Goal: Task Accomplishment & Management: Use online tool/utility

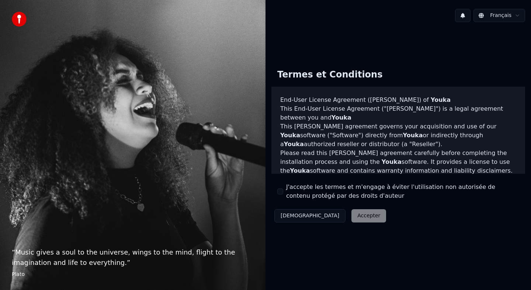
click at [282, 188] on div "J'accepte les termes et m'engage à éviter l'utilisation non autorisée de conten…" at bounding box center [399, 192] width 242 height 18
click at [282, 191] on button "J'accepte les termes et m'engage à éviter l'utilisation non autorisée de conten…" at bounding box center [281, 192] width 6 height 6
click at [352, 216] on button "Accepter" at bounding box center [369, 215] width 35 height 13
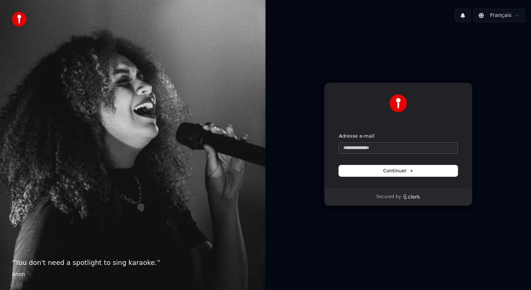
click at [361, 148] on input "Adresse e-mail" at bounding box center [398, 147] width 119 height 11
click at [339, 133] on button "submit" at bounding box center [339, 133] width 0 height 0
type input "**********"
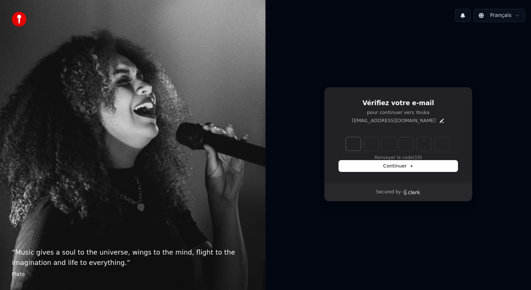
click at [356, 144] on input "Enter verification code. Digit 1" at bounding box center [353, 143] width 15 height 13
type input "*"
type input "**"
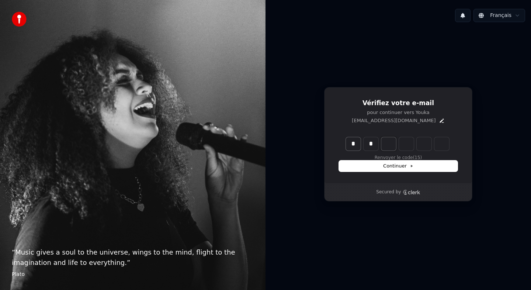
type input "*"
type input "***"
type input "*"
type input "****"
type input "*"
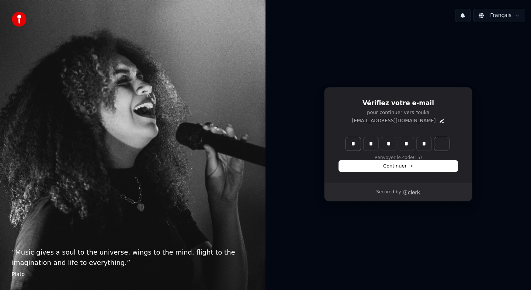
type input "*****"
type input "*"
type input "******"
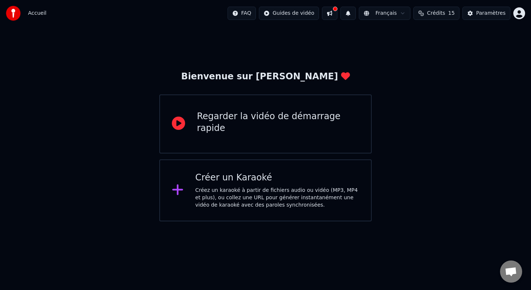
click at [241, 181] on div "Créer un Karaoké" at bounding box center [278, 178] width 164 height 12
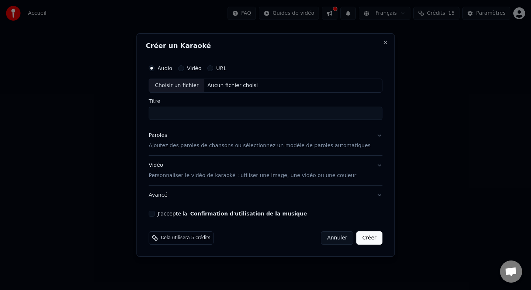
click at [184, 68] on button "Vidéo" at bounding box center [181, 68] width 6 height 6
click at [225, 89] on div "Aucun fichier choisi" at bounding box center [233, 85] width 56 height 7
click at [155, 68] on button "Audio" at bounding box center [152, 68] width 6 height 6
type input "**********"
click at [197, 85] on div "Choisir un fichier" at bounding box center [176, 85] width 55 height 13
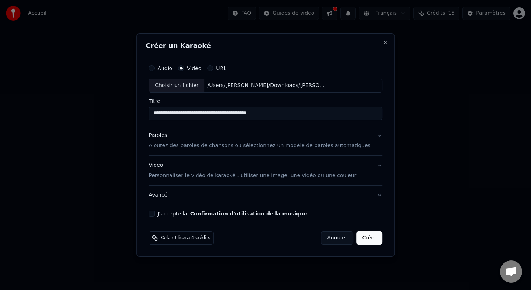
click at [155, 69] on button "Audio" at bounding box center [152, 68] width 6 height 6
click at [176, 83] on div "Choisir un fichier" at bounding box center [176, 85] width 55 height 13
click at [203, 113] on input "**********" at bounding box center [266, 113] width 234 height 13
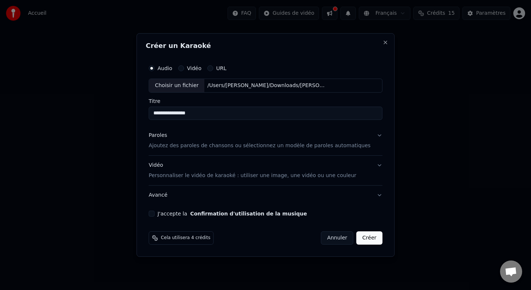
type input "**********"
click at [259, 144] on p "Ajoutez des paroles de chansons ou sélectionnez un modèle de paroles automatiqu…" at bounding box center [260, 145] width 222 height 7
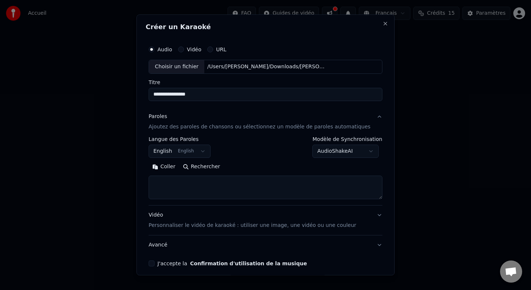
click at [248, 178] on textarea at bounding box center [266, 188] width 234 height 24
paste textarea "**********"
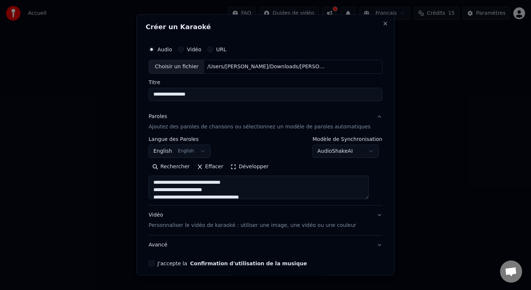
scroll to position [31, 0]
type textarea "**********"
click at [207, 150] on button "English English" at bounding box center [180, 151] width 62 height 13
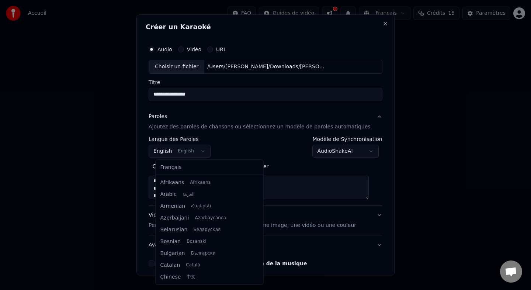
scroll to position [59, 0]
select select "**"
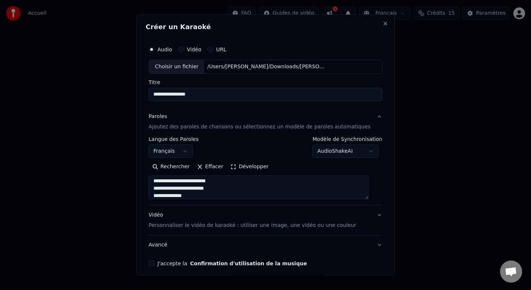
click at [221, 193] on textarea "**********" at bounding box center [259, 188] width 220 height 24
paste textarea "**********"
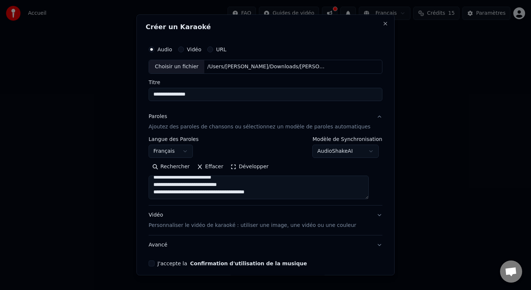
scroll to position [149, 0]
paste textarea "**********"
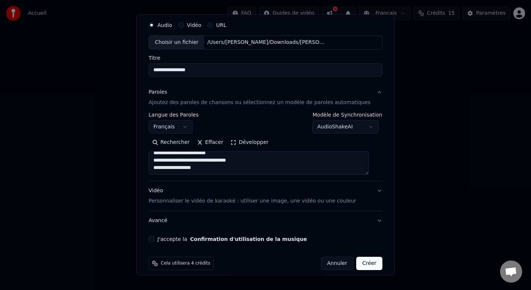
paste textarea "**********"
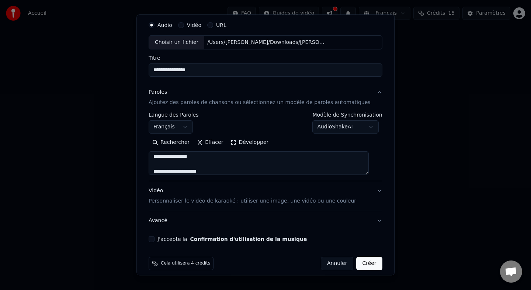
scroll to position [392, 0]
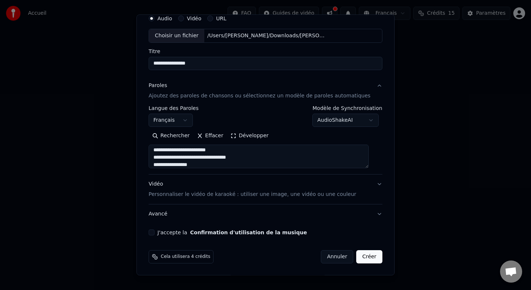
type textarea "**********"
click at [221, 197] on p "Personnaliser le vidéo de karaoké : utiliser une image, une vidéo ou une couleur" at bounding box center [253, 194] width 208 height 7
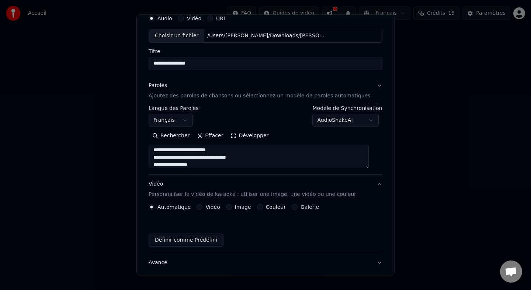
scroll to position [11, 0]
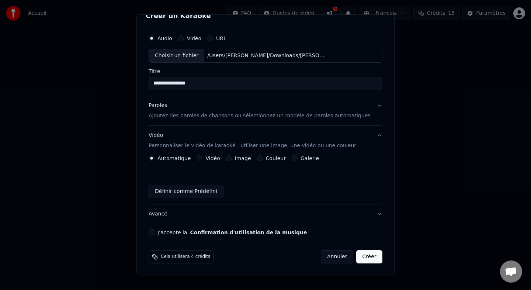
click at [203, 158] on button "Vidéo" at bounding box center [200, 158] width 6 height 6
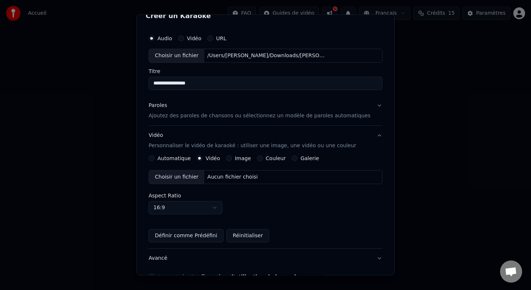
click at [204, 177] on div "Choisir un fichier" at bounding box center [176, 176] width 55 height 13
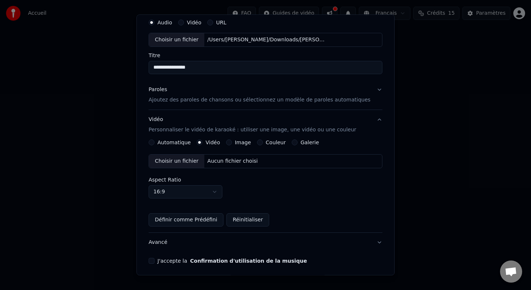
scroll to position [22, 0]
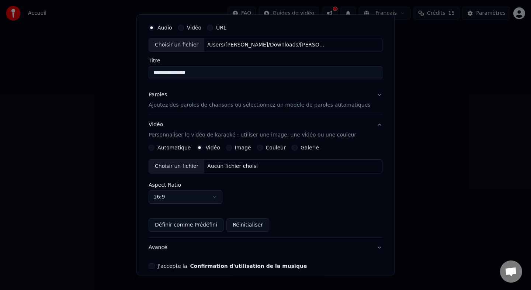
click at [232, 150] on button "Image" at bounding box center [229, 148] width 6 height 6
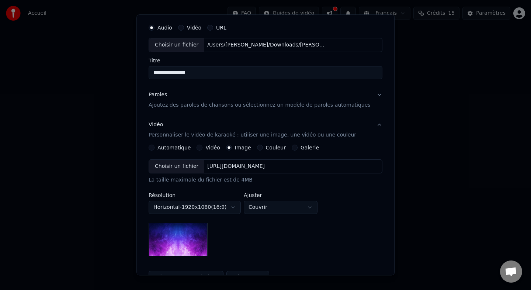
click at [190, 166] on div "Choisir un fichier" at bounding box center [176, 166] width 55 height 13
click at [199, 233] on img at bounding box center [178, 239] width 59 height 33
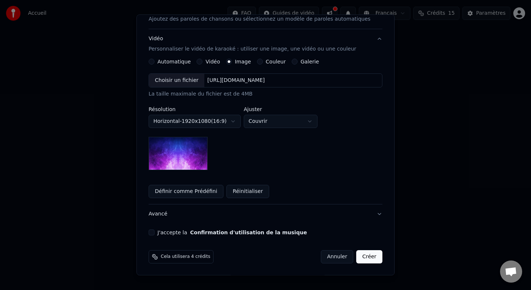
click at [364, 257] on button "Créer" at bounding box center [370, 256] width 26 height 13
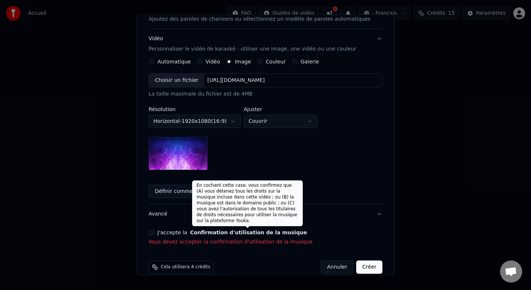
click at [285, 234] on button "Confirmation d'utilisation de la musique" at bounding box center [248, 232] width 117 height 5
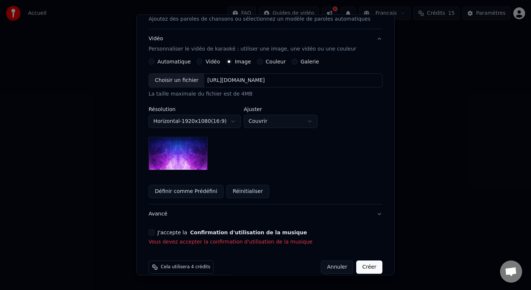
click at [155, 234] on button "J'accepte la Confirmation d'utilisation de la musique" at bounding box center [152, 233] width 6 height 6
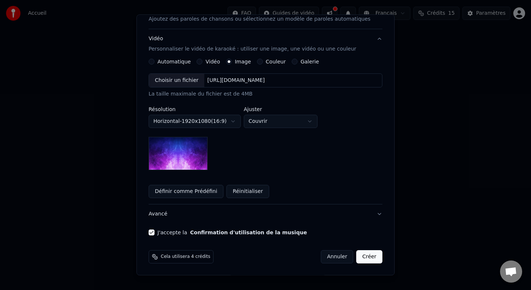
click at [365, 255] on button "Créer" at bounding box center [370, 256] width 26 height 13
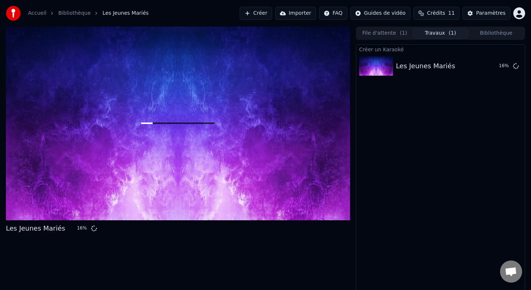
click at [491, 36] on button "Bibliothèque" at bounding box center [497, 33] width 56 height 11
click at [454, 32] on span "( 1 )" at bounding box center [452, 33] width 7 height 7
click at [397, 33] on button "File d'attente ( 1 )" at bounding box center [385, 33] width 56 height 11
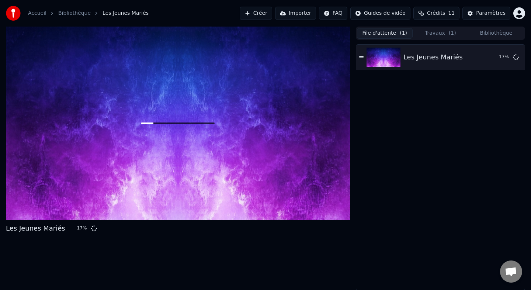
click at [427, 33] on button "Travaux ( 1 )" at bounding box center [441, 33] width 56 height 11
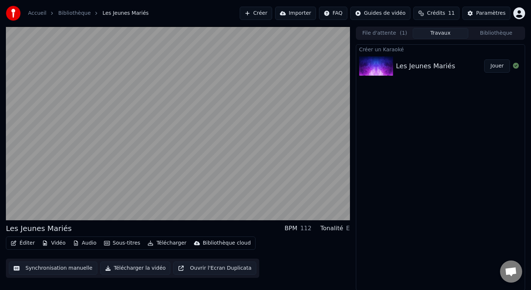
click at [413, 28] on button "Travaux" at bounding box center [441, 33] width 56 height 11
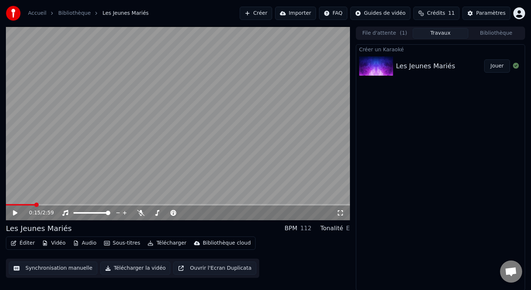
click at [76, 268] on button "Synchronisation manuelle" at bounding box center [53, 268] width 89 height 13
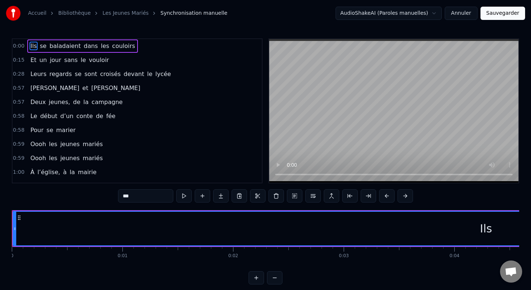
drag, startPoint x: 383, startPoint y: 143, endPoint x: 383, endPoint y: 109, distance: 33.9
click at [383, 131] on video at bounding box center [393, 111] width 249 height 144
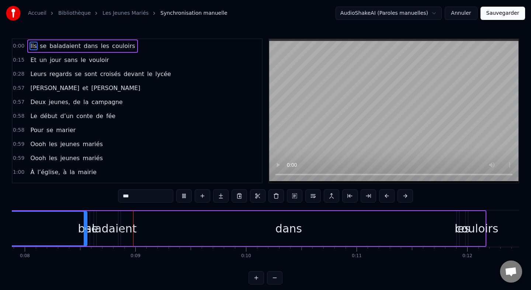
scroll to position [0, 898]
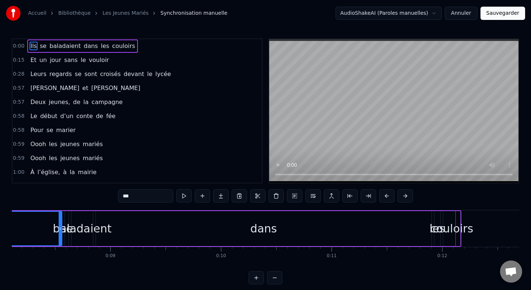
click at [60, 227] on icon at bounding box center [60, 229] width 3 height 6
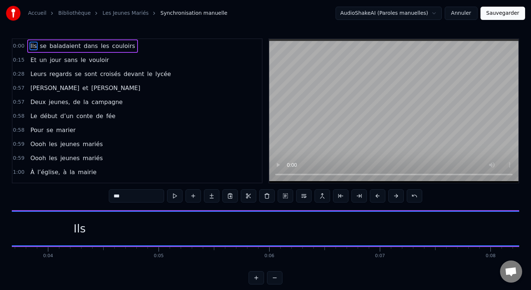
scroll to position [0, 384]
click at [99, 228] on div "Ils" at bounding box center [102, 228] width 12 height 17
drag, startPoint x: 100, startPoint y: 228, endPoint x: 126, endPoint y: 228, distance: 25.8
click at [126, 228] on div "Ils" at bounding box center [102, 229] width 946 height 34
click at [32, 45] on span "Ils" at bounding box center [34, 46] width 8 height 8
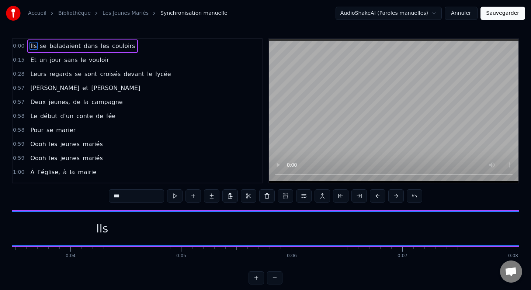
drag, startPoint x: 32, startPoint y: 44, endPoint x: 70, endPoint y: 45, distance: 38.4
click at [71, 45] on div "Ils se baladaient dans les couloirs" at bounding box center [82, 45] width 111 height 13
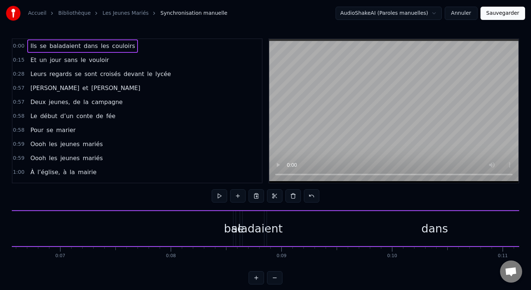
scroll to position [0, 784]
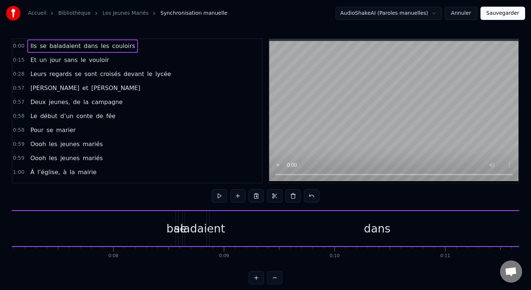
click at [180, 234] on div "baladaient" at bounding box center [195, 228] width 59 height 17
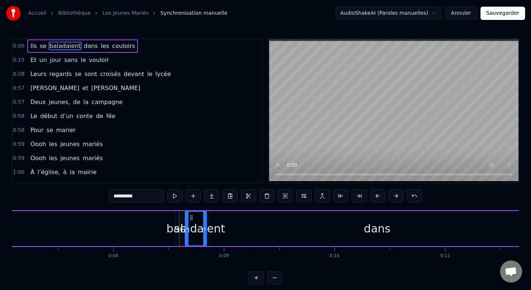
click at [173, 230] on div "baladaient" at bounding box center [195, 228] width 59 height 17
click at [193, 227] on div "baladaient" at bounding box center [195, 228] width 59 height 17
drag, startPoint x: 187, startPoint y: 228, endPoint x: 191, endPoint y: 231, distance: 5.2
click at [191, 231] on icon at bounding box center [190, 229] width 3 height 6
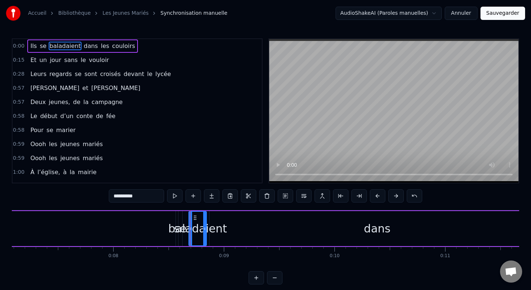
type input "***"
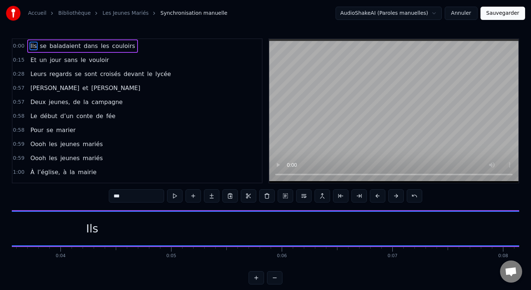
scroll to position [0, 373]
click at [116, 228] on div "Ils" at bounding box center [113, 228] width 12 height 17
click at [111, 228] on div "Ils" at bounding box center [113, 228] width 12 height 17
click at [118, 230] on div "Ils" at bounding box center [113, 228] width 12 height 17
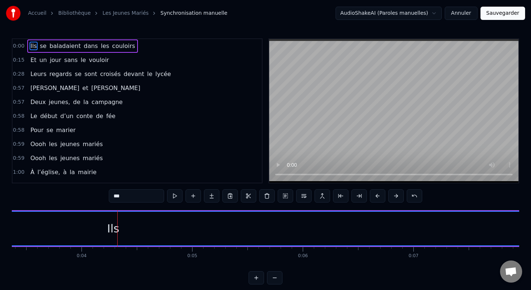
click at [118, 230] on div "Ils" at bounding box center [113, 228] width 12 height 17
click at [95, 225] on div "Ils" at bounding box center [99, 228] width 12 height 17
drag, startPoint x: 127, startPoint y: 198, endPoint x: 105, endPoint y: 198, distance: 21.8
click at [105, 198] on div "0:00 Ils se baladaient dans les couloirs 0:15 Et un jour sans le vouloir 0:28 L…" at bounding box center [266, 161] width 508 height 246
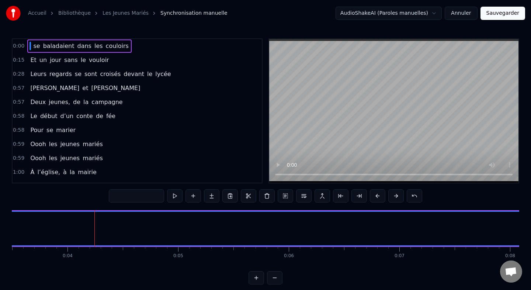
click at [159, 235] on div at bounding box center [99, 229] width 946 height 34
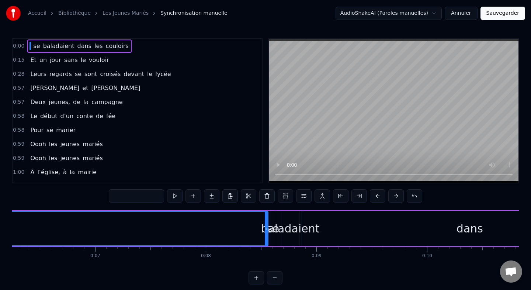
scroll to position [0, 744]
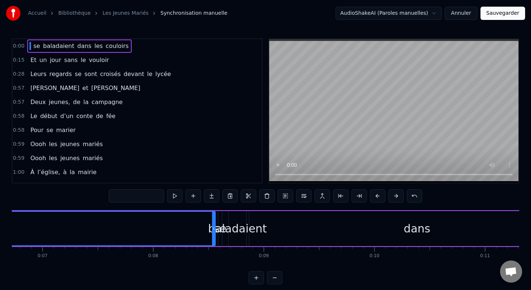
click at [147, 197] on input "text" at bounding box center [136, 195] width 55 height 13
type input "***"
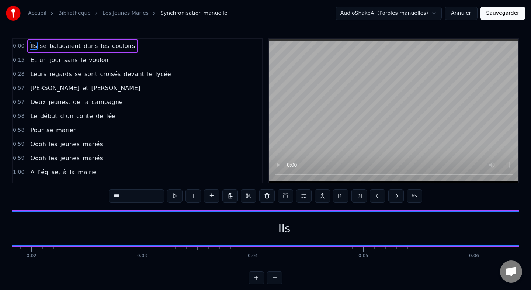
scroll to position [0, 203]
click at [287, 233] on div "Ils" at bounding box center [284, 228] width 12 height 17
click at [34, 45] on span "Ils" at bounding box center [34, 46] width 8 height 8
click at [437, 16] on html "Accueil Bibliothèque Les Jeunes Mariés Synchronisation manuelle AudioShakeAI (P…" at bounding box center [265, 148] width 531 height 296
click at [437, 15] on html "Accueil Bibliothèque Les Jeunes Mariés Synchronisation manuelle AudioShakeAI (P…" at bounding box center [265, 148] width 531 height 296
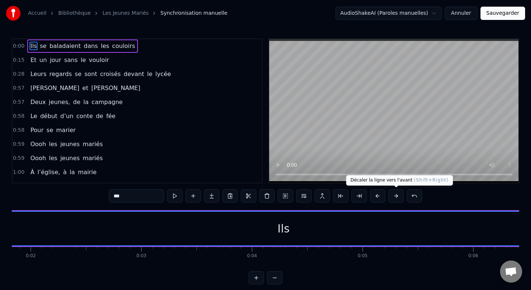
click at [393, 195] on button at bounding box center [396, 195] width 15 height 13
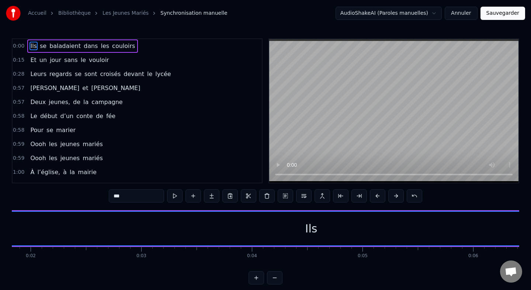
click at [393, 195] on button at bounding box center [396, 195] width 15 height 13
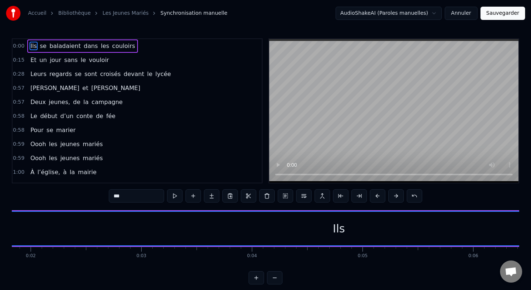
click at [393, 195] on button at bounding box center [396, 195] width 15 height 13
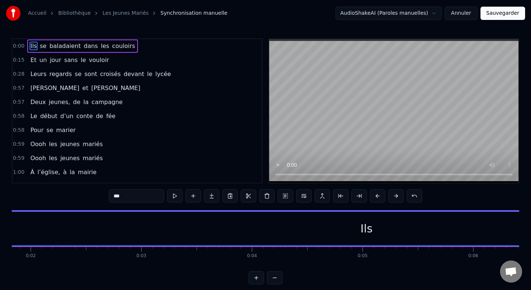
click at [393, 195] on button at bounding box center [396, 195] width 15 height 13
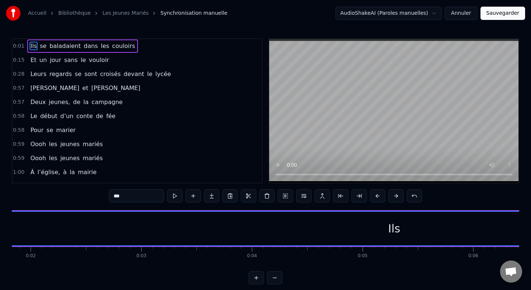
click at [393, 195] on button at bounding box center [396, 195] width 15 height 13
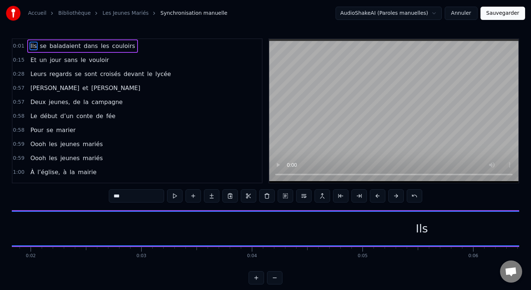
click at [393, 195] on button at bounding box center [396, 195] width 15 height 13
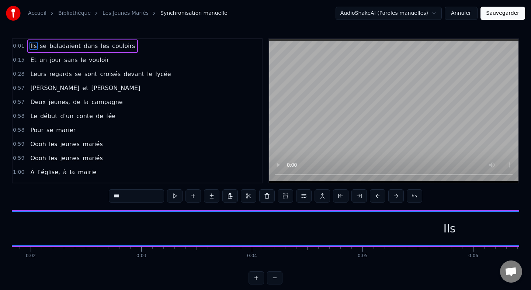
click at [393, 195] on button at bounding box center [396, 195] width 15 height 13
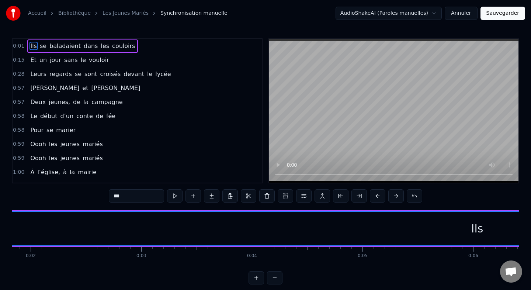
click at [393, 195] on button at bounding box center [396, 195] width 15 height 13
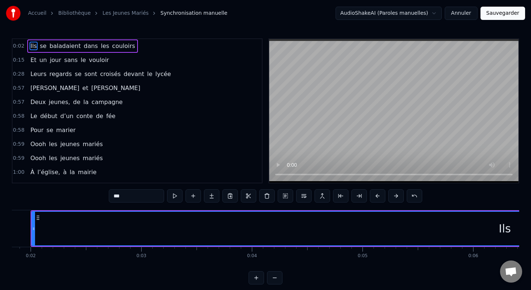
click at [393, 195] on button at bounding box center [396, 195] width 15 height 13
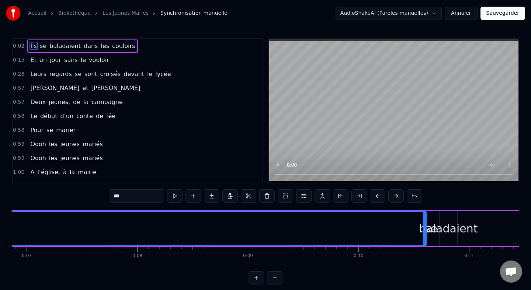
scroll to position [0, 772]
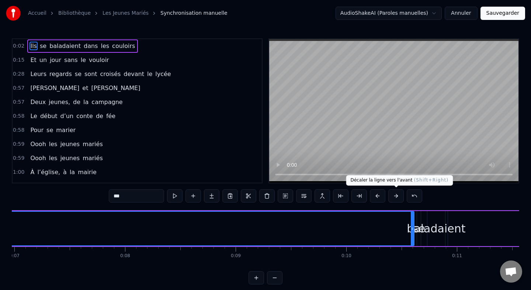
click at [393, 196] on button at bounding box center [396, 195] width 15 height 13
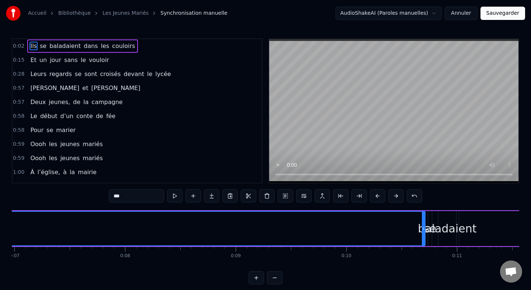
click at [393, 196] on button at bounding box center [396, 195] width 15 height 13
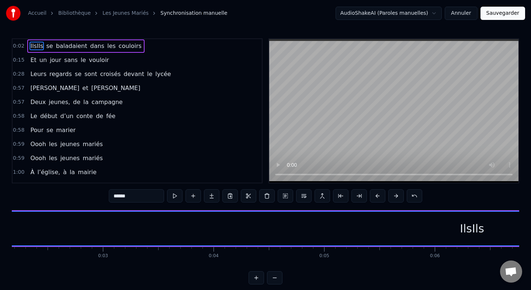
scroll to position [0, 0]
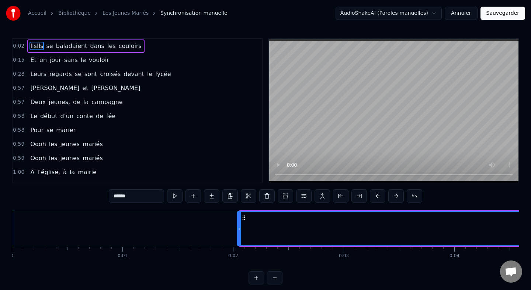
click at [240, 227] on icon at bounding box center [239, 229] width 3 height 6
type input "***"
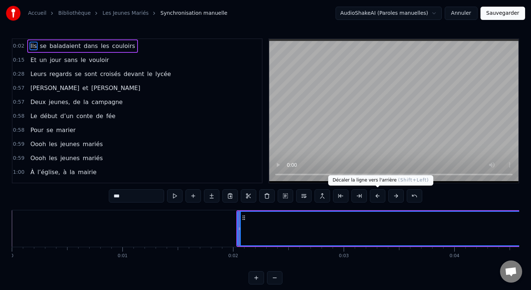
click at [381, 195] on button at bounding box center [377, 195] width 15 height 13
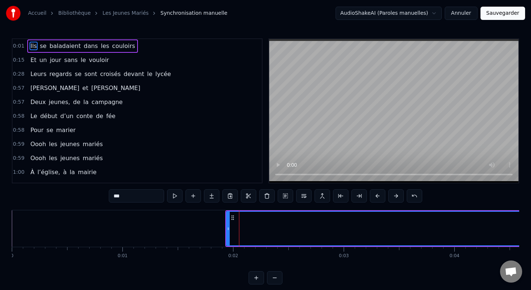
click at [381, 195] on button at bounding box center [377, 195] width 15 height 13
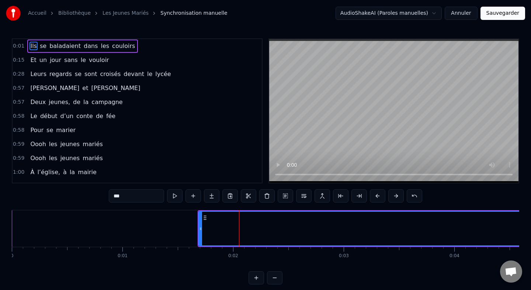
click at [381, 195] on button at bounding box center [377, 195] width 15 height 13
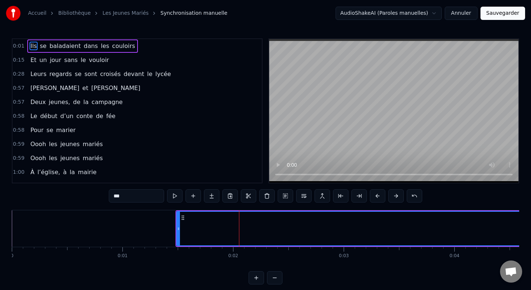
click at [381, 195] on button at bounding box center [377, 195] width 15 height 13
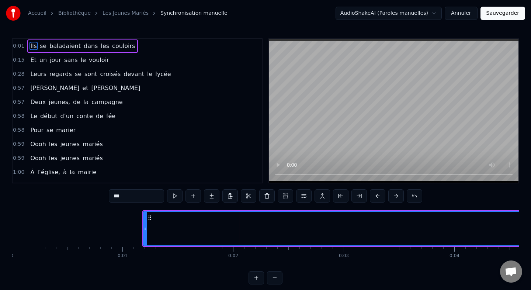
click at [381, 195] on button at bounding box center [377, 195] width 15 height 13
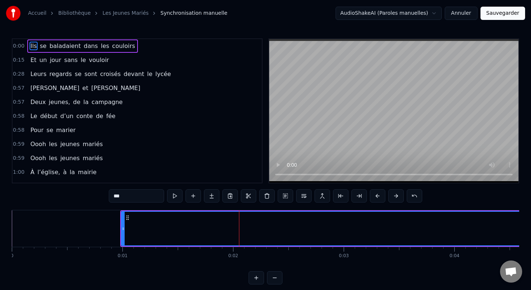
click at [381, 195] on button at bounding box center [377, 195] width 15 height 13
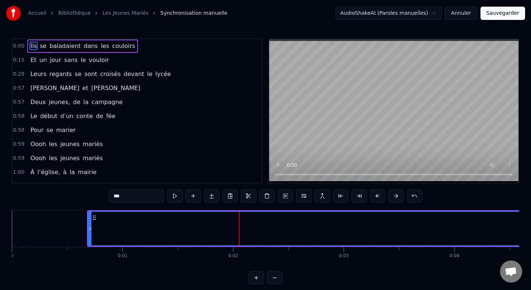
click at [381, 195] on button at bounding box center [377, 195] width 15 height 13
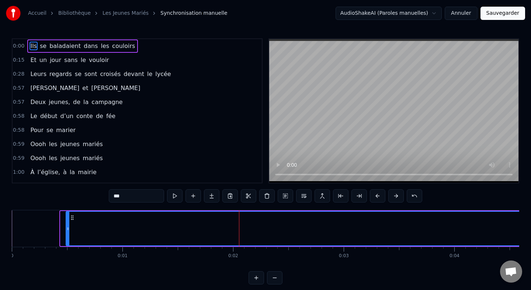
click at [381, 195] on button at bounding box center [377, 195] width 15 height 13
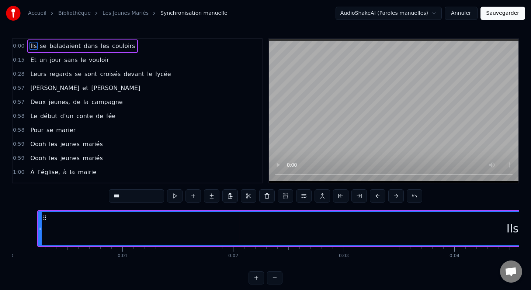
click at [381, 195] on button at bounding box center [377, 195] width 15 height 13
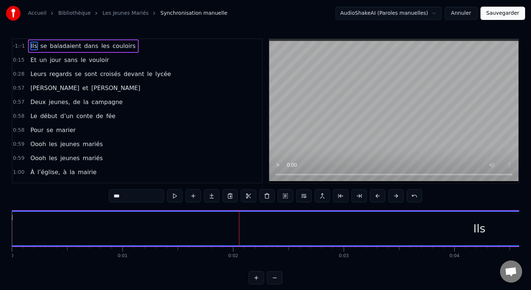
click at [381, 195] on button at bounding box center [377, 195] width 15 height 13
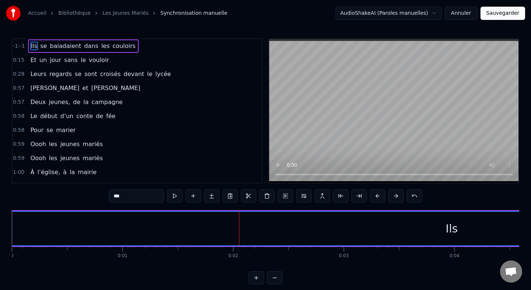
click at [381, 195] on button at bounding box center [377, 195] width 15 height 13
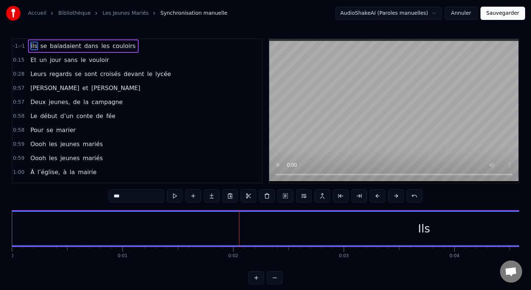
click at [420, 230] on div "Ils" at bounding box center [424, 228] width 12 height 17
click at [285, 195] on button at bounding box center [285, 195] width 15 height 13
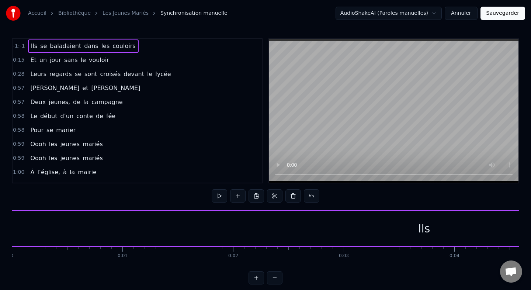
click at [387, 261] on div "0 0:01 0:02 0:03 0:04 0:05 0:06 0:07 0:08 0:09 0:10 0:11 0:12 0:13 0:14 0:15 0:…" at bounding box center [266, 256] width 508 height 18
click at [430, 228] on div "Ils" at bounding box center [424, 228] width 949 height 35
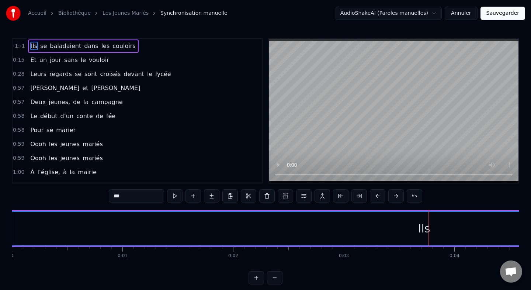
click at [423, 228] on div "Ils" at bounding box center [424, 228] width 12 height 17
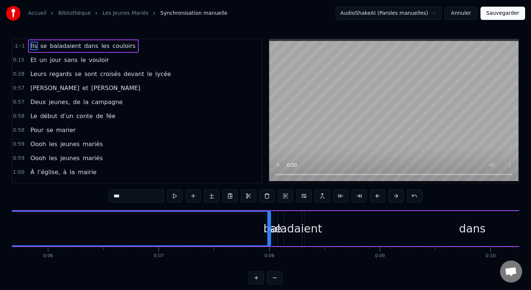
scroll to position [0, 644]
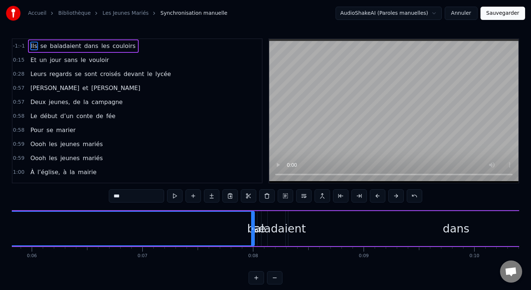
click at [256, 228] on div "baladaient" at bounding box center [276, 228] width 59 height 17
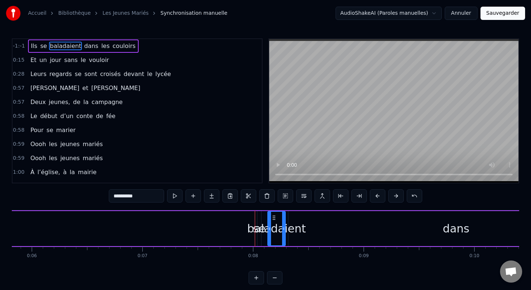
click at [255, 230] on div "baladaient" at bounding box center [276, 228] width 59 height 17
type input "***"
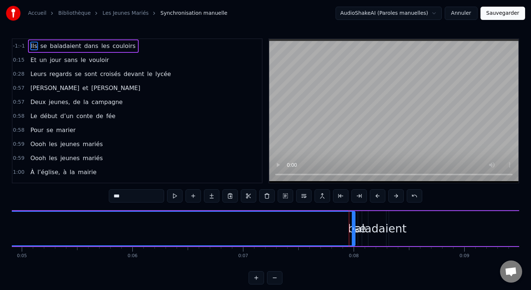
scroll to position [0, 625]
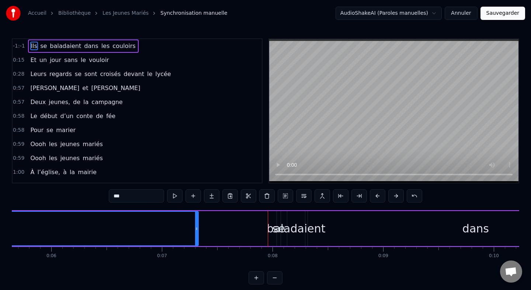
drag, startPoint x: 272, startPoint y: 229, endPoint x: 185, endPoint y: 231, distance: 87.5
click at [195, 231] on icon at bounding box center [196, 229] width 3 height 6
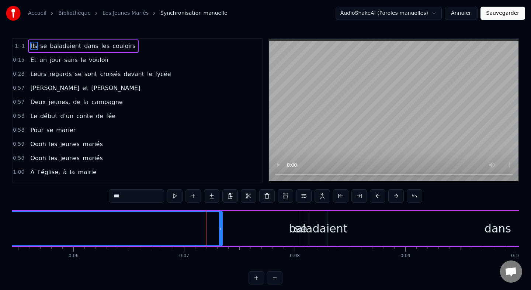
drag, startPoint x: 208, startPoint y: 222, endPoint x: 221, endPoint y: 222, distance: 13.7
click at [221, 222] on div at bounding box center [220, 229] width 3 height 34
drag, startPoint x: 215, startPoint y: 211, endPoint x: 247, endPoint y: 215, distance: 31.9
click at [247, 215] on div "Ils se baladaient dans les couloirs" at bounding box center [21, 228] width 1350 height 37
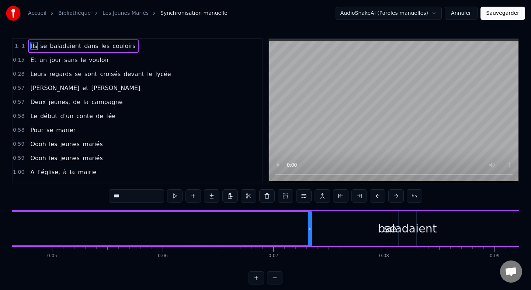
scroll to position [0, 511]
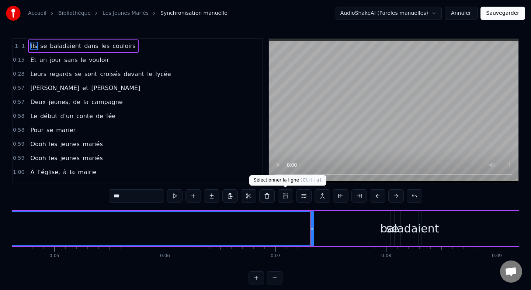
click at [286, 198] on button at bounding box center [285, 195] width 15 height 13
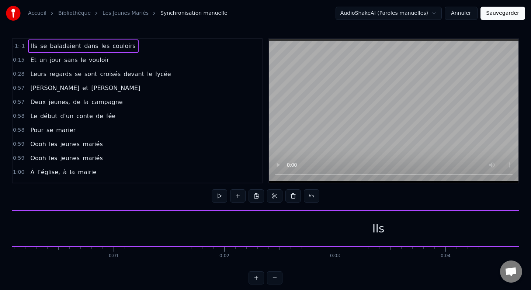
scroll to position [0, 0]
click at [162, 230] on div "Ils" at bounding box center [387, 228] width 875 height 35
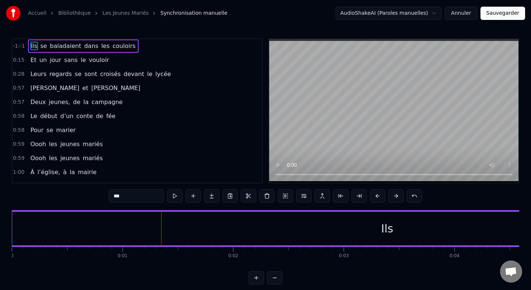
drag, startPoint x: 14, startPoint y: 212, endPoint x: 41, endPoint y: 226, distance: 30.5
click at [41, 226] on div "Ils" at bounding box center [387, 229] width 875 height 34
click at [396, 199] on button at bounding box center [396, 195] width 15 height 13
click at [396, 198] on button at bounding box center [396, 195] width 15 height 13
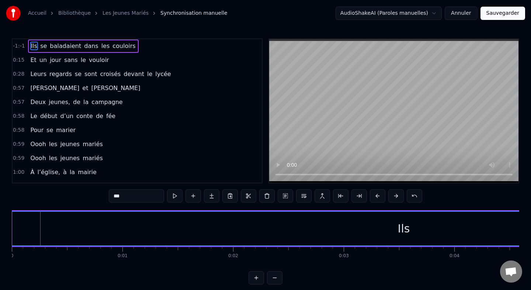
click at [396, 198] on button at bounding box center [396, 195] width 15 height 13
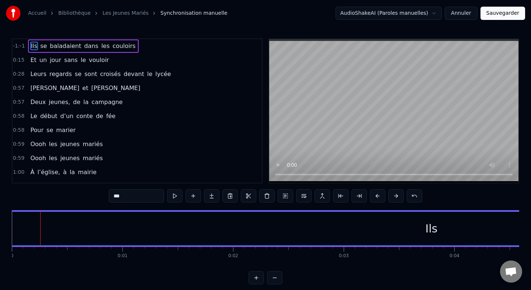
click at [396, 198] on button at bounding box center [396, 195] width 15 height 13
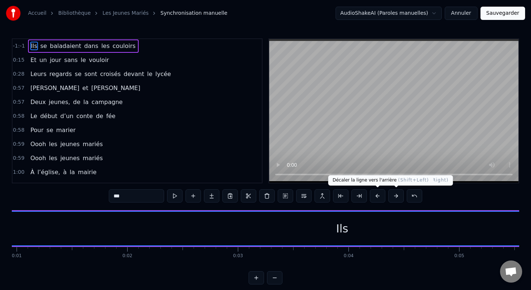
click at [392, 196] on button at bounding box center [396, 195] width 15 height 13
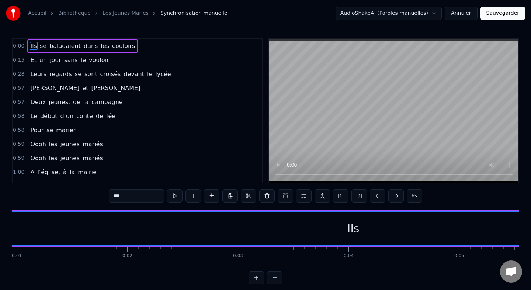
click at [392, 196] on button at bounding box center [396, 195] width 15 height 13
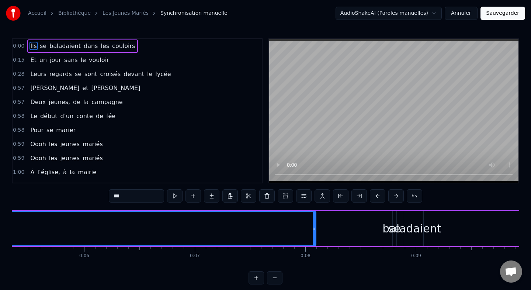
scroll to position [0, 600]
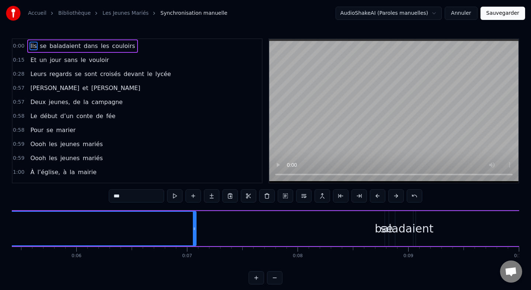
drag, startPoint x: 307, startPoint y: 228, endPoint x: 188, endPoint y: 231, distance: 118.9
click at [193, 231] on icon at bounding box center [194, 229] width 3 height 6
click at [388, 224] on div "baladaient" at bounding box center [404, 228] width 59 height 17
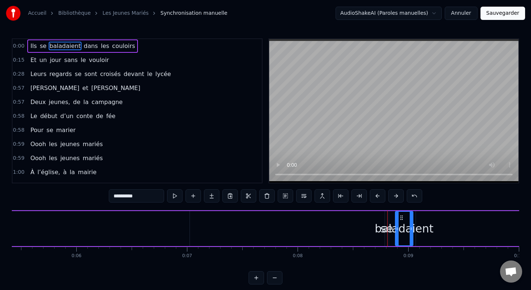
click at [382, 227] on div "baladaient" at bounding box center [404, 228] width 59 height 17
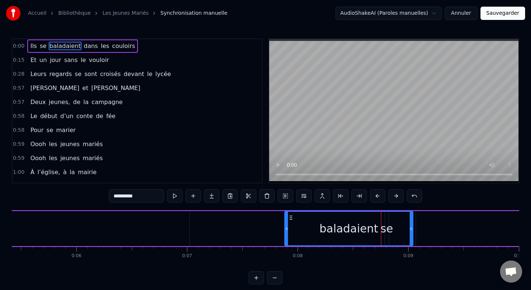
drag, startPoint x: 398, startPoint y: 218, endPoint x: 286, endPoint y: 215, distance: 111.9
click at [286, 215] on div at bounding box center [286, 229] width 3 height 34
click at [386, 228] on div "baladaient" at bounding box center [348, 229] width 129 height 34
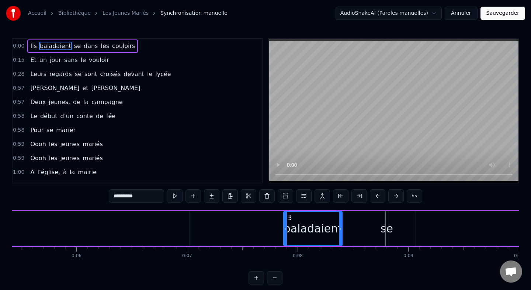
drag, startPoint x: 411, startPoint y: 230, endPoint x: 341, endPoint y: 235, distance: 71.0
click at [341, 235] on div at bounding box center [340, 229] width 3 height 34
click at [386, 227] on div "se" at bounding box center [387, 228] width 13 height 17
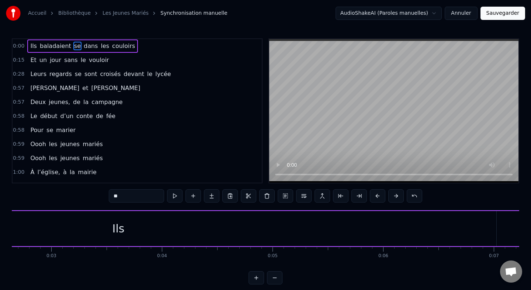
scroll to position [0, 255]
click at [190, 228] on div "Ils" at bounding box center [156, 228] width 756 height 35
type input "***"
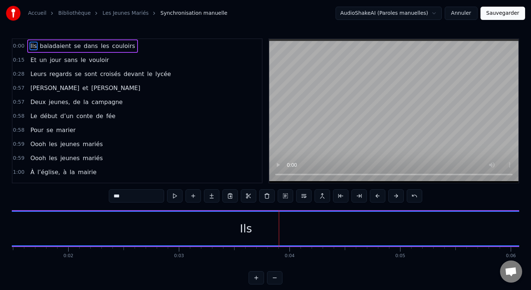
scroll to position [0, 0]
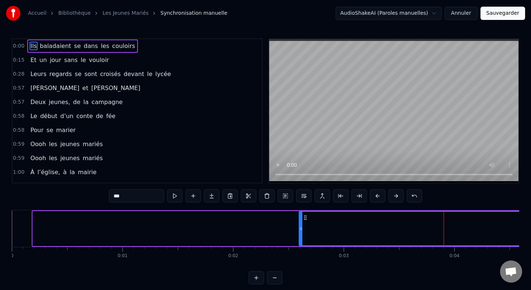
drag, startPoint x: 34, startPoint y: 228, endPoint x: 300, endPoint y: 228, distance: 266.4
click at [300, 228] on icon at bounding box center [301, 229] width 3 height 6
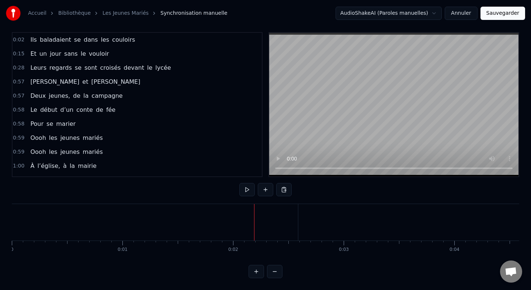
click at [155, 229] on div "Ils" at bounding box center [123, 222] width 490 height 37
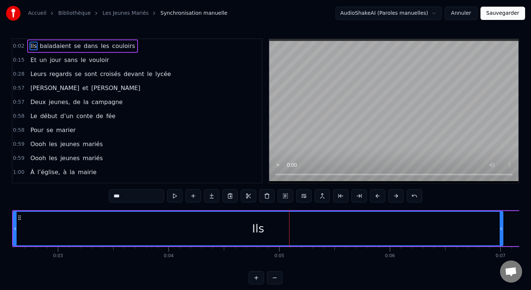
scroll to position [0, 176]
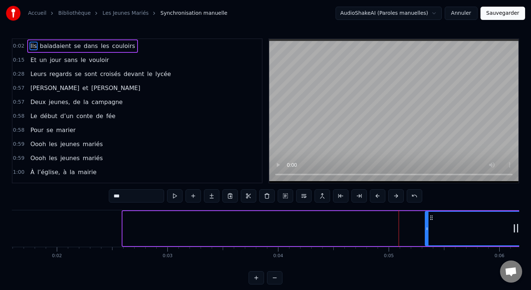
drag, startPoint x: 125, startPoint y: 228, endPoint x: 432, endPoint y: 225, distance: 306.7
click at [429, 226] on icon at bounding box center [427, 229] width 3 height 6
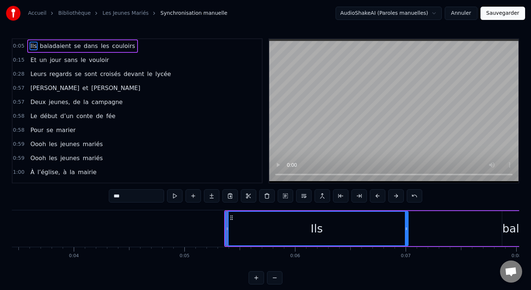
scroll to position [0, 422]
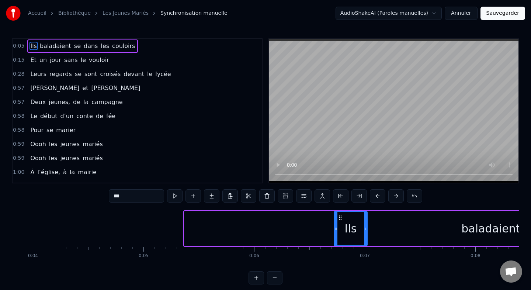
drag, startPoint x: 187, startPoint y: 224, endPoint x: 337, endPoint y: 226, distance: 149.8
click at [337, 226] on div at bounding box center [336, 229] width 3 height 34
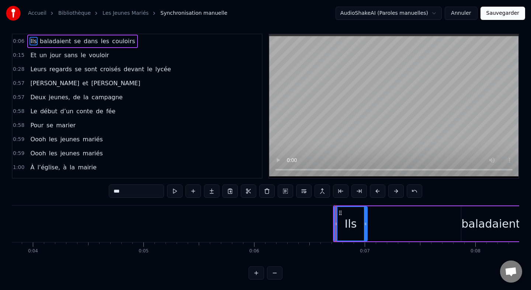
scroll to position [6, 0]
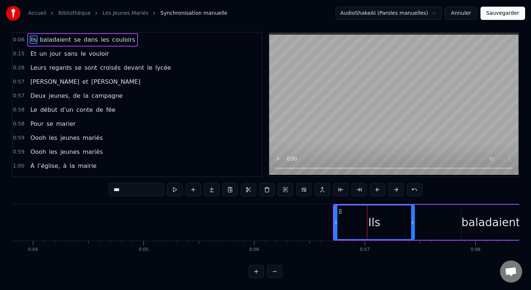
drag, startPoint x: 365, startPoint y: 214, endPoint x: 438, endPoint y: 214, distance: 73.1
click at [414, 214] on div at bounding box center [412, 223] width 3 height 34
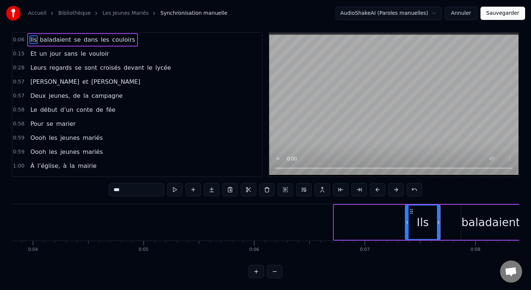
drag, startPoint x: 336, startPoint y: 221, endPoint x: 407, endPoint y: 223, distance: 71.2
click at [407, 223] on icon at bounding box center [407, 223] width 3 height 6
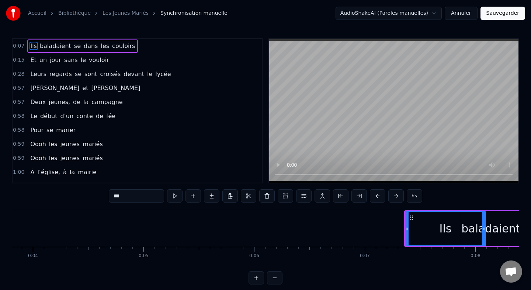
drag, startPoint x: 440, startPoint y: 230, endPoint x: 494, endPoint y: 230, distance: 54.6
click at [486, 230] on icon at bounding box center [484, 229] width 3 height 6
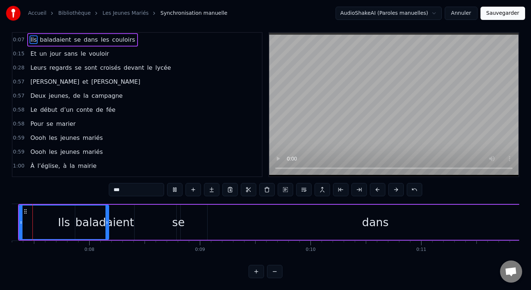
scroll to position [0, 795]
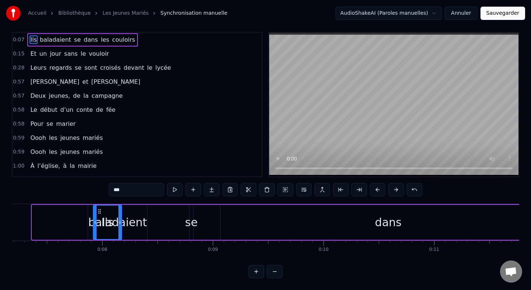
drag, startPoint x: 32, startPoint y: 221, endPoint x: 93, endPoint y: 220, distance: 60.9
click at [142, 219] on div "baladaient" at bounding box center [117, 222] width 59 height 17
type input "**********"
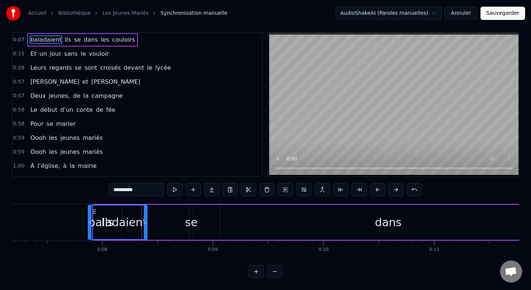
scroll to position [0, 0]
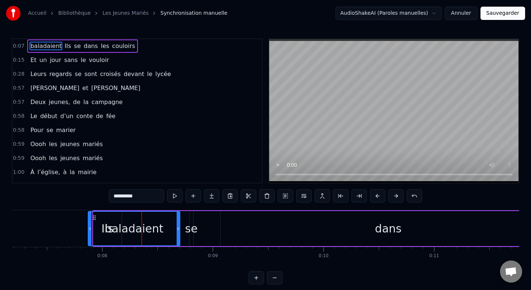
drag, startPoint x: 145, startPoint y: 229, endPoint x: 192, endPoint y: 228, distance: 46.9
click at [180, 228] on icon at bounding box center [178, 229] width 3 height 6
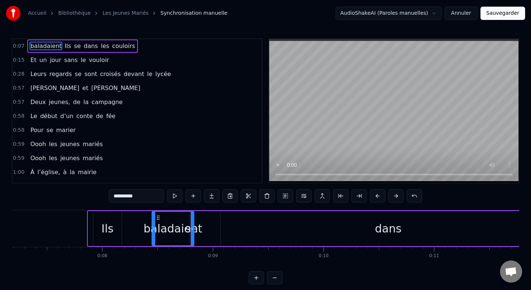
drag, startPoint x: 90, startPoint y: 228, endPoint x: 157, endPoint y: 229, distance: 67.2
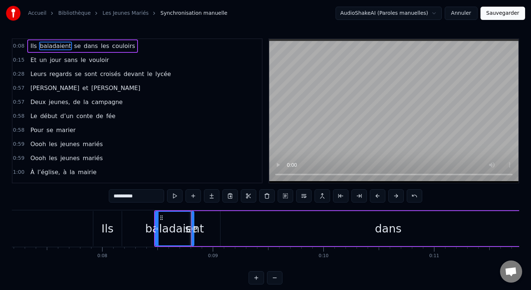
drag, startPoint x: 194, startPoint y: 220, endPoint x: 251, endPoint y: 220, distance: 57.2
click at [251, 220] on div "Ils baladaient se dans les couloirs" at bounding box center [370, 228] width 432 height 37
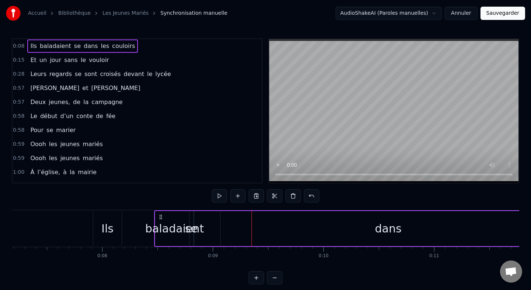
click at [193, 221] on div "se" at bounding box center [191, 228] width 13 height 17
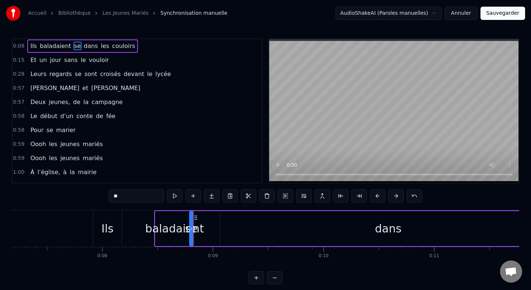
click at [178, 224] on div "baladaient" at bounding box center [174, 228] width 59 height 17
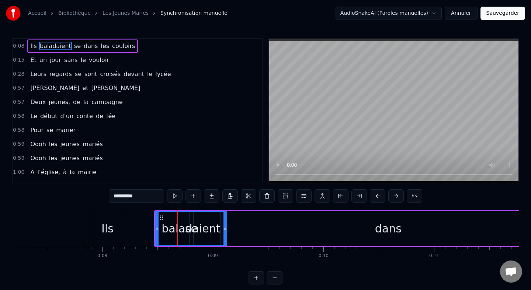
drag, startPoint x: 192, startPoint y: 226, endPoint x: 229, endPoint y: 225, distance: 36.5
click at [227, 226] on icon at bounding box center [225, 229] width 3 height 6
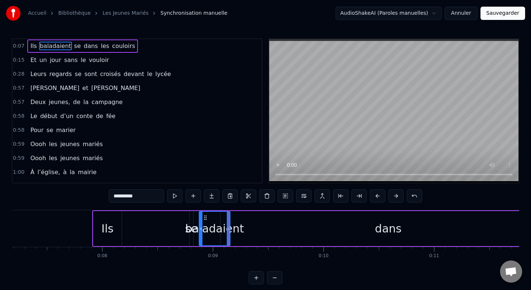
drag, startPoint x: 156, startPoint y: 228, endPoint x: 208, endPoint y: 228, distance: 51.7
click at [108, 232] on div "Ils" at bounding box center [107, 228] width 12 height 17
type input "***"
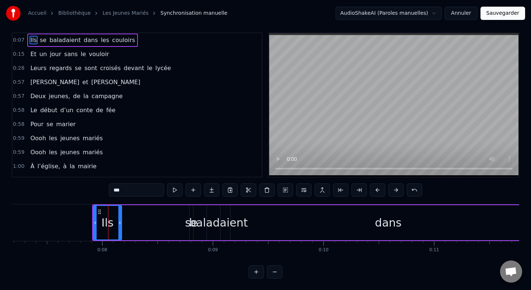
scroll to position [6, 0]
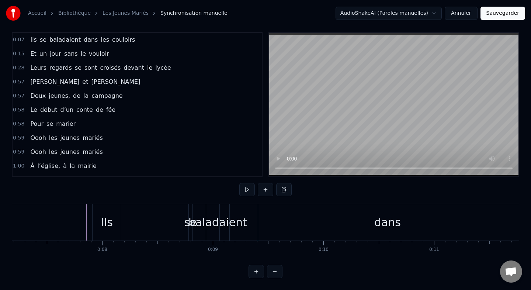
click at [110, 217] on div "Ils" at bounding box center [107, 222] width 12 height 17
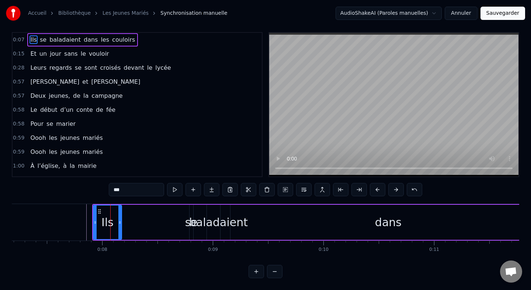
scroll to position [0, 0]
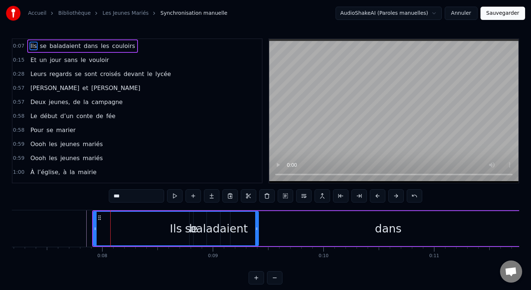
drag, startPoint x: 120, startPoint y: 227, endPoint x: 258, endPoint y: 230, distance: 138.8
click at [258, 230] on icon at bounding box center [256, 229] width 3 height 6
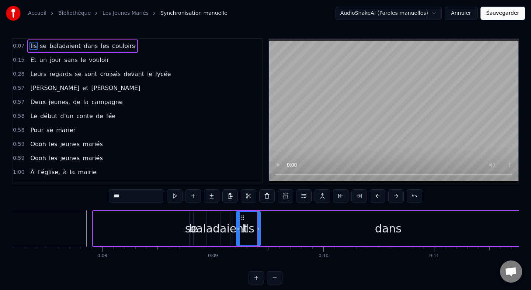
drag, startPoint x: 94, startPoint y: 225, endPoint x: 237, endPoint y: 222, distance: 142.8
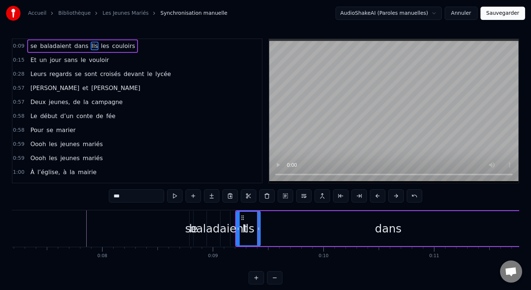
click at [189, 231] on div "se" at bounding box center [191, 228] width 13 height 17
drag, startPoint x: 195, startPoint y: 217, endPoint x: 264, endPoint y: 219, distance: 69.0
click at [199, 229] on div "baladaient" at bounding box center [218, 228] width 59 height 17
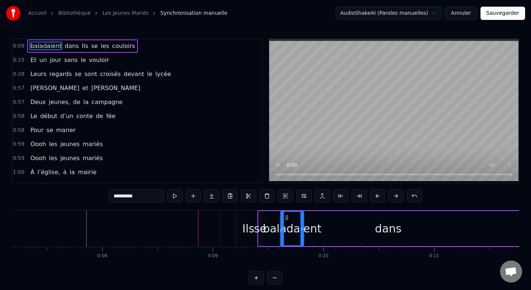
drag, startPoint x: 211, startPoint y: 216, endPoint x: 285, endPoint y: 218, distance: 73.4
click at [370, 227] on div "dans" at bounding box center [389, 228] width 336 height 35
type input "****"
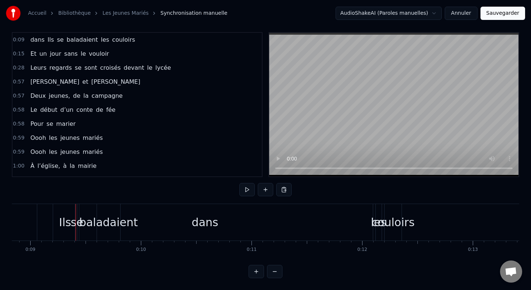
scroll to position [0, 982]
click at [216, 223] on div "dans" at bounding box center [201, 222] width 336 height 37
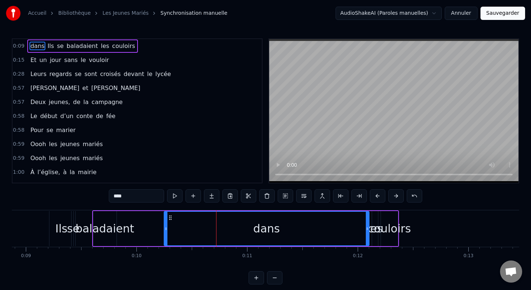
drag, startPoint x: 35, startPoint y: 227, endPoint x: 170, endPoint y: 227, distance: 134.3
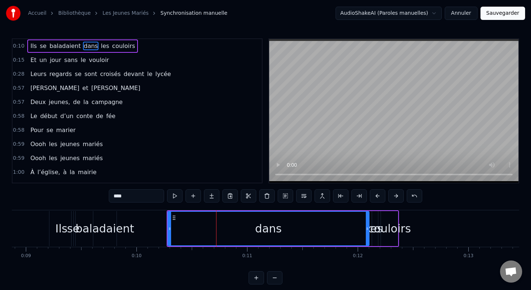
click at [61, 230] on div "Ils" at bounding box center [61, 228] width 12 height 17
type input "***"
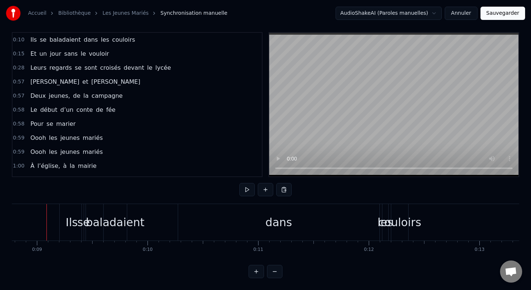
scroll to position [0, 969]
click at [249, 231] on div "dans" at bounding box center [280, 222] width 201 height 37
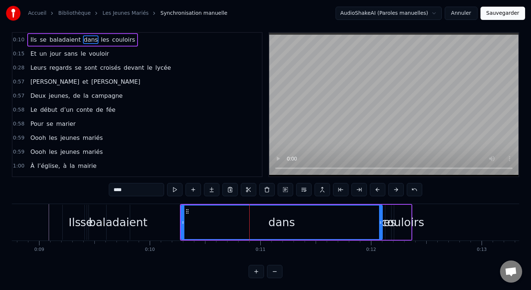
scroll to position [0, 0]
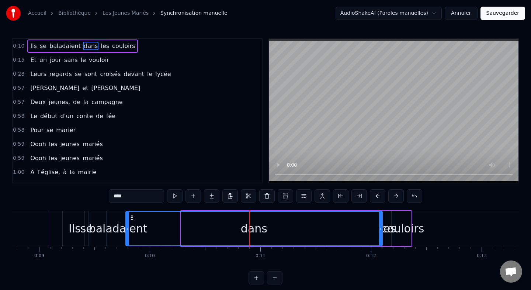
drag, startPoint x: 182, startPoint y: 230, endPoint x: 127, endPoint y: 230, distance: 55.4
click at [127, 230] on icon at bounding box center [127, 229] width 3 height 6
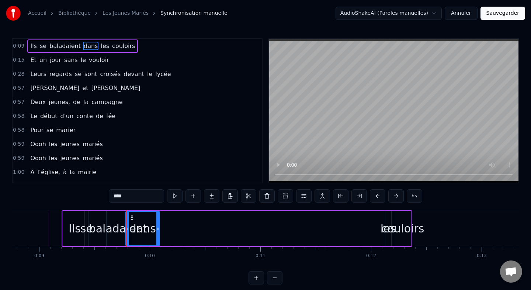
drag, startPoint x: 382, startPoint y: 228, endPoint x: 158, endPoint y: 230, distance: 223.3
click at [158, 230] on icon at bounding box center [157, 229] width 3 height 6
click at [385, 229] on div "couloirs" at bounding box center [402, 228] width 43 height 17
type input "********"
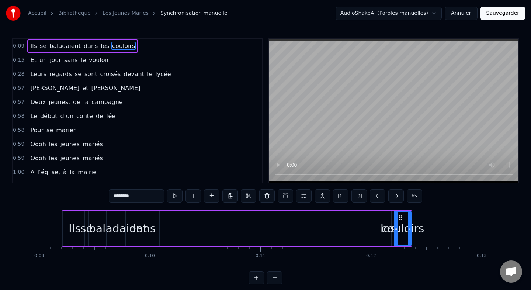
click at [380, 228] on div "Ils se baladaient dans les couloirs" at bounding box center [237, 228] width 351 height 37
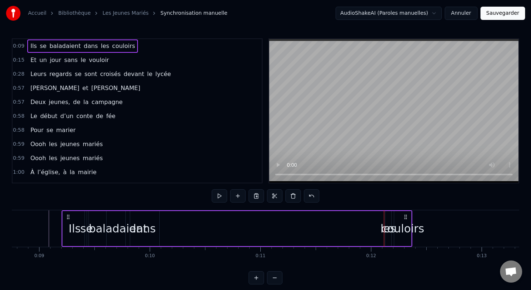
click at [387, 228] on div "couloirs" at bounding box center [402, 228] width 43 height 17
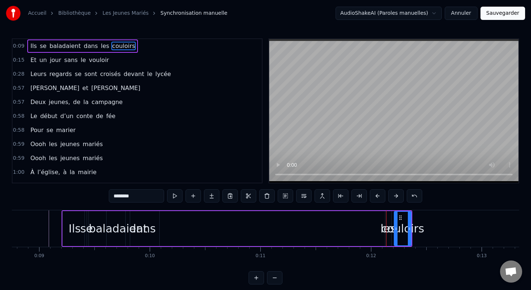
click at [383, 229] on div "les" at bounding box center [388, 228] width 15 height 17
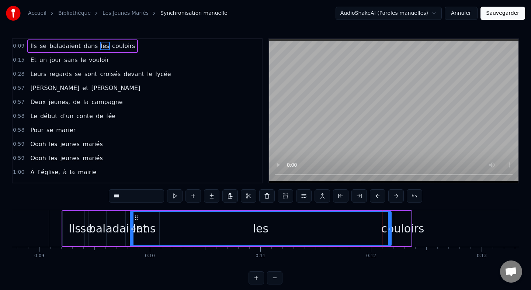
drag, startPoint x: 387, startPoint y: 228, endPoint x: 132, endPoint y: 223, distance: 254.7
click at [132, 223] on div at bounding box center [132, 229] width 3 height 34
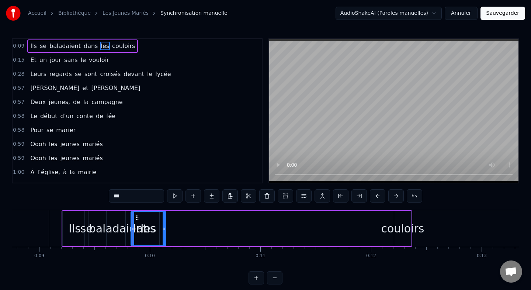
drag, startPoint x: 390, startPoint y: 227, endPoint x: 164, endPoint y: 221, distance: 225.6
click at [164, 221] on div at bounding box center [164, 229] width 3 height 34
click at [400, 227] on div "couloirs" at bounding box center [402, 228] width 43 height 17
type input "********"
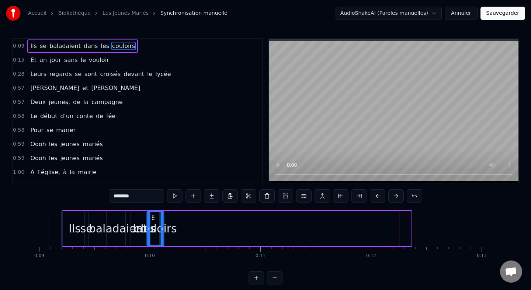
drag, startPoint x: 400, startPoint y: 218, endPoint x: 153, endPoint y: 213, distance: 247.3
click at [153, 213] on div "couloirs" at bounding box center [155, 229] width 16 height 34
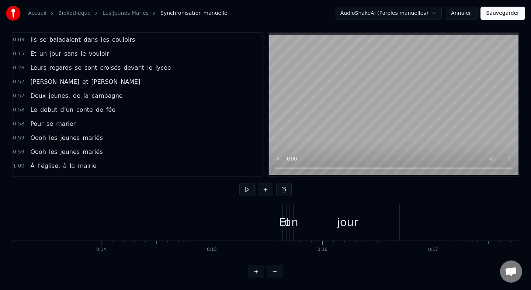
scroll to position [0, 1464]
click at [280, 213] on div "Et" at bounding box center [281, 222] width 4 height 37
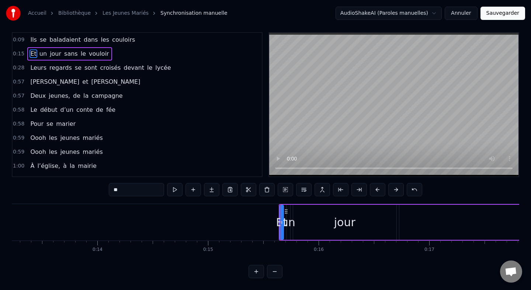
scroll to position [0, 0]
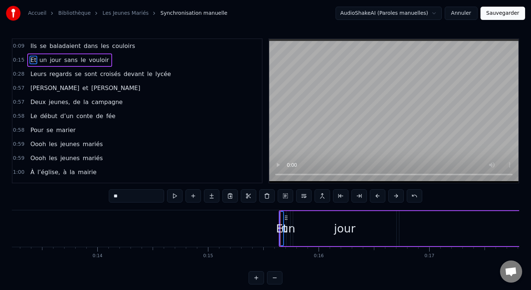
click at [289, 224] on div "un" at bounding box center [289, 228] width 14 height 17
click at [296, 225] on div "jour" at bounding box center [344, 228] width 103 height 35
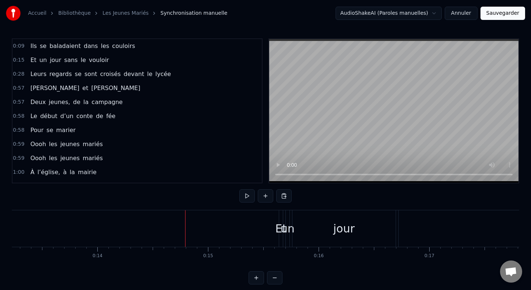
click at [280, 221] on div "Et" at bounding box center [280, 228] width 11 height 17
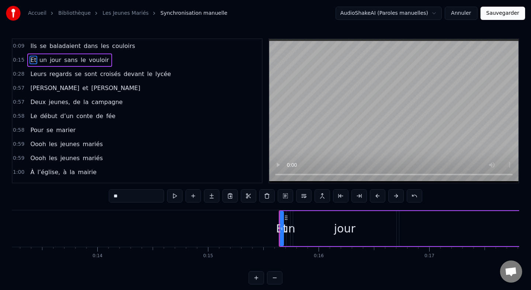
click at [287, 221] on div "un" at bounding box center [289, 228] width 14 height 17
click at [300, 221] on div "jour" at bounding box center [344, 228] width 103 height 35
type input "****"
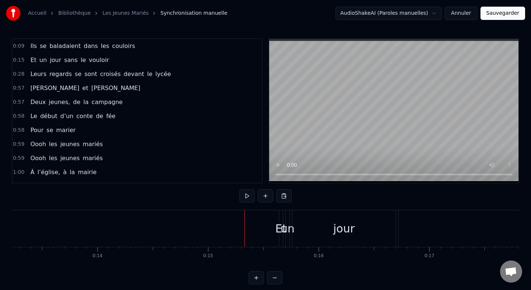
click at [281, 219] on div "Et" at bounding box center [281, 228] width 4 height 37
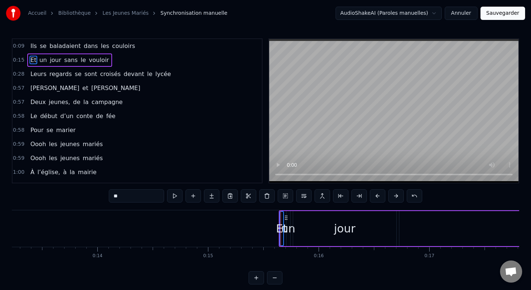
click at [288, 221] on div "un" at bounding box center [289, 228] width 14 height 17
click at [306, 222] on div "jour" at bounding box center [344, 228] width 103 height 35
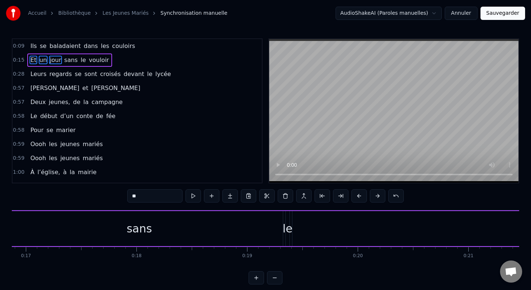
scroll to position [0, 1869]
click at [135, 228] on div "sans" at bounding box center [137, 228] width 25 height 17
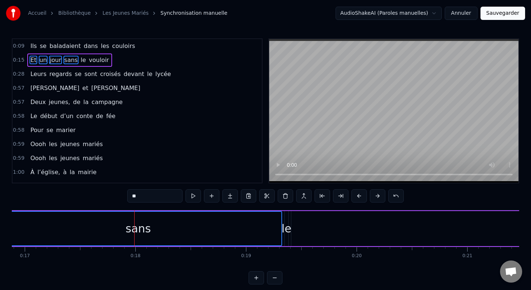
click at [288, 228] on div "le" at bounding box center [287, 228] width 10 height 17
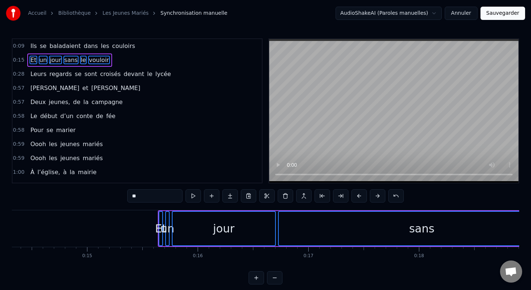
scroll to position [0, 1514]
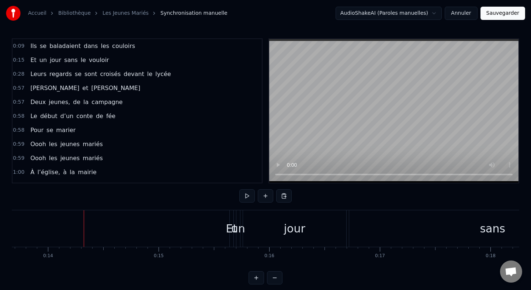
scroll to position [0, 1496]
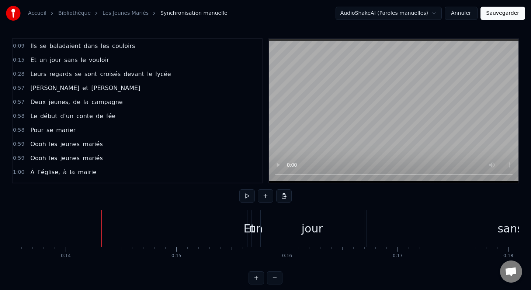
click at [247, 234] on div "Et" at bounding box center [249, 228] width 11 height 17
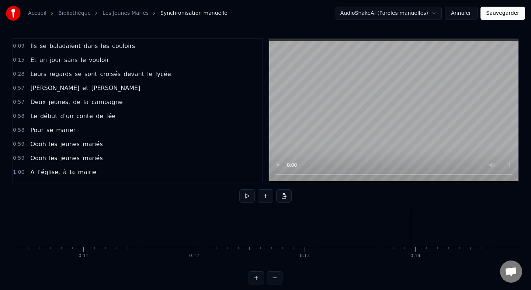
scroll to position [0, 1304]
click at [440, 226] on div "Et" at bounding box center [438, 228] width 11 height 17
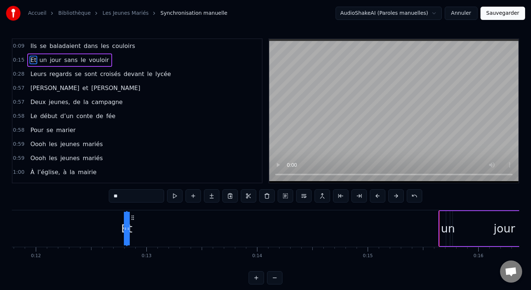
drag, startPoint x: 445, startPoint y: 219, endPoint x: 132, endPoint y: 217, distance: 313.3
click at [132, 217] on icon at bounding box center [133, 218] width 6 height 6
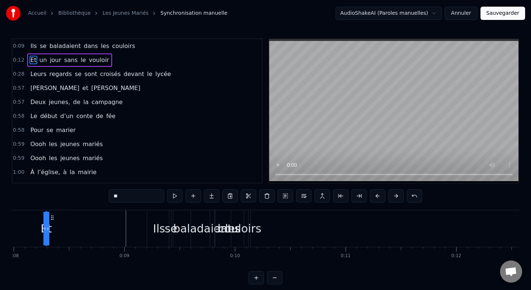
scroll to position [0, 863]
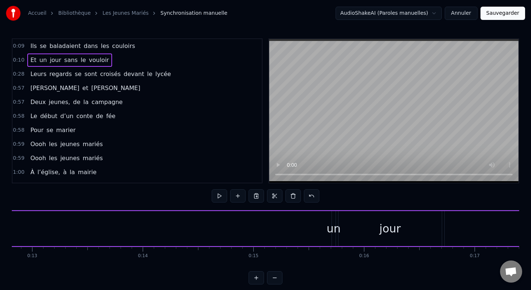
scroll to position [0, 1451]
click at [303, 228] on div "un" at bounding box center [302, 228] width 14 height 17
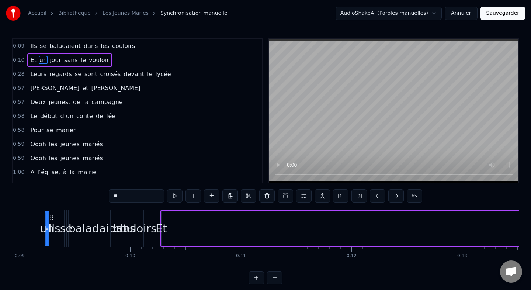
scroll to position [0, 961]
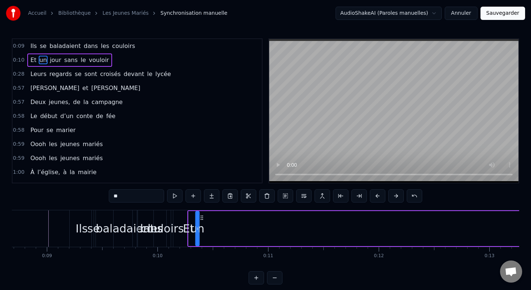
drag, startPoint x: 307, startPoint y: 218, endPoint x: 203, endPoint y: 234, distance: 106.0
click at [199, 234] on div "un" at bounding box center [197, 229] width 3 height 34
click at [85, 222] on div "Ils" at bounding box center [82, 228] width 12 height 17
type input "***"
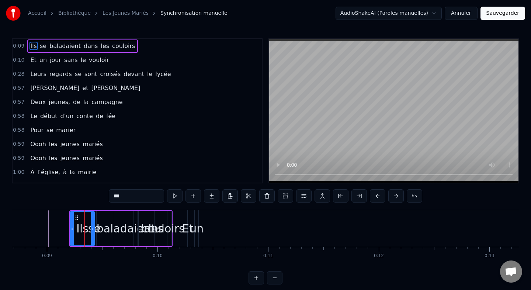
scroll to position [6, 0]
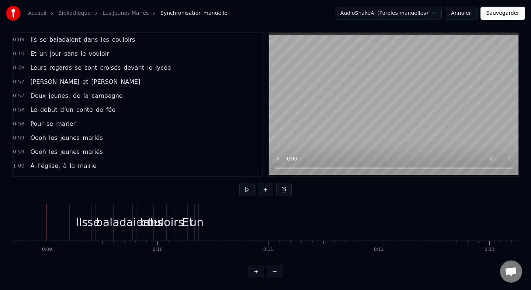
scroll to position [0, 959]
click at [189, 223] on div "Et" at bounding box center [190, 222] width 11 height 17
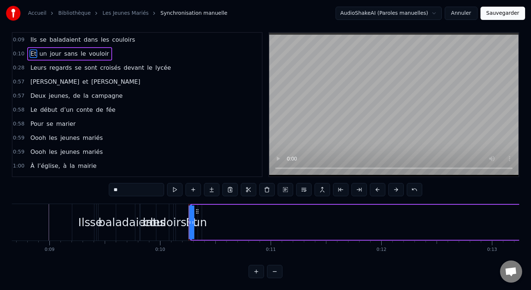
scroll to position [0, 0]
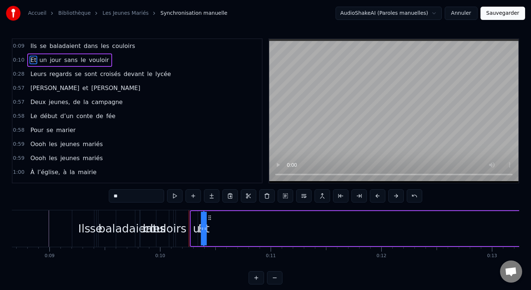
drag, startPoint x: 198, startPoint y: 217, endPoint x: 210, endPoint y: 217, distance: 12.5
click at [195, 234] on div "un" at bounding box center [200, 228] width 14 height 17
type input "**"
drag, startPoint x: 206, startPoint y: 216, endPoint x: 223, endPoint y: 216, distance: 16.6
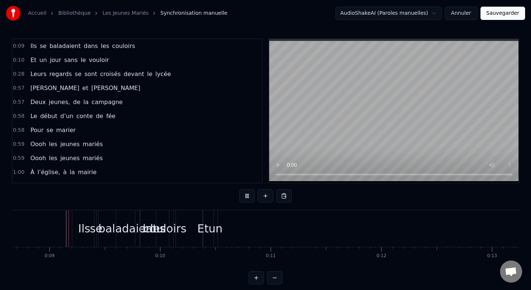
scroll to position [6, 0]
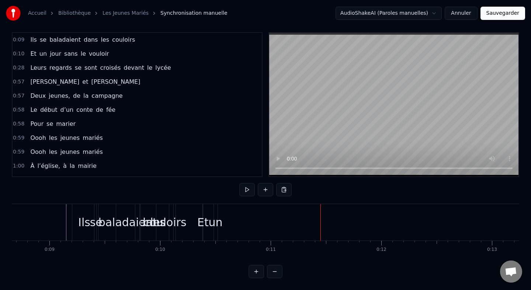
click at [200, 217] on div "Et" at bounding box center [202, 222] width 11 height 17
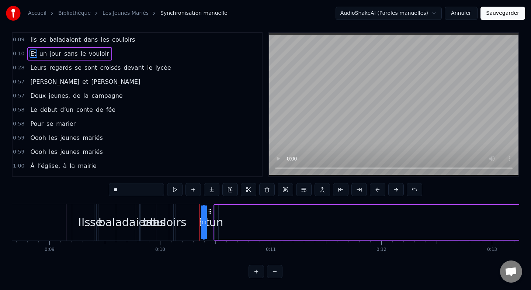
scroll to position [0, 0]
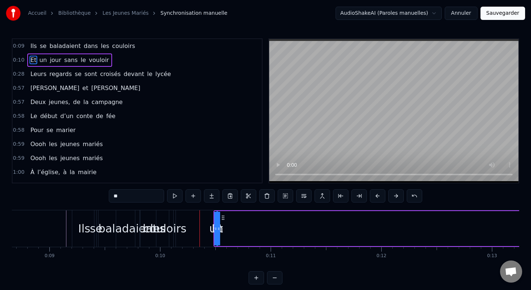
drag, startPoint x: 210, startPoint y: 220, endPoint x: 224, endPoint y: 220, distance: 14.0
click at [211, 230] on div "un" at bounding box center [217, 228] width 14 height 17
type input "**"
drag, startPoint x: 221, startPoint y: 218, endPoint x: 238, endPoint y: 218, distance: 17.3
click at [212, 259] on div "Ils se baladaient dans les couloirs Et un jour sans le vouloir Leurs regards se…" at bounding box center [266, 237] width 508 height 55
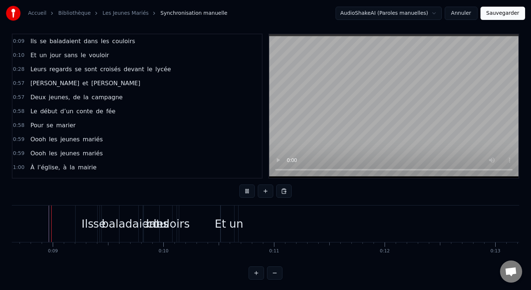
scroll to position [6, 0]
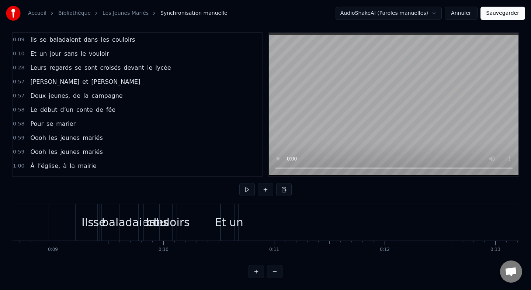
click at [221, 216] on div "Et" at bounding box center [220, 222] width 11 height 17
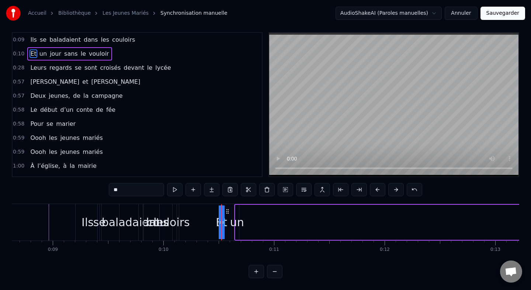
scroll to position [0, 0]
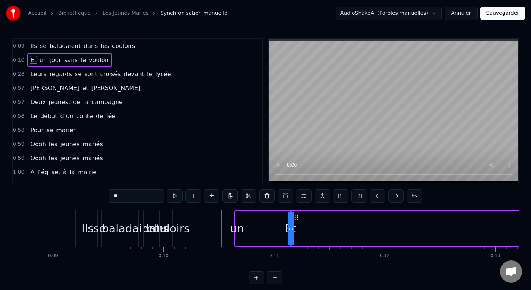
drag, startPoint x: 228, startPoint y: 216, endPoint x: 300, endPoint y: 216, distance: 72.0
click at [237, 226] on div "un" at bounding box center [237, 228] width 14 height 17
type input "**"
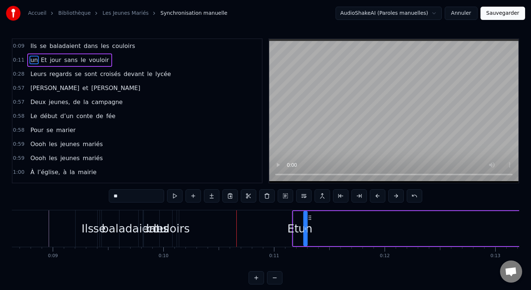
drag, startPoint x: 242, startPoint y: 218, endPoint x: 310, endPoint y: 218, distance: 68.3
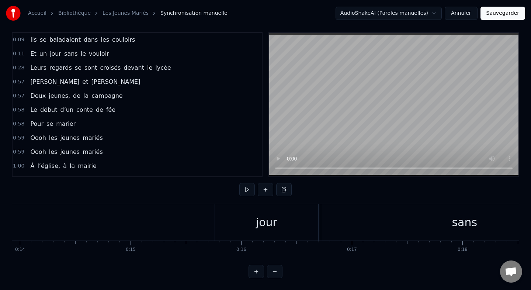
scroll to position [0, 1583]
click at [223, 226] on div "jour" at bounding box center [224, 222] width 21 height 17
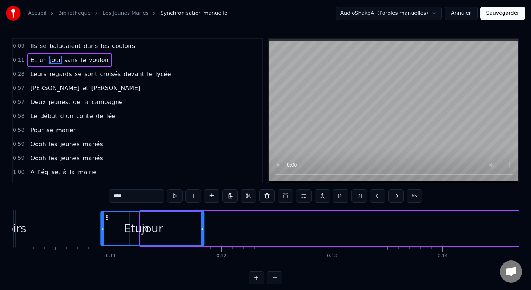
scroll to position [0, 1116]
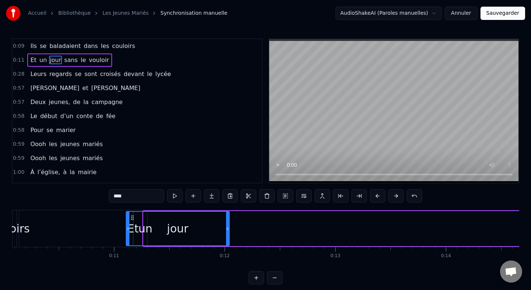
drag, startPoint x: 181, startPoint y: 217, endPoint x: 132, endPoint y: 217, distance: 48.3
click at [132, 217] on icon at bounding box center [133, 218] width 6 height 6
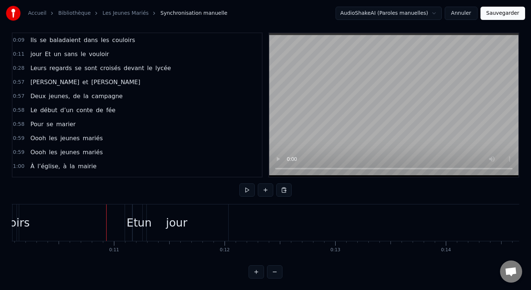
scroll to position [6, 0]
click at [167, 225] on div "jour" at bounding box center [176, 222] width 103 height 37
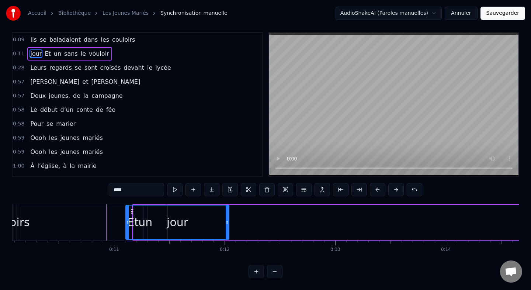
scroll to position [0, 0]
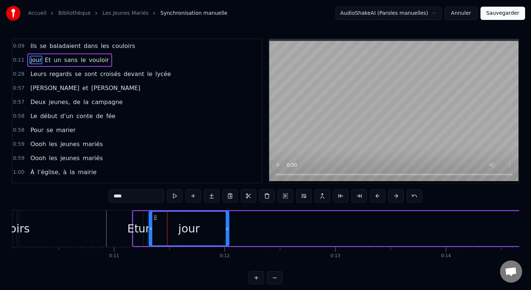
drag, startPoint x: 127, startPoint y: 229, endPoint x: 152, endPoint y: 230, distance: 25.1
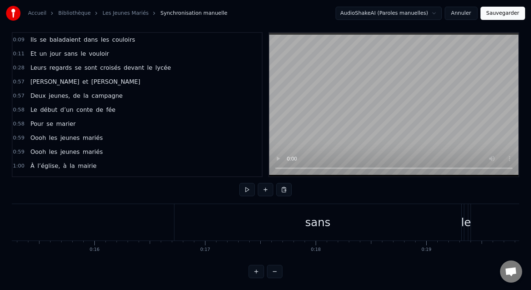
scroll to position [0, 1701]
click at [291, 224] on div "sans" at bounding box center [305, 222] width 287 height 37
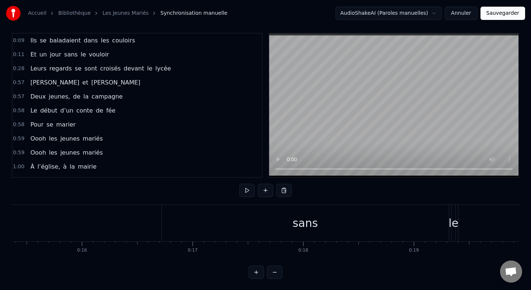
scroll to position [0, 0]
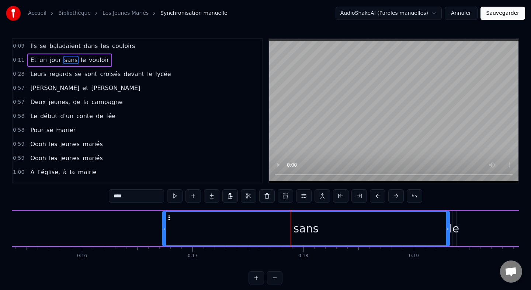
drag, startPoint x: 172, startPoint y: 221, endPoint x: 132, endPoint y: 219, distance: 39.9
click at [132, 219] on div "Et un jour sans le vouloir" at bounding box center [539, 228] width 1950 height 37
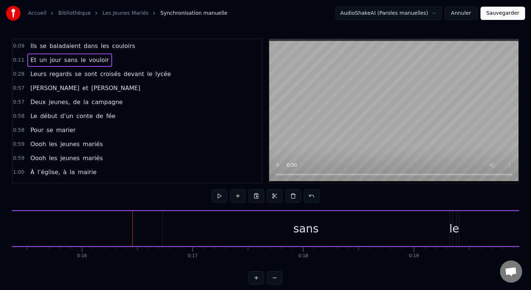
click at [171, 218] on div "sans" at bounding box center [306, 228] width 287 height 35
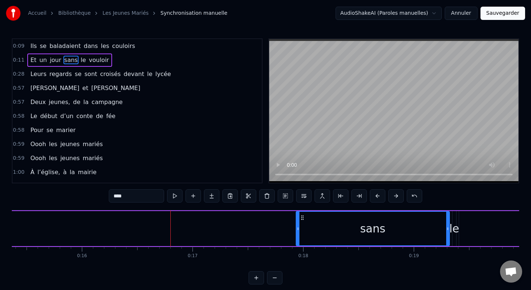
drag, startPoint x: 164, startPoint y: 227, endPoint x: 305, endPoint y: 227, distance: 140.6
click at [300, 227] on icon at bounding box center [298, 229] width 3 height 6
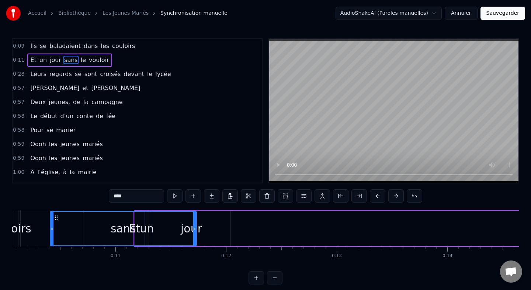
scroll to position [0, 1106]
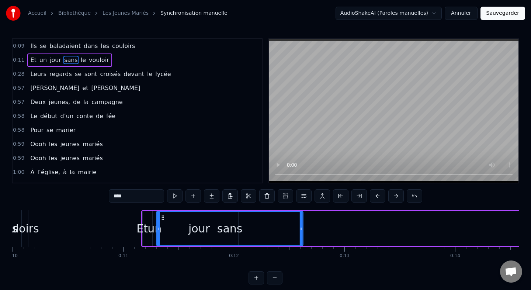
drag, startPoint x: 309, startPoint y: 219, endPoint x: 162, endPoint y: 217, distance: 146.9
click at [162, 217] on icon at bounding box center [163, 218] width 6 height 6
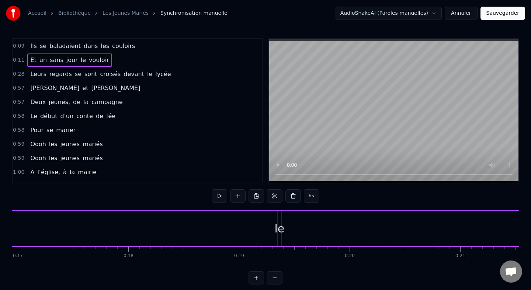
scroll to position [0, 1917]
click at [240, 227] on div "le" at bounding box center [239, 228] width 10 height 17
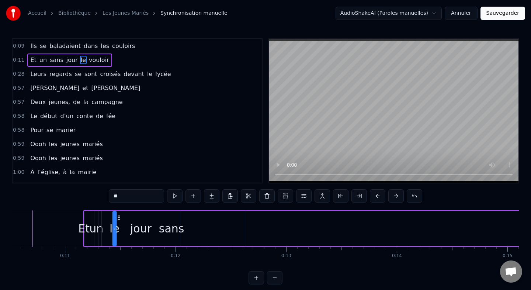
scroll to position [0, 1147]
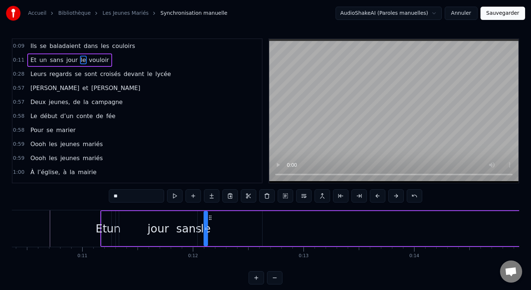
drag, startPoint x: 242, startPoint y: 219, endPoint x: 210, endPoint y: 227, distance: 33.8
click at [207, 227] on div "le" at bounding box center [205, 229] width 3 height 34
click at [237, 237] on div "sans" at bounding box center [189, 228] width 147 height 35
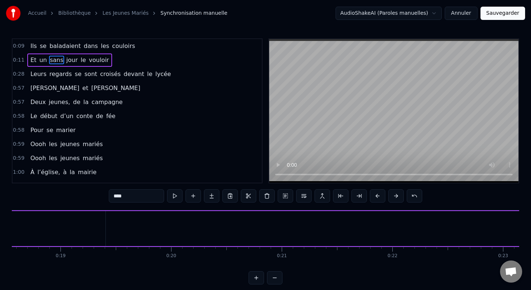
scroll to position [0, 2240]
click at [445, 230] on div "vouloir" at bounding box center [447, 228] width 38 height 17
type input "*******"
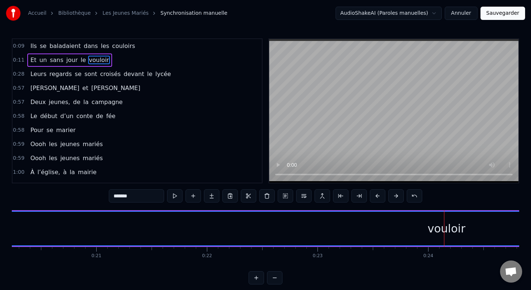
click at [437, 228] on div "vouloir" at bounding box center [447, 228] width 38 height 17
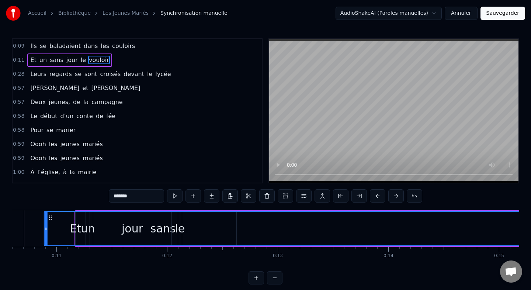
scroll to position [0, 1151]
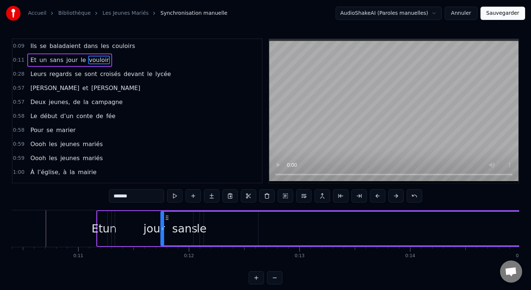
drag, startPoint x: 307, startPoint y: 218, endPoint x: 158, endPoint y: 228, distance: 148.7
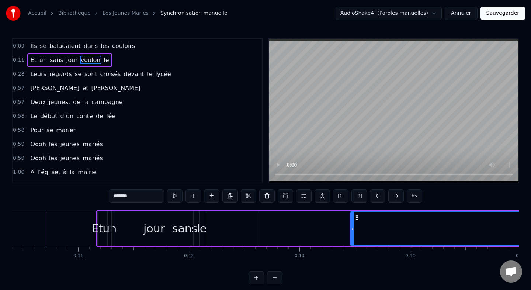
drag, startPoint x: 154, startPoint y: 228, endPoint x: 385, endPoint y: 227, distance: 231.0
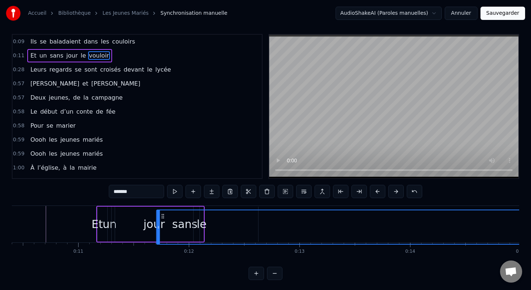
scroll to position [6, 0]
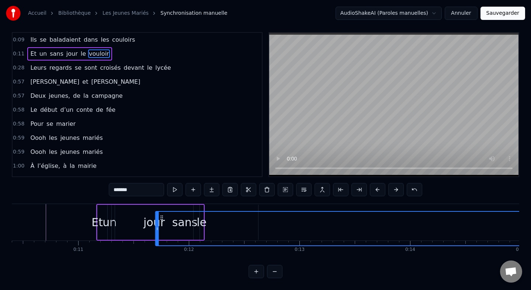
drag, startPoint x: 389, startPoint y: 219, endPoint x: 160, endPoint y: 201, distance: 229.1
click at [160, 201] on div "0:09 Ils se baladaient dans les couloirs 0:11 Et un sans jour le vouloir 0:28 L…" at bounding box center [266, 155] width 508 height 246
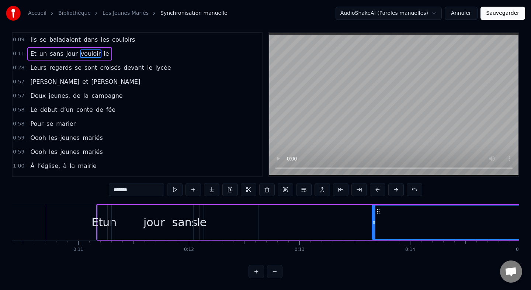
drag, startPoint x: 158, startPoint y: 222, endPoint x: 397, endPoint y: 224, distance: 238.8
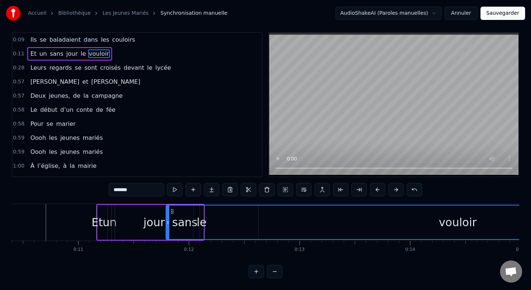
drag, startPoint x: 399, startPoint y: 211, endPoint x: 172, endPoint y: 210, distance: 226.9
click at [172, 210] on icon at bounding box center [172, 211] width 6 height 6
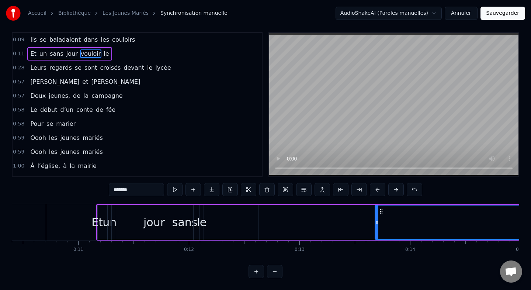
drag, startPoint x: 168, startPoint y: 221, endPoint x: 429, endPoint y: 217, distance: 260.9
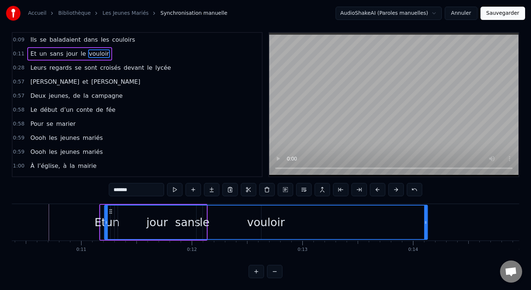
drag, startPoint x: 432, startPoint y: 213, endPoint x: 112, endPoint y: 219, distance: 320.0
click at [112, 219] on div "vouloir" at bounding box center [266, 223] width 323 height 34
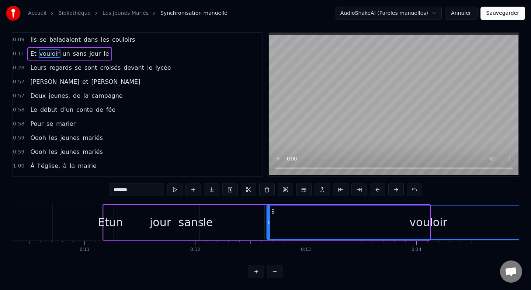
drag, startPoint x: 113, startPoint y: 210, endPoint x: 274, endPoint y: 215, distance: 160.6
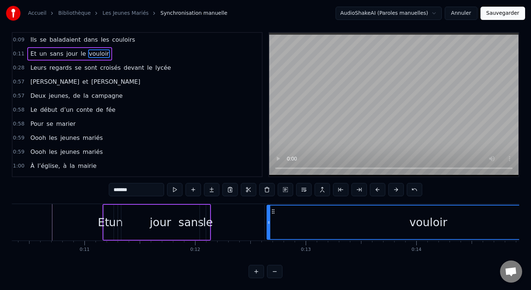
click at [273, 210] on icon at bounding box center [273, 211] width 6 height 6
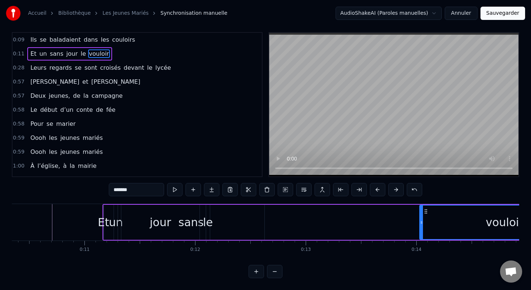
drag, startPoint x: 268, startPoint y: 213, endPoint x: 422, endPoint y: 211, distance: 153.5
click at [422, 211] on div at bounding box center [421, 223] width 3 height 34
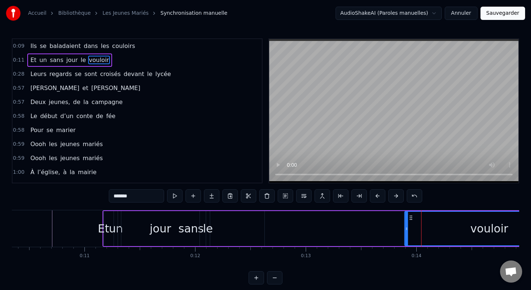
scroll to position [1, 0]
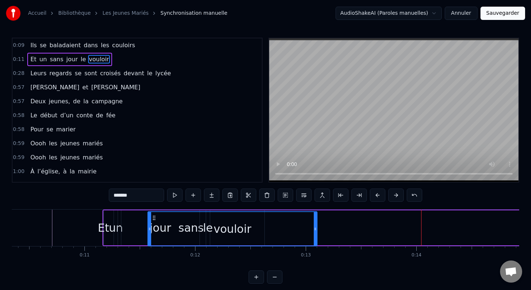
drag, startPoint x: 427, startPoint y: 215, endPoint x: 155, endPoint y: 223, distance: 272.8
click at [155, 223] on div "vouloir" at bounding box center [232, 229] width 169 height 34
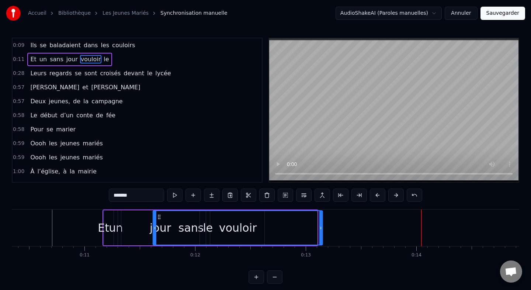
drag, startPoint x: 152, startPoint y: 216, endPoint x: 158, endPoint y: 216, distance: 5.9
click at [158, 216] on icon at bounding box center [159, 217] width 6 height 6
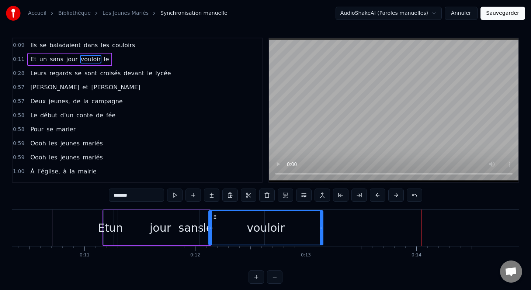
drag, startPoint x: 156, startPoint y: 227, endPoint x: 218, endPoint y: 227, distance: 62.4
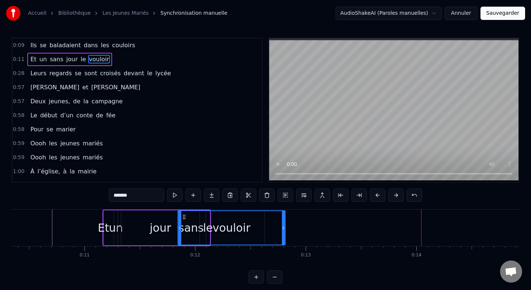
drag, startPoint x: 222, startPoint y: 216, endPoint x: 183, endPoint y: 215, distance: 39.1
click at [183, 215] on icon at bounding box center [184, 217] width 6 height 6
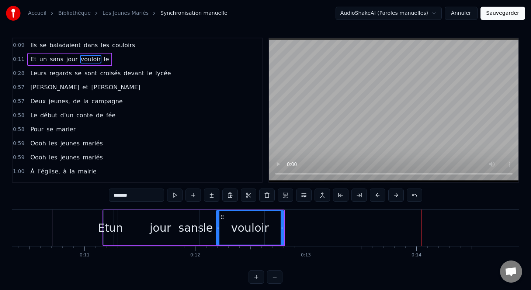
drag, startPoint x: 177, startPoint y: 228, endPoint x: 216, endPoint y: 228, distance: 38.4
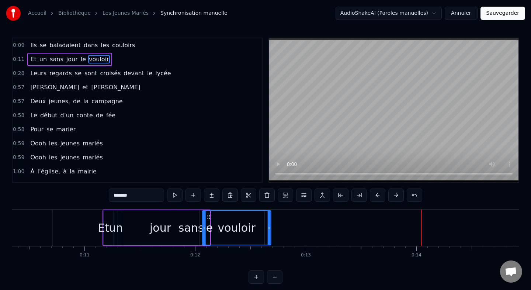
drag, startPoint x: 220, startPoint y: 217, endPoint x: 206, endPoint y: 217, distance: 13.7
click at [206, 217] on icon at bounding box center [209, 217] width 6 height 6
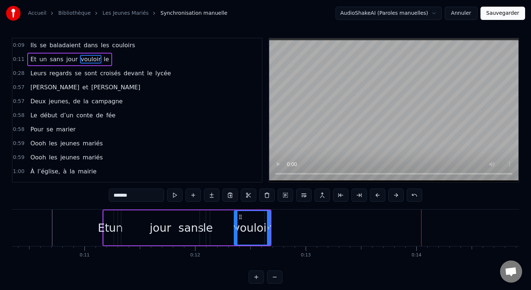
drag, startPoint x: 203, startPoint y: 227, endPoint x: 240, endPoint y: 227, distance: 37.3
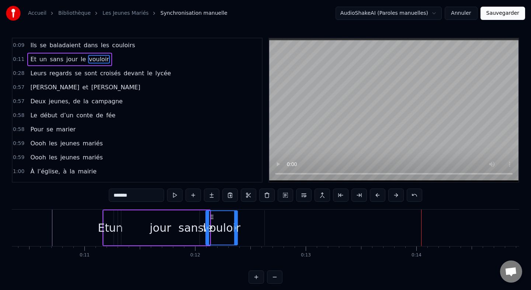
drag, startPoint x: 246, startPoint y: 217, endPoint x: 213, endPoint y: 217, distance: 32.8
click at [213, 217] on icon at bounding box center [212, 217] width 6 height 6
drag, startPoint x: 207, startPoint y: 226, endPoint x: 216, endPoint y: 227, distance: 9.2
click at [214, 261] on div "Ils se baladaient dans les couloirs Et un sans jour le vouloir Leurs regards se…" at bounding box center [266, 236] width 508 height 55
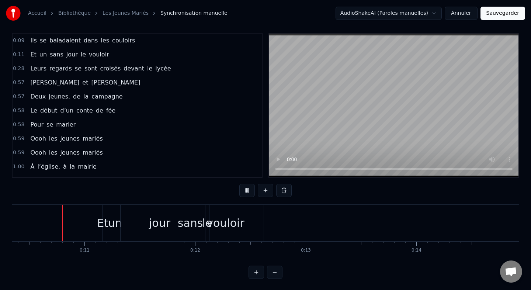
scroll to position [6, 0]
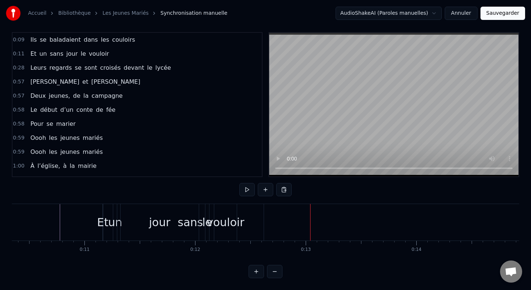
click at [157, 224] on div "jour" at bounding box center [159, 222] width 21 height 17
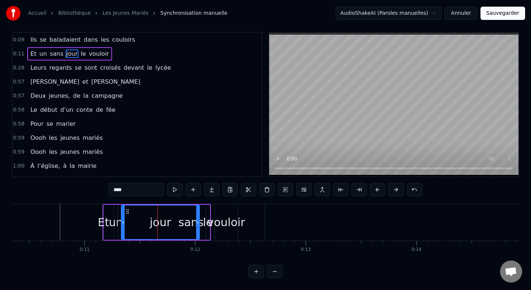
scroll to position [0, 0]
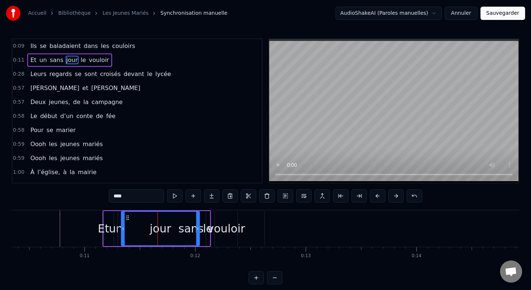
click at [201, 235] on div "sans" at bounding box center [191, 228] width 25 height 17
type input "****"
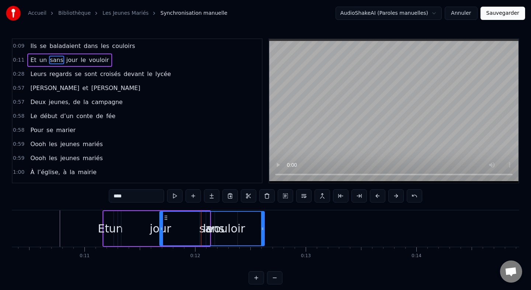
drag, startPoint x: 118, startPoint y: 228, endPoint x: 164, endPoint y: 228, distance: 45.8
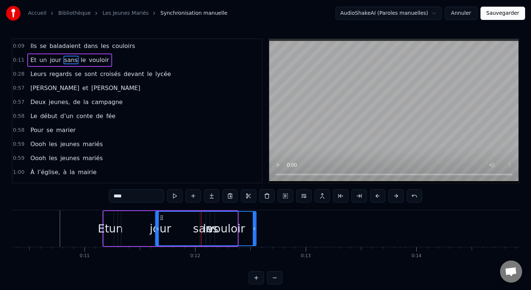
drag, startPoint x: 170, startPoint y: 216, endPoint x: 162, endPoint y: 215, distance: 8.6
click at [162, 216] on icon at bounding box center [162, 218] width 6 height 6
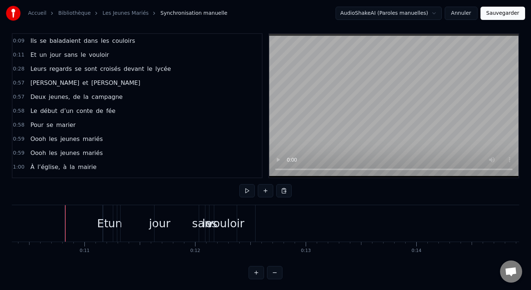
scroll to position [6, 0]
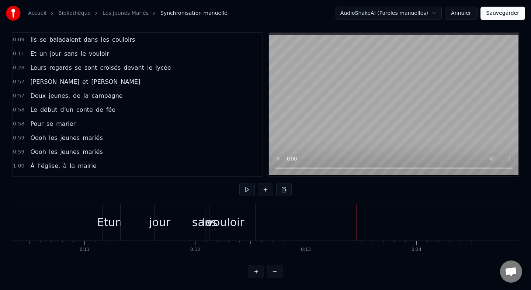
click at [227, 220] on div "vouloir" at bounding box center [226, 222] width 38 height 17
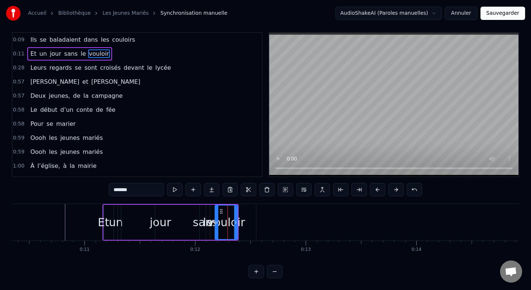
scroll to position [0, 0]
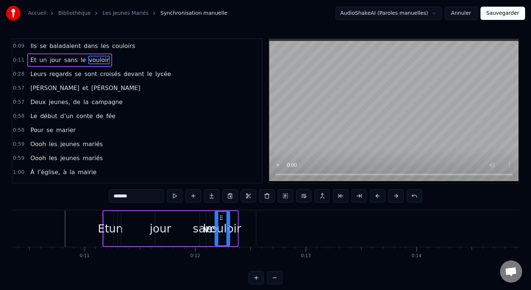
drag, startPoint x: 236, startPoint y: 228, endPoint x: 228, endPoint y: 229, distance: 8.5
click at [228, 229] on icon at bounding box center [228, 229] width 3 height 6
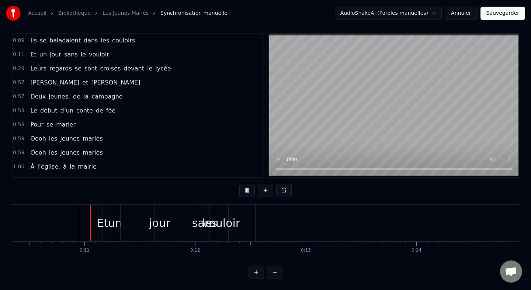
scroll to position [6, 0]
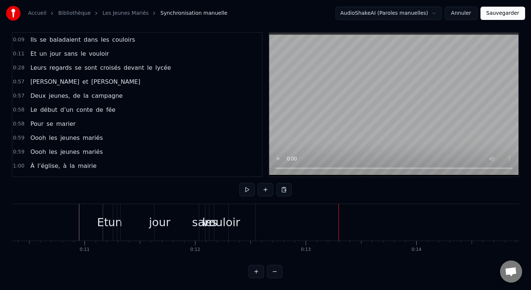
click at [202, 222] on div "sans" at bounding box center [204, 222] width 25 height 17
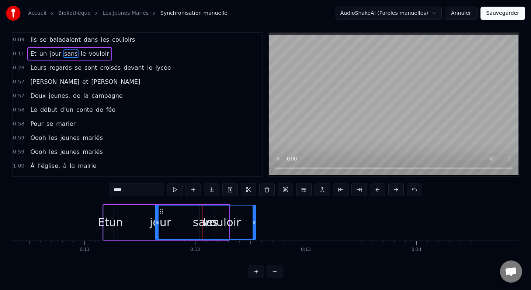
scroll to position [0, 0]
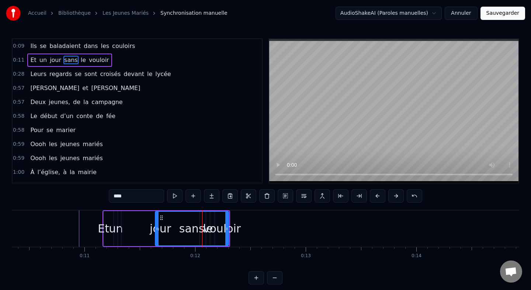
drag, startPoint x: 254, startPoint y: 229, endPoint x: 224, endPoint y: 228, distance: 30.3
click at [225, 228] on icon at bounding box center [226, 229] width 3 height 6
click at [208, 218] on div "sans" at bounding box center [191, 229] width 70 height 34
click at [208, 231] on div "sans" at bounding box center [191, 229] width 70 height 34
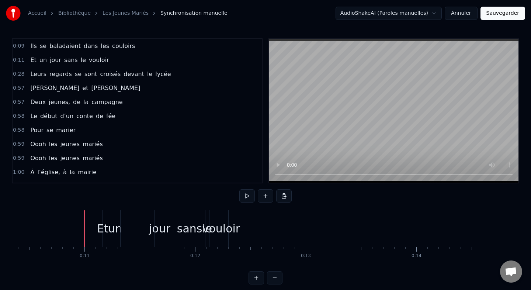
scroll to position [6, 0]
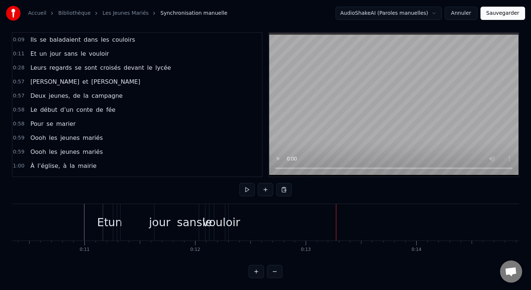
click at [145, 221] on div "jour" at bounding box center [160, 222] width 78 height 37
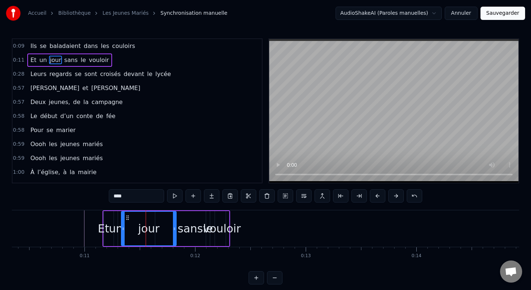
drag, startPoint x: 197, startPoint y: 229, endPoint x: 169, endPoint y: 229, distance: 28.4
click at [173, 229] on icon at bounding box center [174, 229] width 3 height 6
click at [193, 230] on div "sans" at bounding box center [190, 228] width 25 height 17
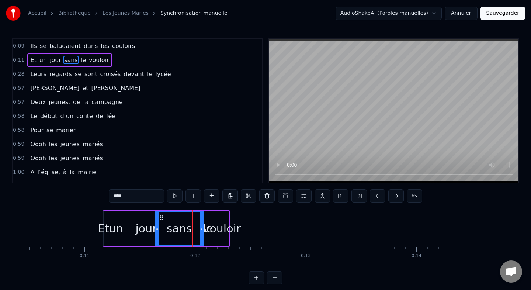
drag, startPoint x: 224, startPoint y: 228, endPoint x: 201, endPoint y: 227, distance: 22.2
click at [201, 227] on icon at bounding box center [201, 229] width 3 height 6
click at [207, 229] on div "vouloir" at bounding box center [222, 228] width 38 height 17
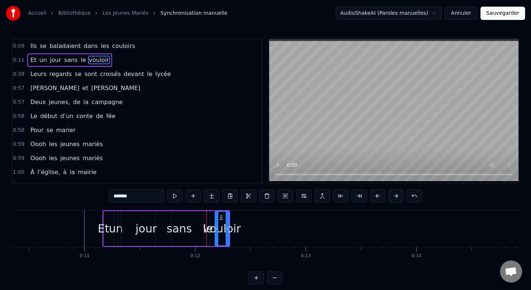
click at [204, 229] on div "le" at bounding box center [208, 228] width 10 height 17
type input "**"
drag, startPoint x: 208, startPoint y: 229, endPoint x: 196, endPoint y: 228, distance: 12.2
click at [196, 228] on div "Et un jour sans le vouloir" at bounding box center [167, 228] width 128 height 37
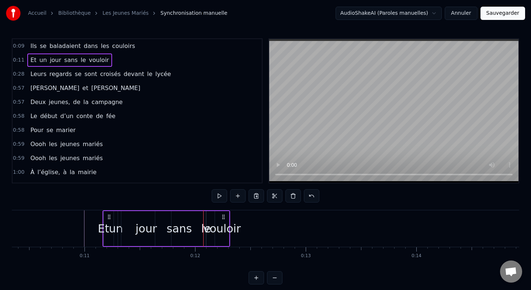
click at [205, 220] on div "le" at bounding box center [206, 228] width 10 height 17
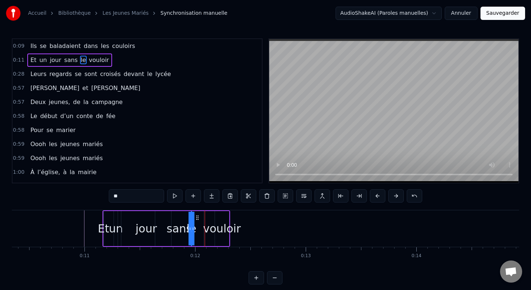
drag, startPoint x: 211, startPoint y: 218, endPoint x: 196, endPoint y: 218, distance: 14.8
click at [196, 218] on icon at bounding box center [197, 218] width 6 height 6
click at [211, 228] on div "vouloir" at bounding box center [222, 228] width 38 height 17
type input "*******"
drag, startPoint x: 227, startPoint y: 230, endPoint x: 215, endPoint y: 230, distance: 12.2
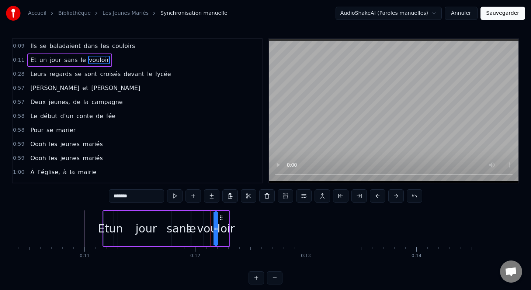
click at [215, 230] on icon at bounding box center [215, 229] width 3 height 6
drag, startPoint x: 222, startPoint y: 219, endPoint x: 207, endPoint y: 220, distance: 15.5
click at [207, 220] on icon at bounding box center [206, 218] width 6 height 6
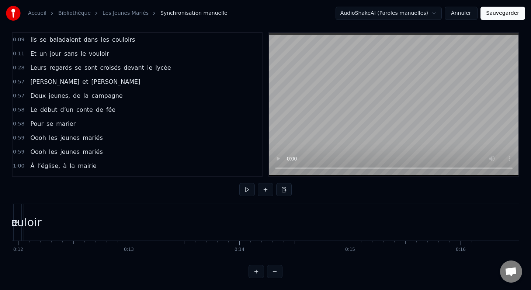
scroll to position [0, 1343]
click at [40, 66] on span "Leurs" at bounding box center [39, 67] width 18 height 8
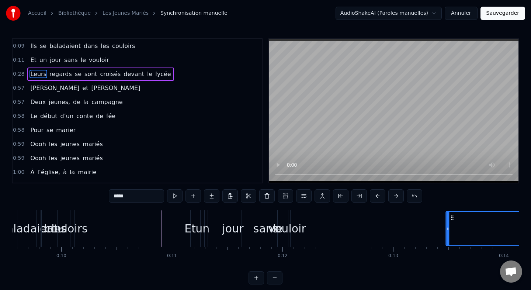
scroll to position [0, 1062]
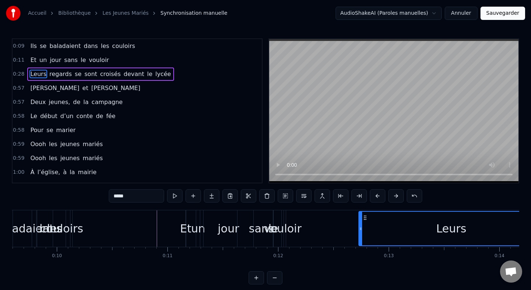
drag, startPoint x: 58, startPoint y: 219, endPoint x: 368, endPoint y: 227, distance: 310.1
click at [368, 227] on div "Leurs" at bounding box center [451, 229] width 185 height 34
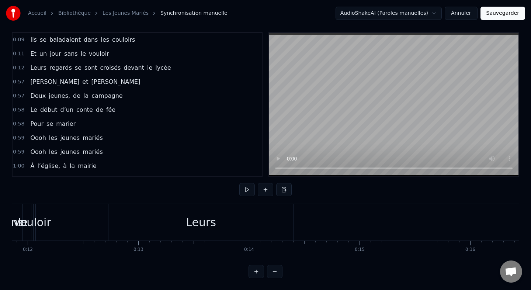
scroll to position [0, 1337]
click at [185, 213] on div "Leurs" at bounding box center [177, 222] width 185 height 37
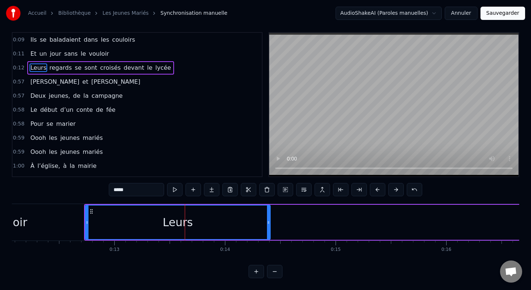
scroll to position [0, 0]
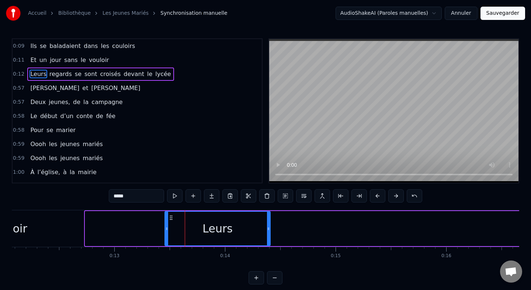
drag, startPoint x: 87, startPoint y: 227, endPoint x: 170, endPoint y: 227, distance: 82.3
click at [168, 227] on icon at bounding box center [166, 229] width 3 height 6
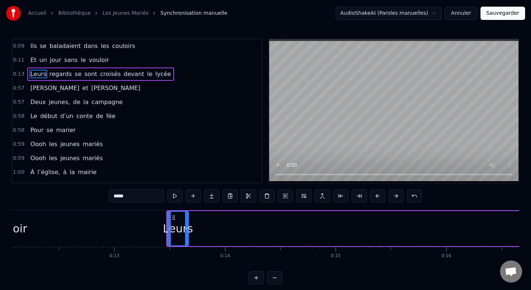
drag, startPoint x: 270, startPoint y: 228, endPoint x: 188, endPoint y: 230, distance: 81.9
click at [188, 230] on icon at bounding box center [186, 229] width 3 height 6
click at [210, 269] on div "0:09 Ils se baladaient dans les couloirs 0:11 Et un jour sans le vouloir 0:13 L…" at bounding box center [266, 161] width 508 height 246
click at [61, 75] on span "regards" at bounding box center [61, 74] width 24 height 8
type input "*******"
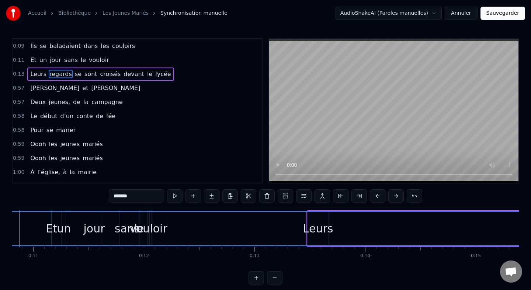
scroll to position [0, 1108]
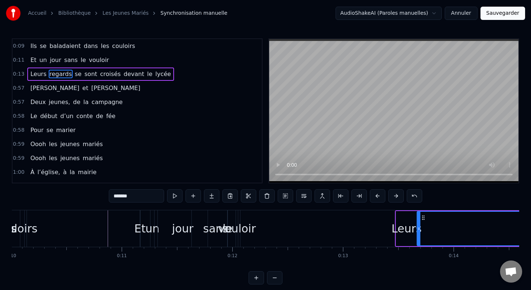
drag, startPoint x: 55, startPoint y: 220, endPoint x: 422, endPoint y: 220, distance: 367.2
click at [422, 220] on icon at bounding box center [424, 218] width 6 height 6
drag, startPoint x: 420, startPoint y: 228, endPoint x: 530, endPoint y: 224, distance: 110.1
click at [530, 224] on div "Accueil Bibliothèque Les Jeunes Mariés Synchronisation manuelle AudioShakeAI (P…" at bounding box center [265, 142] width 531 height 285
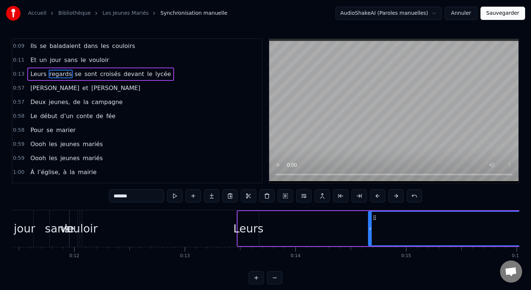
scroll to position [0, 1400]
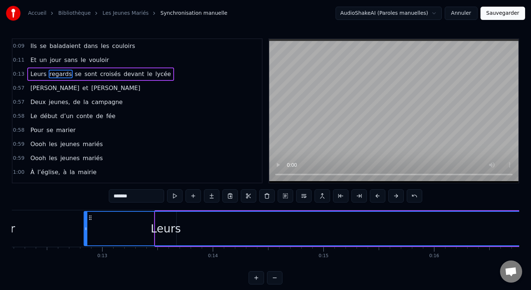
drag, startPoint x: 241, startPoint y: 218, endPoint x: 76, endPoint y: 223, distance: 164.7
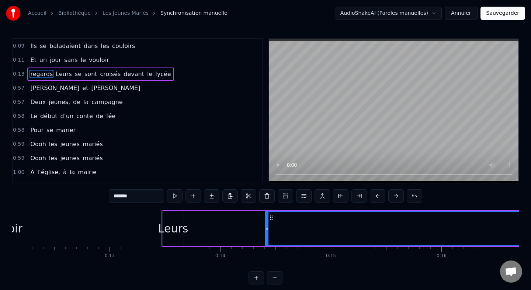
drag, startPoint x: 70, startPoint y: 229, endPoint x: 284, endPoint y: 229, distance: 213.7
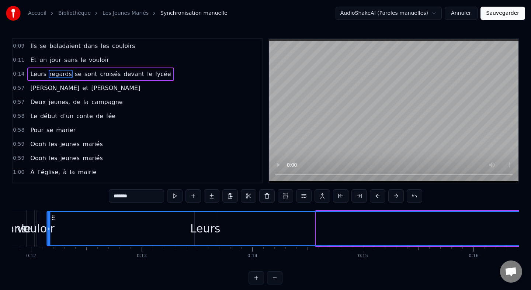
drag, startPoint x: 290, startPoint y: 220, endPoint x: 66, endPoint y: 232, distance: 224.7
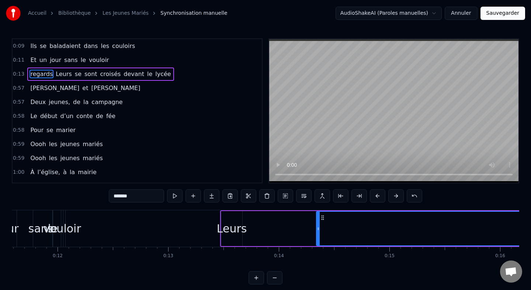
drag, startPoint x: 61, startPoint y: 229, endPoint x: 320, endPoint y: 227, distance: 259.1
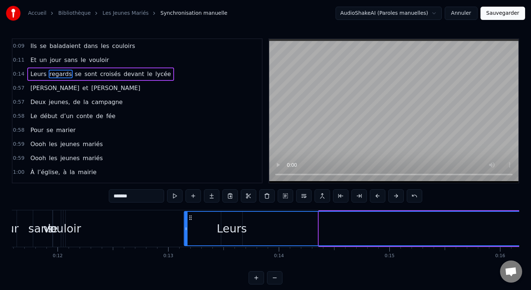
drag, startPoint x: 325, startPoint y: 219, endPoint x: 187, endPoint y: 220, distance: 138.4
click at [187, 220] on icon at bounding box center [190, 218] width 6 height 6
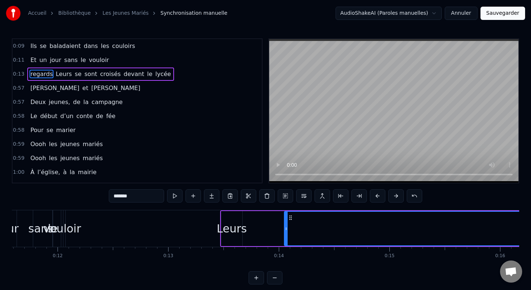
drag, startPoint x: 183, startPoint y: 226, endPoint x: 318, endPoint y: 220, distance: 134.8
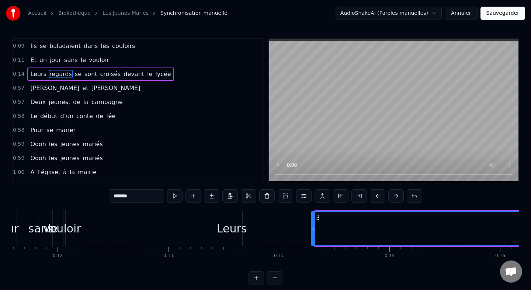
scroll to position [6, 0]
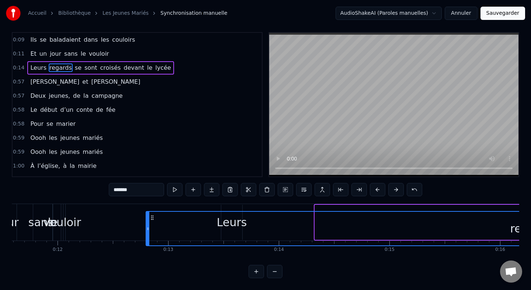
drag, startPoint x: 322, startPoint y: 218, endPoint x: 152, endPoint y: 225, distance: 169.5
click at [152, 225] on div "regards" at bounding box center [532, 229] width 771 height 34
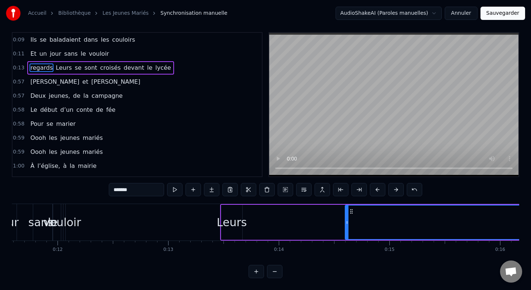
drag, startPoint x: 148, startPoint y: 223, endPoint x: 377, endPoint y: 223, distance: 229.2
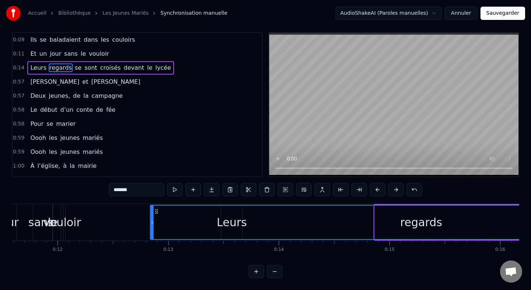
drag, startPoint x: 382, startPoint y: 213, endPoint x: 157, endPoint y: 218, distance: 224.4
click at [157, 218] on div "regards" at bounding box center [421, 223] width 541 height 34
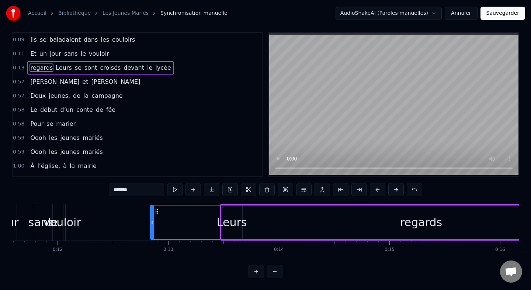
drag, startPoint x: 155, startPoint y: 222, endPoint x: 185, endPoint y: 221, distance: 30.6
click at [186, 221] on div "regards" at bounding box center [421, 223] width 541 height 34
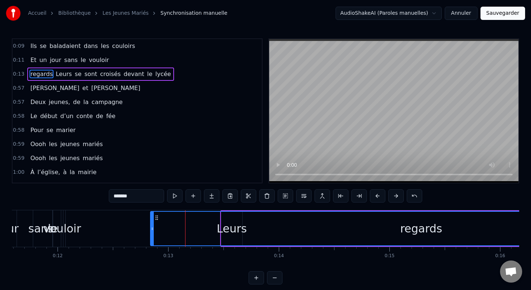
click at [153, 228] on icon at bounding box center [152, 229] width 3 height 6
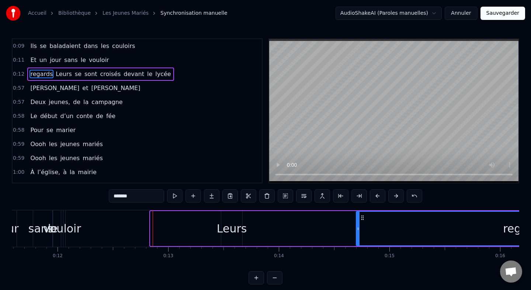
drag, startPoint x: 152, startPoint y: 228, endPoint x: 362, endPoint y: 228, distance: 210.0
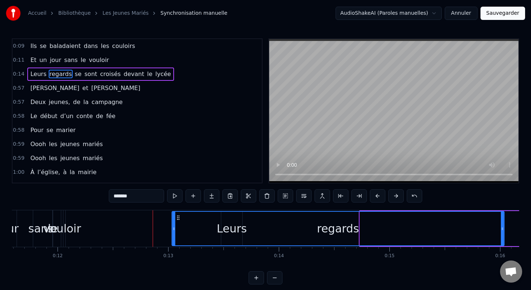
drag, startPoint x: 366, startPoint y: 219, endPoint x: 178, endPoint y: 219, distance: 188.6
click at [178, 219] on icon at bounding box center [178, 218] width 6 height 6
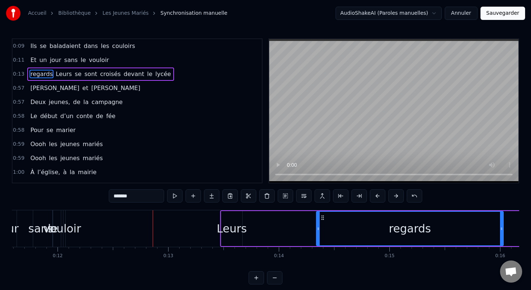
drag, startPoint x: 172, startPoint y: 228, endPoint x: 378, endPoint y: 224, distance: 206.0
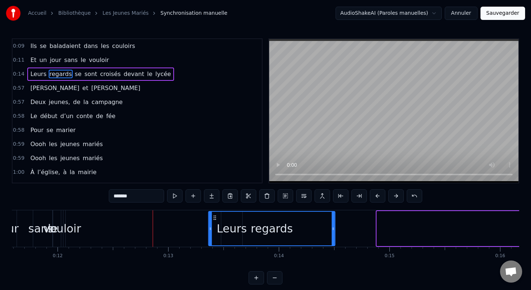
drag, startPoint x: 385, startPoint y: 217, endPoint x: 204, endPoint y: 217, distance: 180.5
click at [212, 217] on icon at bounding box center [215, 218] width 6 height 6
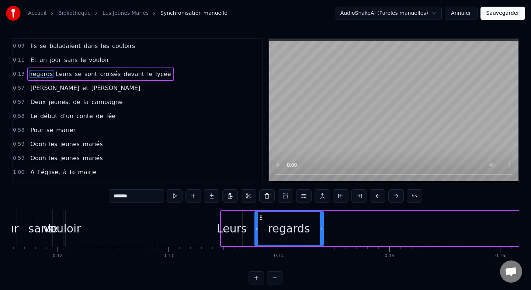
drag, startPoint x: 198, startPoint y: 225, endPoint x: 280, endPoint y: 226, distance: 81.6
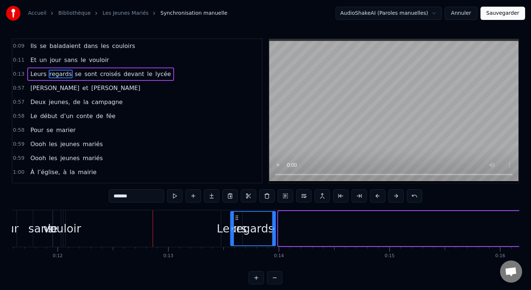
drag, startPoint x: 285, startPoint y: 219, endPoint x: 237, endPoint y: 218, distance: 48.0
click at [237, 218] on icon at bounding box center [237, 218] width 6 height 6
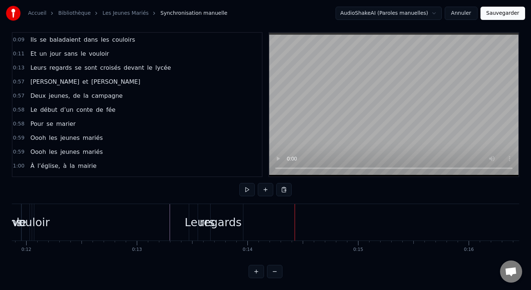
scroll to position [0, 1320]
click at [76, 68] on span "se" at bounding box center [78, 67] width 8 height 8
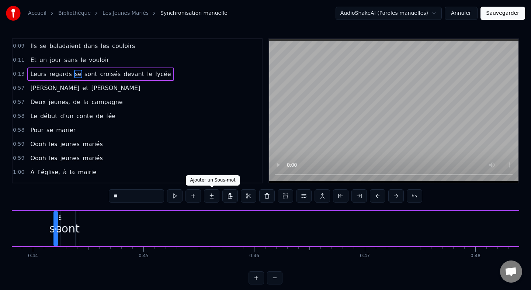
scroll to position [0, 4854]
click at [148, 196] on input "**" at bounding box center [136, 195] width 55 height 13
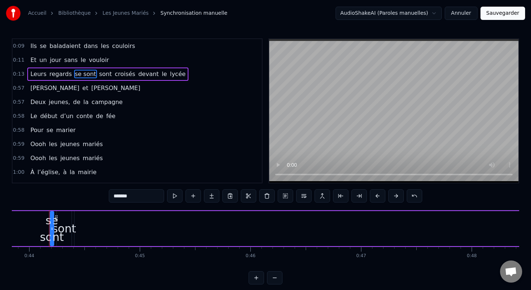
click at [63, 227] on div "sont" at bounding box center [64, 228] width 24 height 17
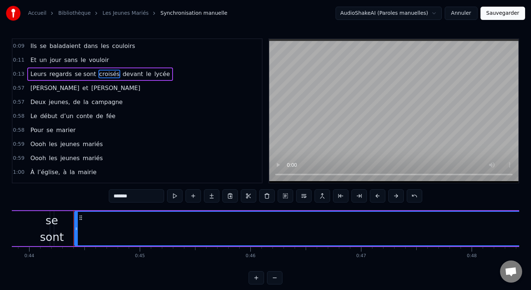
click at [52, 224] on div "se sont" at bounding box center [52, 228] width 24 height 33
type input "*******"
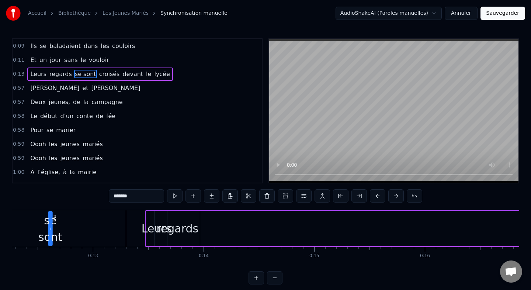
scroll to position [0, 1346]
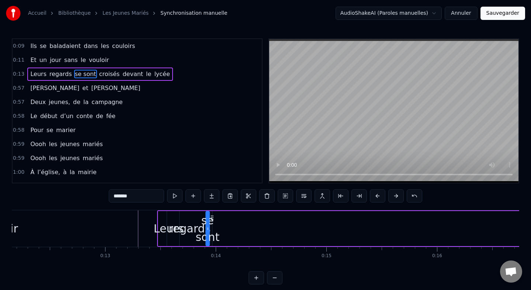
drag, startPoint x: 54, startPoint y: 218, endPoint x: 210, endPoint y: 213, distance: 155.8
click at [209, 213] on div "se sont" at bounding box center [207, 229] width 3 height 34
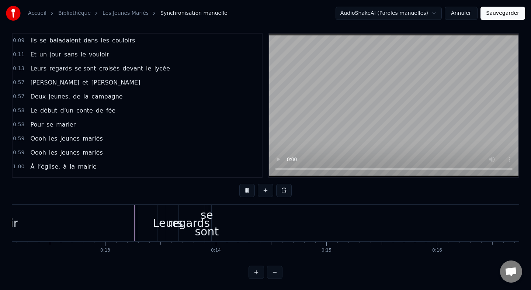
scroll to position [6, 0]
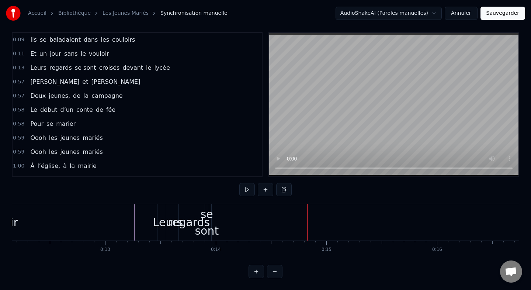
click at [111, 68] on span "croisés" at bounding box center [110, 67] width 22 height 8
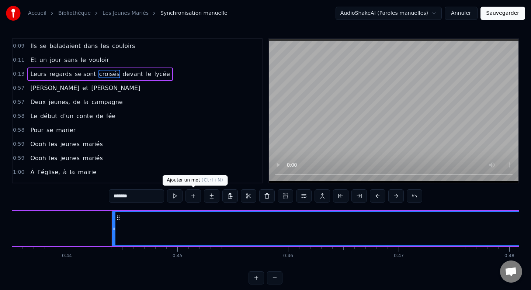
scroll to position [0, 4878]
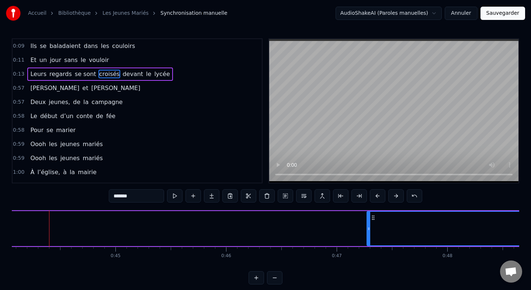
drag, startPoint x: 51, startPoint y: 227, endPoint x: 380, endPoint y: 234, distance: 328.5
click at [370, 234] on div at bounding box center [369, 229] width 3 height 34
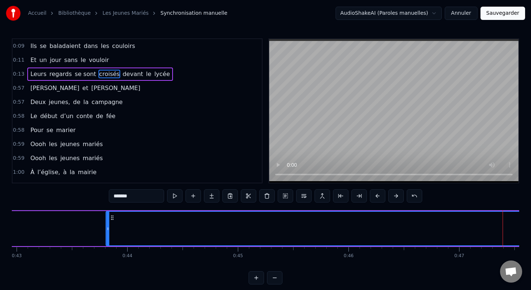
drag, startPoint x: 387, startPoint y: 218, endPoint x: 94, endPoint y: 206, distance: 293.3
click at [94, 206] on div "0:09 Ils se baladaient dans les couloirs 0:11 Et un jour sans le vouloir 0:13 L…" at bounding box center [266, 161] width 508 height 246
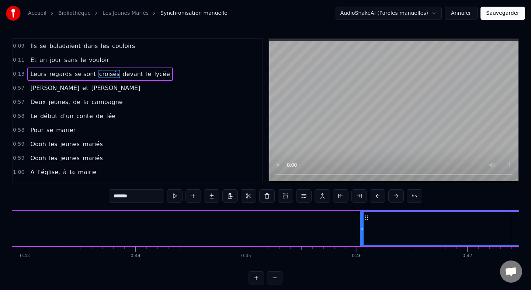
drag, startPoint x: 87, startPoint y: 227, endPoint x: 471, endPoint y: 230, distance: 383.8
click at [364, 230] on icon at bounding box center [362, 229] width 3 height 6
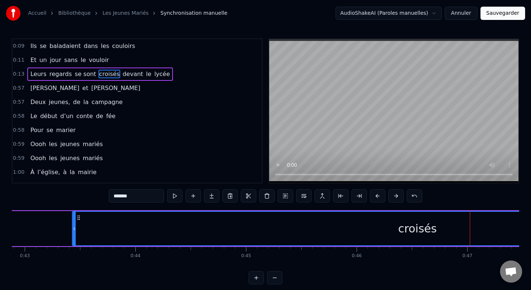
drag, startPoint x: 476, startPoint y: 219, endPoint x: 17, endPoint y: 234, distance: 458.9
click at [73, 234] on div "croisés" at bounding box center [418, 229] width 690 height 34
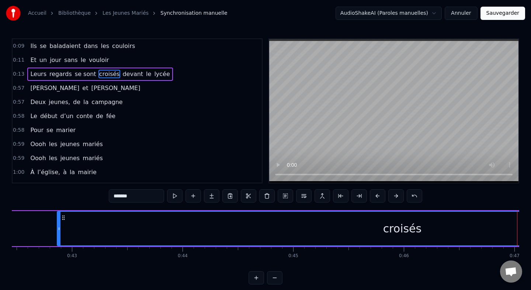
scroll to position [0, 4664]
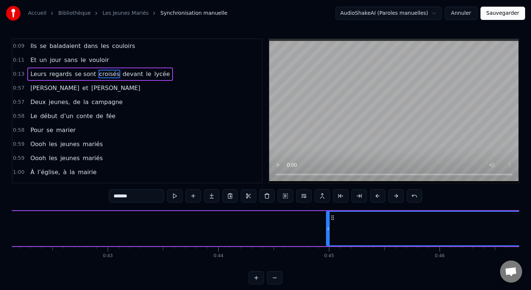
drag, startPoint x: 94, startPoint y: 227, endPoint x: 330, endPoint y: 229, distance: 235.8
click at [330, 229] on icon at bounding box center [328, 229] width 3 height 6
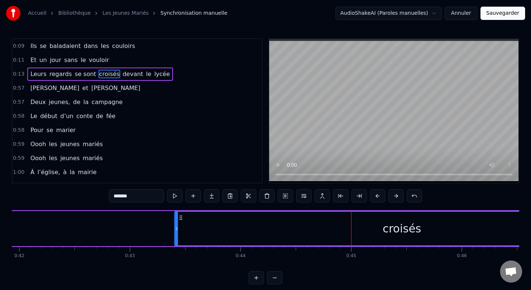
drag, startPoint x: 335, startPoint y: 220, endPoint x: 37, endPoint y: 223, distance: 297.8
click at [175, 223] on div "croisés" at bounding box center [402, 229] width 454 height 34
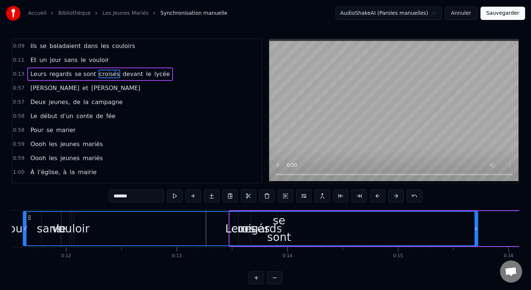
scroll to position [0, 1233]
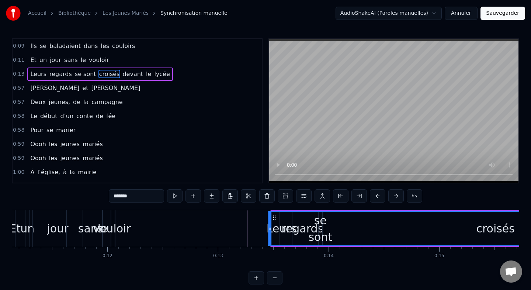
drag, startPoint x: 38, startPoint y: 216, endPoint x: 290, endPoint y: 221, distance: 251.4
click at [290, 221] on div "croisés" at bounding box center [496, 229] width 454 height 34
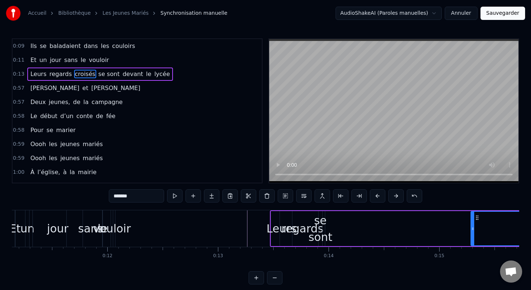
drag, startPoint x: 286, startPoint y: 226, endPoint x: 483, endPoint y: 227, distance: 196.3
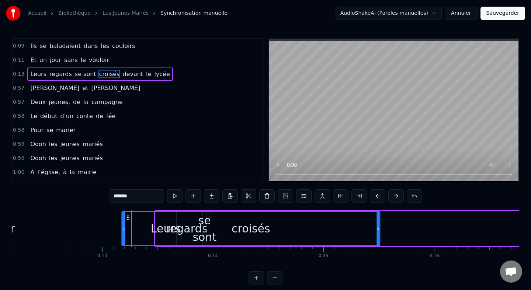
scroll to position [0, 1348]
drag, startPoint x: 282, startPoint y: 219, endPoint x: 129, endPoint y: 221, distance: 152.4
click at [129, 221] on div "croisés" at bounding box center [252, 229] width 258 height 34
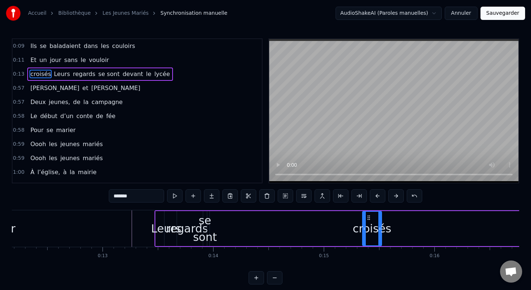
drag, startPoint x: 125, startPoint y: 227, endPoint x: 365, endPoint y: 225, distance: 239.1
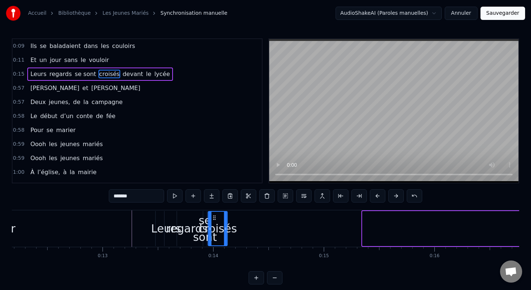
drag, startPoint x: 370, startPoint y: 219, endPoint x: 216, endPoint y: 225, distance: 154.7
click at [216, 225] on div "croisés" at bounding box center [217, 229] width 18 height 34
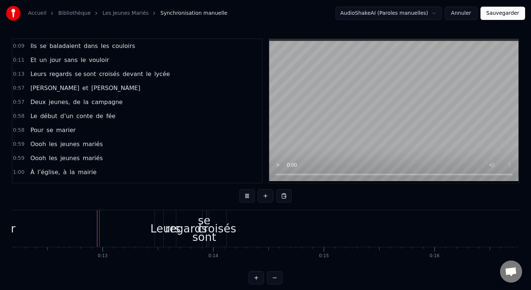
scroll to position [6, 0]
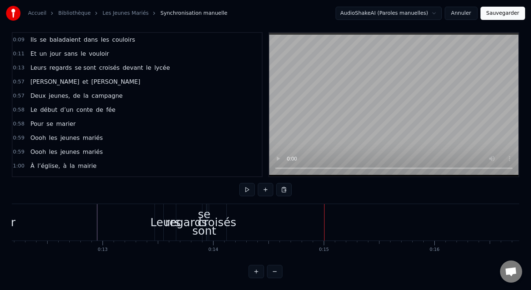
click at [220, 221] on div "croisés" at bounding box center [217, 222] width 39 height 17
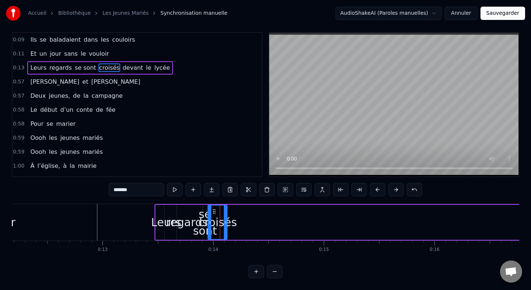
scroll to position [0, 0]
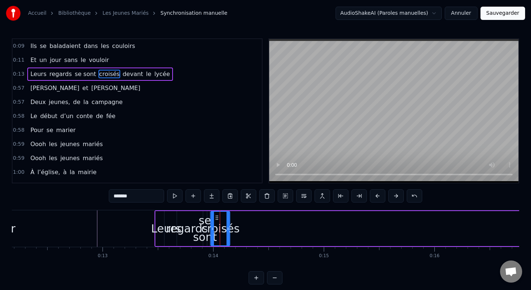
click at [218, 220] on icon at bounding box center [217, 218] width 6 height 6
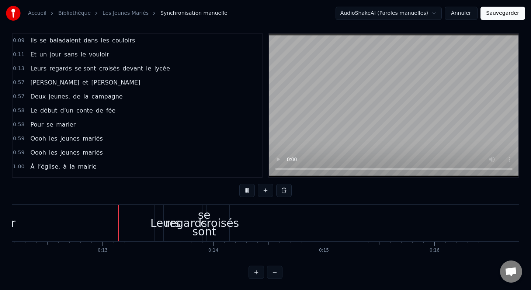
scroll to position [6, 0]
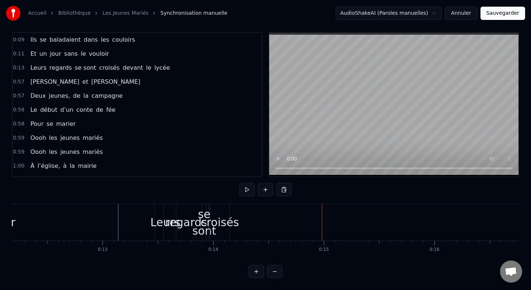
click at [221, 221] on div "croisés" at bounding box center [220, 222] width 39 height 17
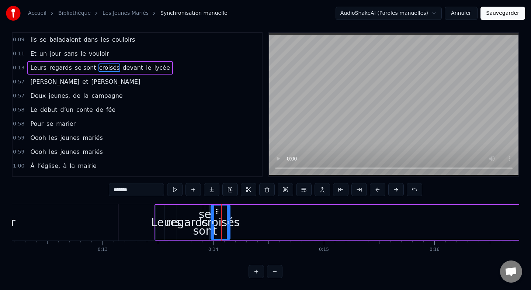
scroll to position [0, 0]
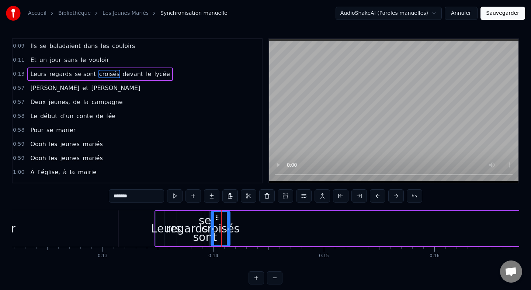
drag, startPoint x: 230, startPoint y: 229, endPoint x: 236, endPoint y: 229, distance: 6.3
click at [236, 229] on div "croisés" at bounding box center [220, 228] width 39 height 17
drag, startPoint x: 229, startPoint y: 229, endPoint x: 236, endPoint y: 229, distance: 6.6
click at [234, 229] on icon at bounding box center [232, 229] width 3 height 6
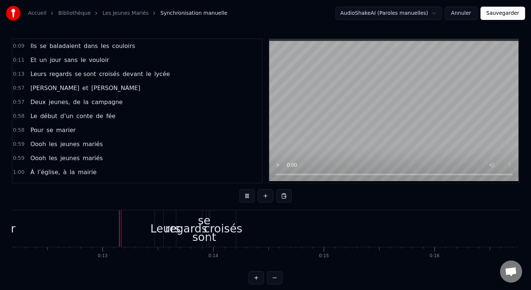
scroll to position [6, 0]
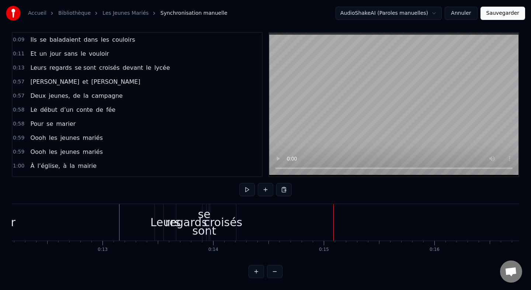
click at [221, 223] on div "croisés" at bounding box center [223, 222] width 39 height 17
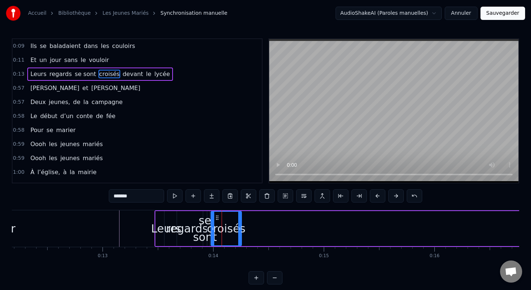
drag, startPoint x: 235, startPoint y: 228, endPoint x: 242, endPoint y: 228, distance: 6.7
click at [241, 228] on icon at bounding box center [239, 229] width 3 height 6
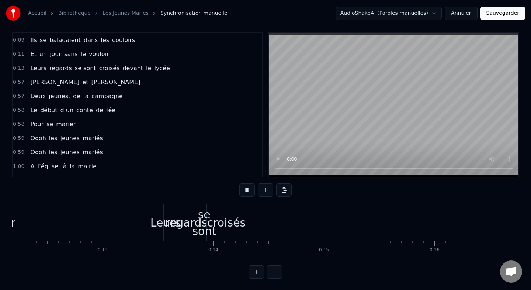
scroll to position [6, 0]
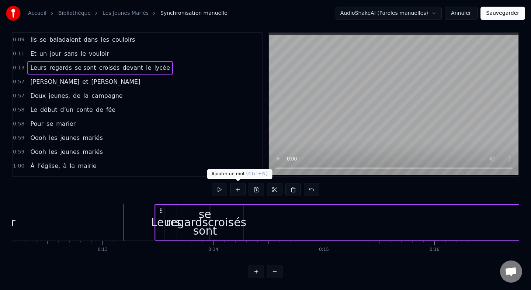
click at [238, 190] on button at bounding box center [237, 189] width 15 height 13
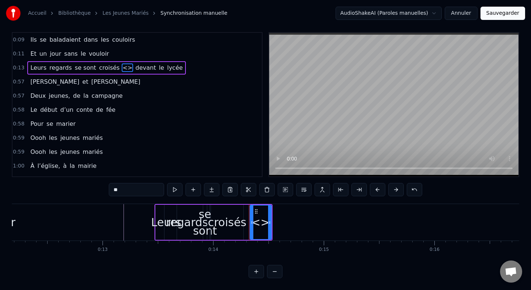
scroll to position [0, 0]
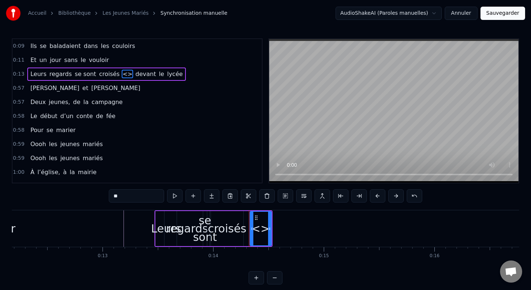
click at [144, 196] on input "**" at bounding box center [136, 195] width 55 height 13
type input "*"
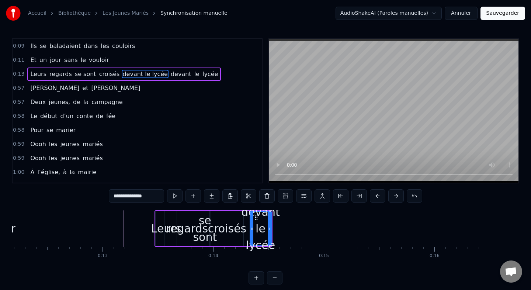
type input "**********"
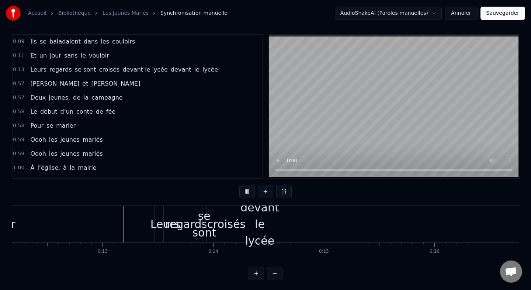
scroll to position [6, 0]
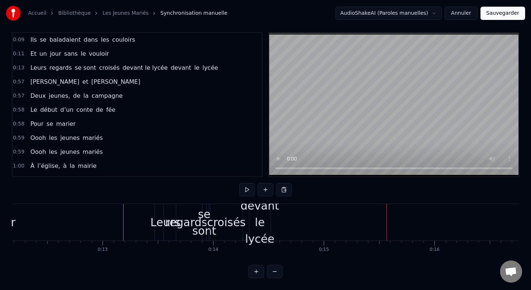
click at [269, 220] on div "devant le lycée" at bounding box center [260, 222] width 38 height 50
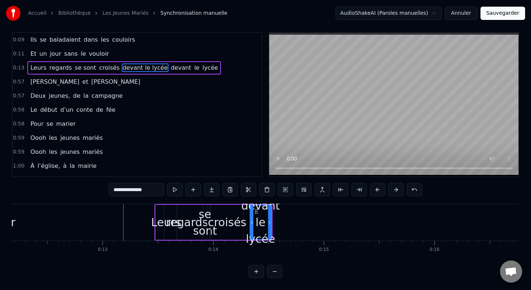
scroll to position [0, 0]
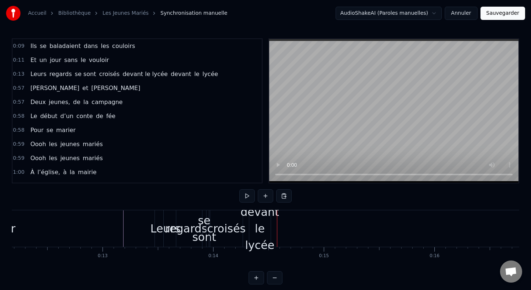
click at [269, 228] on div "devant le lycée" at bounding box center [260, 229] width 38 height 50
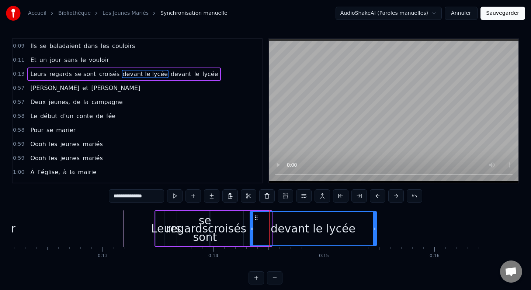
drag, startPoint x: 270, startPoint y: 229, endPoint x: 379, endPoint y: 222, distance: 109.1
click at [376, 222] on div at bounding box center [374, 229] width 3 height 34
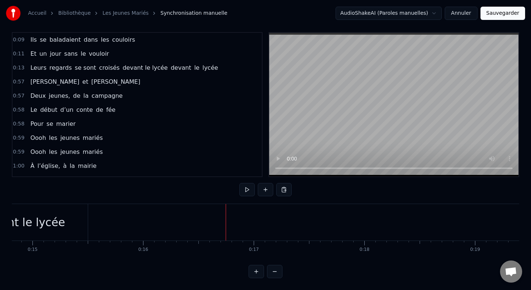
scroll to position [0, 1633]
click at [80, 222] on div "devant le lycée" at bounding box center [30, 222] width 130 height 37
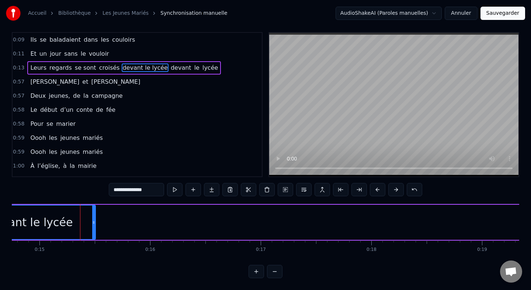
scroll to position [0, 0]
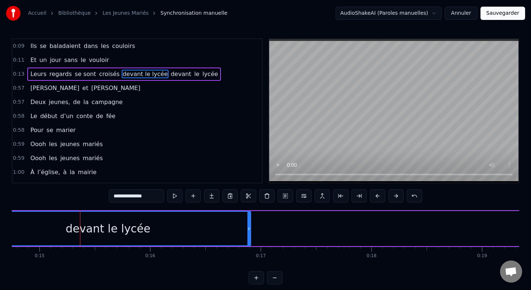
drag, startPoint x: 92, startPoint y: 228, endPoint x: 250, endPoint y: 228, distance: 158.3
click at [250, 228] on div "devant le lycée" at bounding box center [108, 229] width 285 height 34
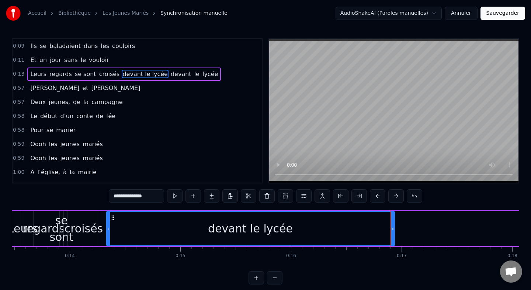
scroll to position [0, 1430]
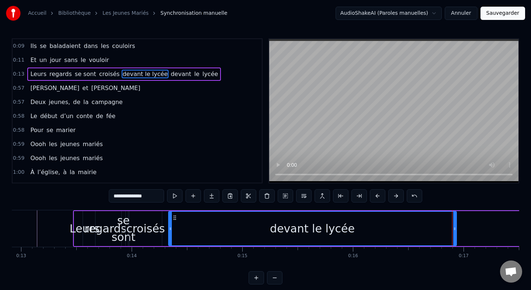
click at [145, 232] on div "croisés" at bounding box center [146, 228] width 39 height 17
type input "*******"
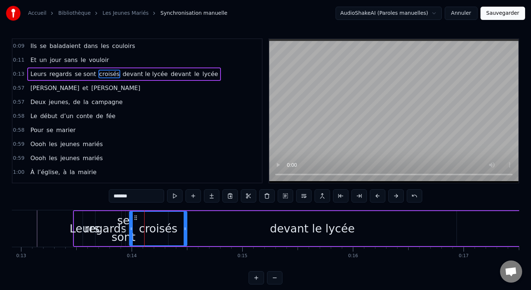
drag, startPoint x: 161, startPoint y: 228, endPoint x: 186, endPoint y: 227, distance: 25.5
click at [187, 227] on icon at bounding box center [185, 229] width 3 height 6
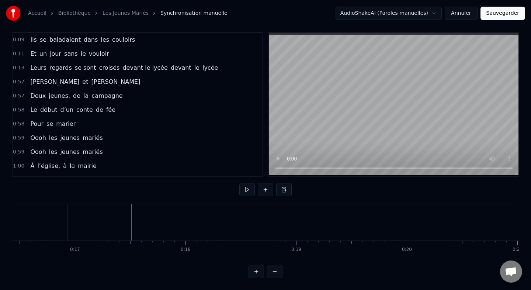
scroll to position [0, 1755]
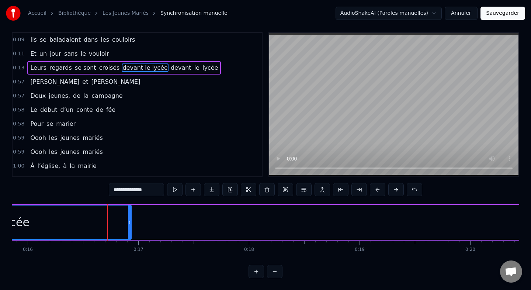
scroll to position [0, 0]
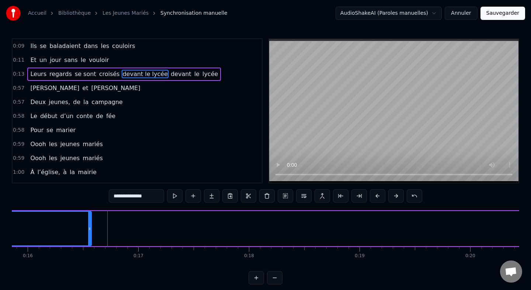
drag, startPoint x: 130, startPoint y: 225, endPoint x: 89, endPoint y: 226, distance: 41.0
click at [89, 226] on div at bounding box center [89, 229] width 3 height 34
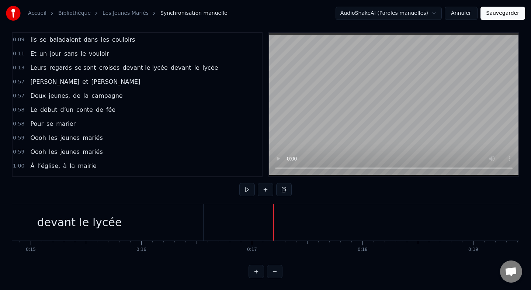
scroll to position [0, 1741]
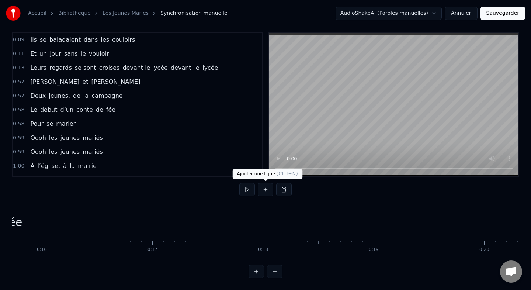
click at [272, 189] on button at bounding box center [265, 189] width 15 height 13
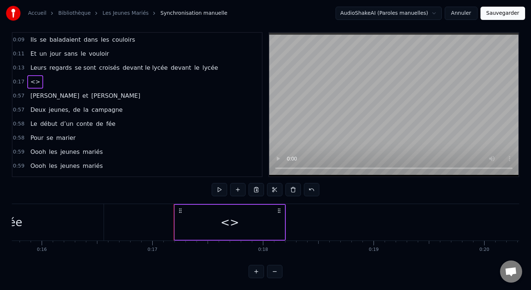
click at [234, 224] on div "<>" at bounding box center [230, 222] width 18 height 17
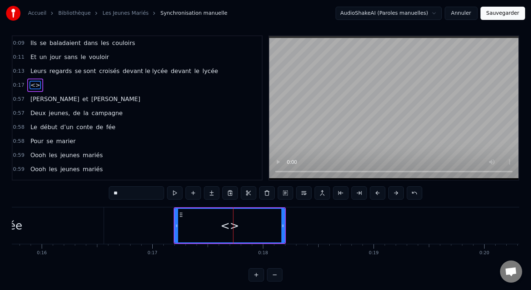
scroll to position [0, 0]
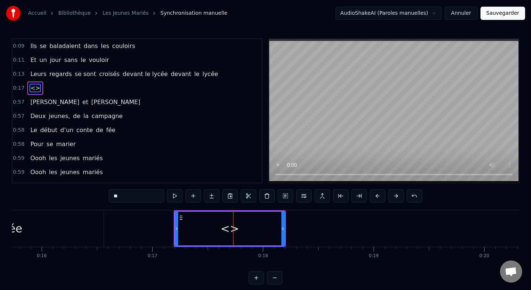
click at [234, 224] on div "<>" at bounding box center [230, 228] width 18 height 17
click at [140, 194] on input "**" at bounding box center [136, 195] width 55 height 13
type input "*"
type input "******"
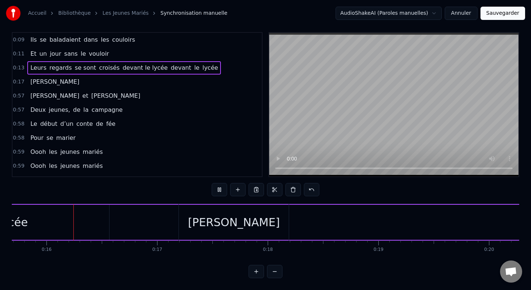
scroll to position [0, 1746]
click at [232, 220] on div "[PERSON_NAME]" at bounding box center [225, 222] width 92 height 17
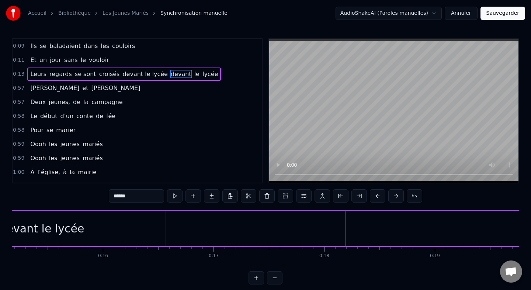
scroll to position [0, 2124]
click at [170, 74] on span "devant" at bounding box center [181, 74] width 22 height 8
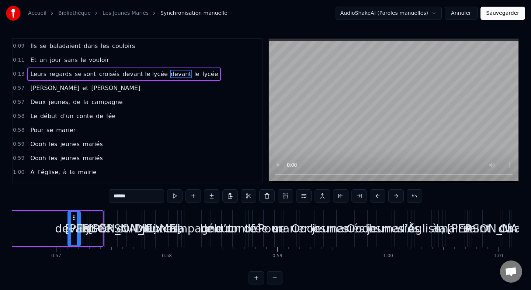
scroll to position [0, 6284]
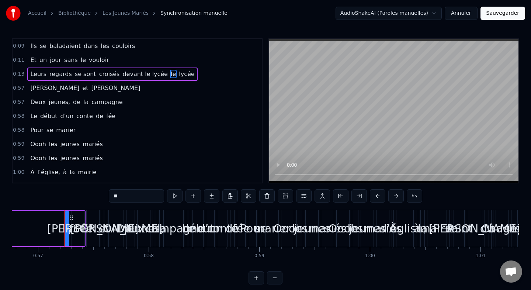
click at [170, 74] on span "le" at bounding box center [173, 74] width 7 height 8
click at [170, 74] on span "lycée" at bounding box center [178, 74] width 17 height 8
type input "******"
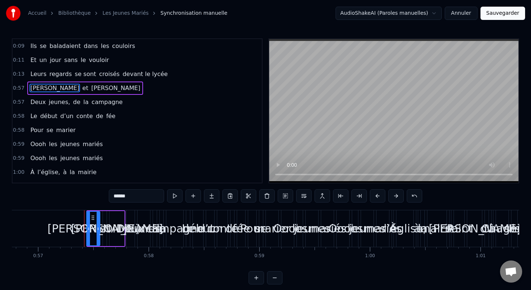
click at [88, 228] on icon at bounding box center [88, 229] width 3 height 6
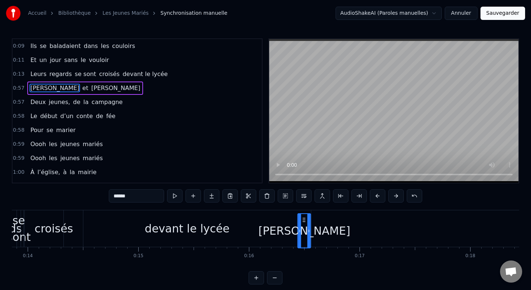
scroll to position [6, 0]
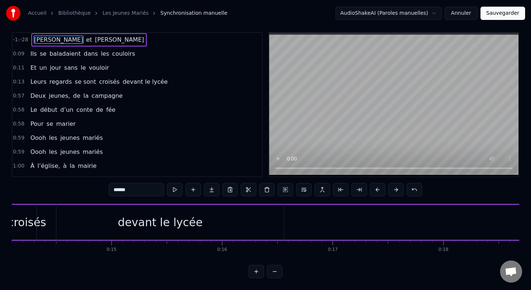
scroll to position [0, 1586]
click at [320, 227] on div "Alison et Antoine" at bounding box center [120, 222] width 9407 height 37
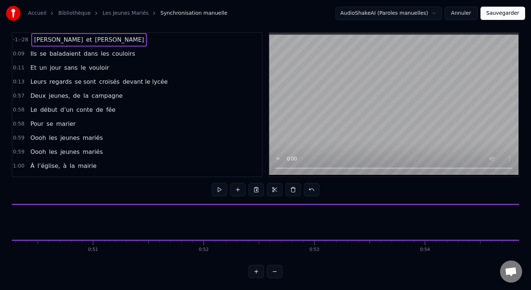
scroll to position [0, 5599]
click at [37, 41] on span "[PERSON_NAME]" at bounding box center [59, 39] width 51 height 8
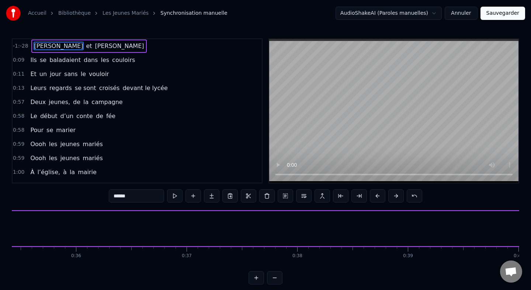
scroll to position [0, 3786]
click at [140, 197] on input "******" at bounding box center [136, 195] width 55 height 13
click at [46, 45] on span "[PERSON_NAME]" at bounding box center [59, 46] width 51 height 8
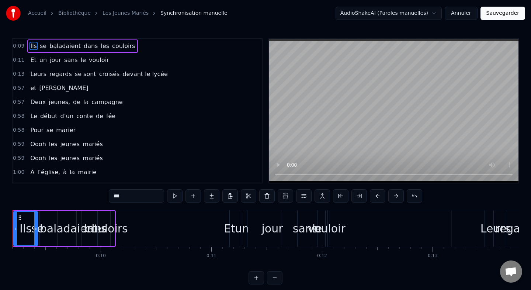
scroll to position [0, 982]
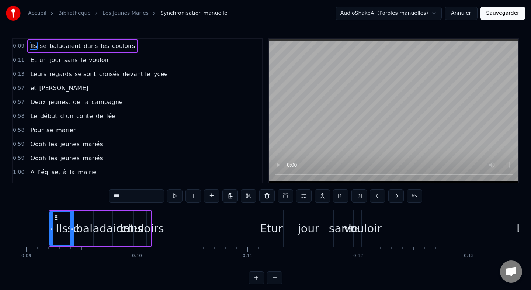
click at [33, 88] on span "et" at bounding box center [33, 88] width 7 height 8
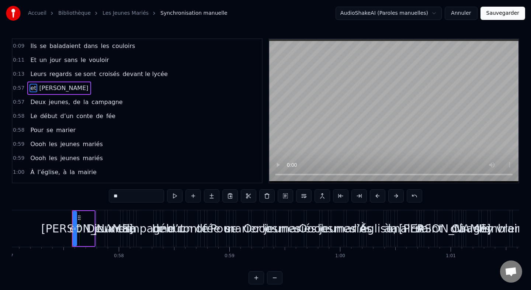
scroll to position [0, 6337]
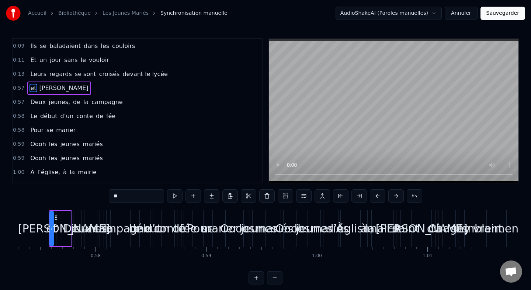
click at [113, 195] on input "**" at bounding box center [136, 195] width 55 height 13
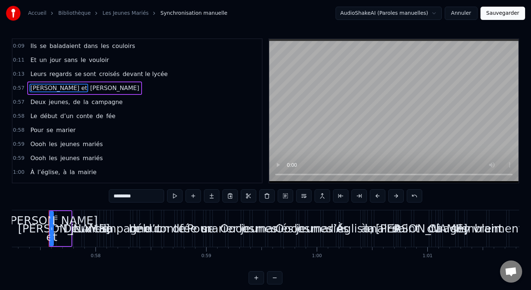
type input "*********"
click at [60, 197] on div "0:09 Ils se baladaient dans les couloirs 0:11 Et un jour sans le vouloir 0:13 L…" at bounding box center [266, 161] width 508 height 246
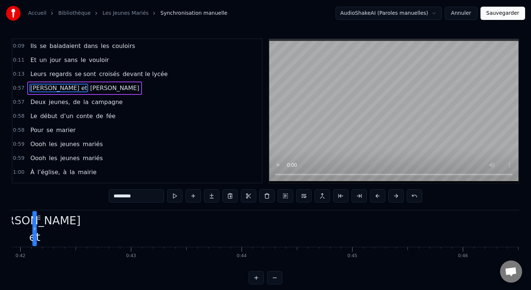
drag, startPoint x: 56, startPoint y: 217, endPoint x: 13, endPoint y: 214, distance: 42.9
click at [33, 214] on div "[PERSON_NAME] et" at bounding box center [34, 229] width 3 height 34
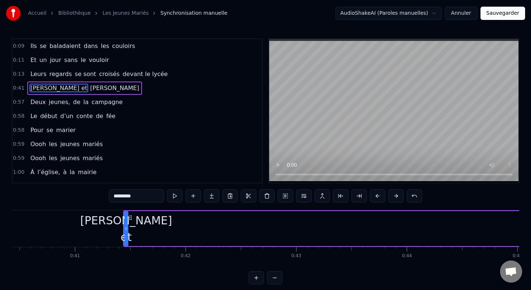
scroll to position [0, 4471]
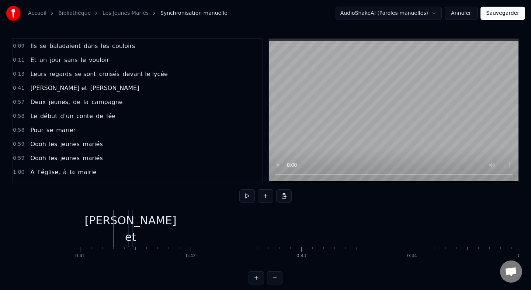
click at [135, 231] on div "[PERSON_NAME] et" at bounding box center [131, 228] width 92 height 33
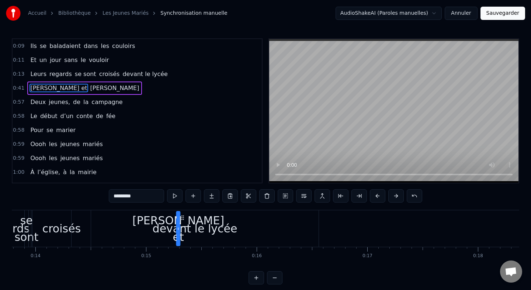
scroll to position [0, 1522]
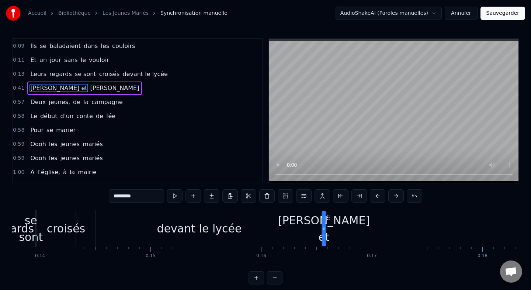
drag, startPoint x: 135, startPoint y: 218, endPoint x: 327, endPoint y: 227, distance: 192.1
click at [326, 228] on div "[PERSON_NAME] et" at bounding box center [324, 229] width 3 height 34
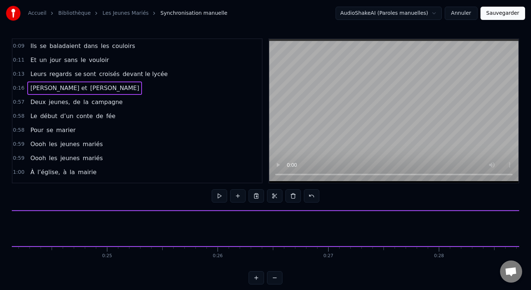
scroll to position [0, 2697]
click at [90, 89] on span "[PERSON_NAME]" at bounding box center [115, 88] width 51 height 8
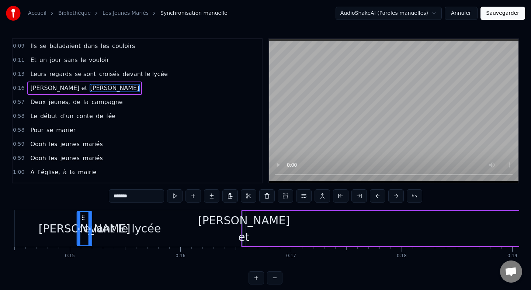
scroll to position [0, 1600]
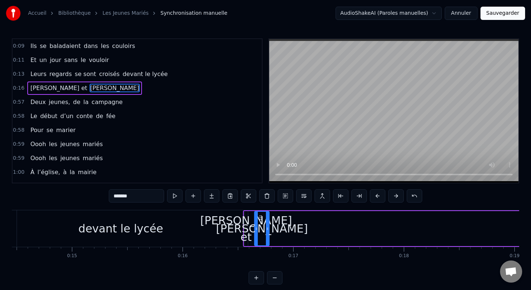
drag, startPoint x: 56, startPoint y: 219, endPoint x: 261, endPoint y: 224, distance: 204.9
click at [261, 224] on div "[PERSON_NAME]" at bounding box center [262, 229] width 14 height 34
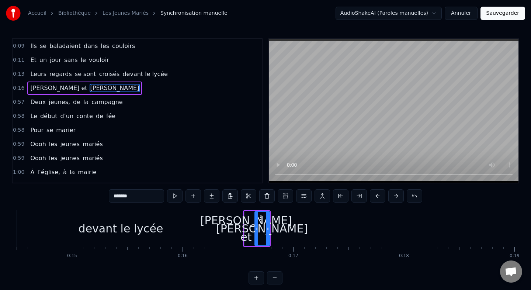
click at [201, 221] on div "devant le lycée" at bounding box center [120, 228] width 247 height 37
type input "**********"
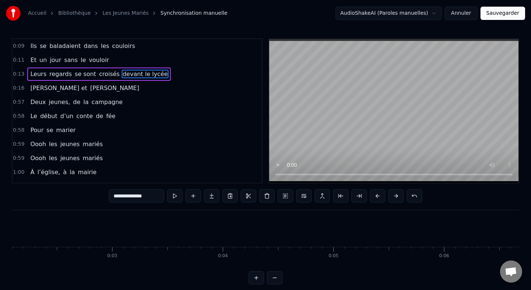
scroll to position [0, 0]
click at [10, 223] on div "Accueil Bibliothèque Les Jeunes Mariés Synchronisation manuelle AudioShakeAI (P…" at bounding box center [265, 142] width 531 height 285
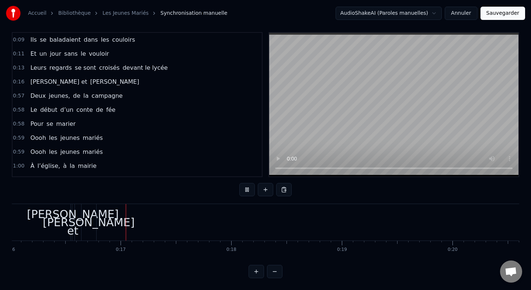
scroll to position [0, 1775]
click at [71, 209] on div "[PERSON_NAME] et" at bounding box center [71, 222] width 92 height 33
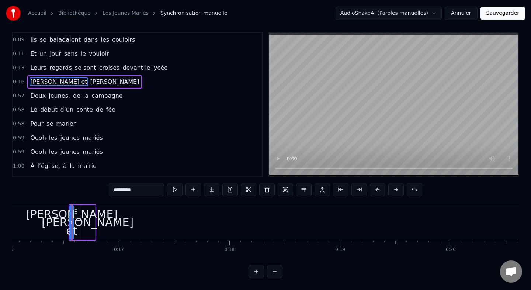
scroll to position [0, 0]
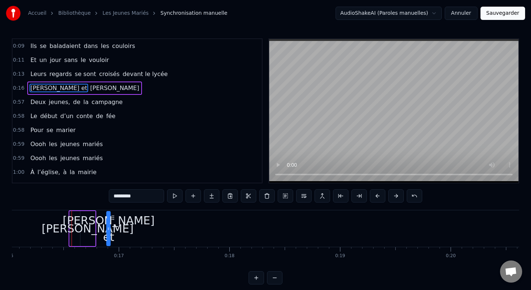
drag, startPoint x: 76, startPoint y: 217, endPoint x: 113, endPoint y: 218, distance: 37.3
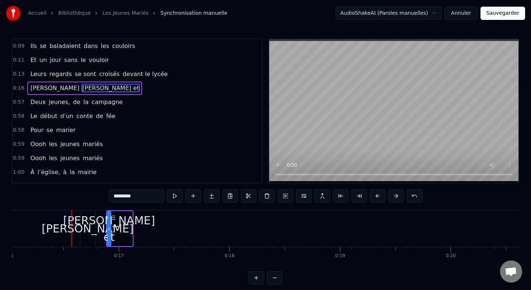
click at [84, 224] on div "[PERSON_NAME]" at bounding box center [88, 228] width 92 height 17
type input "*******"
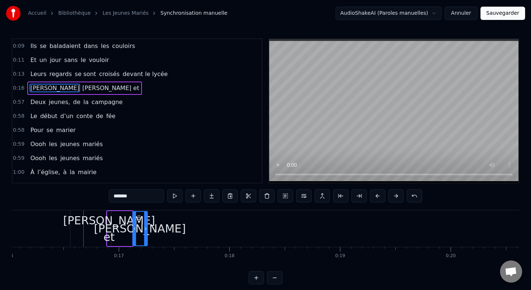
drag, startPoint x: 86, startPoint y: 218, endPoint x: 138, endPoint y: 218, distance: 52.4
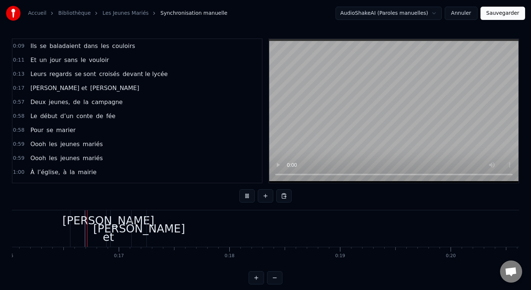
scroll to position [6, 0]
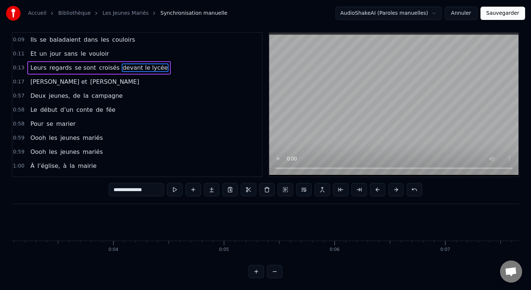
scroll to position [0, 310]
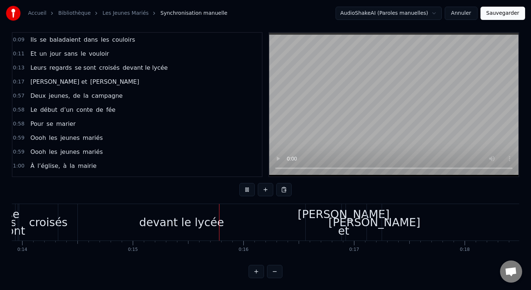
scroll to position [0, 1642]
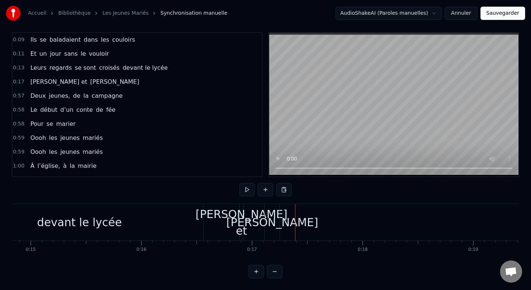
click at [239, 209] on div "[PERSON_NAME] et" at bounding box center [242, 222] width 92 height 33
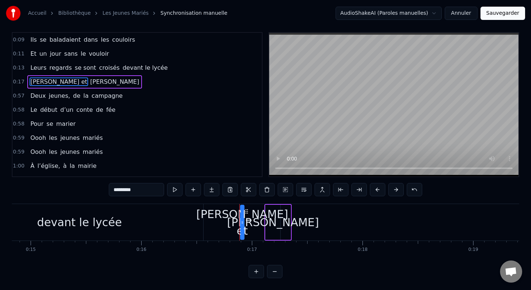
scroll to position [0, 0]
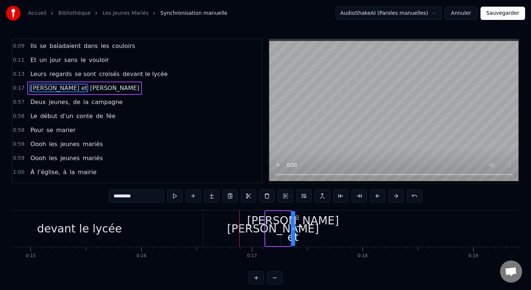
drag, startPoint x: 245, startPoint y: 216, endPoint x: 297, endPoint y: 217, distance: 51.3
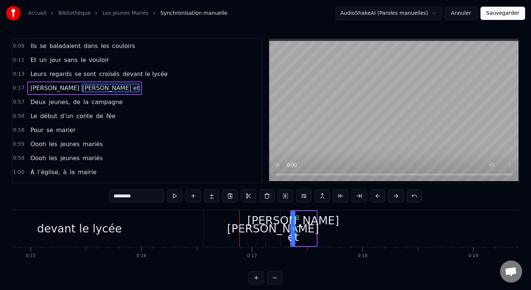
click at [272, 224] on div "[PERSON_NAME]" at bounding box center [273, 228] width 92 height 17
type input "*******"
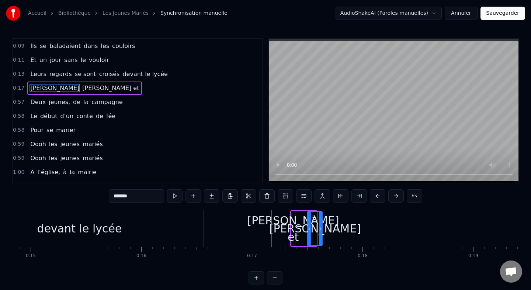
drag, startPoint x: 272, startPoint y: 216, endPoint x: 314, endPoint y: 216, distance: 42.1
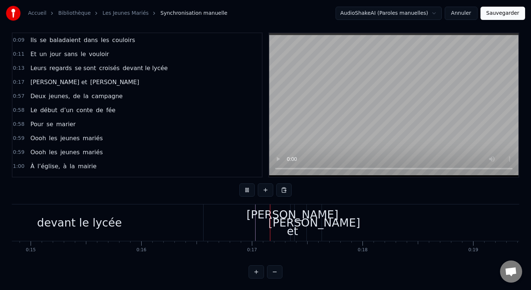
scroll to position [6, 0]
click at [289, 219] on div "[PERSON_NAME] et" at bounding box center [293, 222] width 92 height 33
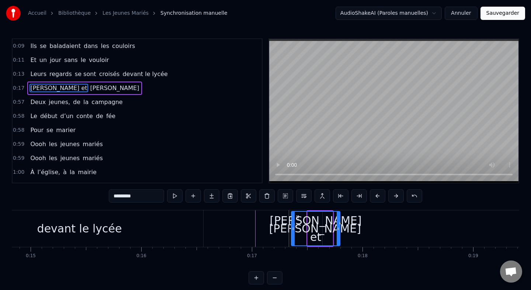
drag, startPoint x: 294, startPoint y: 228, endPoint x: 342, endPoint y: 230, distance: 48.0
click at [340, 230] on icon at bounding box center [338, 229] width 3 height 6
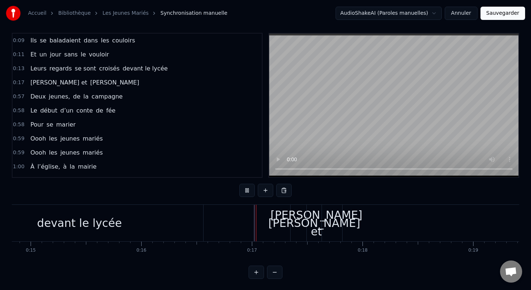
scroll to position [6, 0]
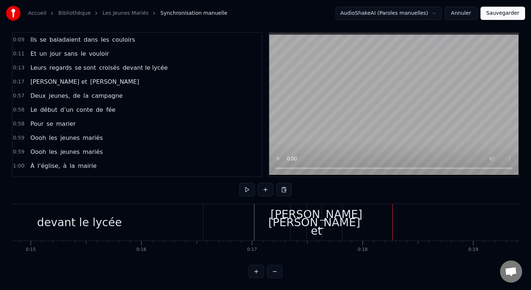
click at [314, 226] on div "[PERSON_NAME]" at bounding box center [315, 222] width 92 height 17
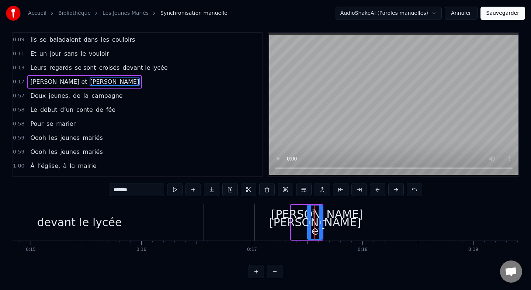
scroll to position [0, 0]
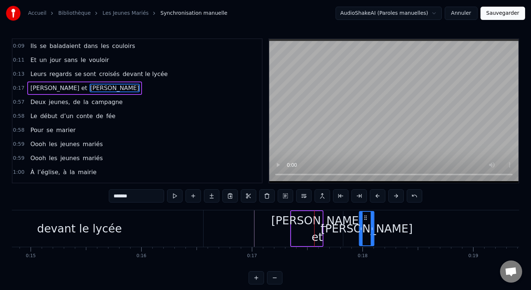
drag, startPoint x: 315, startPoint y: 217, endPoint x: 378, endPoint y: 218, distance: 62.4
click at [369, 218] on icon at bounding box center [366, 218] width 6 height 6
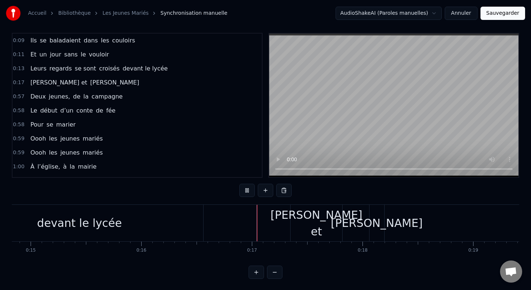
scroll to position [6, 0]
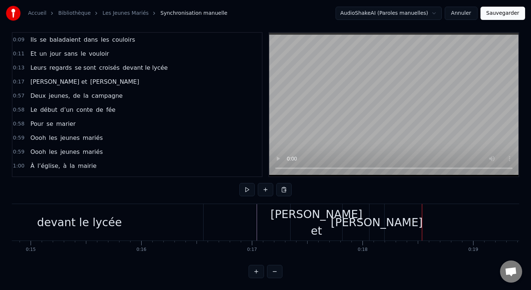
click at [307, 228] on div "[PERSON_NAME] et" at bounding box center [317, 222] width 92 height 33
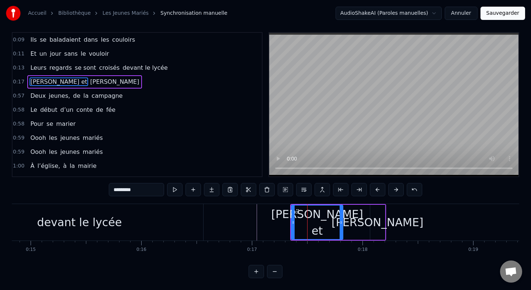
scroll to position [0, 0]
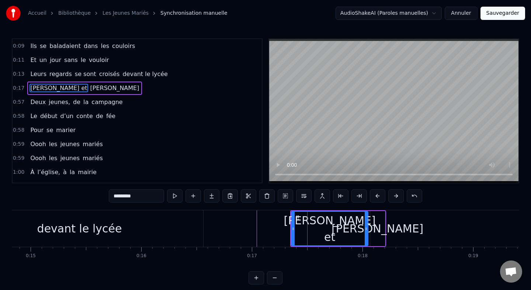
drag, startPoint x: 342, startPoint y: 228, endPoint x: 370, endPoint y: 228, distance: 28.8
click at [368, 228] on icon at bounding box center [366, 229] width 3 height 6
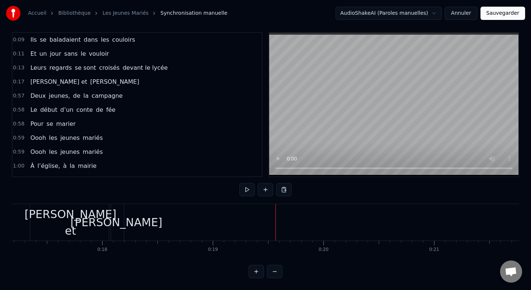
scroll to position [0, 1868]
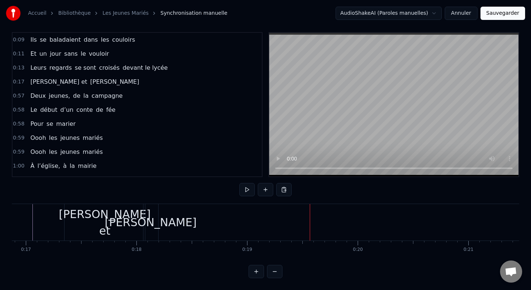
click at [157, 221] on div "[PERSON_NAME]" at bounding box center [151, 222] width 92 height 17
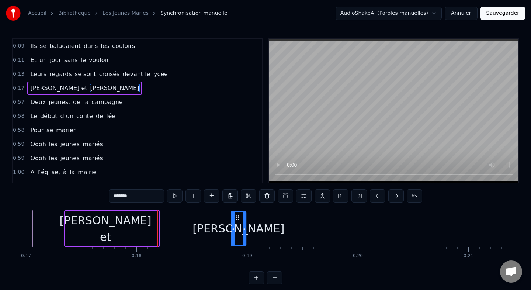
drag, startPoint x: 151, startPoint y: 218, endPoint x: 237, endPoint y: 219, distance: 86.0
click at [237, 219] on icon at bounding box center [238, 218] width 6 height 6
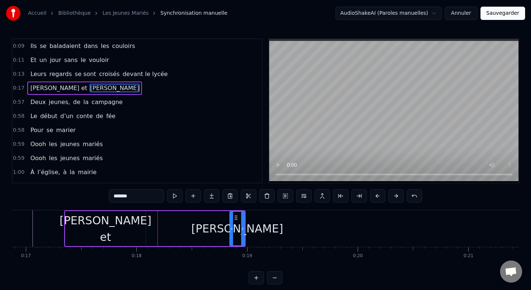
click at [128, 230] on div "[PERSON_NAME] et" at bounding box center [105, 228] width 80 height 35
type input "*********"
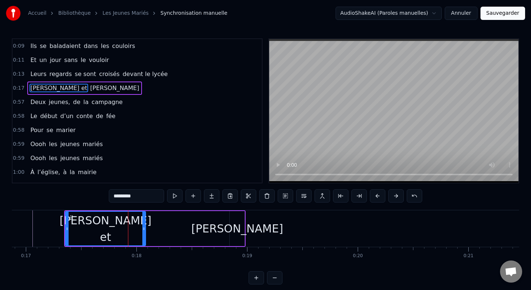
drag, startPoint x: 145, startPoint y: 230, endPoint x: 187, endPoint y: 229, distance: 41.7
click at [187, 229] on div "Alison et Antoine" at bounding box center [155, 228] width 182 height 37
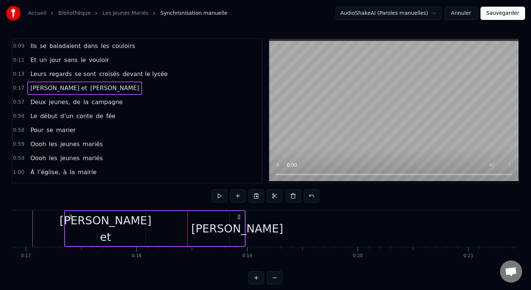
click at [137, 229] on div "[PERSON_NAME] et" at bounding box center [105, 228] width 80 height 35
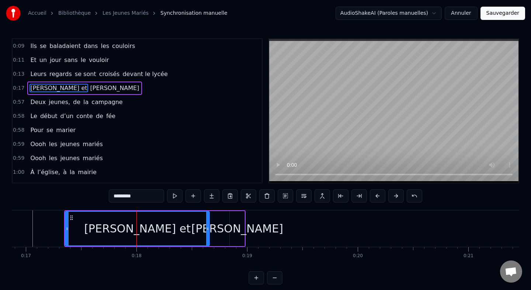
drag, startPoint x: 144, startPoint y: 229, endPoint x: 213, endPoint y: 230, distance: 68.6
click at [209, 230] on icon at bounding box center [207, 229] width 3 height 6
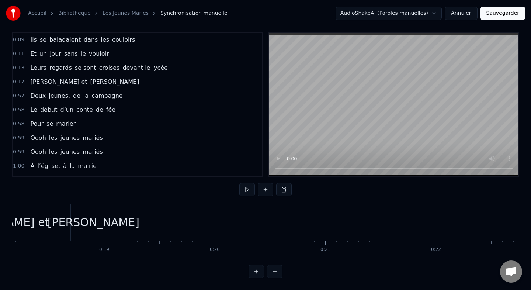
scroll to position [0, 2028]
click at [37, 96] on span "Deux" at bounding box center [38, 96] width 17 height 8
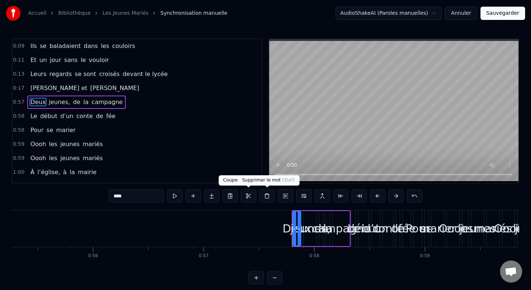
scroll to position [0, 6362]
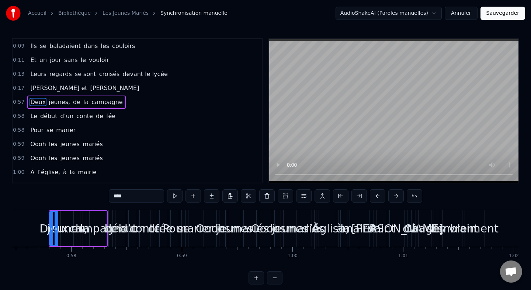
click at [52, 222] on div at bounding box center [51, 229] width 3 height 34
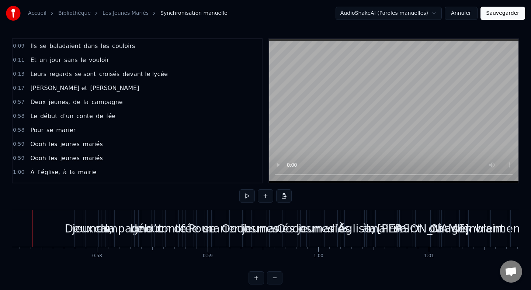
scroll to position [0, 6319]
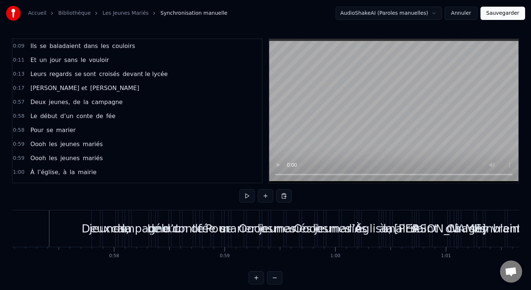
click at [86, 228] on div "Deux" at bounding box center [96, 228] width 29 height 17
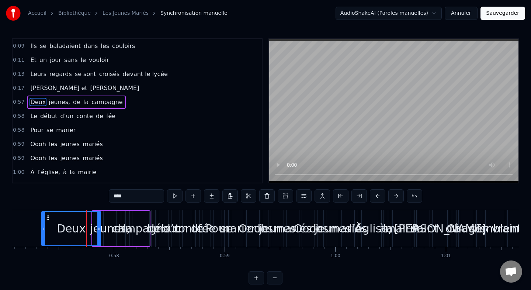
drag, startPoint x: 93, startPoint y: 231, endPoint x: 42, endPoint y: 231, distance: 51.3
click at [43, 231] on icon at bounding box center [43, 229] width 3 height 6
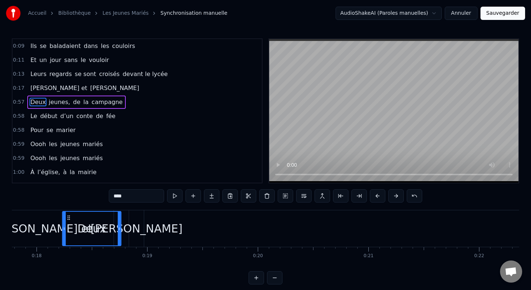
scroll to position [0, 1944]
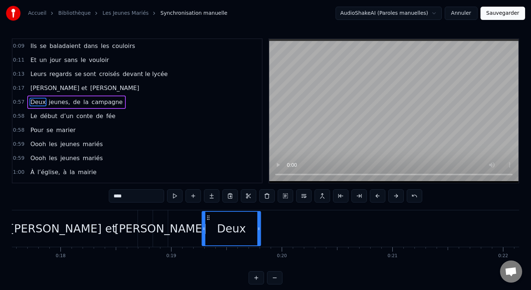
drag, startPoint x: 56, startPoint y: 217, endPoint x: 209, endPoint y: 223, distance: 153.6
click at [209, 223] on div "Deux" at bounding box center [232, 229] width 58 height 34
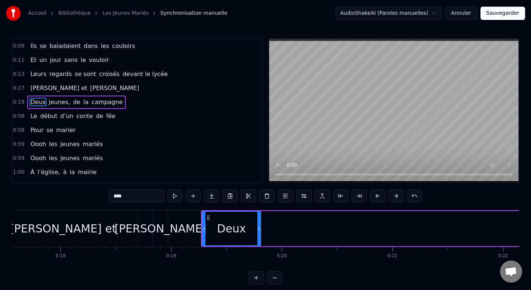
click at [248, 259] on div "Ils se baladaient dans les couloirs Et un jour sans le vouloir Leurs regards se…" at bounding box center [266, 237] width 508 height 55
click at [51, 102] on span "jeunes," at bounding box center [59, 102] width 23 height 8
type input "*******"
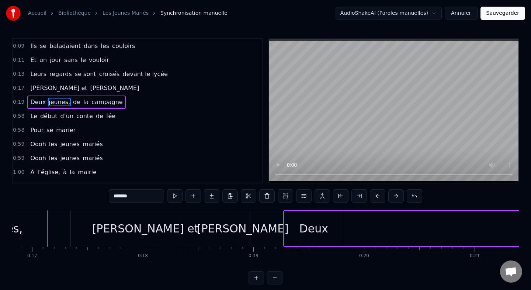
scroll to position [0, 1823]
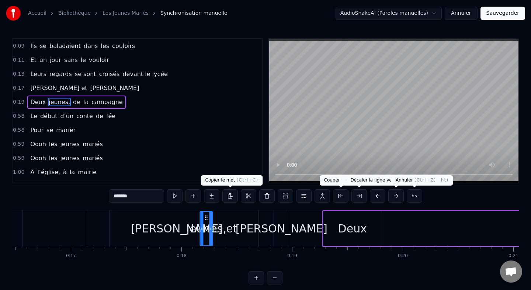
drag, startPoint x: 57, startPoint y: 217, endPoint x: 414, endPoint y: 201, distance: 357.5
click at [414, 201] on div "0:09 Ils se baladaient dans les couloirs 0:11 Et un jour sans le vouloir 0:13 L…" at bounding box center [266, 161] width 508 height 246
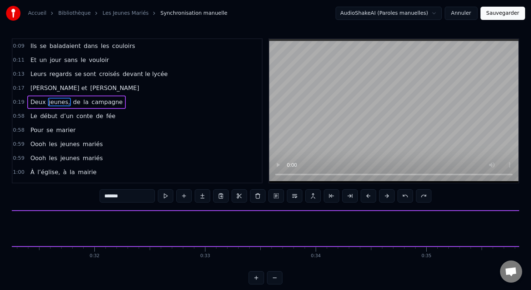
scroll to position [0, 3619]
click at [63, 100] on span "jeunes," at bounding box center [59, 102] width 23 height 8
click at [76, 101] on div "Deux jeunes, de la campagne" at bounding box center [76, 102] width 98 height 13
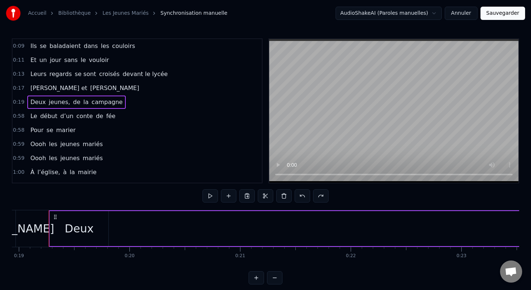
click at [73, 102] on span "de" at bounding box center [76, 102] width 9 height 8
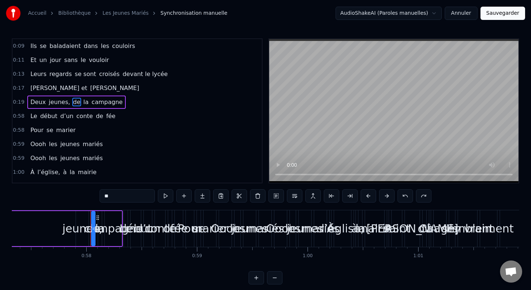
scroll to position [0, 6388]
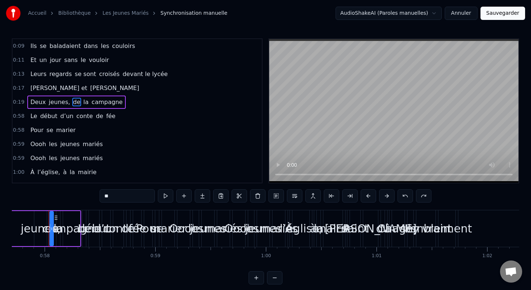
click at [44, 224] on div "jeunes," at bounding box center [41, 228] width 40 height 17
type input "*******"
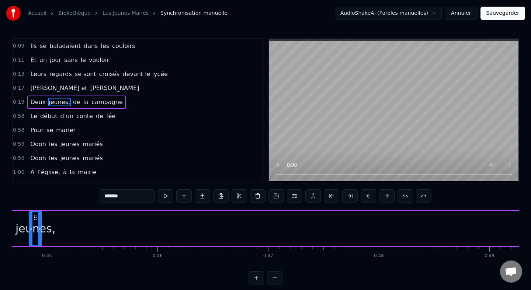
scroll to position [0, 4869]
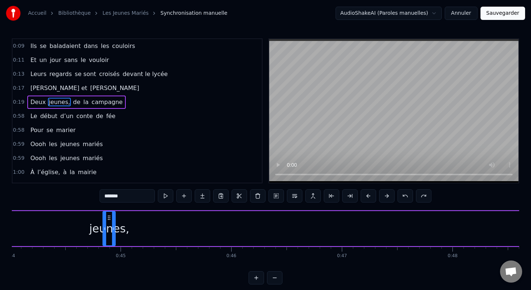
drag, startPoint x: 45, startPoint y: 218, endPoint x: 15, endPoint y: 220, distance: 29.6
click at [103, 220] on div "jeunes," at bounding box center [109, 229] width 12 height 34
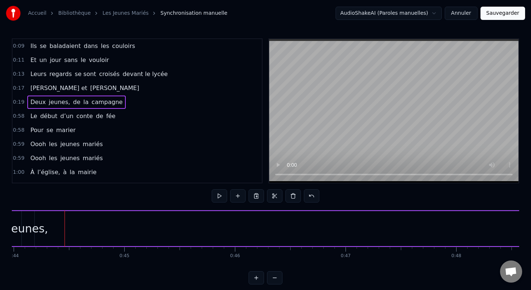
click at [73, 101] on span "de" at bounding box center [76, 102] width 9 height 8
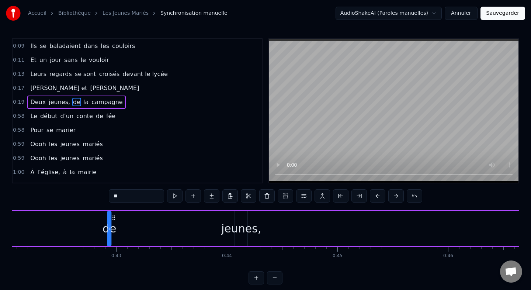
scroll to position [0, 4654]
drag, startPoint x: 56, startPoint y: 217, endPoint x: 276, endPoint y: 218, distance: 220.7
click at [276, 218] on icon at bounding box center [276, 218] width 6 height 6
click at [244, 221] on div "jeunes," at bounding box center [243, 228] width 40 height 17
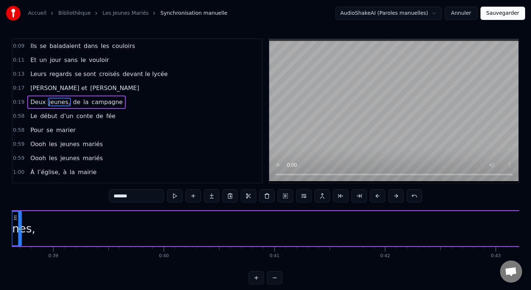
scroll to position [0, 4204]
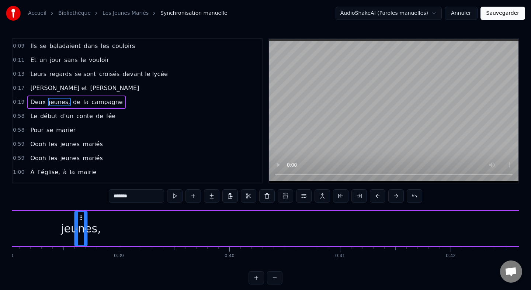
drag, startPoint x: 244, startPoint y: 218, endPoint x: 28, endPoint y: 213, distance: 215.6
click at [75, 213] on div "jeunes," at bounding box center [81, 229] width 12 height 34
click at [196, 223] on div "de" at bounding box center [197, 228] width 14 height 17
type input "**"
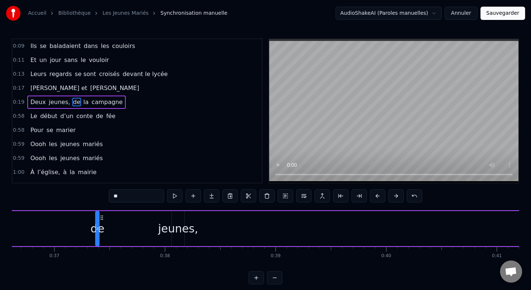
scroll to position [0, 4052]
drag, startPoint x: 202, startPoint y: 218, endPoint x: 216, endPoint y: 217, distance: 13.3
click at [216, 217] on icon at bounding box center [214, 218] width 6 height 6
click at [254, 232] on div "Deux jeunes, de la campagne" at bounding box center [255, 228] width 4324 height 37
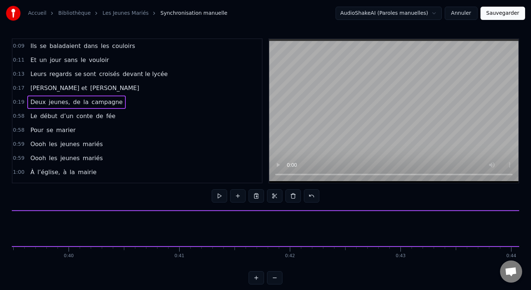
scroll to position [0, 4631]
click at [83, 100] on span "la" at bounding box center [86, 102] width 7 height 8
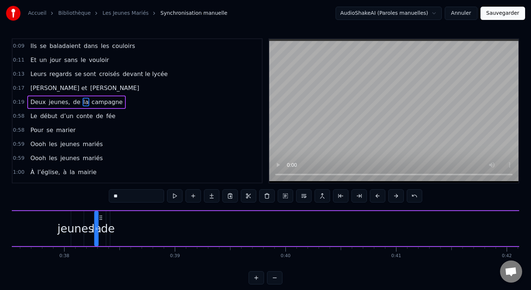
scroll to position [0, 4136]
drag, startPoint x: 55, startPoint y: 217, endPoint x: 154, endPoint y: 217, distance: 98.5
click at [154, 217] on icon at bounding box center [151, 218] width 6 height 6
click at [96, 220] on div "jeunes," at bounding box center [95, 228] width 13 height 35
type input "*******"
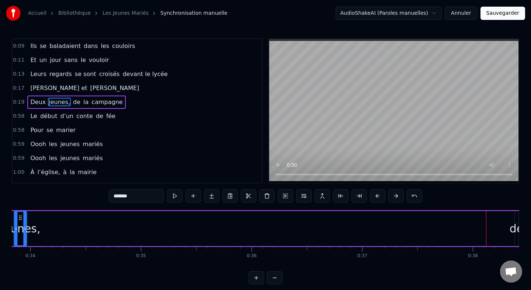
drag, startPoint x: 96, startPoint y: 218, endPoint x: 30, endPoint y: 220, distance: 65.7
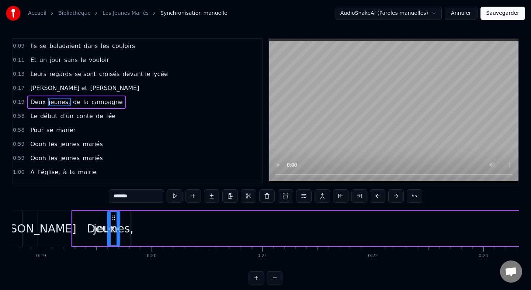
scroll to position [0, 2072]
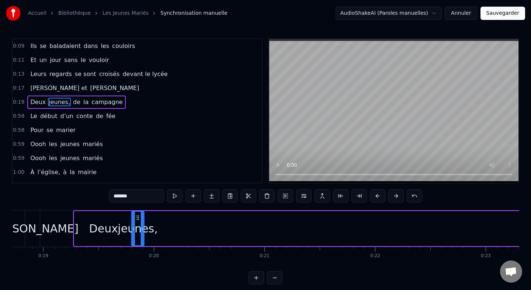
drag, startPoint x: 39, startPoint y: 218, endPoint x: 138, endPoint y: 228, distance: 98.6
click at [138, 228] on div "jeunes," at bounding box center [138, 229] width 12 height 34
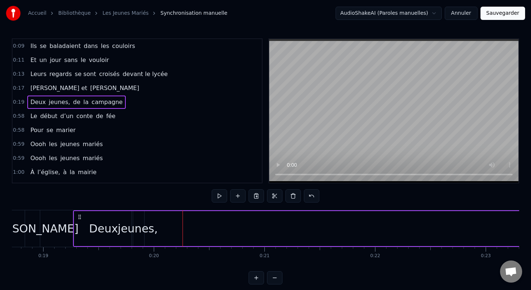
click at [72, 103] on span "de" at bounding box center [76, 102] width 9 height 8
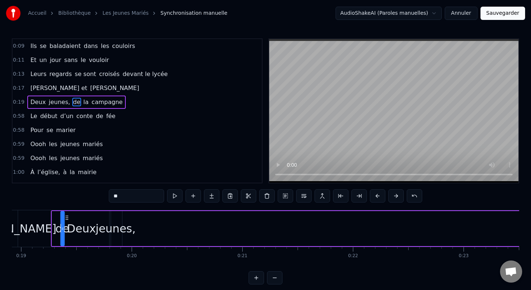
scroll to position [0, 2075]
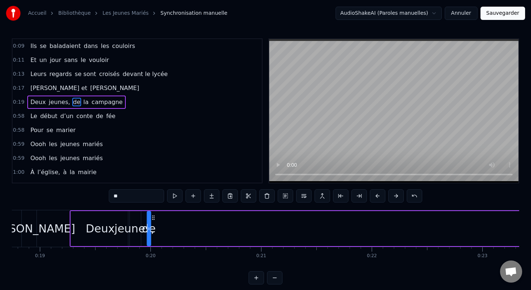
drag, startPoint x: 56, startPoint y: 219, endPoint x: 154, endPoint y: 217, distance: 97.4
click at [154, 217] on icon at bounding box center [153, 218] width 6 height 6
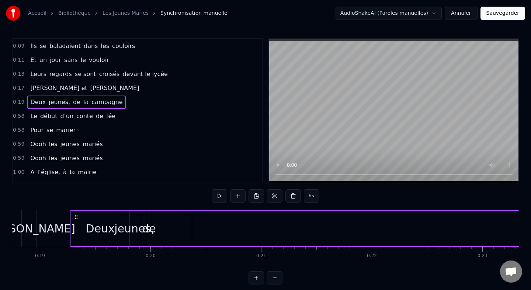
click at [83, 105] on span "la" at bounding box center [86, 102] width 7 height 8
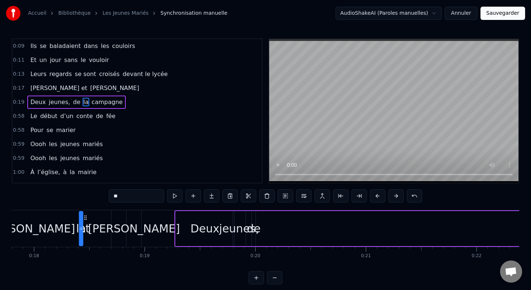
scroll to position [0, 1955]
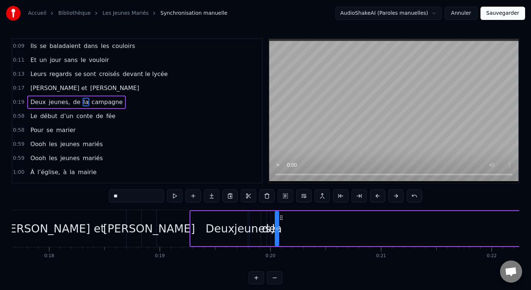
drag, startPoint x: 58, startPoint y: 218, endPoint x: 283, endPoint y: 231, distance: 225.8
click at [102, 103] on span "campagne" at bounding box center [107, 102] width 32 height 8
type input "********"
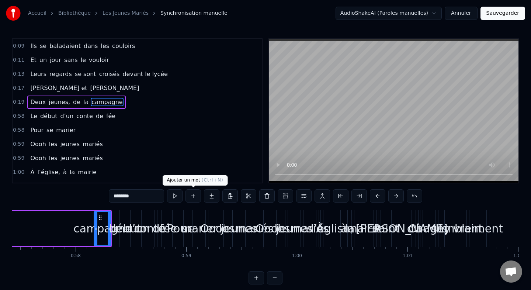
scroll to position [0, 6401]
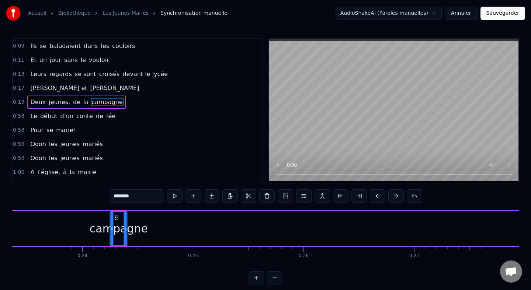
drag, startPoint x: 56, startPoint y: 218, endPoint x: 49, endPoint y: 223, distance: 8.7
click at [111, 223] on div "campagne" at bounding box center [119, 229] width 16 height 34
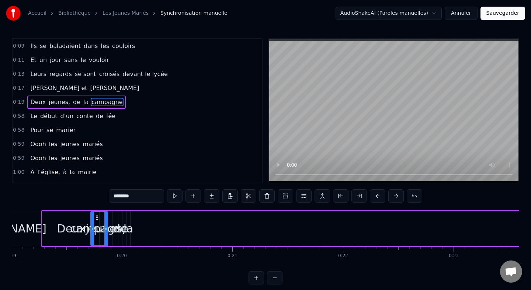
scroll to position [0, 2097]
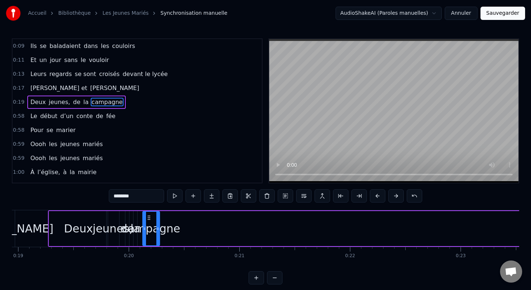
drag, startPoint x: 48, startPoint y: 218, endPoint x: 148, endPoint y: 231, distance: 100.5
click at [148, 231] on div "campagne" at bounding box center [151, 229] width 16 height 34
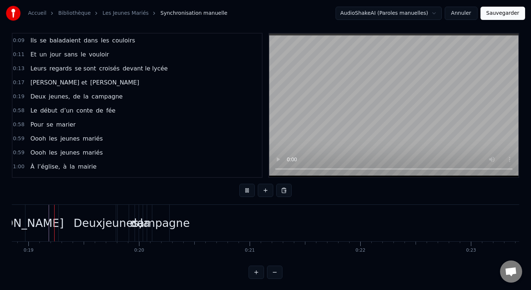
scroll to position [6, 0]
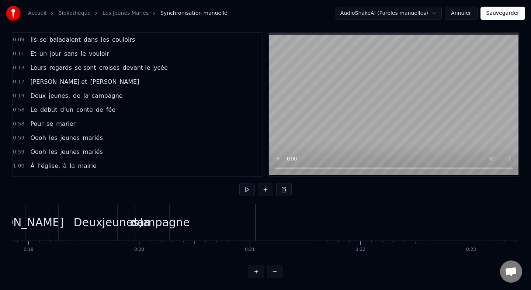
click at [161, 224] on div "campagne" at bounding box center [161, 222] width 58 height 17
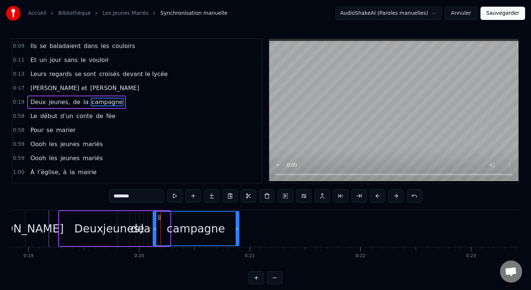
drag, startPoint x: 169, startPoint y: 223, endPoint x: 238, endPoint y: 226, distance: 69.8
click at [238, 226] on div at bounding box center [237, 229] width 3 height 34
click at [60, 203] on div "0:09 Ils se baladaient dans les couloirs 0:11 Et un jour sans le vouloir 0:13 L…" at bounding box center [266, 161] width 508 height 246
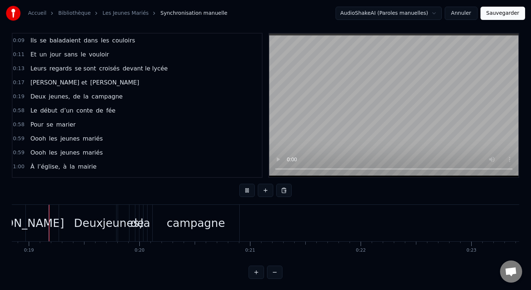
scroll to position [6, 0]
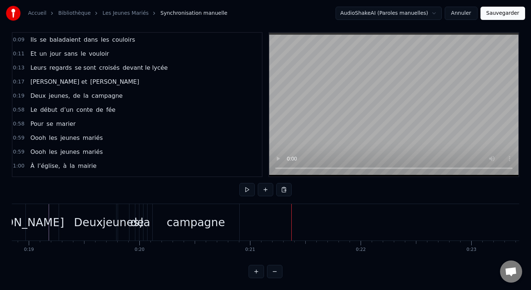
click at [87, 230] on div "Deux" at bounding box center [88, 222] width 29 height 17
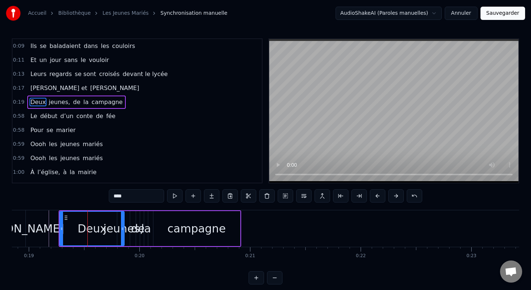
drag, startPoint x: 117, startPoint y: 228, endPoint x: 124, endPoint y: 228, distance: 6.3
click at [124, 228] on icon at bounding box center [122, 229] width 3 height 6
click at [116, 225] on div "Deux" at bounding box center [92, 229] width 64 height 34
click at [54, 103] on span "jeunes," at bounding box center [59, 102] width 23 height 8
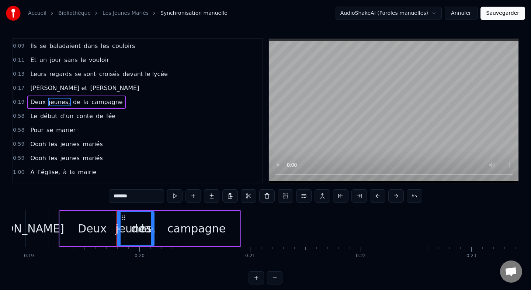
drag, startPoint x: 129, startPoint y: 228, endPoint x: 153, endPoint y: 228, distance: 24.4
click at [153, 228] on icon at bounding box center [152, 229] width 3 height 6
click at [73, 104] on span "de" at bounding box center [76, 102] width 9 height 8
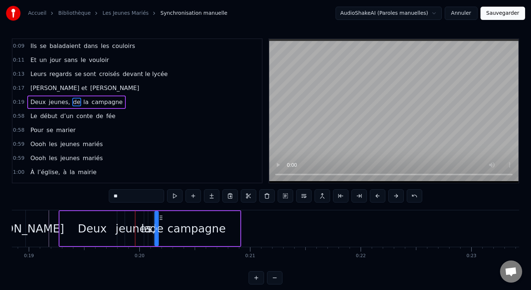
drag, startPoint x: 142, startPoint y: 218, endPoint x: 161, endPoint y: 220, distance: 18.9
click at [72, 101] on span "la" at bounding box center [75, 102] width 7 height 8
drag, startPoint x: 151, startPoint y: 216, endPoint x: 170, endPoint y: 217, distance: 18.8
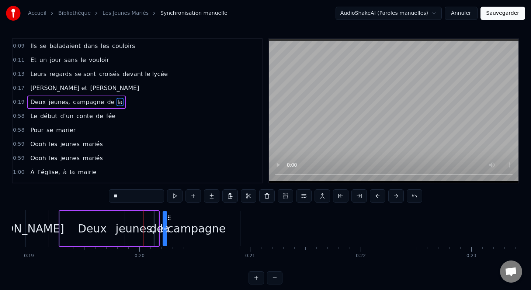
click at [90, 103] on span "campagne" at bounding box center [88, 102] width 32 height 8
type input "********"
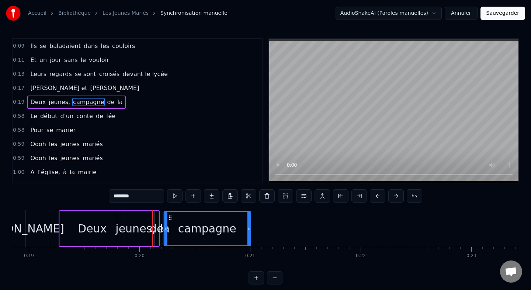
drag, startPoint x: 159, startPoint y: 216, endPoint x: 170, endPoint y: 216, distance: 10.3
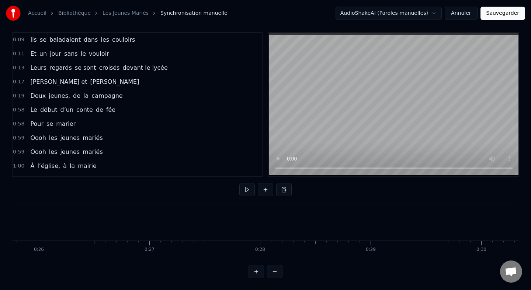
scroll to position [0, 2897]
click at [30, 105] on div "Le début d’un conte de fée" at bounding box center [72, 109] width 91 height 13
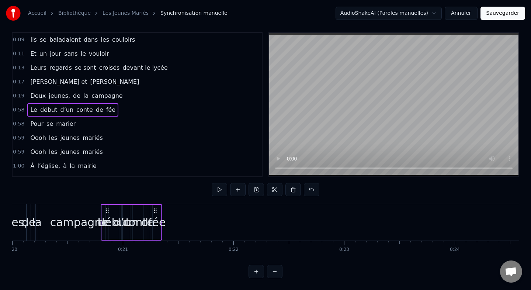
scroll to position [0, 2210]
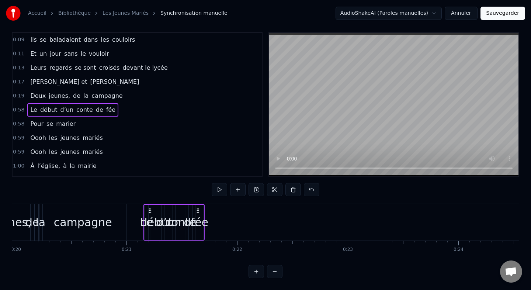
drag, startPoint x: 55, startPoint y: 210, endPoint x: 150, endPoint y: 218, distance: 95.6
click at [150, 218] on div "Le début d’un conte de fée" at bounding box center [174, 222] width 61 height 37
click at [162, 257] on div "Ils se baladaient dans les couloirs Et un jour sans le vouloir Leurs regards se…" at bounding box center [266, 231] width 508 height 55
click at [126, 211] on div "campagne" at bounding box center [82, 222] width 87 height 37
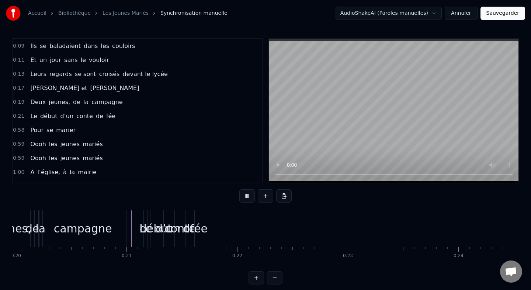
scroll to position [6, 0]
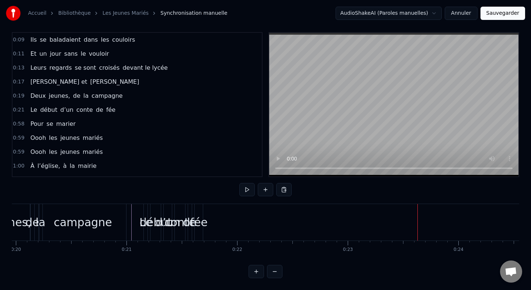
click at [203, 225] on div "fée" at bounding box center [198, 222] width 17 height 17
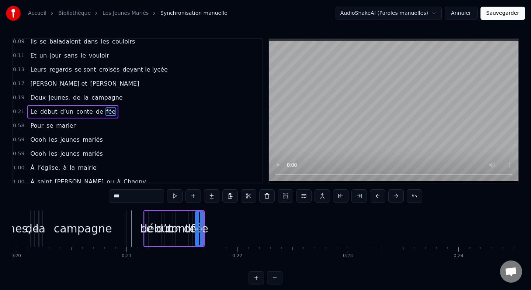
scroll to position [5, 0]
click at [203, 228] on icon at bounding box center [202, 229] width 3 height 6
click at [178, 264] on div "Ils se baladaient dans les couloirs Et un jour sans le vouloir Leurs regards se…" at bounding box center [266, 237] width 508 height 55
click at [176, 211] on div "Le début d’un conte de fée" at bounding box center [175, 228] width 62 height 37
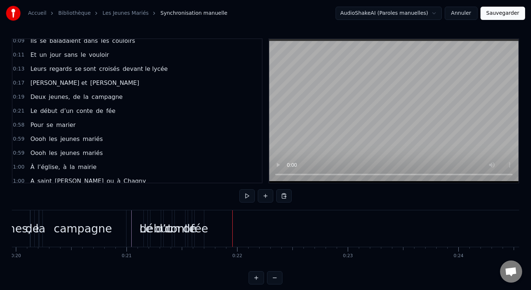
click at [200, 221] on div "fée" at bounding box center [199, 228] width 17 height 17
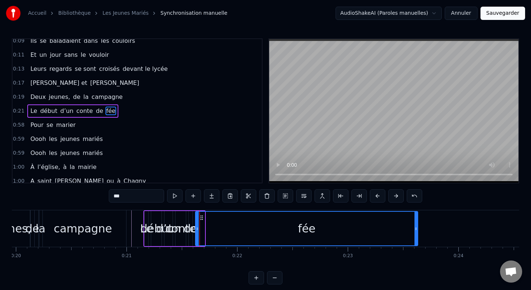
drag, startPoint x: 203, startPoint y: 226, endPoint x: 417, endPoint y: 234, distance: 213.4
click at [417, 234] on div at bounding box center [416, 229] width 3 height 34
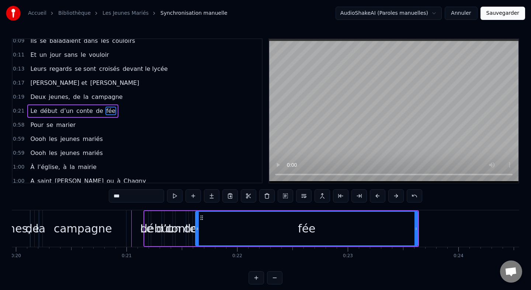
click at [144, 230] on div "début" at bounding box center [157, 228] width 32 height 17
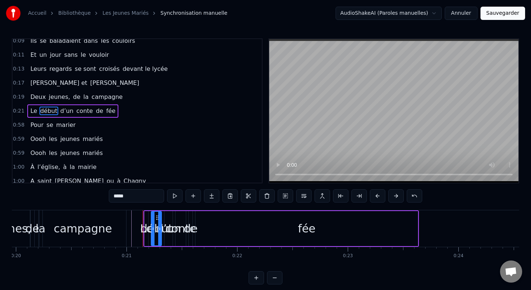
click at [33, 110] on span "Le" at bounding box center [34, 111] width 8 height 8
type input "**"
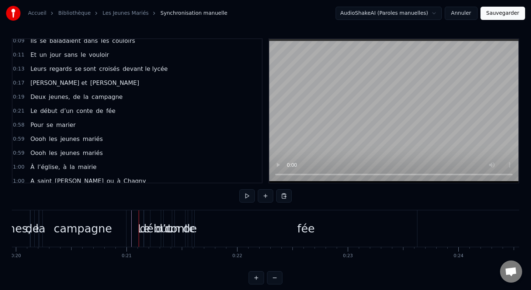
click at [45, 113] on span "début" at bounding box center [48, 111] width 19 height 8
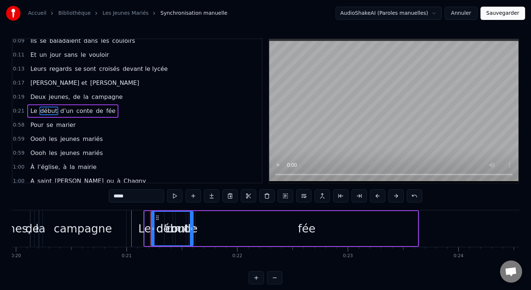
drag, startPoint x: 160, startPoint y: 230, endPoint x: 192, endPoint y: 230, distance: 31.7
click at [192, 230] on icon at bounding box center [191, 229] width 3 height 6
click at [62, 114] on span "d’un" at bounding box center [67, 111] width 15 height 8
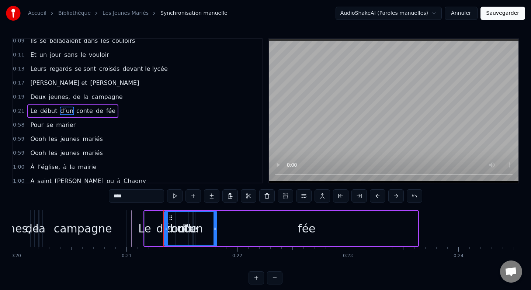
drag, startPoint x: 171, startPoint y: 219, endPoint x: 217, endPoint y: 220, distance: 46.1
click at [217, 220] on div at bounding box center [215, 229] width 3 height 34
drag, startPoint x: 166, startPoint y: 230, endPoint x: 189, endPoint y: 230, distance: 22.5
click at [70, 110] on span "conte" at bounding box center [69, 111] width 18 height 8
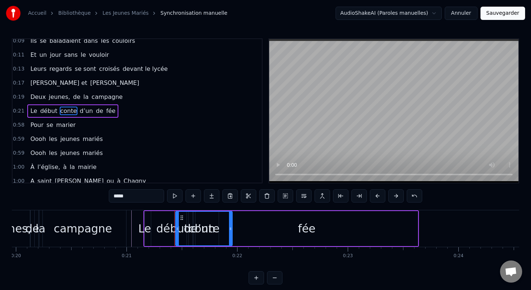
drag, startPoint x: 183, startPoint y: 217, endPoint x: 232, endPoint y: 218, distance: 48.7
click at [232, 218] on div at bounding box center [230, 229] width 3 height 34
drag, startPoint x: 177, startPoint y: 228, endPoint x: 210, endPoint y: 229, distance: 33.6
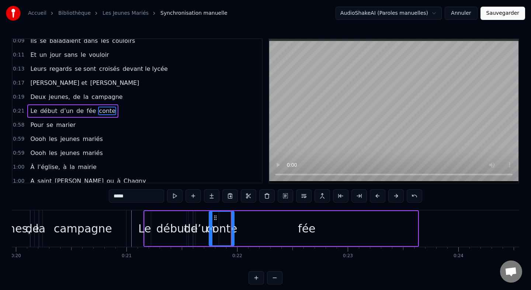
drag, startPoint x: 75, startPoint y: 112, endPoint x: 103, endPoint y: 142, distance: 41.0
click at [76, 112] on span "de" at bounding box center [80, 111] width 9 height 8
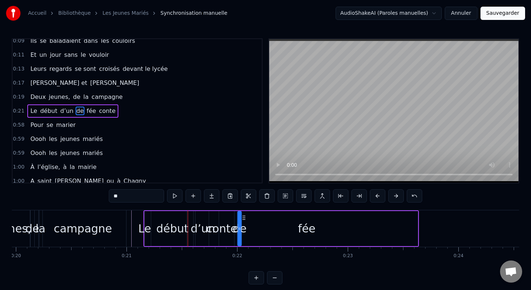
drag, startPoint x: 196, startPoint y: 217, endPoint x: 246, endPoint y: 217, distance: 49.8
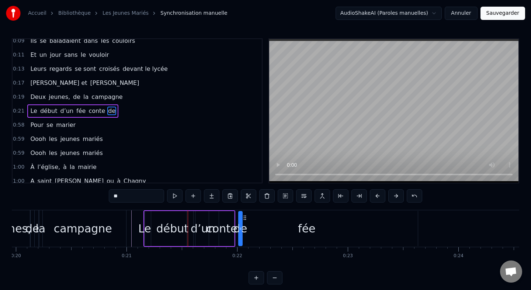
click at [78, 110] on span "fée" at bounding box center [81, 111] width 11 height 8
type input "***"
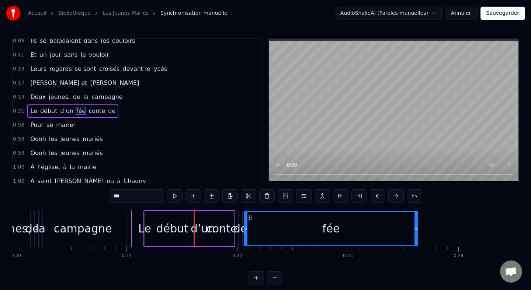
drag, startPoint x: 196, startPoint y: 227, endPoint x: 247, endPoint y: 228, distance: 50.2
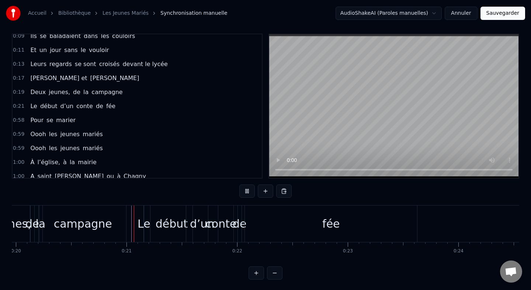
scroll to position [6, 0]
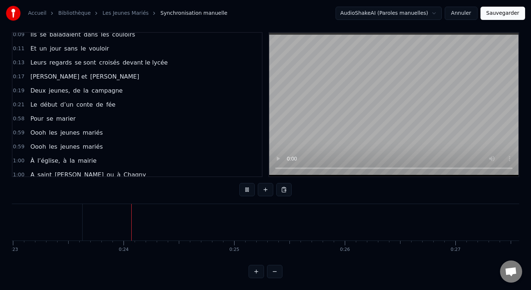
click at [355, 116] on video at bounding box center [393, 105] width 249 height 144
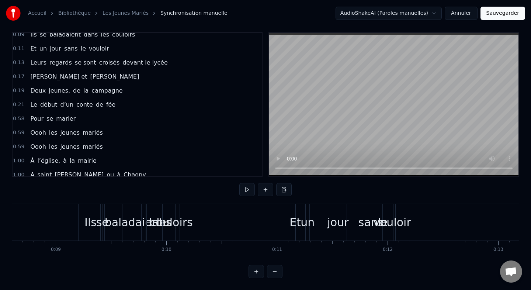
scroll to position [0, 829]
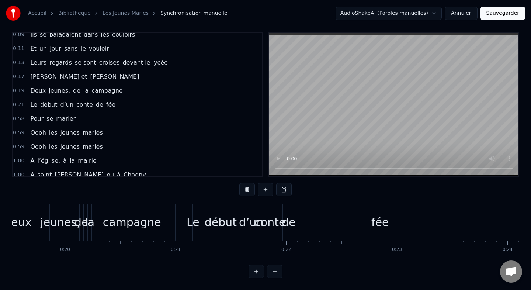
scroll to position [0, 2165]
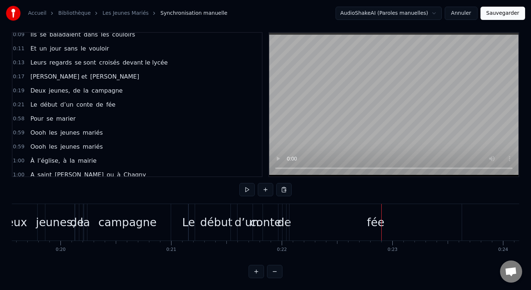
click at [192, 227] on div "Le" at bounding box center [188, 222] width 13 height 17
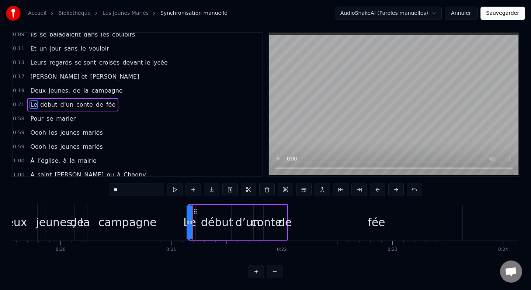
scroll to position [0, 0]
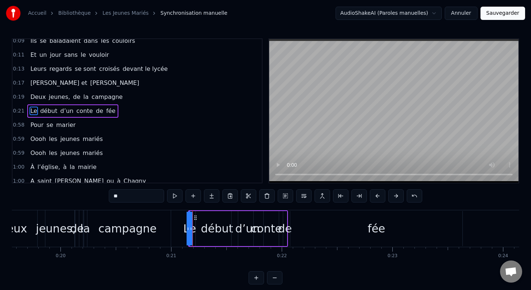
click at [45, 105] on div "Le début d’un conte de fée" at bounding box center [72, 110] width 91 height 13
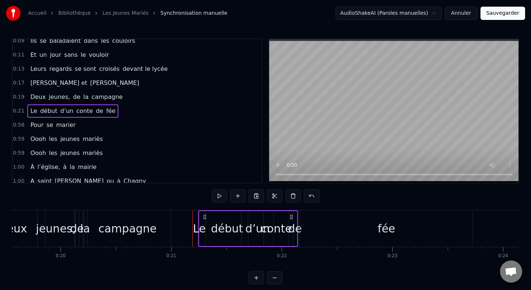
drag, startPoint x: 194, startPoint y: 216, endPoint x: 204, endPoint y: 217, distance: 10.4
click at [204, 217] on icon at bounding box center [205, 217] width 6 height 6
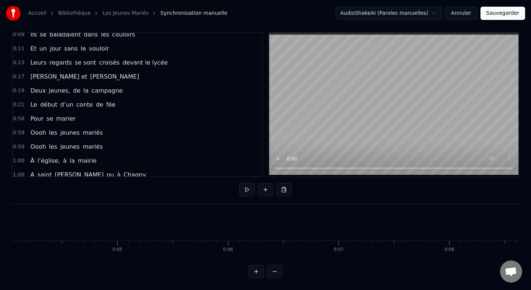
scroll to position [0, 443]
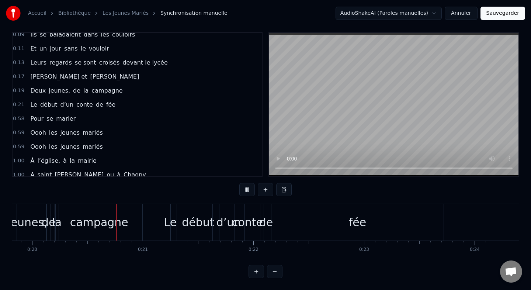
scroll to position [0, 2202]
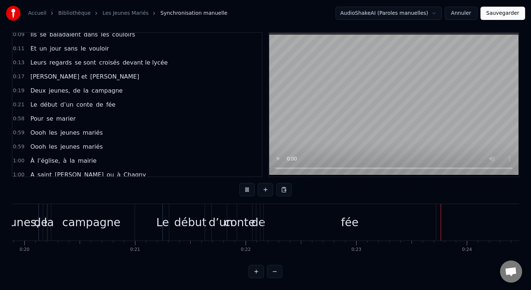
click at [344, 141] on video at bounding box center [393, 105] width 249 height 144
click at [49, 100] on div "Le début d’un conte de fée" at bounding box center [72, 104] width 91 height 13
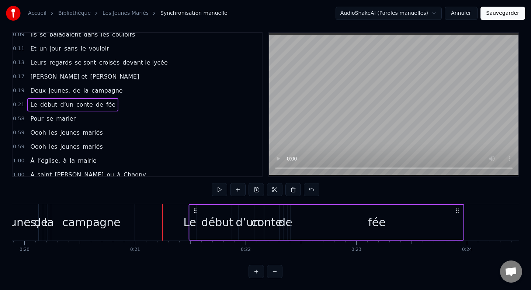
drag, startPoint x: 168, startPoint y: 208, endPoint x: 195, endPoint y: 209, distance: 26.6
click at [195, 209] on icon at bounding box center [196, 211] width 6 height 6
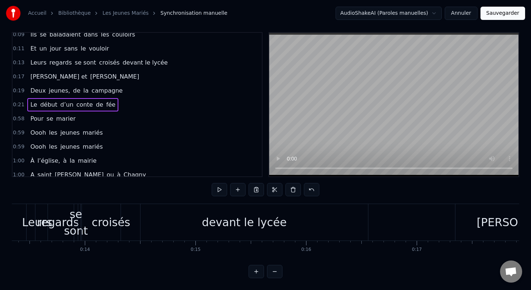
scroll to position [0, 1439]
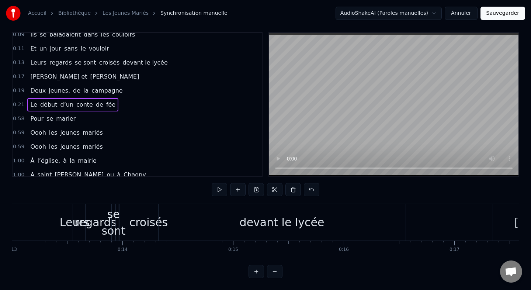
click at [191, 223] on div "devant le lycée" at bounding box center [282, 222] width 247 height 37
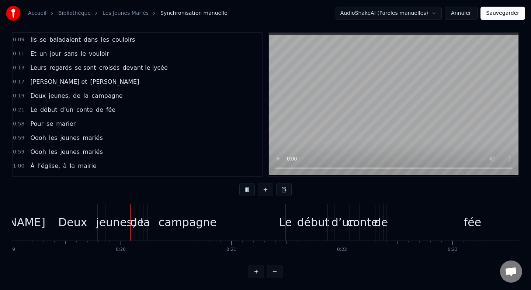
scroll to position [0, 2110]
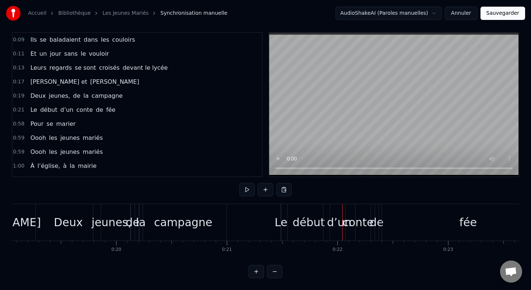
click at [66, 103] on div "0:19 Deux jeunes, de la campagne" at bounding box center [137, 96] width 249 height 14
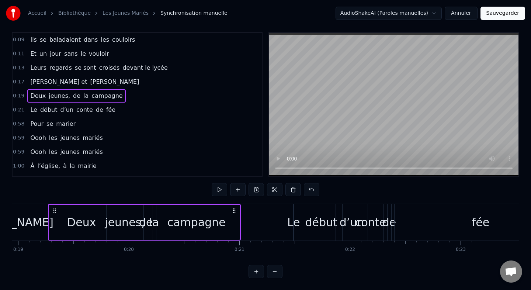
scroll to position [0, 2096]
click at [66, 106] on span "d’un" at bounding box center [67, 110] width 15 height 9
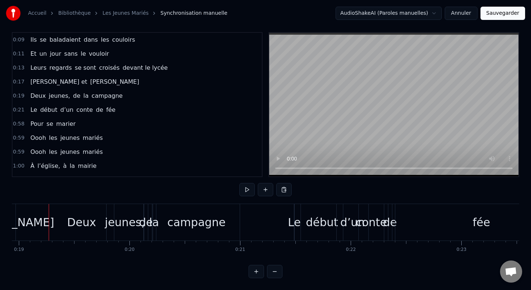
click at [105, 104] on div "Le début d’un conte de fée" at bounding box center [72, 109] width 91 height 13
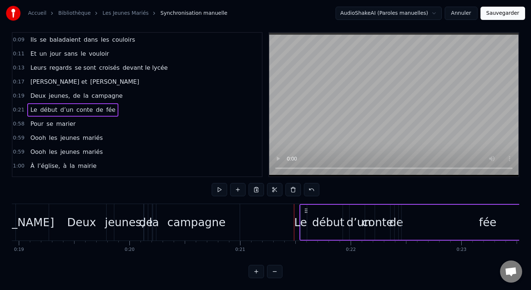
drag, startPoint x: 300, startPoint y: 208, endPoint x: 306, endPoint y: 209, distance: 5.5
click at [306, 209] on circle at bounding box center [305, 209] width 0 height 0
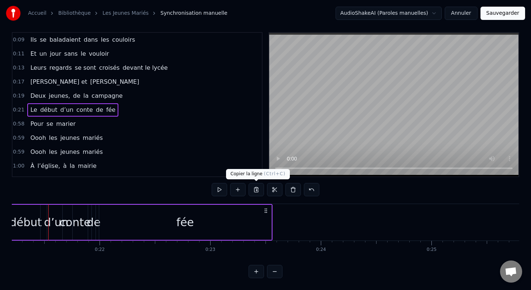
scroll to position [0, 2347]
click at [55, 118] on div "Pour se marier" at bounding box center [52, 123] width 51 height 13
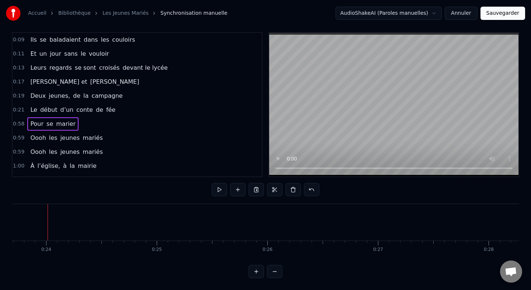
scroll to position [0, 2622]
click at [55, 118] on div "Pour se marier" at bounding box center [52, 123] width 51 height 13
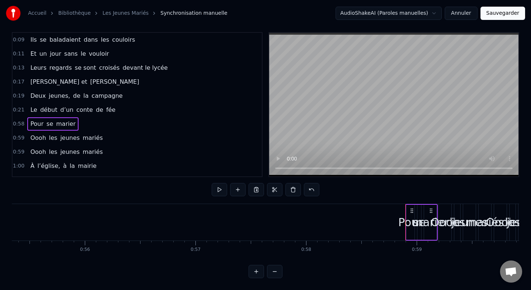
scroll to position [0, 6483]
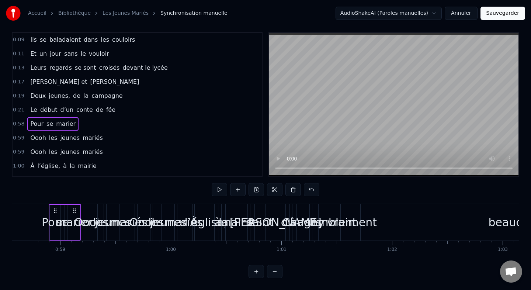
drag, startPoint x: 55, startPoint y: 211, endPoint x: 2, endPoint y: 208, distance: 52.9
click at [2, 208] on div "Accueil Bibliothèque Les Jeunes Mariés Synchronisation manuelle AudioShakeAI (P…" at bounding box center [265, 136] width 531 height 285
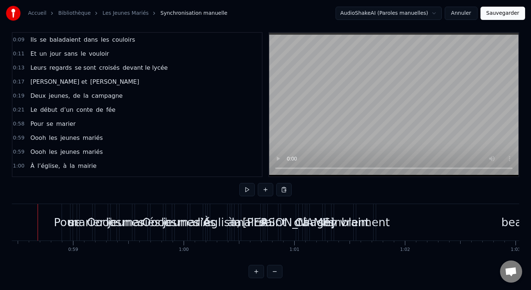
scroll to position [0, 6459]
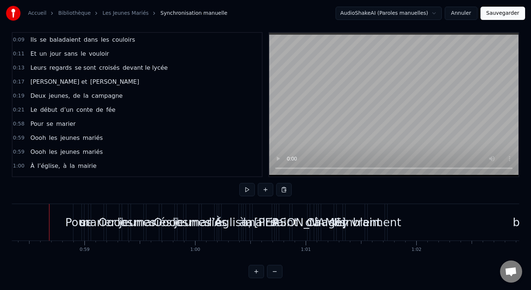
click at [43, 128] on span "Pour" at bounding box center [37, 124] width 15 height 9
click at [40, 118] on div "Pour se marier" at bounding box center [52, 123] width 51 height 13
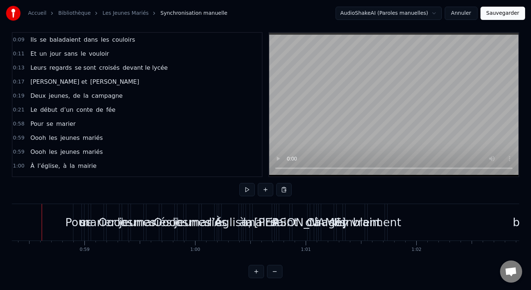
scroll to position [0, 6452]
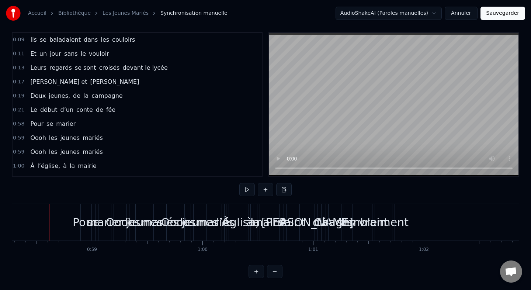
click at [44, 119] on div "Pour se marier" at bounding box center [52, 123] width 51 height 13
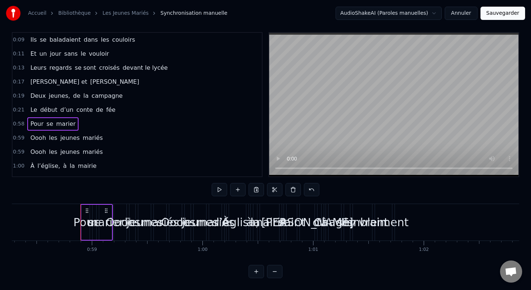
drag, startPoint x: 107, startPoint y: 211, endPoint x: 75, endPoint y: 204, distance: 32.9
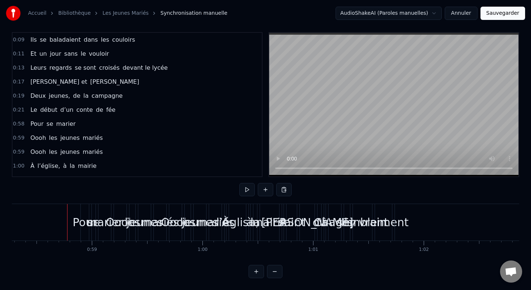
click at [60, 126] on span "marier" at bounding box center [65, 124] width 21 height 8
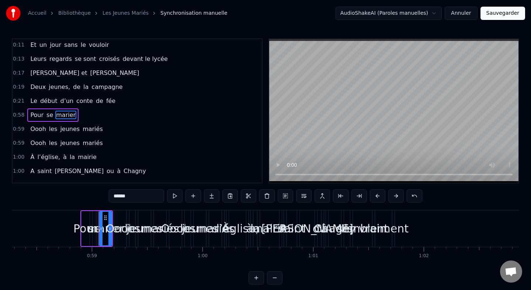
scroll to position [19, 0]
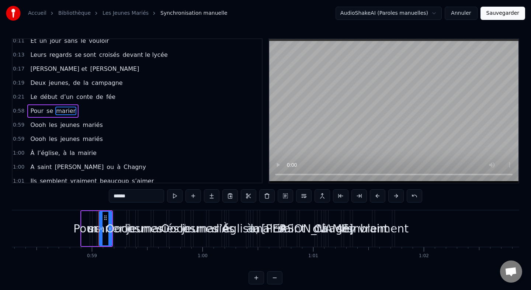
click at [37, 110] on span "Pour" at bounding box center [37, 111] width 15 height 8
type input "****"
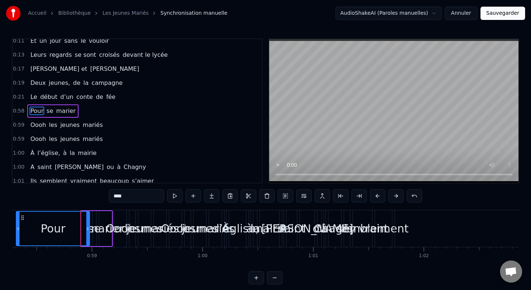
drag, startPoint x: 85, startPoint y: 227, endPoint x: 18, endPoint y: 225, distance: 66.8
click at [18, 225] on div "Pour" at bounding box center [53, 229] width 73 height 34
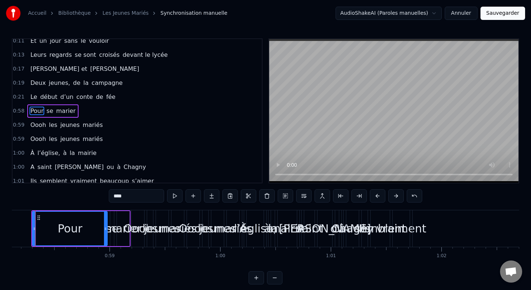
scroll to position [0, 6420]
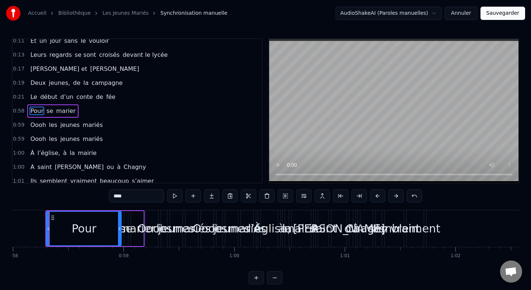
click at [43, 105] on div "Pour se marier" at bounding box center [52, 110] width 51 height 13
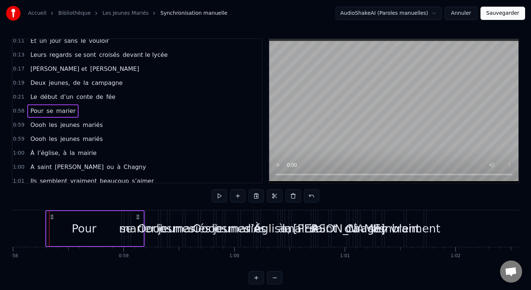
scroll to position [0, 6416]
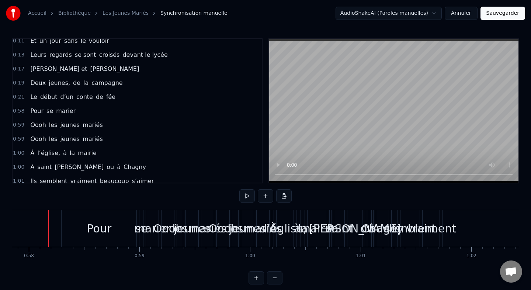
scroll to position [0, 6403]
click at [106, 222] on div "Pour" at bounding box center [100, 228] width 25 height 17
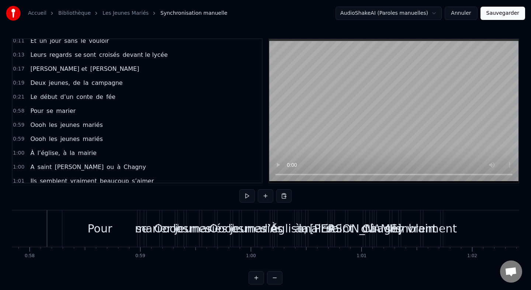
scroll to position [0, 6401]
click at [67, 220] on div "Pour" at bounding box center [102, 228] width 75 height 37
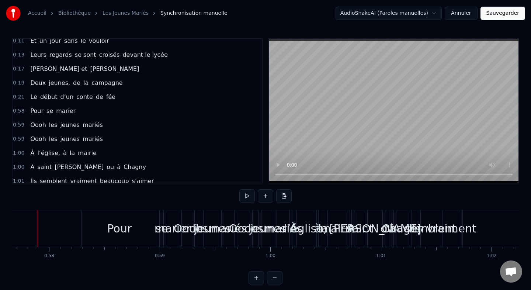
scroll to position [0, 6372]
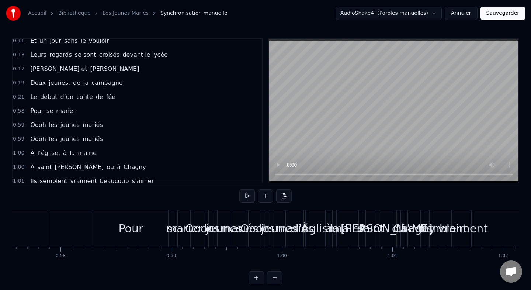
click at [169, 229] on div "marier" at bounding box center [184, 228] width 37 height 17
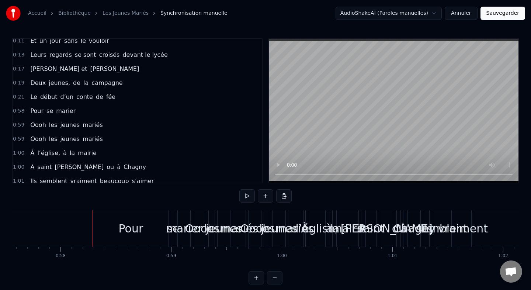
click at [133, 232] on div "Pour" at bounding box center [131, 228] width 25 height 17
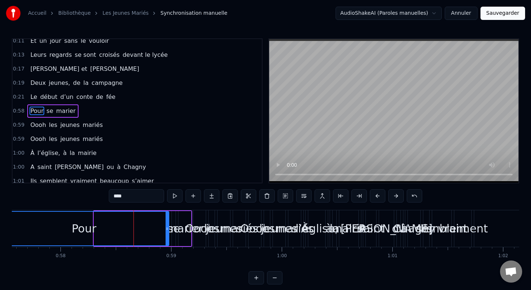
drag, startPoint x: 95, startPoint y: 229, endPoint x: 0, endPoint y: 216, distance: 96.1
click at [0, 216] on div "Accueil Bibliothèque Les Jeunes Mariés Synchronisation manuelle AudioShakeAI (P…" at bounding box center [265, 142] width 531 height 285
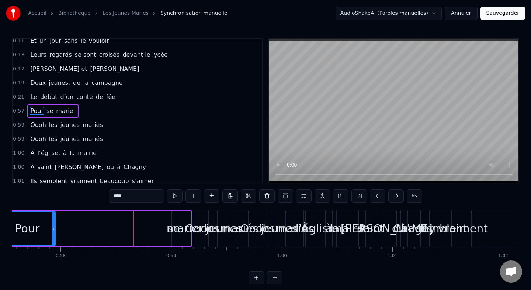
drag, startPoint x: 168, startPoint y: 229, endPoint x: 46, endPoint y: 225, distance: 122.6
click at [52, 225] on div at bounding box center [53, 229] width 3 height 34
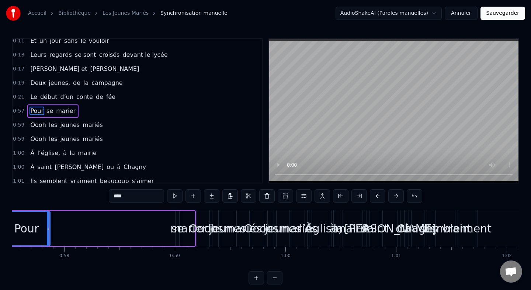
click at [46, 109] on span "se" at bounding box center [50, 111] width 8 height 8
type input "**"
drag, startPoint x: 176, startPoint y: 228, endPoint x: 62, endPoint y: 222, distance: 114.6
click at [62, 222] on div "Pour se marier" at bounding box center [98, 228] width 194 height 37
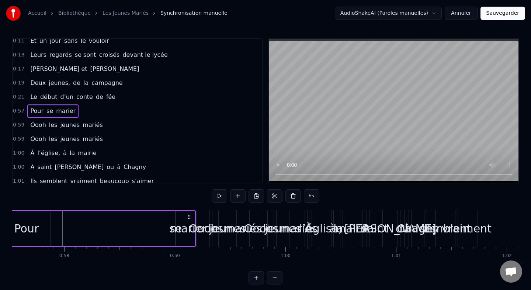
click at [172, 228] on div "se" at bounding box center [175, 228] width 13 height 17
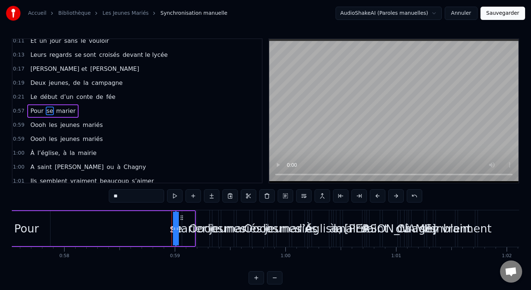
drag, startPoint x: 182, startPoint y: 217, endPoint x: 74, endPoint y: 219, distance: 108.5
click at [74, 219] on div "Pour se marier" at bounding box center [98, 228] width 194 height 37
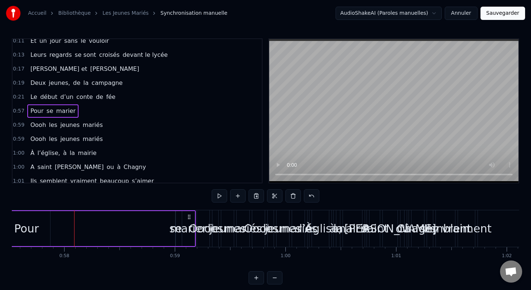
click at [267, 278] on div at bounding box center [266, 277] width 34 height 13
click at [278, 279] on button at bounding box center [274, 277] width 15 height 13
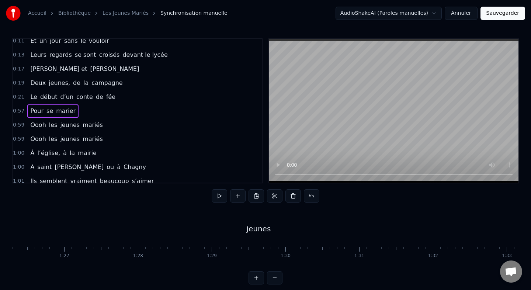
click at [278, 279] on button at bounding box center [274, 277] width 15 height 13
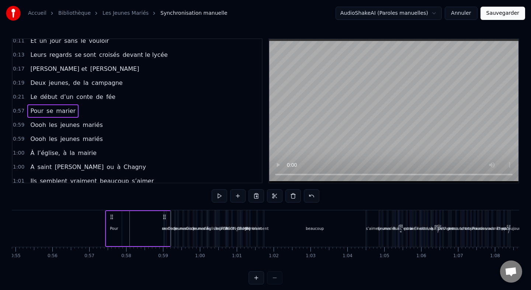
scroll to position [0, 2010]
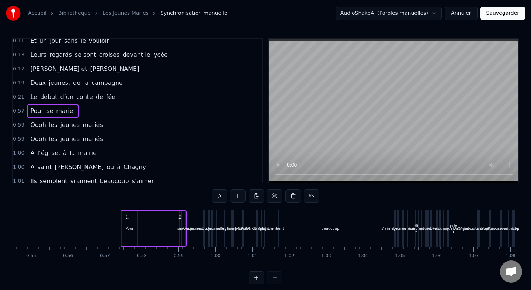
click at [257, 277] on button at bounding box center [256, 277] width 15 height 13
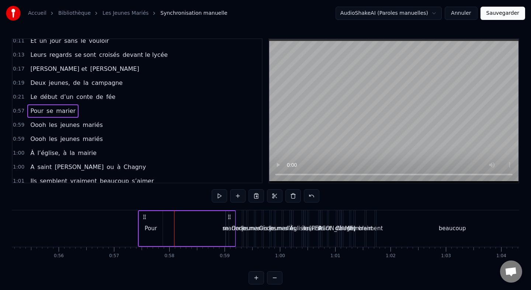
scroll to position [0, 3044]
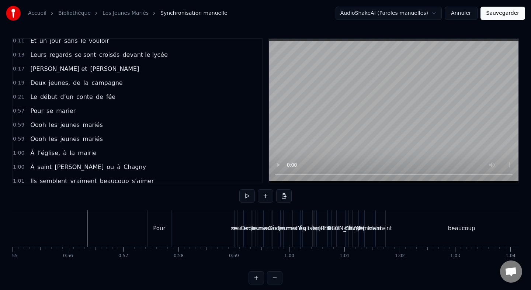
click at [153, 231] on div "Pour" at bounding box center [159, 228] width 23 height 37
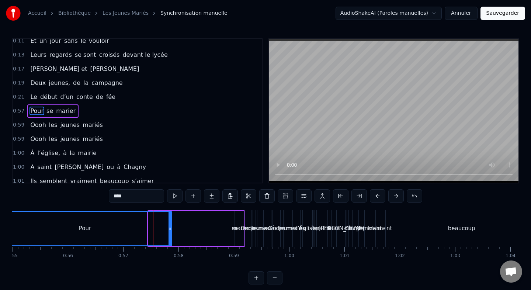
drag, startPoint x: 150, startPoint y: 230, endPoint x: 0, endPoint y: 209, distance: 151.6
click at [0, 209] on div "Accueil Bibliothèque Les Jeunes Mariés Synchronisation manuelle AudioShakeAI (P…" at bounding box center [265, 142] width 531 height 285
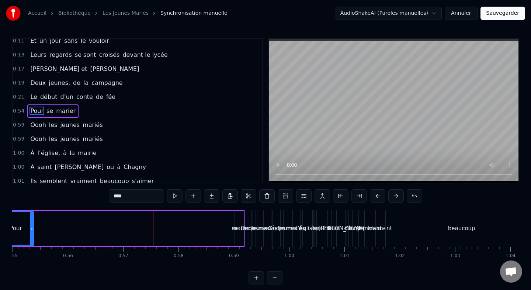
drag, startPoint x: 169, startPoint y: 228, endPoint x: 26, endPoint y: 216, distance: 143.3
click at [30, 216] on div at bounding box center [31, 229] width 3 height 34
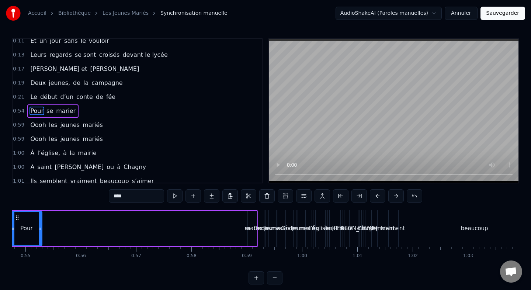
scroll to position [0, 3020]
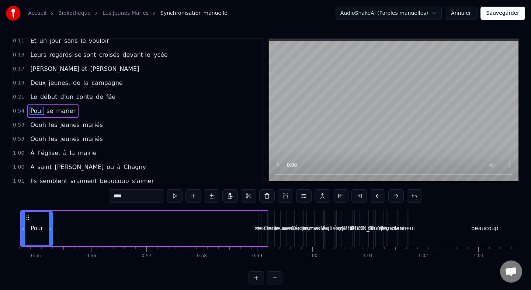
click at [48, 111] on span "se" at bounding box center [50, 111] width 8 height 8
type input "**"
click at [257, 227] on div at bounding box center [257, 228] width 0 height 37
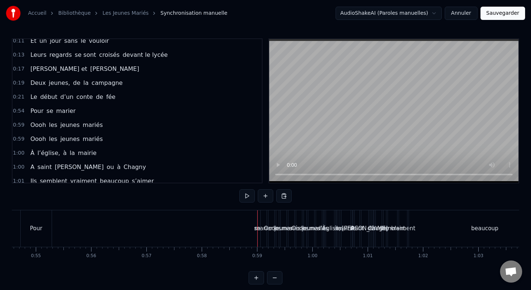
click at [256, 228] on div "marier" at bounding box center [264, 228] width 18 height 8
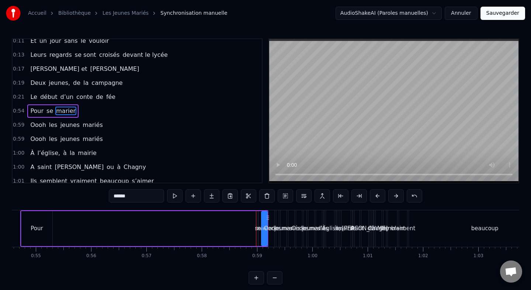
click at [49, 112] on span "se" at bounding box center [50, 111] width 8 height 8
type input "**"
drag, startPoint x: 256, startPoint y: 230, endPoint x: 143, endPoint y: 222, distance: 112.8
click at [143, 222] on div "Pour se marier" at bounding box center [144, 228] width 248 height 37
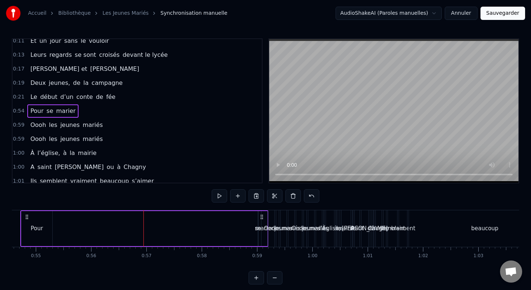
click at [256, 229] on div "marier" at bounding box center [264, 228] width 18 height 8
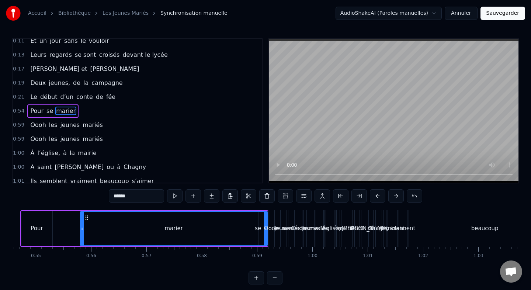
drag, startPoint x: 263, startPoint y: 228, endPoint x: 70, endPoint y: 216, distance: 192.7
click at [81, 216] on div at bounding box center [82, 229] width 3 height 34
click at [258, 229] on div "marier" at bounding box center [168, 229] width 197 height 34
click at [73, 111] on div "Pour marier se" at bounding box center [52, 110] width 51 height 13
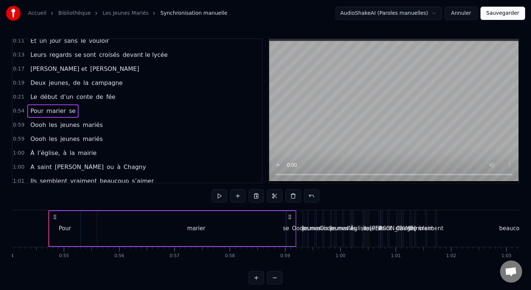
scroll to position [0, 2992]
click at [70, 111] on span "se" at bounding box center [72, 111] width 8 height 8
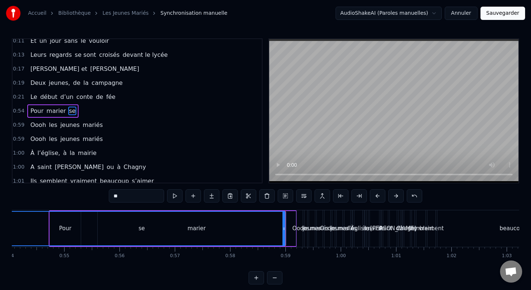
drag, startPoint x: 289, startPoint y: 232, endPoint x: 0, endPoint y: 210, distance: 289.8
click at [0, 210] on div "Accueil Bibliothèque Les Jeunes Mariés Synchronisation manuelle AudioShakeAI (P…" at bounding box center [265, 142] width 531 height 285
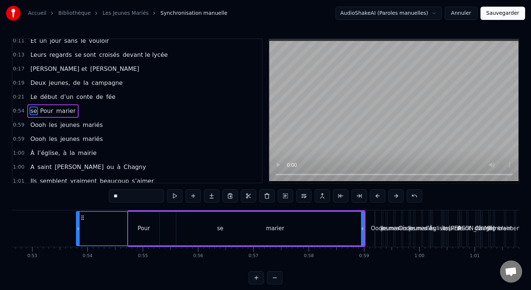
scroll to position [0, 2895]
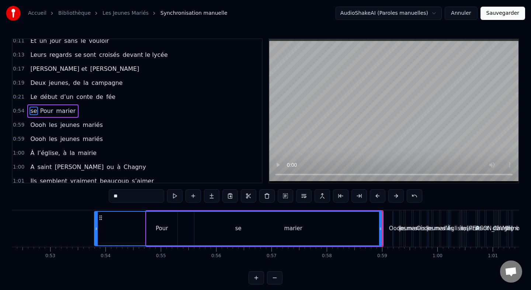
click at [168, 225] on div "se" at bounding box center [238, 229] width 287 height 34
click at [155, 224] on div "se" at bounding box center [238, 229] width 287 height 34
click at [51, 104] on div "se Pour marier" at bounding box center [52, 110] width 51 height 13
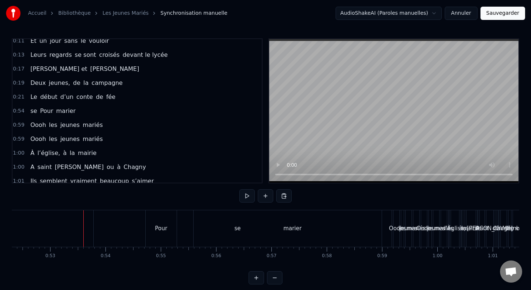
click at [171, 234] on div "Pour" at bounding box center [161, 228] width 31 height 37
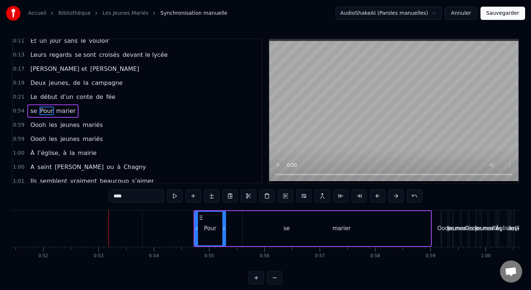
scroll to position [0, 2851]
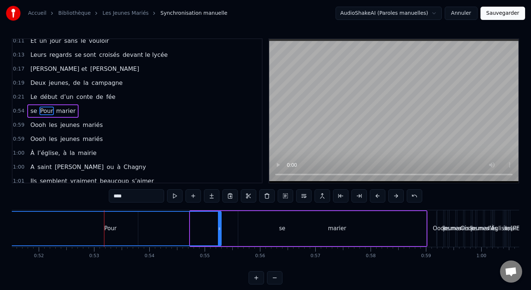
drag, startPoint x: 191, startPoint y: 230, endPoint x: 0, endPoint y: 230, distance: 190.8
click at [0, 230] on div "Accueil Bibliothèque Les Jeunes Mariés Synchronisation manuelle AudioShakeAI (P…" at bounding box center [265, 142] width 531 height 285
click at [279, 228] on div "marier" at bounding box center [337, 228] width 198 height 35
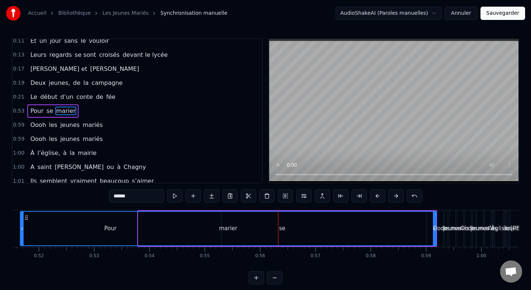
drag, startPoint x: 239, startPoint y: 228, endPoint x: 21, endPoint y: 215, distance: 218.5
click at [21, 215] on div at bounding box center [22, 229] width 3 height 34
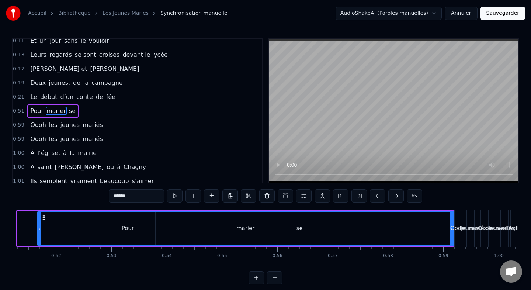
scroll to position [0, 2823]
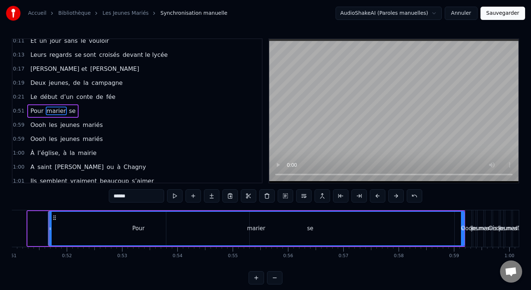
click at [251, 227] on div "marier" at bounding box center [256, 228] width 18 height 8
drag, startPoint x: 50, startPoint y: 227, endPoint x: 0, endPoint y: 218, distance: 50.7
click at [0, 218] on div "Accueil Bibliothèque Les Jeunes Mariés Synchronisation manuelle AudioShakeAI (P…" at bounding box center [265, 142] width 531 height 285
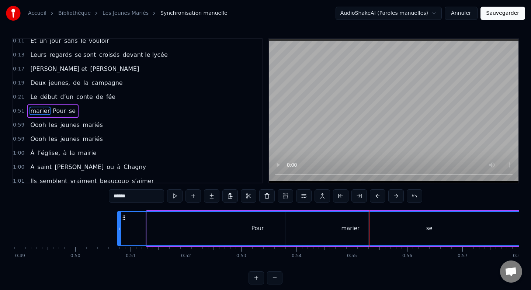
scroll to position [0, 2699]
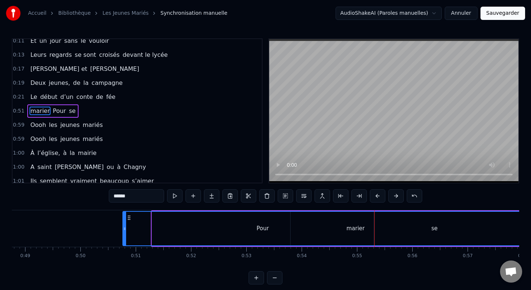
click at [168, 232] on div "marier" at bounding box center [355, 229] width 465 height 34
click at [54, 111] on span "Pour" at bounding box center [59, 111] width 15 height 8
type input "****"
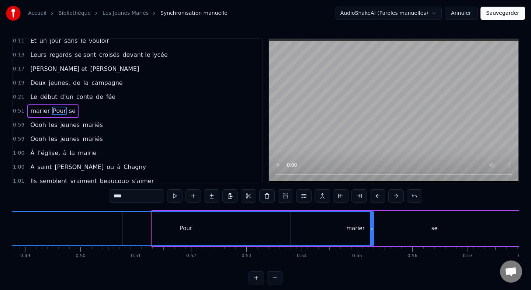
drag, startPoint x: 154, startPoint y: 230, endPoint x: 0, endPoint y: 211, distance: 154.7
click at [0, 211] on div "Accueil Bibliothèque Les Jeunes Mariés Synchronisation manuelle AudioShakeAI (P…" at bounding box center [265, 142] width 531 height 285
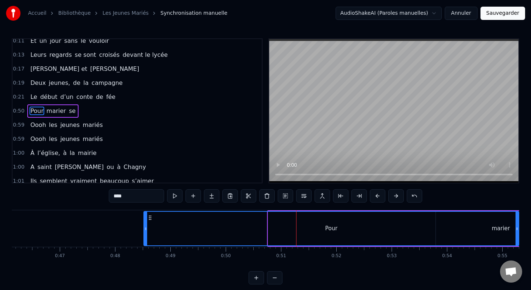
scroll to position [0, 2545]
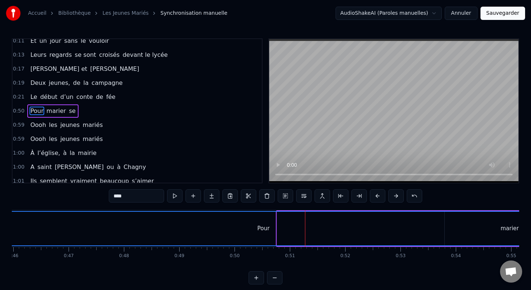
drag, startPoint x: 154, startPoint y: 229, endPoint x: 0, endPoint y: 231, distance: 153.5
click at [0, 231] on div "Accueil Bibliothèque Les Jeunes Mariés Synchronisation manuelle AudioShakeAI (P…" at bounding box center [265, 142] width 531 height 285
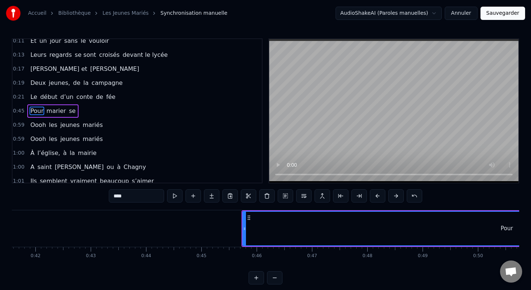
scroll to position [0, 2281]
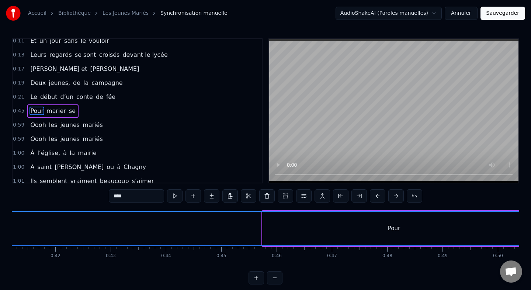
drag, startPoint x: 266, startPoint y: 228, endPoint x: 0, endPoint y: 222, distance: 265.8
click at [0, 222] on div "Accueil Bibliothèque Les Jeunes Mariés Synchronisation manuelle AudioShakeAI (P…" at bounding box center [265, 142] width 531 height 285
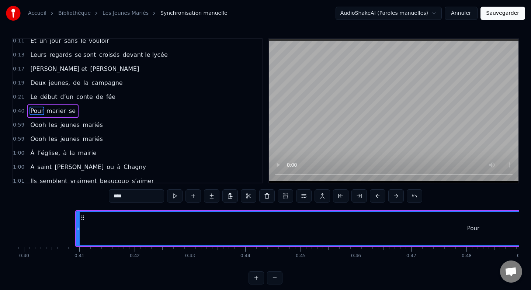
scroll to position [0, 2144]
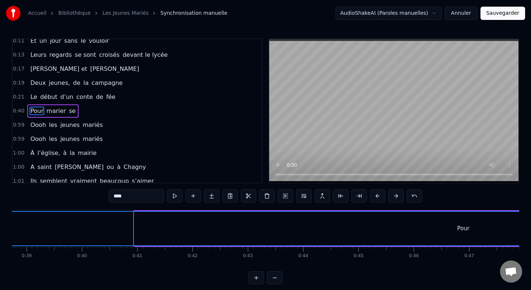
drag, startPoint x: 136, startPoint y: 231, endPoint x: 0, endPoint y: 211, distance: 137.4
click at [0, 211] on div "Accueil Bibliothèque Les Jeunes Mariés Synchronisation manuelle AudioShakeAI (P…" at bounding box center [265, 142] width 531 height 285
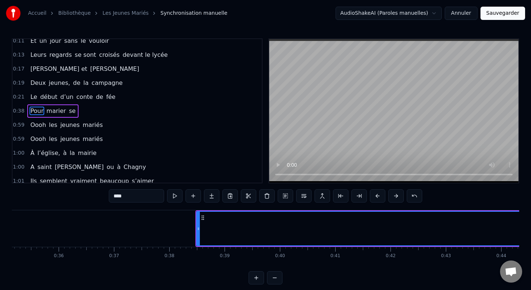
scroll to position [0, 1934]
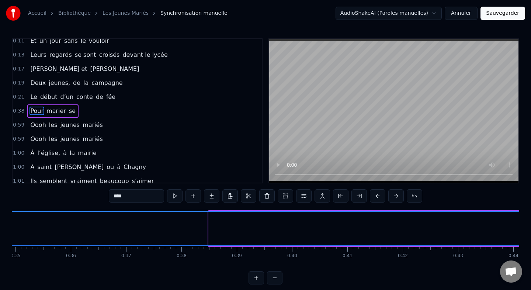
drag, startPoint x: 211, startPoint y: 227, endPoint x: 0, endPoint y: 244, distance: 211.7
click at [0, 244] on div "Accueil Bibliothèque Les Jeunes Mariés Synchronisation manuelle AudioShakeAI (P…" at bounding box center [265, 142] width 531 height 285
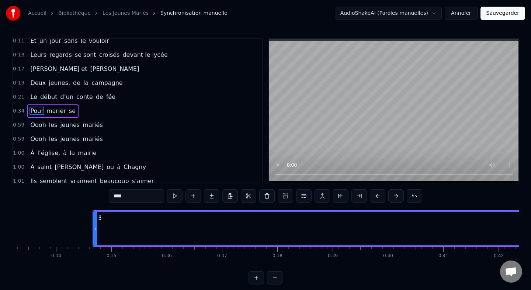
scroll to position [0, 1774]
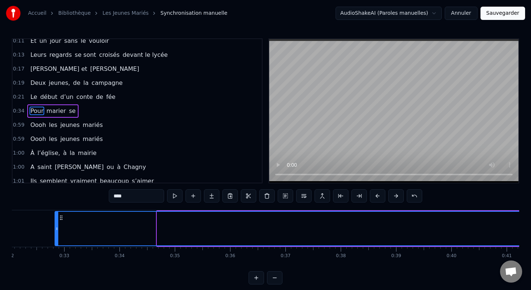
drag, startPoint x: 158, startPoint y: 229, endPoint x: 22, endPoint y: 225, distance: 136.2
click at [55, 226] on icon at bounding box center [56, 229] width 3 height 6
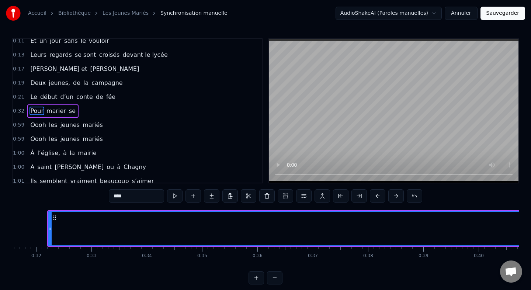
scroll to position [0, 1654]
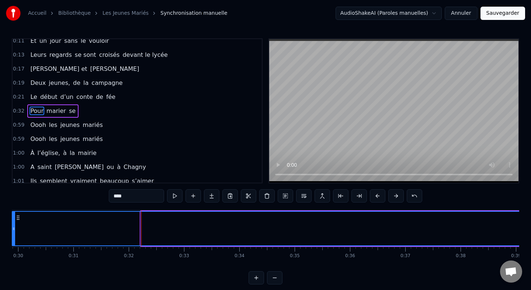
drag, startPoint x: 142, startPoint y: 228, endPoint x: 0, endPoint y: 217, distance: 142.5
click at [0, 217] on div "Accueil Bibliothèque Les Jeunes Mariés Synchronisation manuelle AudioShakeAI (P…" at bounding box center [265, 142] width 531 height 285
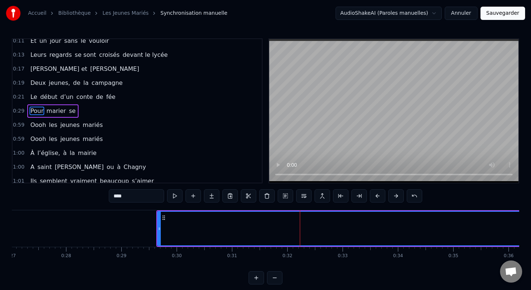
scroll to position [0, 1464]
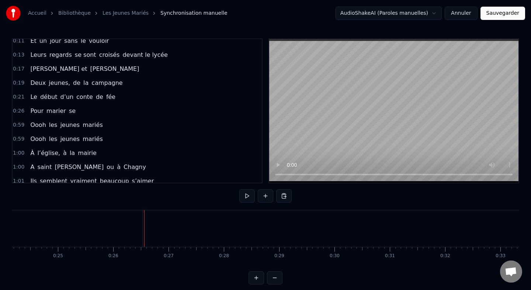
scroll to position [0, 1333]
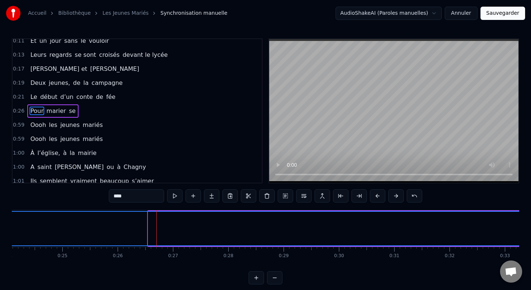
drag, startPoint x: 150, startPoint y: 227, endPoint x: 4, endPoint y: 227, distance: 146.1
click at [4, 227] on div "Accueil Bibliothèque Les Jeunes Mariés Synchronisation manuelle AudioShakeAI (P…" at bounding box center [265, 142] width 531 height 285
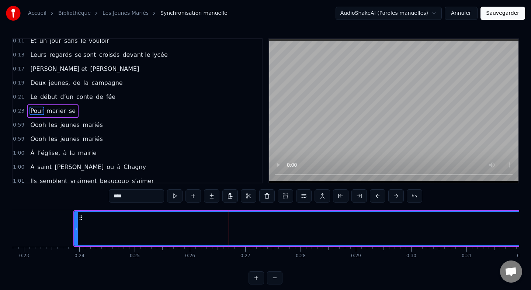
scroll to position [0, 1184]
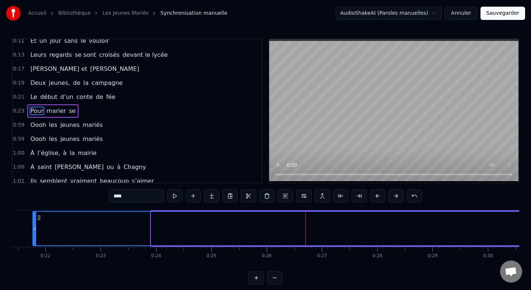
drag, startPoint x: 152, startPoint y: 230, endPoint x: 0, endPoint y: 224, distance: 152.2
click at [0, 224] on div "Accueil Bibliothèque Les Jeunes Mariés Synchronisation manuelle AudioShakeAI (P…" at bounding box center [265, 142] width 531 height 285
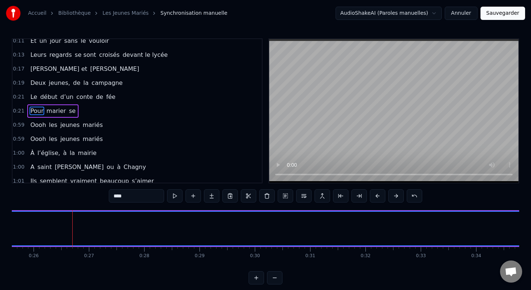
scroll to position [0, 1493]
click at [68, 109] on span "se" at bounding box center [72, 111] width 8 height 8
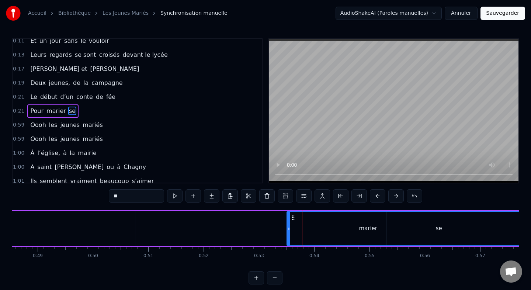
scroll to position [0, 2598]
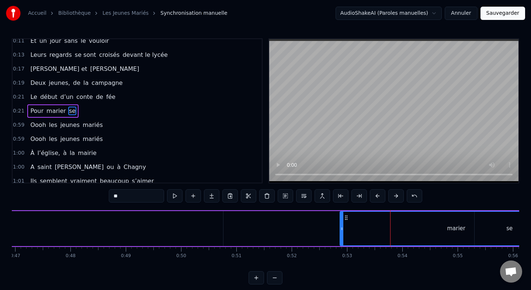
drag, startPoint x: 51, startPoint y: 228, endPoint x: 0, endPoint y: 239, distance: 52.4
click at [0, 239] on div "Accueil Bibliothèque Les Jeunes Mariés Synchronisation manuelle AudioShakeAI (P…" at bounding box center [265, 142] width 531 height 285
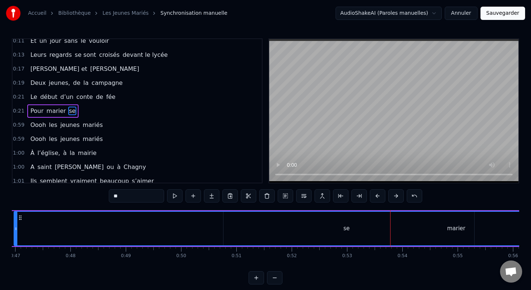
drag, startPoint x: 341, startPoint y: 228, endPoint x: 14, endPoint y: 226, distance: 326.2
click at [14, 226] on icon at bounding box center [15, 229] width 3 height 6
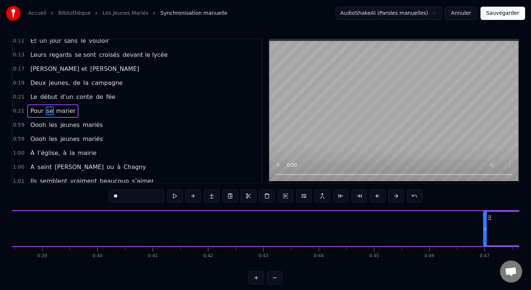
scroll to position [0, 2123]
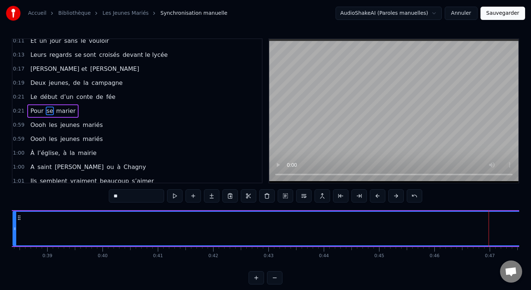
drag, startPoint x: 490, startPoint y: 229, endPoint x: 14, endPoint y: 227, distance: 476.0
click at [14, 227] on icon at bounding box center [14, 229] width 3 height 6
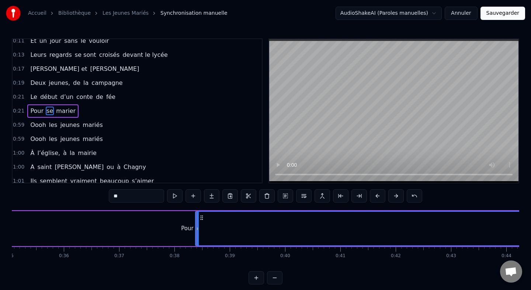
scroll to position [0, 1979]
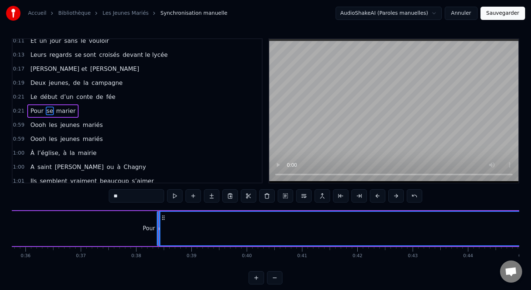
click at [147, 229] on div "Pour" at bounding box center [149, 228] width 12 height 8
type input "****"
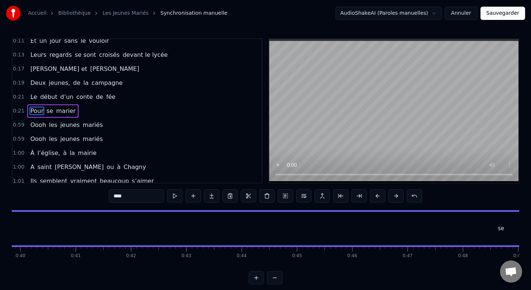
scroll to position [0, 2190]
drag, startPoint x: 314, startPoint y: 228, endPoint x: 151, endPoint y: 229, distance: 163.1
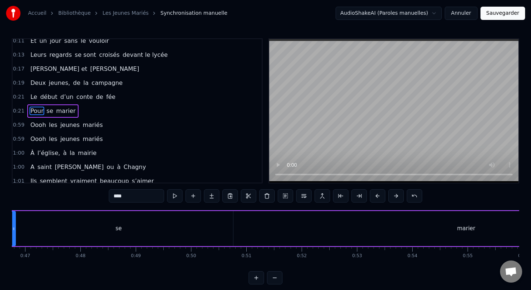
drag, startPoint x: 319, startPoint y: 229, endPoint x: 13, endPoint y: 223, distance: 306.3
click at [13, 223] on div at bounding box center [13, 229] width 3 height 34
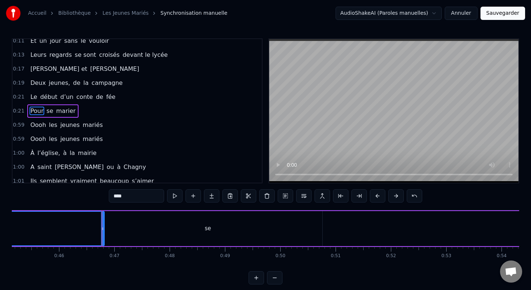
scroll to position [0, 2417]
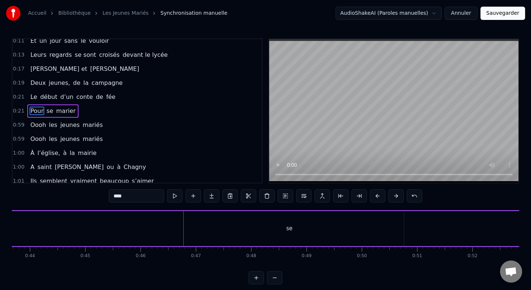
drag, startPoint x: 183, startPoint y: 226, endPoint x: 3, endPoint y: 234, distance: 180.2
click at [3, 234] on div "Accueil Bibliothèque Les Jeunes Mariés Synchronisation manuelle AudioShakeAI (P…" at bounding box center [265, 142] width 531 height 285
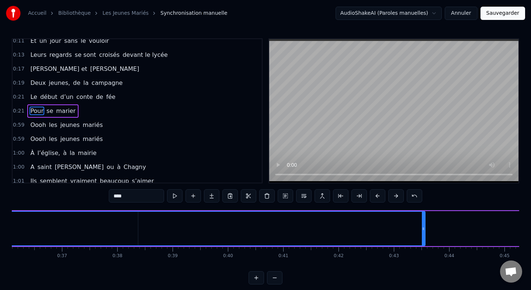
scroll to position [0, 1964]
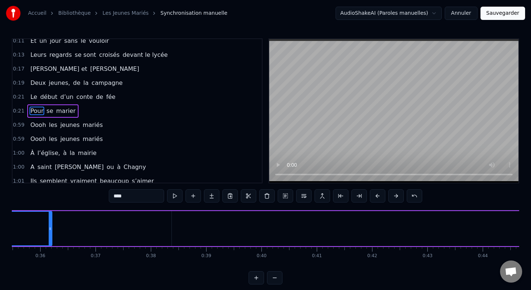
drag, startPoint x: 457, startPoint y: 227, endPoint x: 48, endPoint y: 225, distance: 409.2
click at [49, 225] on div at bounding box center [50, 229] width 3 height 34
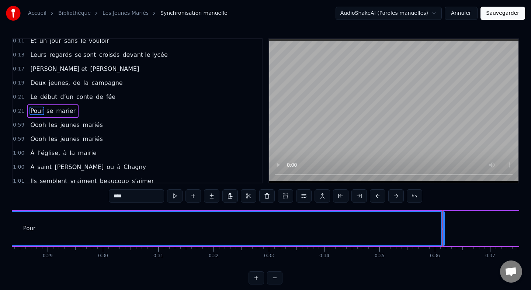
scroll to position [0, 1548]
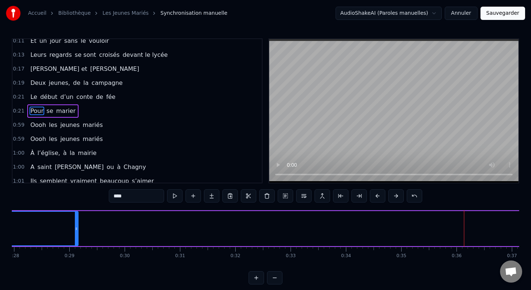
drag, startPoint x: 465, startPoint y: 229, endPoint x: 73, endPoint y: 227, distance: 392.3
click at [75, 227] on icon at bounding box center [76, 229] width 3 height 6
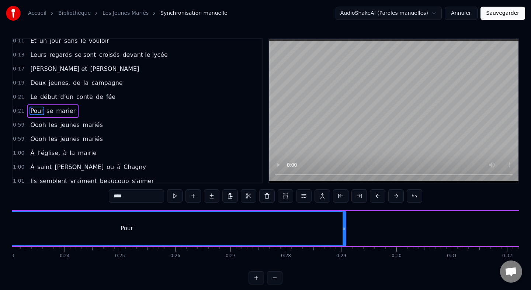
scroll to position [0, 1274]
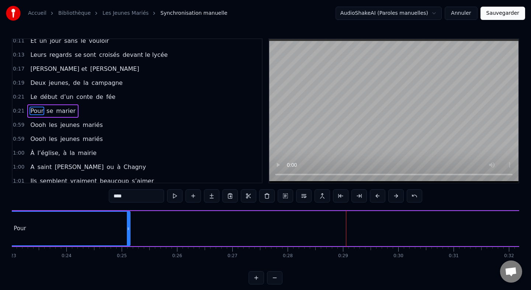
drag, startPoint x: 347, startPoint y: 228, endPoint x: 89, endPoint y: 218, distance: 257.4
click at [127, 218] on div at bounding box center [128, 229] width 3 height 34
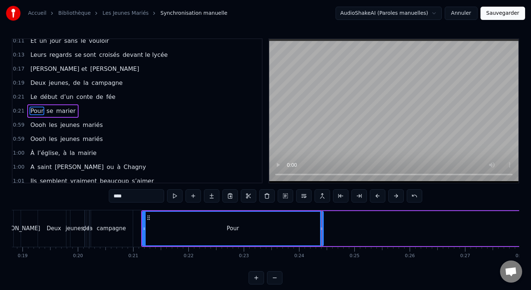
scroll to position [0, 1030]
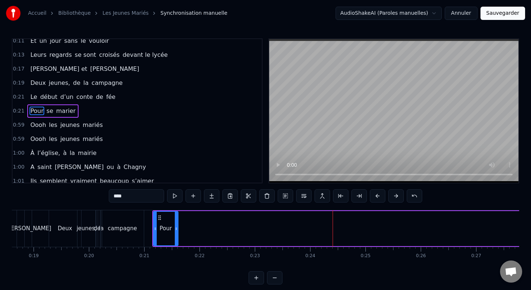
drag, startPoint x: 332, startPoint y: 227, endPoint x: 174, endPoint y: 221, distance: 158.1
click at [175, 221] on div at bounding box center [176, 229] width 3 height 34
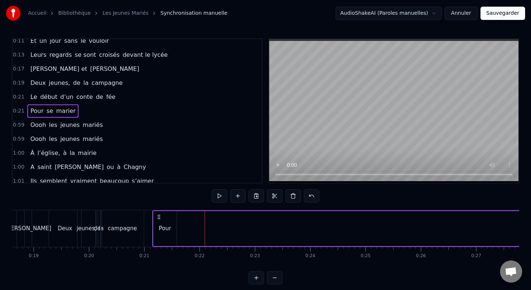
click at [46, 110] on span "se" at bounding box center [50, 111] width 8 height 8
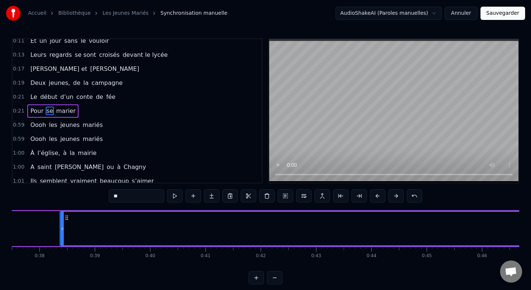
scroll to position [0, 2086]
drag, startPoint x: 56, startPoint y: 218, endPoint x: 24, endPoint y: 216, distance: 32.5
click at [24, 216] on div "Pour se marier" at bounding box center [149, 228] width 2107 height 37
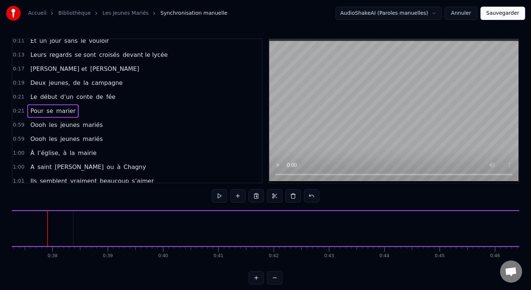
scroll to position [0, 2061]
click at [50, 114] on span "se" at bounding box center [50, 111] width 8 height 8
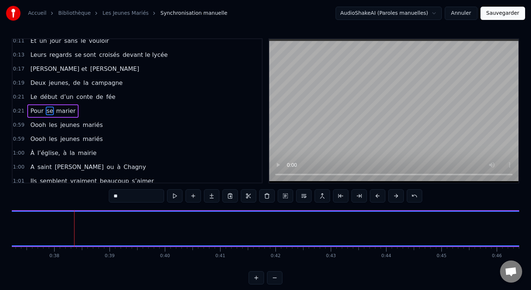
drag, startPoint x: 76, startPoint y: 229, endPoint x: 0, endPoint y: 221, distance: 76.7
click at [0, 221] on div "Accueil Bibliothèque Les Jeunes Mariés Synchronisation manuelle AudioShakeAI (P…" at bounding box center [265, 142] width 531 height 285
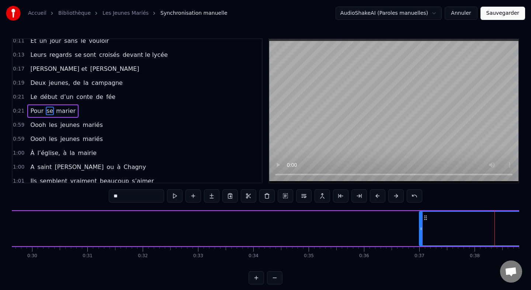
scroll to position [0, 1630]
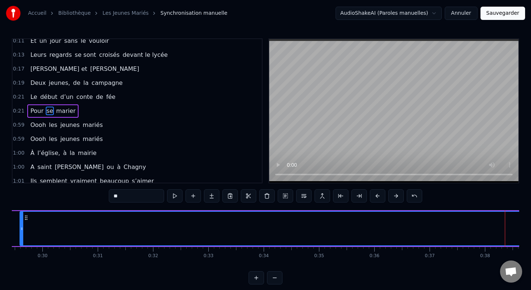
drag, startPoint x: 431, startPoint y: 228, endPoint x: 20, endPoint y: 225, distance: 410.7
click at [20, 225] on div at bounding box center [21, 229] width 3 height 34
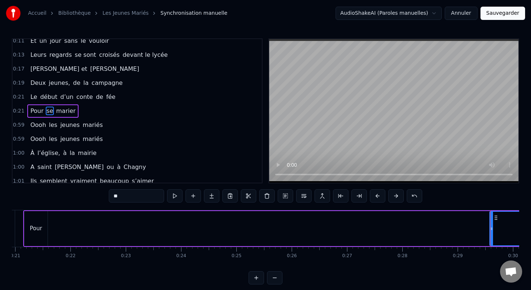
scroll to position [0, 1157]
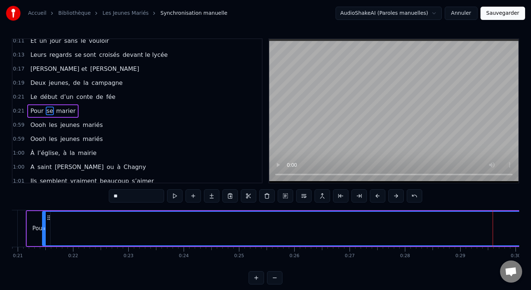
drag, startPoint x: 494, startPoint y: 228, endPoint x: 44, endPoint y: 223, distance: 450.2
click at [44, 223] on div at bounding box center [44, 229] width 3 height 34
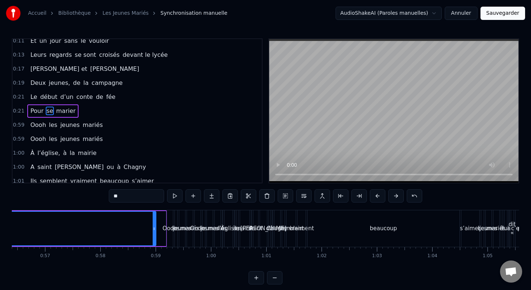
scroll to position [0, 3162]
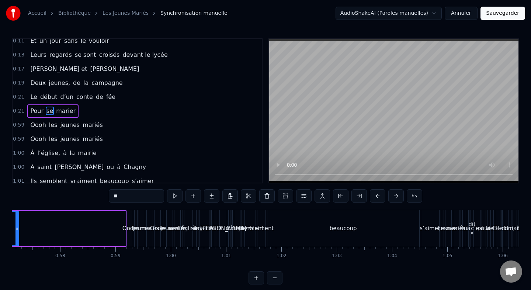
drag, startPoint x: 114, startPoint y: 230, endPoint x: 21, endPoint y: 233, distance: 93.4
click at [18, 233] on div at bounding box center [16, 229] width 3 height 34
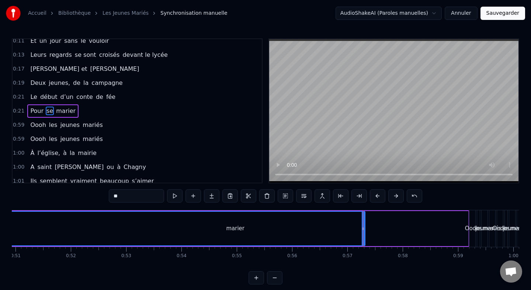
scroll to position [0, 2819]
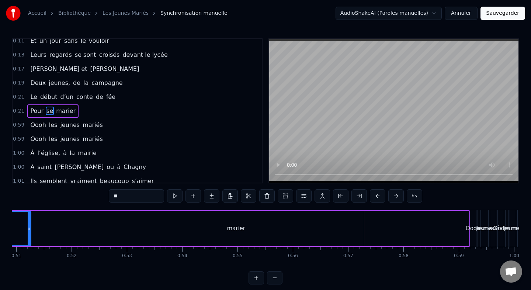
drag, startPoint x: 363, startPoint y: 229, endPoint x: 24, endPoint y: 215, distance: 339.4
click at [28, 215] on div at bounding box center [29, 229] width 3 height 34
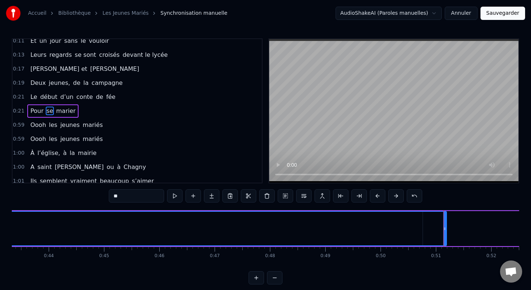
scroll to position [0, 2398]
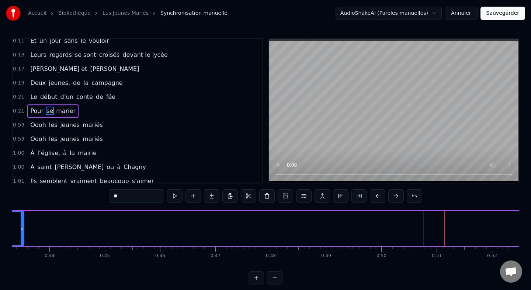
drag, startPoint x: 446, startPoint y: 229, endPoint x: 22, endPoint y: 220, distance: 424.1
click at [22, 220] on div at bounding box center [22, 229] width 3 height 34
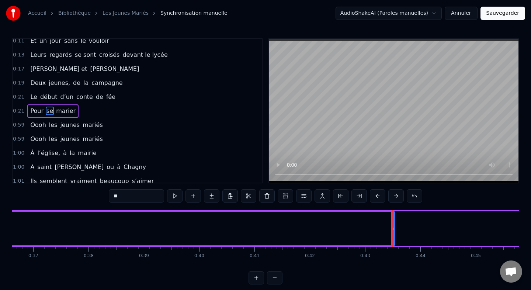
scroll to position [0, 2010]
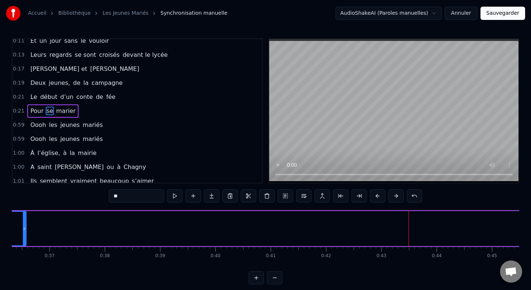
drag, startPoint x: 410, startPoint y: 228, endPoint x: 25, endPoint y: 227, distance: 384.9
click at [25, 227] on icon at bounding box center [24, 229] width 3 height 6
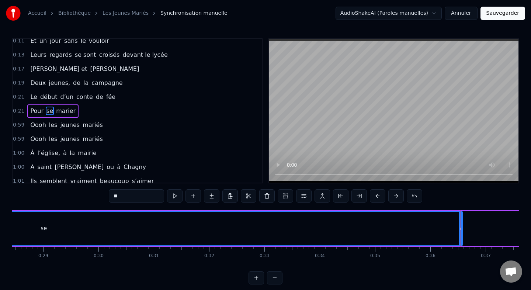
scroll to position [0, 1571]
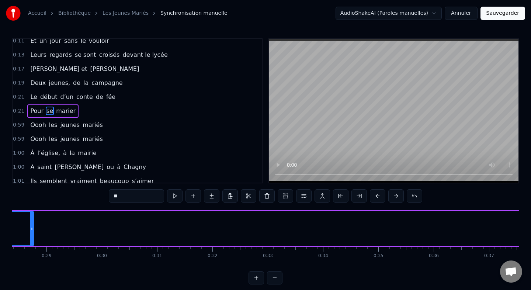
drag, startPoint x: 463, startPoint y: 226, endPoint x: 30, endPoint y: 232, distance: 433.6
click at [30, 232] on div at bounding box center [31, 229] width 3 height 34
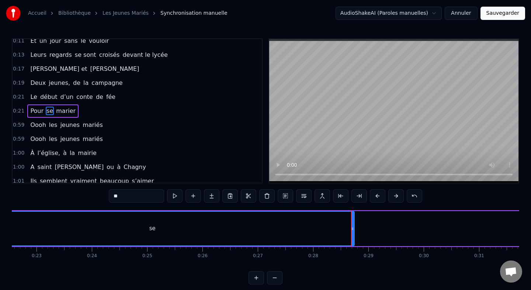
scroll to position [0, 1241]
click at [358, 229] on icon at bounding box center [359, 229] width 3 height 6
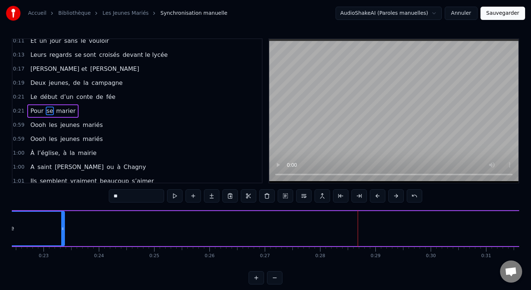
drag, startPoint x: 359, startPoint y: 229, endPoint x: 61, endPoint y: 233, distance: 298.2
click at [61, 233] on div at bounding box center [62, 229] width 3 height 34
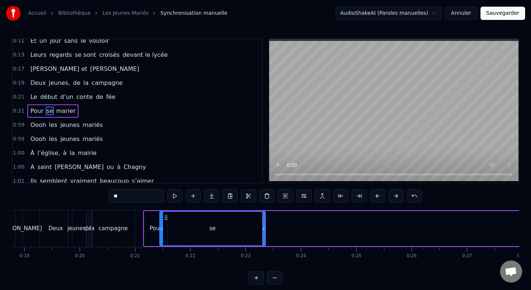
scroll to position [0, 1028]
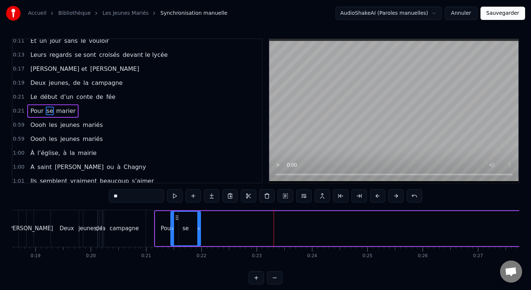
drag, startPoint x: 275, startPoint y: 227, endPoint x: 198, endPoint y: 229, distance: 76.8
click at [198, 229] on icon at bounding box center [198, 229] width 3 height 6
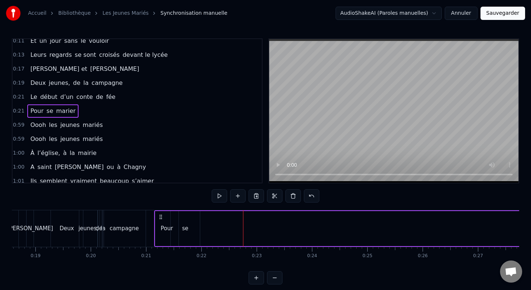
click at [60, 110] on span "marier" at bounding box center [65, 111] width 21 height 8
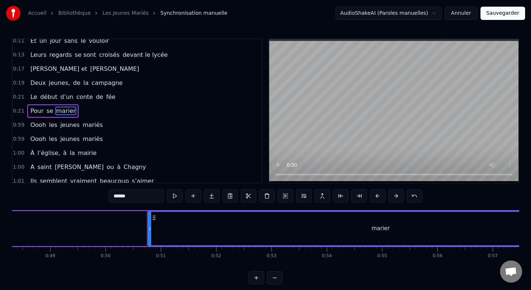
scroll to position [0, 2772]
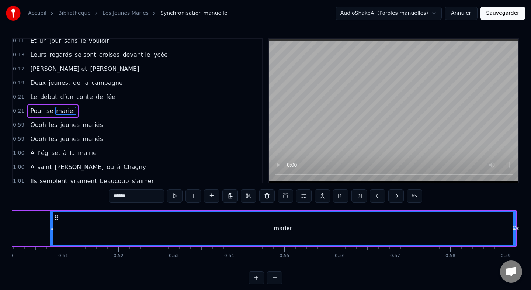
click at [513, 228] on div "Oooh" at bounding box center [520, 228] width 15 height 8
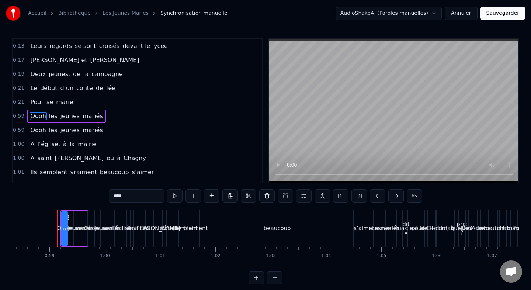
scroll to position [0, 3236]
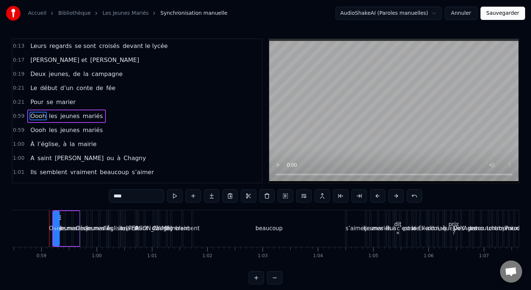
type input "******"
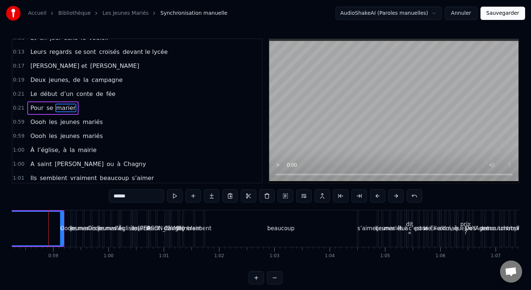
scroll to position [0, 3224]
drag, startPoint x: 61, startPoint y: 228, endPoint x: 5, endPoint y: 220, distance: 56.3
click at [5, 220] on div "Accueil Bibliothèque Les Jeunes Mariés Synchronisation manuelle AudioShakeAI (P…" at bounding box center [265, 142] width 531 height 285
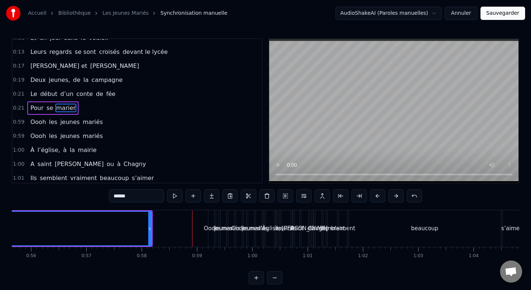
scroll to position [0, 3073]
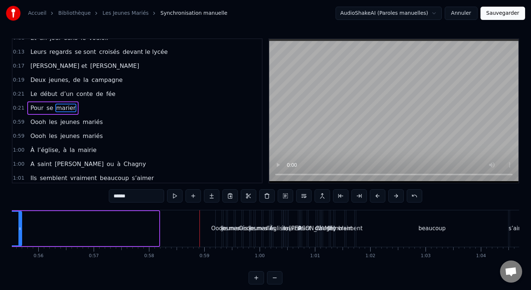
drag, startPoint x: 158, startPoint y: 227, endPoint x: 20, endPoint y: 230, distance: 137.7
click at [20, 230] on icon at bounding box center [19, 229] width 3 height 6
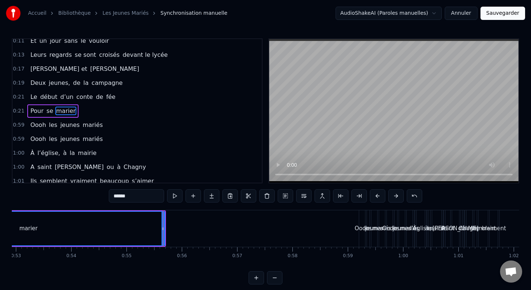
scroll to position [0, 2922]
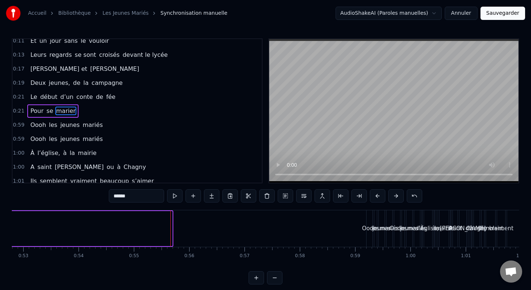
drag, startPoint x: 170, startPoint y: 227, endPoint x: 6, endPoint y: 228, distance: 164.6
click at [6, 228] on div "Accueil Bibliothèque Les Jeunes Mariés Synchronisation manuelle AudioShakeAI (P…" at bounding box center [265, 142] width 531 height 285
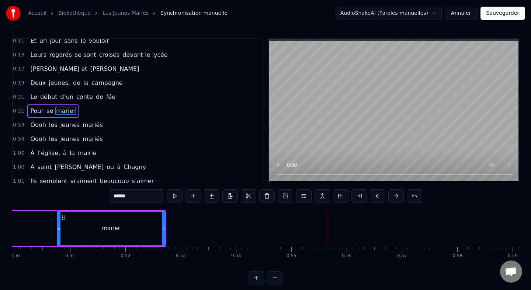
scroll to position [0, 2737]
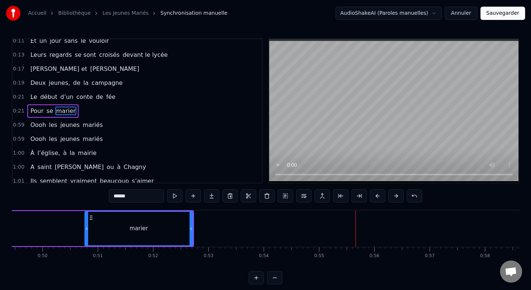
drag, startPoint x: 187, startPoint y: 229, endPoint x: 163, endPoint y: 228, distance: 23.3
click at [161, 228] on div "marier" at bounding box center [138, 229] width 107 height 34
drag, startPoint x: 93, startPoint y: 217, endPoint x: 79, endPoint y: 217, distance: 13.7
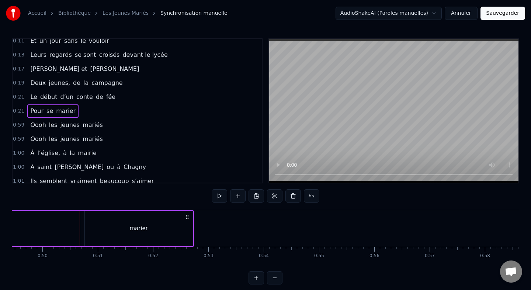
click at [92, 216] on div "marier" at bounding box center [139, 228] width 108 height 35
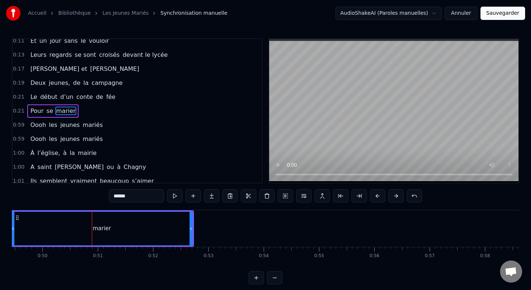
drag, startPoint x: 86, startPoint y: 226, endPoint x: 12, endPoint y: 228, distance: 74.2
click at [12, 228] on icon at bounding box center [12, 229] width 3 height 6
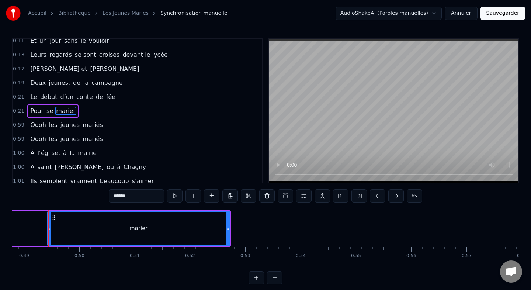
scroll to position [0, 2699]
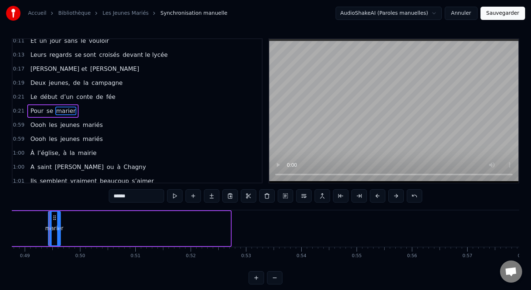
drag, startPoint x: 229, startPoint y: 229, endPoint x: 59, endPoint y: 220, distance: 170.0
click at [59, 220] on div at bounding box center [58, 229] width 3 height 34
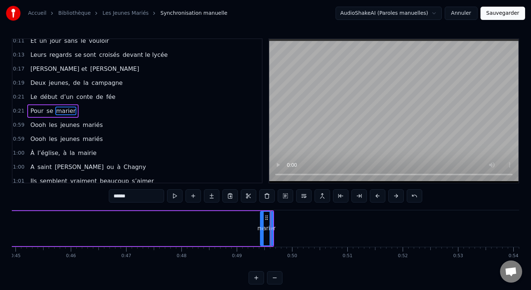
scroll to position [0, 2458]
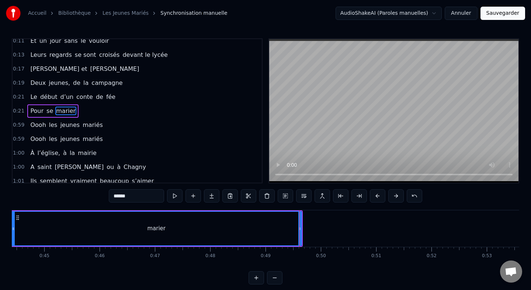
drag, startPoint x: 290, startPoint y: 230, endPoint x: 10, endPoint y: 218, distance: 280.7
click at [10, 218] on div "Accueil Bibliothèque Les Jeunes Mariés Synchronisation manuelle AudioShakeAI (P…" at bounding box center [265, 142] width 531 height 285
click at [301, 230] on div "marier" at bounding box center [155, 228] width 294 height 35
drag, startPoint x: 300, startPoint y: 230, endPoint x: 123, endPoint y: 245, distance: 178.5
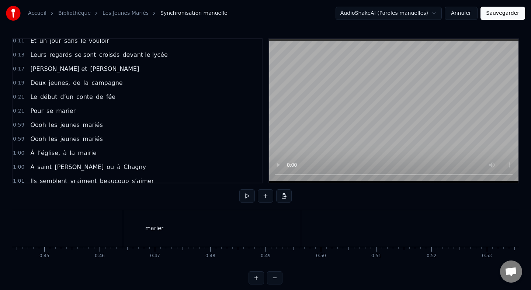
click at [300, 234] on div "marier" at bounding box center [154, 228] width 293 height 37
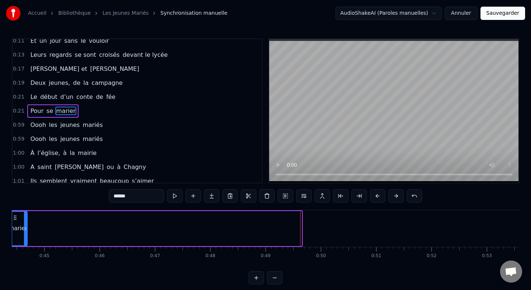
drag, startPoint x: 298, startPoint y: 227, endPoint x: 23, endPoint y: 221, distance: 275.4
click at [24, 221] on div at bounding box center [25, 229] width 3 height 34
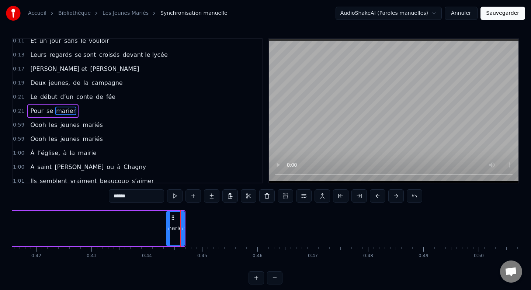
scroll to position [0, 2193]
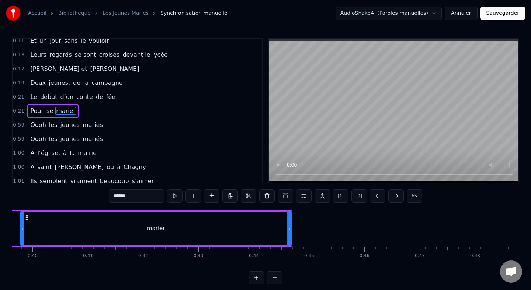
drag, startPoint x: 275, startPoint y: 230, endPoint x: 20, endPoint y: 223, distance: 255.4
click at [21, 223] on div at bounding box center [22, 229] width 3 height 34
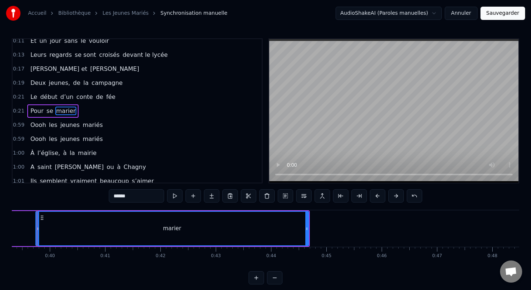
scroll to position [0, 2164]
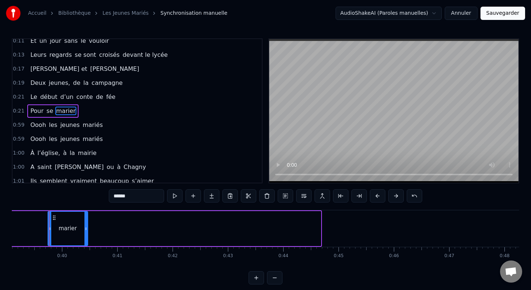
drag, startPoint x: 319, startPoint y: 230, endPoint x: 84, endPoint y: 224, distance: 235.5
click at [85, 224] on div at bounding box center [86, 229] width 3 height 34
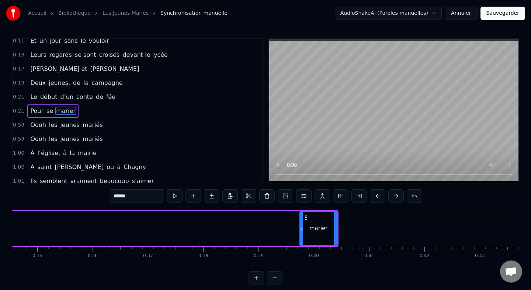
scroll to position [0, 1897]
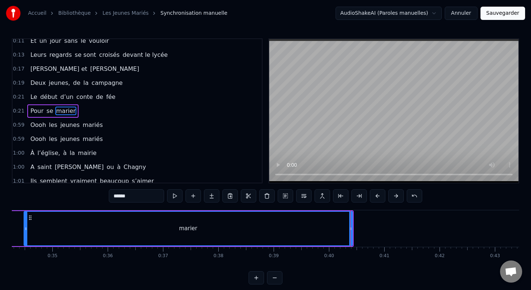
drag, startPoint x: 316, startPoint y: 227, endPoint x: 24, endPoint y: 226, distance: 291.2
click at [24, 226] on icon at bounding box center [25, 229] width 3 height 6
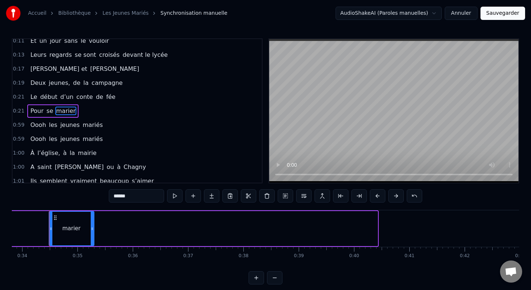
drag, startPoint x: 375, startPoint y: 230, endPoint x: 82, endPoint y: 216, distance: 293.0
click at [91, 216] on div at bounding box center [92, 229] width 3 height 34
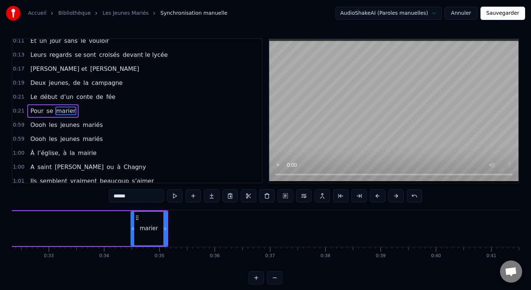
scroll to position [0, 1729]
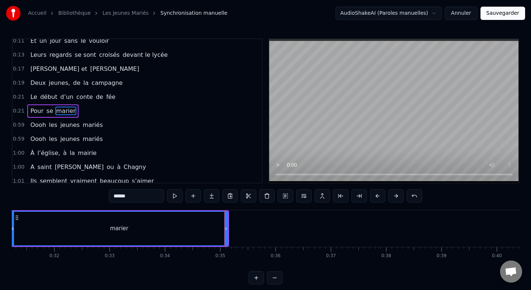
drag, startPoint x: 193, startPoint y: 227, endPoint x: 1, endPoint y: 227, distance: 192.6
click at [1, 227] on div "Accueil Bibliothèque Les Jeunes Mariés Synchronisation manuelle AudioShakeAI (P…" at bounding box center [265, 142] width 531 height 285
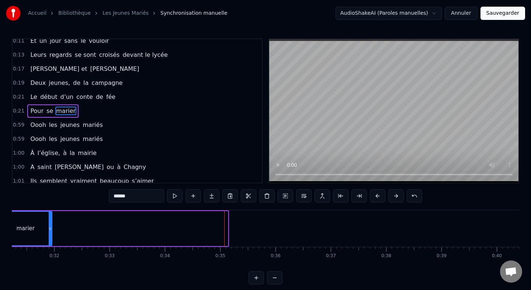
drag, startPoint x: 226, startPoint y: 229, endPoint x: 45, endPoint y: 226, distance: 181.2
click at [49, 226] on icon at bounding box center [50, 229] width 3 height 6
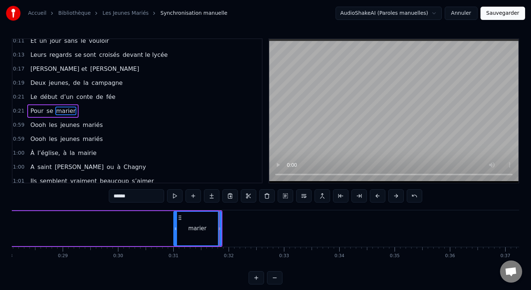
scroll to position [0, 1517]
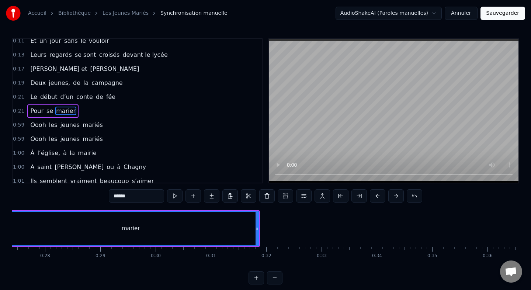
drag, startPoint x: 212, startPoint y: 228, endPoint x: 3, endPoint y: 221, distance: 208.6
click at [3, 221] on div "Accueil Bibliothèque Les Jeunes Mariés Synchronisation manuelle AudioShakeAI (P…" at bounding box center [265, 142] width 531 height 285
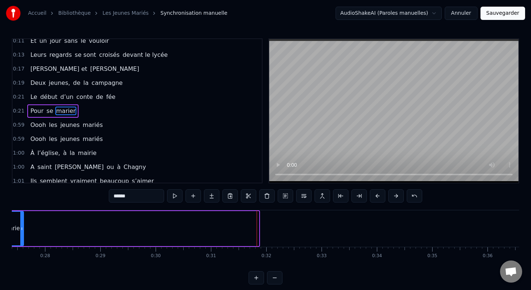
drag, startPoint x: 257, startPoint y: 223, endPoint x: 22, endPoint y: 238, distance: 235.9
click at [22, 238] on div at bounding box center [21, 229] width 3 height 34
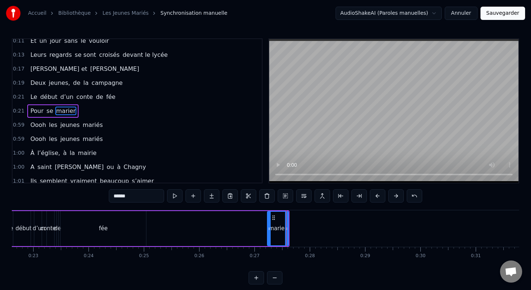
scroll to position [0, 1243]
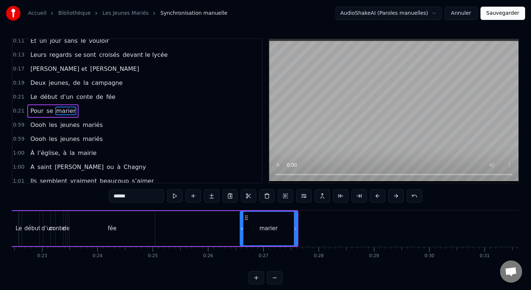
drag, startPoint x: 277, startPoint y: 228, endPoint x: 248, endPoint y: 224, distance: 29.1
click at [244, 224] on div at bounding box center [242, 229] width 3 height 34
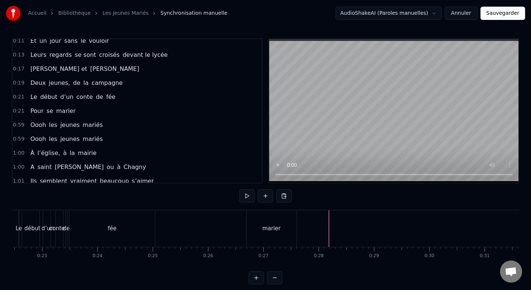
click at [36, 108] on span "Pour" at bounding box center [37, 111] width 15 height 8
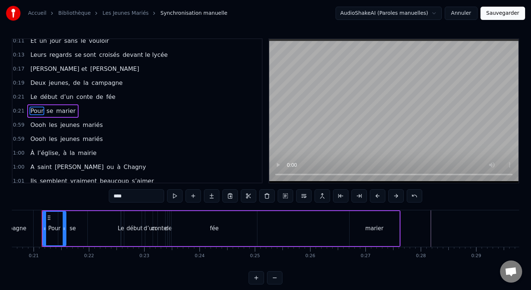
scroll to position [0, 1134]
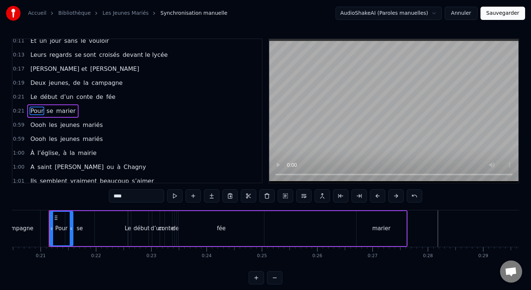
drag, startPoint x: 57, startPoint y: 216, endPoint x: 123, endPoint y: 216, distance: 66.4
click at [124, 217] on div "Pour se marier" at bounding box center [228, 228] width 359 height 37
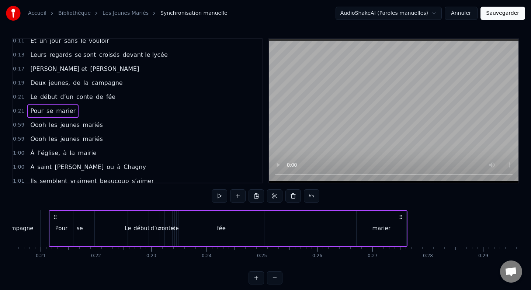
click at [65, 226] on div "Pour se marier" at bounding box center [228, 228] width 359 height 37
click at [60, 226] on div "Pour" at bounding box center [61, 228] width 12 height 8
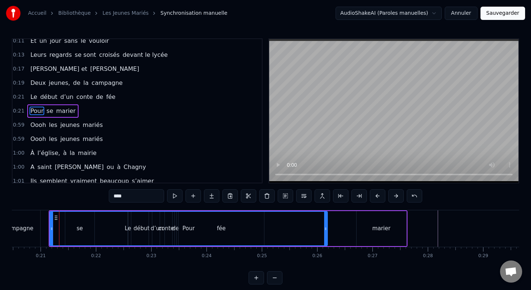
drag, startPoint x: 71, startPoint y: 229, endPoint x: 333, endPoint y: 235, distance: 262.1
click at [327, 237] on div at bounding box center [325, 229] width 3 height 34
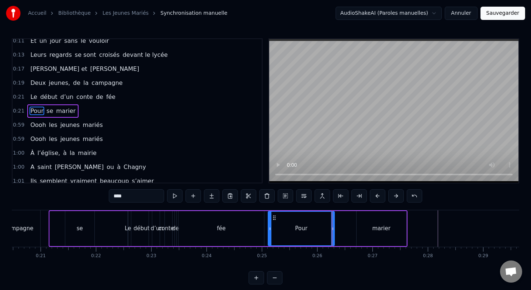
drag, startPoint x: 51, startPoint y: 228, endPoint x: 269, endPoint y: 228, distance: 218.5
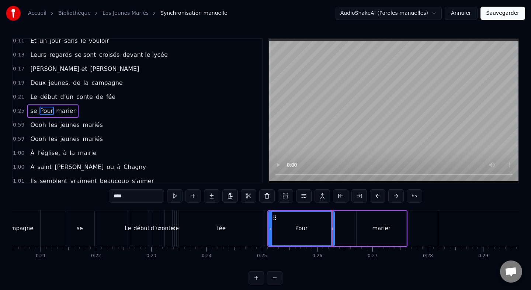
click at [82, 225] on div "se" at bounding box center [80, 228] width 6 height 8
type input "**"
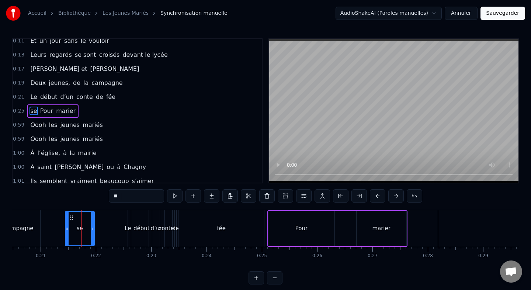
drag, startPoint x: 72, startPoint y: 218, endPoint x: 137, endPoint y: 220, distance: 65.4
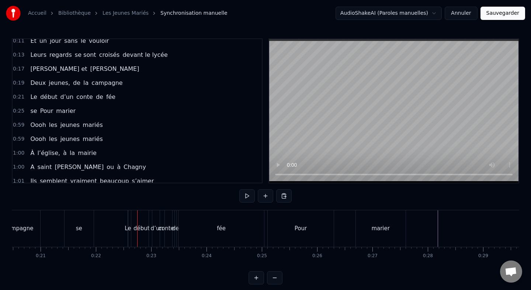
click at [72, 229] on div "se" at bounding box center [79, 228] width 29 height 37
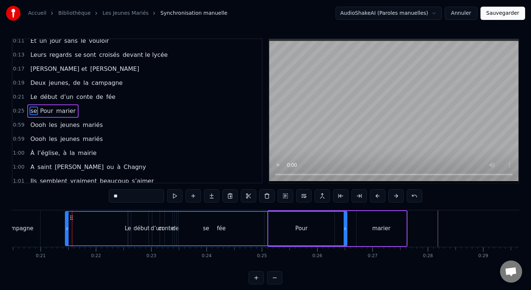
drag, startPoint x: 93, startPoint y: 229, endPoint x: 346, endPoint y: 234, distance: 253.2
click at [346, 234] on div at bounding box center [345, 229] width 3 height 34
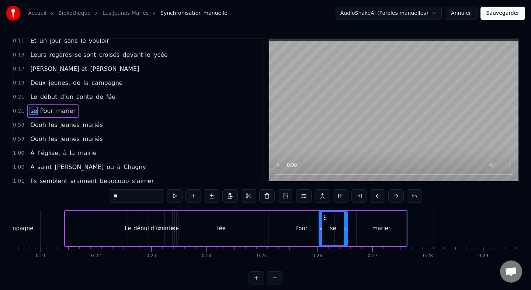
drag, startPoint x: 68, startPoint y: 229, endPoint x: 317, endPoint y: 225, distance: 249.9
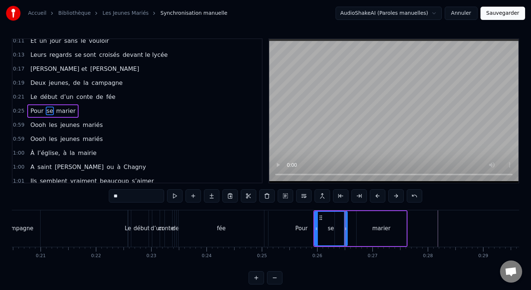
click at [286, 223] on div "Pour" at bounding box center [302, 228] width 66 height 35
type input "****"
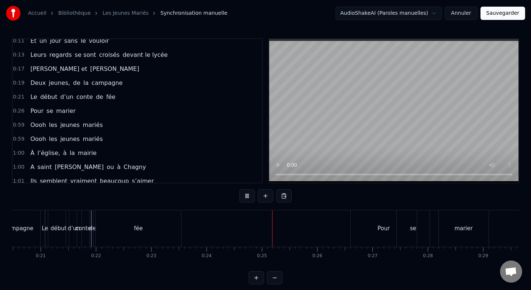
scroll to position [6, 0]
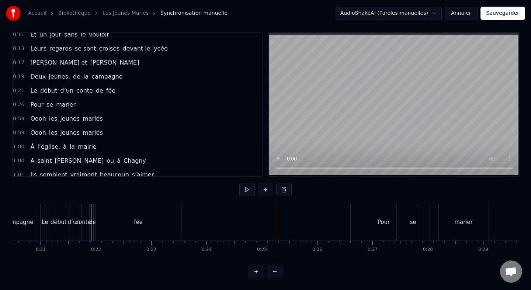
click at [382, 224] on div "Pour" at bounding box center [384, 222] width 12 height 8
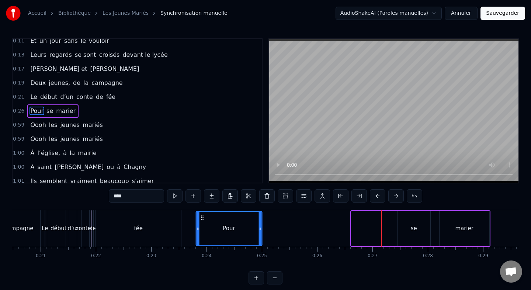
drag, startPoint x: 358, startPoint y: 218, endPoint x: 198, endPoint y: 223, distance: 160.2
click at [198, 223] on div "Pour" at bounding box center [229, 229] width 65 height 34
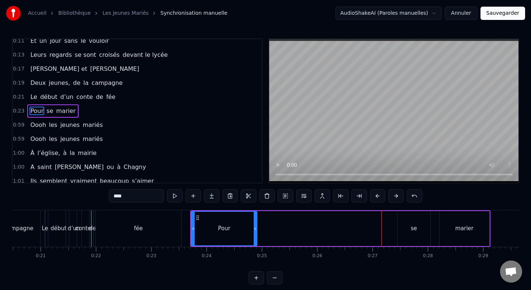
click at [410, 228] on div "se" at bounding box center [414, 228] width 33 height 35
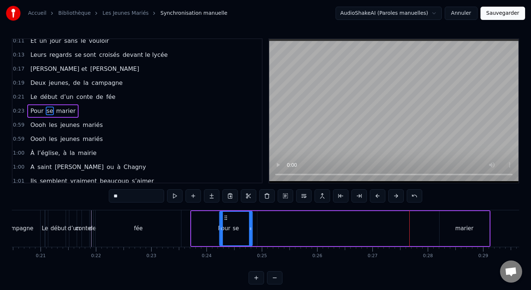
drag, startPoint x: 403, startPoint y: 216, endPoint x: 225, endPoint y: 225, distance: 178.5
click at [225, 225] on div "se" at bounding box center [236, 229] width 32 height 34
click at [452, 220] on div "marier" at bounding box center [465, 228] width 50 height 35
type input "******"
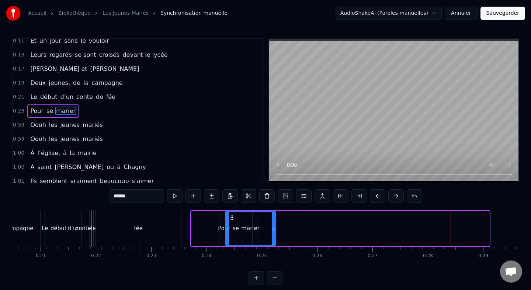
drag, startPoint x: 447, startPoint y: 217, endPoint x: 233, endPoint y: 217, distance: 214.4
click at [233, 217] on icon at bounding box center [232, 218] width 6 height 6
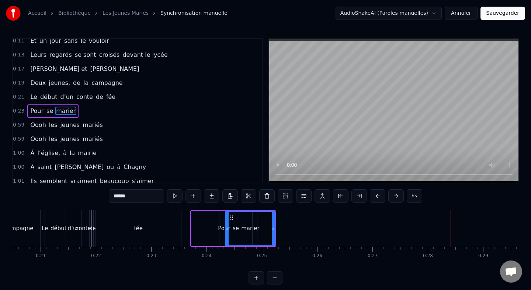
click at [182, 223] on div "Le début d’un conte de fée" at bounding box center [114, 228] width 138 height 37
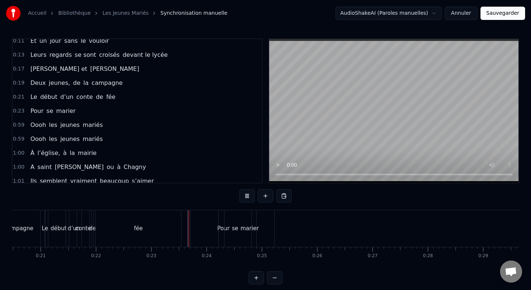
scroll to position [6, 0]
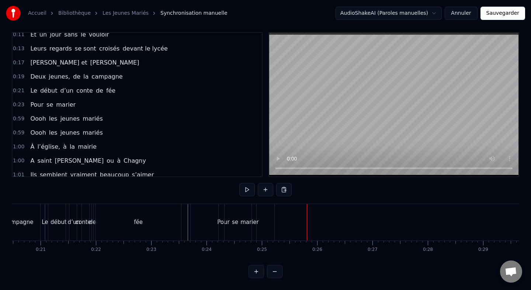
click at [254, 221] on div "marier" at bounding box center [250, 222] width 18 height 8
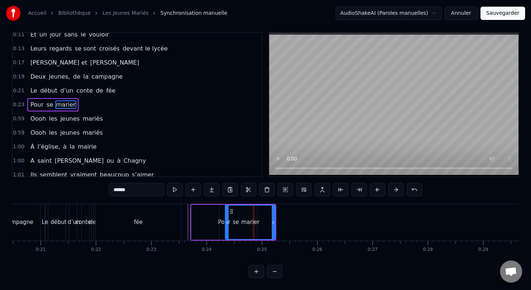
scroll to position [0, 0]
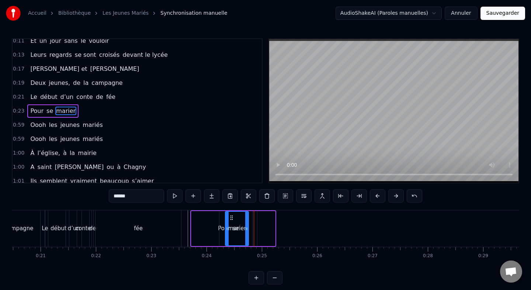
drag, startPoint x: 273, startPoint y: 229, endPoint x: 247, endPoint y: 229, distance: 26.9
click at [247, 230] on circle at bounding box center [247, 230] width 0 height 0
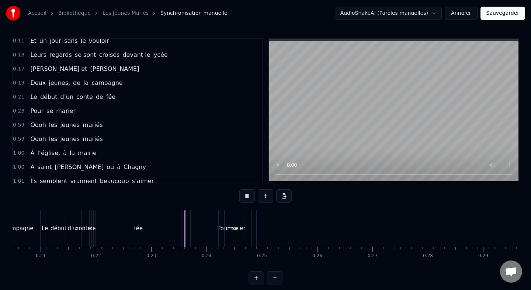
scroll to position [6, 0]
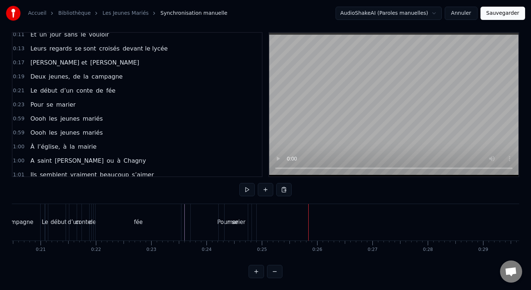
click at [210, 219] on div "Pour" at bounding box center [224, 222] width 66 height 37
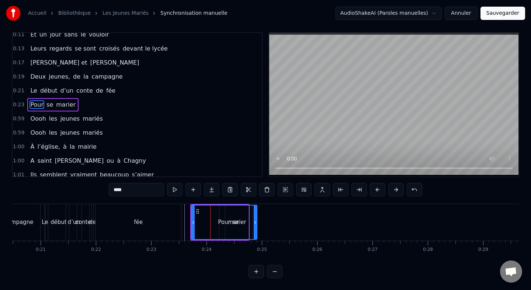
scroll to position [0, 0]
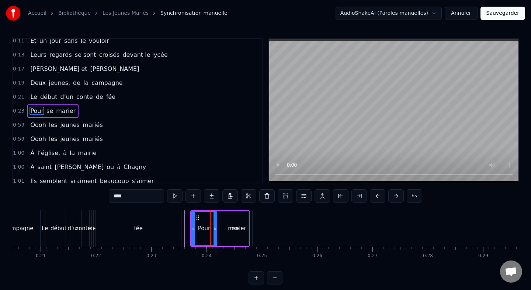
drag, startPoint x: 256, startPoint y: 228, endPoint x: 216, endPoint y: 227, distance: 40.2
click at [216, 227] on icon at bounding box center [215, 229] width 3 height 6
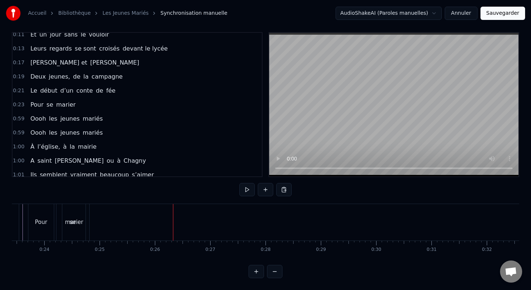
scroll to position [0, 1298]
click at [44, 113] on div "Oooh les jeunes mariés" at bounding box center [66, 118] width 78 height 13
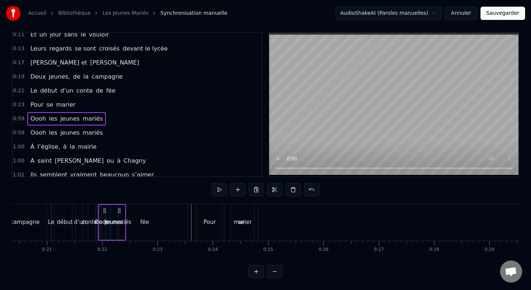
scroll to position [0, 1126]
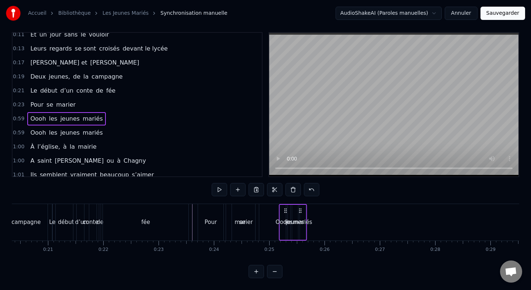
drag, startPoint x: 55, startPoint y: 209, endPoint x: 285, endPoint y: 220, distance: 230.2
click at [285, 220] on div "Oooh les jeunes mariés" at bounding box center [293, 222] width 28 height 37
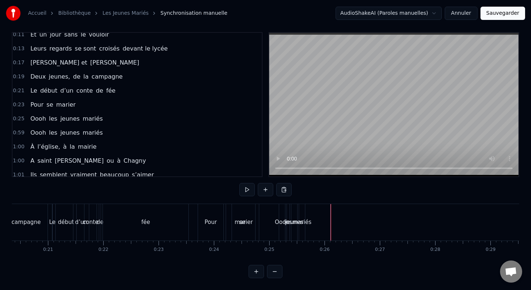
click at [31, 127] on div "Oooh les jeunes mariés" at bounding box center [66, 132] width 78 height 13
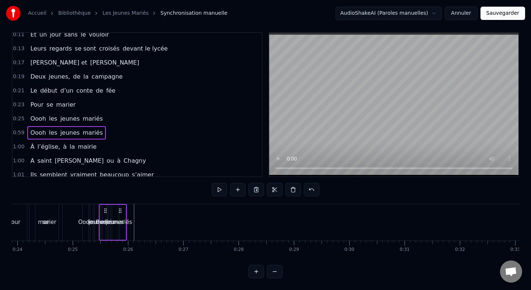
scroll to position [0, 1322]
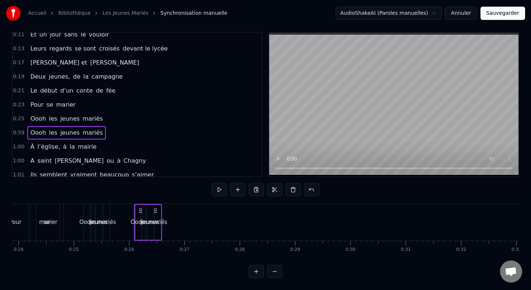
drag, startPoint x: 56, startPoint y: 209, endPoint x: 141, endPoint y: 225, distance: 86.8
click at [141, 225] on div "Oooh les jeunes mariés" at bounding box center [148, 222] width 28 height 37
click at [72, 141] on div "À l’église, à la mairie" at bounding box center [63, 146] width 72 height 13
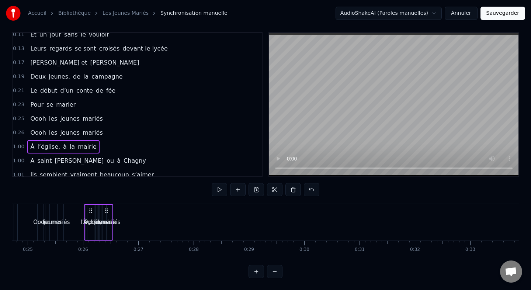
scroll to position [0, 1357]
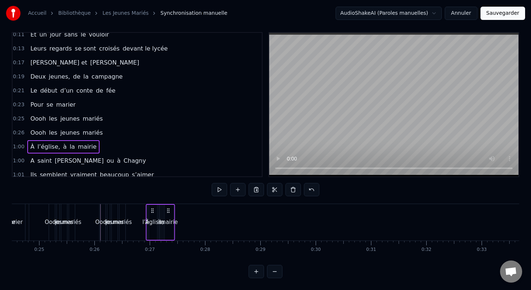
drag, startPoint x: 55, startPoint y: 211, endPoint x: 150, endPoint y: 222, distance: 96.3
click at [150, 222] on div "À l’église, à la mairie" at bounding box center [160, 222] width 29 height 37
click at [78, 155] on div "A saint Germain ou à Chagny" at bounding box center [88, 160] width 122 height 13
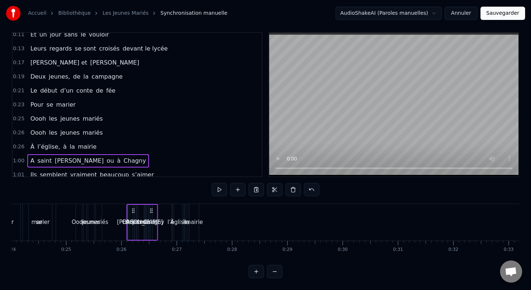
scroll to position [0, 1320]
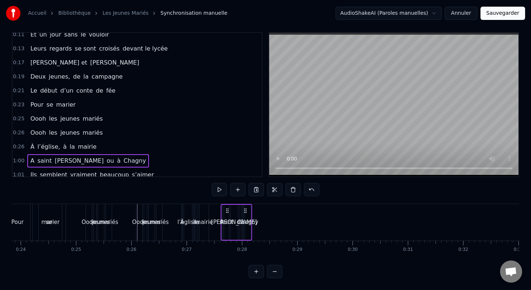
drag, startPoint x: 54, startPoint y: 209, endPoint x: 225, endPoint y: 225, distance: 171.9
click at [225, 225] on div "A saint Germain ou à Chagny" at bounding box center [236, 222] width 31 height 37
click at [117, 169] on div "Ils semblent vraiment beaucoup s’aimer" at bounding box center [92, 174] width 130 height 13
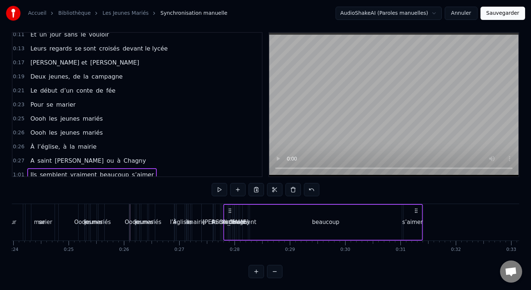
scroll to position [0, 1327]
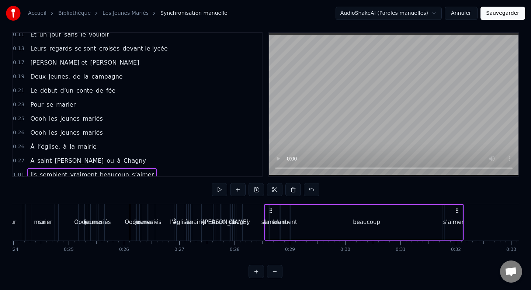
drag, startPoint x: 57, startPoint y: 210, endPoint x: 268, endPoint y: 214, distance: 211.1
click at [268, 214] on div "Ils semblent vraiment beaucoup s’aimer" at bounding box center [364, 222] width 200 height 37
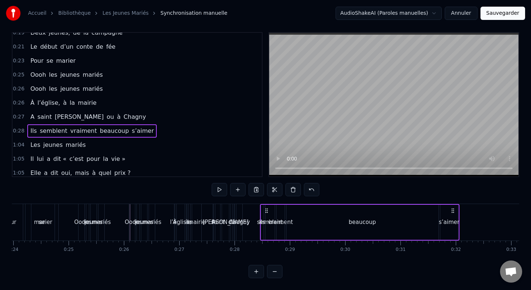
scroll to position [68, 0]
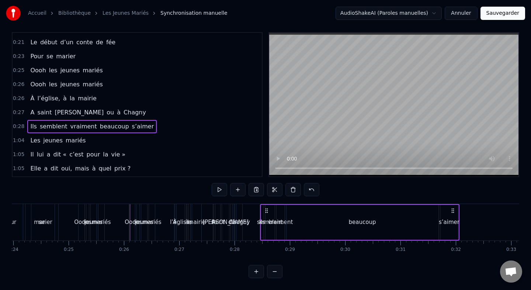
click at [68, 135] on div "Les jeunes mariés" at bounding box center [57, 140] width 61 height 13
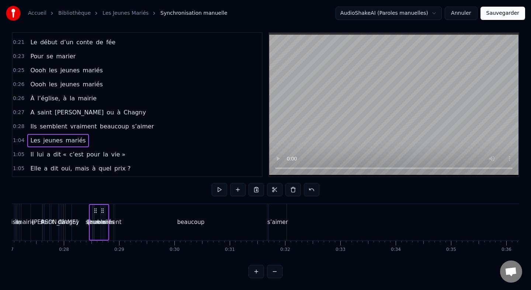
scroll to position [0, 1468]
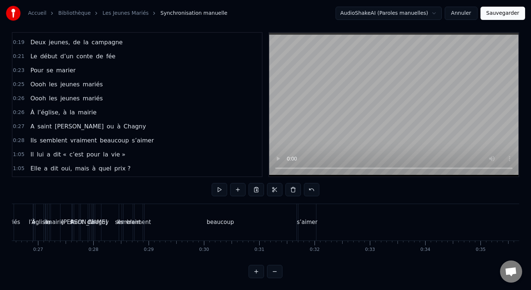
scroll to position [0, 0]
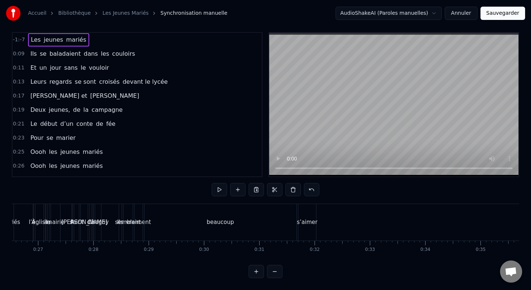
click at [74, 46] on div "Les jeunes mariés" at bounding box center [58, 39] width 61 height 13
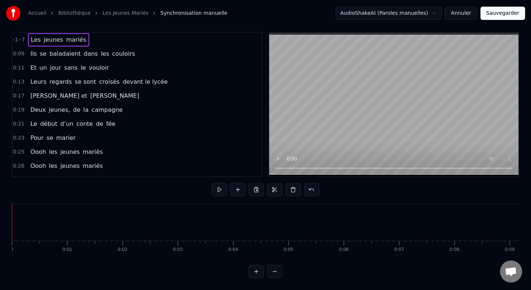
click at [63, 47] on div "Ils se baladaient dans les couloirs" at bounding box center [82, 53] width 111 height 13
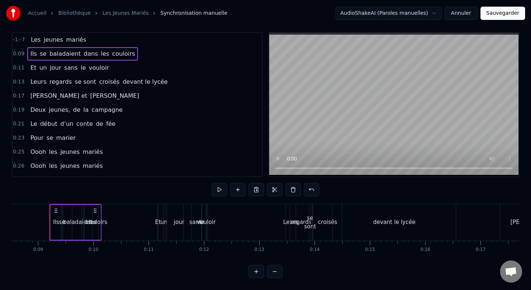
scroll to position [0, 472]
click at [55, 34] on div "Les jeunes mariés" at bounding box center [58, 39] width 61 height 13
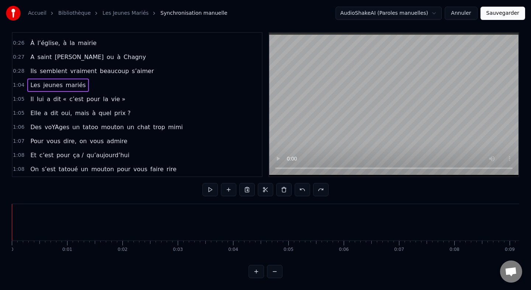
scroll to position [161, 0]
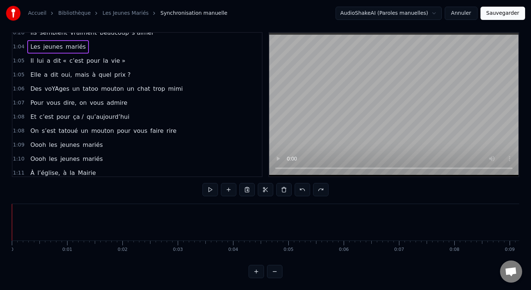
click at [62, 55] on div "Il lui a dit « c’est pour la vie »" at bounding box center [77, 60] width 101 height 13
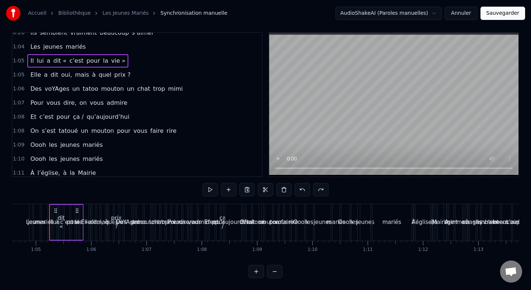
click at [59, 54] on div "1:04 Les jeunes mariés" at bounding box center [137, 47] width 249 height 14
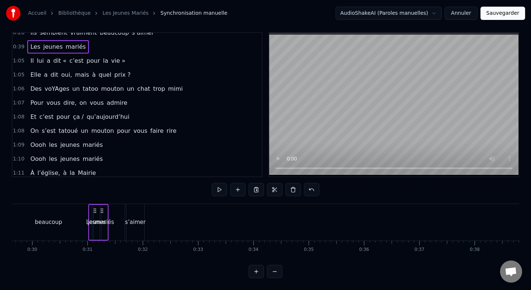
scroll to position [0, 1613]
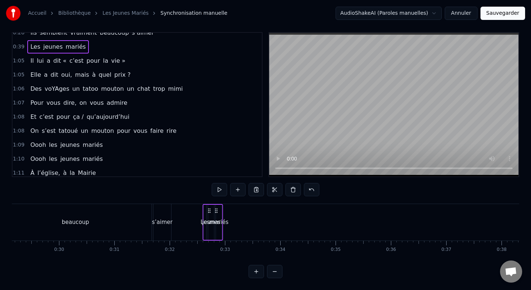
drag, startPoint x: 43, startPoint y: 212, endPoint x: 211, endPoint y: 225, distance: 168.8
click at [211, 225] on div "Les jeunes mariés" at bounding box center [213, 222] width 20 height 37
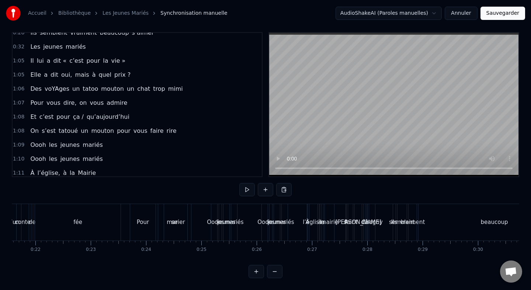
scroll to position [0, 1200]
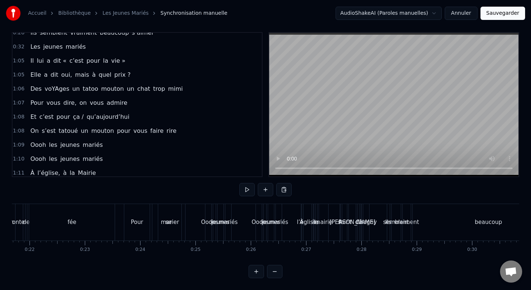
click at [49, 42] on div "Les jeunes mariés" at bounding box center [57, 46] width 61 height 13
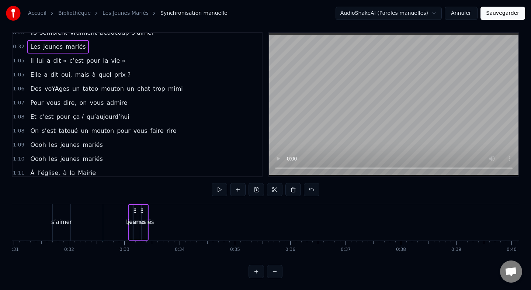
scroll to position [0, 1711]
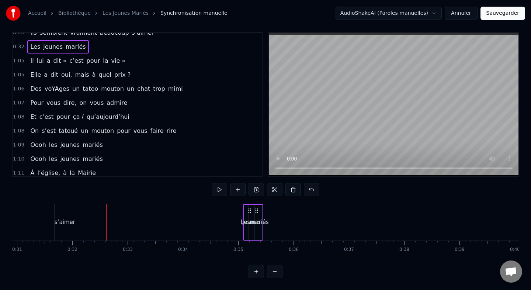
drag, startPoint x: 63, startPoint y: 209, endPoint x: 257, endPoint y: 219, distance: 194.7
click at [257, 219] on div "Les jeunes mariés" at bounding box center [253, 222] width 20 height 37
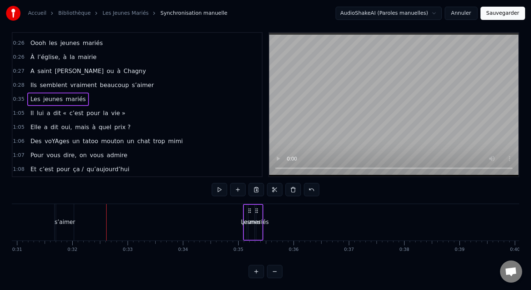
scroll to position [103, 0]
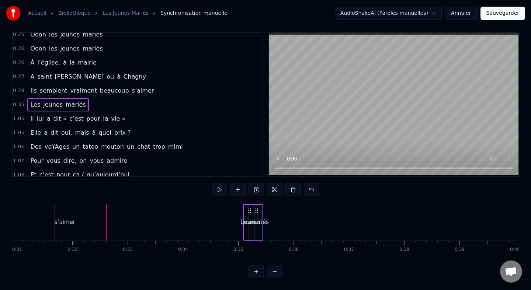
click at [61, 85] on div "Ils semblent vraiment beaucoup s’aimer" at bounding box center [92, 90] width 130 height 13
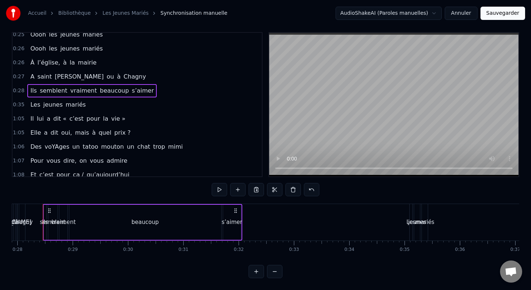
scroll to position [0, 1538]
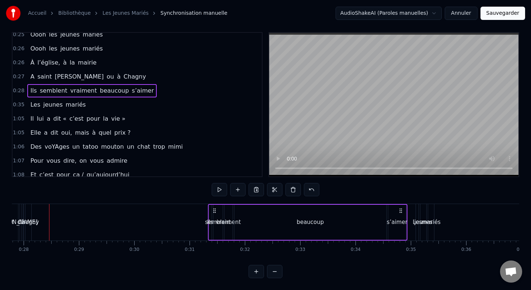
drag, startPoint x: 241, startPoint y: 211, endPoint x: 400, endPoint y: 209, distance: 159.1
click at [400, 209] on icon at bounding box center [401, 211] width 6 height 6
click at [76, 71] on div "A saint Germain ou à Chagny" at bounding box center [88, 76] width 122 height 13
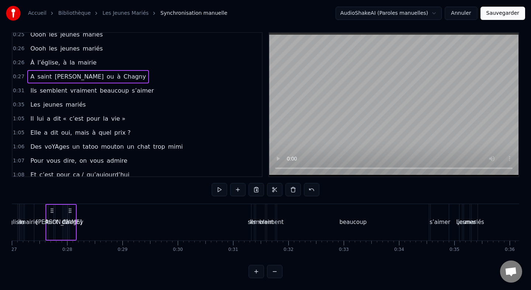
scroll to position [0, 1491]
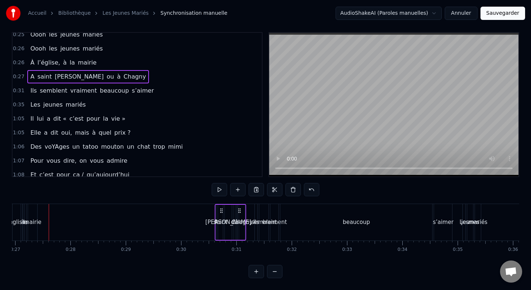
drag, startPoint x: 73, startPoint y: 210, endPoint x: 239, endPoint y: 213, distance: 166.1
click at [239, 213] on icon at bounding box center [240, 211] width 6 height 6
click at [75, 56] on div "À l’église, à la mairie" at bounding box center [63, 62] width 72 height 13
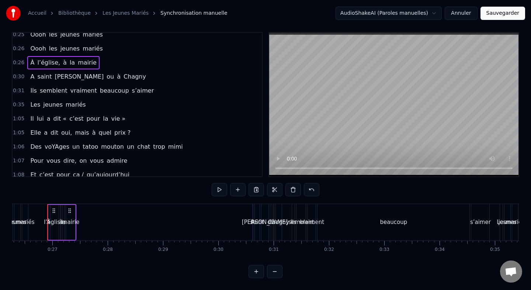
scroll to position [0, 1452]
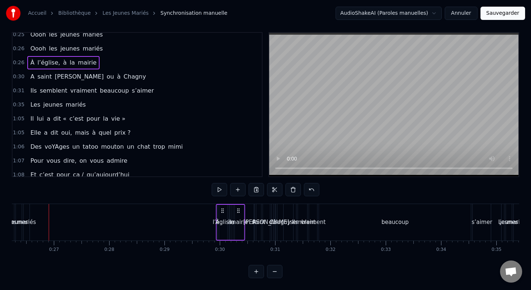
drag, startPoint x: 72, startPoint y: 209, endPoint x: 240, endPoint y: 210, distance: 167.9
click at [240, 210] on icon at bounding box center [239, 211] width 6 height 6
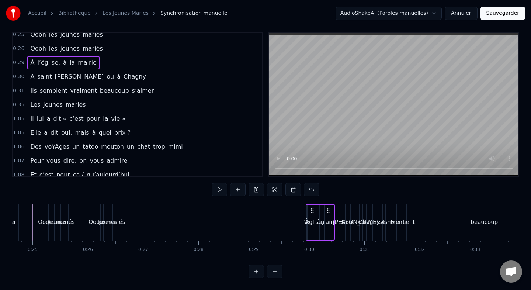
scroll to position [0, 1345]
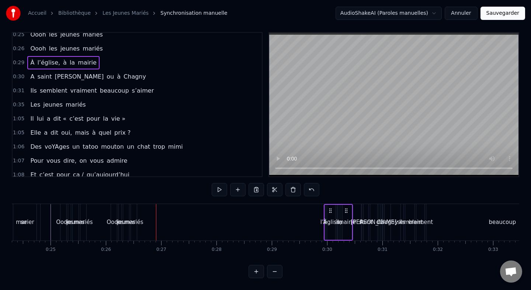
click at [54, 43] on div "Oooh les jeunes mariés" at bounding box center [66, 48] width 78 height 13
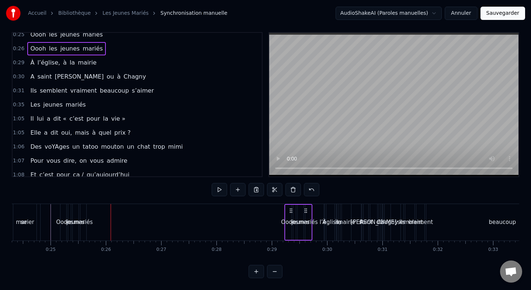
drag, startPoint x: 133, startPoint y: 209, endPoint x: 310, endPoint y: 209, distance: 176.8
click at [309, 209] on icon at bounding box center [306, 211] width 6 height 6
click at [57, 39] on div "Oooh les jeunes mariés" at bounding box center [66, 34] width 78 height 13
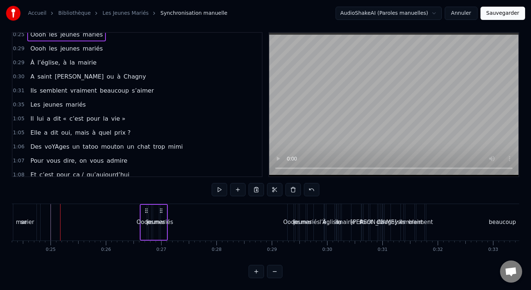
drag, startPoint x: 82, startPoint y: 209, endPoint x: 173, endPoint y: 212, distance: 91.2
click at [164, 212] on icon at bounding box center [161, 211] width 6 height 6
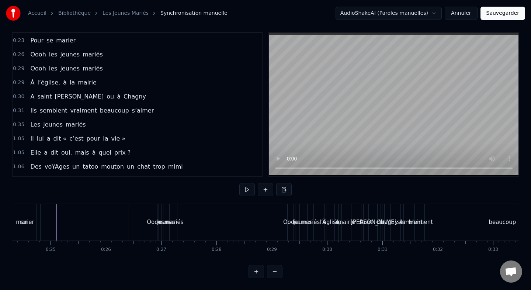
scroll to position [80, 0]
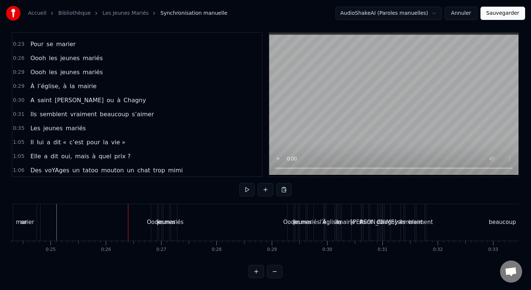
click at [68, 52] on div "Oooh les jeunes mariés" at bounding box center [66, 58] width 78 height 13
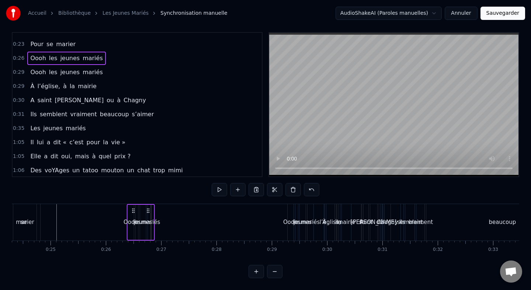
drag, startPoint x: 157, startPoint y: 209, endPoint x: 133, endPoint y: 211, distance: 24.0
click at [133, 211] on icon at bounding box center [134, 211] width 6 height 6
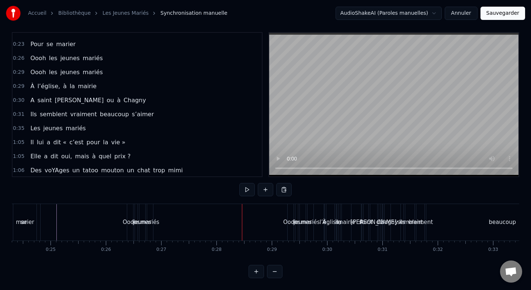
click at [150, 214] on div "mariés" at bounding box center [150, 222] width 6 height 37
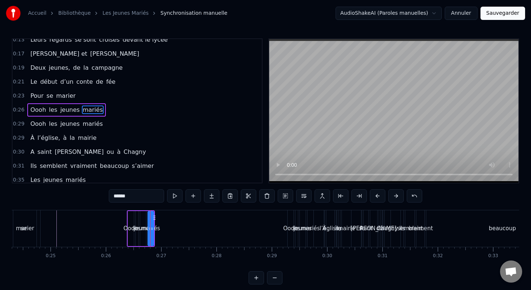
scroll to position [33, 0]
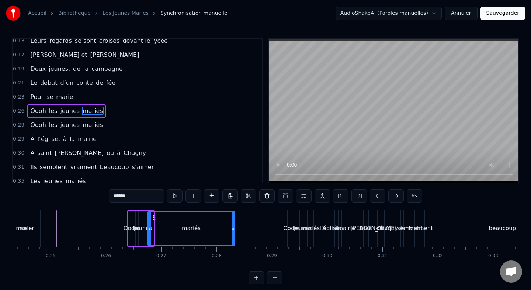
drag, startPoint x: 152, startPoint y: 228, endPoint x: 234, endPoint y: 230, distance: 81.6
click at [234, 230] on icon at bounding box center [233, 229] width 3 height 6
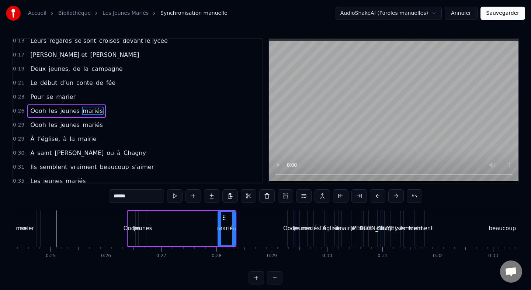
drag, startPoint x: 149, startPoint y: 230, endPoint x: 221, endPoint y: 228, distance: 72.0
click at [221, 228] on icon at bounding box center [219, 229] width 3 height 6
click at [146, 227] on div "jeunes" at bounding box center [143, 228] width 18 height 8
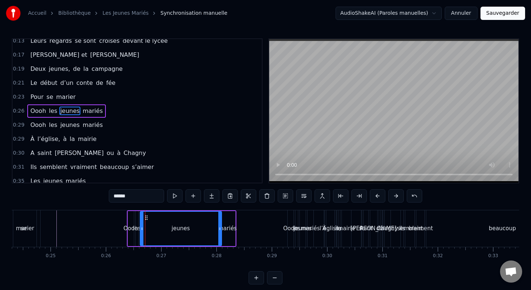
drag, startPoint x: 144, startPoint y: 228, endPoint x: 220, endPoint y: 229, distance: 75.7
click at [220, 229] on icon at bounding box center [219, 229] width 3 height 6
drag, startPoint x: 141, startPoint y: 229, endPoint x: 206, endPoint y: 229, distance: 64.6
click at [206, 229] on icon at bounding box center [205, 229] width 3 height 6
click at [138, 228] on div "les" at bounding box center [137, 228] width 8 height 8
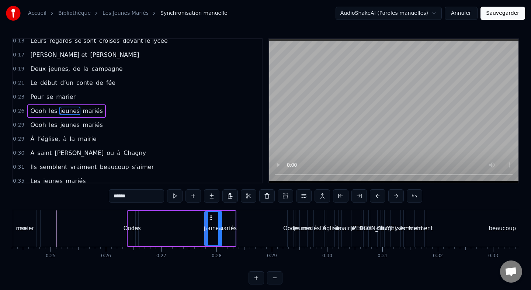
type input "***"
drag, startPoint x: 138, startPoint y: 228, endPoint x: 199, endPoint y: 227, distance: 60.9
click at [200, 227] on div "Oooh les jeunes mariés" at bounding box center [182, 228] width 110 height 37
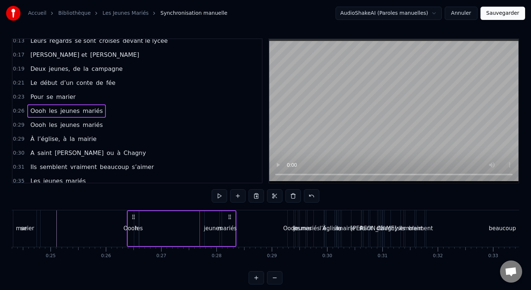
click at [138, 228] on div "les" at bounding box center [139, 228] width 8 height 8
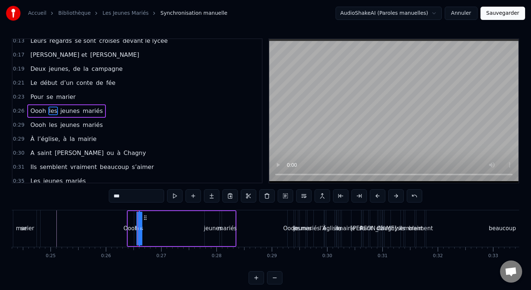
drag, startPoint x: 142, startPoint y: 230, endPoint x: 179, endPoint y: 230, distance: 37.3
click at [179, 230] on div "Oooh les jeunes mariés" at bounding box center [182, 228] width 110 height 37
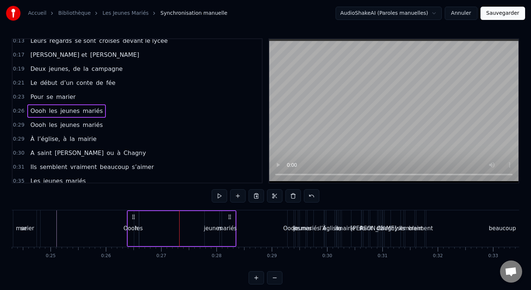
click at [137, 221] on div "Oooh les jeunes mariés" at bounding box center [182, 228] width 110 height 37
click at [137, 230] on div at bounding box center [137, 228] width 0 height 37
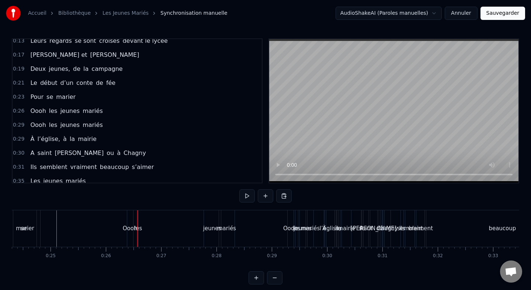
click at [141, 230] on div "les" at bounding box center [138, 228] width 8 height 8
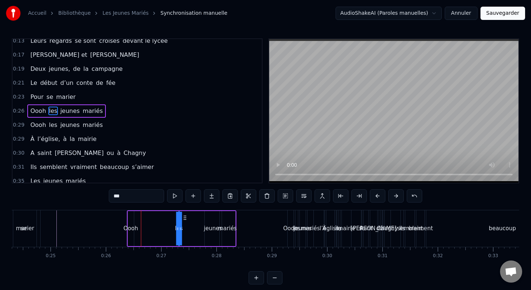
drag, startPoint x: 145, startPoint y: 217, endPoint x: 195, endPoint y: 217, distance: 49.8
click at [188, 217] on icon at bounding box center [185, 218] width 6 height 6
click at [134, 227] on div "Oooh" at bounding box center [131, 228] width 15 height 8
type input "****"
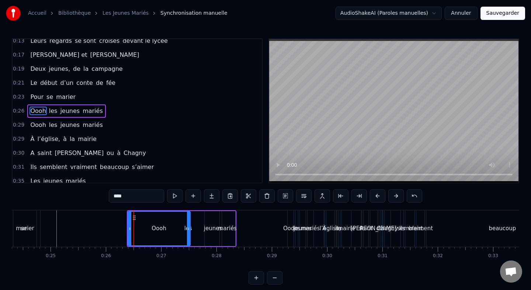
drag, startPoint x: 131, startPoint y: 229, endPoint x: 190, endPoint y: 229, distance: 58.3
click at [190, 229] on icon at bounding box center [188, 229] width 3 height 6
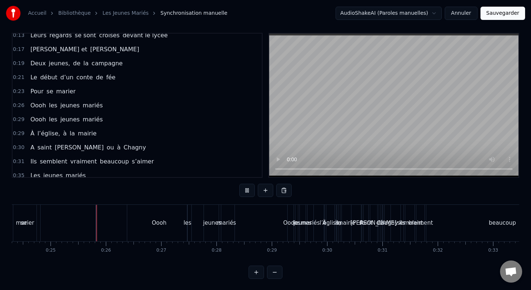
scroll to position [6, 0]
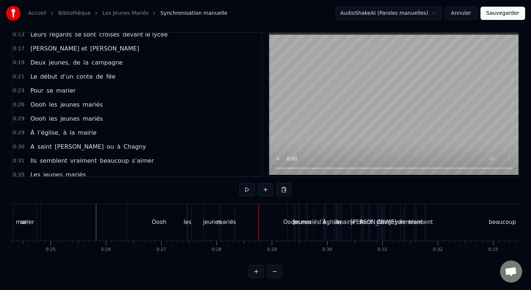
click at [206, 223] on div "jeunes" at bounding box center [212, 222] width 18 height 8
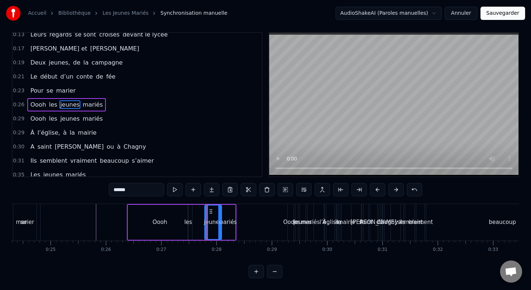
scroll to position [0, 0]
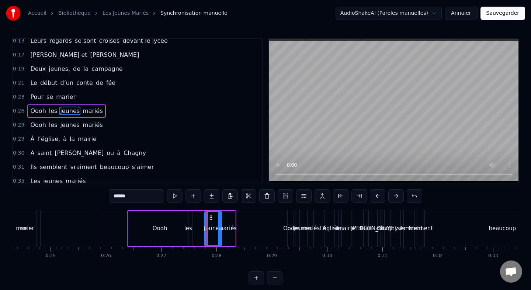
drag, startPoint x: 206, startPoint y: 229, endPoint x: 200, endPoint y: 229, distance: 6.6
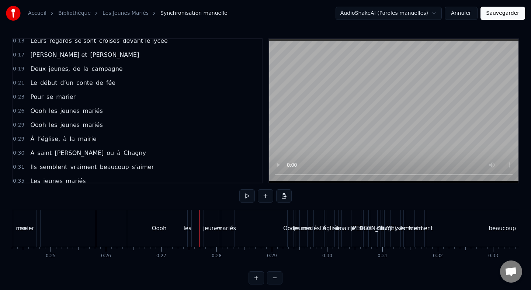
click at [207, 228] on div "jeunes" at bounding box center [212, 228] width 18 height 8
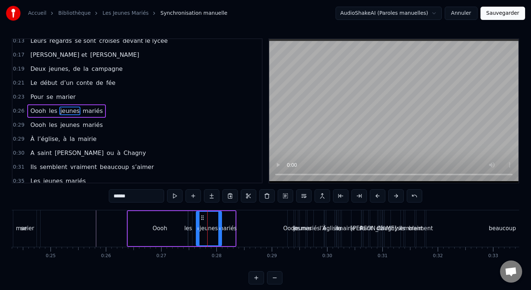
drag, startPoint x: 205, startPoint y: 228, endPoint x: 195, endPoint y: 229, distance: 9.6
click at [197, 229] on icon at bounding box center [198, 229] width 3 height 6
drag, startPoint x: 219, startPoint y: 228, endPoint x: 207, endPoint y: 228, distance: 12.6
click at [208, 228] on icon at bounding box center [209, 229] width 3 height 6
click at [229, 228] on div "mariés" at bounding box center [227, 228] width 19 height 8
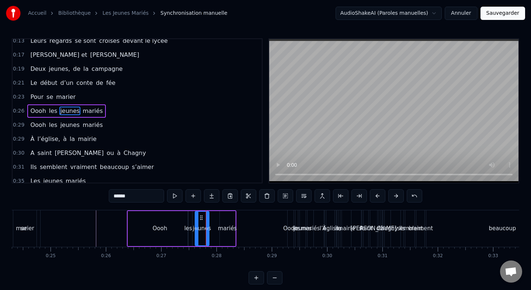
type input "******"
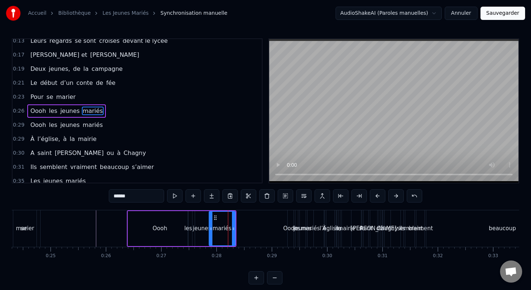
drag, startPoint x: 221, startPoint y: 228, endPoint x: 207, endPoint y: 229, distance: 14.0
click at [210, 229] on icon at bounding box center [211, 229] width 3 height 6
drag, startPoint x: 233, startPoint y: 228, endPoint x: 219, endPoint y: 228, distance: 14.0
click at [220, 228] on icon at bounding box center [221, 229] width 3 height 6
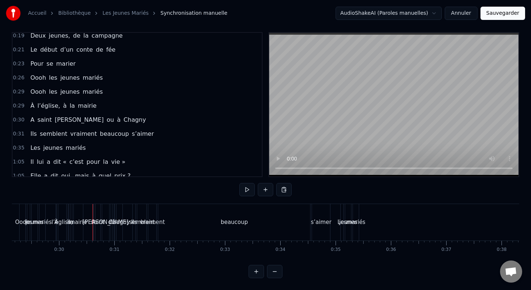
scroll to position [61, 0]
click at [72, 142] on div "Les jeunes mariés" at bounding box center [57, 147] width 61 height 13
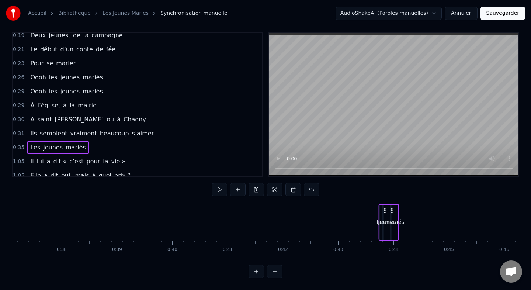
drag, startPoint x: 357, startPoint y: 211, endPoint x: 395, endPoint y: 210, distance: 38.0
click at [395, 210] on icon at bounding box center [393, 211] width 6 height 6
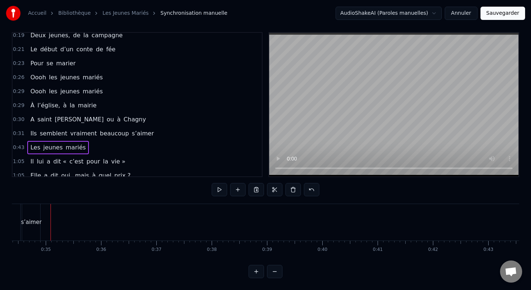
scroll to position [0, 1835]
click at [131, 128] on div "Ils semblent vraiment beaucoup s’aimer" at bounding box center [92, 133] width 130 height 13
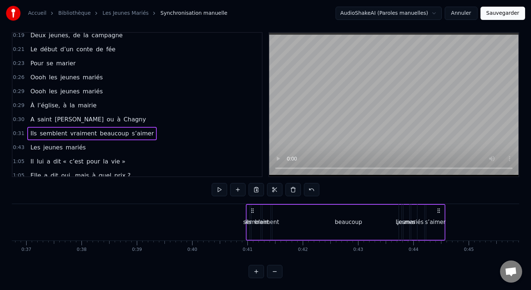
scroll to position [0, 2035]
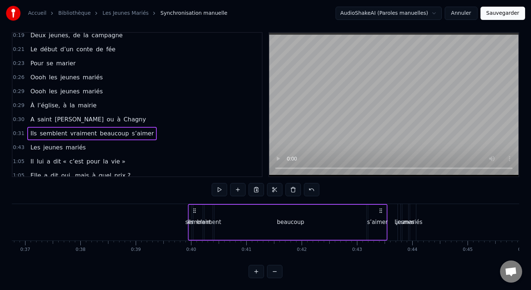
drag, startPoint x: 242, startPoint y: 210, endPoint x: 383, endPoint y: 218, distance: 141.6
click at [383, 218] on div "Ils semblent vraiment beaucoup s’aimer" at bounding box center [288, 222] width 200 height 37
click at [100, 113] on div "A saint Germain ou à Chagny" at bounding box center [88, 119] width 122 height 13
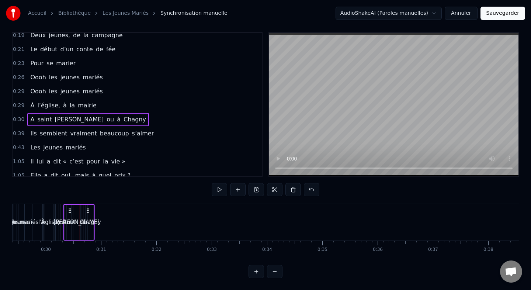
scroll to position [0, 1626]
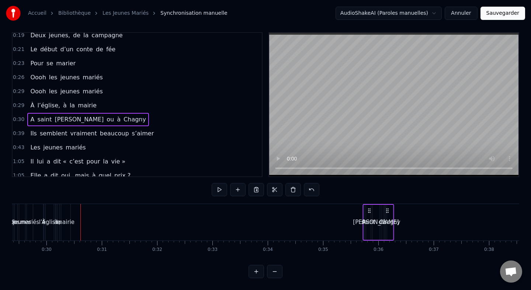
drag, startPoint x: 75, startPoint y: 210, endPoint x: 391, endPoint y: 215, distance: 316.6
click at [392, 215] on div "A saint Germain ou à Chagny" at bounding box center [378, 222] width 31 height 37
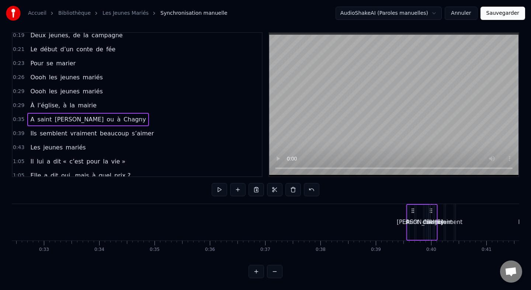
scroll to position [0, 1797]
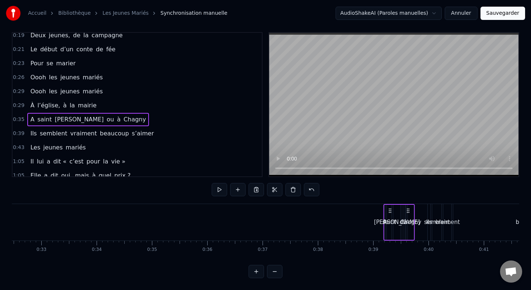
drag, startPoint x: 245, startPoint y: 208, endPoint x: 411, endPoint y: 209, distance: 166.4
click at [411, 210] on icon at bounding box center [409, 211] width 6 height 6
click at [80, 99] on div "À l’église, à la mairie" at bounding box center [63, 105] width 72 height 13
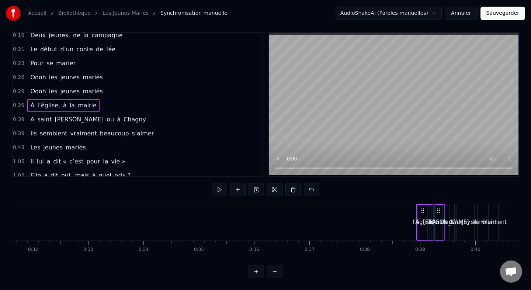
scroll to position [0, 1753]
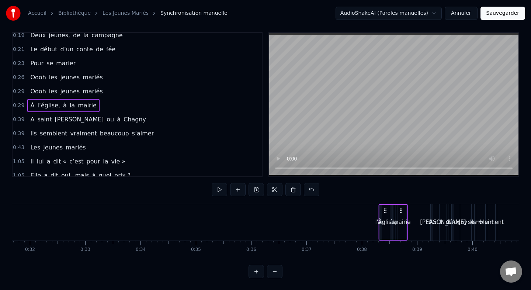
drag, startPoint x: 72, startPoint y: 210, endPoint x: 402, endPoint y: 214, distance: 329.9
click at [402, 214] on div "À l’église, à la mairie" at bounding box center [393, 222] width 29 height 37
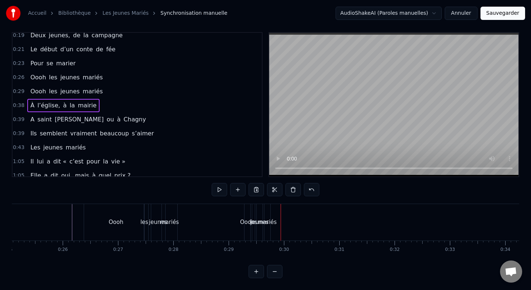
scroll to position [0, 1344]
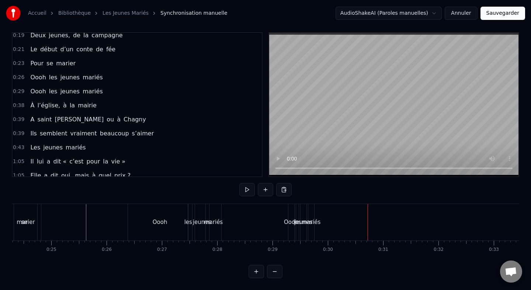
click at [73, 86] on div "Oooh les jeunes mariés" at bounding box center [66, 91] width 78 height 13
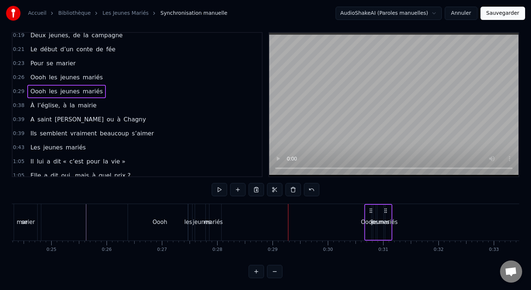
drag, startPoint x: 295, startPoint y: 211, endPoint x: 371, endPoint y: 211, distance: 76.4
click at [371, 211] on icon at bounding box center [371, 211] width 6 height 6
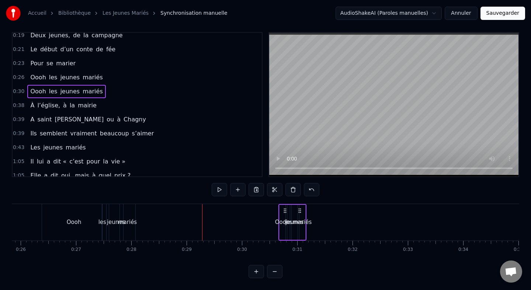
scroll to position [0, 1426]
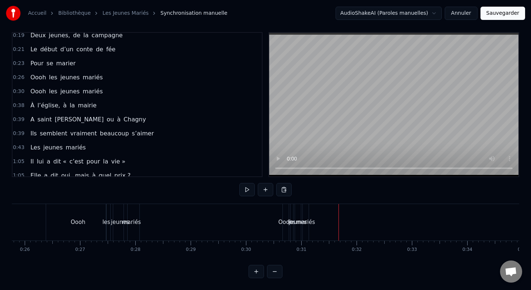
click at [308, 222] on div "mariés" at bounding box center [305, 222] width 19 height 8
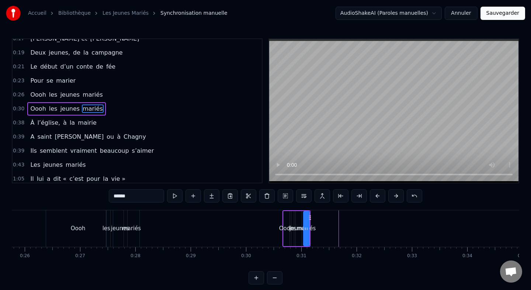
scroll to position [47, 0]
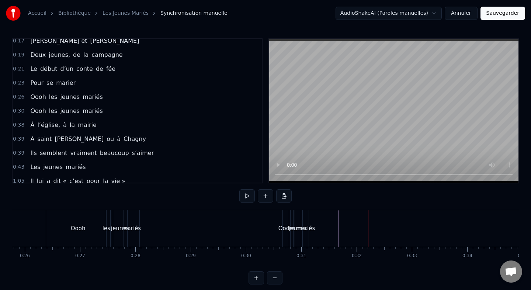
click at [286, 230] on div "Oooh" at bounding box center [286, 228] width 15 height 8
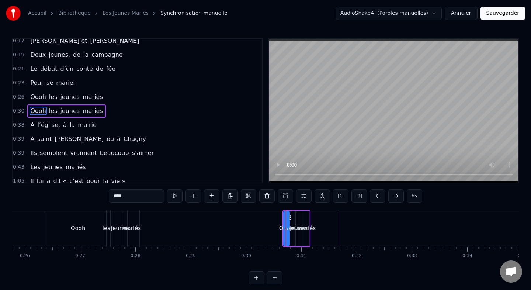
click at [308, 230] on div "mariés" at bounding box center [306, 228] width 19 height 8
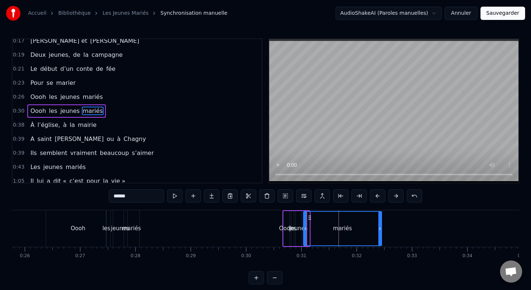
drag, startPoint x: 308, startPoint y: 229, endPoint x: 385, endPoint y: 226, distance: 77.2
click at [382, 226] on icon at bounding box center [380, 229] width 3 height 6
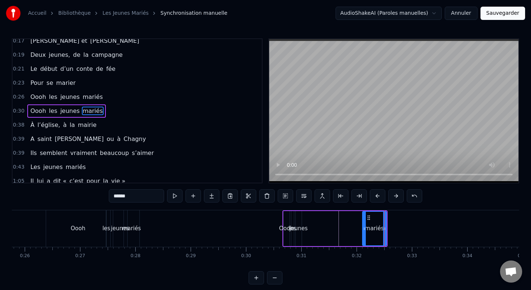
drag, startPoint x: 306, startPoint y: 228, endPoint x: 366, endPoint y: 229, distance: 59.8
click at [366, 229] on icon at bounding box center [364, 229] width 3 height 6
click at [300, 227] on div "jeunes" at bounding box center [299, 228] width 18 height 8
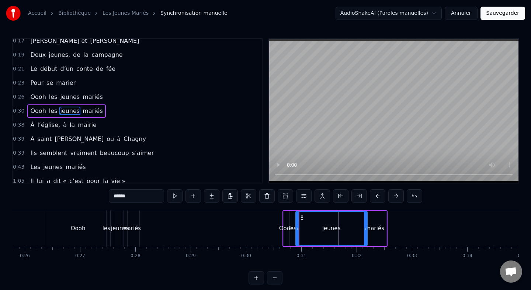
drag, startPoint x: 300, startPoint y: 227, endPoint x: 371, endPoint y: 227, distance: 71.2
click at [367, 227] on icon at bounding box center [365, 229] width 3 height 6
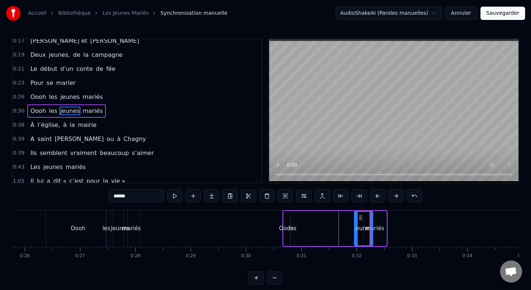
drag, startPoint x: 298, startPoint y: 228, endPoint x: 358, endPoint y: 227, distance: 60.2
click at [358, 227] on icon at bounding box center [356, 229] width 3 height 6
click at [294, 228] on div "les" at bounding box center [293, 228] width 8 height 8
type input "***"
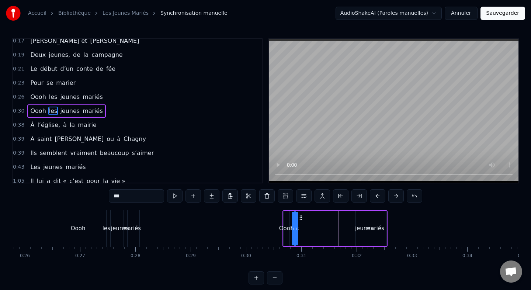
drag, startPoint x: 294, startPoint y: 228, endPoint x: 335, endPoint y: 227, distance: 41.7
click at [335, 227] on div "Oooh les jeunes mariés" at bounding box center [335, 228] width 105 height 37
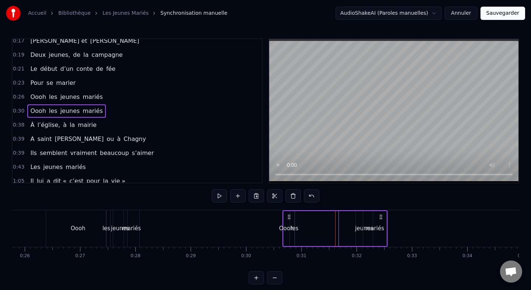
click at [293, 220] on div "Oooh les jeunes mariés" at bounding box center [335, 228] width 105 height 37
click at [294, 229] on div "les" at bounding box center [295, 228] width 8 height 8
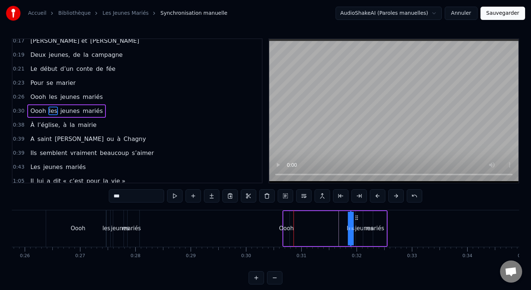
drag, startPoint x: 300, startPoint y: 217, endPoint x: 356, endPoint y: 214, distance: 56.1
click at [356, 215] on icon at bounding box center [357, 218] width 6 height 6
click at [287, 228] on div "Oooh" at bounding box center [286, 228] width 15 height 8
type input "****"
click at [290, 228] on div "Oooh" at bounding box center [286, 228] width 15 height 8
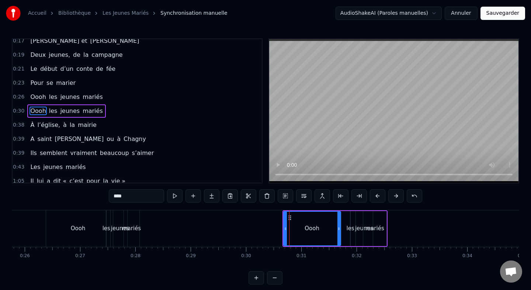
drag, startPoint x: 287, startPoint y: 228, endPoint x: 340, endPoint y: 228, distance: 52.8
click at [340, 228] on icon at bounding box center [339, 229] width 3 height 6
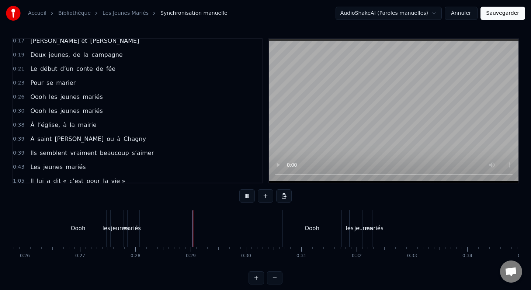
scroll to position [6, 0]
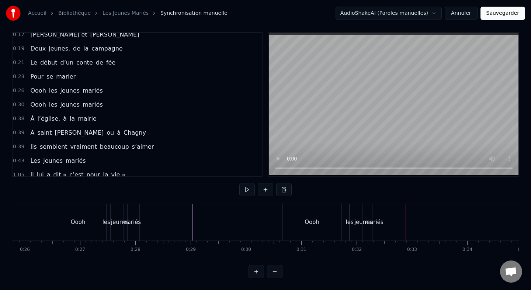
click at [360, 219] on div "jeunes" at bounding box center [364, 222] width 18 height 8
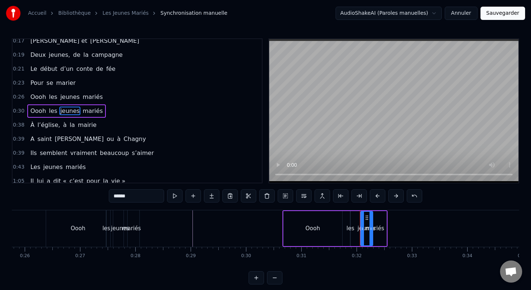
drag, startPoint x: 358, startPoint y: 229, endPoint x: 362, endPoint y: 229, distance: 4.8
click at [362, 229] on icon at bounding box center [362, 229] width 3 height 6
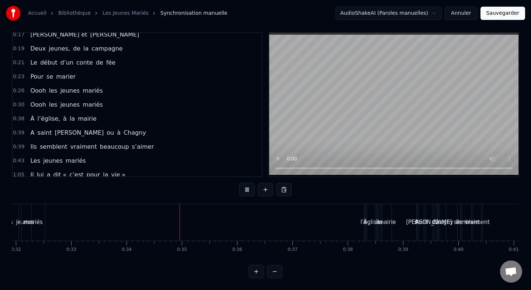
scroll to position [0, 1870]
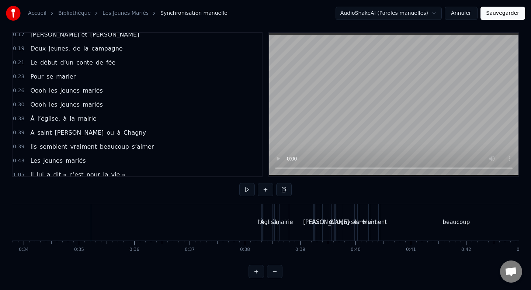
click at [60, 113] on div "À l’église, à la mairie" at bounding box center [63, 118] width 72 height 13
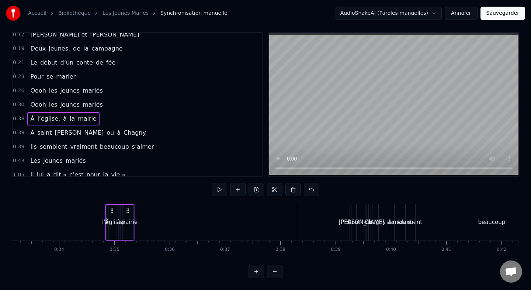
scroll to position [0, 1834]
drag, startPoint x: 268, startPoint y: 211, endPoint x: 131, endPoint y: 219, distance: 137.1
click at [131, 219] on div "À l’église, à la mairie" at bounding box center [138, 222] width 29 height 37
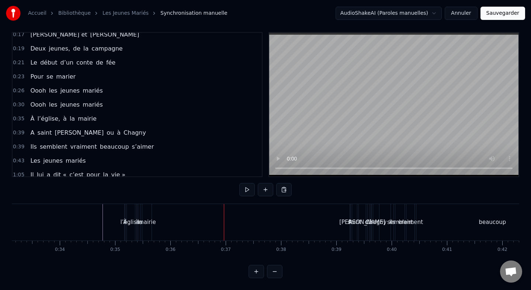
click at [84, 127] on div "A saint Germain ou à Chagny" at bounding box center [88, 132] width 122 height 13
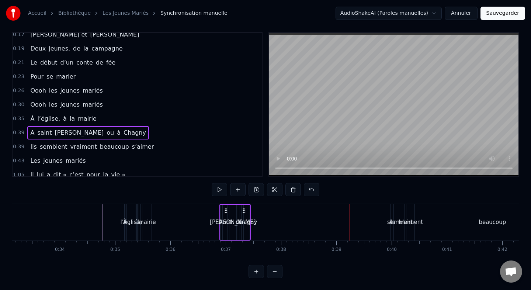
drag, startPoint x: 355, startPoint y: 209, endPoint x: 225, endPoint y: 216, distance: 130.8
click at [225, 216] on div "A saint Germain ou à Chagny" at bounding box center [235, 222] width 31 height 37
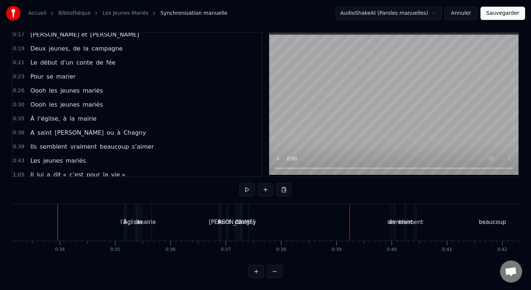
click at [110, 141] on div "Ils semblent vraiment beaucoup s’aimer" at bounding box center [92, 146] width 130 height 13
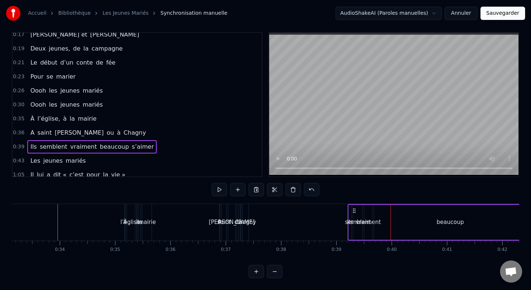
drag, startPoint x: 397, startPoint y: 208, endPoint x: 354, endPoint y: 212, distance: 43.4
click at [354, 212] on icon at bounding box center [355, 211] width 6 height 6
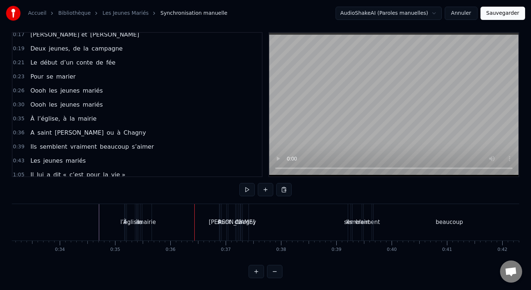
click at [152, 223] on div "mairie" at bounding box center [147, 222] width 18 height 8
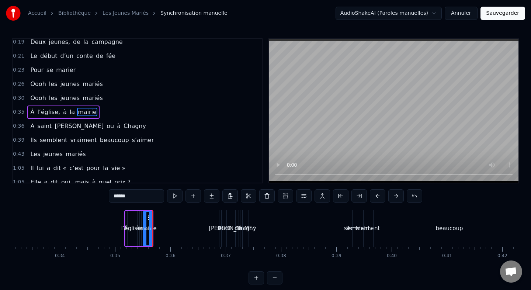
scroll to position [61, 0]
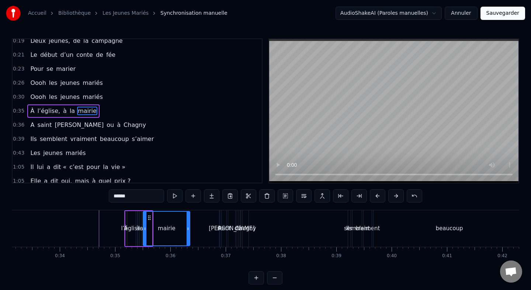
drag, startPoint x: 151, startPoint y: 230, endPoint x: 194, endPoint y: 231, distance: 43.2
click at [190, 231] on icon at bounding box center [188, 229] width 3 height 6
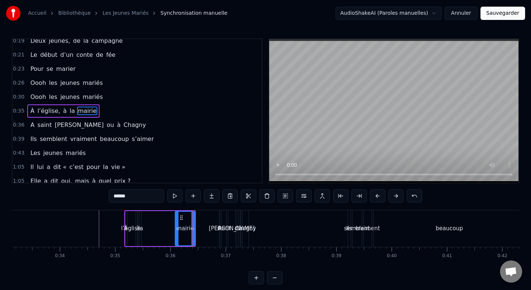
drag, startPoint x: 145, startPoint y: 230, endPoint x: 179, endPoint y: 229, distance: 34.7
click at [177, 230] on circle at bounding box center [177, 230] width 0 height 0
click at [141, 228] on div "la" at bounding box center [140, 228] width 5 height 8
type input "**"
drag, startPoint x: 146, startPoint y: 218, endPoint x: 182, endPoint y: 218, distance: 36.2
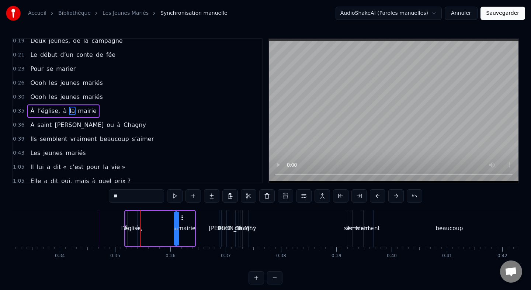
click at [182, 218] on icon at bounding box center [182, 218] width 6 height 6
click at [139, 224] on div "À l’église, à la mairie" at bounding box center [160, 228] width 72 height 37
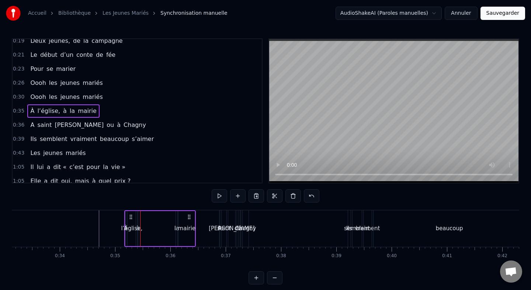
click at [62, 112] on span "à" at bounding box center [64, 111] width 5 height 8
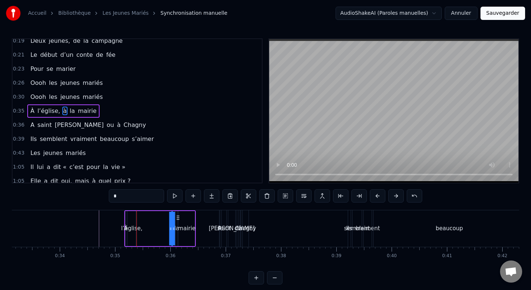
drag, startPoint x: 144, startPoint y: 217, endPoint x: 179, endPoint y: 217, distance: 35.1
click at [179, 217] on circle at bounding box center [179, 217] width 0 height 0
click at [49, 113] on span "l’église," at bounding box center [49, 111] width 24 height 8
type input "*********"
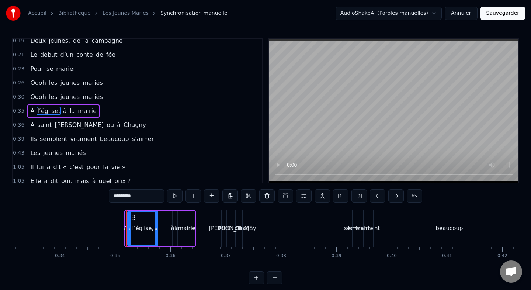
drag, startPoint x: 135, startPoint y: 228, endPoint x: 160, endPoint y: 228, distance: 25.1
click at [158, 228] on icon at bounding box center [156, 229] width 3 height 6
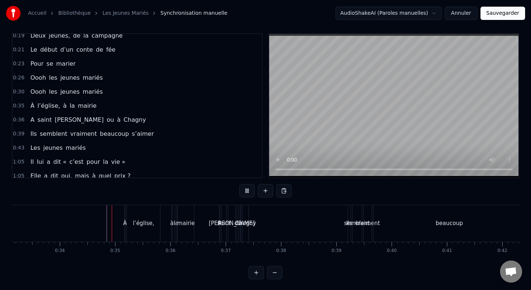
scroll to position [6, 0]
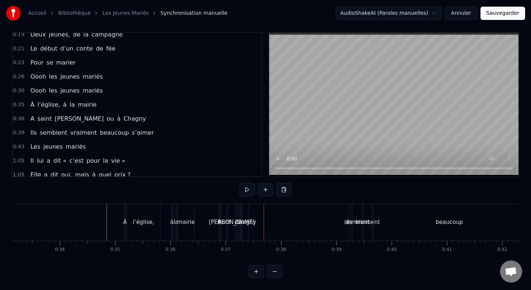
click at [247, 215] on div "Chagny" at bounding box center [246, 222] width 6 height 37
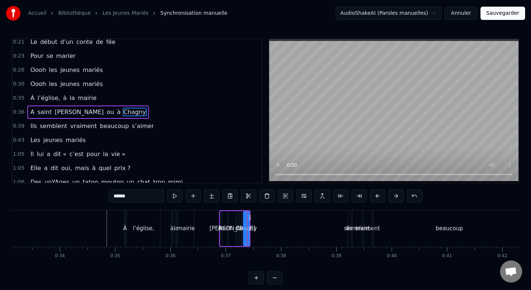
scroll to position [75, 0]
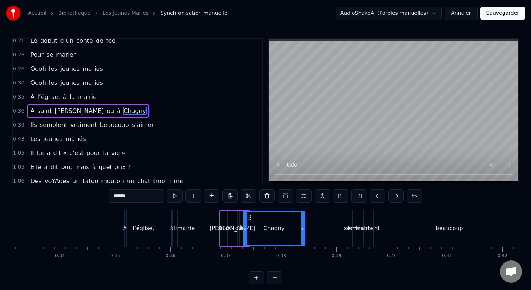
drag, startPoint x: 248, startPoint y: 228, endPoint x: 305, endPoint y: 228, distance: 57.2
click at [304, 228] on icon at bounding box center [302, 229] width 3 height 6
drag, startPoint x: 245, startPoint y: 227, endPoint x: 294, endPoint y: 226, distance: 48.7
click at [293, 226] on icon at bounding box center [291, 229] width 3 height 6
click at [116, 111] on span "à" at bounding box center [118, 111] width 5 height 8
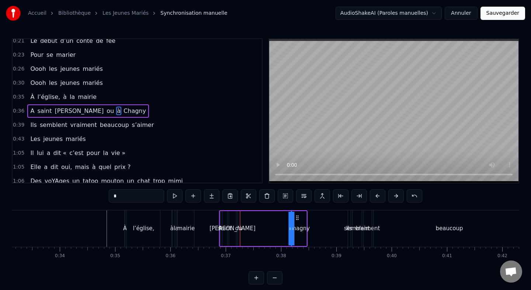
drag, startPoint x: 248, startPoint y: 218, endPoint x: 298, endPoint y: 218, distance: 49.8
click at [298, 218] on circle at bounding box center [298, 217] width 0 height 0
click at [106, 111] on span "ou" at bounding box center [110, 111] width 9 height 8
drag, startPoint x: 242, startPoint y: 218, endPoint x: 293, endPoint y: 218, distance: 50.9
click at [293, 218] on icon at bounding box center [295, 218] width 6 height 6
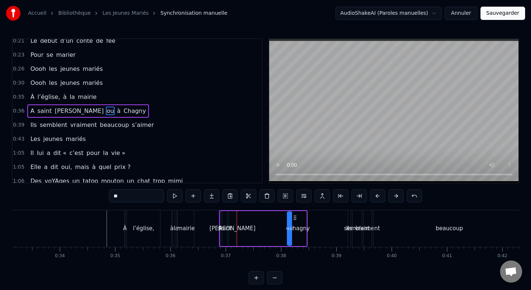
click at [65, 110] on span "[PERSON_NAME]" at bounding box center [79, 111] width 51 height 8
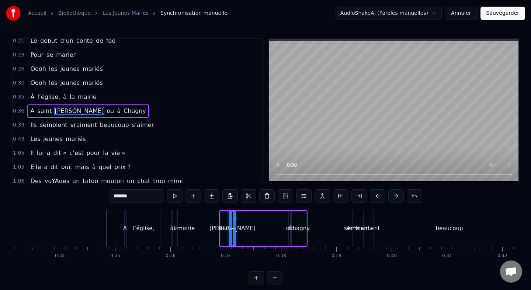
click at [235, 218] on div at bounding box center [234, 229] width 3 height 34
drag, startPoint x: 235, startPoint y: 223, endPoint x: 278, endPoint y: 223, distance: 42.8
click at [278, 223] on div at bounding box center [276, 229] width 3 height 34
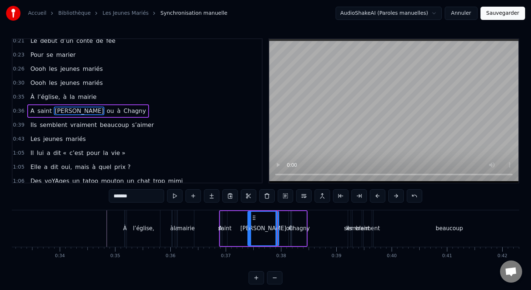
drag, startPoint x: 231, startPoint y: 228, endPoint x: 250, endPoint y: 228, distance: 18.8
click at [250, 228] on circle at bounding box center [250, 228] width 0 height 0
click at [227, 228] on div "saint" at bounding box center [225, 228] width 14 height 8
type input "*****"
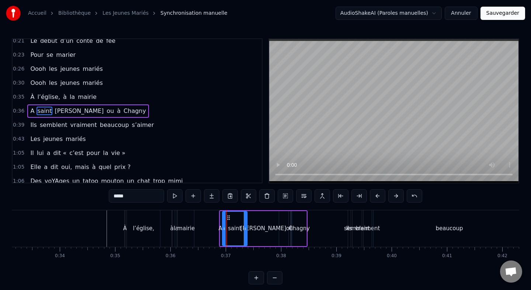
drag, startPoint x: 226, startPoint y: 228, endPoint x: 252, endPoint y: 228, distance: 26.2
click at [247, 228] on icon at bounding box center [245, 229] width 3 height 6
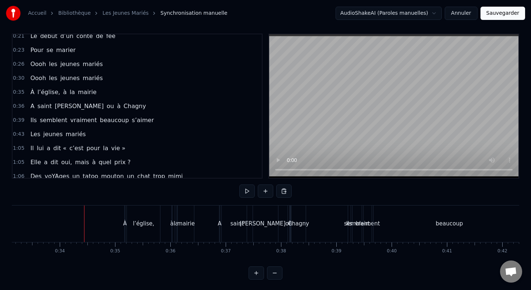
scroll to position [6, 0]
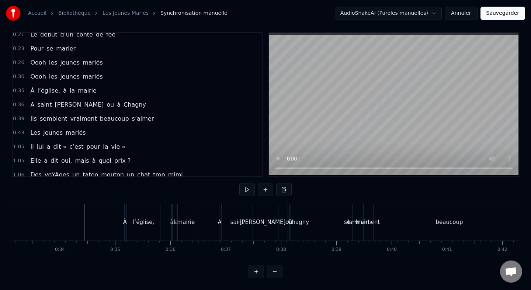
click at [245, 224] on div "saint" at bounding box center [237, 222] width 31 height 37
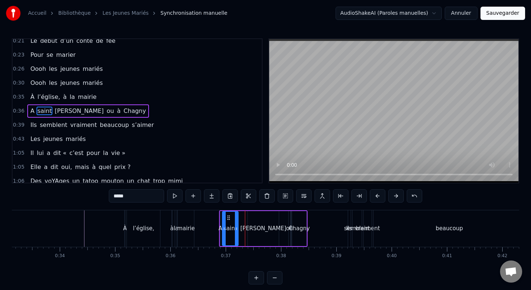
drag, startPoint x: 252, startPoint y: 229, endPoint x: 237, endPoint y: 229, distance: 15.5
click at [237, 229] on icon at bounding box center [236, 229] width 3 height 6
click at [261, 231] on div "[PERSON_NAME]" at bounding box center [264, 228] width 46 height 8
type input "*******"
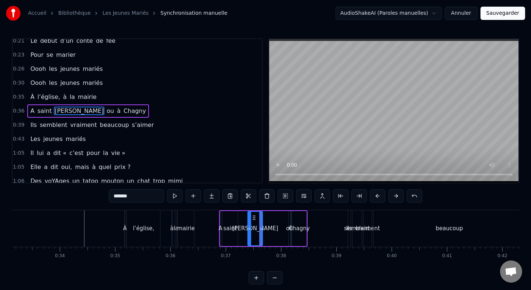
drag, startPoint x: 277, startPoint y: 228, endPoint x: 261, endPoint y: 228, distance: 16.2
click at [261, 228] on icon at bounding box center [260, 229] width 3 height 6
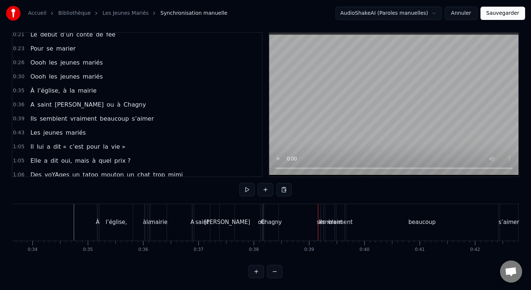
scroll to position [0, 1885]
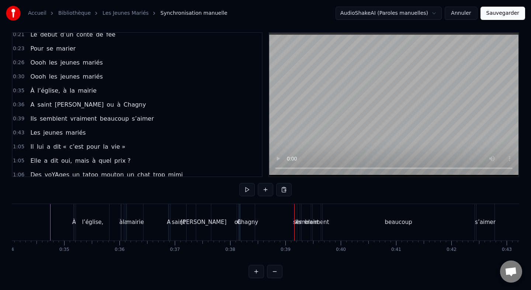
click at [249, 218] on div "Chagny" at bounding box center [247, 222] width 21 height 8
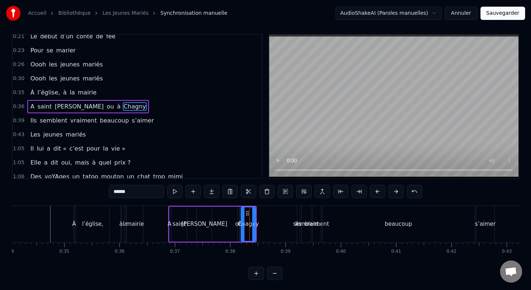
scroll to position [0, 0]
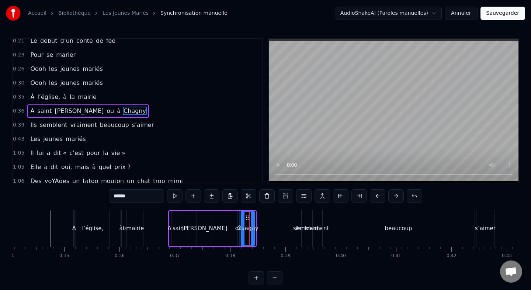
click at [253, 226] on icon at bounding box center [252, 229] width 3 height 6
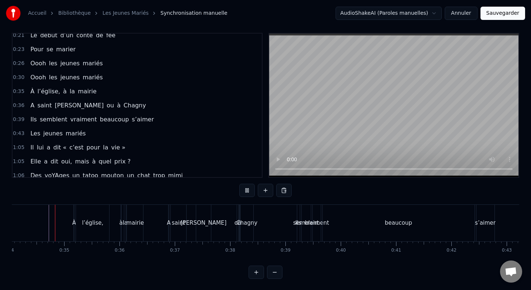
scroll to position [6, 0]
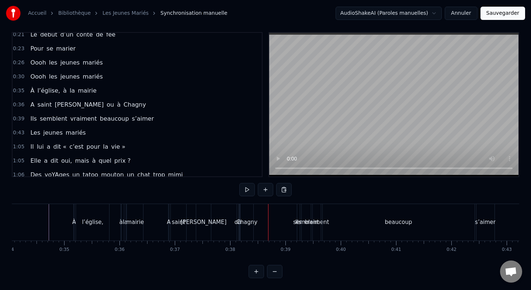
click at [195, 217] on div "A saint Germain ou à Chagny" at bounding box center [211, 222] width 87 height 37
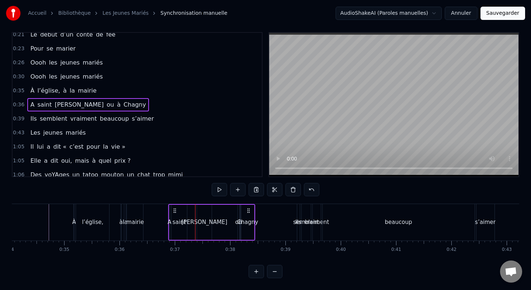
click at [199, 221] on div "[PERSON_NAME]" at bounding box center [205, 222] width 46 height 8
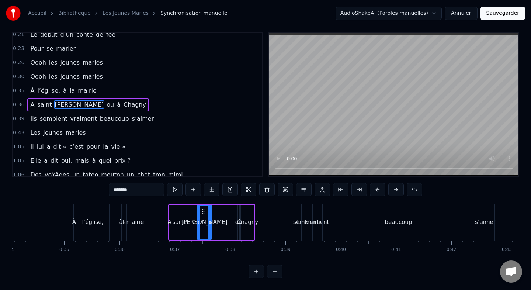
scroll to position [0, 0]
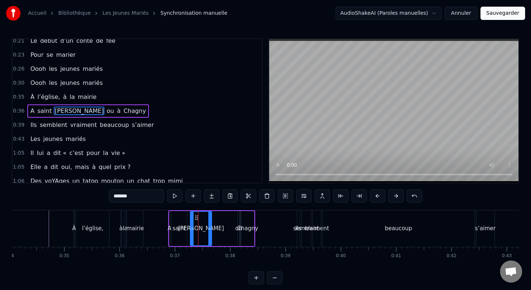
drag, startPoint x: 199, startPoint y: 229, endPoint x: 191, endPoint y: 230, distance: 7.5
click at [191, 230] on icon at bounding box center [192, 229] width 3 height 6
click at [209, 228] on icon at bounding box center [208, 229] width 3 height 6
click at [237, 229] on div "ou" at bounding box center [238, 228] width 7 height 8
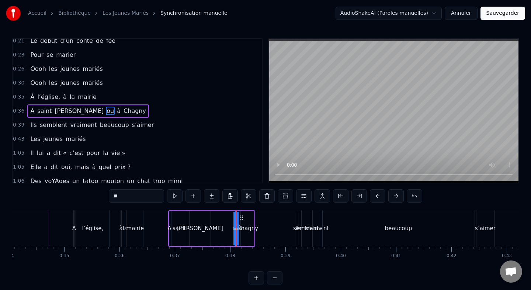
click at [241, 219] on circle at bounding box center [241, 219] width 0 height 0
click at [116, 111] on span "à" at bounding box center [118, 111] width 5 height 8
type input "*"
click at [246, 217] on icon at bounding box center [245, 218] width 6 height 6
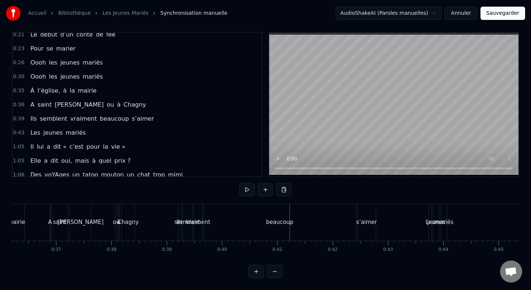
scroll to position [0, 2013]
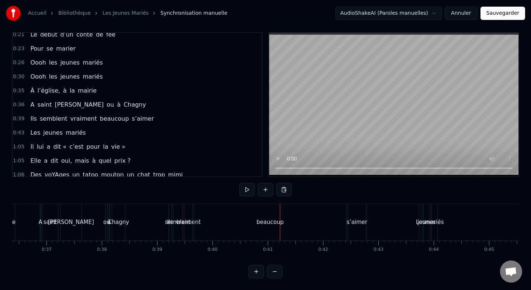
click at [315, 218] on div "beaucoup" at bounding box center [270, 222] width 152 height 37
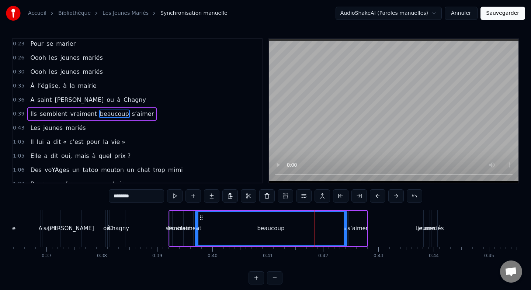
scroll to position [89, 0]
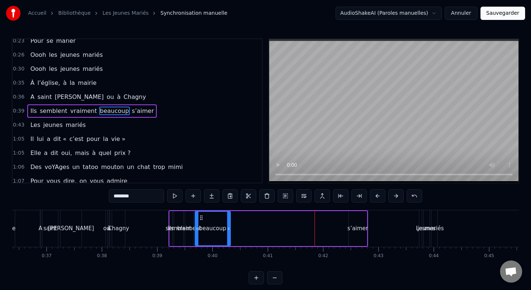
drag, startPoint x: 345, startPoint y: 229, endPoint x: 228, endPoint y: 230, distance: 116.6
click at [228, 230] on icon at bounding box center [228, 229] width 3 height 6
click at [360, 231] on div "s’aimer" at bounding box center [358, 228] width 21 height 8
type input "*******"
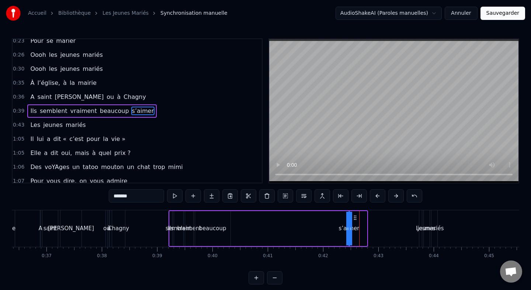
drag, startPoint x: 366, startPoint y: 230, endPoint x: 243, endPoint y: 228, distance: 123.3
click at [243, 228] on div "Ils semblent vraiment beaucoup s’aimer" at bounding box center [269, 228] width 200 height 37
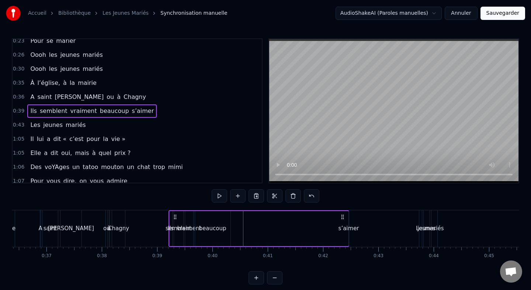
click at [343, 218] on icon at bounding box center [343, 217] width 6 height 6
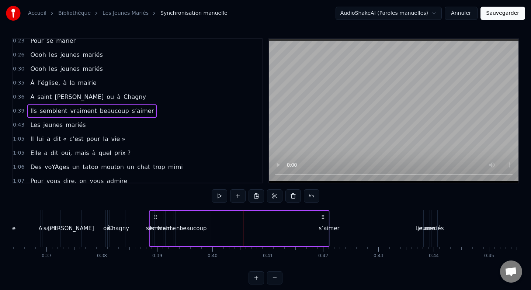
drag, startPoint x: 343, startPoint y: 218, endPoint x: 328, endPoint y: 219, distance: 15.1
click at [326, 219] on icon at bounding box center [323, 217] width 6 height 6
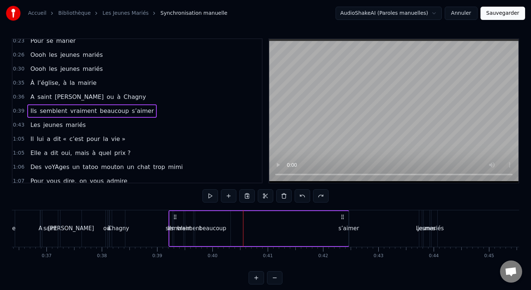
click at [344, 225] on div "s’aimer" at bounding box center [349, 228] width 21 height 8
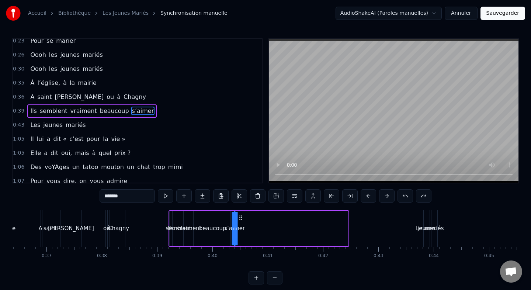
drag, startPoint x: 357, startPoint y: 218, endPoint x: 242, endPoint y: 223, distance: 114.8
click at [242, 223] on div "Ils semblent vraiment beaucoup s’aimer" at bounding box center [259, 228] width 181 height 37
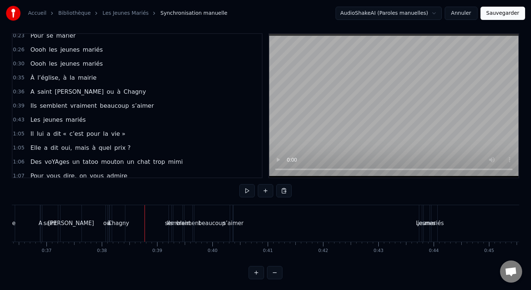
scroll to position [6, 0]
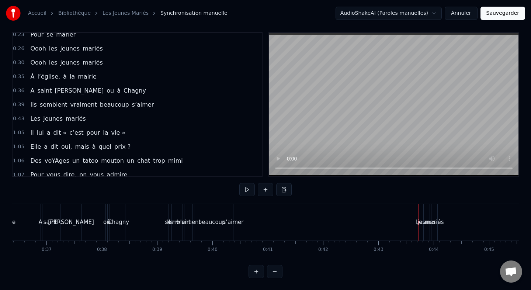
click at [69, 112] on div "Les jeunes mariés" at bounding box center [57, 118] width 61 height 13
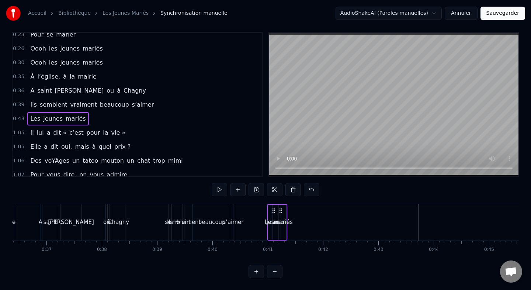
drag, startPoint x: 425, startPoint y: 211, endPoint x: 273, endPoint y: 214, distance: 152.4
click at [273, 214] on div "Les jeunes mariés" at bounding box center [277, 222] width 20 height 37
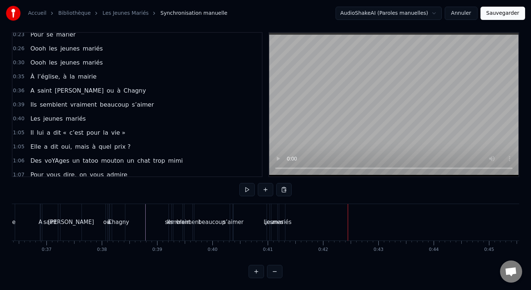
click at [286, 217] on div "Les jeunes mariés" at bounding box center [277, 222] width 20 height 37
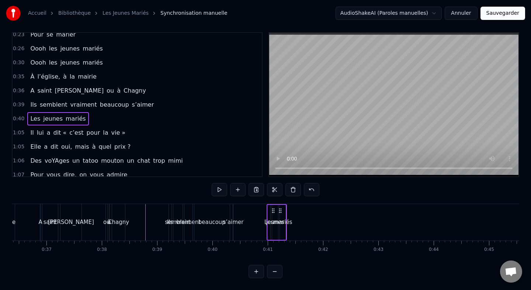
click at [283, 215] on div "mariés" at bounding box center [283, 222] width 6 height 35
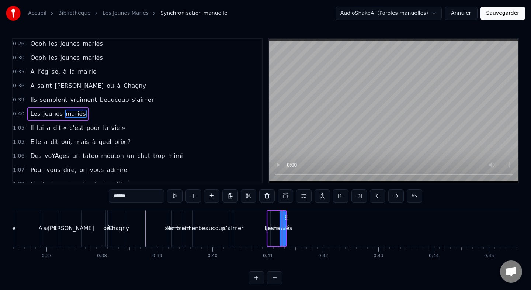
scroll to position [103, 0]
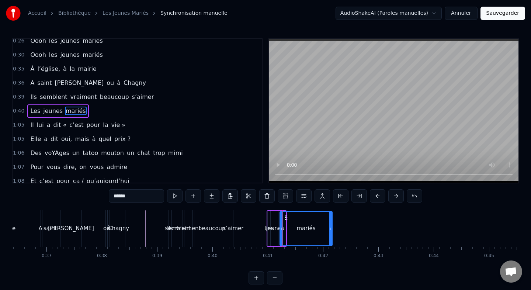
drag, startPoint x: 285, startPoint y: 228, endPoint x: 337, endPoint y: 226, distance: 52.8
click at [332, 226] on icon at bounding box center [330, 229] width 3 height 6
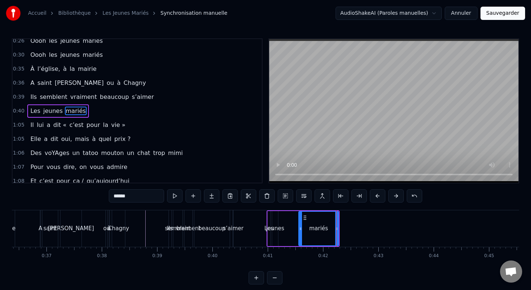
drag, startPoint x: 283, startPoint y: 230, endPoint x: 308, endPoint y: 230, distance: 25.5
click at [302, 230] on icon at bounding box center [300, 229] width 3 height 6
click at [275, 229] on div "jeunes" at bounding box center [275, 228] width 18 height 8
type input "******"
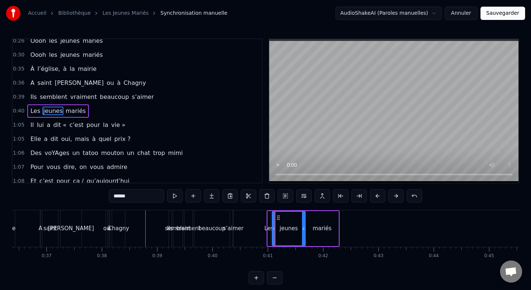
drag, startPoint x: 276, startPoint y: 228, endPoint x: 305, endPoint y: 228, distance: 28.4
click at [305, 228] on icon at bounding box center [303, 229] width 3 height 6
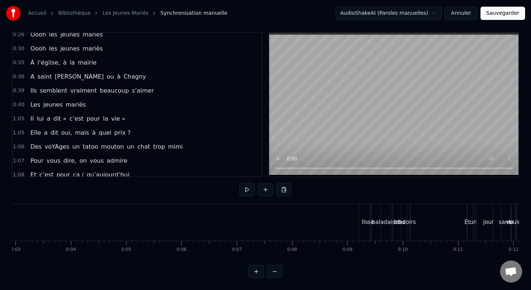
scroll to position [0, 0]
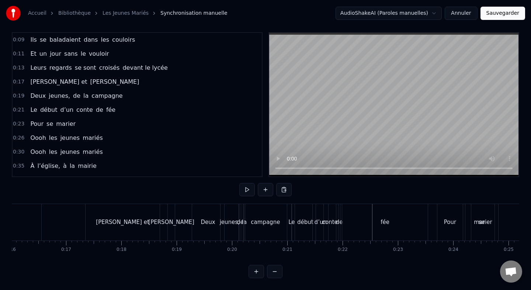
click at [83, 104] on div "Le début d’un conte de fée" at bounding box center [72, 109] width 91 height 13
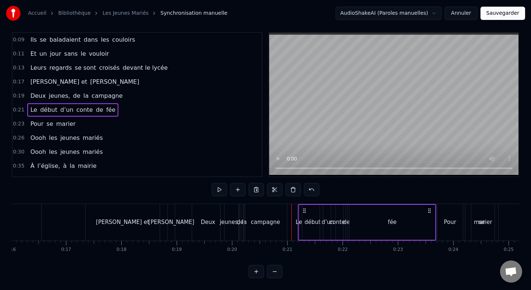
drag, startPoint x: 297, startPoint y: 211, endPoint x: 304, endPoint y: 211, distance: 6.7
click at [304, 211] on icon at bounding box center [305, 211] width 6 height 6
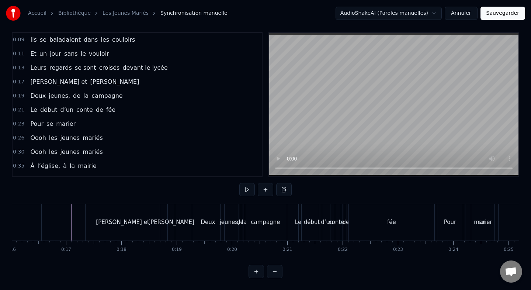
click at [75, 104] on div "Le début d’un conte de fée" at bounding box center [72, 109] width 91 height 13
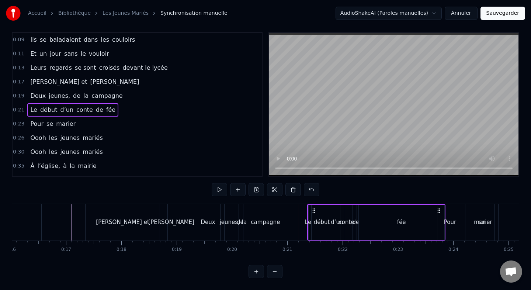
drag, startPoint x: 305, startPoint y: 209, endPoint x: 314, endPoint y: 210, distance: 9.3
click at [314, 210] on icon at bounding box center [314, 211] width 6 height 6
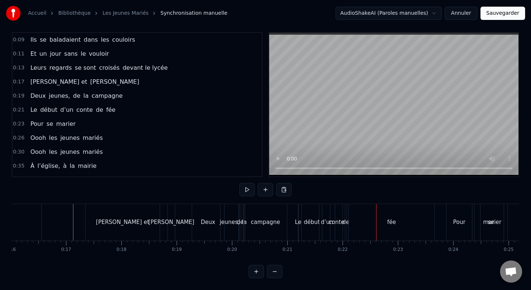
click at [61, 104] on div "Le début d’un conte de fée" at bounding box center [72, 109] width 91 height 13
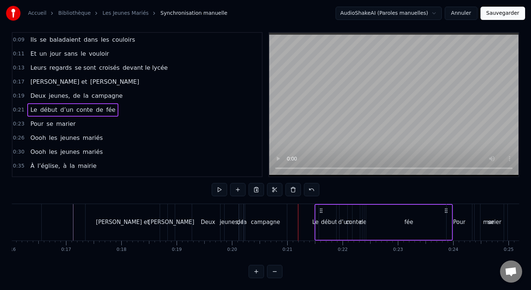
drag, startPoint x: 304, startPoint y: 210, endPoint x: 323, endPoint y: 211, distance: 18.5
click at [323, 211] on icon at bounding box center [321, 211] width 6 height 6
drag, startPoint x: 307, startPoint y: 211, endPoint x: 340, endPoint y: 213, distance: 33.3
click at [330, 213] on icon at bounding box center [327, 211] width 6 height 6
drag, startPoint x: 304, startPoint y: 210, endPoint x: 318, endPoint y: 210, distance: 14.8
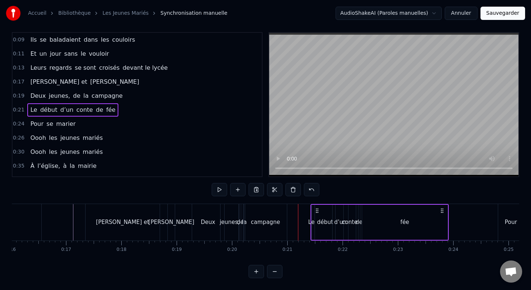
click at [318, 210] on icon at bounding box center [317, 211] width 6 height 6
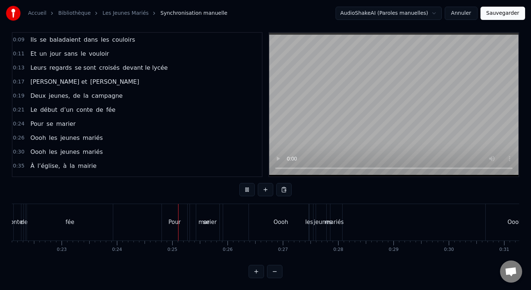
scroll to position [0, 1325]
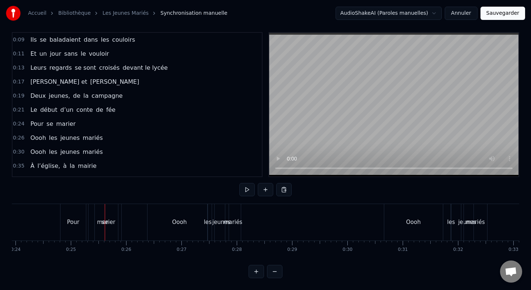
click at [37, 118] on div "Pour se marier" at bounding box center [52, 123] width 51 height 13
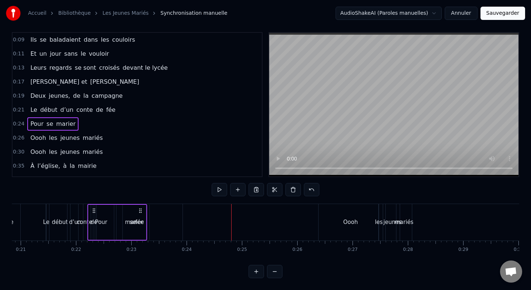
scroll to position [0, 1145]
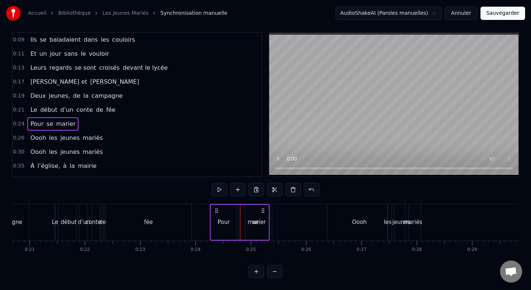
drag, startPoint x: 66, startPoint y: 209, endPoint x: 216, endPoint y: 212, distance: 149.8
click at [216, 212] on icon at bounding box center [217, 211] width 6 height 6
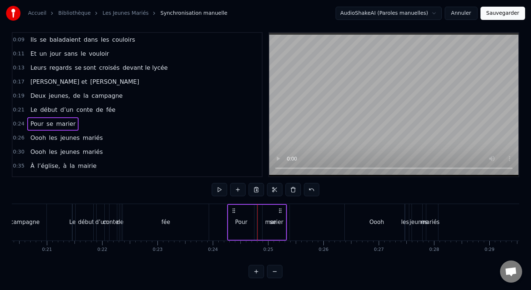
scroll to position [0, 1104]
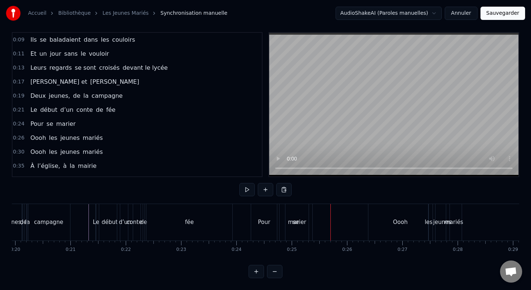
click at [51, 104] on div "Le début d’un conte de fée" at bounding box center [72, 109] width 91 height 13
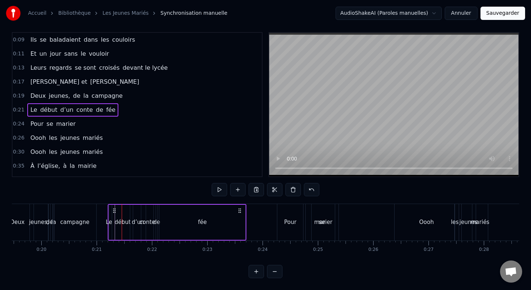
scroll to position [0, 1076]
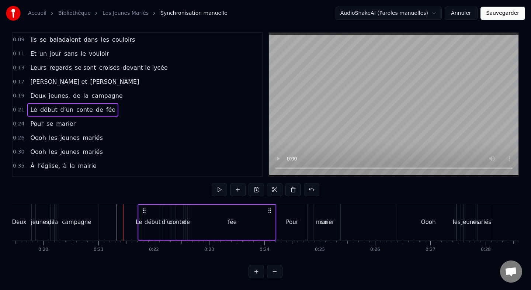
drag, startPoint x: 102, startPoint y: 210, endPoint x: 143, endPoint y: 213, distance: 41.0
click at [143, 213] on icon at bounding box center [145, 211] width 6 height 6
click at [273, 226] on div "fée" at bounding box center [232, 222] width 86 height 35
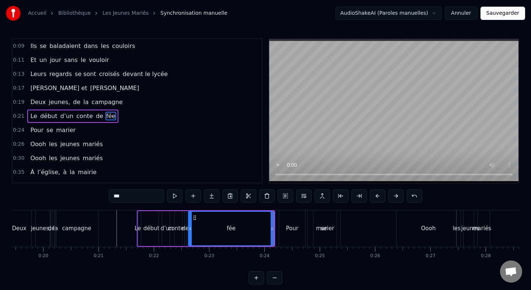
scroll to position [5, 0]
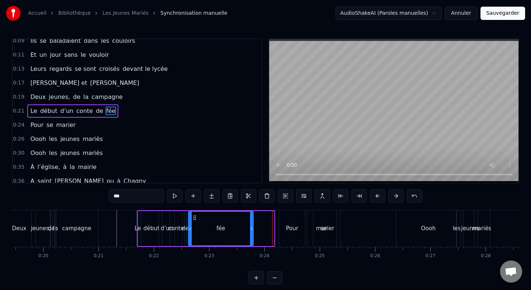
drag, startPoint x: 273, startPoint y: 229, endPoint x: 248, endPoint y: 230, distance: 25.1
click at [250, 230] on icon at bounding box center [251, 229] width 3 height 6
click at [59, 120] on div "Pour se marier" at bounding box center [52, 124] width 51 height 13
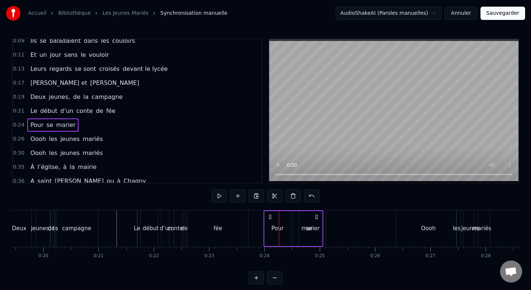
drag, startPoint x: 287, startPoint y: 217, endPoint x: 272, endPoint y: 217, distance: 15.9
click at [272, 217] on icon at bounding box center [271, 217] width 6 height 6
click at [214, 135] on div "0:26 Oooh les jeunes mariés" at bounding box center [137, 139] width 249 height 14
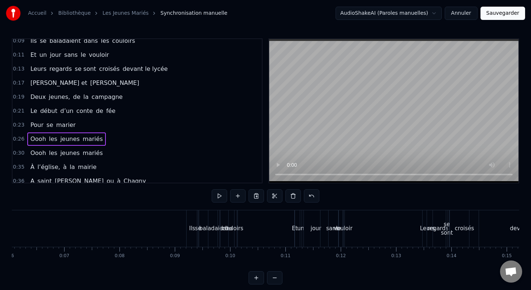
scroll to position [0, 0]
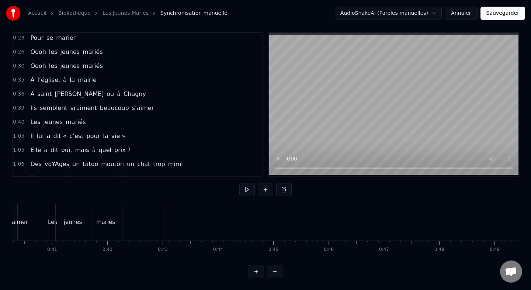
scroll to position [86, 0]
click at [106, 130] on div "Il lui a dit « c’est pour la vie »" at bounding box center [77, 135] width 101 height 13
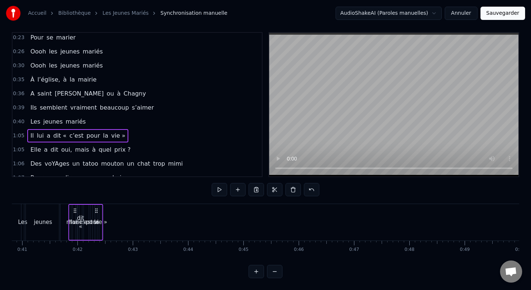
scroll to position [0, 2247]
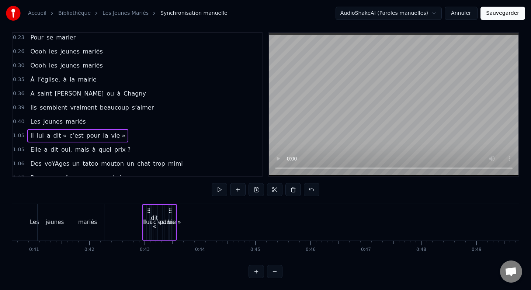
drag, startPoint x: 56, startPoint y: 211, endPoint x: 149, endPoint y: 219, distance: 93.7
click at [149, 219] on div "Il lui a dit « c’est pour la vie »" at bounding box center [159, 222] width 35 height 37
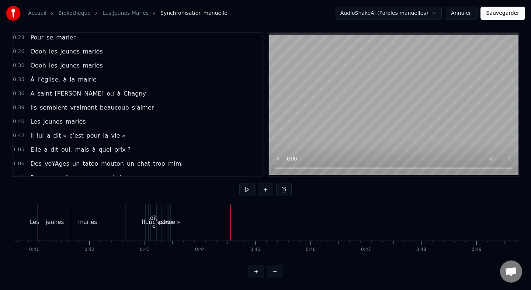
click at [174, 215] on div "vie »" at bounding box center [173, 222] width 3 height 37
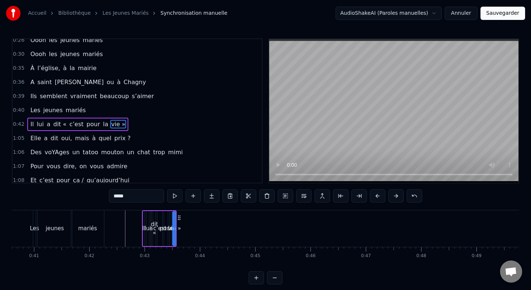
scroll to position [117, 0]
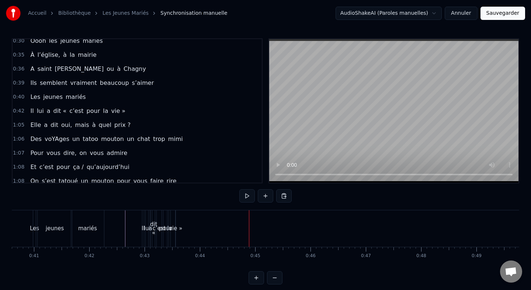
click at [175, 227] on div "vie »" at bounding box center [175, 228] width 13 height 8
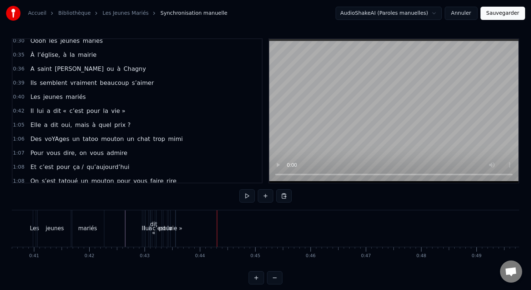
click at [168, 227] on div "la" at bounding box center [170, 228] width 5 height 8
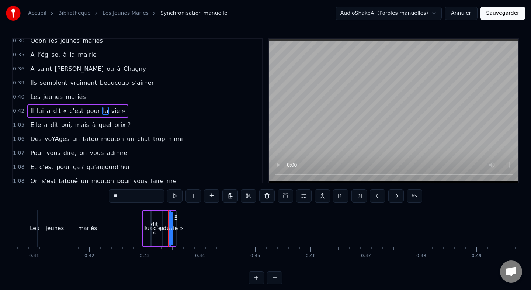
click at [110, 112] on span "vie »" at bounding box center [118, 111] width 16 height 8
type input "*****"
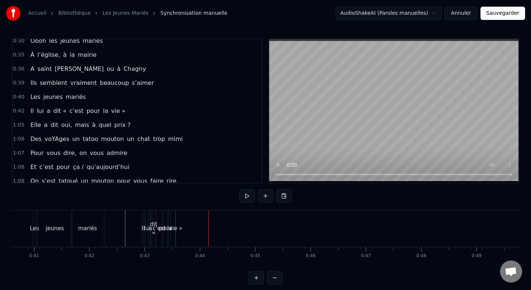
click at [110, 113] on span "vie »" at bounding box center [118, 111] width 16 height 8
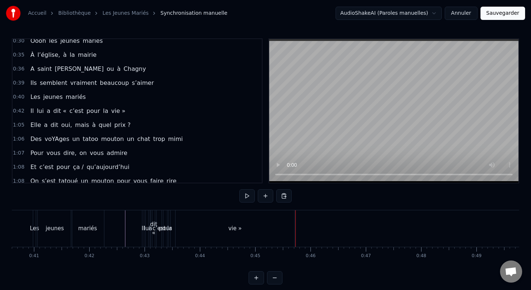
click at [102, 113] on span "la" at bounding box center [105, 111] width 7 height 8
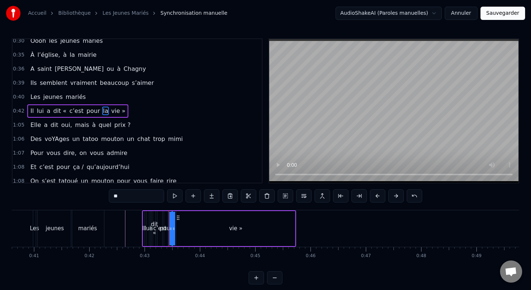
drag, startPoint x: 172, startPoint y: 230, endPoint x: 262, endPoint y: 227, distance: 90.5
click at [262, 227] on div "Il lui a dit « c’est pour la vie »" at bounding box center [219, 228] width 154 height 37
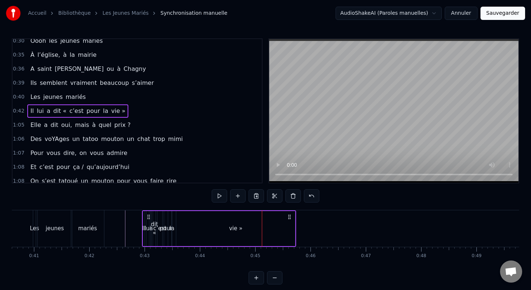
click at [102, 111] on span "la" at bounding box center [105, 111] width 7 height 8
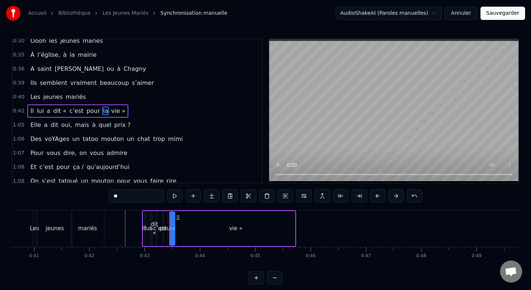
click at [171, 228] on div at bounding box center [171, 228] width 0 height 37
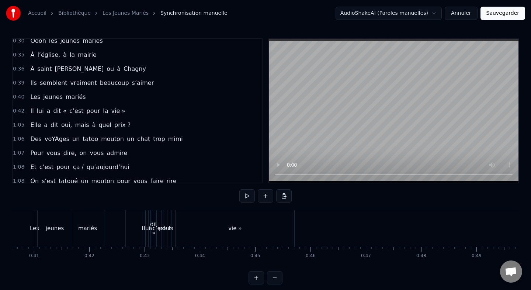
click at [102, 114] on span "la" at bounding box center [105, 111] width 7 height 8
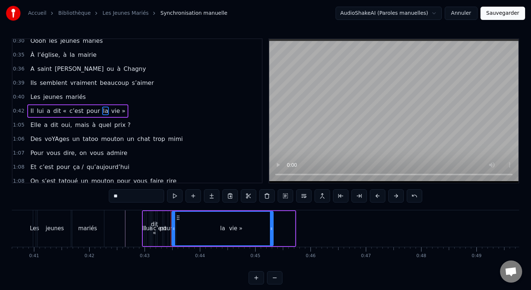
drag, startPoint x: 171, startPoint y: 229, endPoint x: 273, endPoint y: 227, distance: 102.3
click at [273, 227] on div "la" at bounding box center [223, 228] width 102 height 35
click at [110, 112] on span "vie »" at bounding box center [118, 111] width 16 height 8
type input "*****"
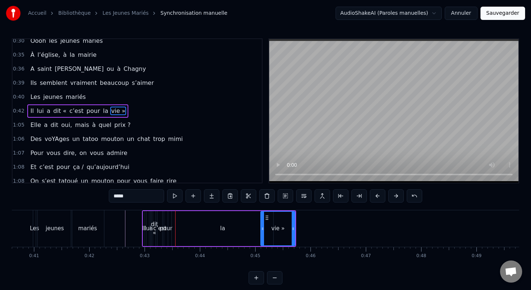
drag, startPoint x: 178, startPoint y: 229, endPoint x: 263, endPoint y: 226, distance: 84.6
click at [263, 226] on icon at bounding box center [262, 229] width 3 height 6
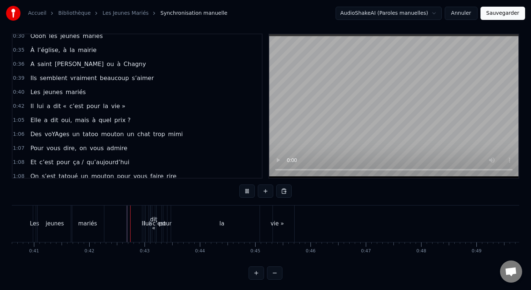
scroll to position [6, 0]
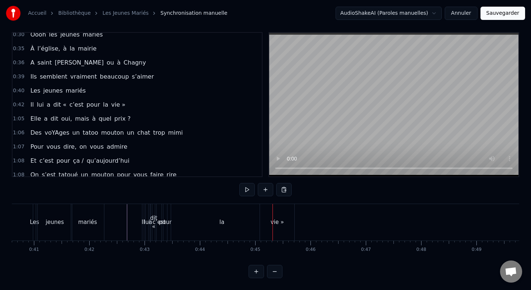
click at [275, 221] on div "vie »" at bounding box center [277, 222] width 13 height 8
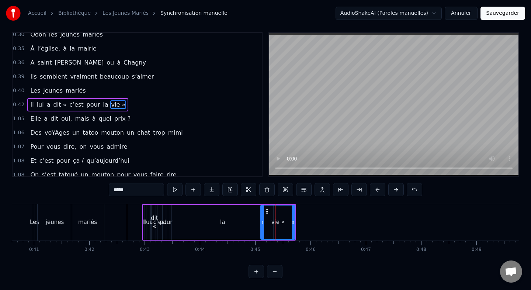
scroll to position [0, 0]
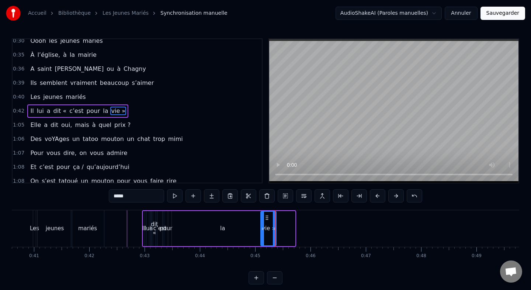
drag, startPoint x: 294, startPoint y: 228, endPoint x: 275, endPoint y: 229, distance: 19.2
click at [275, 229] on icon at bounding box center [274, 229] width 3 height 6
click at [71, 113] on span "c’est" at bounding box center [76, 111] width 15 height 8
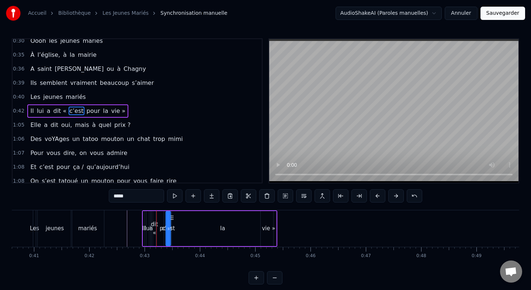
drag, startPoint x: 163, startPoint y: 218, endPoint x: 172, endPoint y: 218, distance: 8.5
click at [75, 110] on span "pour" at bounding box center [76, 111] width 15 height 8
drag, startPoint x: 171, startPoint y: 217, endPoint x: 183, endPoint y: 218, distance: 12.2
click at [86, 111] on span "la" at bounding box center [89, 111] width 7 height 8
type input "**"
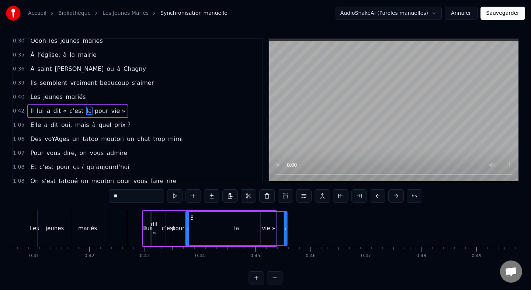
drag, startPoint x: 179, startPoint y: 218, endPoint x: 192, endPoint y: 218, distance: 12.9
drag, startPoint x: 285, startPoint y: 229, endPoint x: 228, endPoint y: 229, distance: 56.8
click at [234, 230] on circle at bounding box center [234, 230] width 0 height 0
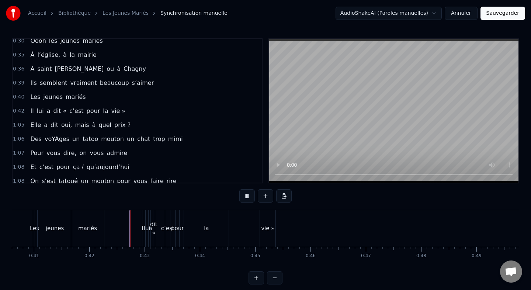
scroll to position [6, 0]
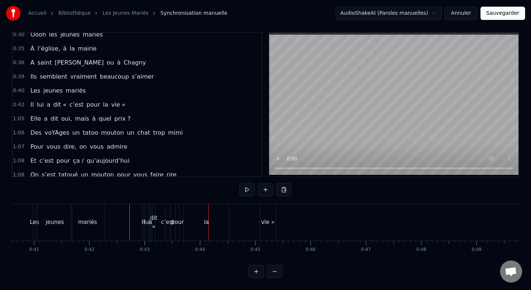
click at [144, 214] on div "Il" at bounding box center [143, 222] width 2 height 37
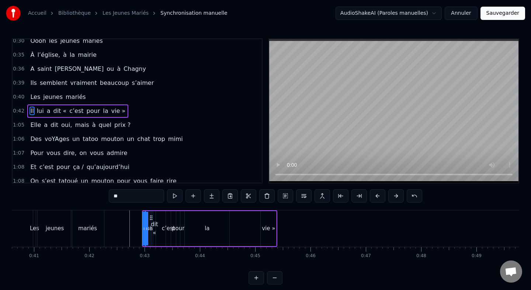
click at [147, 228] on icon at bounding box center [146, 229] width 3 height 6
click at [40, 111] on span "lui" at bounding box center [40, 111] width 8 height 8
type input "***"
click at [154, 228] on div "Il lui a dit « c’est pour la vie »" at bounding box center [211, 228] width 134 height 37
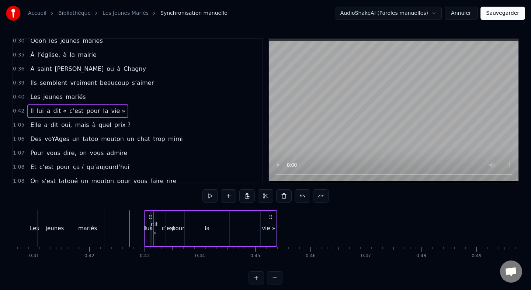
click at [147, 227] on div "lui" at bounding box center [148, 228] width 7 height 8
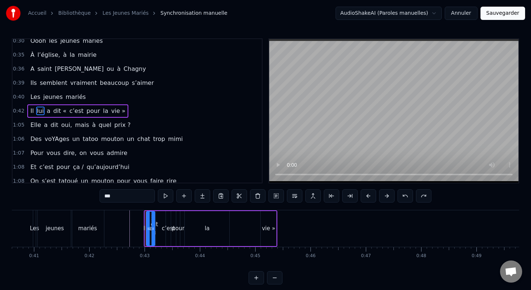
drag, startPoint x: 146, startPoint y: 230, endPoint x: 152, endPoint y: 231, distance: 5.6
click at [152, 231] on icon at bounding box center [153, 229] width 3 height 6
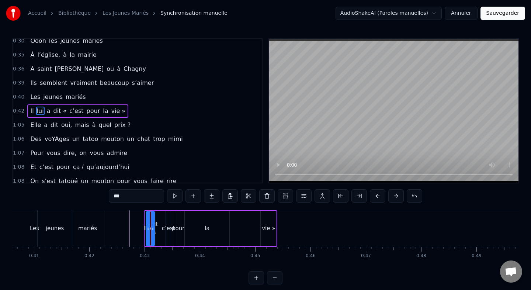
click at [46, 112] on span "a" at bounding box center [48, 111] width 5 height 8
type input "*"
click at [150, 228] on div at bounding box center [150, 228] width 0 height 37
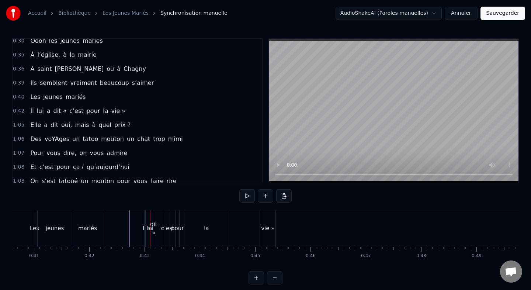
click at [47, 113] on span "a" at bounding box center [48, 111] width 5 height 8
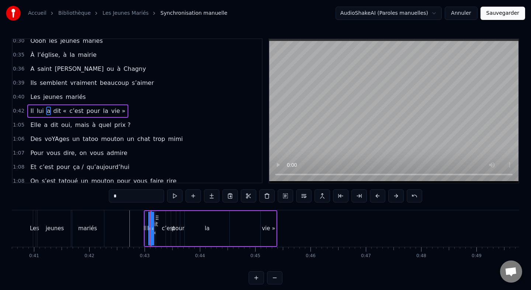
drag, startPoint x: 150, startPoint y: 228, endPoint x: 159, endPoint y: 228, distance: 8.9
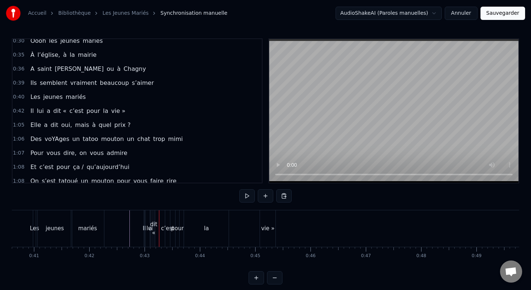
click at [56, 113] on span "dit «" at bounding box center [59, 111] width 15 height 8
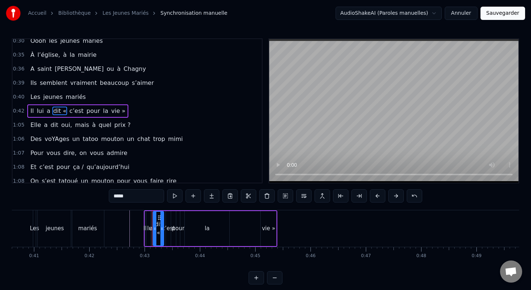
drag, startPoint x: 154, startPoint y: 229, endPoint x: 162, endPoint y: 229, distance: 8.1
click at [162, 229] on icon at bounding box center [162, 229] width 3 height 6
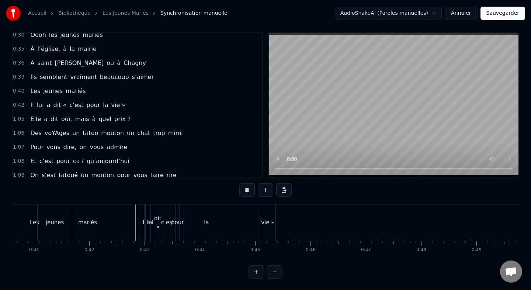
scroll to position [6, 0]
click at [144, 223] on div "Il" at bounding box center [144, 222] width 3 height 8
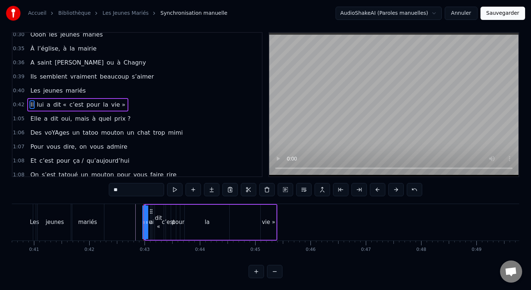
scroll to position [0, 0]
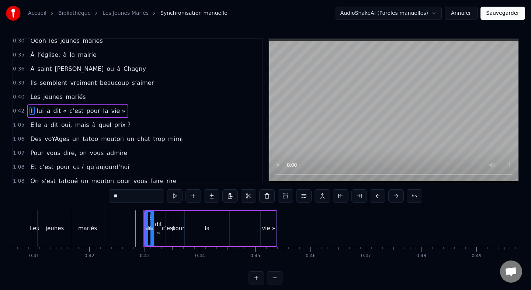
drag, startPoint x: 144, startPoint y: 228, endPoint x: 154, endPoint y: 228, distance: 9.2
click at [154, 228] on icon at bounding box center [152, 229] width 3 height 6
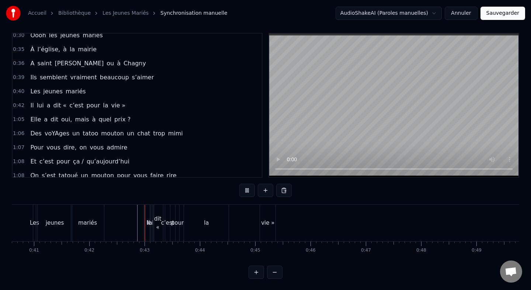
scroll to position [6, 0]
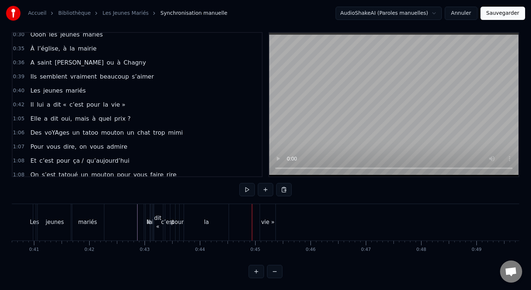
click at [213, 225] on div "la" at bounding box center [206, 222] width 45 height 37
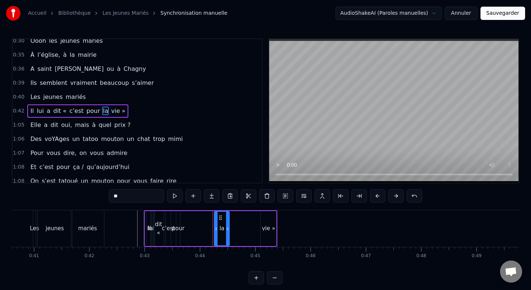
drag, startPoint x: 187, startPoint y: 228, endPoint x: 217, endPoint y: 229, distance: 30.6
click at [217, 229] on icon at bounding box center [216, 229] width 3 height 6
click at [159, 223] on div "dit «" at bounding box center [158, 228] width 11 height 17
type input "*****"
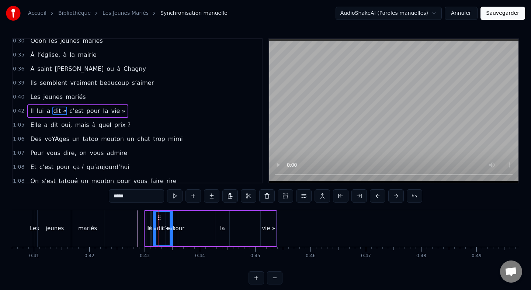
drag, startPoint x: 162, startPoint y: 227, endPoint x: 172, endPoint y: 228, distance: 10.0
click at [172, 228] on icon at bounding box center [171, 229] width 3 height 6
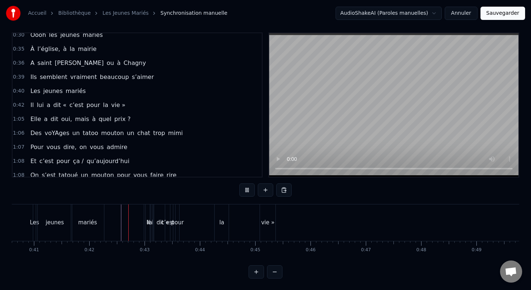
scroll to position [6, 0]
click at [75, 105] on span "c’est" at bounding box center [76, 104] width 15 height 8
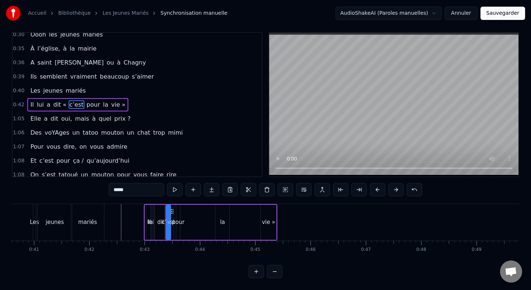
scroll to position [0, 0]
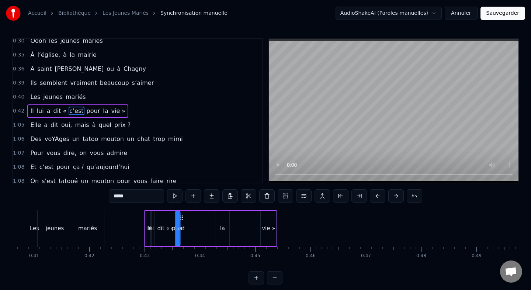
drag, startPoint x: 173, startPoint y: 218, endPoint x: 183, endPoint y: 218, distance: 10.3
click at [183, 218] on icon at bounding box center [182, 218] width 6 height 6
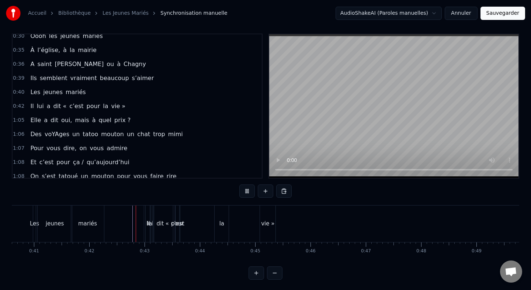
scroll to position [6, 0]
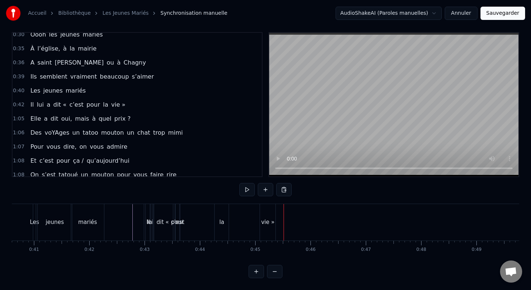
click at [270, 224] on div "vie »" at bounding box center [267, 222] width 13 height 8
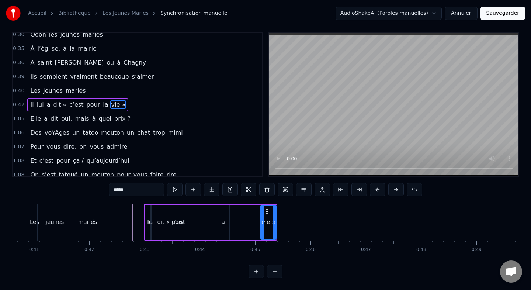
scroll to position [0, 0]
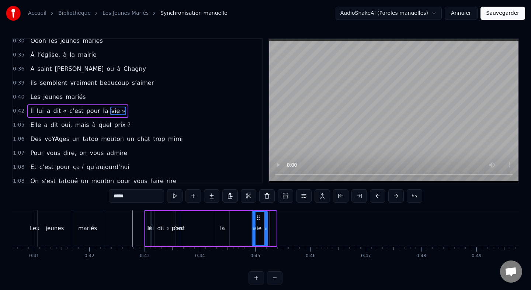
drag, startPoint x: 266, startPoint y: 218, endPoint x: 255, endPoint y: 218, distance: 10.7
click at [258, 218] on circle at bounding box center [258, 217] width 0 height 0
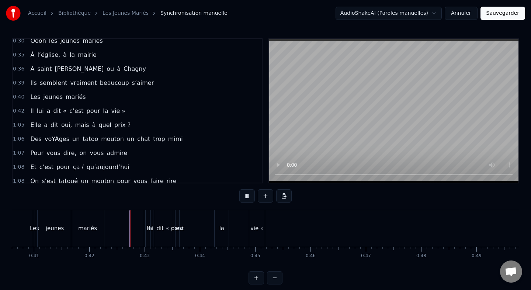
scroll to position [6, 0]
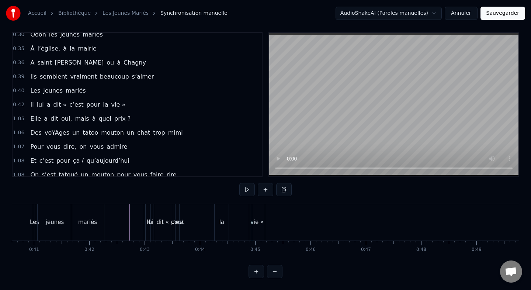
click at [86, 106] on span "pour" at bounding box center [93, 104] width 15 height 8
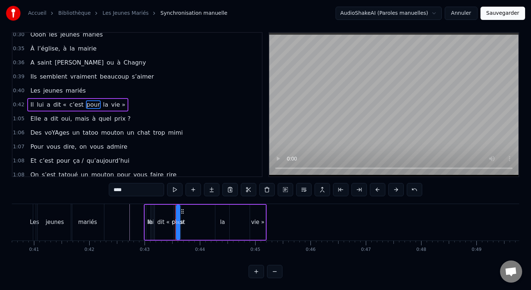
scroll to position [0, 0]
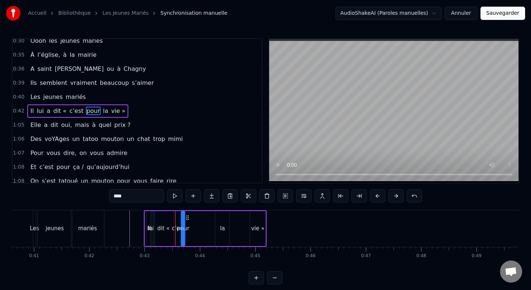
drag, startPoint x: 183, startPoint y: 217, endPoint x: 188, endPoint y: 217, distance: 4.8
click at [188, 217] on icon at bounding box center [188, 218] width 6 height 6
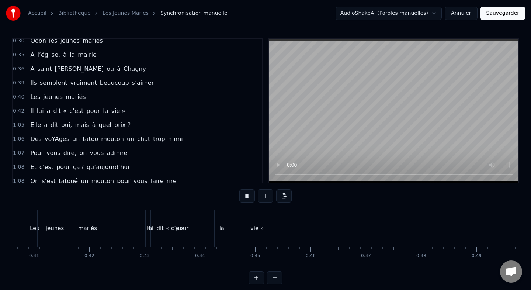
scroll to position [6, 0]
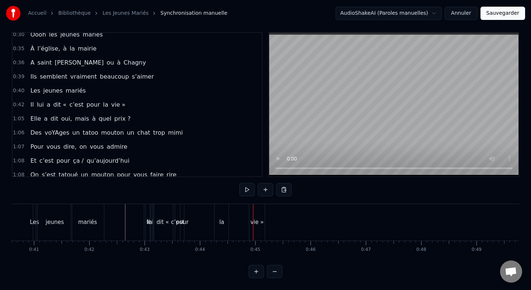
click at [87, 106] on span "pour" at bounding box center [93, 104] width 15 height 8
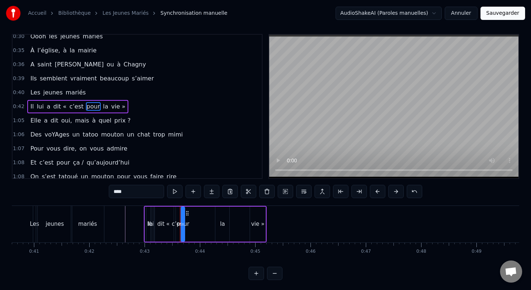
scroll to position [0, 0]
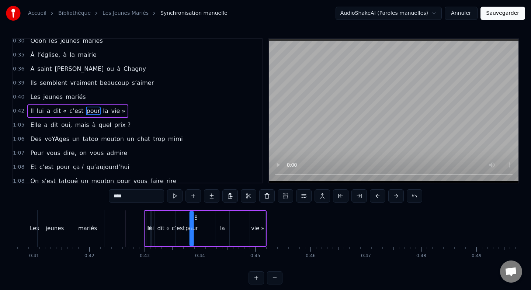
drag, startPoint x: 189, startPoint y: 217, endPoint x: 199, endPoint y: 217, distance: 9.2
click at [199, 217] on icon at bounding box center [196, 218] width 6 height 6
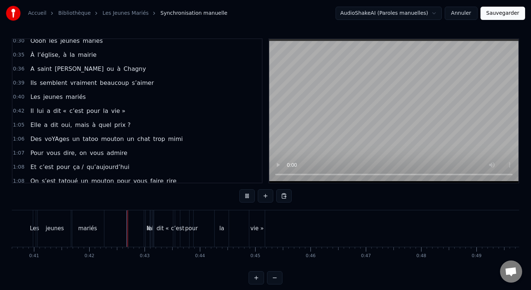
scroll to position [6, 0]
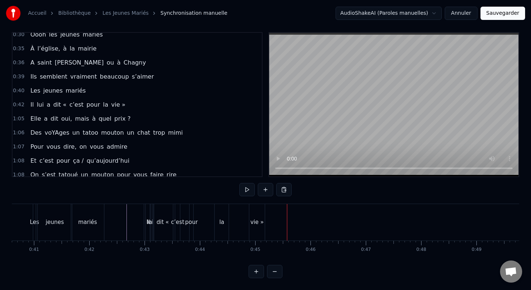
click at [259, 223] on div "vie »" at bounding box center [257, 222] width 13 height 8
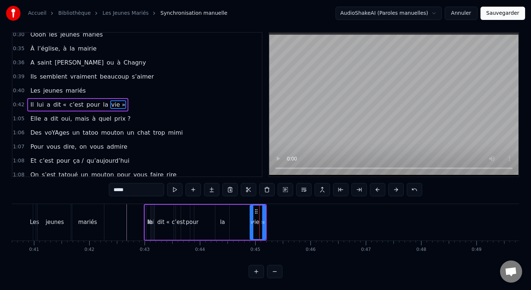
scroll to position [0, 0]
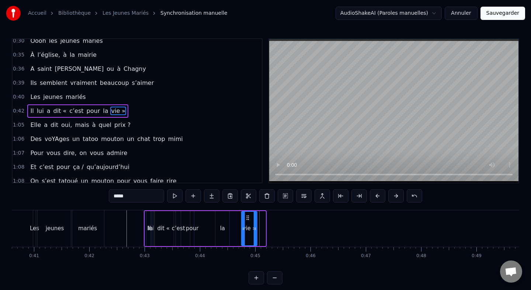
drag, startPoint x: 256, startPoint y: 215, endPoint x: 247, endPoint y: 216, distance: 9.7
click at [247, 216] on icon at bounding box center [248, 218] width 6 height 6
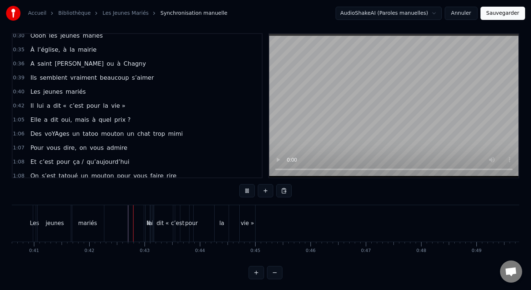
scroll to position [6, 0]
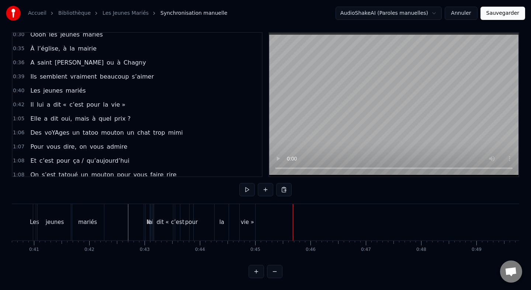
click at [248, 225] on div "vie »" at bounding box center [247, 222] width 13 height 8
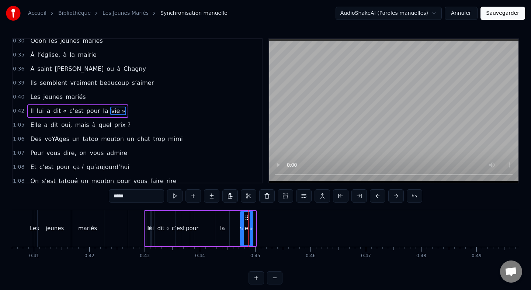
click at [251, 228] on icon at bounding box center [251, 229] width 3 height 6
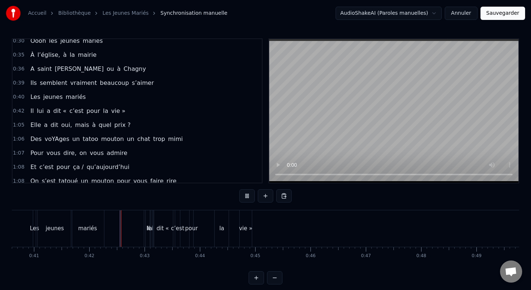
scroll to position [6, 0]
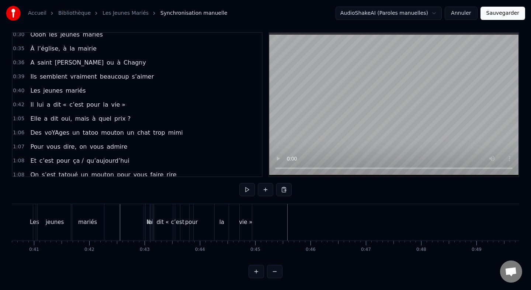
click at [74, 112] on div "Elle a dit oui, mais à quel prix ?" at bounding box center [80, 118] width 106 height 13
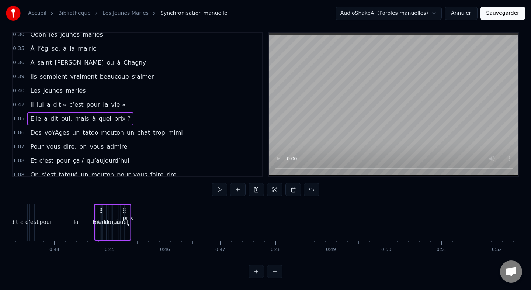
scroll to position [0, 2389]
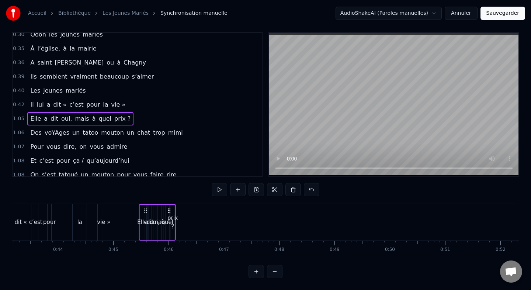
drag, startPoint x: 54, startPoint y: 210, endPoint x: 144, endPoint y: 217, distance: 90.6
click at [144, 217] on div "Elle a dit oui, mais à quel prix ?" at bounding box center [157, 222] width 37 height 37
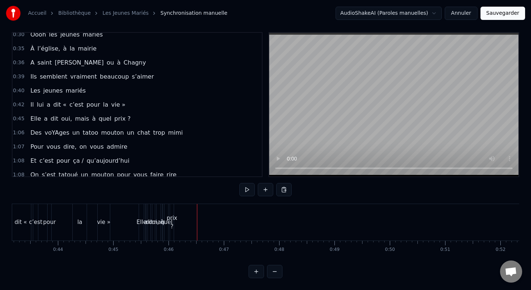
click at [173, 212] on div "prix ?" at bounding box center [172, 222] width 4 height 37
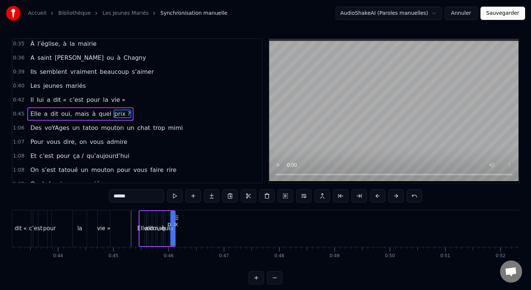
scroll to position [131, 0]
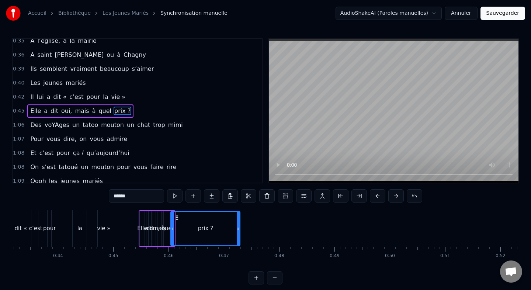
drag, startPoint x: 172, startPoint y: 229, endPoint x: 237, endPoint y: 230, distance: 65.3
click at [237, 230] on icon at bounding box center [238, 229] width 3 height 6
click at [100, 108] on span "quel" at bounding box center [105, 111] width 14 height 8
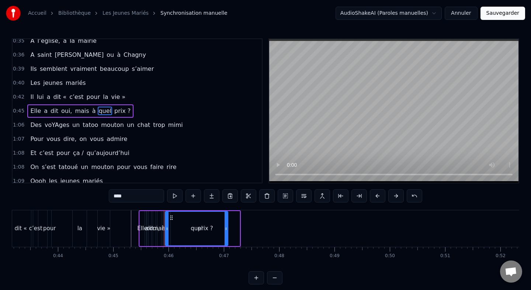
drag, startPoint x: 166, startPoint y: 228, endPoint x: 225, endPoint y: 226, distance: 59.1
click at [225, 226] on icon at bounding box center [226, 229] width 3 height 6
drag, startPoint x: 167, startPoint y: 228, endPoint x: 209, endPoint y: 228, distance: 41.7
click at [183, 228] on div "prix ?" at bounding box center [205, 228] width 69 height 35
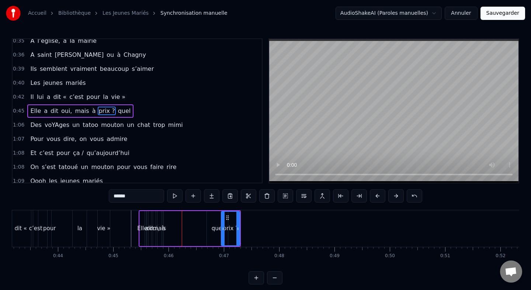
drag, startPoint x: 174, startPoint y: 227, endPoint x: 224, endPoint y: 227, distance: 50.6
click at [92, 112] on span "à" at bounding box center [94, 111] width 5 height 8
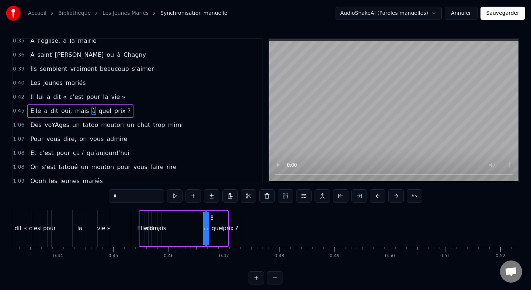
drag, startPoint x: 169, startPoint y: 215, endPoint x: 213, endPoint y: 216, distance: 43.9
click at [213, 216] on icon at bounding box center [212, 218] width 6 height 6
click at [74, 108] on span "mais" at bounding box center [81, 111] width 15 height 8
drag, startPoint x: 165, startPoint y: 220, endPoint x: 205, endPoint y: 220, distance: 40.6
click at [205, 220] on icon at bounding box center [205, 218] width 6 height 6
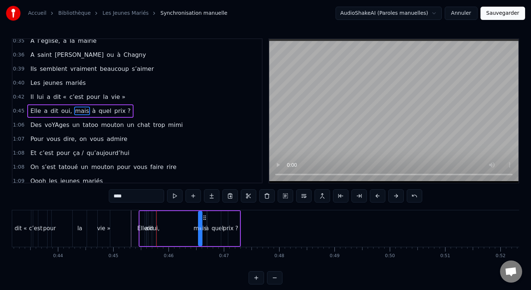
click at [67, 111] on span "oui," at bounding box center [67, 111] width 12 height 8
drag, startPoint x: 160, startPoint y: 216, endPoint x: 193, endPoint y: 217, distance: 32.9
click at [192, 217] on icon at bounding box center [189, 218] width 6 height 6
click at [52, 108] on span "dit" at bounding box center [54, 111] width 9 height 8
drag, startPoint x: 153, startPoint y: 218, endPoint x: 181, endPoint y: 219, distance: 27.7
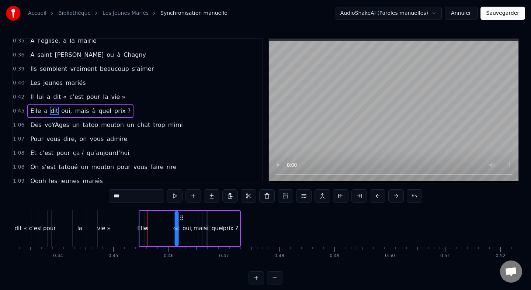
click at [181, 219] on icon at bounding box center [182, 218] width 6 height 6
click at [43, 112] on span "a" at bounding box center [45, 111] width 5 height 8
type input "*"
drag, startPoint x: 154, startPoint y: 217, endPoint x: 166, endPoint y: 217, distance: 12.5
click at [166, 217] on circle at bounding box center [165, 217] width 0 height 0
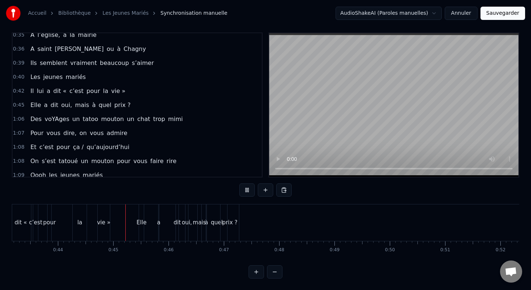
scroll to position [6, 0]
click at [158, 217] on div "a" at bounding box center [158, 222] width 1 height 37
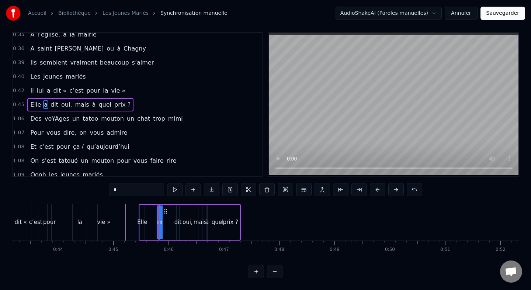
scroll to position [0, 0]
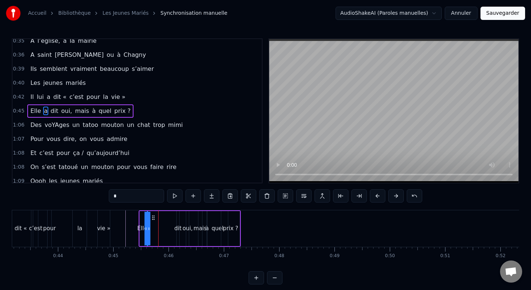
drag, startPoint x: 166, startPoint y: 217, endPoint x: 154, endPoint y: 218, distance: 12.2
click at [154, 218] on icon at bounding box center [154, 218] width 6 height 6
click at [177, 226] on div "dit" at bounding box center [178, 228] width 7 height 8
drag, startPoint x: 183, startPoint y: 217, endPoint x: 156, endPoint y: 218, distance: 26.9
click at [156, 218] on icon at bounding box center [157, 218] width 6 height 6
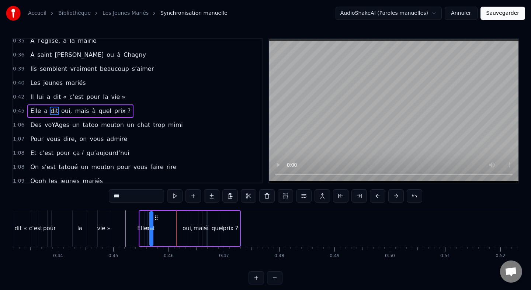
click at [187, 228] on div "oui," at bounding box center [188, 228] width 10 height 8
type input "****"
drag, startPoint x: 191, startPoint y: 217, endPoint x: 173, endPoint y: 217, distance: 18.5
click at [178, 217] on icon at bounding box center [181, 218] width 6 height 6
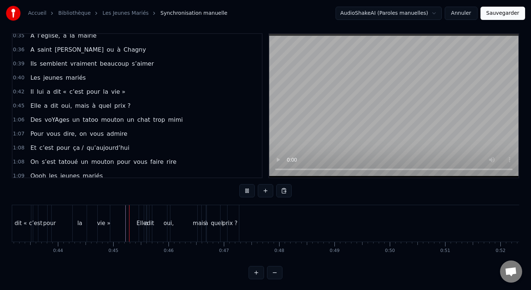
scroll to position [6, 0]
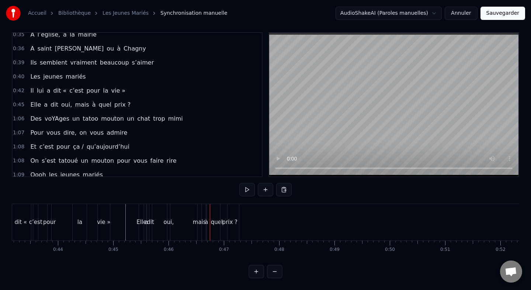
click at [199, 213] on div "mais" at bounding box center [200, 222] width 4 height 37
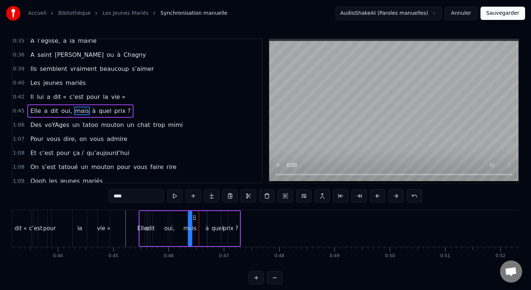
drag, startPoint x: 204, startPoint y: 215, endPoint x: 193, endPoint y: 215, distance: 10.3
click at [193, 215] on icon at bounding box center [195, 218] width 6 height 6
click at [207, 221] on div "quel" at bounding box center [218, 228] width 22 height 35
click at [98, 111] on span "quel" at bounding box center [105, 111] width 14 height 8
click at [92, 111] on span "à" at bounding box center [94, 111] width 5 height 8
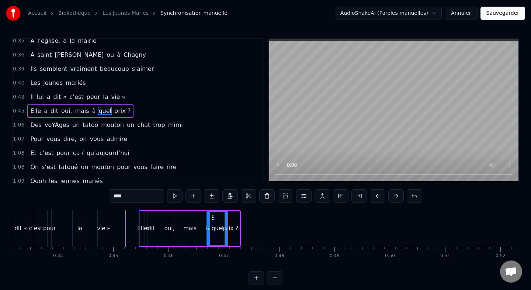
type input "*"
drag, startPoint x: 214, startPoint y: 217, endPoint x: 206, endPoint y: 217, distance: 8.1
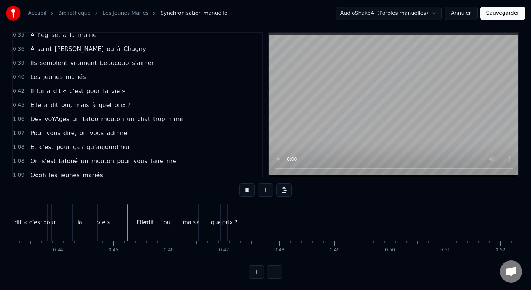
scroll to position [6, 0]
click at [216, 220] on div "quel" at bounding box center [217, 222] width 12 height 8
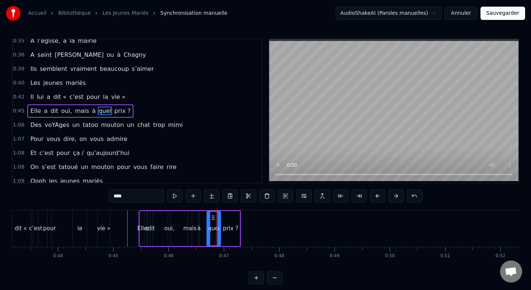
drag, startPoint x: 227, startPoint y: 227, endPoint x: 217, endPoint y: 227, distance: 9.6
click at [217, 227] on icon at bounding box center [218, 229] width 3 height 6
drag, startPoint x: 213, startPoint y: 215, endPoint x: 206, endPoint y: 215, distance: 7.0
click at [206, 215] on icon at bounding box center [206, 218] width 6 height 6
click at [231, 225] on div "prix ?" at bounding box center [230, 228] width 15 height 8
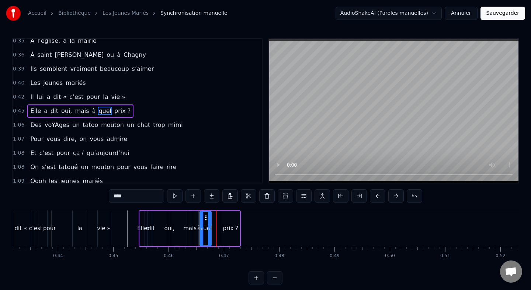
type input "******"
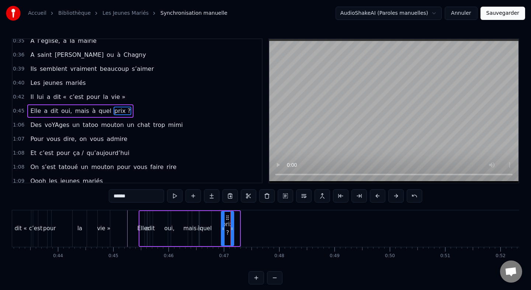
drag, startPoint x: 238, startPoint y: 227, endPoint x: 231, endPoint y: 227, distance: 7.0
click at [231, 227] on icon at bounding box center [232, 229] width 3 height 6
drag, startPoint x: 227, startPoint y: 216, endPoint x: 217, endPoint y: 216, distance: 9.6
click at [217, 216] on circle at bounding box center [217, 216] width 0 height 0
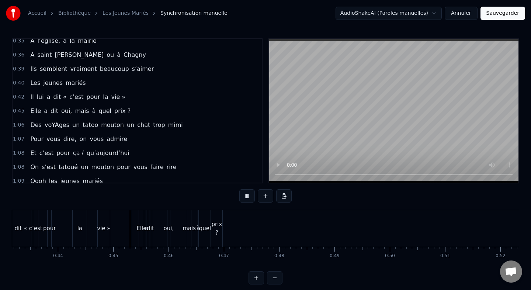
scroll to position [6, 0]
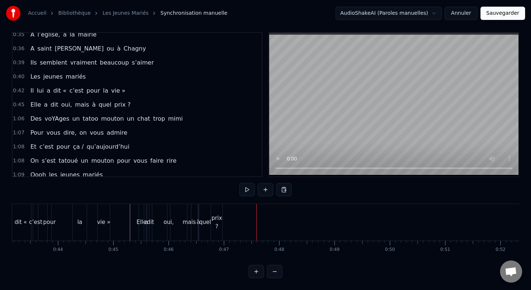
click at [108, 113] on div "Des voYAges un tatoo mouton un chat trop mimi" at bounding box center [106, 118] width 158 height 13
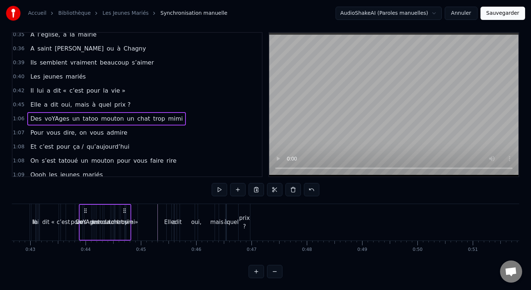
scroll to position [0, 2344]
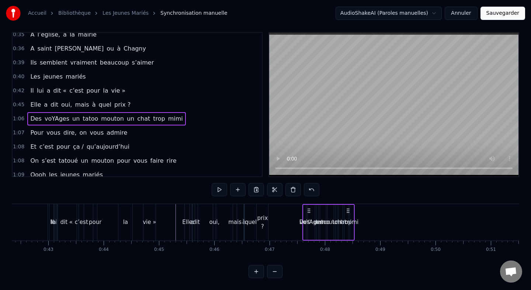
drag, startPoint x: 56, startPoint y: 207, endPoint x: 310, endPoint y: 231, distance: 254.6
click at [310, 231] on div "Des voYAges un tatoo mouton un chat trop mimi" at bounding box center [329, 222] width 52 height 37
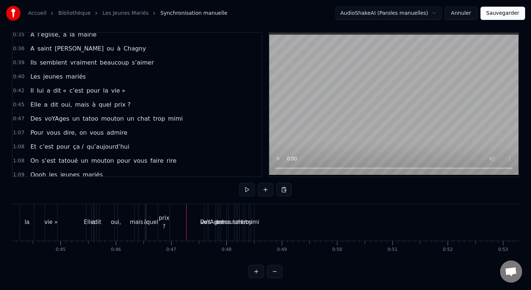
scroll to position [0, 2447]
click at [248, 220] on div "mimi" at bounding box center [248, 222] width 14 height 8
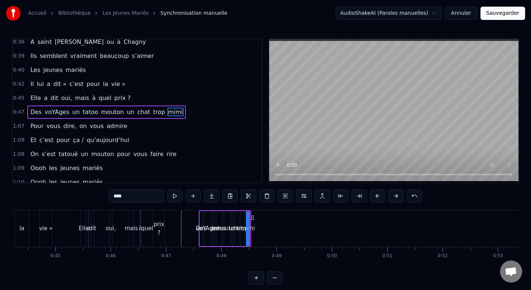
scroll to position [145, 0]
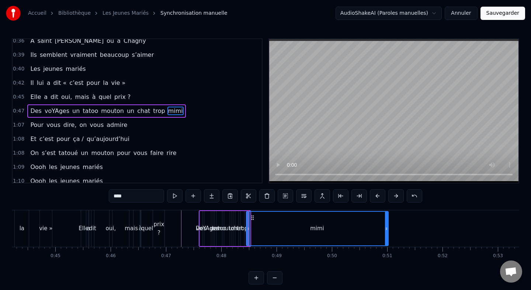
drag, startPoint x: 247, startPoint y: 228, endPoint x: 386, endPoint y: 231, distance: 139.5
click at [386, 231] on icon at bounding box center [386, 229] width 3 height 6
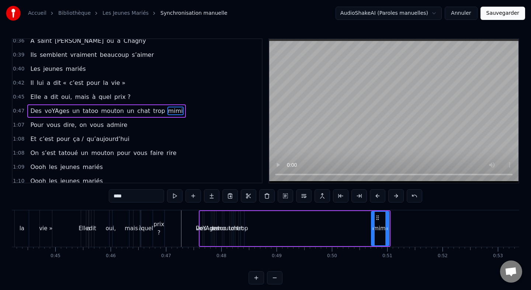
drag, startPoint x: 247, startPoint y: 228, endPoint x: 372, endPoint y: 228, distance: 125.1
click at [372, 228] on icon at bounding box center [373, 229] width 3 height 6
click at [243, 229] on div "trop" at bounding box center [242, 228] width 11 height 8
type input "****"
click at [244, 228] on div "trop" at bounding box center [242, 228] width 11 height 8
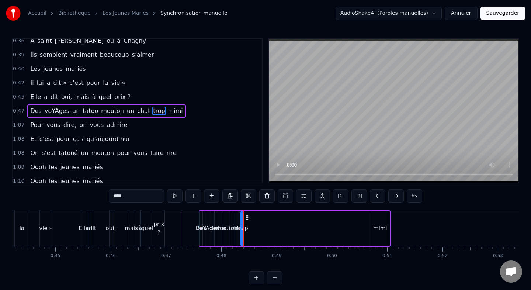
drag, startPoint x: 243, startPoint y: 228, endPoint x: 262, endPoint y: 229, distance: 18.8
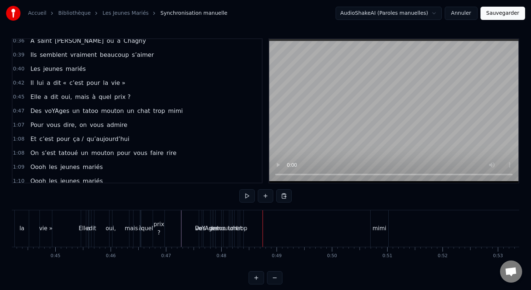
click at [244, 229] on div "trop" at bounding box center [241, 228] width 11 height 8
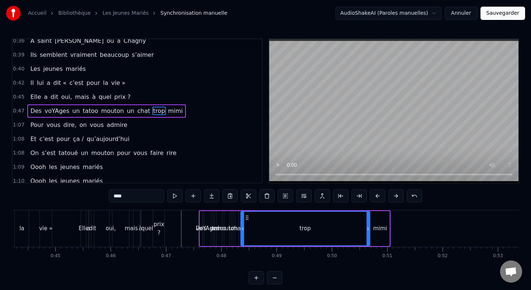
drag, startPoint x: 242, startPoint y: 229, endPoint x: 369, endPoint y: 227, distance: 126.2
click at [369, 228] on icon at bounding box center [368, 229] width 3 height 6
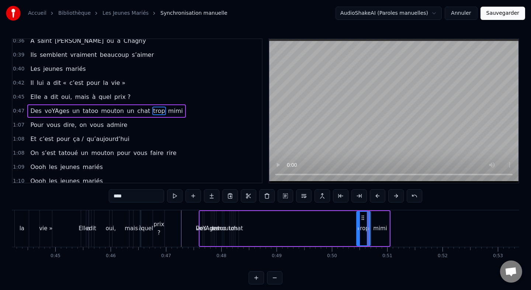
drag, startPoint x: 243, startPoint y: 229, endPoint x: 359, endPoint y: 228, distance: 115.9
click at [359, 228] on icon at bounding box center [358, 229] width 3 height 6
click at [137, 109] on span "chat" at bounding box center [144, 111] width 14 height 8
drag, startPoint x: 242, startPoint y: 218, endPoint x: 354, endPoint y: 220, distance: 111.8
click at [355, 221] on div "Des voYAges un tatoo mouton un chat trop mimi" at bounding box center [295, 228] width 192 height 37
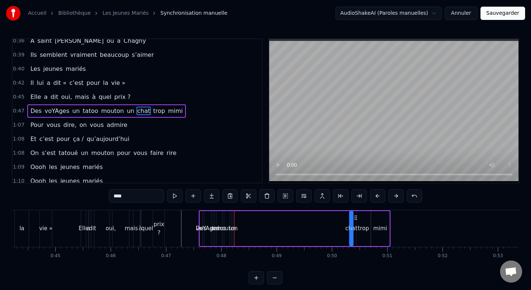
click at [356, 220] on icon at bounding box center [356, 218] width 6 height 6
click at [126, 112] on span "un" at bounding box center [130, 111] width 9 height 8
drag, startPoint x: 239, startPoint y: 220, endPoint x: 351, endPoint y: 221, distance: 111.8
click at [351, 221] on div "Des voYAges un tatoo mouton un chat trop mimi" at bounding box center [295, 228] width 192 height 37
click at [103, 111] on span "mouton" at bounding box center [112, 111] width 24 height 8
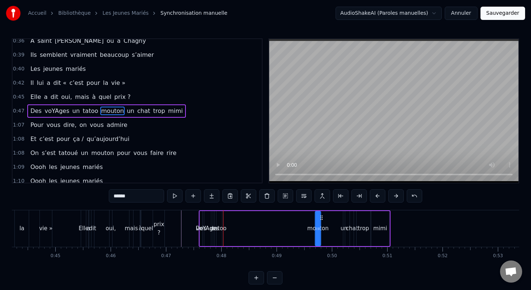
drag, startPoint x: 231, startPoint y: 217, endPoint x: 328, endPoint y: 218, distance: 97.4
click at [323, 218] on circle at bounding box center [322, 217] width 0 height 0
click at [89, 110] on span "tatoo" at bounding box center [90, 111] width 17 height 8
drag, startPoint x: 223, startPoint y: 218, endPoint x: 313, endPoint y: 221, distance: 90.5
click at [313, 221] on div "Des voYAges un tatoo mouton un chat trop mimi" at bounding box center [295, 228] width 192 height 37
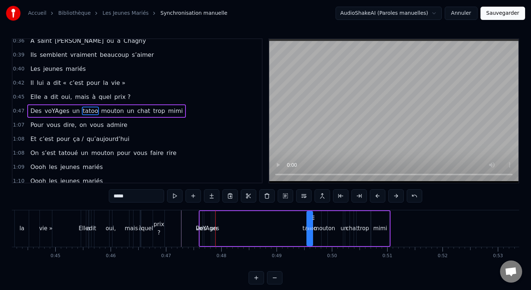
click at [74, 112] on span "un" at bounding box center [76, 111] width 9 height 8
drag, startPoint x: 218, startPoint y: 217, endPoint x: 299, endPoint y: 221, distance: 80.2
click at [299, 221] on div "Des voYAges un tatoo mouton un chat trop mimi" at bounding box center [295, 228] width 192 height 37
click at [65, 108] on span "voYAges" at bounding box center [57, 111] width 26 height 8
type input "*******"
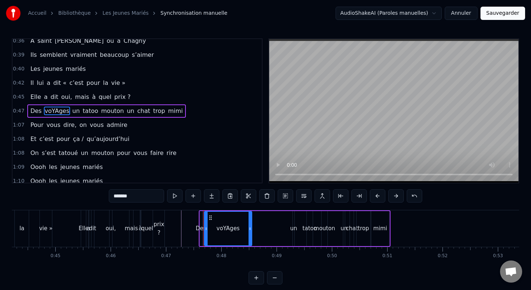
drag, startPoint x: 210, startPoint y: 228, endPoint x: 256, endPoint y: 228, distance: 46.1
click at [252, 228] on icon at bounding box center [250, 229] width 3 height 6
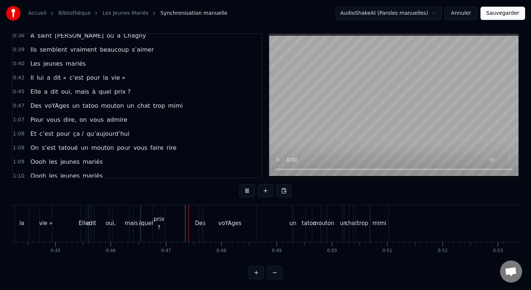
scroll to position [6, 0]
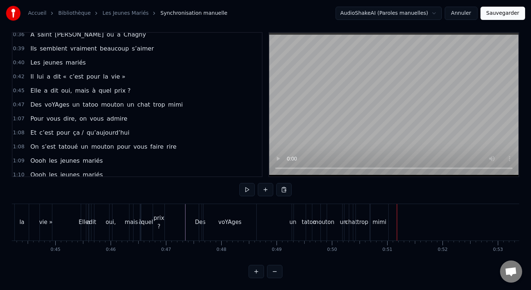
click at [234, 225] on div "voYAges" at bounding box center [229, 222] width 23 height 8
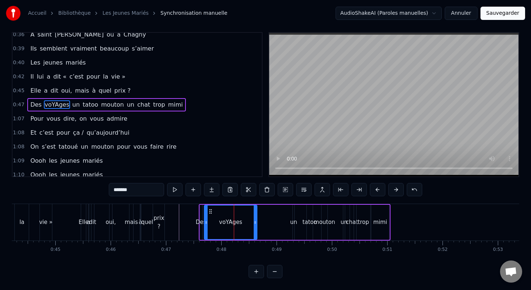
scroll to position [0, 0]
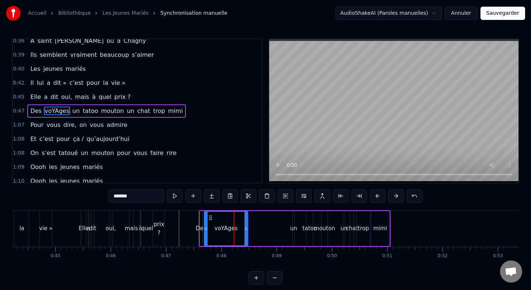
drag, startPoint x: 255, startPoint y: 228, endPoint x: 246, endPoint y: 228, distance: 9.6
click at [246, 228] on icon at bounding box center [246, 229] width 3 height 6
click at [124, 196] on input "*******" at bounding box center [136, 195] width 55 height 13
type input "*******"
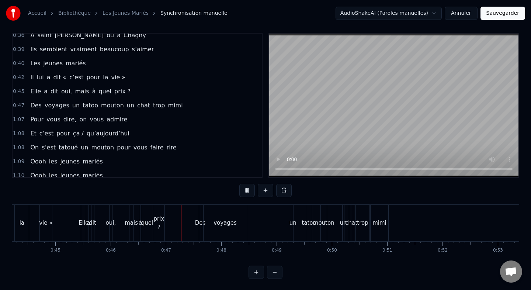
scroll to position [6, 0]
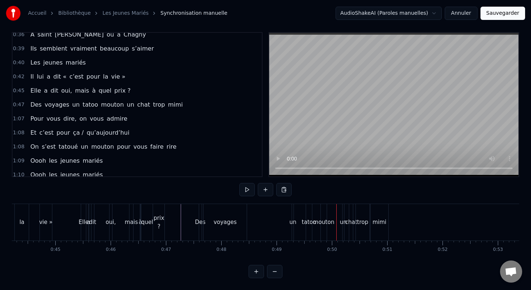
click at [293, 215] on div "un" at bounding box center [293, 222] width 2 height 37
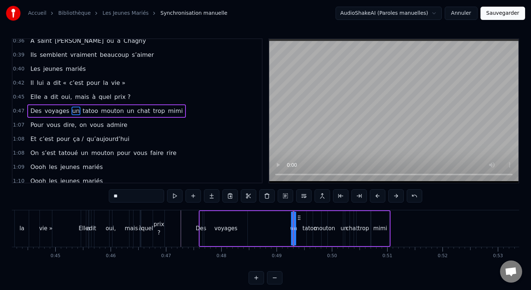
click at [299, 216] on icon at bounding box center [299, 218] width 6 height 6
drag, startPoint x: 300, startPoint y: 218, endPoint x: 254, endPoint y: 218, distance: 45.8
click at [254, 218] on icon at bounding box center [254, 218] width 6 height 6
click at [308, 225] on div "tatoo" at bounding box center [310, 228] width 14 height 8
drag, startPoint x: 314, startPoint y: 217, endPoint x: 259, endPoint y: 218, distance: 54.6
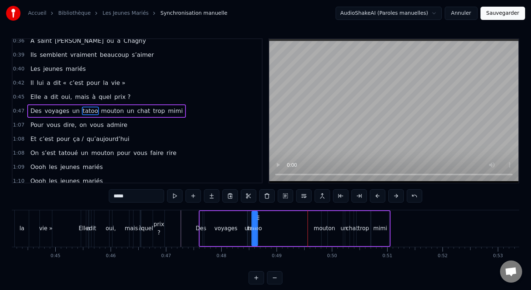
click at [259, 217] on icon at bounding box center [258, 218] width 6 height 6
click at [259, 228] on circle at bounding box center [259, 228] width 0 height 0
click at [318, 229] on div "mouton" at bounding box center [324, 228] width 21 height 8
type input "******"
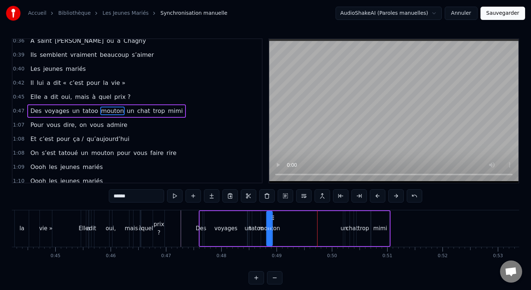
drag, startPoint x: 327, startPoint y: 218, endPoint x: 272, endPoint y: 218, distance: 55.0
click at [272, 218] on icon at bounding box center [273, 218] width 6 height 6
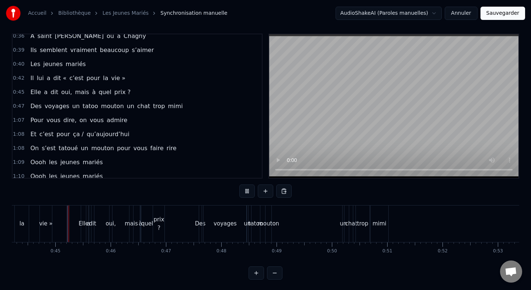
scroll to position [6, 0]
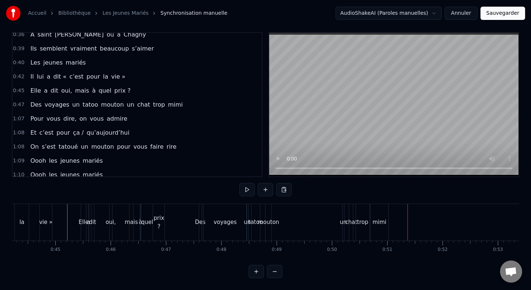
click at [342, 214] on div "un" at bounding box center [343, 222] width 2 height 37
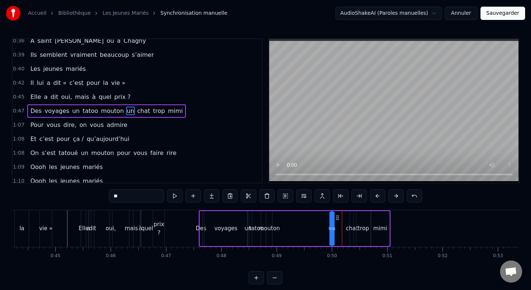
drag, startPoint x: 350, startPoint y: 217, endPoint x: 337, endPoint y: 218, distance: 13.3
click at [338, 218] on circle at bounding box center [338, 217] width 0 height 0
click at [352, 220] on div "chat" at bounding box center [352, 228] width 4 height 35
drag, startPoint x: 356, startPoint y: 219, endPoint x: 342, endPoint y: 220, distance: 13.3
click at [342, 220] on circle at bounding box center [342, 219] width 0 height 0
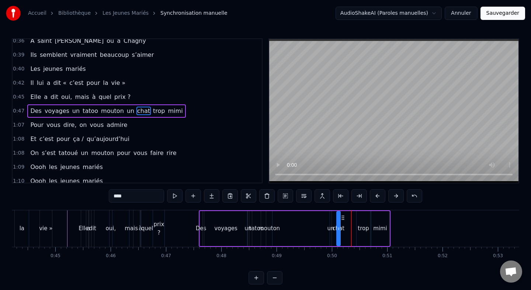
click at [359, 220] on div "trop" at bounding box center [364, 228] width 14 height 35
drag, startPoint x: 363, startPoint y: 217, endPoint x: 348, endPoint y: 218, distance: 15.1
click at [348, 218] on circle at bounding box center [348, 217] width 0 height 0
click at [379, 224] on div "mimi" at bounding box center [381, 228] width 18 height 35
type input "****"
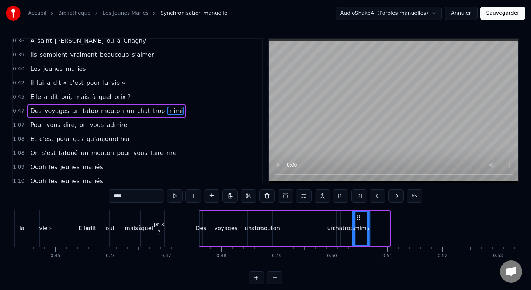
drag, startPoint x: 376, startPoint y: 217, endPoint x: 356, endPoint y: 217, distance: 19.9
click at [356, 217] on icon at bounding box center [359, 218] width 6 height 6
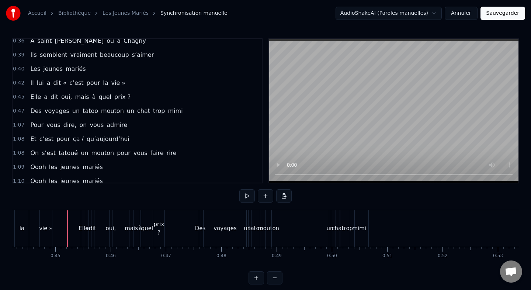
scroll to position [6, 0]
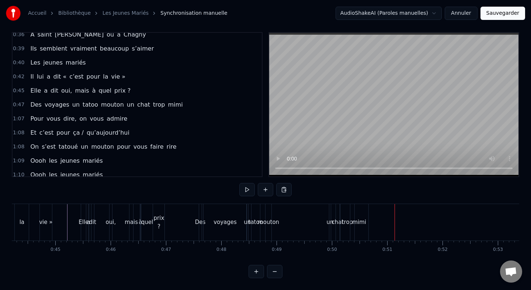
click at [236, 222] on div "voyages" at bounding box center [226, 222] width 44 height 37
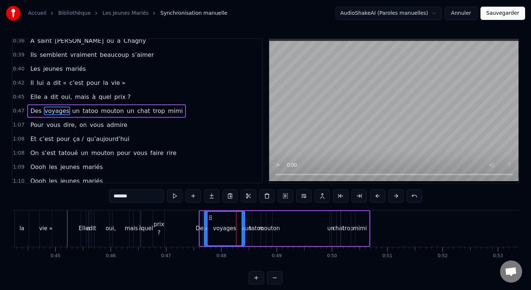
drag, startPoint x: 246, startPoint y: 228, endPoint x: 242, endPoint y: 228, distance: 3.7
click at [242, 228] on icon at bounding box center [243, 229] width 3 height 6
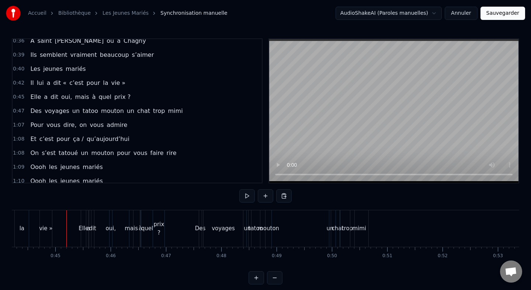
scroll to position [6, 0]
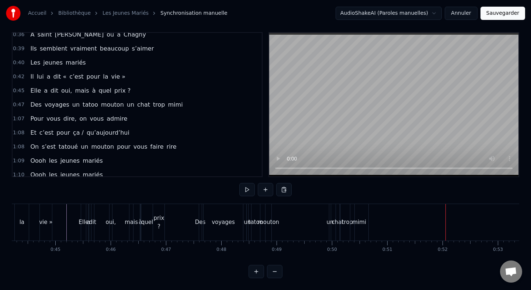
click at [88, 113] on div "Pour vous dire, on vous admire" at bounding box center [78, 118] width 103 height 13
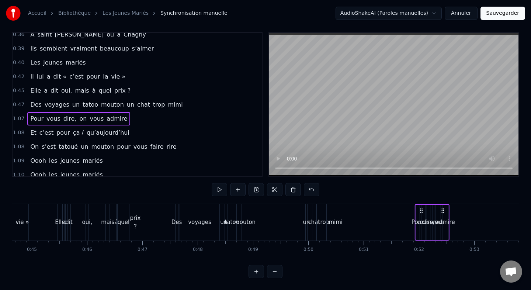
scroll to position [0, 2472]
drag, startPoint x: 55, startPoint y: 210, endPoint x: 412, endPoint y: 235, distance: 357.4
click at [412, 235] on div "Pour vous dire, on vous admire" at bounding box center [422, 222] width 35 height 37
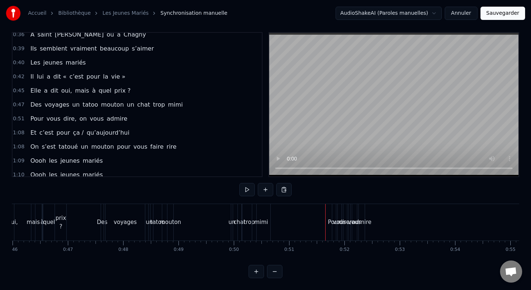
scroll to position [0, 2575]
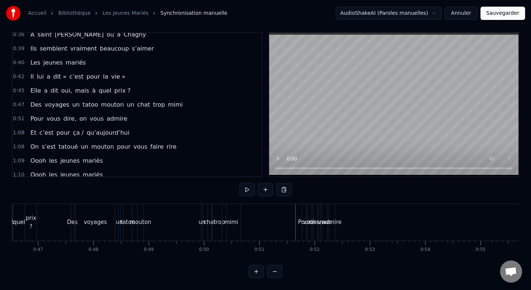
click at [334, 217] on div "admire" at bounding box center [332, 222] width 6 height 37
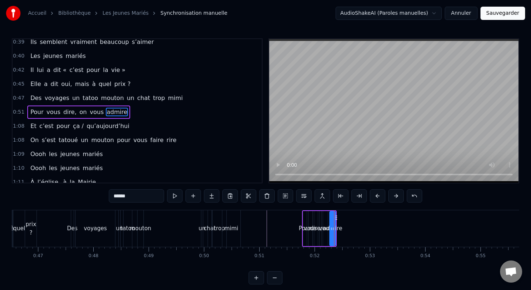
scroll to position [159, 0]
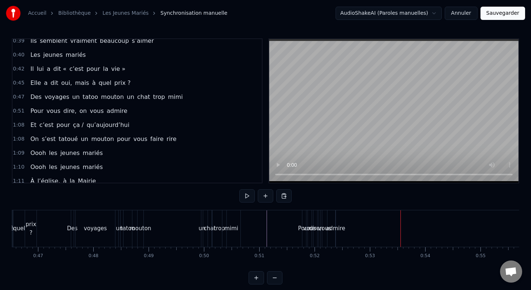
click at [332, 228] on div "admire" at bounding box center [336, 228] width 20 height 8
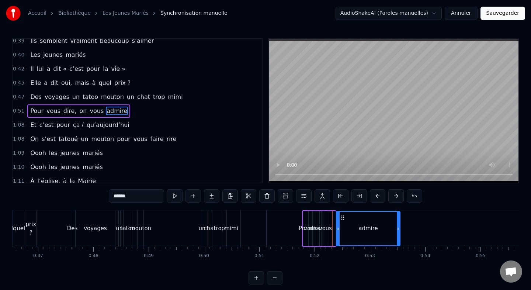
drag, startPoint x: 335, startPoint y: 229, endPoint x: 401, endPoint y: 231, distance: 65.7
click at [400, 231] on icon at bounding box center [398, 229] width 3 height 6
drag, startPoint x: 338, startPoint y: 227, endPoint x: 383, endPoint y: 228, distance: 45.0
click at [383, 228] on icon at bounding box center [383, 229] width 3 height 6
click at [95, 110] on span "vous" at bounding box center [96, 111] width 15 height 8
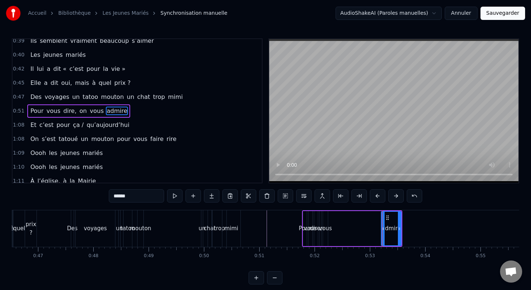
type input "****"
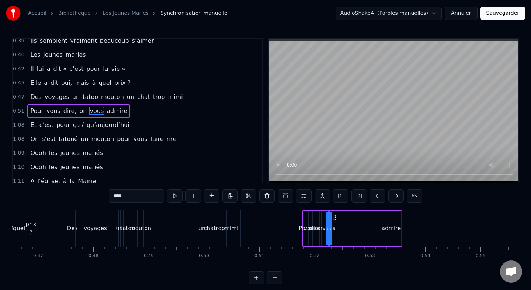
drag, startPoint x: 324, startPoint y: 228, endPoint x: 387, endPoint y: 228, distance: 63.1
click at [387, 228] on div "Pour vous dire, on vous admire" at bounding box center [352, 228] width 100 height 37
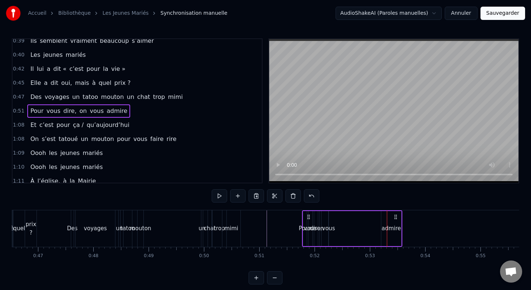
click at [327, 227] on div "vous" at bounding box center [328, 228] width 13 height 8
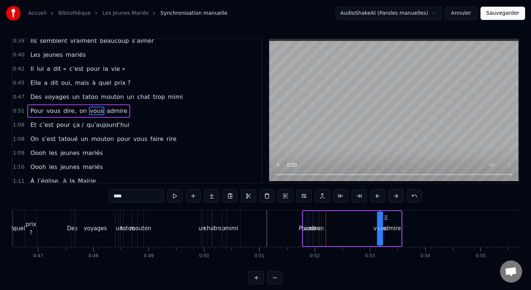
drag, startPoint x: 335, startPoint y: 218, endPoint x: 386, endPoint y: 217, distance: 50.9
click at [386, 217] on icon at bounding box center [386, 218] width 6 height 6
click at [323, 218] on div "Pour vous dire, on vous admire" at bounding box center [352, 228] width 100 height 37
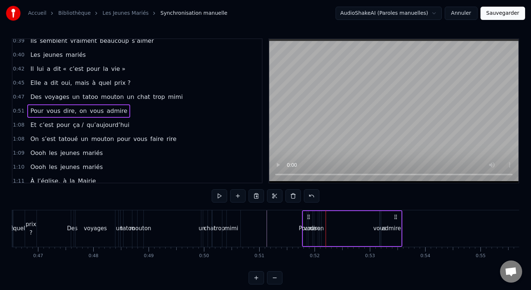
click at [79, 112] on span "on" at bounding box center [83, 111] width 9 height 8
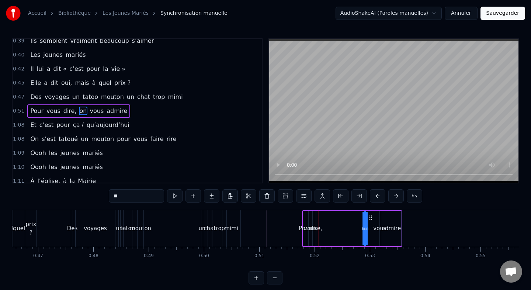
drag, startPoint x: 326, startPoint y: 219, endPoint x: 373, endPoint y: 219, distance: 47.6
click at [373, 219] on icon at bounding box center [371, 218] width 6 height 6
click at [66, 109] on span "dire," at bounding box center [70, 111] width 15 height 8
drag, startPoint x: 321, startPoint y: 216, endPoint x: 332, endPoint y: 216, distance: 11.4
click at [332, 216] on icon at bounding box center [332, 218] width 6 height 6
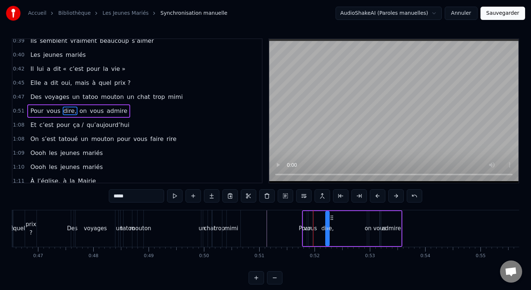
click at [53, 109] on span "vous" at bounding box center [53, 111] width 15 height 8
type input "****"
drag, startPoint x: 317, startPoint y: 216, endPoint x: 321, endPoint y: 217, distance: 4.4
click at [321, 217] on icon at bounding box center [319, 218] width 6 height 6
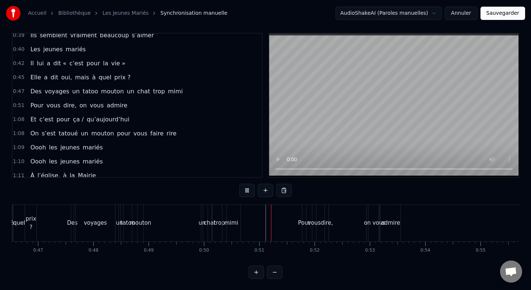
scroll to position [6, 0]
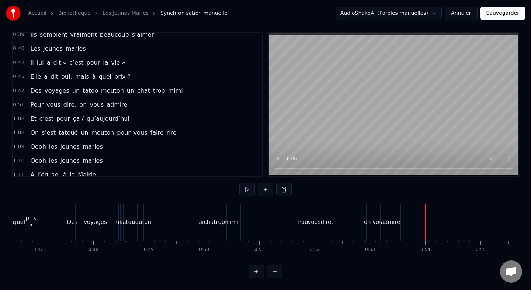
click at [385, 219] on div "admire" at bounding box center [391, 222] width 20 height 8
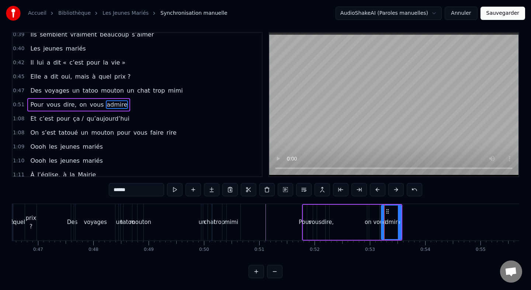
scroll to position [0, 0]
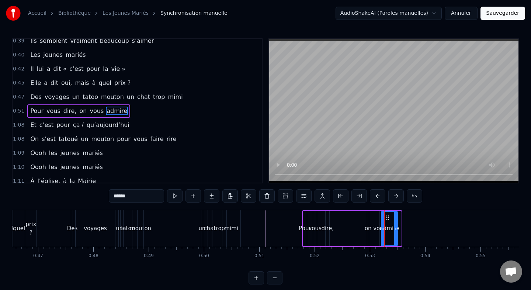
drag, startPoint x: 400, startPoint y: 229, endPoint x: 396, endPoint y: 229, distance: 4.1
click at [396, 229] on icon at bounding box center [395, 229] width 3 height 6
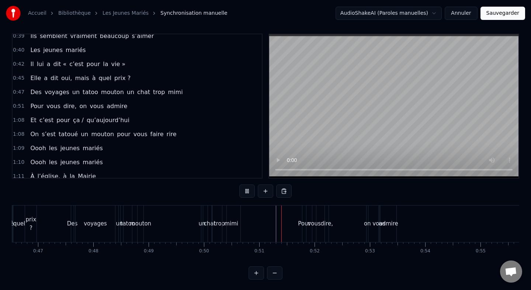
scroll to position [6, 0]
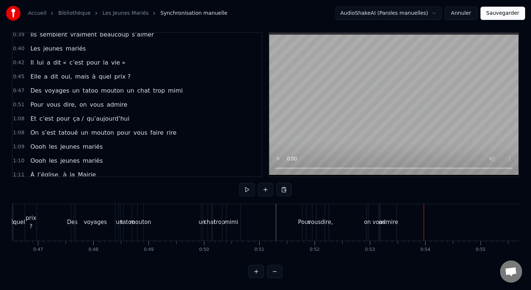
click at [367, 217] on div "on" at bounding box center [367, 222] width 1 height 37
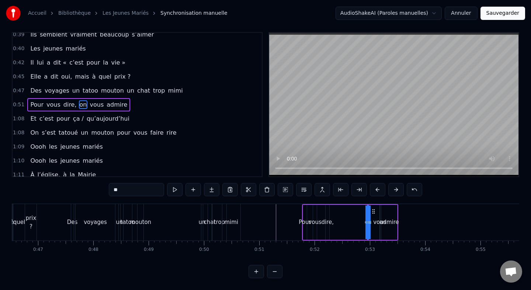
scroll to position [0, 0]
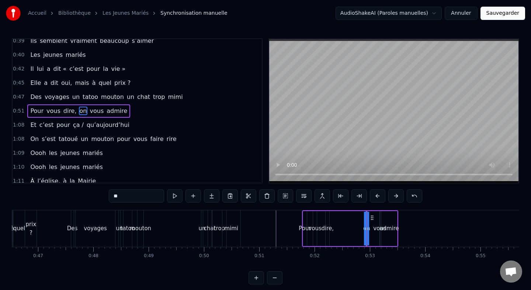
click at [372, 219] on circle at bounding box center [372, 219] width 0 height 0
click at [375, 225] on div "vous" at bounding box center [379, 228] width 13 height 8
type input "****"
click at [383, 216] on circle at bounding box center [383, 216] width 0 height 0
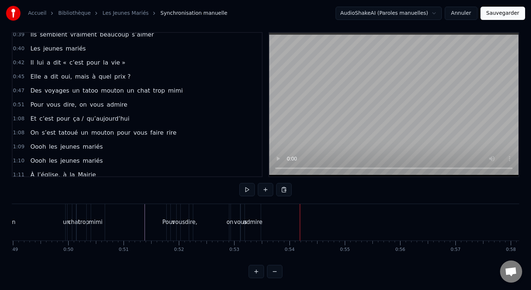
scroll to position [0, 2714]
click at [62, 112] on div "Et c’est pour ça / qu’aujourd’hui" at bounding box center [79, 118] width 105 height 13
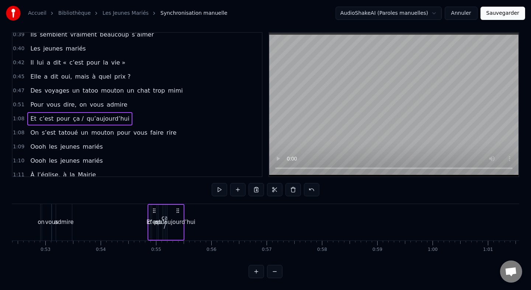
scroll to position [0, 2900]
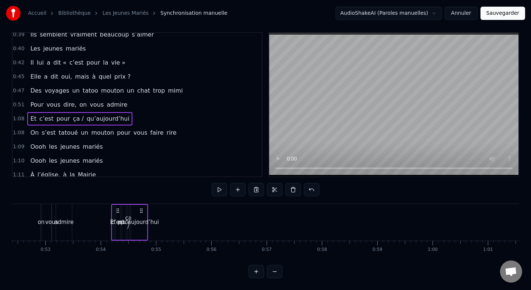
drag, startPoint x: 55, startPoint y: 211, endPoint x: 118, endPoint y: 231, distance: 65.6
click at [118, 231] on div "Et c’est pour ça / qu’aujourd’hui" at bounding box center [129, 222] width 37 height 37
click at [142, 224] on div "qu’aujourd’hui" at bounding box center [139, 222] width 40 height 8
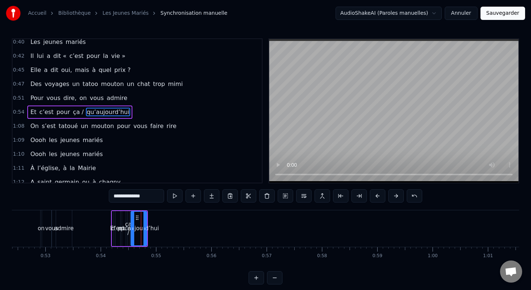
scroll to position [173, 0]
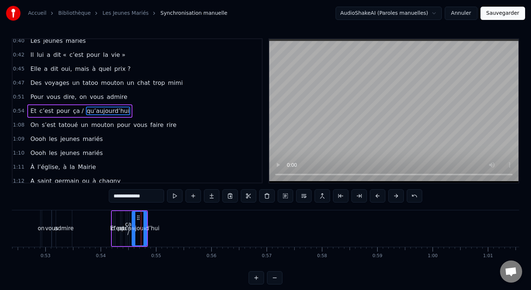
click at [133, 228] on icon at bounding box center [133, 229] width 3 height 6
drag, startPoint x: 145, startPoint y: 228, endPoint x: 179, endPoint y: 228, distance: 34.3
click at [179, 228] on icon at bounding box center [178, 229] width 3 height 6
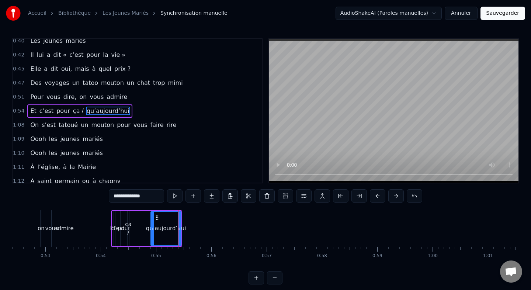
drag, startPoint x: 133, startPoint y: 227, endPoint x: 165, endPoint y: 227, distance: 31.7
click at [154, 227] on icon at bounding box center [152, 229] width 3 height 6
click at [77, 111] on span "ça /" at bounding box center [78, 111] width 12 height 8
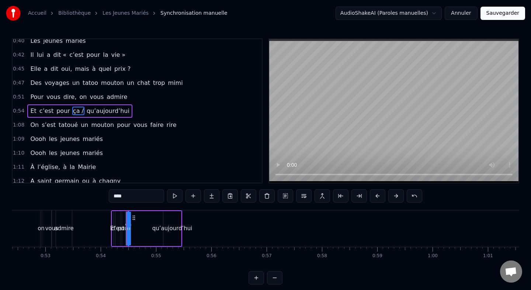
click at [129, 202] on input "****" at bounding box center [136, 195] width 55 height 13
drag, startPoint x: 127, startPoint y: 229, endPoint x: 148, endPoint y: 229, distance: 21.4
click at [147, 229] on icon at bounding box center [145, 229] width 3 height 6
drag, startPoint x: 130, startPoint y: 227, endPoint x: 143, endPoint y: 228, distance: 13.7
click at [143, 228] on icon at bounding box center [141, 229] width 3 height 6
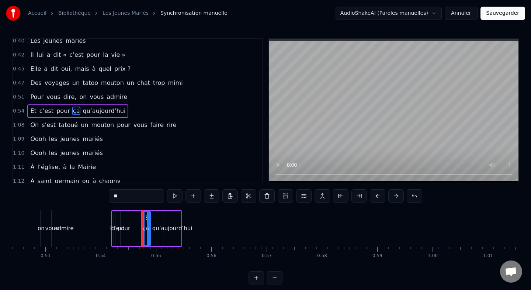
click at [60, 111] on span "pour" at bounding box center [63, 111] width 15 height 8
drag, startPoint x: 128, startPoint y: 217, endPoint x: 139, endPoint y: 217, distance: 11.4
click at [139, 217] on icon at bounding box center [140, 218] width 6 height 6
click at [39, 110] on span "c’est" at bounding box center [46, 111] width 15 height 8
type input "*****"
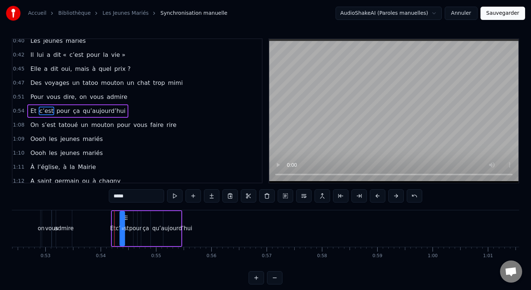
drag, startPoint x: 121, startPoint y: 217, endPoint x: 128, endPoint y: 217, distance: 7.4
click at [128, 217] on icon at bounding box center [126, 218] width 6 height 6
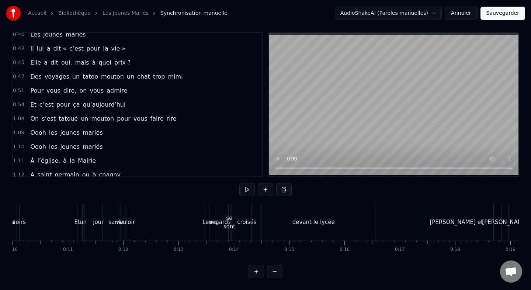
scroll to position [0, 0]
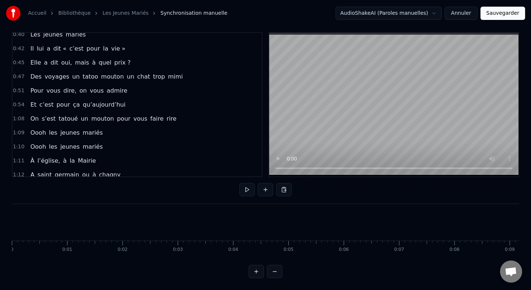
click at [70, 113] on div "On s’est tatoué un mouton pour vous faire rire" at bounding box center [103, 118] width 152 height 13
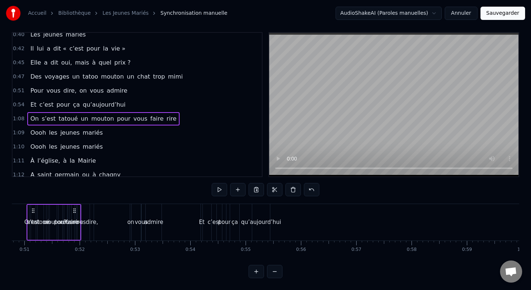
scroll to position [0, 2797]
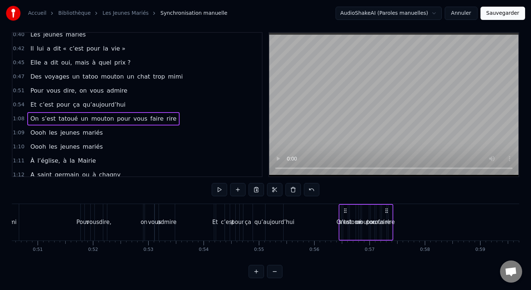
drag, startPoint x: 53, startPoint y: 209, endPoint x: 343, endPoint y: 223, distance: 290.4
click at [343, 223] on div "On s’est tatoué un mouton pour vous faire rire" at bounding box center [366, 222] width 55 height 37
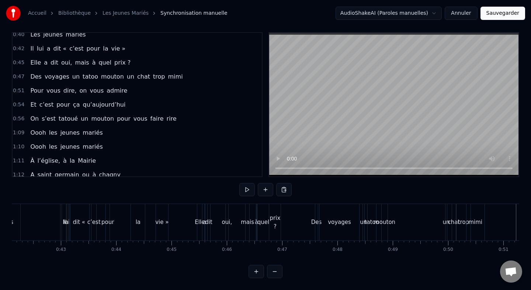
scroll to position [0, 2321]
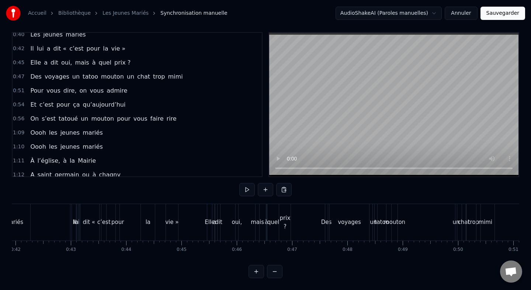
click at [104, 220] on div "c’est" at bounding box center [103, 222] width 13 height 8
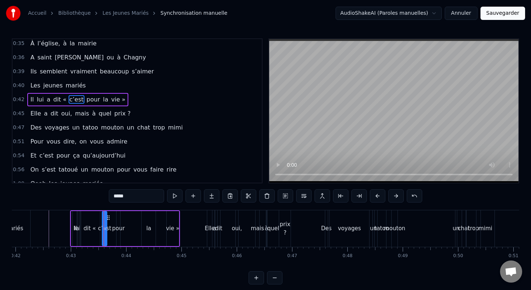
scroll to position [117, 0]
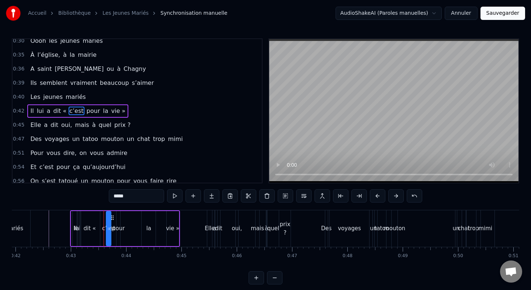
drag, startPoint x: 108, startPoint y: 217, endPoint x: 112, endPoint y: 217, distance: 4.1
click at [112, 217] on icon at bounding box center [113, 218] width 6 height 6
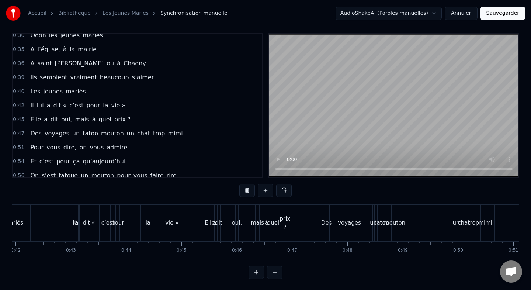
scroll to position [6, 0]
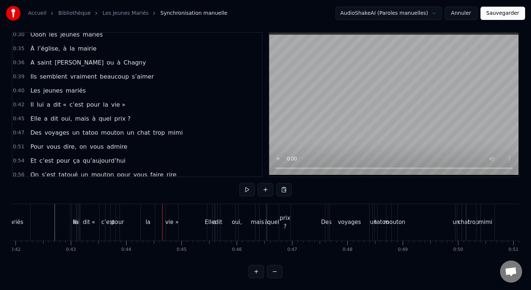
click at [108, 217] on div "c’est" at bounding box center [108, 222] width 5 height 37
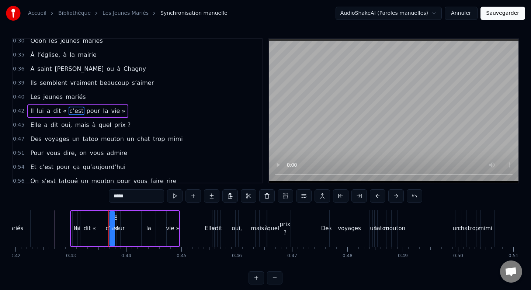
click at [116, 217] on icon at bounding box center [116, 218] width 6 height 6
click at [119, 221] on div "pour" at bounding box center [119, 228] width 4 height 35
type input "****"
drag, startPoint x: 123, startPoint y: 217, endPoint x: 130, endPoint y: 217, distance: 6.3
click at [130, 217] on icon at bounding box center [130, 218] width 6 height 6
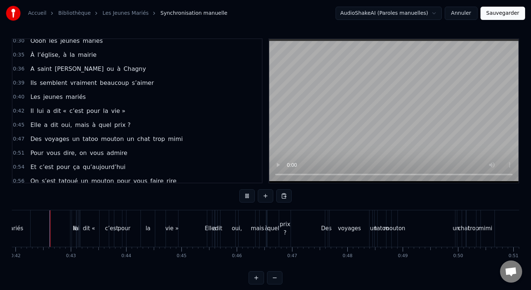
scroll to position [6, 0]
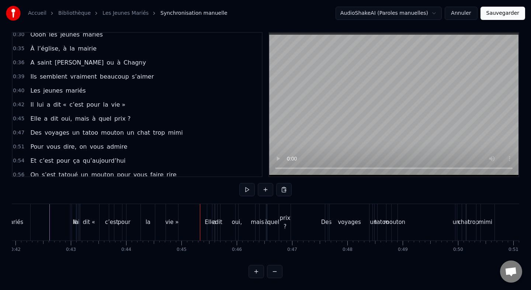
click at [114, 214] on div "c’est" at bounding box center [111, 222] width 5 height 37
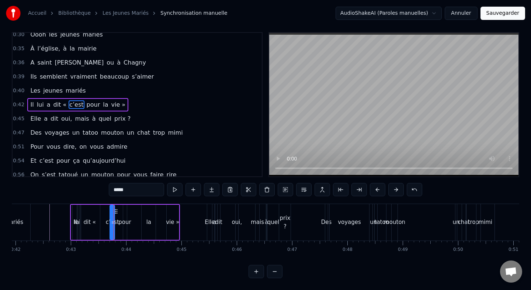
scroll to position [0, 0]
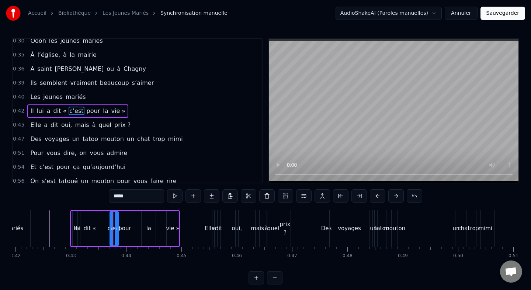
drag, startPoint x: 113, startPoint y: 228, endPoint x: 117, endPoint y: 228, distance: 4.1
click at [117, 228] on icon at bounding box center [116, 229] width 3 height 6
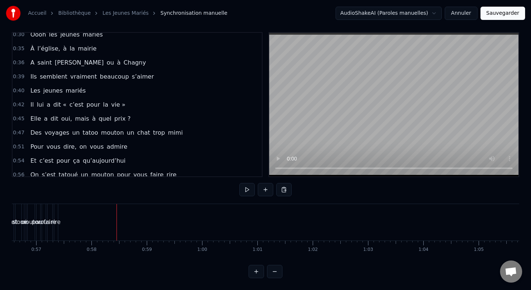
scroll to position [0, 3127]
click at [59, 216] on div "rire" at bounding box center [60, 222] width 4 height 37
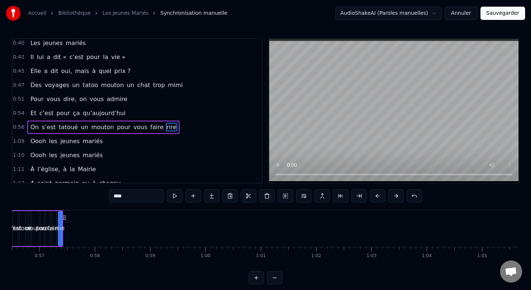
scroll to position [187, 0]
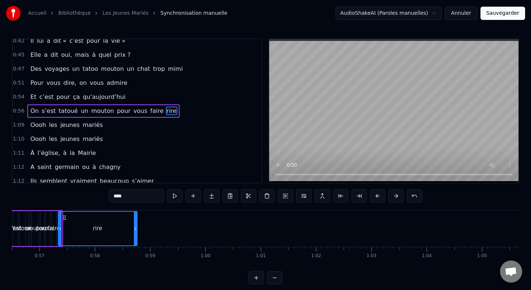
drag, startPoint x: 61, startPoint y: 228, endPoint x: 141, endPoint y: 228, distance: 80.1
click at [137, 228] on icon at bounding box center [135, 229] width 3 height 6
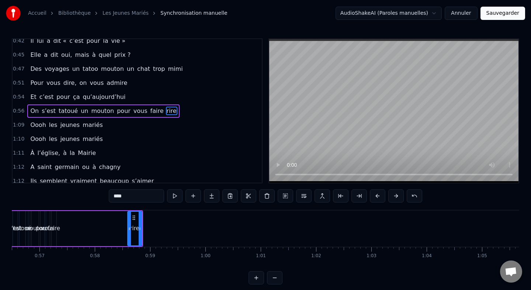
drag, startPoint x: 59, startPoint y: 227, endPoint x: 129, endPoint y: 227, distance: 69.4
click at [129, 227] on icon at bounding box center [129, 229] width 3 height 6
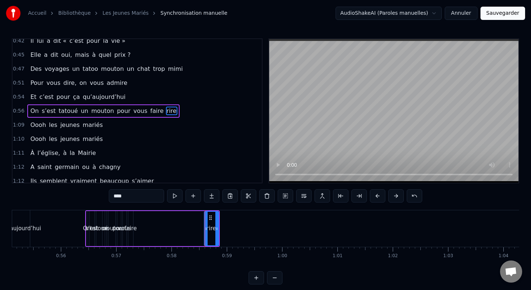
scroll to position [0, 3043]
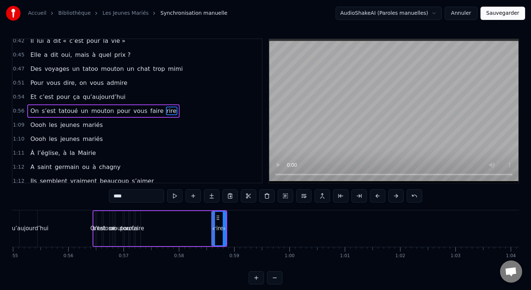
click at [140, 227] on div "faire" at bounding box center [138, 228] width 13 height 8
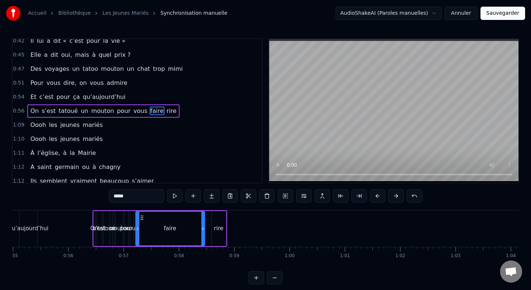
drag, startPoint x: 140, startPoint y: 229, endPoint x: 207, endPoint y: 230, distance: 67.2
click at [205, 230] on div "faire" at bounding box center [170, 228] width 70 height 35
drag, startPoint x: 137, startPoint y: 227, endPoint x: 191, endPoint y: 228, distance: 53.5
click at [191, 228] on icon at bounding box center [191, 229] width 3 height 6
click at [132, 224] on div "vous" at bounding box center [132, 228] width 4 height 35
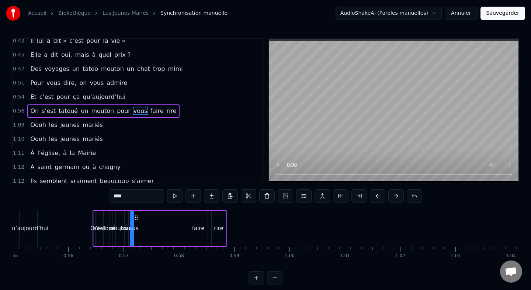
click at [134, 227] on div "vous" at bounding box center [131, 228] width 13 height 8
drag, startPoint x: 131, startPoint y: 228, endPoint x: 187, endPoint y: 229, distance: 55.7
click at [176, 229] on icon at bounding box center [174, 229] width 3 height 6
drag, startPoint x: 132, startPoint y: 228, endPoint x: 182, endPoint y: 228, distance: 49.4
click at [182, 228] on icon at bounding box center [181, 229] width 3 height 6
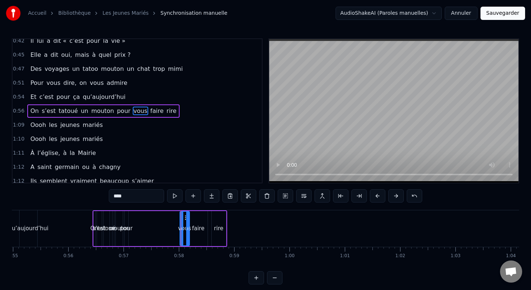
click at [127, 226] on div "pour" at bounding box center [126, 228] width 13 height 8
type input "****"
drag, startPoint x: 130, startPoint y: 216, endPoint x: 180, endPoint y: 217, distance: 49.8
click at [180, 217] on icon at bounding box center [181, 218] width 6 height 6
click at [124, 220] on div "On s’est tatoué un mouton pour vous faire rire" at bounding box center [160, 228] width 135 height 37
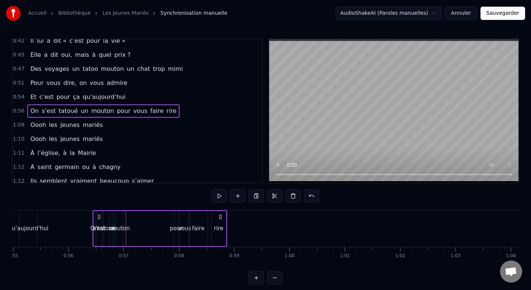
click at [121, 218] on div "mouton" at bounding box center [119, 228] width 7 height 35
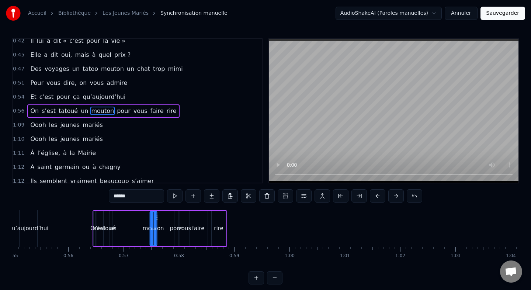
drag, startPoint x: 123, startPoint y: 218, endPoint x: 156, endPoint y: 218, distance: 33.6
click at [157, 218] on icon at bounding box center [156, 218] width 6 height 6
click at [114, 227] on div "un" at bounding box center [113, 228] width 7 height 8
type input "**"
drag, startPoint x: 118, startPoint y: 218, endPoint x: 150, endPoint y: 218, distance: 32.1
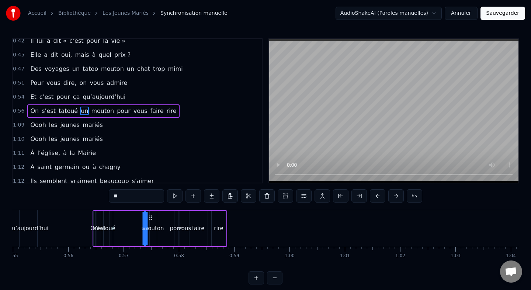
click at [150, 218] on icon at bounding box center [151, 218] width 6 height 6
click at [110, 220] on div "On s’est tatoué un mouton pour vous faire rire" at bounding box center [160, 228] width 135 height 37
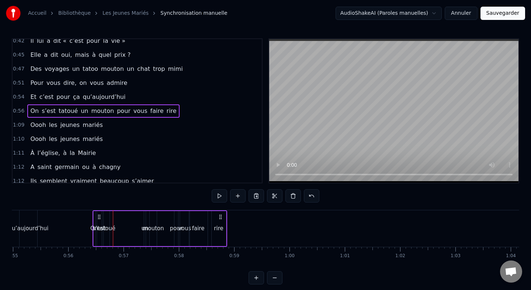
click at [108, 218] on div "tatoué" at bounding box center [107, 228] width 6 height 35
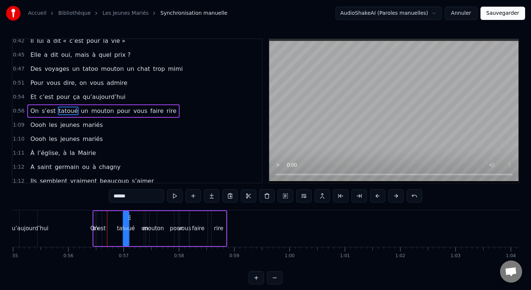
drag, startPoint x: 110, startPoint y: 217, endPoint x: 131, endPoint y: 216, distance: 20.3
click at [131, 216] on icon at bounding box center [129, 218] width 6 height 6
drag, startPoint x: 125, startPoint y: 228, endPoint x: 111, endPoint y: 228, distance: 13.7
click at [111, 228] on icon at bounding box center [112, 229] width 3 height 6
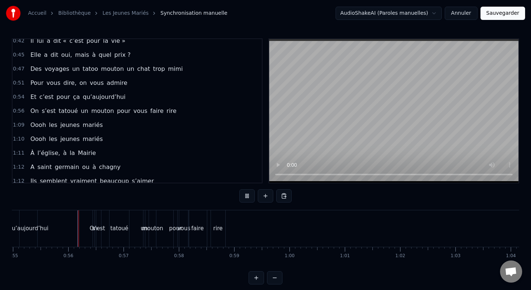
scroll to position [6, 0]
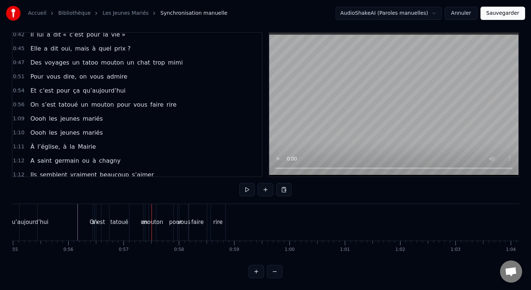
click at [97, 215] on div "s’est" at bounding box center [98, 222] width 5 height 37
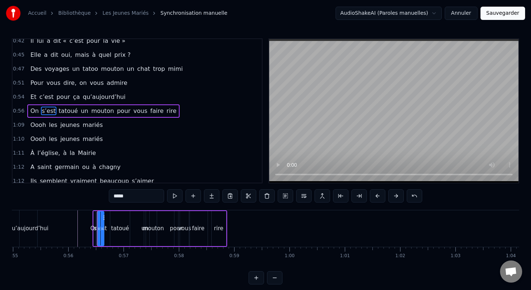
click at [102, 228] on icon at bounding box center [102, 229] width 3 height 6
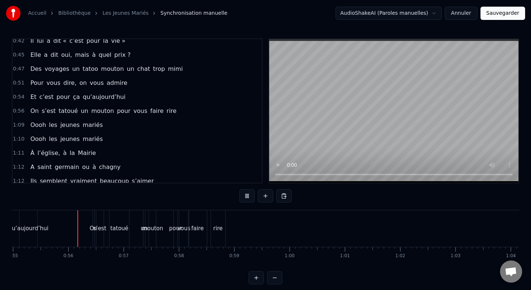
scroll to position [6, 0]
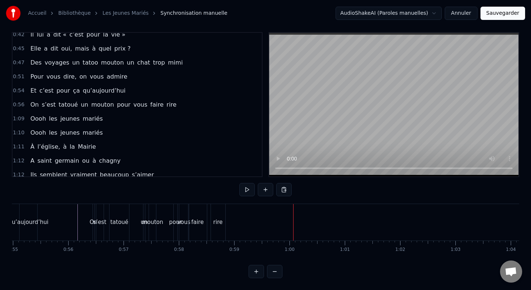
click at [219, 218] on div "rire" at bounding box center [217, 222] width 9 height 8
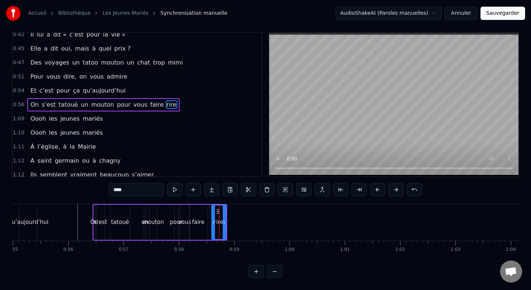
scroll to position [0, 0]
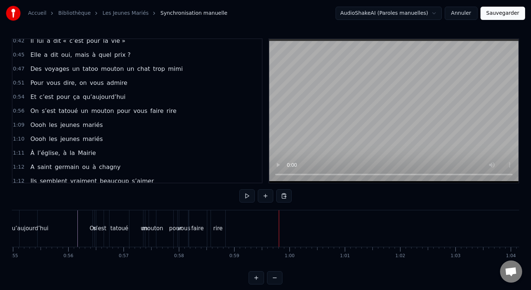
click at [222, 227] on div "rire" at bounding box center [217, 228] width 9 height 8
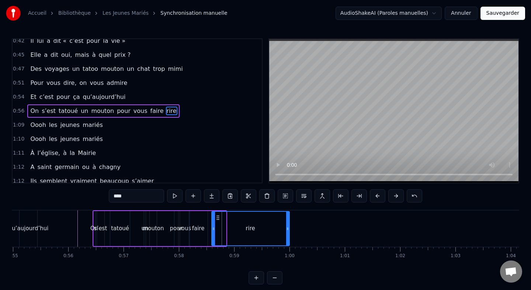
drag, startPoint x: 224, startPoint y: 229, endPoint x: 289, endPoint y: 231, distance: 64.2
click at [289, 231] on icon at bounding box center [287, 229] width 3 height 6
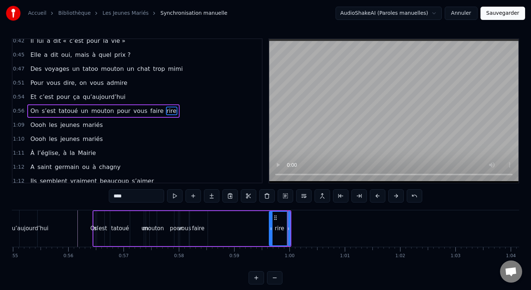
drag, startPoint x: 213, startPoint y: 228, endPoint x: 270, endPoint y: 229, distance: 57.6
click at [270, 229] on icon at bounding box center [271, 229] width 3 height 6
click at [199, 230] on div "faire" at bounding box center [198, 228] width 13 height 8
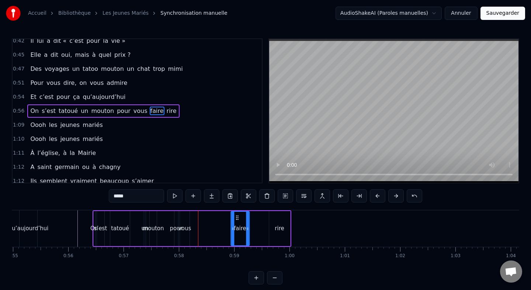
drag, startPoint x: 196, startPoint y: 218, endPoint x: 234, endPoint y: 217, distance: 38.4
click at [238, 218] on circle at bounding box center [238, 217] width 0 height 0
drag, startPoint x: 245, startPoint y: 229, endPoint x: 265, endPoint y: 230, distance: 19.9
click at [265, 230] on icon at bounding box center [263, 229] width 3 height 6
click at [187, 226] on div "vous" at bounding box center [184, 228] width 13 height 8
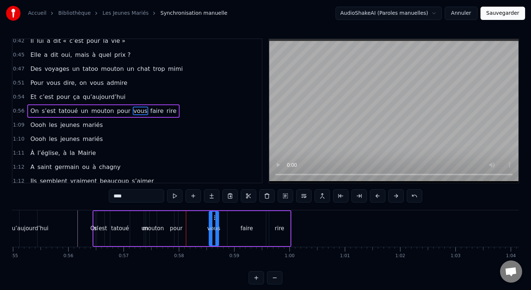
drag, startPoint x: 186, startPoint y: 217, endPoint x: 217, endPoint y: 218, distance: 31.4
click at [215, 218] on circle at bounding box center [214, 217] width 0 height 0
click at [177, 215] on div "pour" at bounding box center [177, 228] width 4 height 35
drag, startPoint x: 180, startPoint y: 216, endPoint x: 212, endPoint y: 217, distance: 31.4
click at [212, 217] on icon at bounding box center [212, 218] width 6 height 6
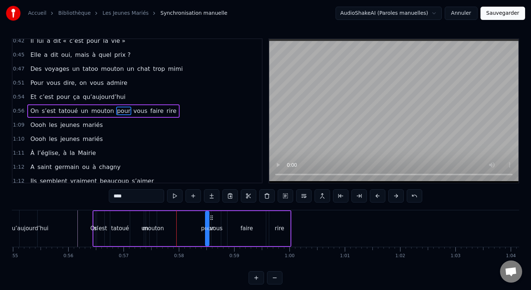
click at [154, 221] on div "mouton" at bounding box center [153, 228] width 7 height 35
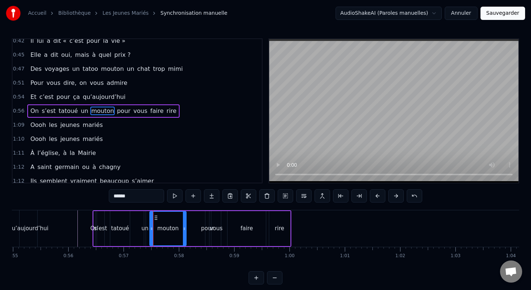
drag, startPoint x: 156, startPoint y: 217, endPoint x: 186, endPoint y: 216, distance: 29.9
click at [186, 216] on div at bounding box center [184, 229] width 3 height 34
drag, startPoint x: 152, startPoint y: 228, endPoint x: 170, endPoint y: 228, distance: 18.1
click at [170, 228] on icon at bounding box center [169, 229] width 3 height 6
click at [145, 217] on div "un" at bounding box center [144, 228] width 1 height 35
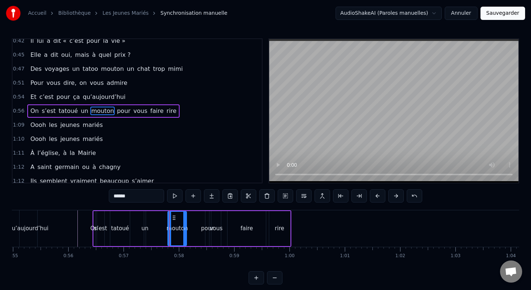
type input "**"
drag, startPoint x: 151, startPoint y: 217, endPoint x: 172, endPoint y: 217, distance: 20.7
click at [172, 217] on circle at bounding box center [172, 217] width 0 height 0
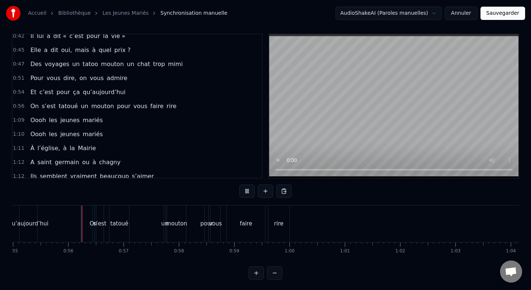
scroll to position [6, 0]
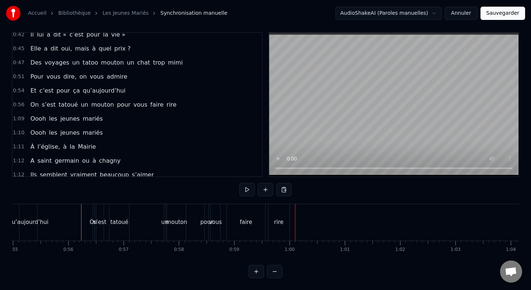
click at [242, 227] on div "faire" at bounding box center [246, 222] width 38 height 37
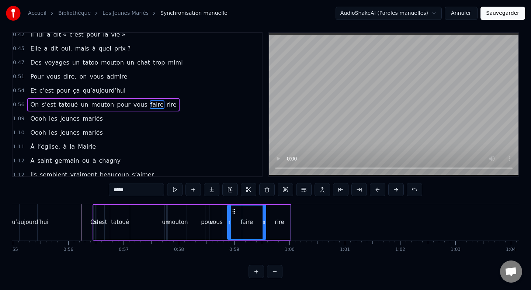
scroll to position [0, 0]
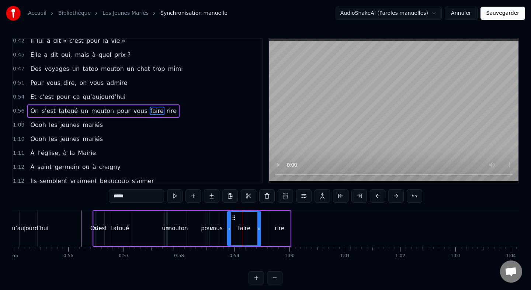
drag, startPoint x: 263, startPoint y: 227, endPoint x: 257, endPoint y: 227, distance: 6.3
click at [258, 227] on icon at bounding box center [259, 229] width 3 height 6
click at [278, 227] on div "rire" at bounding box center [279, 228] width 9 height 8
type input "****"
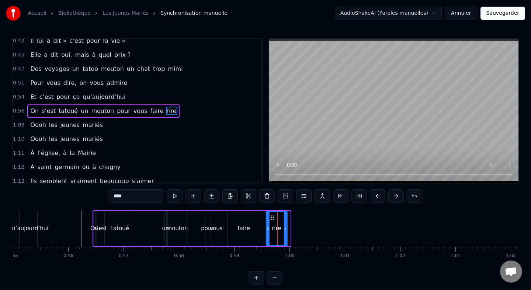
drag, startPoint x: 275, startPoint y: 216, endPoint x: 272, endPoint y: 216, distance: 3.7
click at [272, 216] on icon at bounding box center [272, 218] width 6 height 6
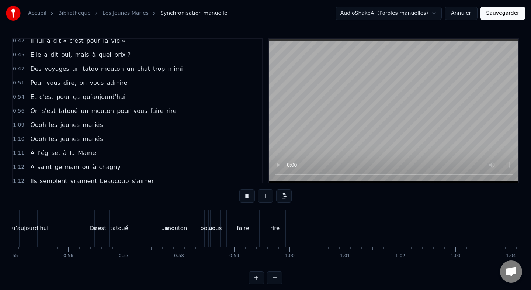
scroll to position [6, 0]
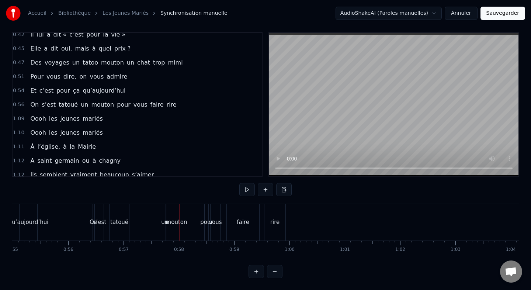
click at [164, 214] on div "un" at bounding box center [164, 222] width 1 height 37
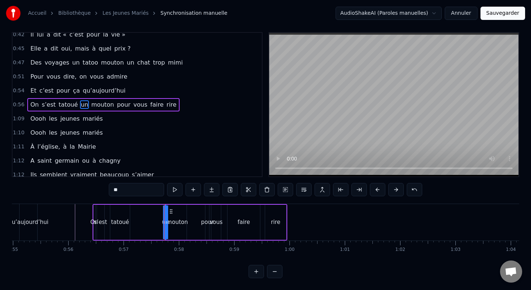
scroll to position [0, 0]
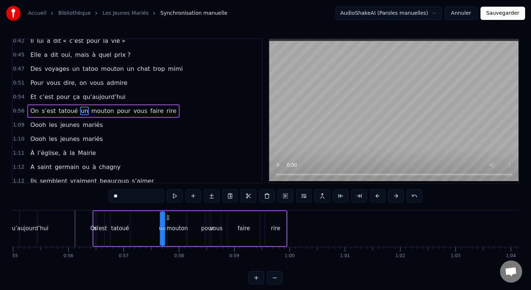
click at [169, 217] on circle at bounding box center [169, 217] width 0 height 0
click at [176, 219] on div "mouton" at bounding box center [177, 228] width 19 height 35
type input "******"
drag, startPoint x: 175, startPoint y: 218, endPoint x: 169, endPoint y: 218, distance: 5.5
click at [169, 218] on icon at bounding box center [170, 218] width 6 height 6
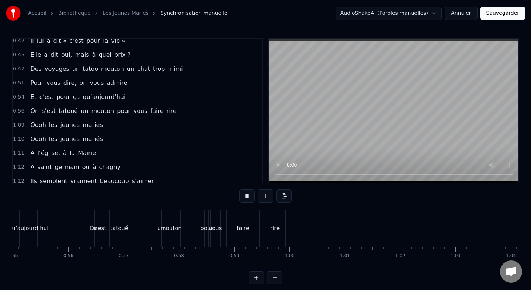
scroll to position [6, 0]
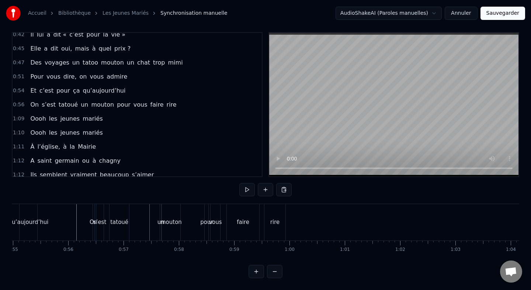
click at [98, 214] on div "s’est" at bounding box center [99, 222] width 7 height 37
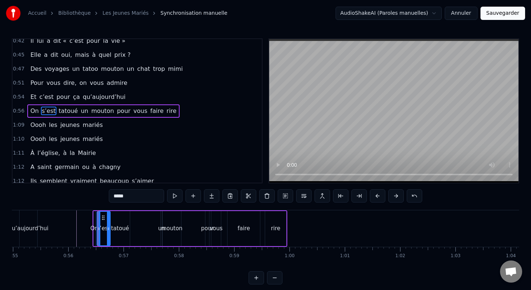
drag, startPoint x: 103, startPoint y: 227, endPoint x: 109, endPoint y: 227, distance: 6.6
click at [109, 227] on icon at bounding box center [108, 229] width 3 height 6
click at [123, 227] on div "tatoué" at bounding box center [120, 228] width 18 height 8
type input "******"
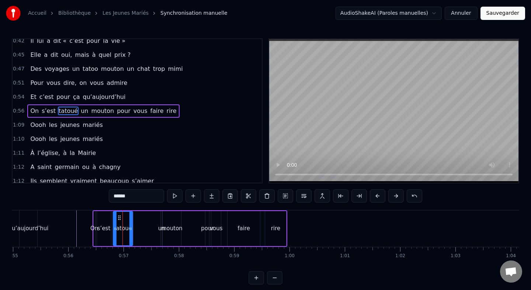
click at [121, 218] on icon at bounding box center [120, 218] width 6 height 6
drag, startPoint x: 133, startPoint y: 229, endPoint x: 139, endPoint y: 229, distance: 6.3
click at [139, 229] on icon at bounding box center [137, 229] width 3 height 6
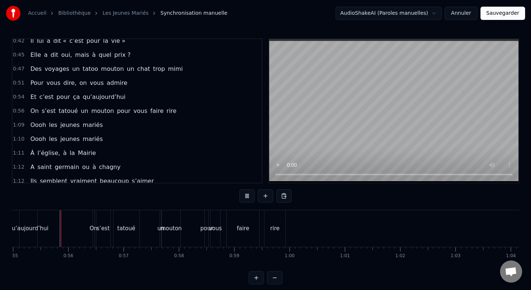
scroll to position [6, 0]
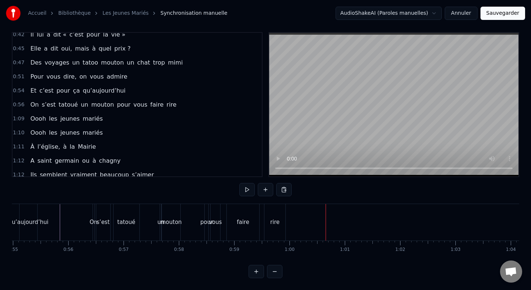
click at [67, 113] on div "Oooh les jeunes mariés" at bounding box center [66, 118] width 78 height 13
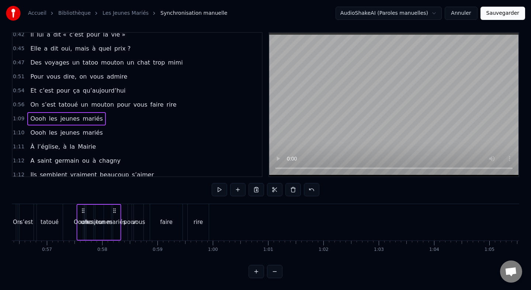
scroll to position [0, 3095]
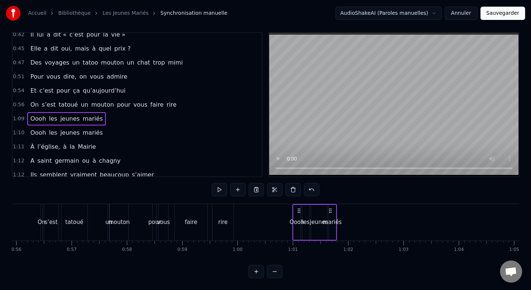
drag, startPoint x: 55, startPoint y: 210, endPoint x: 299, endPoint y: 225, distance: 244.1
click at [299, 225] on div "Oooh les jeunes mariés" at bounding box center [314, 222] width 45 height 37
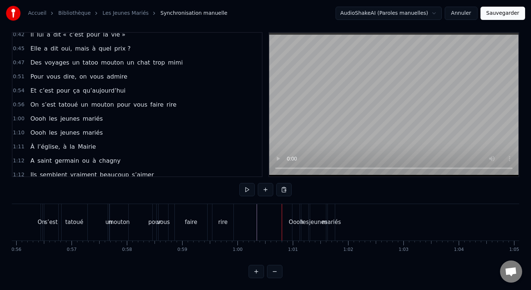
click at [81, 113] on div "Oooh les jeunes mariés" at bounding box center [66, 118] width 78 height 13
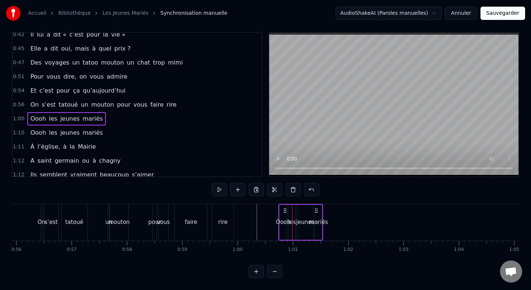
drag, startPoint x: 299, startPoint y: 208, endPoint x: 285, endPoint y: 209, distance: 13.7
click at [285, 209] on icon at bounding box center [285, 211] width 6 height 6
click at [318, 224] on div "mariés" at bounding box center [318, 222] width 19 height 8
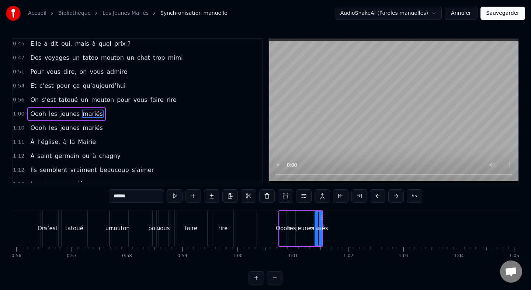
scroll to position [201, 0]
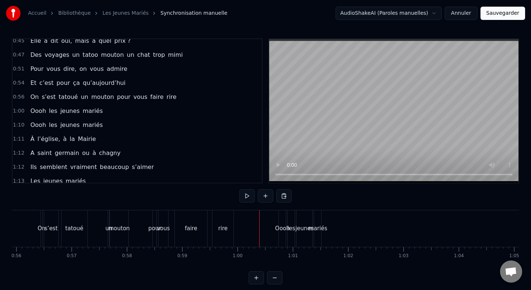
click at [283, 227] on div "Oooh" at bounding box center [282, 228] width 15 height 8
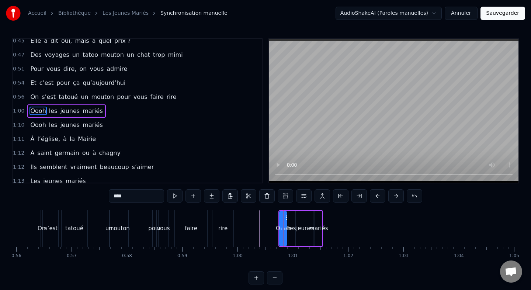
click at [320, 229] on div "mariés" at bounding box center [318, 228] width 19 height 8
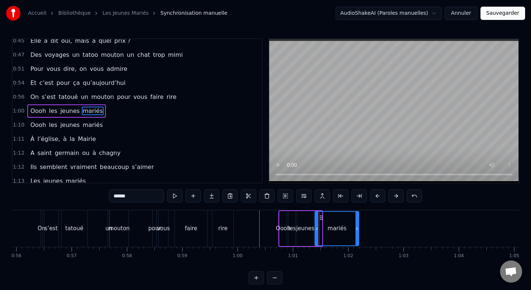
drag, startPoint x: 321, startPoint y: 228, endPoint x: 371, endPoint y: 228, distance: 50.6
click at [359, 228] on icon at bounding box center [357, 229] width 3 height 6
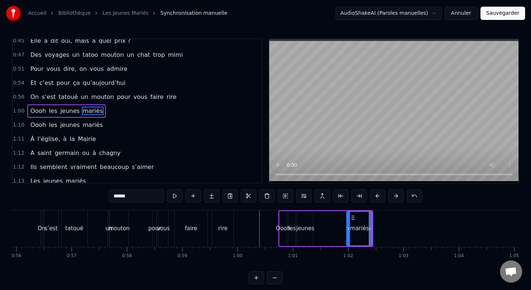
drag, startPoint x: 316, startPoint y: 228, endPoint x: 356, endPoint y: 228, distance: 39.5
click at [350, 228] on icon at bounding box center [348, 229] width 3 height 6
click at [310, 228] on div "jeunes" at bounding box center [305, 228] width 18 height 8
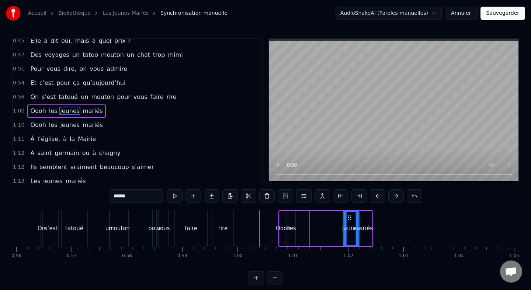
drag, startPoint x: 304, startPoint y: 217, endPoint x: 351, endPoint y: 218, distance: 46.9
click at [351, 218] on icon at bounding box center [350, 218] width 6 height 6
click at [289, 220] on div "les" at bounding box center [292, 228] width 7 height 35
drag, startPoint x: 296, startPoint y: 219, endPoint x: 347, endPoint y: 218, distance: 50.6
click at [347, 218] on icon at bounding box center [345, 218] width 6 height 6
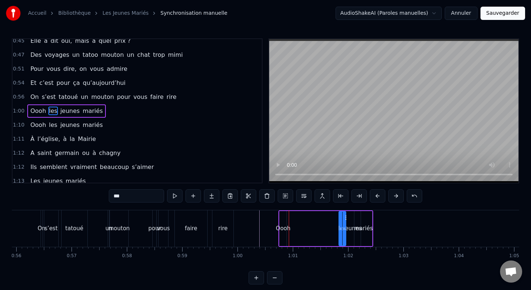
click at [282, 225] on div "Oooh" at bounding box center [283, 228] width 15 height 8
type input "****"
drag, startPoint x: 286, startPoint y: 231, endPoint x: 295, endPoint y: 231, distance: 8.9
click at [295, 231] on div "Oooh les jeunes mariés" at bounding box center [326, 228] width 95 height 37
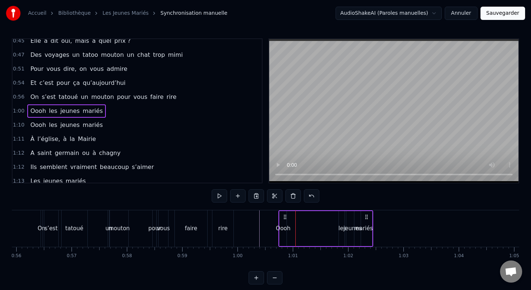
click at [282, 228] on div "Oooh" at bounding box center [283, 228] width 15 height 8
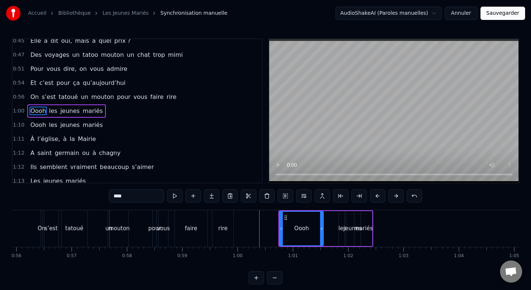
drag, startPoint x: 286, startPoint y: 229, endPoint x: 323, endPoint y: 228, distance: 36.9
click at [323, 228] on icon at bounding box center [321, 229] width 3 height 6
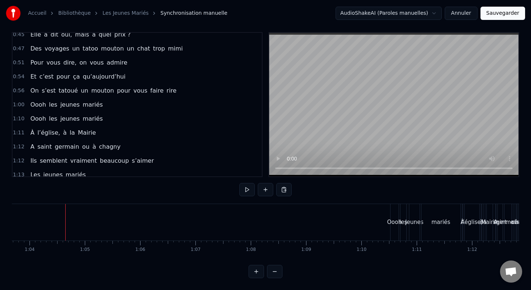
scroll to position [0, 3533]
click at [75, 113] on div "Oooh les jeunes mariés" at bounding box center [66, 118] width 78 height 13
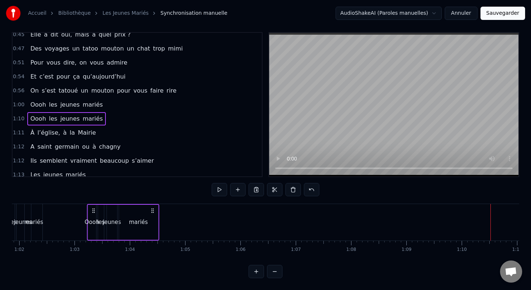
scroll to position [0, 3418]
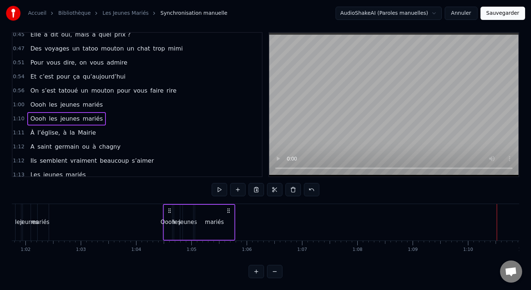
drag, startPoint x: 388, startPoint y: 210, endPoint x: 169, endPoint y: 221, distance: 219.5
click at [169, 221] on div "Oooh les jeunes mariés" at bounding box center [199, 222] width 72 height 37
click at [210, 221] on div "mariés" at bounding box center [214, 222] width 19 height 8
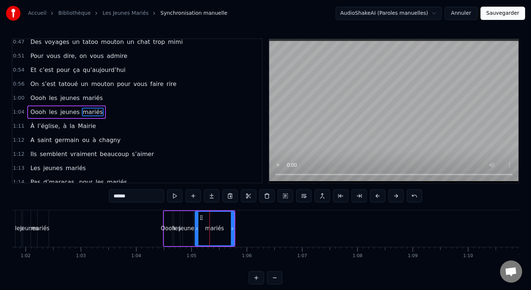
scroll to position [216, 0]
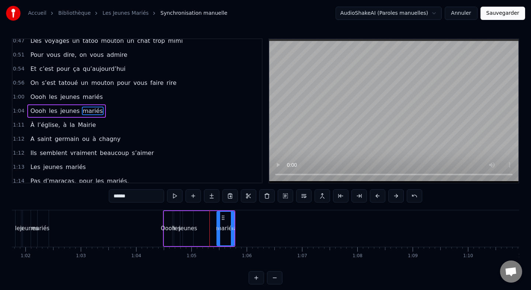
drag, startPoint x: 196, startPoint y: 229, endPoint x: 218, endPoint y: 229, distance: 21.8
click at [218, 229] on icon at bounding box center [218, 229] width 3 height 6
drag, startPoint x: 232, startPoint y: 230, endPoint x: 263, endPoint y: 230, distance: 31.0
click at [253, 230] on div "mariés" at bounding box center [235, 228] width 36 height 35
click at [189, 228] on div "jeunes" at bounding box center [188, 228] width 18 height 8
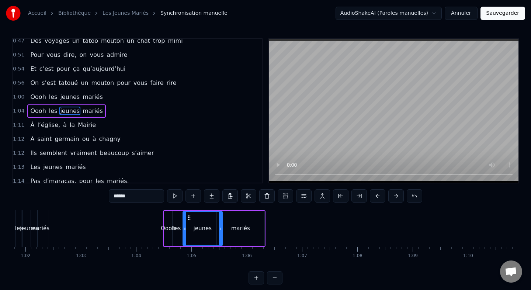
drag, startPoint x: 192, startPoint y: 228, endPoint x: 224, endPoint y: 228, distance: 31.7
click at [222, 228] on icon at bounding box center [220, 229] width 3 height 6
drag, startPoint x: 185, startPoint y: 227, endPoint x: 213, endPoint y: 228, distance: 27.7
click at [211, 228] on icon at bounding box center [209, 229] width 3 height 6
click at [176, 222] on div "les" at bounding box center [177, 228] width 6 height 35
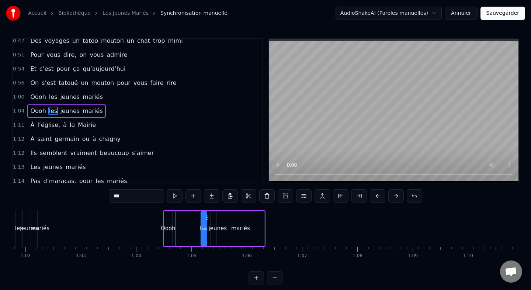
drag, startPoint x: 181, startPoint y: 216, endPoint x: 211, endPoint y: 217, distance: 29.5
click at [210, 217] on icon at bounding box center [207, 218] width 6 height 6
click at [171, 226] on div "Oooh" at bounding box center [168, 228] width 15 height 8
type input "****"
drag, startPoint x: 171, startPoint y: 227, endPoint x: 201, endPoint y: 227, distance: 30.3
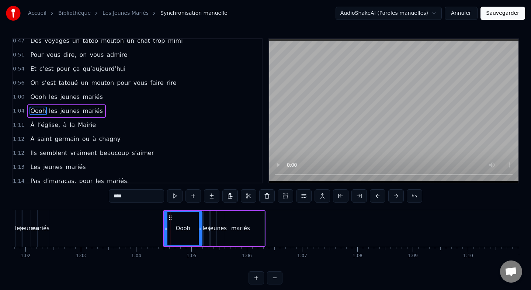
click at [201, 227] on icon at bounding box center [200, 229] width 3 height 6
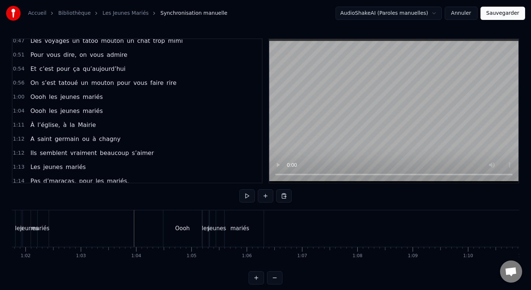
scroll to position [6, 0]
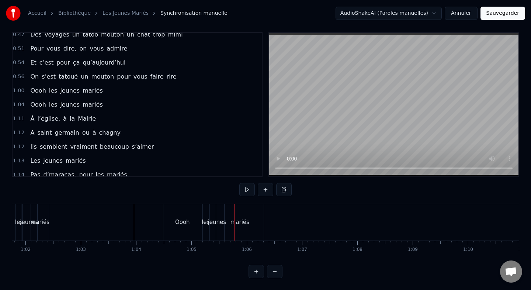
click at [193, 223] on div "Oooh" at bounding box center [182, 222] width 38 height 37
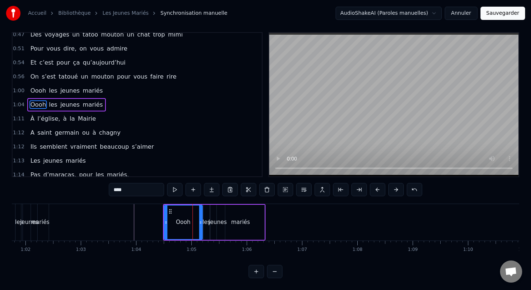
scroll to position [0, 0]
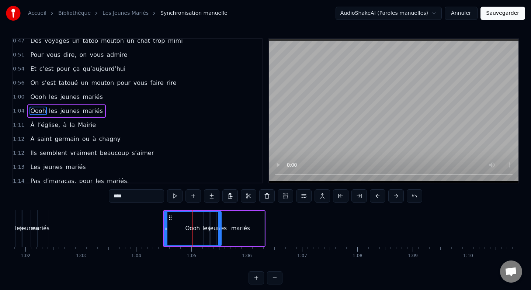
drag, startPoint x: 201, startPoint y: 227, endPoint x: 220, endPoint y: 227, distance: 18.8
click at [220, 227] on icon at bounding box center [219, 229] width 3 height 6
click at [207, 221] on div "Oooh" at bounding box center [193, 229] width 56 height 34
click at [49, 110] on span "les" at bounding box center [53, 111] width 10 height 8
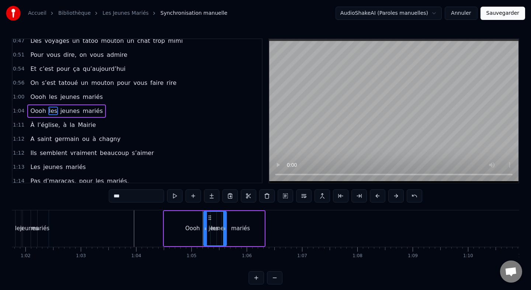
drag, startPoint x: 209, startPoint y: 216, endPoint x: 227, endPoint y: 216, distance: 18.1
click at [226, 216] on div at bounding box center [224, 229] width 3 height 34
click at [69, 114] on span "jeunes" at bounding box center [69, 111] width 21 height 8
drag, startPoint x: 216, startPoint y: 216, endPoint x: 226, endPoint y: 217, distance: 9.6
click at [248, 232] on div "mariés" at bounding box center [240, 228] width 19 height 8
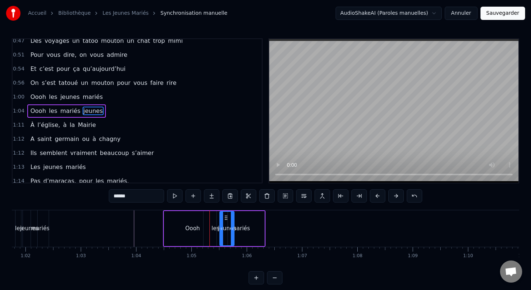
type input "******"
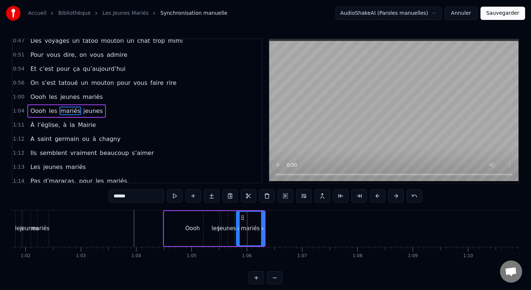
drag, startPoint x: 219, startPoint y: 227, endPoint x: 238, endPoint y: 227, distance: 19.6
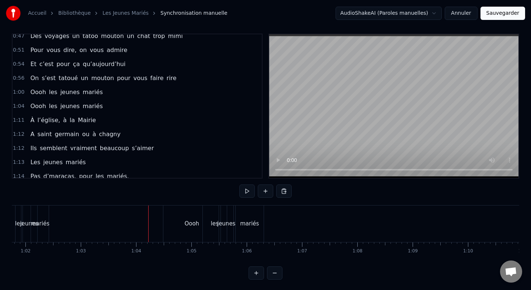
scroll to position [6, 0]
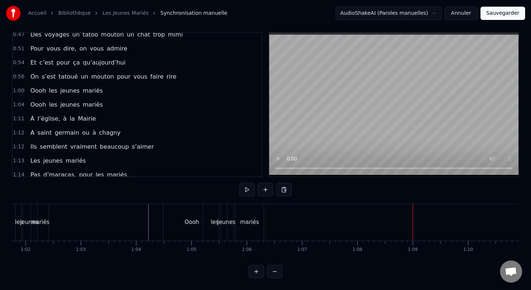
click at [35, 113] on div "À l’église, à la Mairie" at bounding box center [63, 118] width 72 height 13
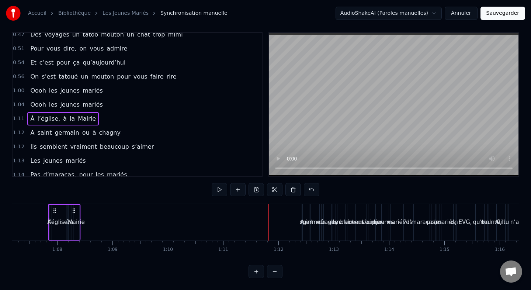
scroll to position [0, 3709]
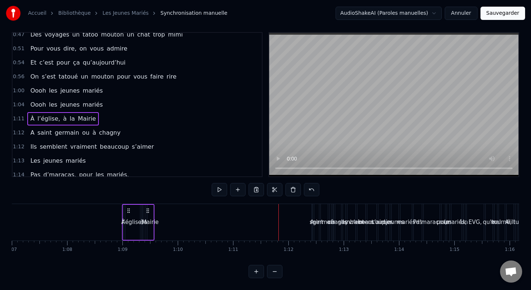
drag, startPoint x: 56, startPoint y: 210, endPoint x: 129, endPoint y: 232, distance: 76.3
click at [129, 232] on div "À l’église, à la Mairie" at bounding box center [138, 222] width 32 height 37
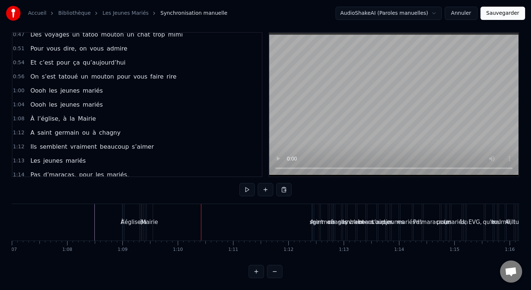
click at [152, 220] on div "Mairie" at bounding box center [149, 222] width 17 height 8
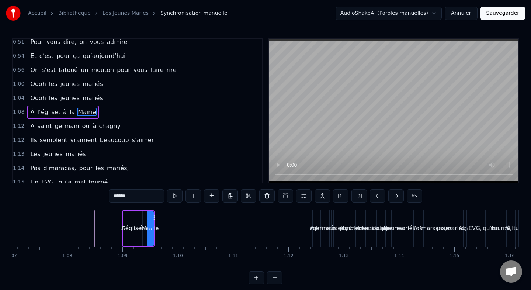
scroll to position [230, 0]
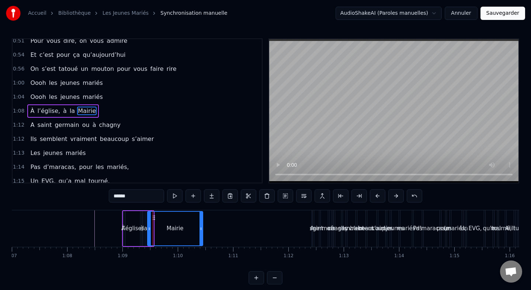
drag, startPoint x: 152, startPoint y: 228, endPoint x: 203, endPoint y: 228, distance: 50.6
click at [203, 228] on icon at bounding box center [201, 229] width 3 height 6
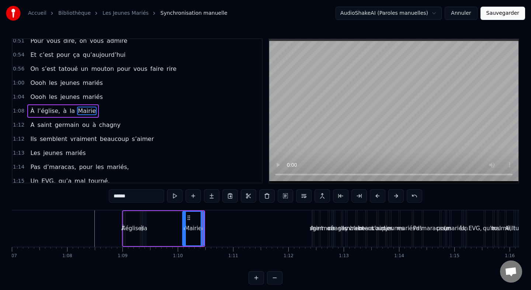
drag, startPoint x: 150, startPoint y: 229, endPoint x: 189, endPoint y: 231, distance: 38.8
click at [186, 231] on icon at bounding box center [184, 229] width 3 height 6
click at [144, 218] on div "la" at bounding box center [144, 228] width 1 height 35
drag, startPoint x: 149, startPoint y: 218, endPoint x: 187, endPoint y: 218, distance: 38.0
click at [187, 218] on icon at bounding box center [187, 218] width 6 height 6
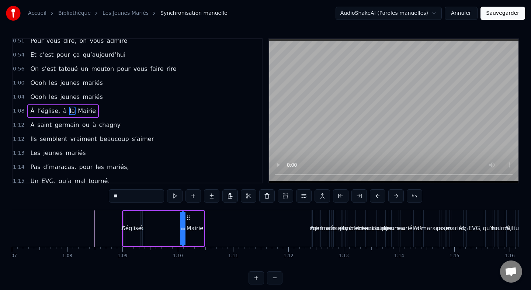
click at [142, 217] on div "à" at bounding box center [142, 228] width 1 height 35
drag, startPoint x: 147, startPoint y: 217, endPoint x: 184, endPoint y: 217, distance: 36.9
click at [182, 217] on circle at bounding box center [181, 217] width 0 height 0
click at [132, 220] on div "l’église," at bounding box center [132, 228] width 15 height 35
type input "*********"
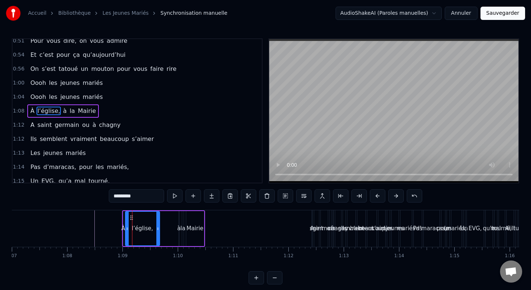
drag, startPoint x: 138, startPoint y: 227, endPoint x: 166, endPoint y: 227, distance: 28.4
click at [159, 227] on icon at bounding box center [157, 229] width 3 height 6
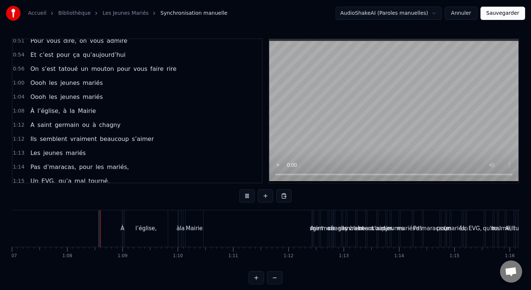
scroll to position [6, 0]
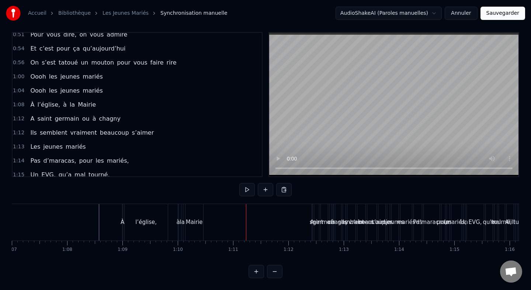
click at [62, 113] on div "A saint germain ou à chagny" at bounding box center [75, 118] width 96 height 13
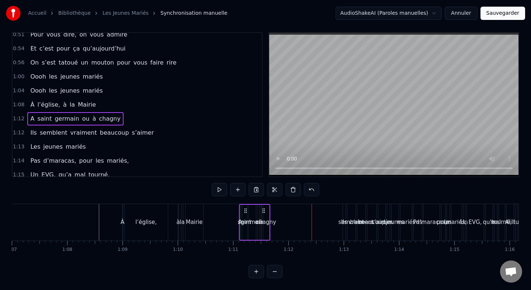
drag, startPoint x: 318, startPoint y: 209, endPoint x: 245, endPoint y: 214, distance: 72.9
click at [245, 214] on div "A saint germain ou à chagny" at bounding box center [254, 222] width 31 height 37
click at [268, 220] on div "chagny" at bounding box center [266, 222] width 20 height 8
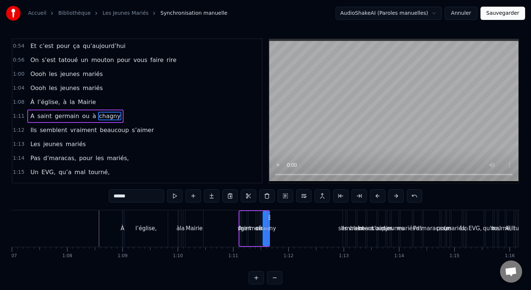
scroll to position [244, 0]
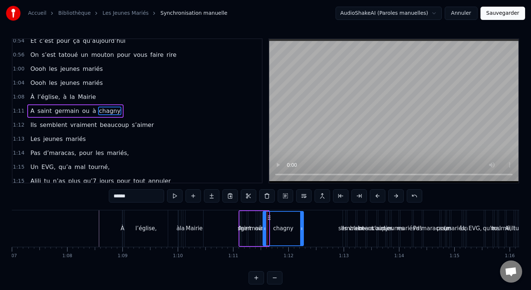
drag, startPoint x: 268, startPoint y: 228, endPoint x: 315, endPoint y: 228, distance: 47.6
click at [303, 228] on icon at bounding box center [301, 229] width 3 height 6
click at [261, 227] on div "à" at bounding box center [260, 228] width 3 height 8
type input "*"
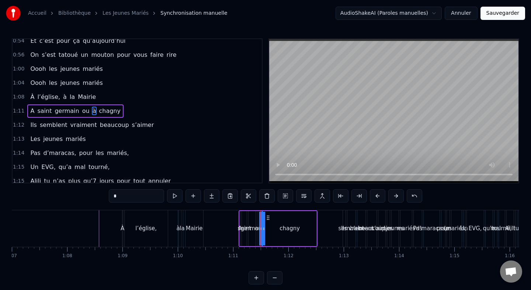
drag, startPoint x: 261, startPoint y: 229, endPoint x: 287, endPoint y: 230, distance: 26.2
click at [287, 230] on div "A saint germain ou à chagny" at bounding box center [278, 228] width 79 height 37
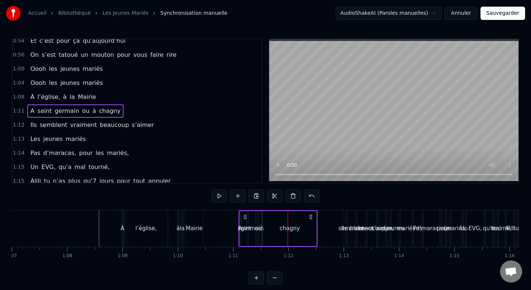
click at [275, 227] on div "chagny" at bounding box center [290, 228] width 54 height 35
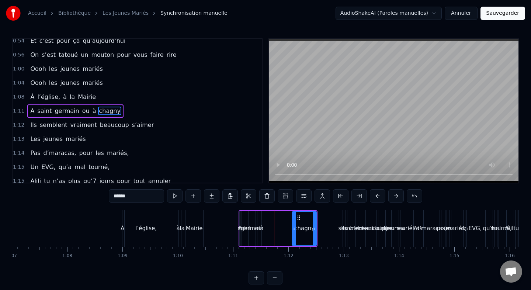
drag, startPoint x: 264, startPoint y: 228, endPoint x: 296, endPoint y: 228, distance: 31.4
click at [296, 228] on icon at bounding box center [294, 229] width 3 height 6
click at [261, 227] on div "à" at bounding box center [262, 228] width 3 height 8
drag, startPoint x: 267, startPoint y: 218, endPoint x: 297, endPoint y: 218, distance: 30.6
click at [297, 218] on icon at bounding box center [299, 218] width 6 height 6
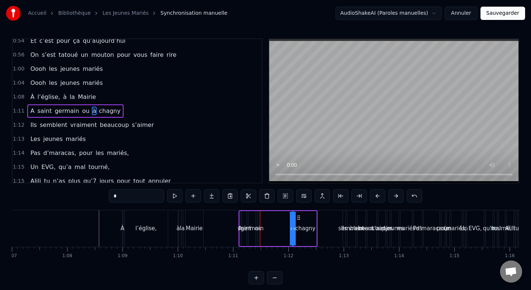
click at [255, 225] on div "ou" at bounding box center [258, 228] width 7 height 8
type input "**"
drag, startPoint x: 260, startPoint y: 228, endPoint x: 286, endPoint y: 228, distance: 26.6
click at [287, 228] on div "A saint germain ou à chagny" at bounding box center [278, 228] width 79 height 37
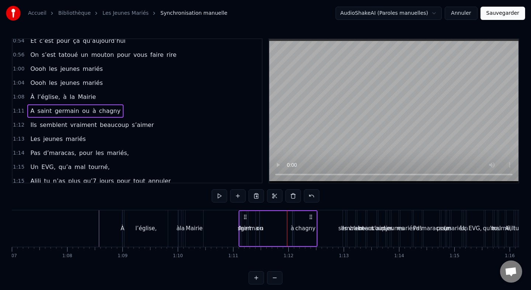
click at [259, 227] on div "ou" at bounding box center [259, 228] width 7 height 8
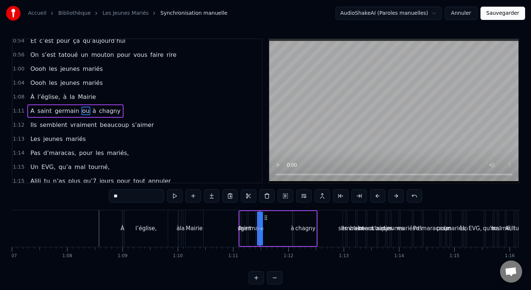
drag, startPoint x: 262, startPoint y: 230, endPoint x: 278, endPoint y: 230, distance: 15.9
click at [278, 230] on div "A saint germain ou à chagny" at bounding box center [278, 228] width 79 height 37
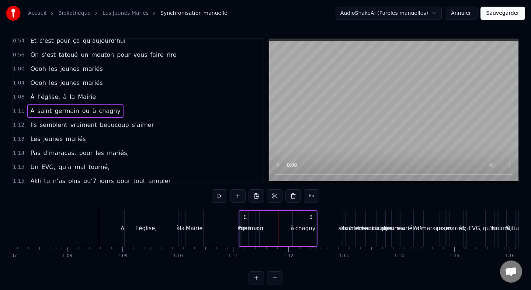
click at [262, 222] on div "A saint germain ou à chagny" at bounding box center [278, 228] width 79 height 37
click at [261, 224] on div "A saint germain ou à chagny" at bounding box center [278, 228] width 79 height 37
click at [261, 230] on div "ou" at bounding box center [259, 228] width 7 height 8
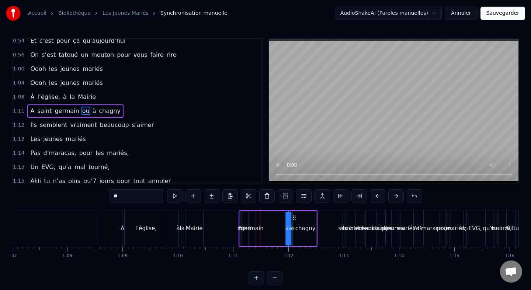
drag, startPoint x: 265, startPoint y: 217, endPoint x: 294, endPoint y: 217, distance: 28.8
click at [294, 217] on icon at bounding box center [295, 218] width 6 height 6
click at [255, 226] on div "germain" at bounding box center [252, 228] width 23 height 8
type input "*******"
click at [256, 227] on div "germain" at bounding box center [252, 228] width 23 height 8
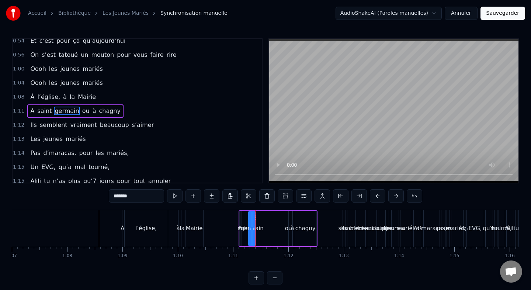
drag, startPoint x: 255, startPoint y: 229, endPoint x: 278, endPoint y: 228, distance: 22.9
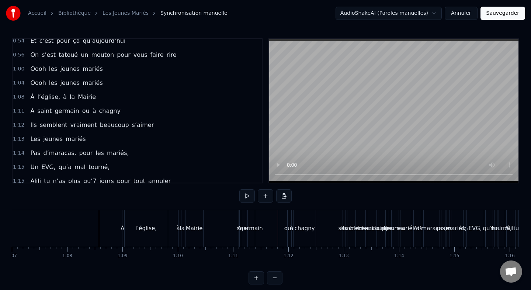
click at [255, 228] on div "germain" at bounding box center [251, 228] width 23 height 8
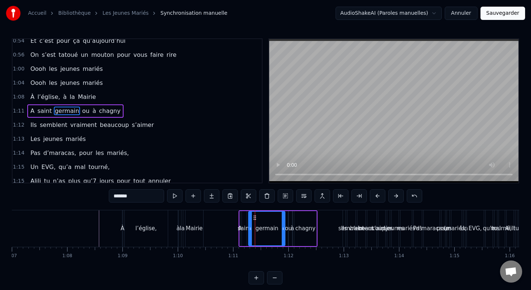
drag, startPoint x: 253, startPoint y: 228, endPoint x: 284, endPoint y: 227, distance: 30.7
click at [284, 227] on icon at bounding box center [283, 229] width 3 height 6
drag, startPoint x: 250, startPoint y: 228, endPoint x: 269, endPoint y: 228, distance: 19.2
click at [269, 228] on icon at bounding box center [269, 229] width 3 height 6
click at [247, 226] on div "saint" at bounding box center [245, 228] width 14 height 8
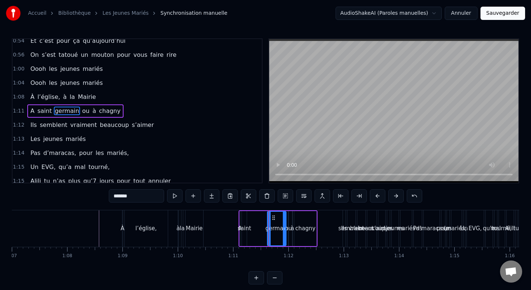
type input "*****"
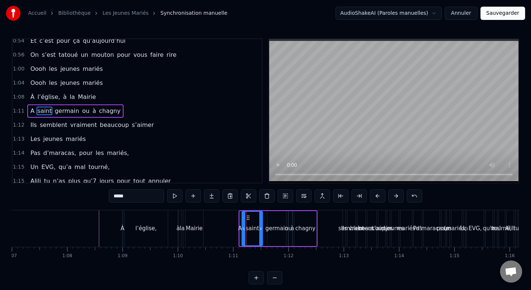
drag, startPoint x: 245, startPoint y: 229, endPoint x: 262, endPoint y: 229, distance: 16.6
click at [262, 230] on circle at bounding box center [261, 230] width 0 height 0
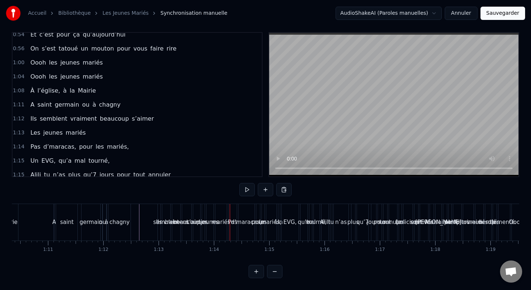
scroll to position [0, 3905]
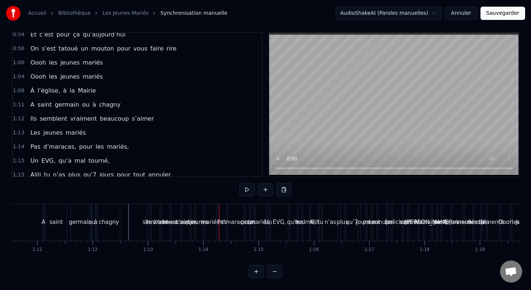
click at [73, 113] on div "Ils semblent vraiment beaucoup s’aimer" at bounding box center [92, 118] width 130 height 13
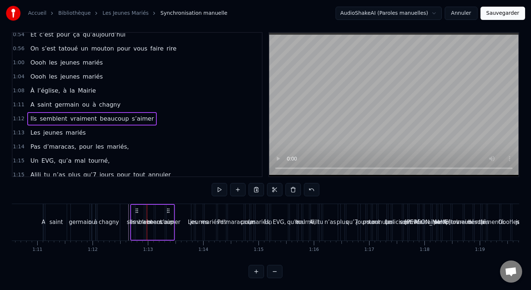
drag, startPoint x: 152, startPoint y: 211, endPoint x: 135, endPoint y: 212, distance: 16.7
click at [135, 212] on icon at bounding box center [137, 211] width 6 height 6
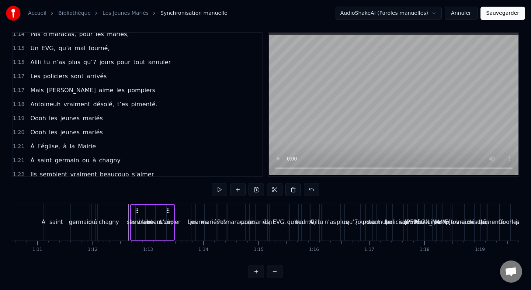
scroll to position [544, 0]
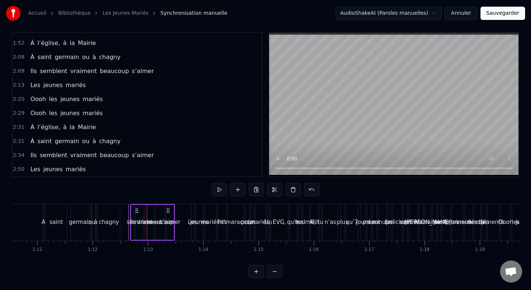
click at [70, 163] on div "Les jeunes mariés" at bounding box center [57, 169] width 61 height 13
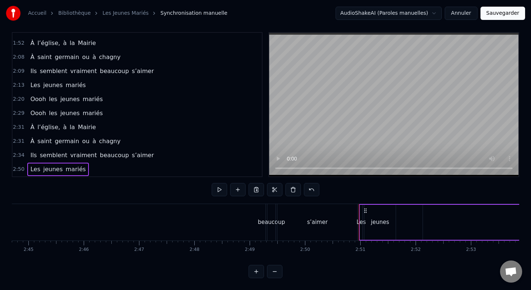
scroll to position [0, 9423]
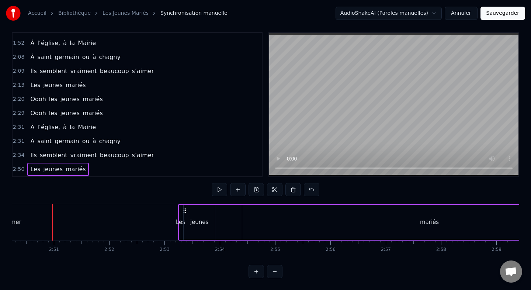
drag, startPoint x: 57, startPoint y: 211, endPoint x: 186, endPoint y: 214, distance: 128.5
click at [186, 214] on div "Les jeunes mariés" at bounding box center [398, 222] width 440 height 37
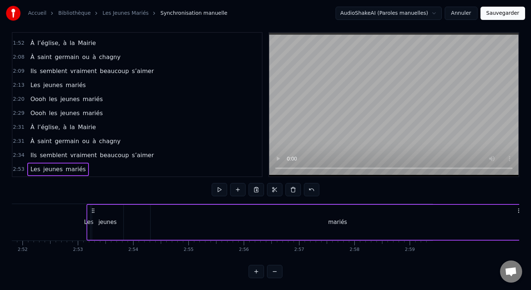
scroll to position [0, 9506]
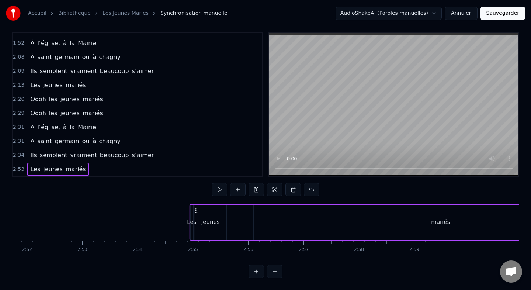
drag, startPoint x: 85, startPoint y: 210, endPoint x: 199, endPoint y: 217, distance: 114.6
click at [199, 217] on div "Les jeunes mariés" at bounding box center [409, 222] width 440 height 37
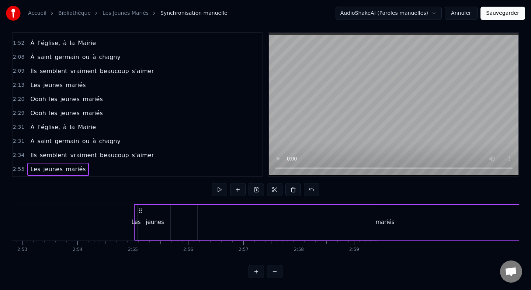
scroll to position [0, 9620]
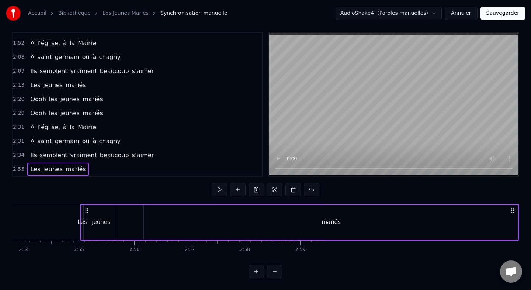
click at [235, 230] on div "mariés" at bounding box center [331, 222] width 375 height 35
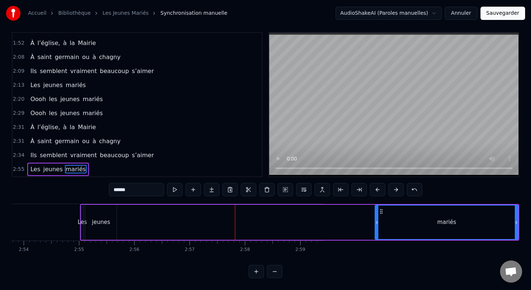
drag, startPoint x: 145, startPoint y: 223, endPoint x: 391, endPoint y: 226, distance: 246.2
click at [379, 226] on div at bounding box center [377, 223] width 3 height 34
click at [102, 223] on div "jeunes" at bounding box center [101, 222] width 18 height 8
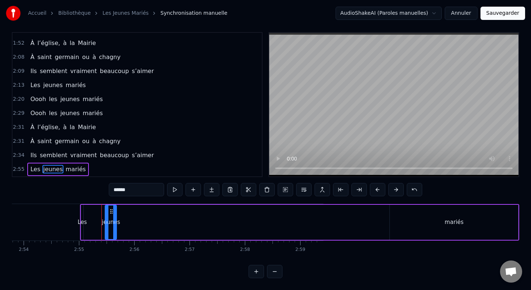
drag, startPoint x: 86, startPoint y: 222, endPoint x: 106, endPoint y: 227, distance: 20.4
click at [106, 227] on div at bounding box center [107, 223] width 3 height 34
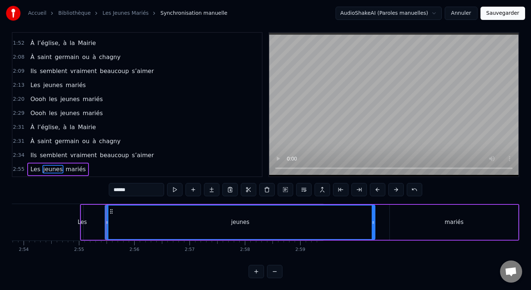
drag, startPoint x: 114, startPoint y: 222, endPoint x: 383, endPoint y: 217, distance: 268.7
click at [375, 217] on div at bounding box center [373, 223] width 3 height 34
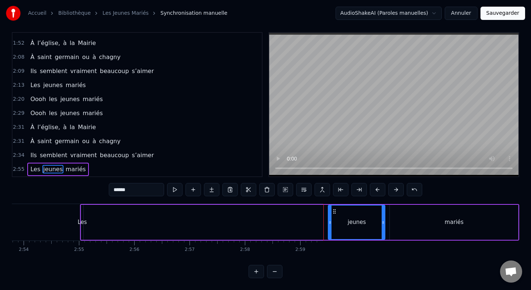
drag, startPoint x: 106, startPoint y: 221, endPoint x: 331, endPoint y: 221, distance: 224.7
click at [330, 222] on icon at bounding box center [330, 223] width 3 height 6
click at [83, 218] on div "Les" at bounding box center [81, 222] width 9 height 8
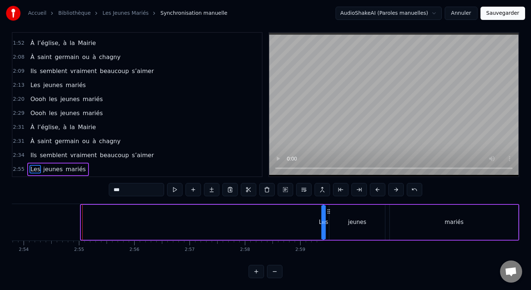
drag, startPoint x: 86, startPoint y: 211, endPoint x: 329, endPoint y: 212, distance: 242.8
click at [329, 212] on icon at bounding box center [329, 211] width 6 height 6
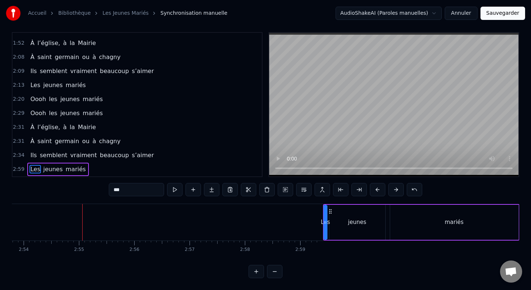
click at [460, 224] on div "mariés" at bounding box center [454, 222] width 19 height 8
type input "******"
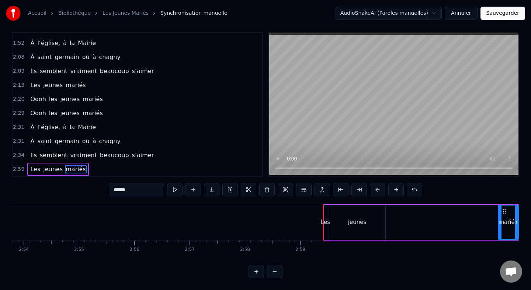
drag, startPoint x: 392, startPoint y: 223, endPoint x: 500, endPoint y: 224, distance: 108.5
click at [500, 224] on icon at bounding box center [500, 223] width 3 height 6
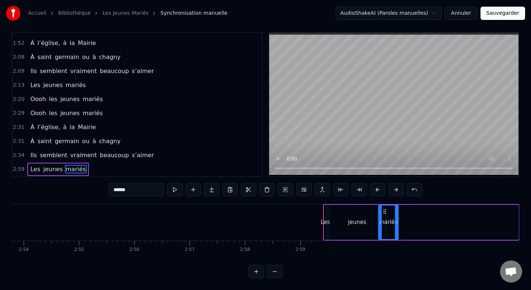
drag, startPoint x: 505, startPoint y: 211, endPoint x: 385, endPoint y: 219, distance: 120.6
click at [385, 219] on div "mariés" at bounding box center [388, 223] width 19 height 34
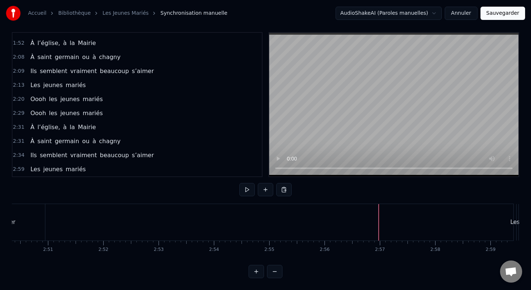
scroll to position [0, 9405]
click at [111, 150] on div "Ils semblent vraiment beaucoup s’aimer" at bounding box center [92, 155] width 130 height 13
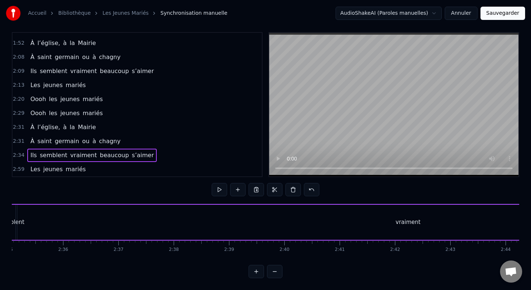
scroll to position [0, 8537]
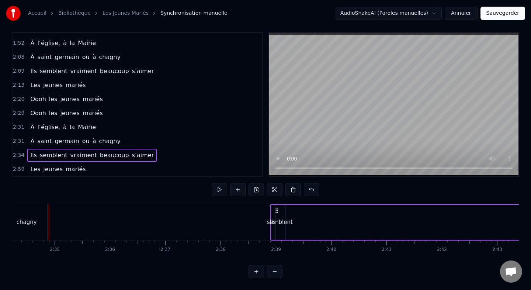
drag, startPoint x: 55, startPoint y: 211, endPoint x: 276, endPoint y: 221, distance: 221.7
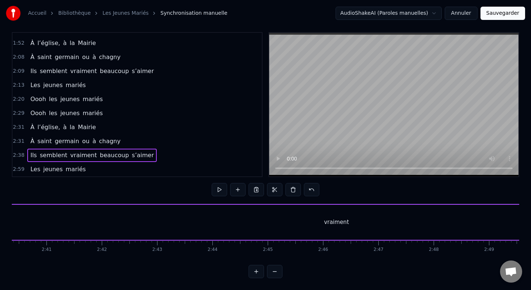
click at [276, 221] on div "vraiment" at bounding box center [337, 222] width 782 height 35
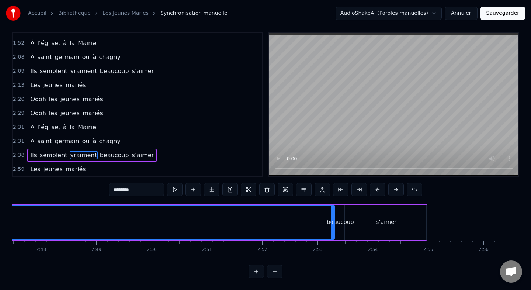
scroll to position [0, 9322]
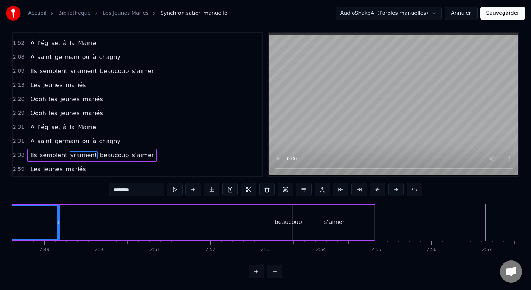
drag, startPoint x: 282, startPoint y: 223, endPoint x: 63, endPoint y: 236, distance: 219.3
click at [60, 237] on div at bounding box center [58, 223] width 3 height 34
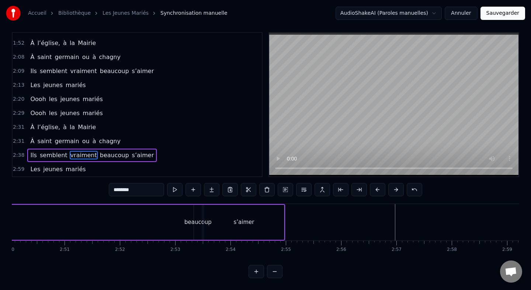
scroll to position [0, 9380]
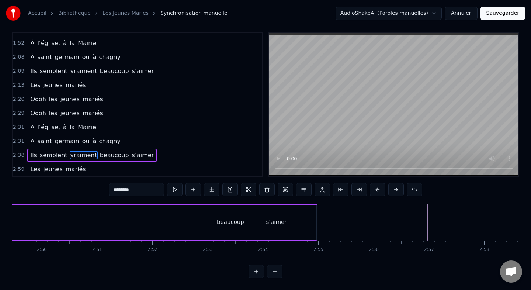
click at [269, 224] on div "s’aimer" at bounding box center [276, 222] width 21 height 8
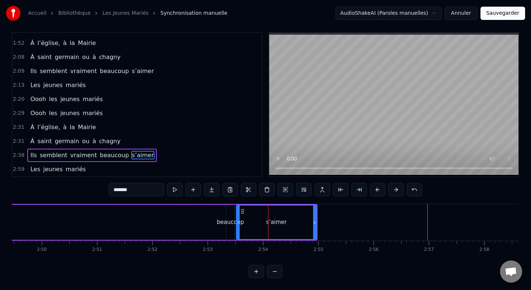
click at [227, 219] on div "beaucoup" at bounding box center [230, 222] width 27 height 8
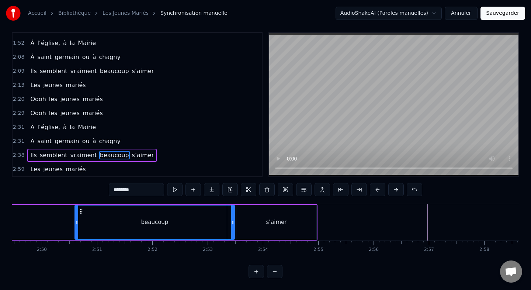
drag, startPoint x: 228, startPoint y: 211, endPoint x: 48, endPoint y: 211, distance: 179.7
click at [75, 211] on div at bounding box center [76, 223] width 3 height 34
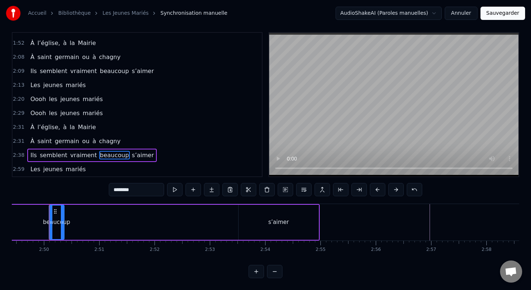
drag, startPoint x: 235, startPoint y: 219, endPoint x: 61, endPoint y: 214, distance: 173.9
click at [61, 214] on div at bounding box center [62, 223] width 3 height 34
click at [301, 223] on div "s’aimer" at bounding box center [279, 222] width 80 height 35
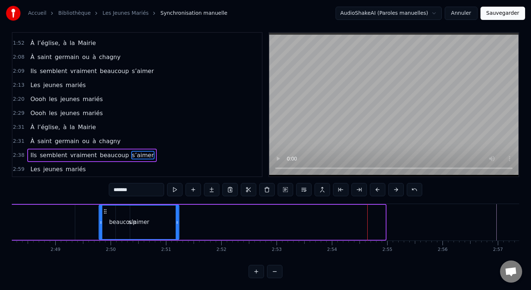
scroll to position [0, 9311]
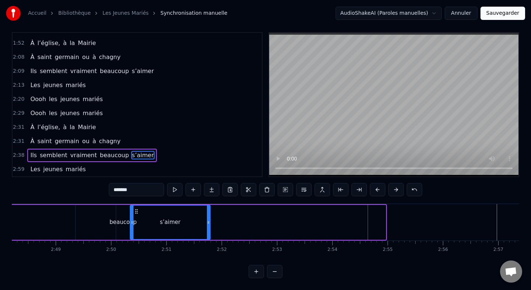
drag, startPoint x: 245, startPoint y: 211, endPoint x: 137, endPoint y: 218, distance: 108.7
click at [137, 218] on div "s’aimer" at bounding box center [170, 223] width 79 height 34
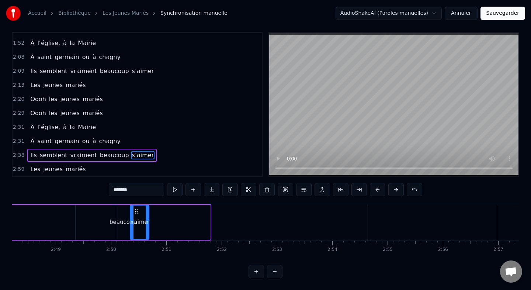
drag, startPoint x: 209, startPoint y: 221, endPoint x: 146, endPoint y: 221, distance: 63.1
click at [146, 221] on icon at bounding box center [147, 223] width 3 height 6
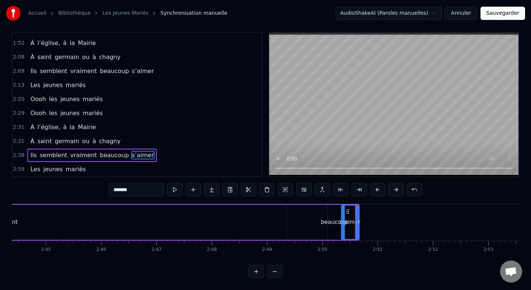
click at [167, 220] on div "vraiment" at bounding box center [5, 222] width 563 height 35
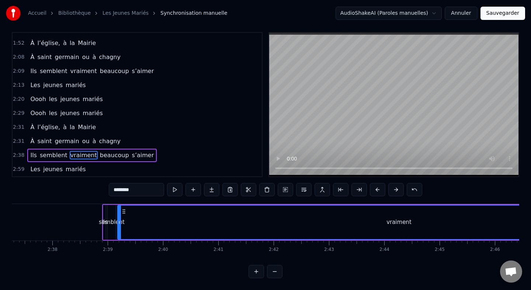
scroll to position [0, 8690]
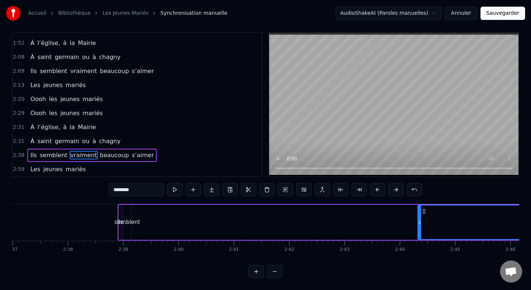
drag, startPoint x: 134, startPoint y: 223, endPoint x: 425, endPoint y: 224, distance: 290.8
click at [421, 224] on icon at bounding box center [419, 223] width 3 height 6
click at [124, 214] on div "semblent" at bounding box center [127, 222] width 8 height 35
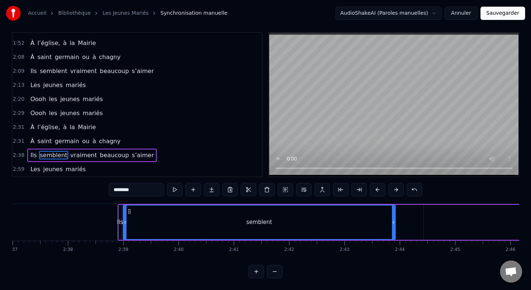
drag, startPoint x: 129, startPoint y: 218, endPoint x: 394, endPoint y: 221, distance: 265.3
click at [394, 221] on div at bounding box center [393, 223] width 3 height 34
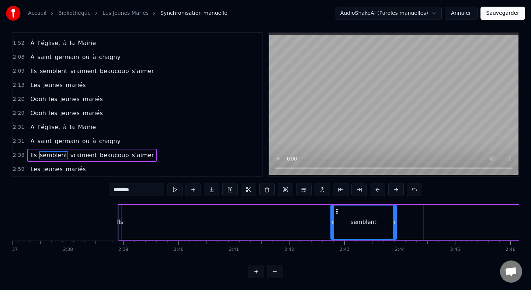
drag, startPoint x: 124, startPoint y: 221, endPoint x: 347, endPoint y: 221, distance: 222.5
click at [334, 222] on icon at bounding box center [332, 223] width 3 height 6
click at [120, 213] on div "Ils" at bounding box center [120, 222] width 3 height 35
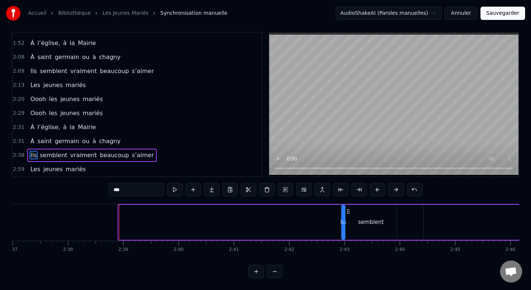
drag, startPoint x: 125, startPoint y: 211, endPoint x: 344, endPoint y: 213, distance: 218.8
click at [345, 213] on icon at bounding box center [348, 211] width 6 height 6
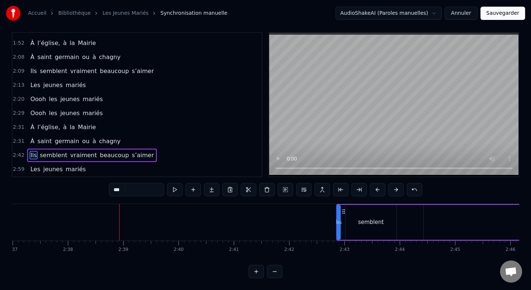
click at [373, 220] on div "semblent" at bounding box center [371, 222] width 26 height 8
type input "********"
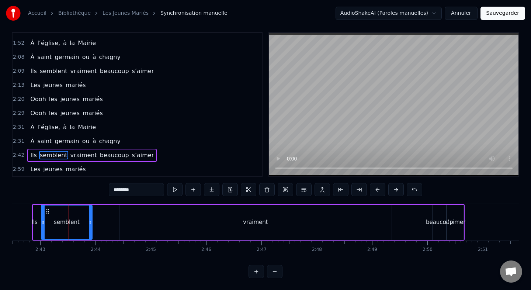
scroll to position [0, 9004]
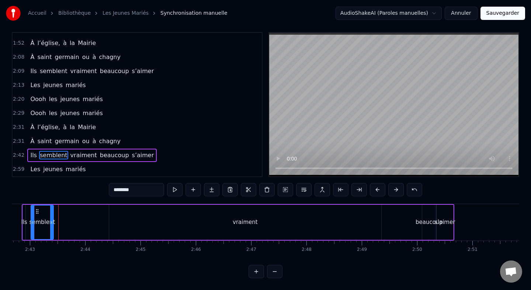
drag, startPoint x: 81, startPoint y: 221, endPoint x: 52, endPoint y: 222, distance: 29.2
click at [52, 222] on div "semblent" at bounding box center [42, 223] width 22 height 34
click at [78, 222] on div "Ils semblent vraiment beaucoup s’aimer" at bounding box center [238, 222] width 433 height 37
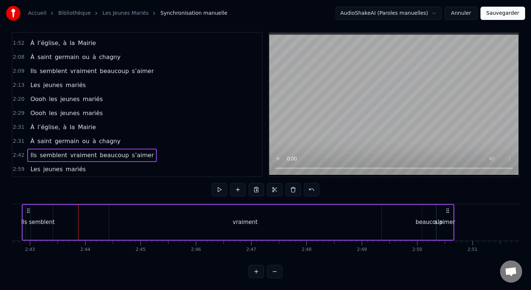
click at [351, 222] on div "vraiment" at bounding box center [245, 222] width 272 height 35
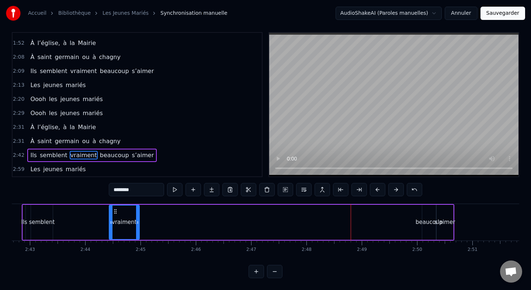
drag, startPoint x: 380, startPoint y: 222, endPoint x: 134, endPoint y: 231, distance: 245.9
click at [136, 231] on div at bounding box center [137, 223] width 3 height 34
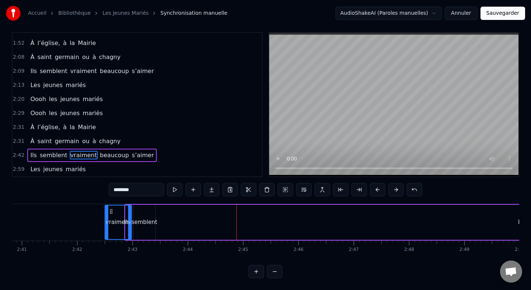
scroll to position [0, 8900]
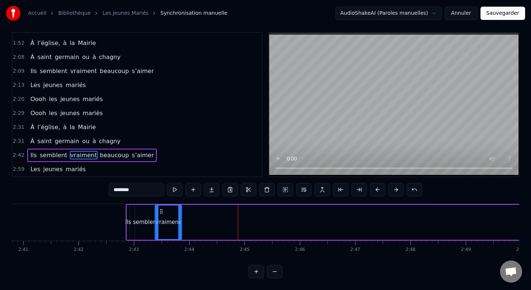
drag, startPoint x: 115, startPoint y: 210, endPoint x: 158, endPoint y: 210, distance: 43.6
click at [158, 210] on icon at bounding box center [161, 211] width 6 height 6
click at [127, 211] on div "Ils" at bounding box center [128, 222] width 3 height 35
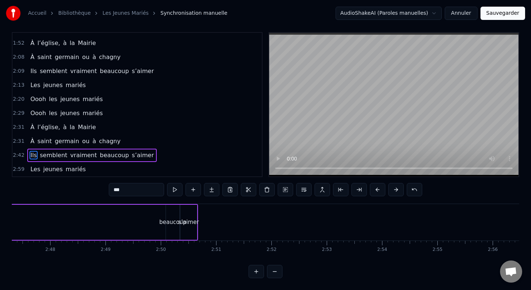
scroll to position [0, 9242]
click at [194, 217] on div "beaucoup" at bounding box center [192, 222] width 14 height 35
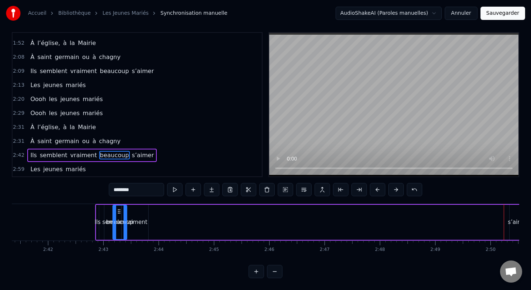
scroll to position [0, 8931]
drag, startPoint x: 190, startPoint y: 211, endPoint x: 154, endPoint y: 219, distance: 37.1
click at [154, 219] on div "beaucoup" at bounding box center [156, 223] width 13 height 34
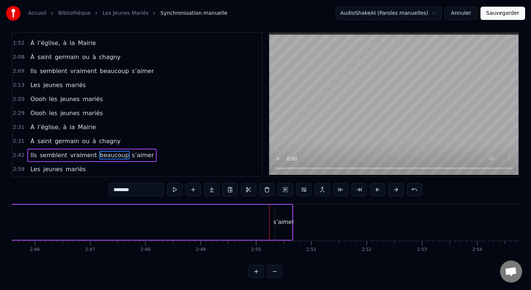
scroll to position [0, 9172]
click at [275, 219] on div "s’aimer" at bounding box center [277, 222] width 21 height 8
type input "*******"
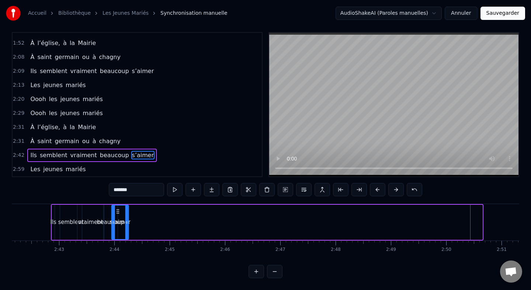
scroll to position [0, 8975]
drag, startPoint x: 275, startPoint y: 213, endPoint x: 125, endPoint y: 224, distance: 149.9
click at [125, 224] on div "s’aimer" at bounding box center [130, 223] width 16 height 34
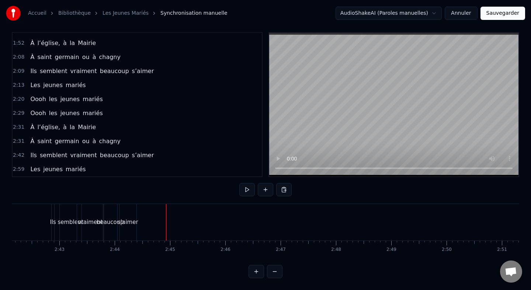
click at [52, 149] on div "Ils semblent vraiment beaucoup s’aimer" at bounding box center [92, 155] width 130 height 13
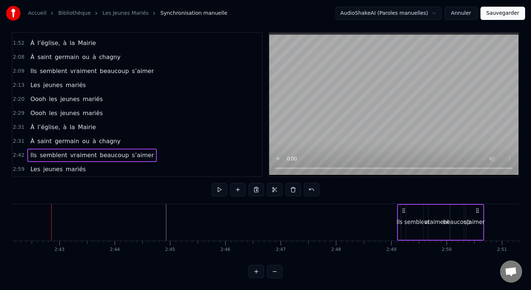
drag, startPoint x: 60, startPoint y: 211, endPoint x: 407, endPoint y: 217, distance: 346.9
click at [407, 217] on div "Ils semblent vraiment beaucoup s’aimer" at bounding box center [440, 222] width 87 height 37
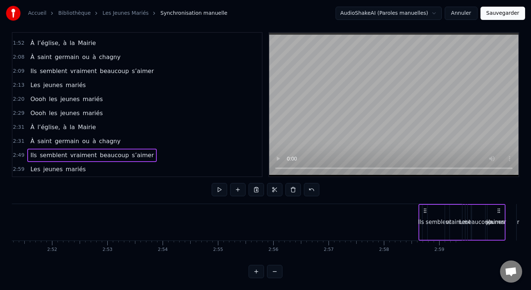
scroll to position [0, 9499]
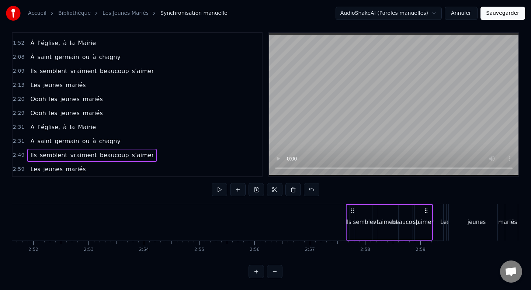
drag, startPoint x: 238, startPoint y: 210, endPoint x: 424, endPoint y: 208, distance: 186.0
click at [424, 208] on icon at bounding box center [427, 211] width 6 height 6
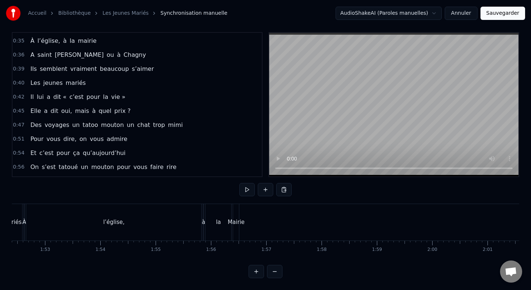
scroll to position [135, 0]
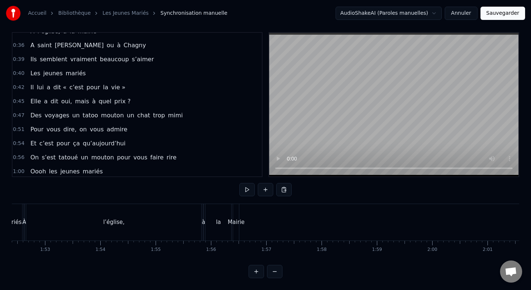
click at [85, 110] on div "Des voyages un tatoo mouton un chat trop mimi" at bounding box center [106, 115] width 158 height 13
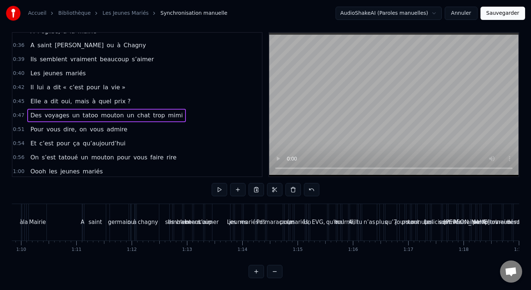
scroll to position [0, 3860]
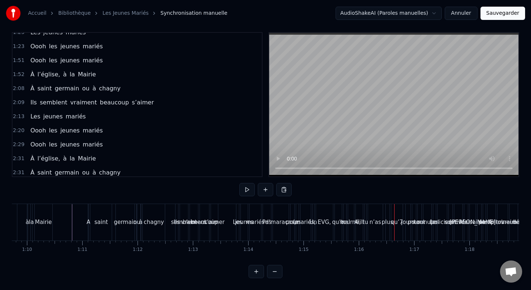
scroll to position [507, 0]
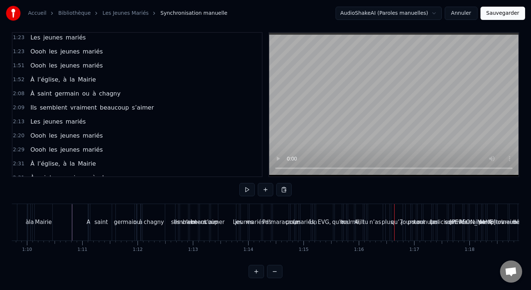
drag, startPoint x: 136, startPoint y: 62, endPoint x: 167, endPoint y: 166, distance: 107.9
click at [167, 166] on div "0:09 Ils se baladaient dans les couloirs 0:11 Et un jour sans le vouloir 0:13 L…" at bounding box center [137, 104] width 251 height 145
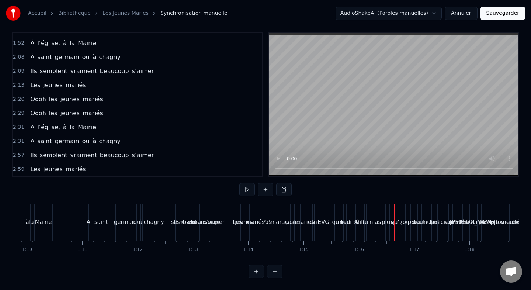
click at [94, 136] on div "À saint germain ou à chagny" at bounding box center [75, 141] width 96 height 13
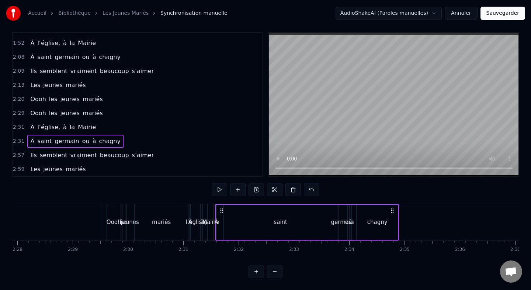
scroll to position [0, 8353]
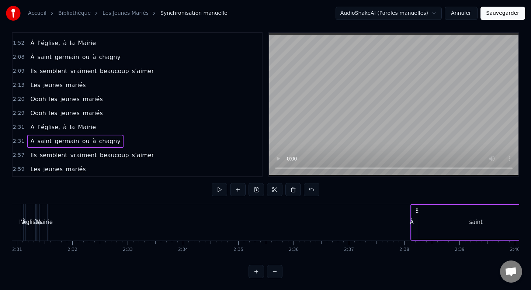
drag, startPoint x: 54, startPoint y: 213, endPoint x: 416, endPoint y: 230, distance: 362.4
click at [416, 230] on div "À saint germain ou à chagny" at bounding box center [503, 222] width 184 height 37
click at [74, 121] on div "À l’église, à la Mairie" at bounding box center [63, 127] width 72 height 13
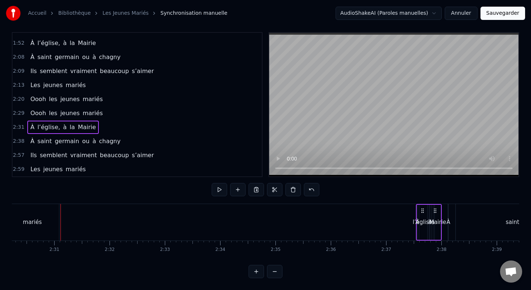
drag, startPoint x: 57, startPoint y: 211, endPoint x: 425, endPoint y: 216, distance: 367.9
click at [425, 216] on div "À l’église, à la Mairie" at bounding box center [429, 222] width 26 height 37
click at [75, 107] on div "Oooh les jeunes mariés" at bounding box center [66, 113] width 78 height 13
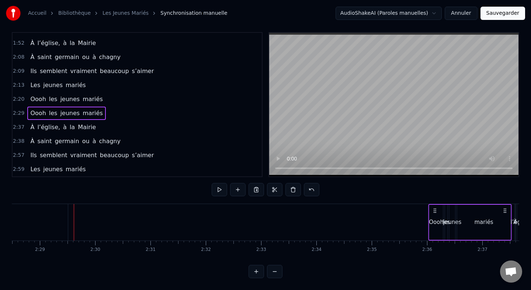
drag, startPoint x: 55, startPoint y: 210, endPoint x: 447, endPoint y: 213, distance: 391.2
click at [438, 213] on icon at bounding box center [435, 211] width 6 height 6
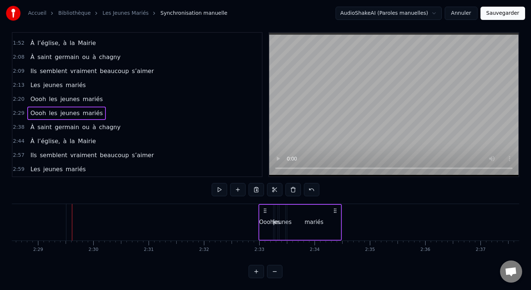
drag, startPoint x: 148, startPoint y: 210, endPoint x: 404, endPoint y: 211, distance: 255.7
click at [338, 211] on icon at bounding box center [335, 211] width 6 height 6
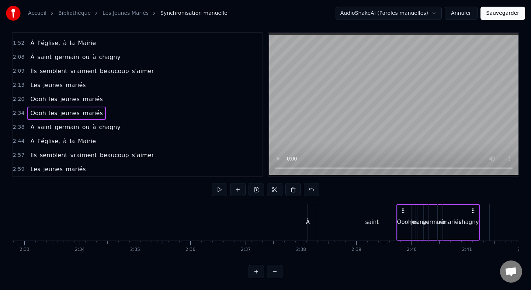
scroll to position [0, 8456]
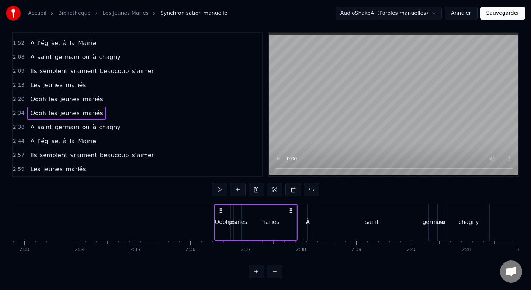
drag, startPoint x: 404, startPoint y: 211, endPoint x: 296, endPoint y: 214, distance: 107.8
click at [297, 214] on div "Oooh les jeunes mariés" at bounding box center [255, 222] width 83 height 37
click at [288, 225] on div "mariés" at bounding box center [276, 222] width 54 height 35
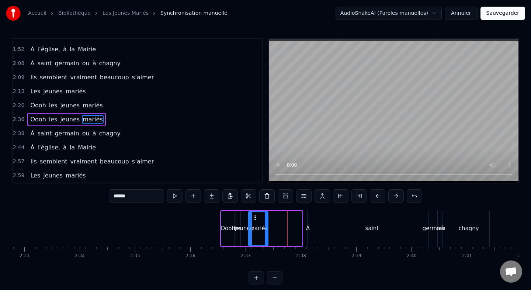
drag, startPoint x: 300, startPoint y: 227, endPoint x: 266, endPoint y: 227, distance: 33.6
click at [266, 227] on icon at bounding box center [266, 229] width 3 height 6
drag, startPoint x: 255, startPoint y: 217, endPoint x: 261, endPoint y: 215, distance: 6.2
click at [261, 215] on icon at bounding box center [261, 218] width 6 height 6
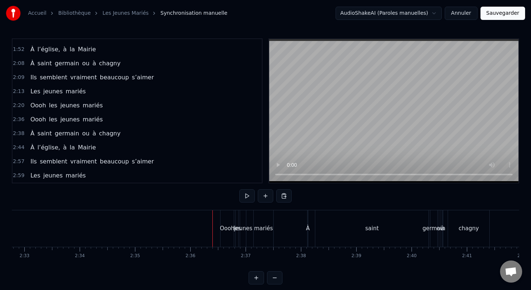
click at [225, 218] on div "Oooh" at bounding box center [228, 228] width 14 height 37
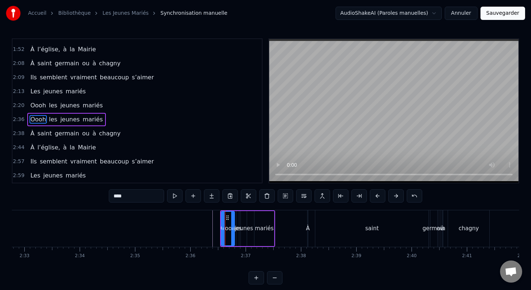
click at [96, 113] on div "Oooh les jeunes mariés" at bounding box center [66, 119] width 78 height 13
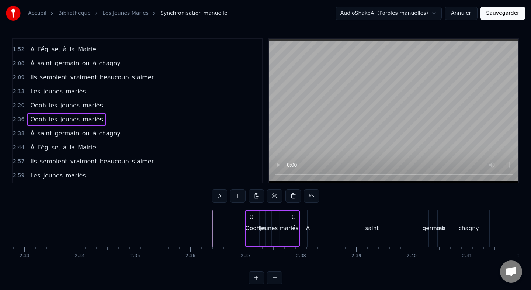
drag, startPoint x: 227, startPoint y: 215, endPoint x: 252, endPoint y: 217, distance: 25.2
click at [252, 217] on icon at bounding box center [252, 217] width 6 height 6
click at [78, 100] on div "Oooh les jeunes mariés" at bounding box center [66, 105] width 78 height 13
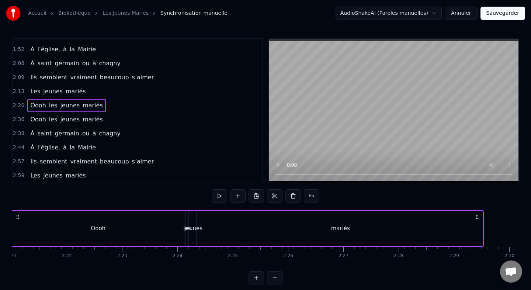
scroll to position [0, 7767]
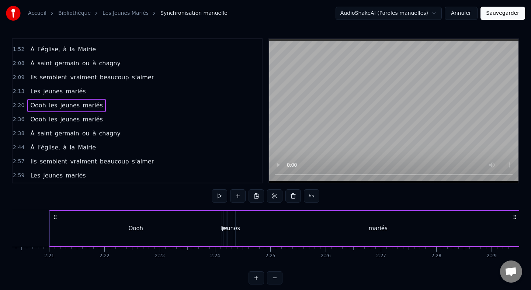
click at [60, 230] on div "Oooh" at bounding box center [136, 228] width 172 height 35
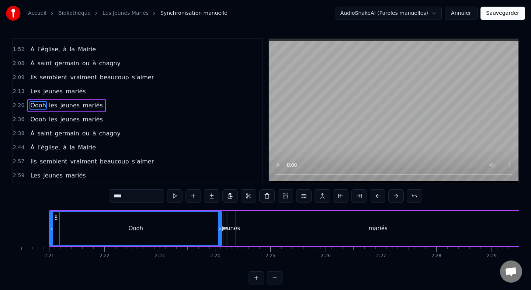
scroll to position [538, 0]
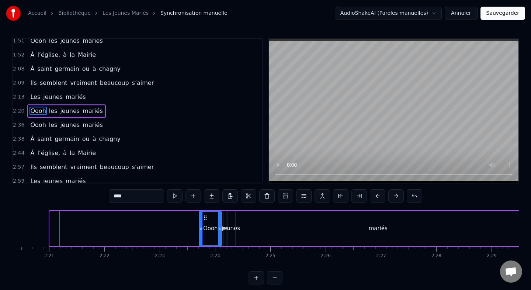
drag, startPoint x: 51, startPoint y: 228, endPoint x: 201, endPoint y: 229, distance: 150.2
click at [201, 229] on icon at bounding box center [201, 229] width 3 height 6
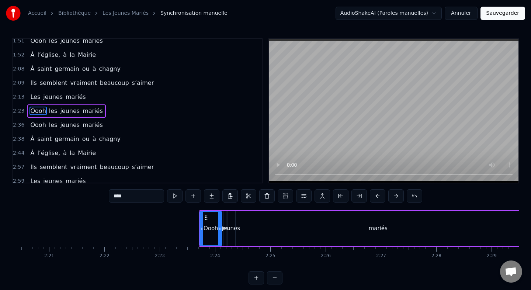
click at [328, 232] on div "mariés" at bounding box center [378, 228] width 285 height 35
type input "******"
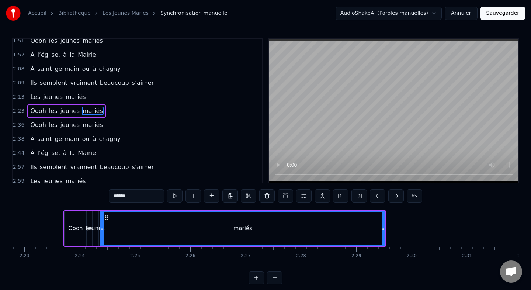
scroll to position [0, 7919]
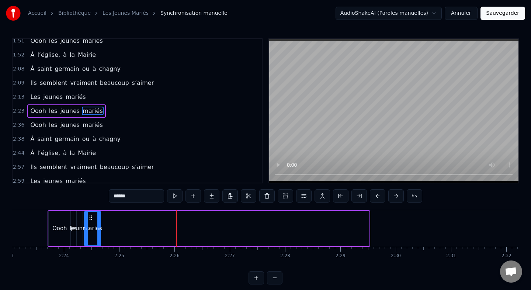
drag, startPoint x: 368, startPoint y: 230, endPoint x: 98, endPoint y: 216, distance: 270.1
click at [97, 215] on div at bounding box center [98, 229] width 3 height 34
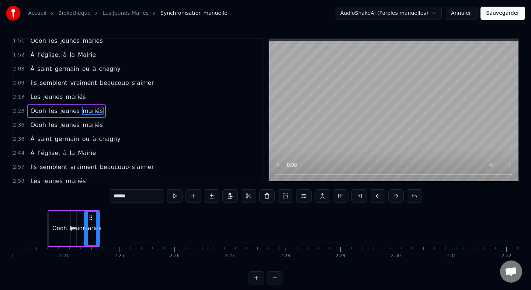
click at [42, 104] on div "Oooh les jeunes mariés" at bounding box center [66, 110] width 78 height 13
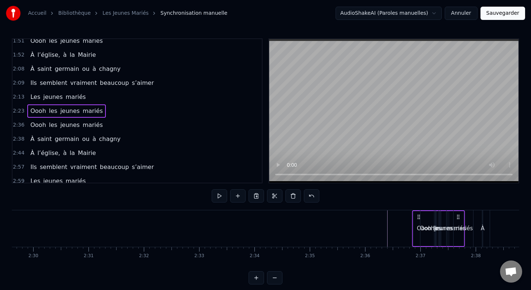
scroll to position [0, 8297]
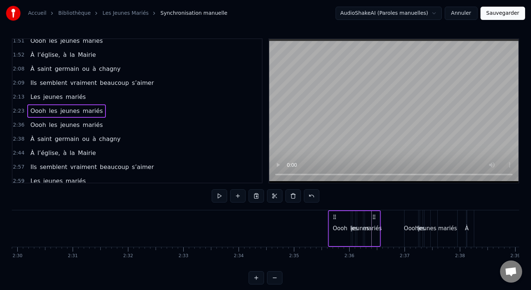
drag, startPoint x: 94, startPoint y: 218, endPoint x: 373, endPoint y: 224, distance: 279.0
click at [373, 224] on div "Oooh les jeunes mariés" at bounding box center [354, 228] width 53 height 37
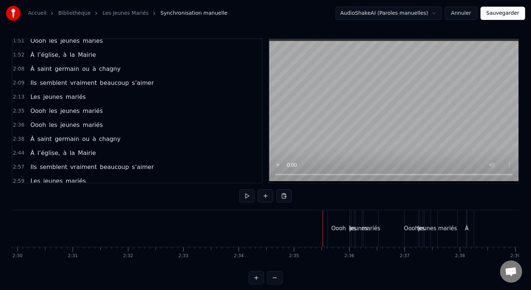
click at [61, 91] on div "Les jeunes mariés" at bounding box center [57, 96] width 61 height 13
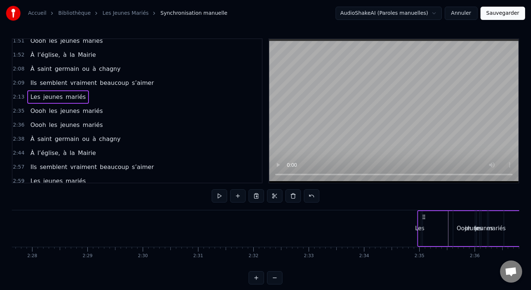
scroll to position [0, 8172]
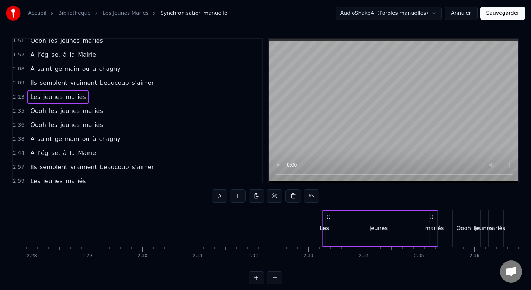
drag, startPoint x: 55, startPoint y: 218, endPoint x: 325, endPoint y: 218, distance: 270.1
click at [326, 218] on icon at bounding box center [329, 217] width 6 height 6
click at [416, 228] on div "jeunes" at bounding box center [375, 228] width 102 height 35
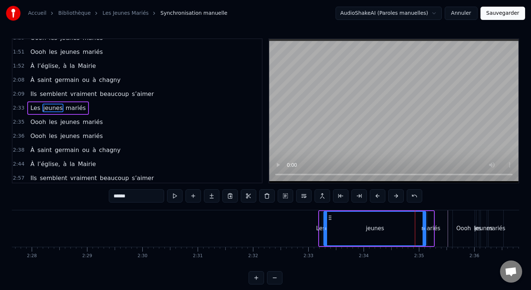
scroll to position [524, 0]
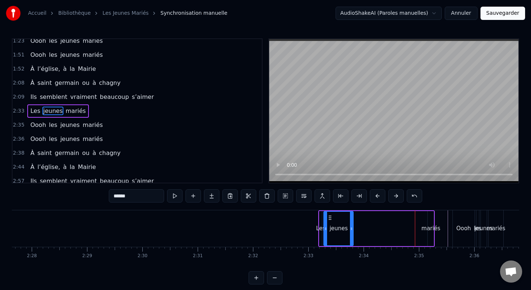
drag, startPoint x: 424, startPoint y: 228, endPoint x: 349, endPoint y: 224, distance: 75.4
click at [350, 224] on div at bounding box center [351, 229] width 3 height 34
click at [429, 225] on div "mariés" at bounding box center [431, 228] width 19 height 8
type input "******"
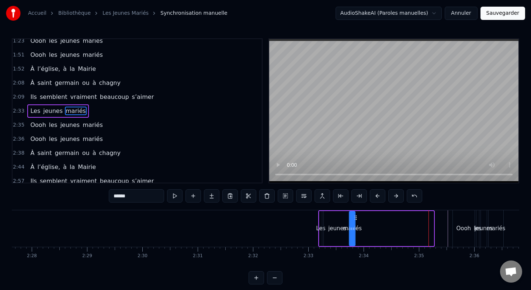
drag, startPoint x: 434, startPoint y: 219, endPoint x: 354, endPoint y: 221, distance: 80.5
click at [354, 220] on icon at bounding box center [356, 218] width 6 height 6
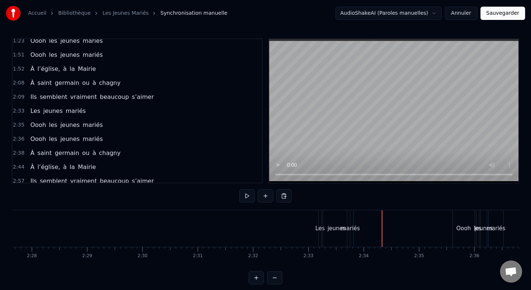
click at [68, 104] on div "Les jeunes mariés" at bounding box center [57, 110] width 61 height 13
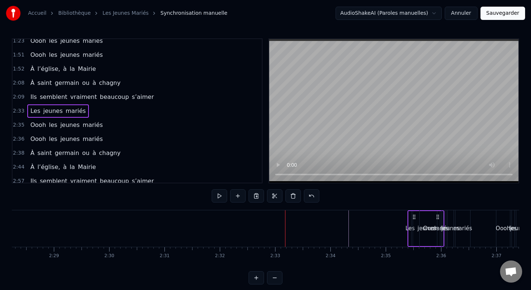
scroll to position [0, 8211]
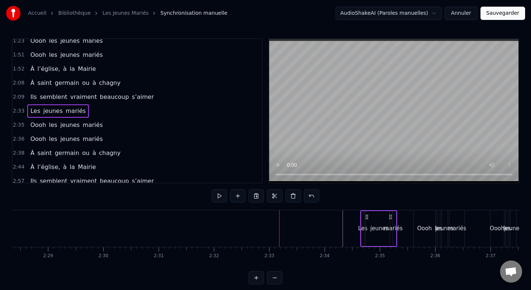
drag, startPoint x: 349, startPoint y: 217, endPoint x: 396, endPoint y: 222, distance: 47.5
click at [397, 222] on div "Les jeunes mariés" at bounding box center [379, 228] width 37 height 37
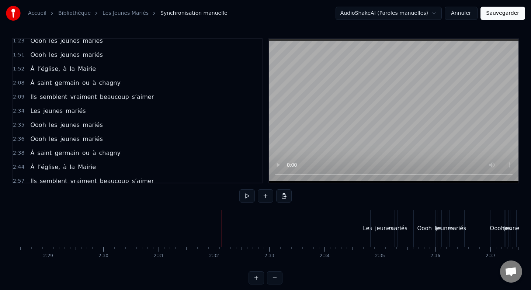
click at [134, 92] on div "Ils semblent vraiment beaucoup s’aimer" at bounding box center [92, 96] width 130 height 13
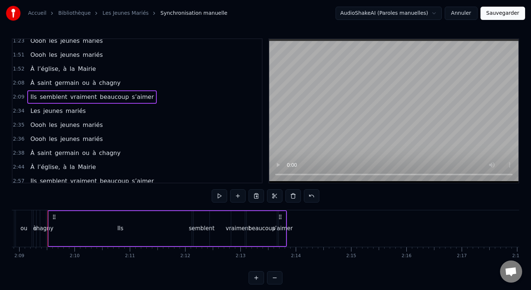
scroll to position [0, 7132]
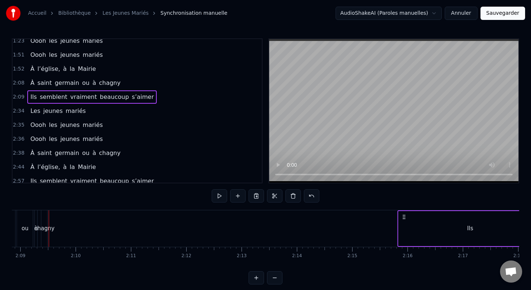
drag, startPoint x: 55, startPoint y: 216, endPoint x: 404, endPoint y: 229, distance: 349.3
click at [404, 229] on div "Ils semblent vraiment beaucoup s’aimer" at bounding box center [517, 228] width 239 height 37
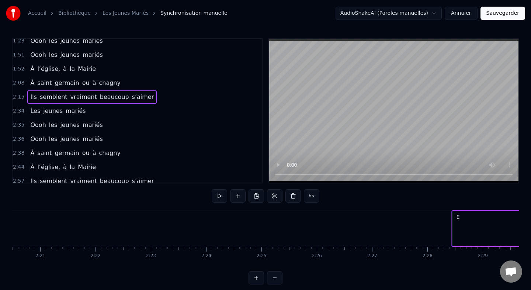
scroll to position [0, 7792]
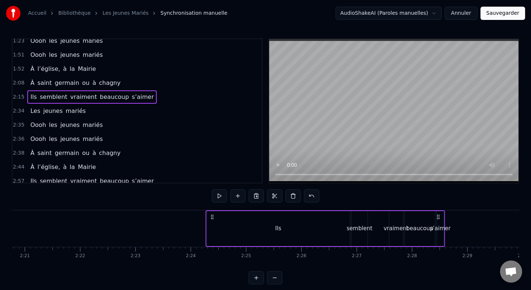
drag, startPoint x: 406, startPoint y: 219, endPoint x: 214, endPoint y: 221, distance: 191.5
click at [214, 221] on div "Ils semblent vraiment beaucoup s’aimer" at bounding box center [325, 228] width 239 height 37
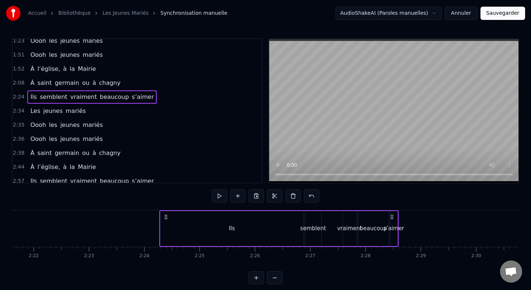
scroll to position [0, 7867]
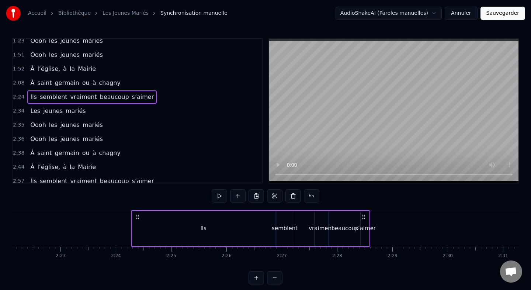
click at [187, 220] on div "Ils" at bounding box center [203, 228] width 143 height 35
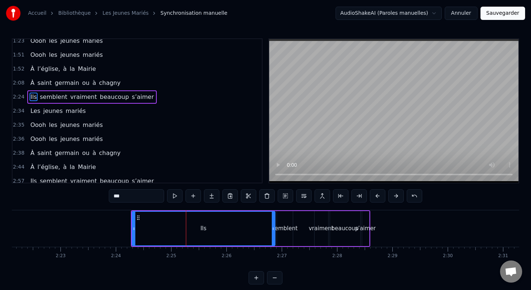
scroll to position [510, 0]
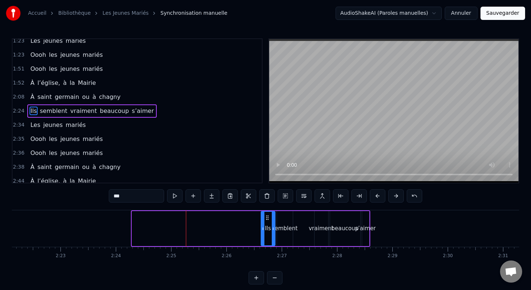
drag, startPoint x: 133, startPoint y: 228, endPoint x: 262, endPoint y: 227, distance: 128.4
click at [262, 228] on icon at bounding box center [263, 229] width 3 height 6
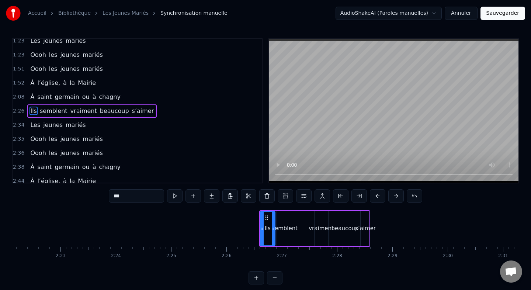
click at [289, 228] on div "semblent" at bounding box center [285, 228] width 26 height 8
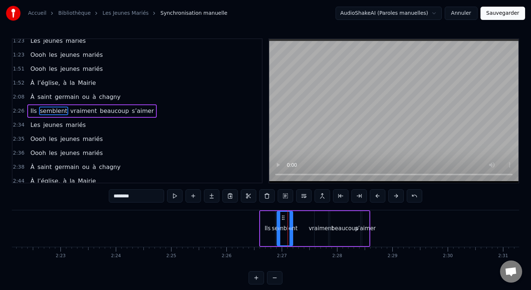
click at [318, 225] on div "vraiment" at bounding box center [321, 228] width 25 height 8
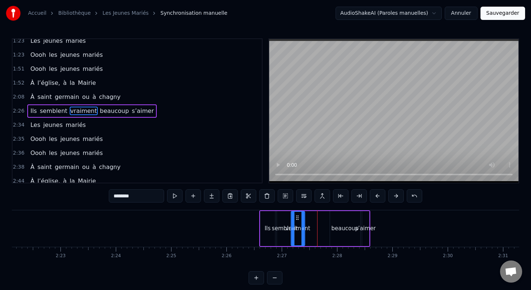
drag, startPoint x: 321, startPoint y: 217, endPoint x: 294, endPoint y: 220, distance: 27.0
click at [294, 220] on icon at bounding box center [297, 218] width 6 height 6
click at [341, 221] on div "beaucoup" at bounding box center [345, 228] width 30 height 35
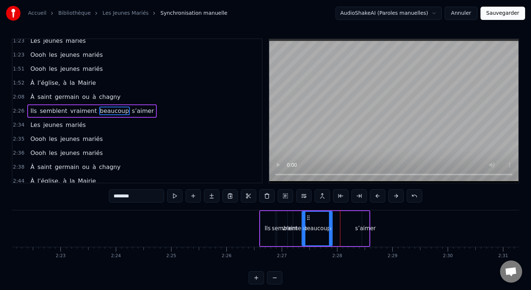
drag, startPoint x: 336, startPoint y: 217, endPoint x: 305, endPoint y: 218, distance: 30.6
click at [306, 218] on icon at bounding box center [309, 218] width 6 height 6
click at [362, 222] on div "s’aimer" at bounding box center [365, 228] width 7 height 35
type input "*******"
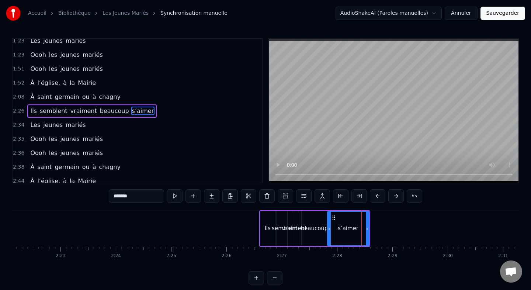
drag, startPoint x: 363, startPoint y: 217, endPoint x: 327, endPoint y: 220, distance: 36.3
click at [328, 220] on div at bounding box center [329, 229] width 3 height 34
drag, startPoint x: 366, startPoint y: 229, endPoint x: 335, endPoint y: 229, distance: 31.0
click at [338, 229] on icon at bounding box center [339, 229] width 3 height 6
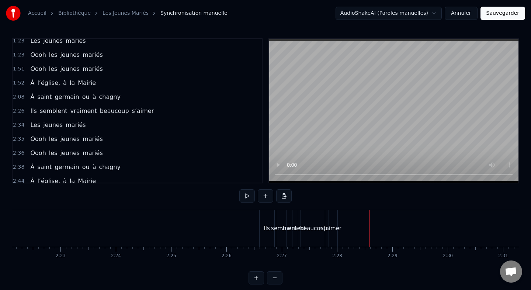
click at [128, 104] on div "Ils semblent vraiment beaucoup s’aimer" at bounding box center [92, 110] width 130 height 13
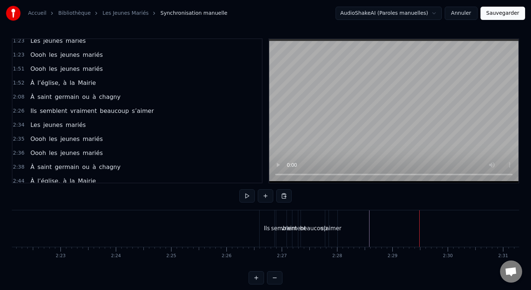
click at [130, 105] on div "Ils semblent vraiment beaucoup s’aimer" at bounding box center [92, 110] width 130 height 13
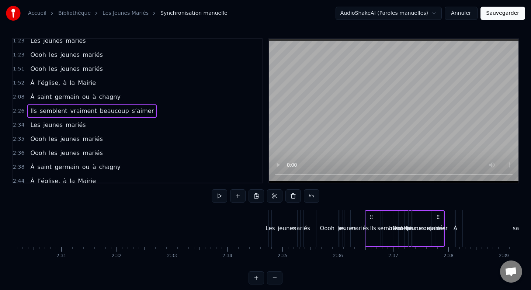
scroll to position [0, 8315]
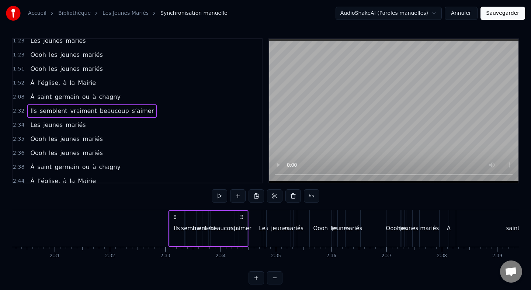
drag, startPoint x: 234, startPoint y: 216, endPoint x: 243, endPoint y: 216, distance: 9.2
click at [243, 216] on icon at bounding box center [242, 217] width 6 height 6
click at [95, 92] on div "À saint germain ou à chagny" at bounding box center [75, 96] width 96 height 13
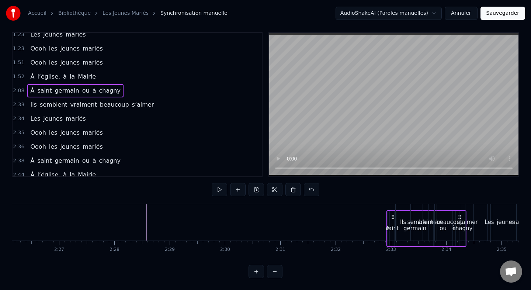
scroll to position [0, 8104]
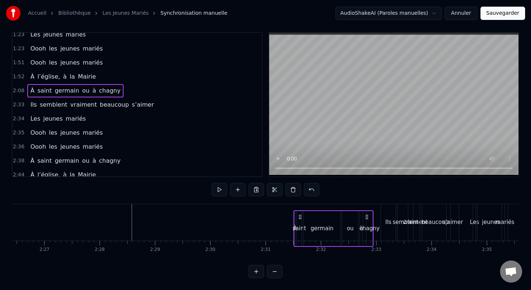
drag, startPoint x: 123, startPoint y: 217, endPoint x: 368, endPoint y: 211, distance: 245.1
click at [368, 211] on div "À saint germain ou à chagny" at bounding box center [334, 228] width 80 height 37
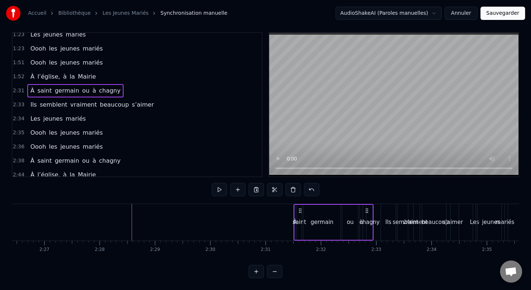
click at [73, 70] on div "À l’église, à la Mairie" at bounding box center [63, 76] width 72 height 13
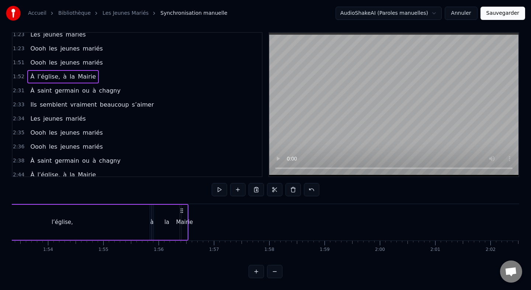
scroll to position [0, 6197]
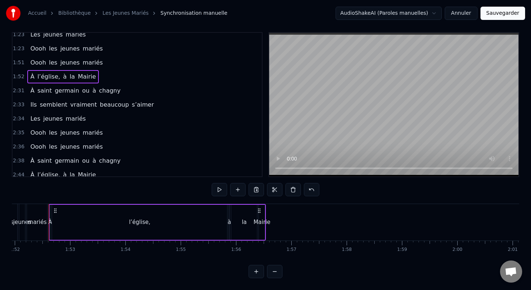
click at [54, 218] on div "l’église," at bounding box center [139, 222] width 175 height 35
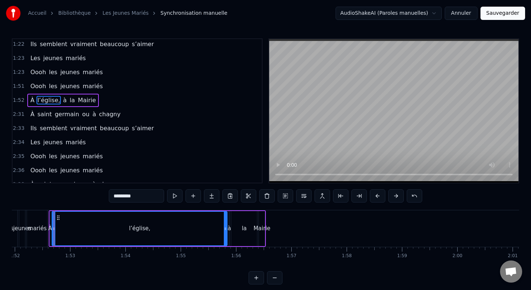
scroll to position [482, 0]
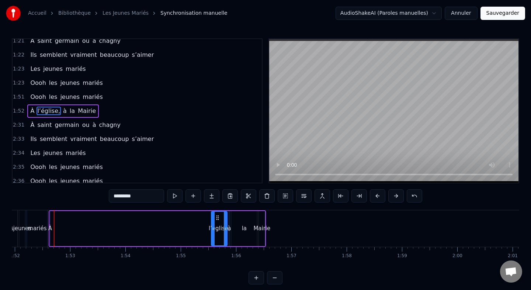
drag, startPoint x: 53, startPoint y: 228, endPoint x: 204, endPoint y: 225, distance: 151.7
click at [212, 225] on div at bounding box center [213, 229] width 3 height 34
click at [49, 227] on div "À" at bounding box center [50, 228] width 4 height 8
type input "*"
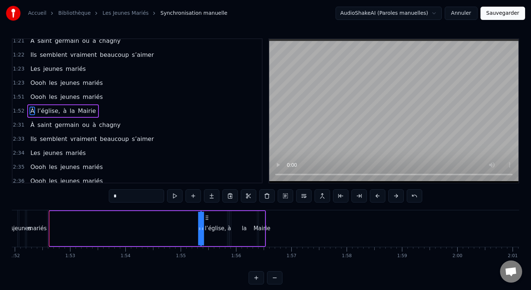
drag, startPoint x: 55, startPoint y: 218, endPoint x: 206, endPoint y: 218, distance: 150.6
click at [206, 218] on icon at bounding box center [207, 218] width 6 height 6
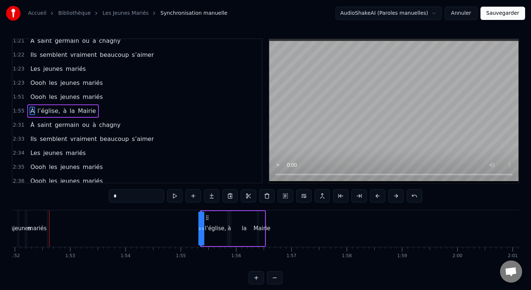
click at [59, 104] on div "À l’église, à la Mairie" at bounding box center [63, 110] width 72 height 13
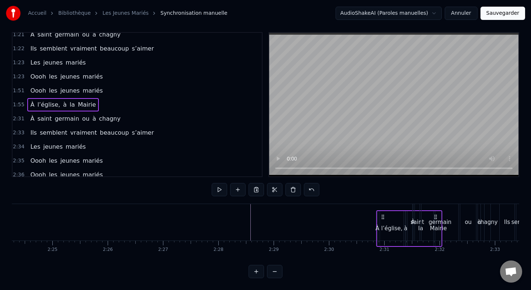
scroll to position [0, 7991]
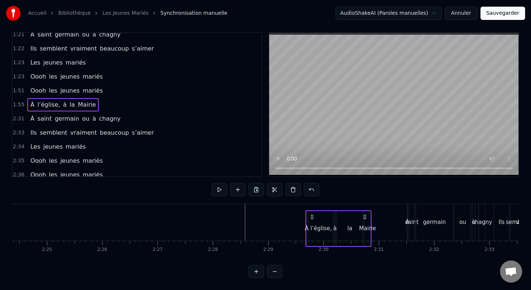
drag, startPoint x: 261, startPoint y: 220, endPoint x: 366, endPoint y: 213, distance: 105.7
click at [366, 213] on div "À l’église, à la Mairie" at bounding box center [339, 228] width 66 height 37
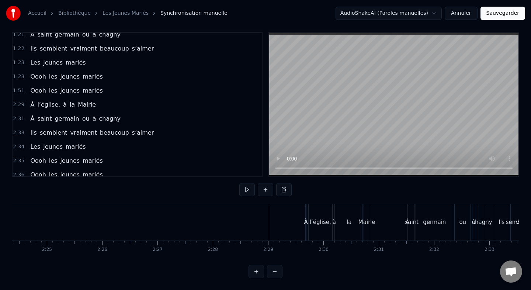
click at [82, 85] on div "Oooh les jeunes mariés" at bounding box center [66, 90] width 78 height 13
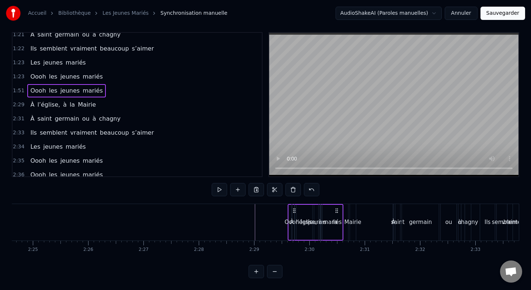
scroll to position [0, 8005]
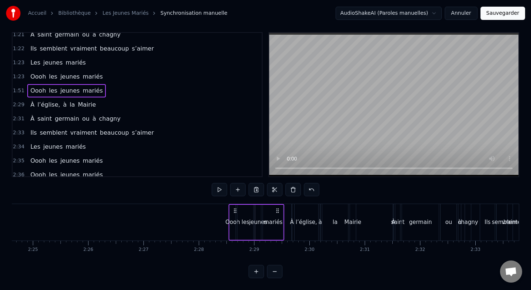
drag, startPoint x: 96, startPoint y: 210, endPoint x: 275, endPoint y: 207, distance: 178.6
click at [275, 207] on div "Oooh les jeunes mariés" at bounding box center [257, 222] width 56 height 37
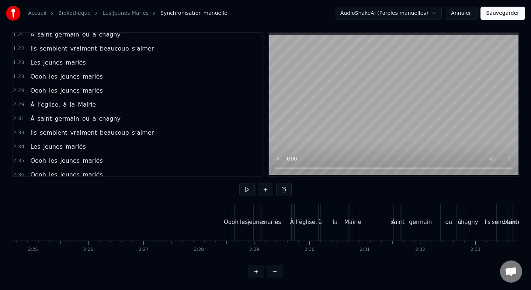
click at [72, 70] on div "Oooh les jeunes mariés" at bounding box center [66, 76] width 78 height 13
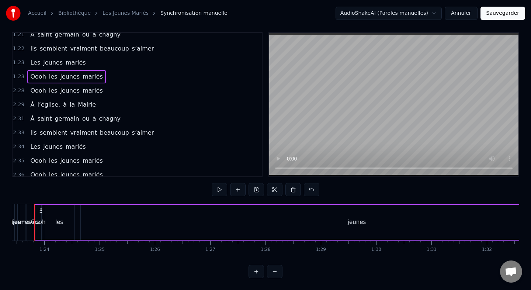
scroll to position [0, 4602]
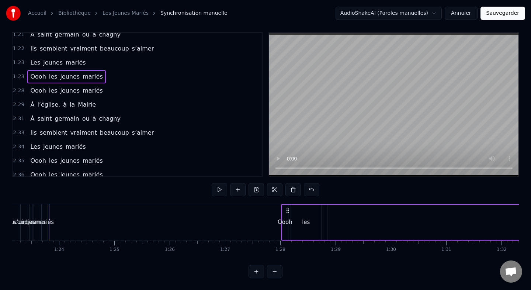
drag, startPoint x: 55, startPoint y: 210, endPoint x: 287, endPoint y: 215, distance: 232.5
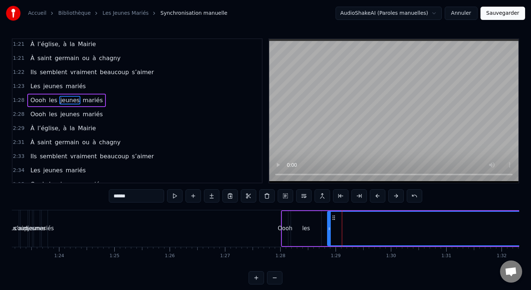
scroll to position [454, 0]
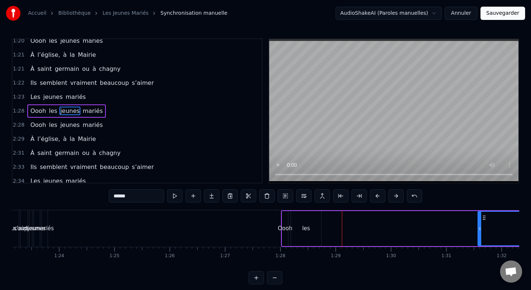
drag, startPoint x: 330, startPoint y: 227, endPoint x: 505, endPoint y: 225, distance: 175.7
click at [482, 225] on div at bounding box center [480, 229] width 3 height 34
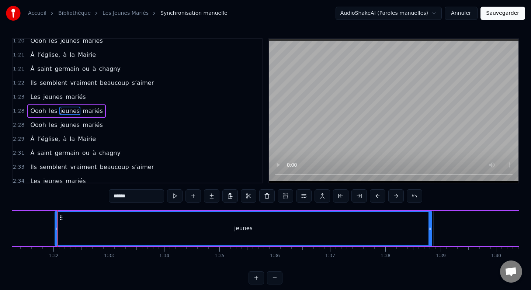
scroll to position [0, 5059]
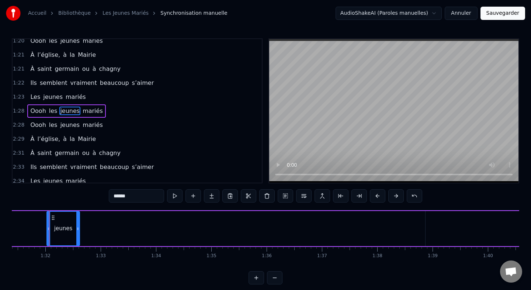
drag, startPoint x: 423, startPoint y: 227, endPoint x: 79, endPoint y: 232, distance: 344.0
click at [78, 232] on div at bounding box center [77, 229] width 3 height 34
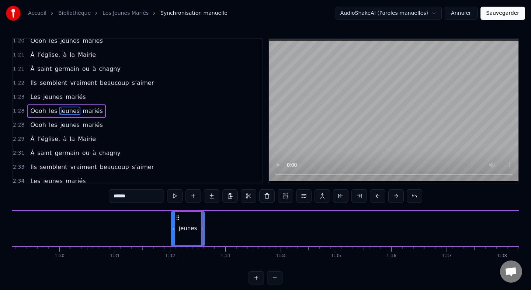
scroll to position [0, 4853]
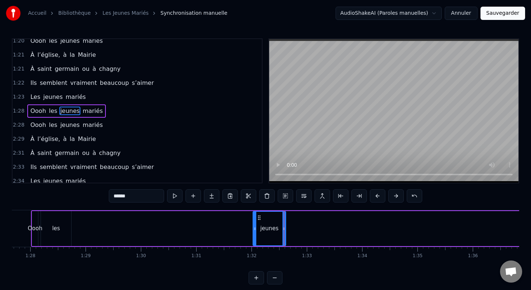
click at [54, 226] on div "les" at bounding box center [56, 228] width 8 height 8
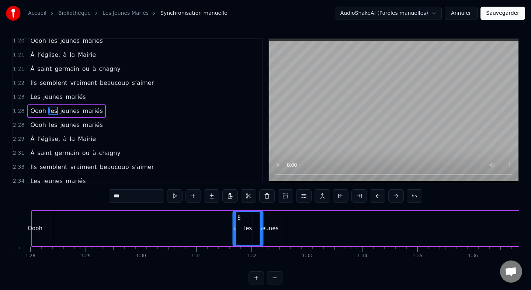
drag, startPoint x: 45, startPoint y: 215, endPoint x: 236, endPoint y: 216, distance: 190.4
click at [237, 216] on icon at bounding box center [240, 218] width 6 height 6
click at [36, 221] on div "Oooh" at bounding box center [35, 228] width 6 height 35
type input "****"
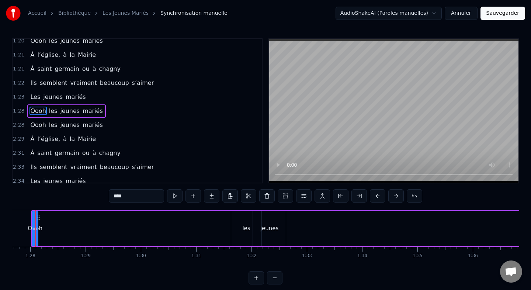
scroll to position [0, 4839]
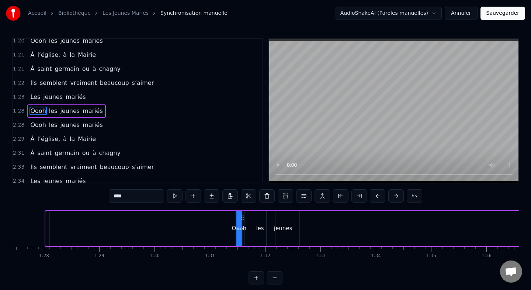
drag, startPoint x: 52, startPoint y: 218, endPoint x: 244, endPoint y: 217, distance: 192.3
click at [244, 217] on icon at bounding box center [242, 218] width 6 height 6
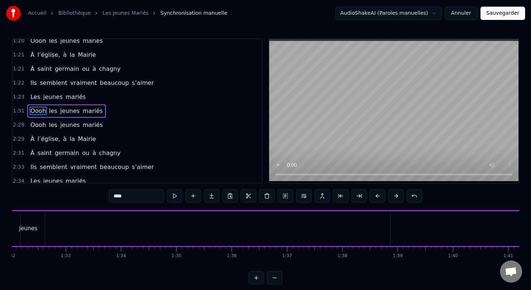
scroll to position [0, 5099]
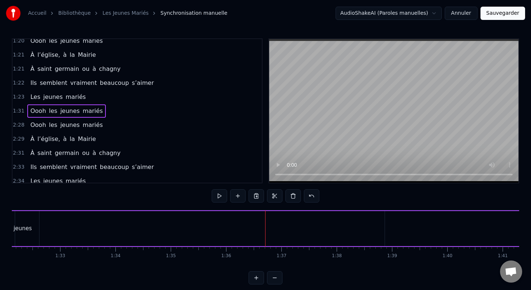
scroll to position [0, 5022]
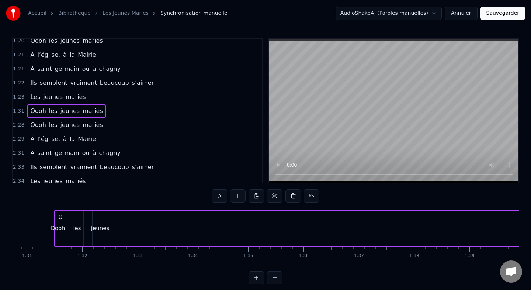
click at [87, 108] on span "mariés" at bounding box center [93, 111] width 22 height 8
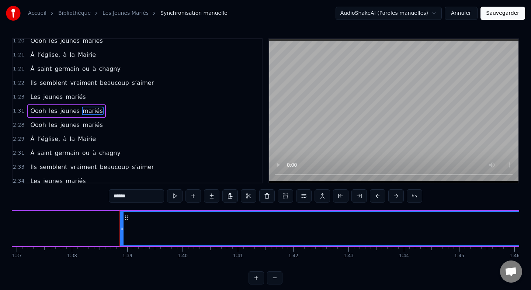
scroll to position [0, 5384]
drag, startPoint x: 109, startPoint y: 218, endPoint x: 75, endPoint y: 218, distance: 33.9
click at [75, 218] on div "Oooh les jeunes mariés" at bounding box center [365, 228] width 1347 height 37
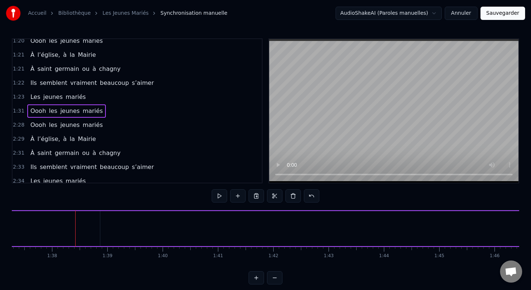
click at [98, 216] on div "Oooh les jeunes mariés" at bounding box center [365, 228] width 1347 height 37
click at [87, 110] on span "mariés" at bounding box center [93, 111] width 22 height 8
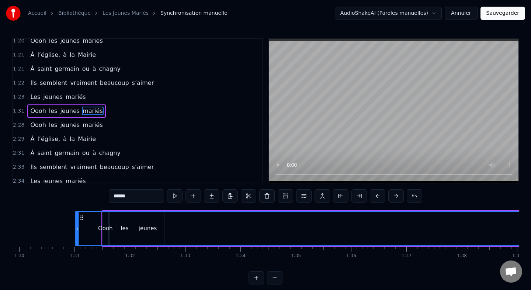
scroll to position [0, 4974]
drag, startPoint x: 107, startPoint y: 218, endPoint x: 166, endPoint y: 220, distance: 59.4
click at [166, 220] on icon at bounding box center [166, 218] width 6 height 6
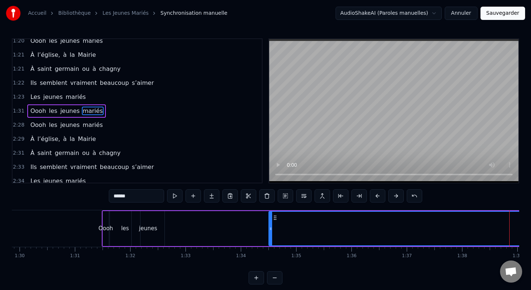
drag, startPoint x: 161, startPoint y: 229, endPoint x: 382, endPoint y: 228, distance: 221.4
click at [272, 228] on icon at bounding box center [270, 229] width 3 height 6
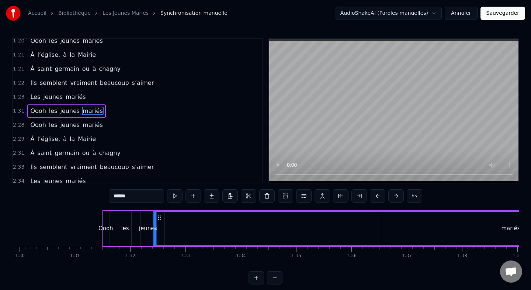
drag, startPoint x: 388, startPoint y: 218, endPoint x: 153, endPoint y: 228, distance: 235.7
click at [154, 228] on div "mariés" at bounding box center [511, 229] width 715 height 34
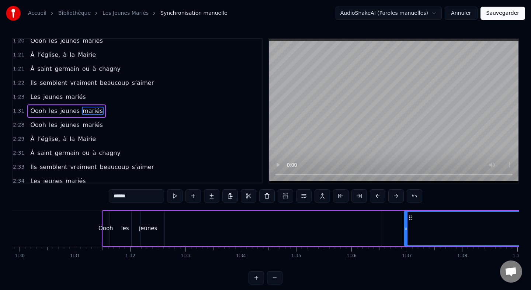
drag, startPoint x: 146, startPoint y: 228, endPoint x: 426, endPoint y: 229, distance: 280.5
click at [408, 229] on icon at bounding box center [406, 229] width 3 height 6
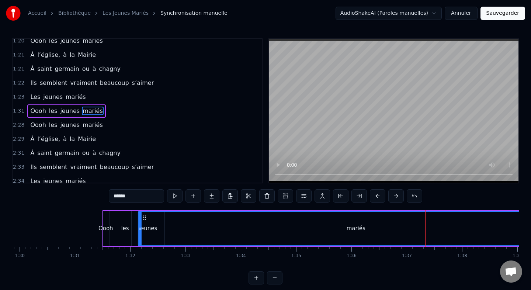
drag, startPoint x: 433, startPoint y: 219, endPoint x: 136, endPoint y: 221, distance: 297.1
click at [139, 221] on div "mariés" at bounding box center [356, 229] width 435 height 34
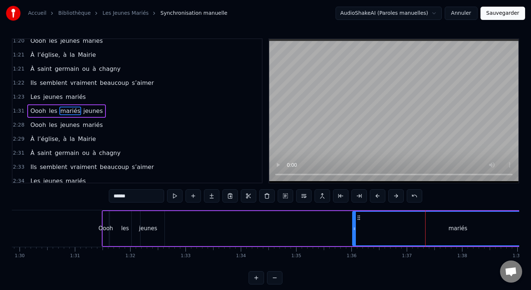
drag, startPoint x: 130, startPoint y: 228, endPoint x: 366, endPoint y: 231, distance: 236.6
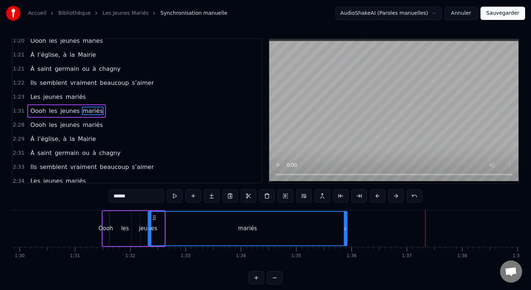
drag, startPoint x: 371, startPoint y: 218, endPoint x: 146, endPoint y: 222, distance: 225.5
click at [148, 222] on div "mariés" at bounding box center [247, 229] width 199 height 34
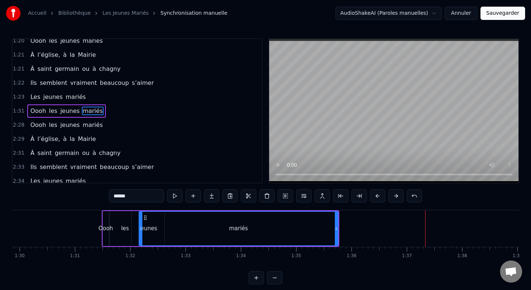
drag, startPoint x: 139, startPoint y: 232, endPoint x: 154, endPoint y: 231, distance: 14.4
click at [154, 231] on div "mariés" at bounding box center [239, 228] width 200 height 35
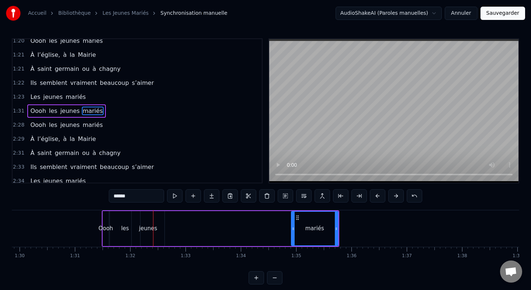
drag, startPoint x: 141, startPoint y: 227, endPoint x: 298, endPoint y: 224, distance: 157.6
click at [295, 224] on div at bounding box center [293, 229] width 3 height 34
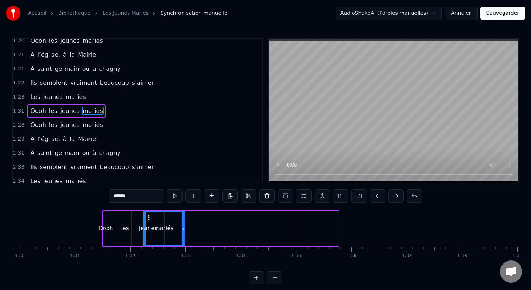
drag, startPoint x: 303, startPoint y: 218, endPoint x: 149, endPoint y: 221, distance: 153.2
click at [149, 221] on div "mariés" at bounding box center [164, 229] width 41 height 34
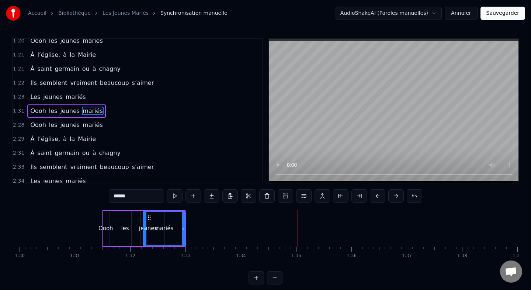
click at [68, 104] on div "Oooh les jeunes mariés" at bounding box center [66, 110] width 78 height 13
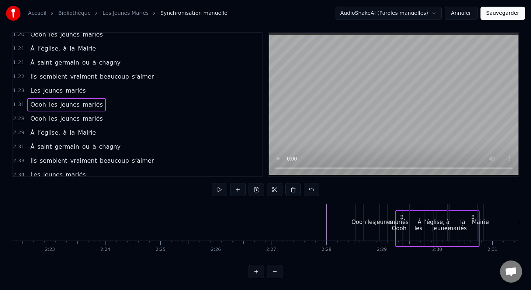
scroll to position [0, 7888]
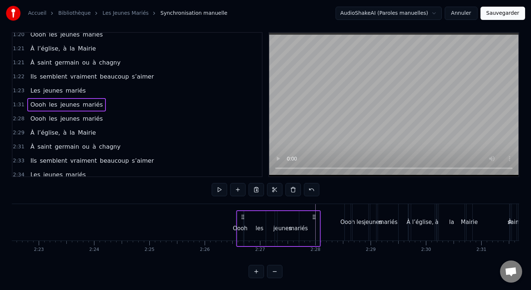
drag, startPoint x: 178, startPoint y: 219, endPoint x: 312, endPoint y: 207, distance: 134.1
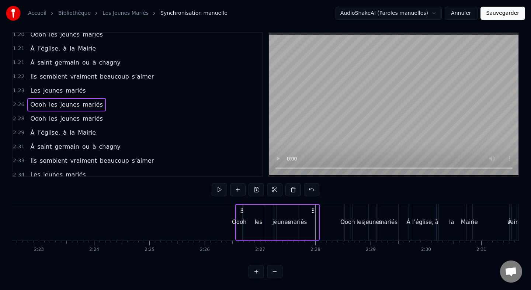
click at [48, 85] on div "Les jeunes mariés" at bounding box center [57, 90] width 61 height 13
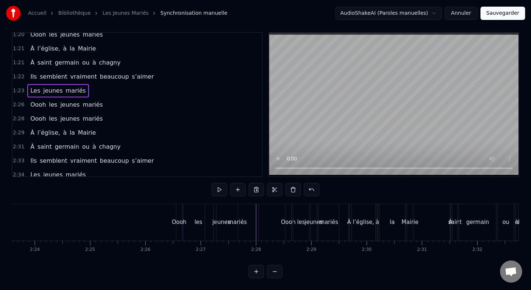
scroll to position [0, 7946]
drag, startPoint x: 64, startPoint y: 208, endPoint x: 261, endPoint y: 207, distance: 197.4
click at [71, 85] on div "Les jeunes mariés" at bounding box center [57, 90] width 61 height 13
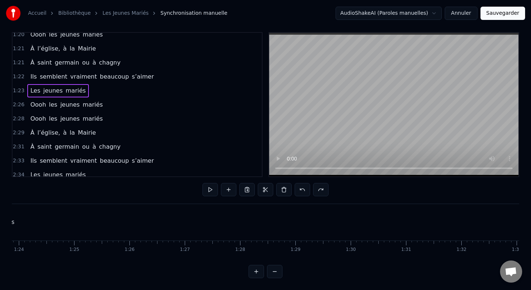
scroll to position [0, 4582]
drag, startPoint x: 64, startPoint y: 212, endPoint x: 470, endPoint y: 220, distance: 406.0
click at [470, 220] on div "Les jeunes mariés" at bounding box center [472, 222] width 20 height 37
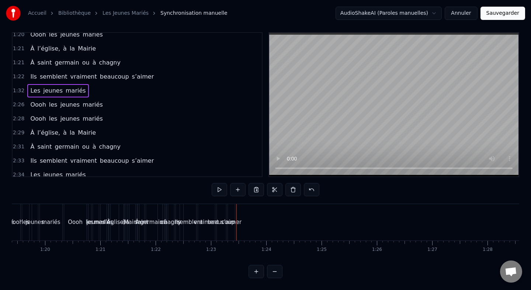
scroll to position [0, 4392]
click at [52, 70] on div "Ils semblent vraiment beaucoup s’aimer" at bounding box center [92, 76] width 130 height 13
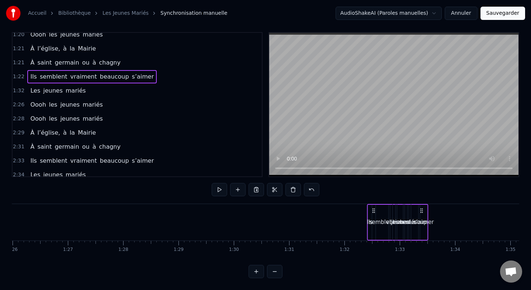
scroll to position [0, 4771]
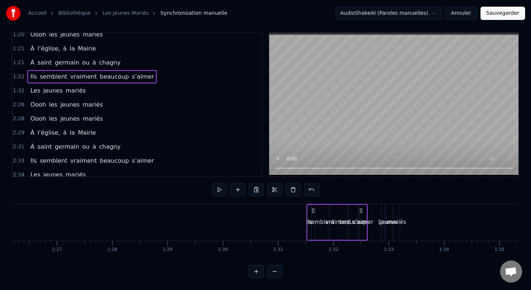
drag, startPoint x: 234, startPoint y: 211, endPoint x: 362, endPoint y: 232, distance: 129.3
click at [362, 232] on div "Ils semblent vraiment beaucoup s’aimer" at bounding box center [337, 222] width 61 height 37
click at [81, 57] on div "À saint germain ou à chagny" at bounding box center [75, 62] width 96 height 13
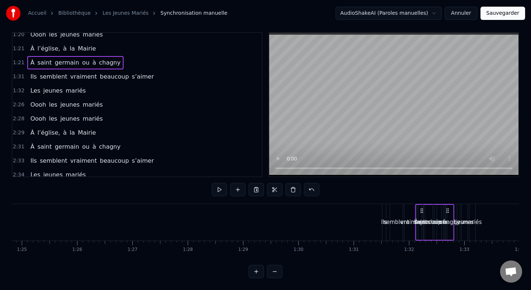
scroll to position [0, 4698]
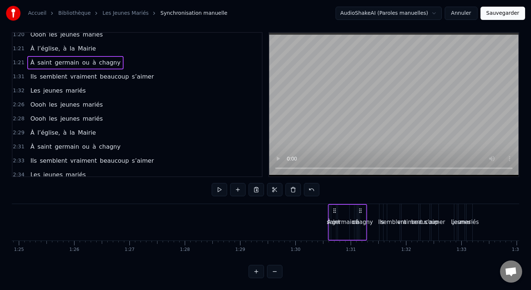
drag, startPoint x: 82, startPoint y: 212, endPoint x: 361, endPoint y: 230, distance: 279.6
click at [361, 230] on div "À saint germain ou à chagny" at bounding box center [347, 222] width 39 height 37
click at [71, 86] on span "mariés" at bounding box center [76, 90] width 22 height 8
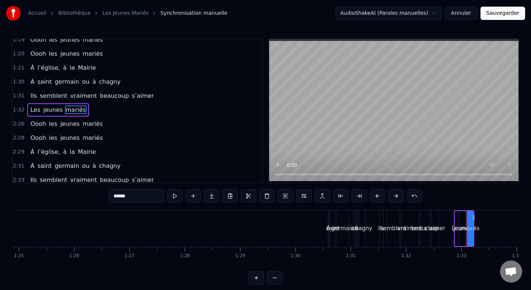
scroll to position [440, 0]
click at [70, 105] on div "Les jeunes mariés" at bounding box center [57, 110] width 61 height 13
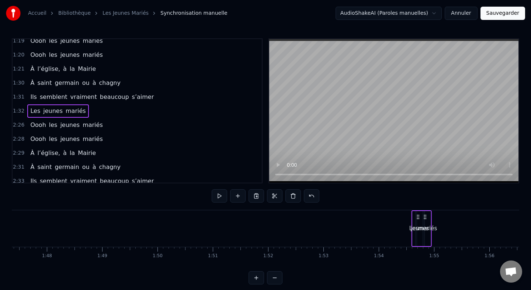
drag, startPoint x: 468, startPoint y: 216, endPoint x: 481, endPoint y: 219, distance: 13.2
click at [428, 219] on icon at bounding box center [426, 217] width 6 height 6
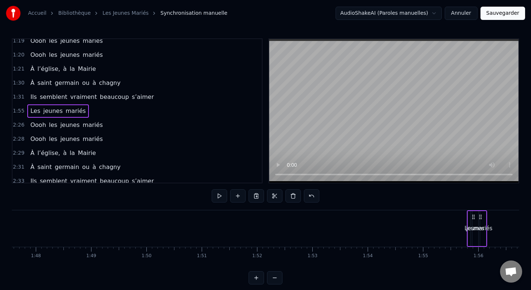
click at [110, 90] on div "Ils semblent vraiment beaucoup s’aimer" at bounding box center [92, 96] width 130 height 13
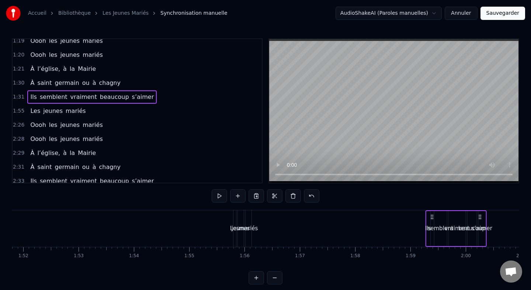
scroll to position [0, 6200]
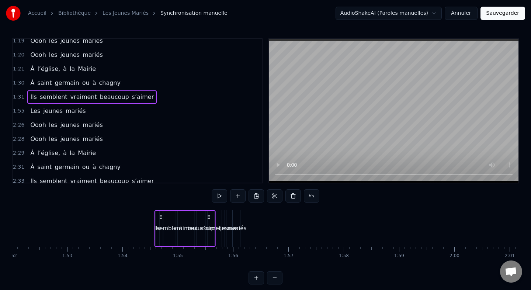
drag, startPoint x: 104, startPoint y: 217, endPoint x: 210, endPoint y: 211, distance: 105.7
click at [210, 211] on div "Ils semblent vraiment beaucoup s’aimer" at bounding box center [184, 228] width 61 height 37
click at [92, 77] on div "À saint germain ou à chagny" at bounding box center [75, 82] width 96 height 13
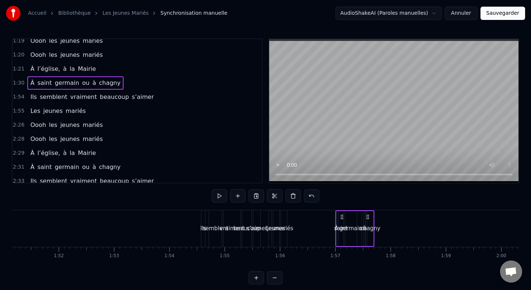
scroll to position [0, 6155]
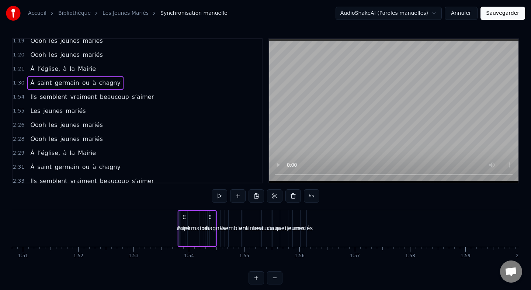
drag, startPoint x: 80, startPoint y: 217, endPoint x: 132, endPoint y: 219, distance: 51.7
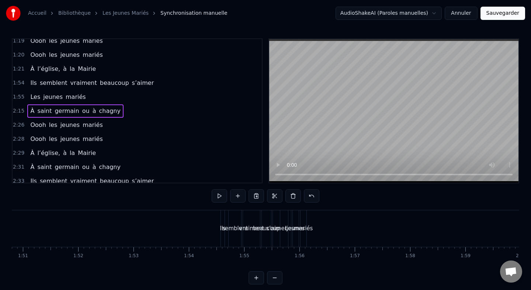
click at [91, 106] on div "À saint germain ou à chagny" at bounding box center [75, 110] width 96 height 13
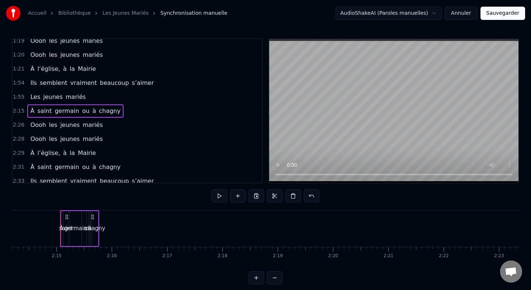
scroll to position [0, 7439]
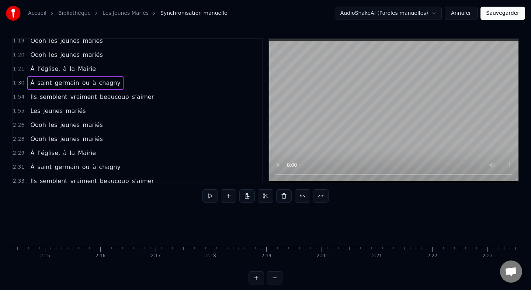
click at [97, 77] on div "À saint germain ou à chagny" at bounding box center [75, 82] width 96 height 13
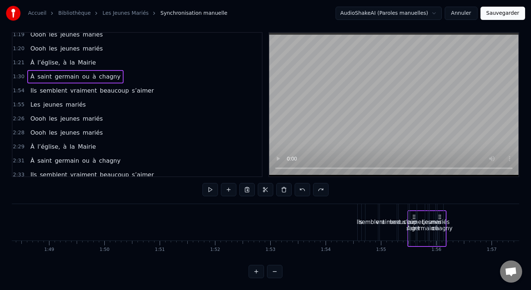
scroll to position [0, 5999]
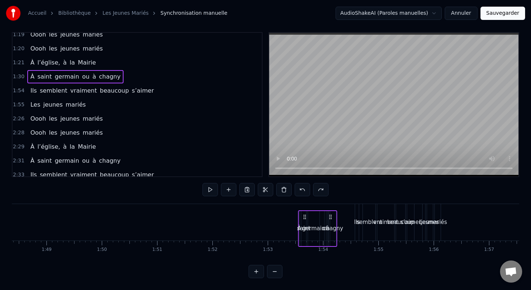
drag, startPoint x: 82, startPoint y: 216, endPoint x: 332, endPoint y: 212, distance: 249.5
click at [332, 212] on div "À saint germain ou à chagny" at bounding box center [317, 228] width 39 height 37
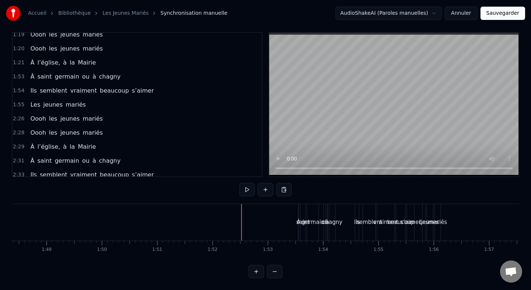
click at [54, 56] on div "À l’église, à la Mairie" at bounding box center [63, 62] width 72 height 13
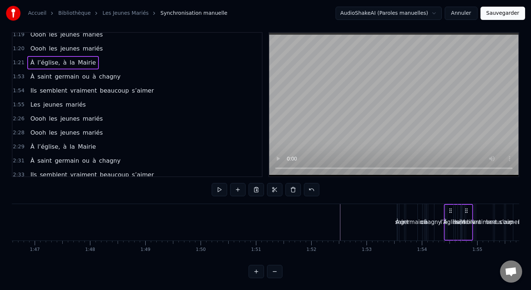
scroll to position [0, 5915]
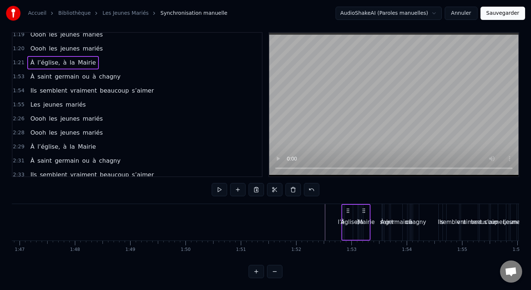
drag, startPoint x: 70, startPoint y: 210, endPoint x: 364, endPoint y: 224, distance: 293.7
click at [364, 224] on div "À l’église, à la Mairie" at bounding box center [355, 222] width 29 height 37
click at [82, 44] on div "Oooh les jeunes mariés" at bounding box center [66, 48] width 78 height 13
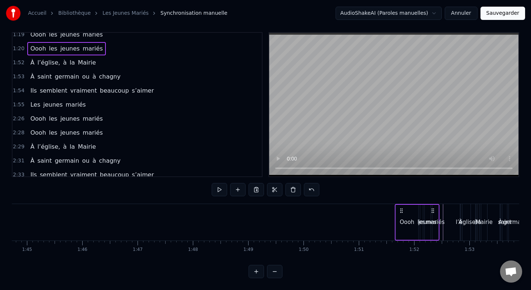
drag, startPoint x: 88, startPoint y: 210, endPoint x: 452, endPoint y: 212, distance: 363.9
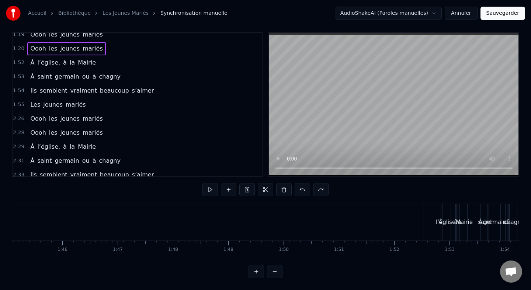
click at [58, 42] on div "Oooh les jeunes mariés" at bounding box center [66, 48] width 78 height 13
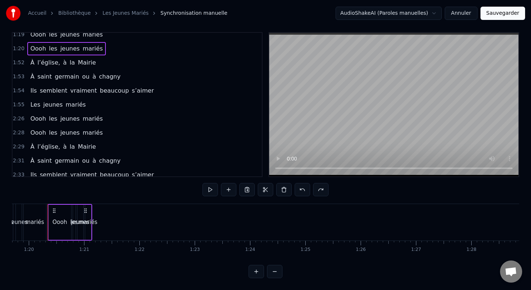
scroll to position [0, 4410]
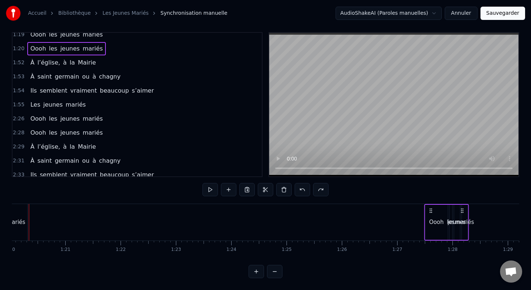
drag, startPoint x: 87, startPoint y: 210, endPoint x: 468, endPoint y: 215, distance: 381.2
click at [468, 215] on div "Oooh les jeunes mariés" at bounding box center [446, 222] width 45 height 37
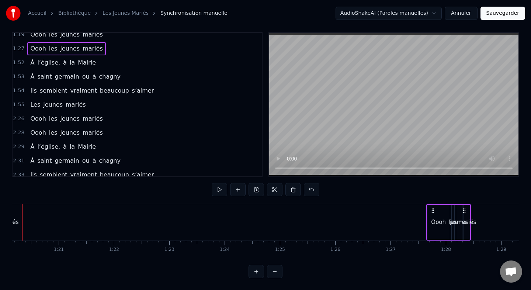
scroll to position [415, 0]
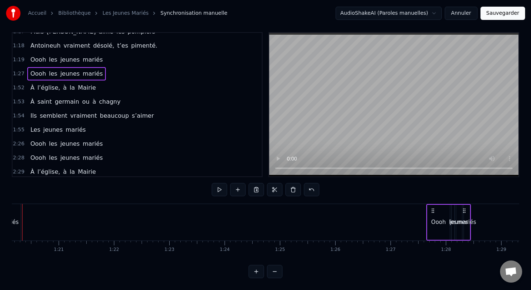
click at [72, 55] on div "Oooh les jeunes mariés" at bounding box center [66, 59] width 78 height 13
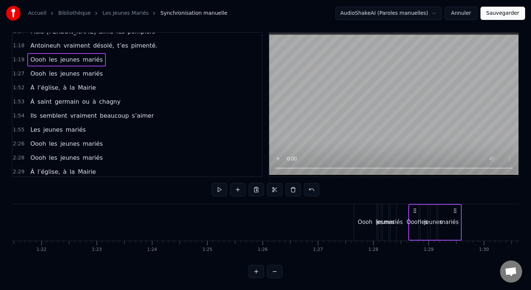
scroll to position [0, 4522]
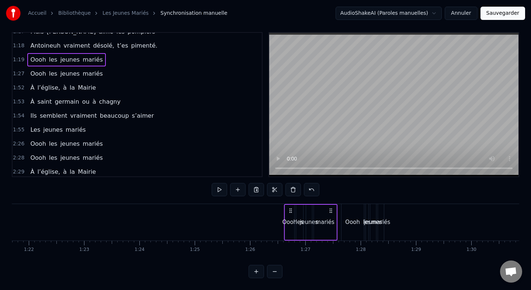
drag, startPoint x: 94, startPoint y: 212, endPoint x: 329, endPoint y: 223, distance: 235.3
click at [328, 223] on div "Oooh les jeunes mariés" at bounding box center [311, 222] width 54 height 37
click at [83, 70] on span "mariés" at bounding box center [93, 73] width 22 height 8
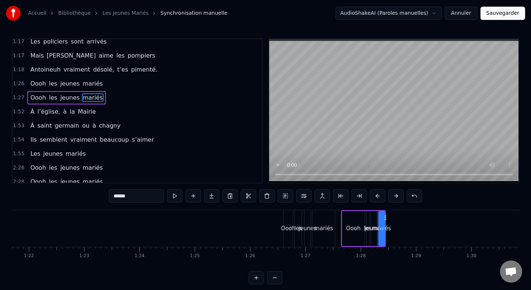
scroll to position [384, 0]
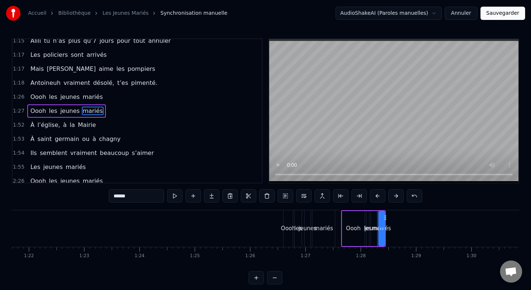
click at [69, 105] on div "Oooh les jeunes mariés" at bounding box center [66, 110] width 78 height 13
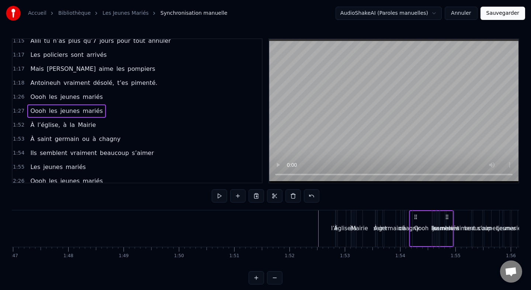
scroll to position [0, 5932]
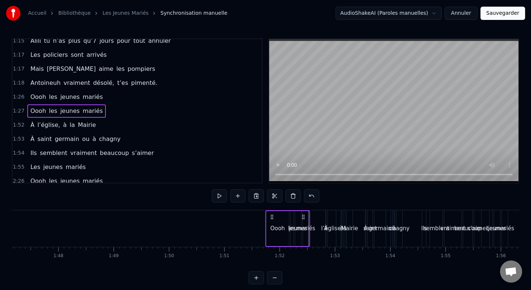
drag, startPoint x: 382, startPoint y: 217, endPoint x: 308, endPoint y: 213, distance: 73.6
click at [308, 213] on div "Oooh les jeunes mariés" at bounding box center [287, 228] width 45 height 37
click at [90, 91] on div "Oooh les jeunes mariés" at bounding box center [66, 96] width 78 height 13
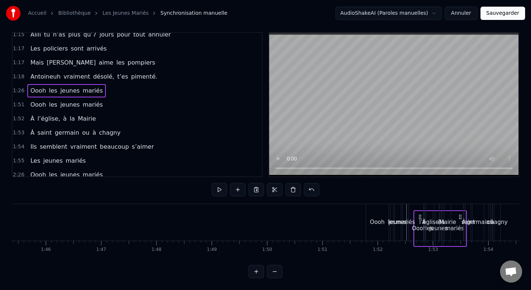
scroll to position [0, 5839]
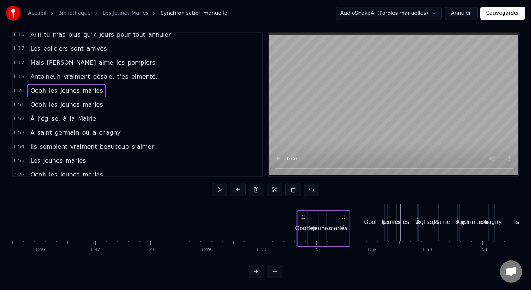
drag, startPoint x: 96, startPoint y: 217, endPoint x: 344, endPoint y: 205, distance: 248.3
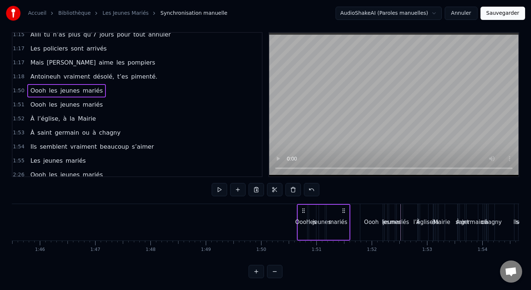
click at [80, 71] on div "Antoineuh vraiment désolé, t’es pimenté." at bounding box center [93, 76] width 133 height 13
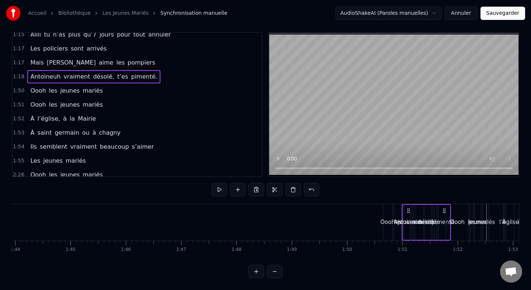
scroll to position [0, 5762]
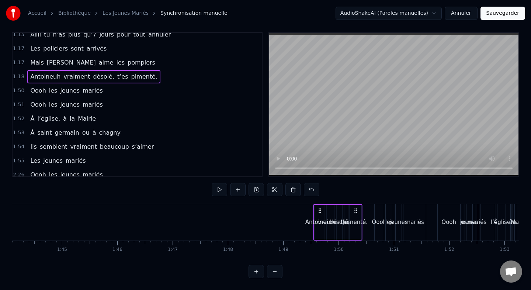
drag, startPoint x: 93, startPoint y: 212, endPoint x: 358, endPoint y: 220, distance: 265.4
click at [358, 220] on div "Antoineuh vraiment désolé, t’es pimenté." at bounding box center [337, 222] width 49 height 37
click at [75, 57] on div "Mais Alison aime les pompiers" at bounding box center [92, 62] width 131 height 13
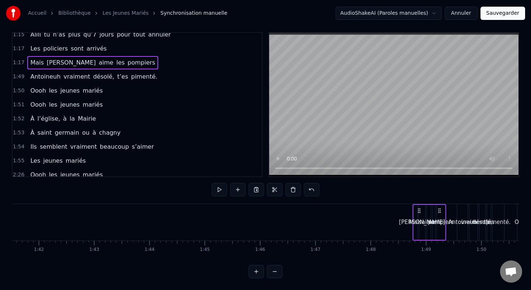
scroll to position [0, 5629]
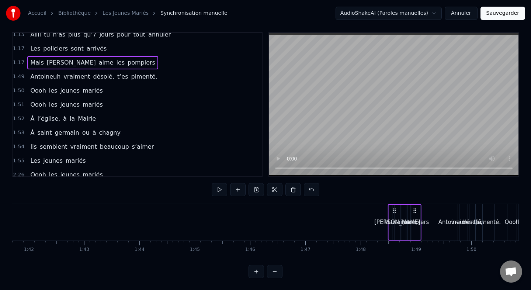
drag, startPoint x: 77, startPoint y: 210, endPoint x: 416, endPoint y: 210, distance: 339.5
click at [416, 210] on icon at bounding box center [415, 211] width 6 height 6
click at [85, 43] on div "Les policiers sont arrivés" at bounding box center [68, 48] width 82 height 13
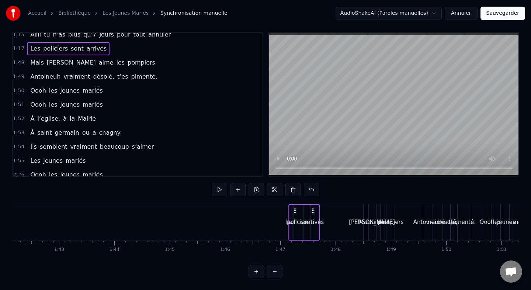
scroll to position [0, 5654]
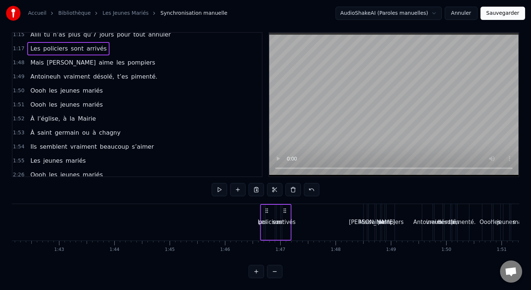
drag, startPoint x: 75, startPoint y: 210, endPoint x: 352, endPoint y: 216, distance: 277.2
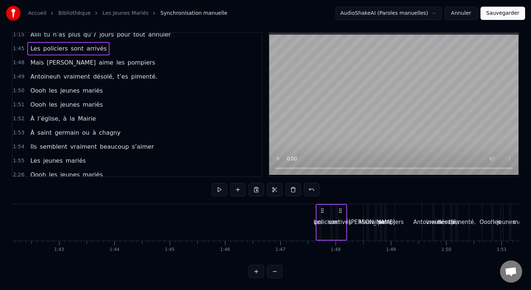
drag, startPoint x: 228, startPoint y: 210, endPoint x: 343, endPoint y: 213, distance: 114.8
click at [343, 213] on icon at bounding box center [341, 211] width 6 height 6
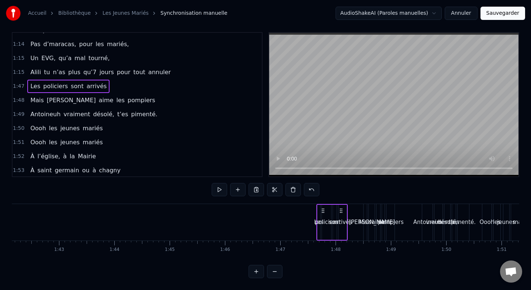
scroll to position [326, 0]
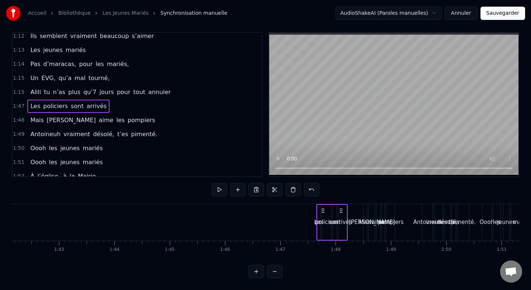
click at [96, 86] on div "Alili tu n’as plus qu’7 jours pour tout annuler" at bounding box center [100, 92] width 147 height 13
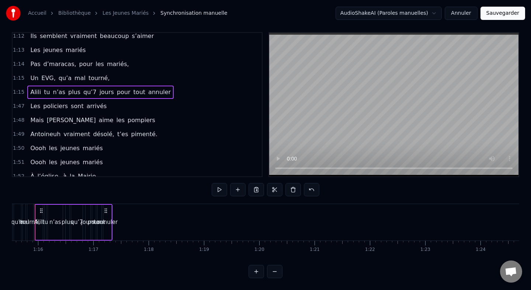
scroll to position [0, 4166]
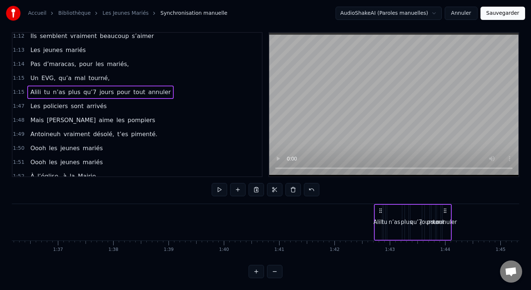
drag, startPoint x: 121, startPoint y: 211, endPoint x: 446, endPoint y: 217, distance: 325.2
click at [446, 217] on div "Alili tu n’as plus qu’7 jours pour tout annuler" at bounding box center [413, 222] width 78 height 37
click at [75, 72] on div "Un EVG, qu’a mal tourné," at bounding box center [69, 78] width 85 height 13
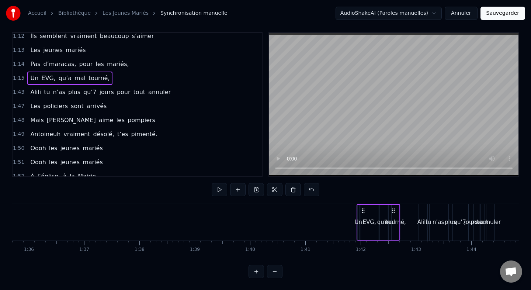
scroll to position [0, 5297]
drag, startPoint x: 86, startPoint y: 210, endPoint x: 399, endPoint y: 218, distance: 313.0
click at [399, 218] on div "Un EVG, qu’a mal tourné," at bounding box center [381, 222] width 44 height 37
click at [72, 59] on div "Pas d’maracas, pour les mariés," at bounding box center [79, 64] width 104 height 13
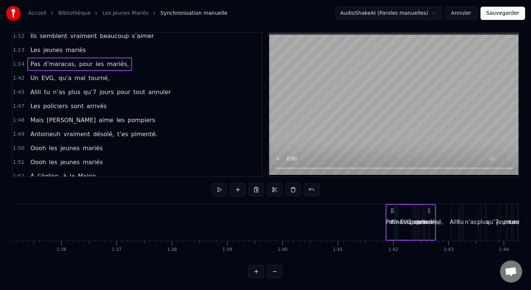
scroll to position [0, 5274]
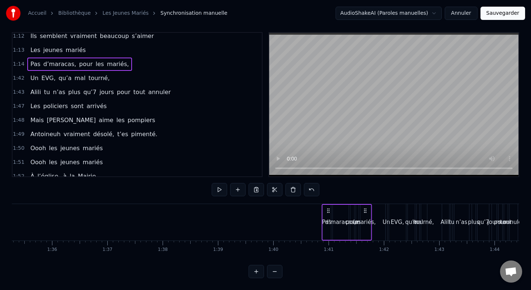
drag, startPoint x: 92, startPoint y: 210, endPoint x: 365, endPoint y: 215, distance: 272.7
click at [365, 215] on div "Pas d’maracas, pour les mariés," at bounding box center [347, 222] width 50 height 37
click at [66, 44] on div "Les jeunes mariés" at bounding box center [57, 50] width 61 height 13
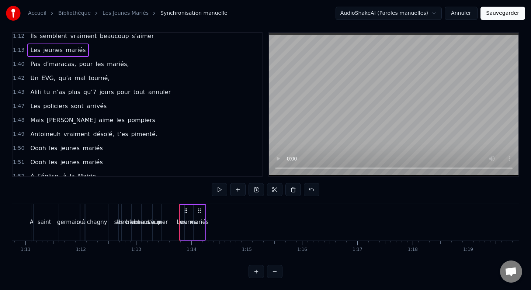
scroll to position [0, 3912]
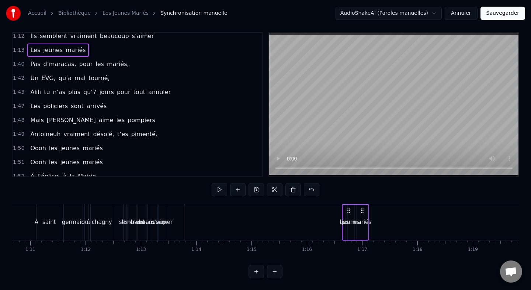
drag, startPoint x: 204, startPoint y: 210, endPoint x: 389, endPoint y: 214, distance: 185.3
click at [369, 214] on div "Les jeunes mariés" at bounding box center [355, 222] width 27 height 37
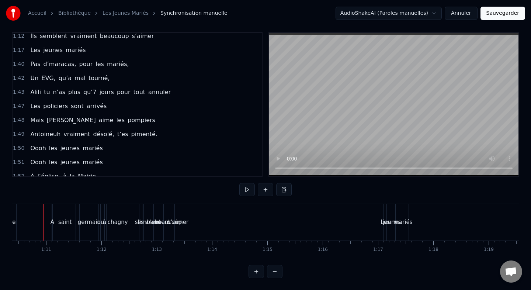
scroll to position [0, 3890]
click at [186, 216] on div "s’aimer" at bounding box center [184, 222] width 7 height 37
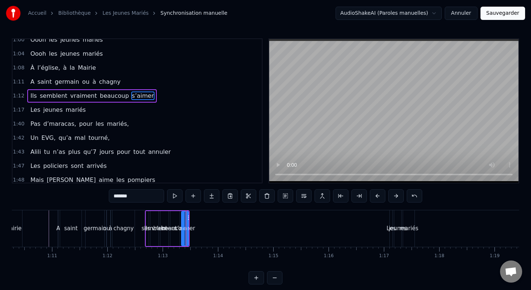
scroll to position [258, 0]
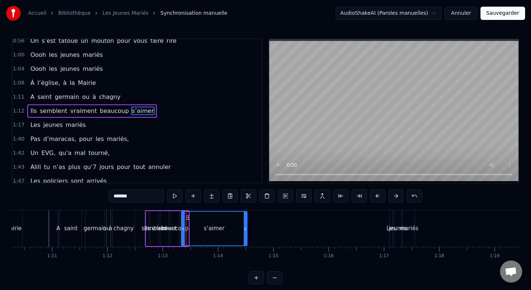
drag, startPoint x: 187, startPoint y: 228, endPoint x: 246, endPoint y: 232, distance: 58.8
click at [246, 232] on div at bounding box center [245, 229] width 3 height 34
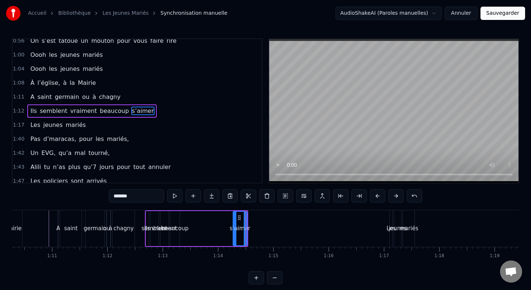
drag, startPoint x: 183, startPoint y: 228, endPoint x: 235, endPoint y: 228, distance: 52.0
click at [235, 228] on icon at bounding box center [235, 229] width 3 height 6
click at [177, 225] on div "beaucoup" at bounding box center [174, 228] width 27 height 8
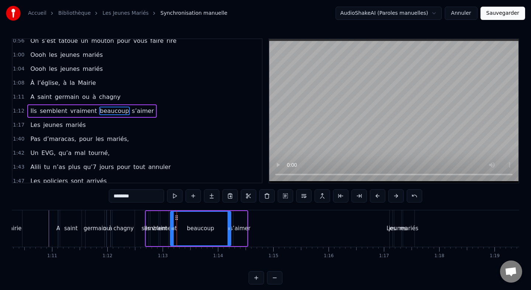
drag, startPoint x: 179, startPoint y: 228, endPoint x: 231, endPoint y: 230, distance: 52.1
click at [231, 230] on icon at bounding box center [229, 229] width 3 height 6
drag, startPoint x: 172, startPoint y: 228, endPoint x: 222, endPoint y: 230, distance: 49.8
click at [222, 230] on icon at bounding box center [220, 229] width 3 height 6
click at [167, 225] on div "vraiment" at bounding box center [164, 228] width 25 height 8
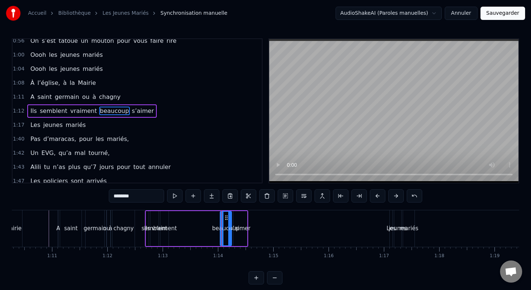
type input "********"
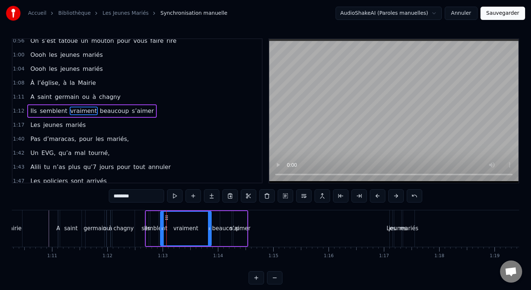
drag, startPoint x: 168, startPoint y: 228, endPoint x: 212, endPoint y: 228, distance: 44.3
click at [211, 228] on icon at bounding box center [209, 229] width 3 height 6
drag, startPoint x: 162, startPoint y: 227, endPoint x: 193, endPoint y: 227, distance: 31.0
click at [180, 227] on icon at bounding box center [178, 229] width 3 height 6
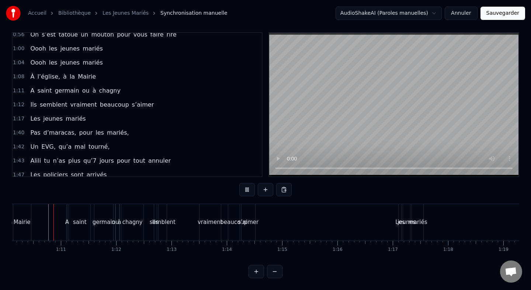
scroll to position [0, 3881]
click at [163, 220] on div "semblent" at bounding box center [163, 222] width 26 height 8
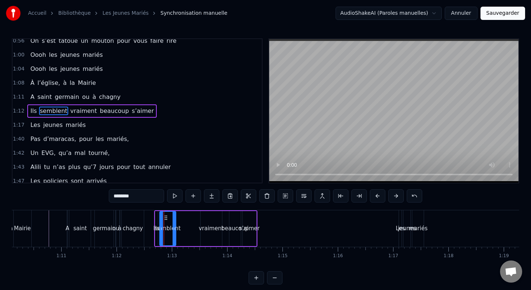
drag, startPoint x: 166, startPoint y: 228, endPoint x: 176, endPoint y: 228, distance: 10.0
click at [176, 228] on icon at bounding box center [174, 229] width 3 height 6
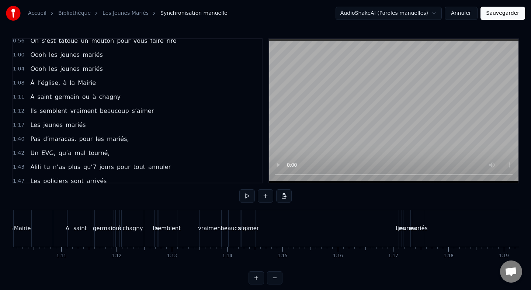
scroll to position [6, 0]
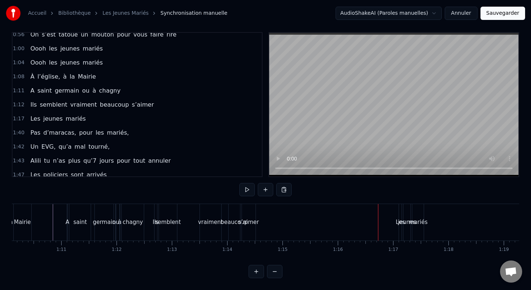
click at [58, 113] on div "Les jeunes mariés" at bounding box center [57, 118] width 61 height 13
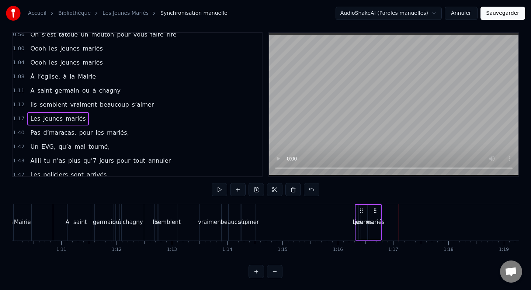
drag, startPoint x: 404, startPoint y: 211, endPoint x: 361, endPoint y: 213, distance: 43.9
click at [361, 213] on icon at bounding box center [362, 211] width 6 height 6
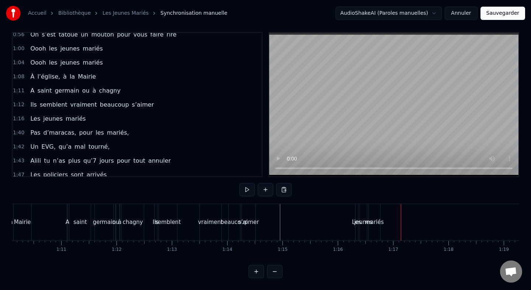
click at [354, 220] on div "Les" at bounding box center [356, 222] width 9 height 8
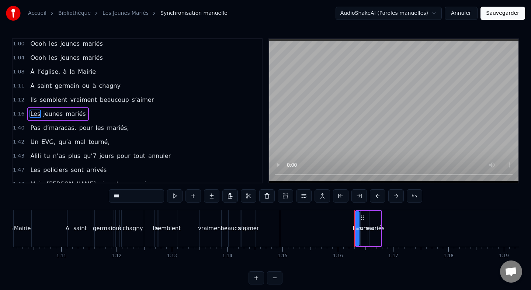
scroll to position [272, 0]
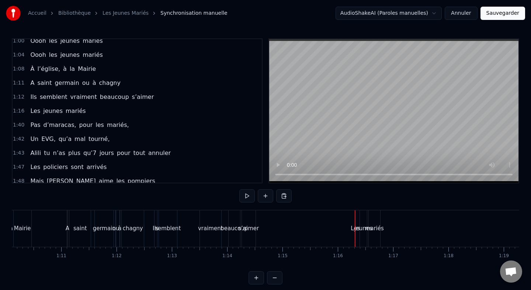
click at [355, 218] on div "Les" at bounding box center [355, 228] width 1 height 37
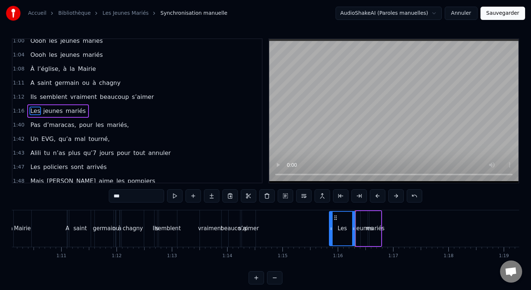
drag, startPoint x: 358, startPoint y: 229, endPoint x: 329, endPoint y: 230, distance: 28.4
click at [330, 230] on icon at bounding box center [331, 229] width 3 height 6
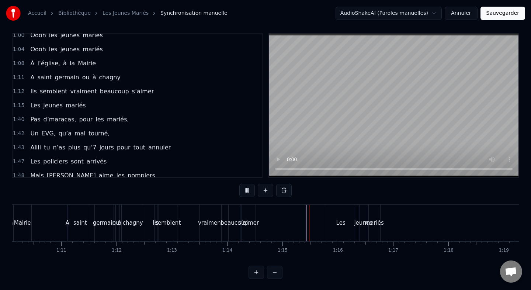
scroll to position [6, 0]
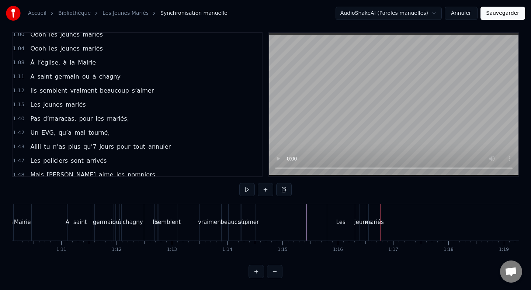
click at [376, 225] on div "mariés" at bounding box center [374, 222] width 19 height 8
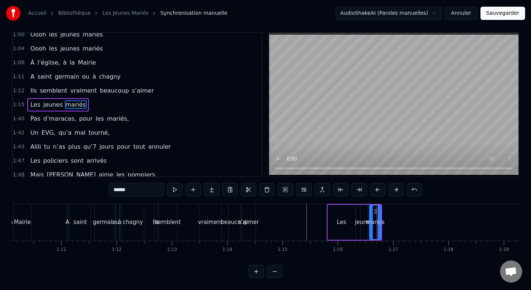
scroll to position [0, 0]
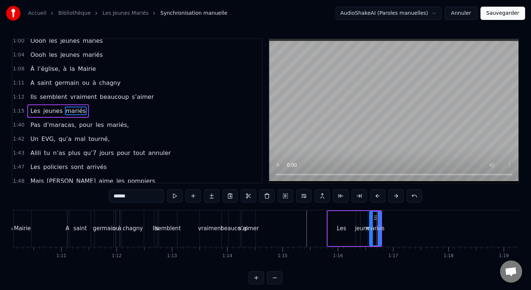
click at [359, 224] on div "jeunes" at bounding box center [364, 228] width 18 height 8
type input "******"
drag, startPoint x: 367, startPoint y: 217, endPoint x: 351, endPoint y: 217, distance: 15.9
click at [351, 217] on div "Les jeunes mariés" at bounding box center [354, 228] width 55 height 37
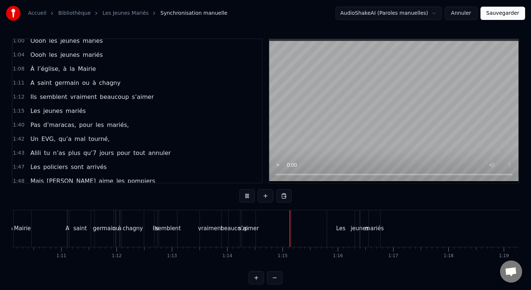
scroll to position [6, 0]
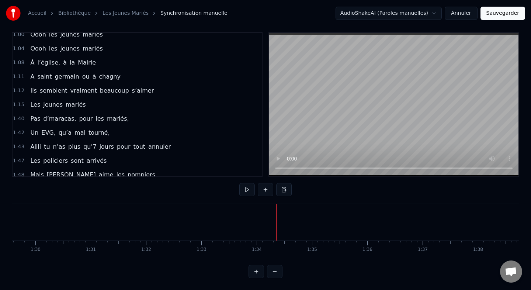
scroll to position [0, 4977]
click at [74, 127] on div "Un EVG, qu’a mal tourné," at bounding box center [69, 132] width 85 height 13
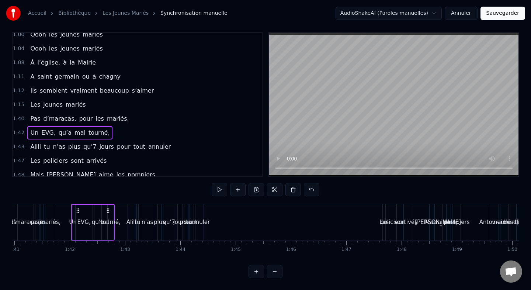
scroll to position [0, 5610]
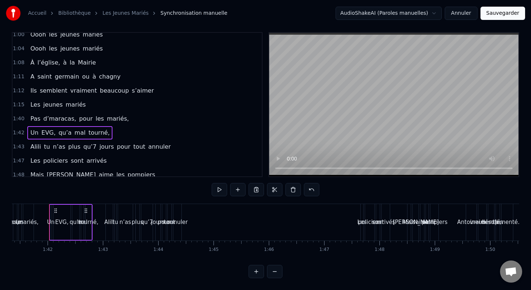
click at [49, 113] on div "Pas d’maracas, pour les mariés," at bounding box center [79, 118] width 104 height 13
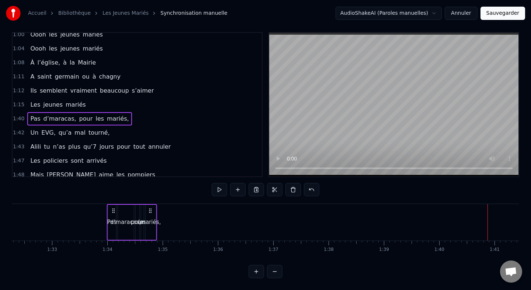
scroll to position [0, 5108]
drag, startPoint x: 56, startPoint y: 211, endPoint x: 131, endPoint y: 233, distance: 77.3
click at [131, 233] on div "Pas d’maracas, pour les mariés," at bounding box center [148, 222] width 50 height 37
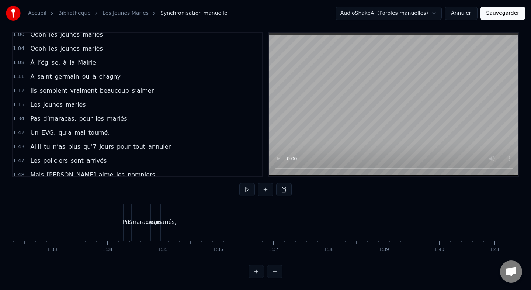
click at [168, 220] on div "mariés," at bounding box center [166, 222] width 21 height 8
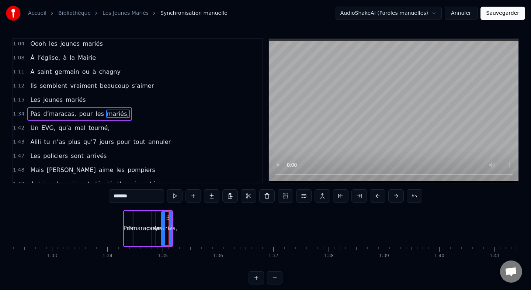
scroll to position [286, 0]
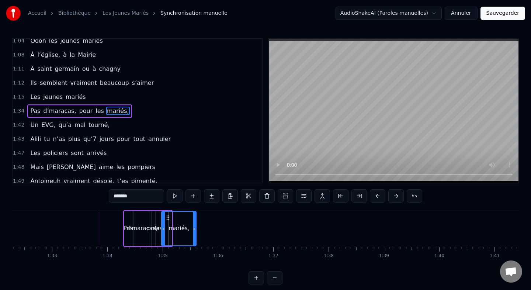
drag, startPoint x: 170, startPoint y: 228, endPoint x: 204, endPoint y: 228, distance: 33.6
click at [196, 228] on icon at bounding box center [194, 229] width 3 height 6
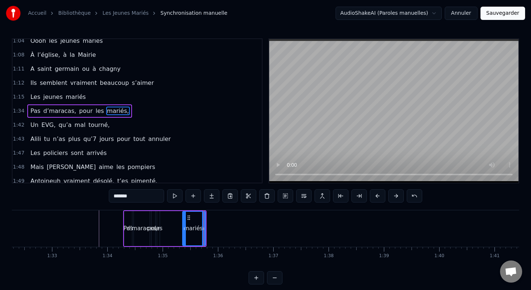
drag, startPoint x: 163, startPoint y: 229, endPoint x: 189, endPoint y: 229, distance: 25.8
click at [185, 229] on circle at bounding box center [184, 228] width 0 height 0
click at [158, 223] on div "les" at bounding box center [158, 228] width 3 height 35
type input "***"
drag, startPoint x: 162, startPoint y: 217, endPoint x: 187, endPoint y: 216, distance: 24.7
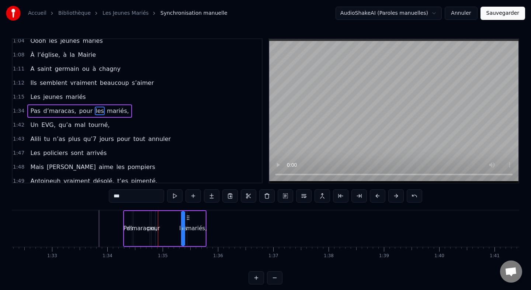
click at [188, 216] on icon at bounding box center [188, 218] width 6 height 6
click at [156, 216] on div "Pas d’maracas, pour les mariés," at bounding box center [165, 228] width 84 height 37
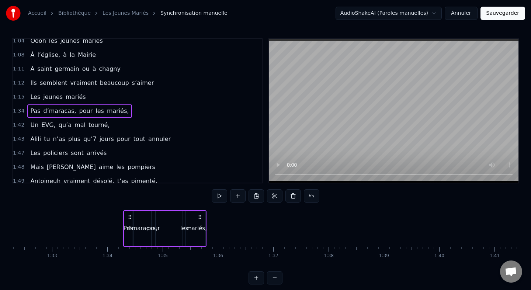
click at [155, 230] on div "pour" at bounding box center [153, 228] width 13 height 8
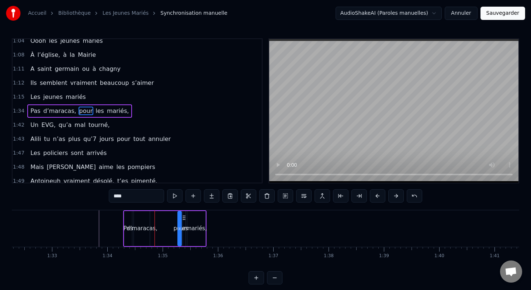
drag, startPoint x: 158, startPoint y: 217, endPoint x: 184, endPoint y: 217, distance: 26.2
click at [184, 217] on icon at bounding box center [185, 218] width 6 height 6
click at [141, 228] on div "d’maracas," at bounding box center [142, 228] width 31 height 8
type input "**********"
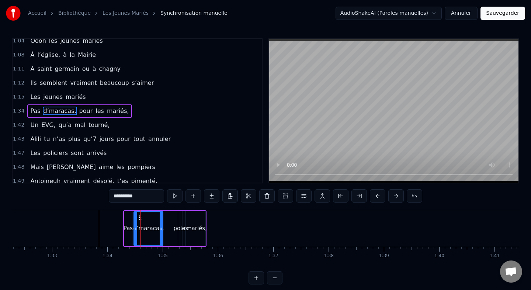
drag, startPoint x: 149, startPoint y: 228, endPoint x: 170, endPoint y: 227, distance: 20.7
click at [163, 228] on div "d’maracas," at bounding box center [149, 228] width 30 height 35
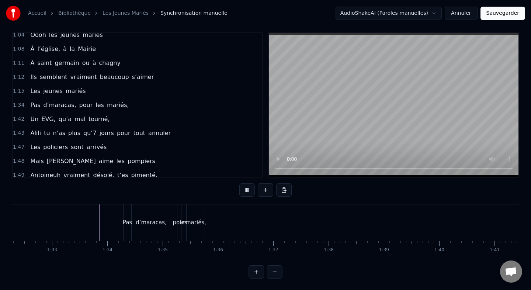
scroll to position [6, 0]
click at [67, 113] on div "Un EVG, qu’a mal tourné," at bounding box center [69, 118] width 85 height 13
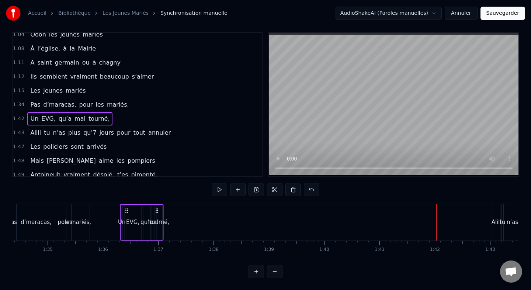
scroll to position [0, 5222]
drag, startPoint x: 56, startPoint y: 211, endPoint x: 127, endPoint y: 230, distance: 73.0
click at [127, 230] on div "Un EVG, qu’a mal tourné," at bounding box center [142, 222] width 44 height 37
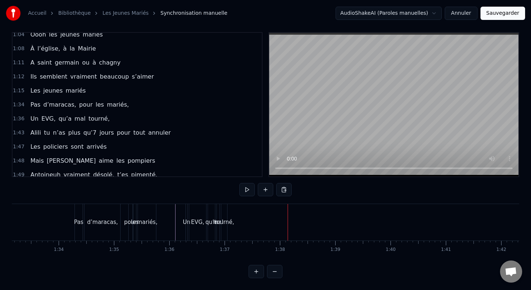
scroll to position [0, 5122]
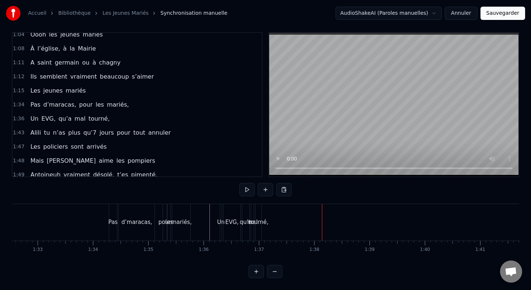
click at [258, 220] on div "tourné," at bounding box center [259, 222] width 20 height 8
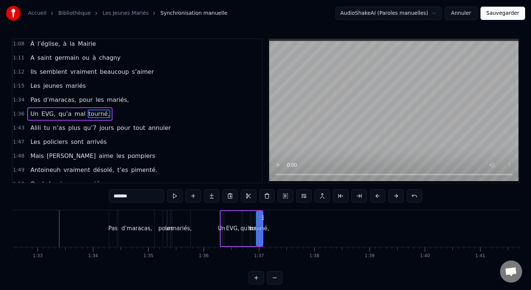
scroll to position [300, 0]
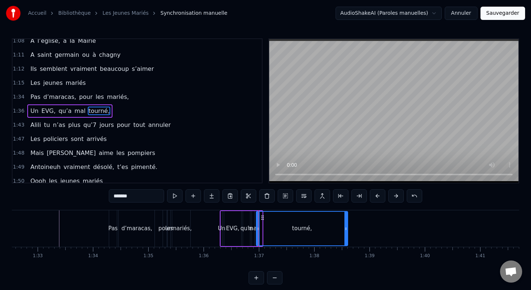
drag, startPoint x: 260, startPoint y: 228, endPoint x: 345, endPoint y: 227, distance: 85.6
click at [345, 227] on icon at bounding box center [346, 229] width 3 height 6
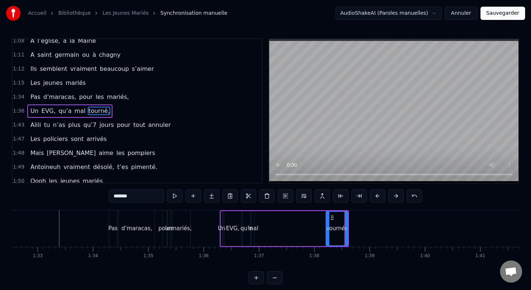
drag, startPoint x: 256, startPoint y: 230, endPoint x: 326, endPoint y: 228, distance: 69.8
click at [327, 228] on icon at bounding box center [328, 229] width 3 height 6
click at [254, 226] on div "mal" at bounding box center [253, 228] width 10 height 8
type input "***"
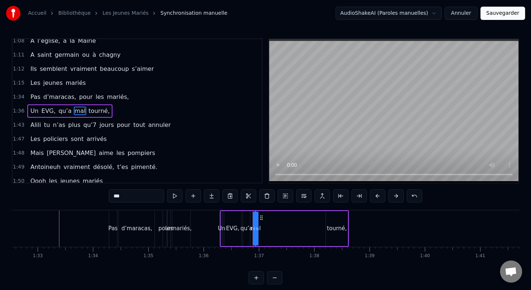
drag, startPoint x: 254, startPoint y: 228, endPoint x: 322, endPoint y: 228, distance: 67.5
click at [322, 228] on div "Un EVG, qu’a mal tourné," at bounding box center [284, 228] width 129 height 37
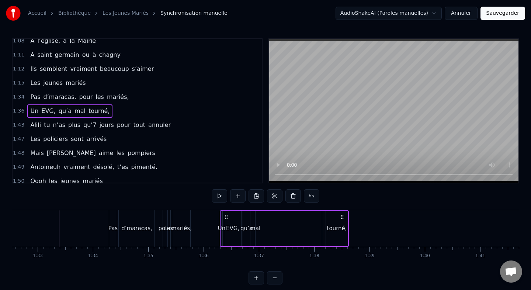
click at [255, 227] on div "mal" at bounding box center [255, 228] width 10 height 8
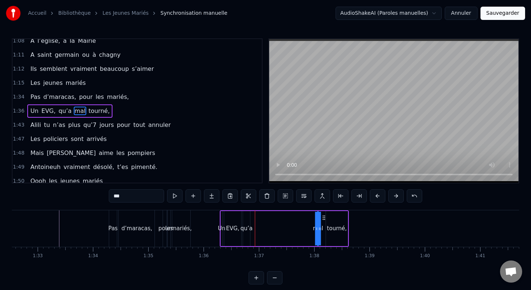
drag, startPoint x: 260, startPoint y: 219, endPoint x: 323, endPoint y: 219, distance: 62.7
click at [323, 219] on icon at bounding box center [324, 218] width 6 height 6
click at [247, 220] on div "qu’a" at bounding box center [246, 228] width 7 height 35
drag, startPoint x: 250, startPoint y: 218, endPoint x: 306, endPoint y: 218, distance: 55.4
click at [306, 218] on icon at bounding box center [304, 218] width 6 height 6
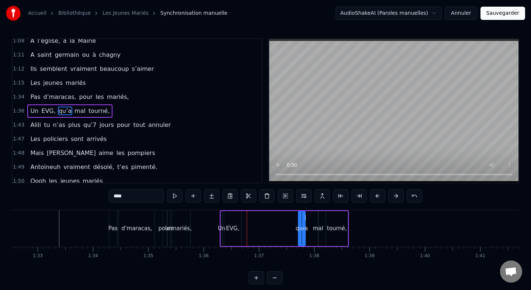
click at [233, 224] on div "EVG," at bounding box center [232, 228] width 17 height 35
type input "****"
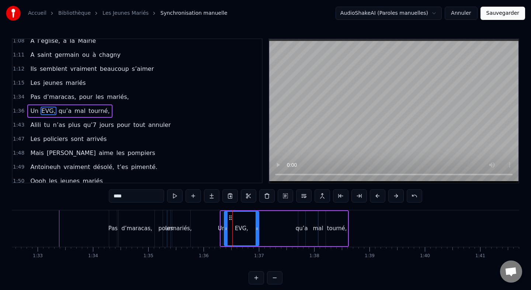
drag, startPoint x: 241, startPoint y: 228, endPoint x: 270, endPoint y: 228, distance: 29.5
click at [259, 228] on div "EVG," at bounding box center [241, 228] width 35 height 35
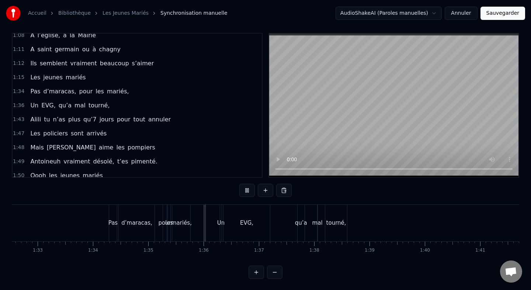
scroll to position [6, 0]
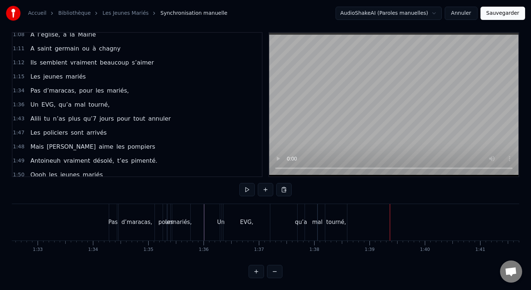
click at [52, 113] on div "Alili tu n’as plus qu’7 jours pour tout annuler" at bounding box center [100, 118] width 147 height 13
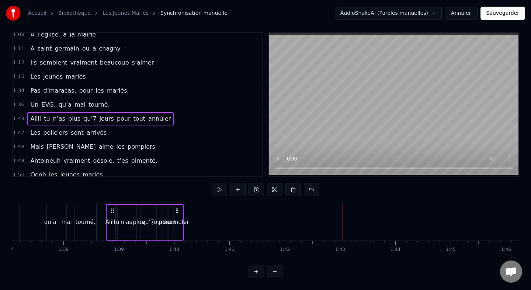
scroll to position [0, 5372]
drag, startPoint x: 54, startPoint y: 211, endPoint x: 124, endPoint y: 218, distance: 70.8
click at [124, 218] on div "Alili tu n’as plus qu’7 jours pour tout annuler" at bounding box center [158, 222] width 78 height 37
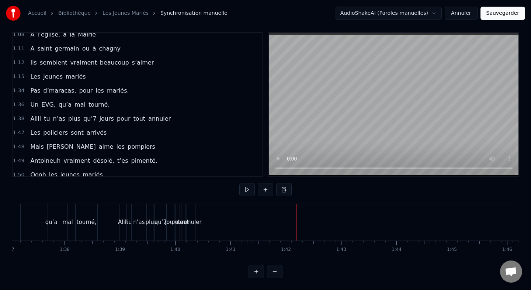
click at [193, 222] on div "annuler" at bounding box center [190, 222] width 21 height 8
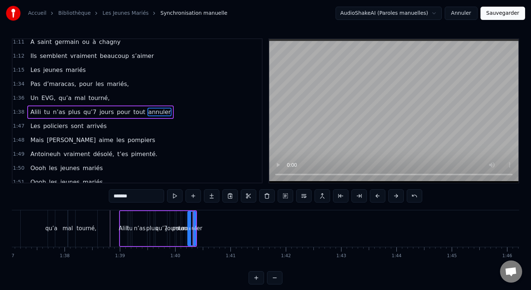
scroll to position [314, 0]
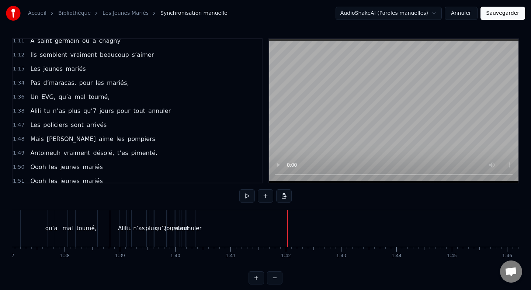
click at [193, 228] on div "annuler" at bounding box center [190, 228] width 21 height 8
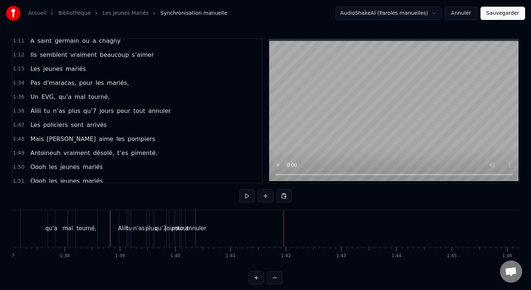
click at [187, 226] on div "annuler" at bounding box center [195, 228] width 21 height 8
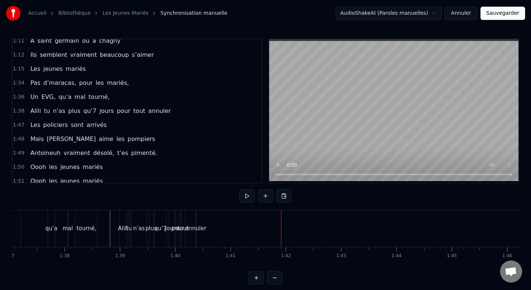
click at [193, 224] on div "Alili tu n’as plus qu’7 jours pour tout annuler" at bounding box center [158, 228] width 78 height 37
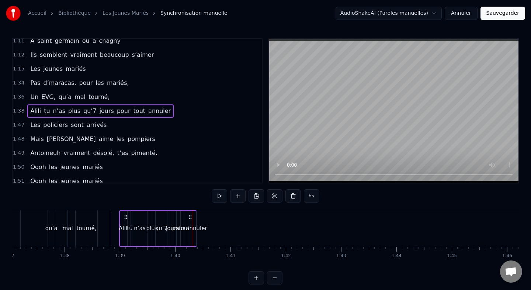
click at [195, 228] on div "annuler" at bounding box center [196, 228] width 21 height 8
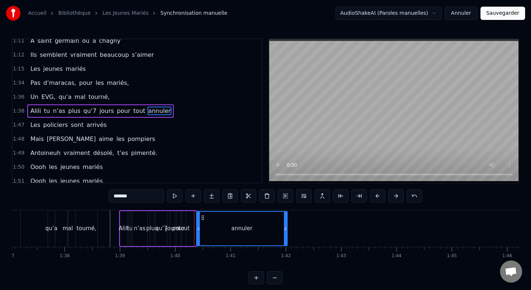
drag, startPoint x: 194, startPoint y: 228, endPoint x: 286, endPoint y: 231, distance: 91.6
click at [286, 231] on icon at bounding box center [285, 229] width 3 height 6
click at [199, 228] on icon at bounding box center [198, 229] width 3 height 6
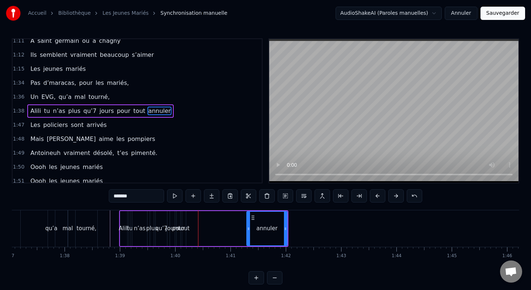
drag, startPoint x: 199, startPoint y: 228, endPoint x: 248, endPoint y: 228, distance: 49.4
click at [248, 228] on icon at bounding box center [248, 229] width 3 height 6
drag, startPoint x: 248, startPoint y: 229, endPoint x: 224, endPoint y: 230, distance: 24.0
click at [224, 230] on icon at bounding box center [224, 229] width 3 height 6
click at [183, 224] on div "tout" at bounding box center [184, 228] width 11 height 8
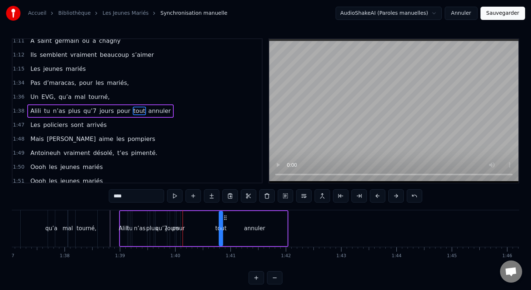
drag, startPoint x: 188, startPoint y: 218, endPoint x: 224, endPoint y: 218, distance: 36.2
click at [224, 218] on icon at bounding box center [226, 218] width 6 height 6
click at [180, 218] on div "pour" at bounding box center [178, 228] width 4 height 35
type input "****"
drag, startPoint x: 182, startPoint y: 217, endPoint x: 220, endPoint y: 217, distance: 38.0
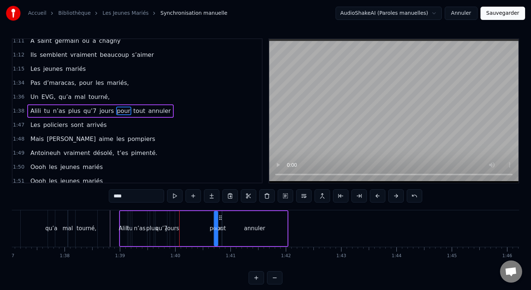
click at [220, 217] on icon at bounding box center [221, 218] width 6 height 6
click at [177, 218] on div "Alili tu n’as plus qu’7 jours pour tout annuler" at bounding box center [203, 228] width 169 height 37
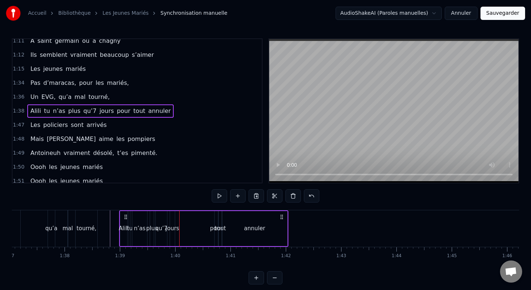
click at [172, 218] on div "jours" at bounding box center [172, 228] width 5 height 35
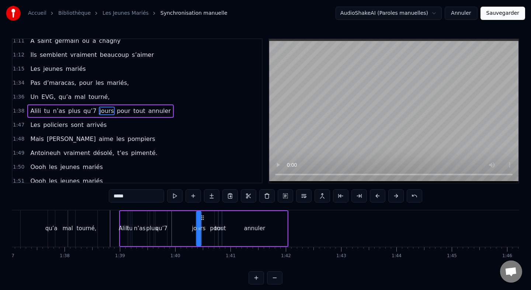
drag, startPoint x: 176, startPoint y: 217, endPoint x: 203, endPoint y: 217, distance: 27.3
click at [203, 217] on icon at bounding box center [203, 218] width 6 height 6
click at [160, 219] on div "qu’7" at bounding box center [161, 228] width 11 height 35
type input "****"
drag, startPoint x: 162, startPoint y: 217, endPoint x: 187, endPoint y: 216, distance: 24.7
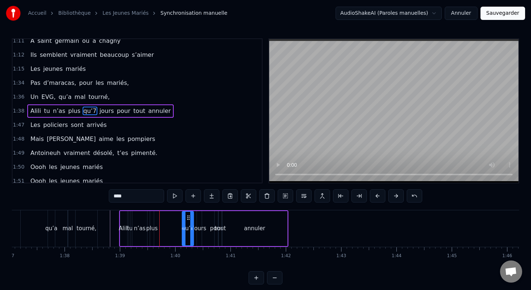
click at [187, 216] on icon at bounding box center [189, 218] width 6 height 6
click at [196, 217] on div "Alili tu n’as plus qu’7 jours pour tout annuler" at bounding box center [203, 228] width 169 height 37
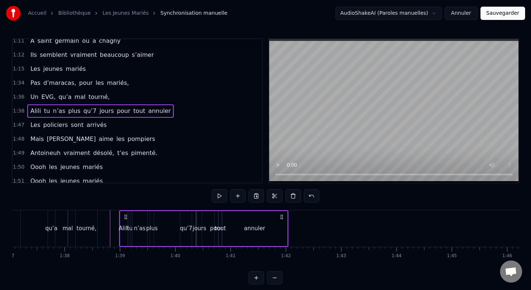
click at [198, 217] on div "jours" at bounding box center [199, 228] width 5 height 35
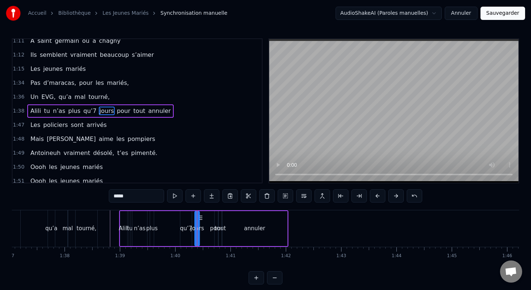
click at [201, 217] on icon at bounding box center [201, 218] width 6 height 6
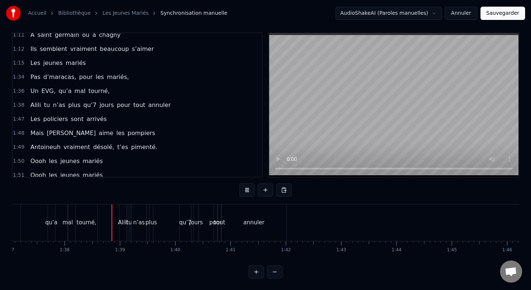
scroll to position [6, 0]
click at [269, 228] on div "annuler" at bounding box center [253, 222] width 65 height 37
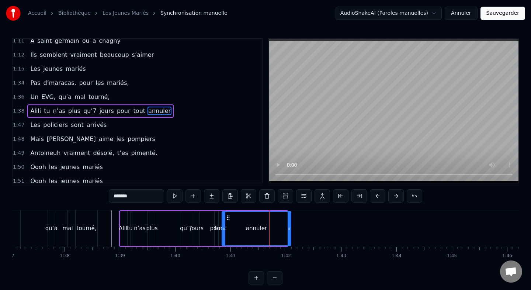
click at [289, 229] on icon at bounding box center [289, 229] width 3 height 6
click at [37, 224] on div "Un EVG, qu’a mal tourné," at bounding box center [34, 228] width 129 height 37
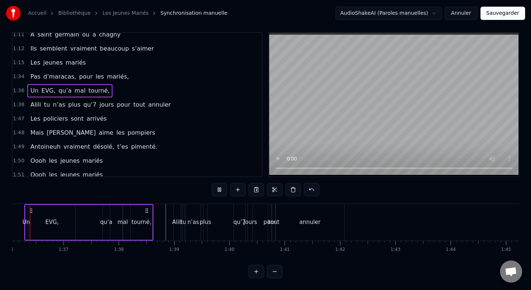
scroll to position [0, 5293]
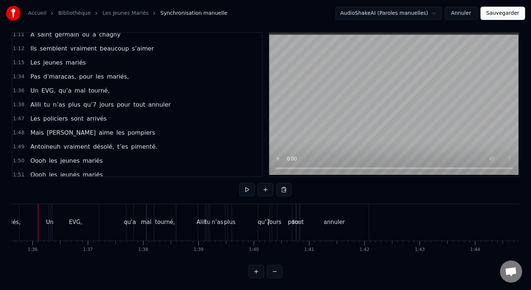
scroll to position [0, 5282]
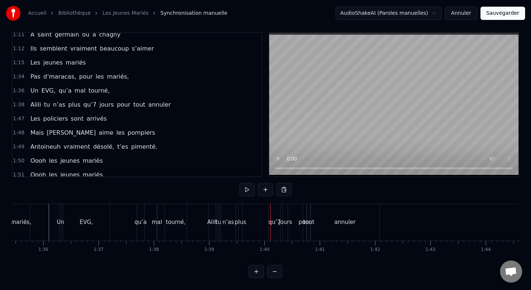
click at [213, 212] on div "Alili" at bounding box center [212, 222] width 7 height 37
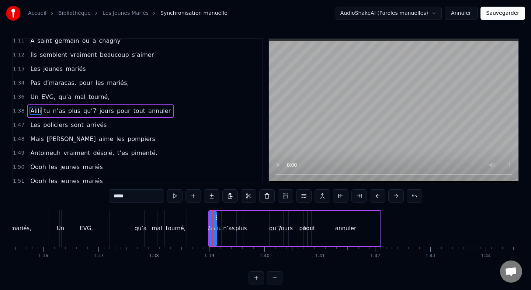
click at [218, 228] on div "tu" at bounding box center [219, 228] width 6 height 8
drag, startPoint x: 225, startPoint y: 218, endPoint x: 232, endPoint y: 218, distance: 7.0
click at [232, 218] on icon at bounding box center [232, 218] width 6 height 6
click at [213, 224] on div "Alili" at bounding box center [213, 228] width 10 height 8
type input "*****"
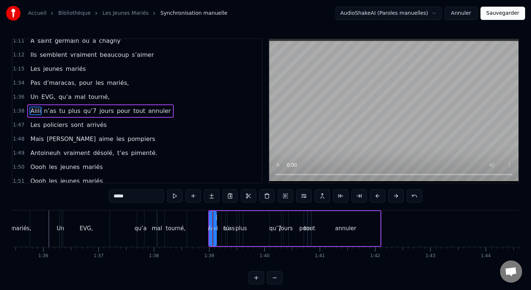
click at [217, 228] on div "Alili" at bounding box center [213, 228] width 10 height 8
drag, startPoint x: 216, startPoint y: 228, endPoint x: 224, endPoint y: 228, distance: 8.1
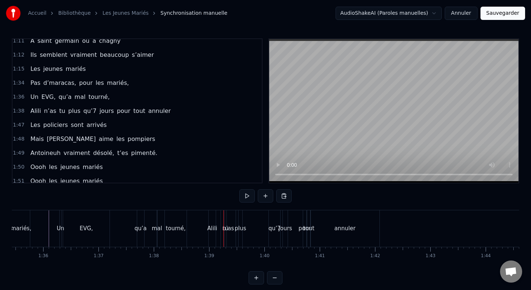
click at [211, 228] on div "Alili" at bounding box center [212, 228] width 10 height 8
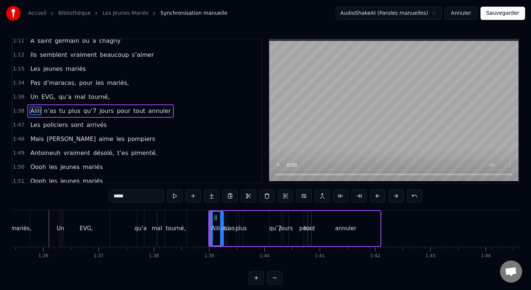
drag, startPoint x: 215, startPoint y: 229, endPoint x: 222, endPoint y: 229, distance: 7.4
click at [222, 229] on icon at bounding box center [221, 229] width 3 height 6
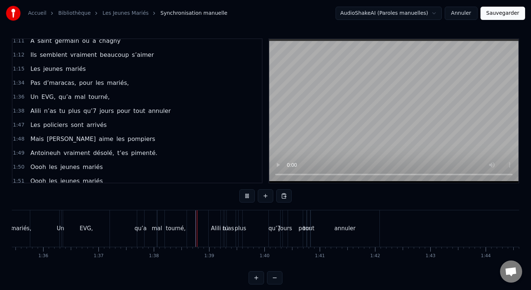
scroll to position [6, 0]
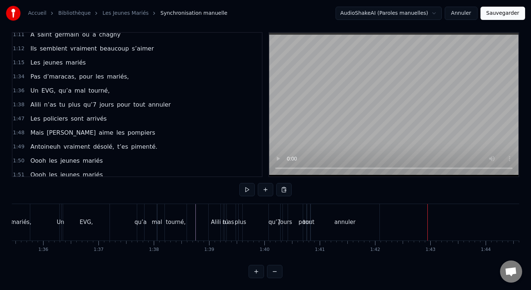
click at [306, 207] on div "Alili n’as tu plus qu’7 jours pour tout annuler" at bounding box center [294, 222] width 173 height 37
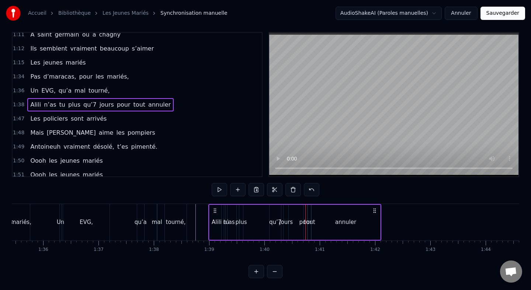
click at [309, 210] on div "tout" at bounding box center [310, 222] width 4 height 35
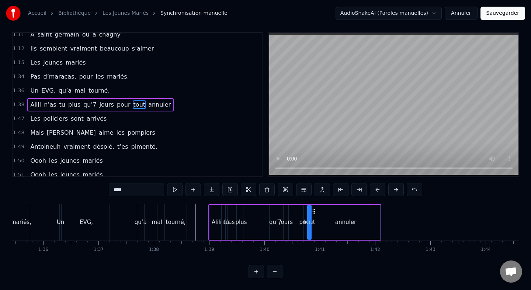
scroll to position [0, 0]
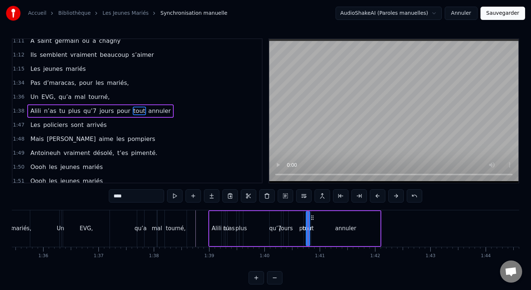
click at [312, 217] on icon at bounding box center [313, 218] width 6 height 6
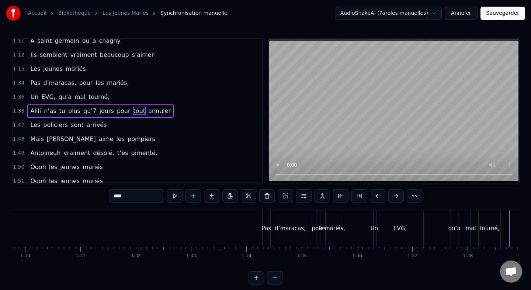
scroll to position [0, 4967]
click at [156, 222] on div at bounding box center [10, 228] width 9931 height 37
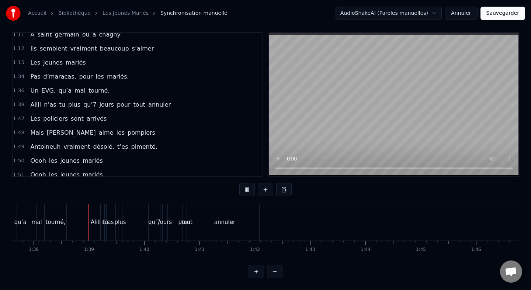
scroll to position [0, 5407]
click at [100, 211] on div "tu" at bounding box center [101, 222] width 2 height 37
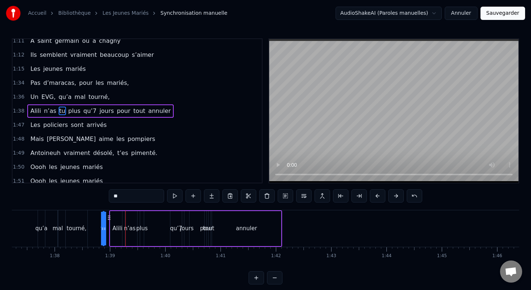
scroll to position [0, 5380]
drag, startPoint x: 108, startPoint y: 216, endPoint x: 135, endPoint y: 217, distance: 26.6
click at [135, 217] on icon at bounding box center [134, 218] width 6 height 6
click at [136, 223] on div "n’as" at bounding box center [131, 228] width 15 height 35
type input "****"
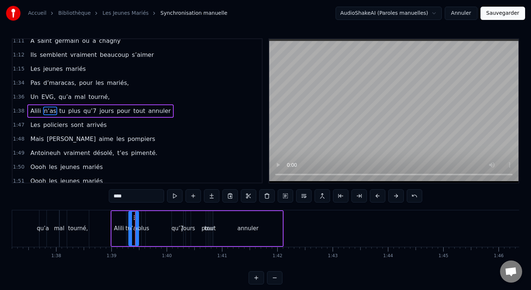
drag, startPoint x: 126, startPoint y: 228, endPoint x: 131, endPoint y: 229, distance: 5.2
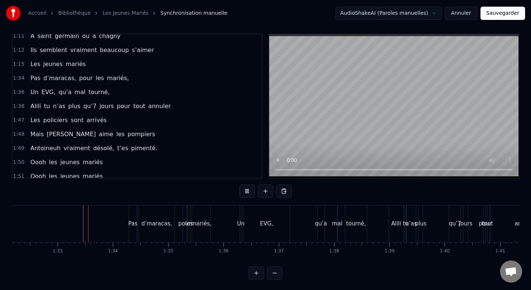
scroll to position [6, 0]
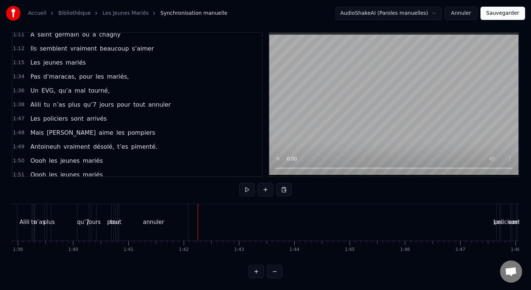
scroll to position [0, 5406]
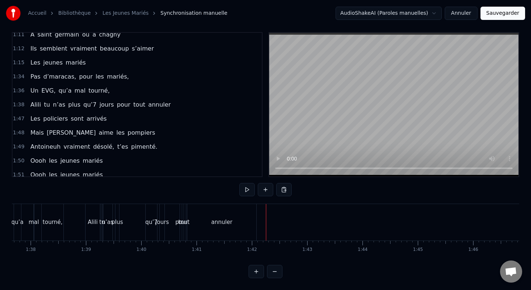
click at [115, 219] on div "plus" at bounding box center [116, 222] width 11 height 8
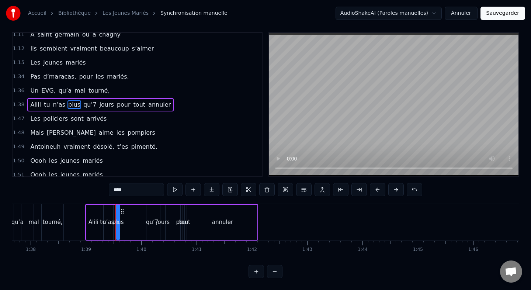
scroll to position [0, 0]
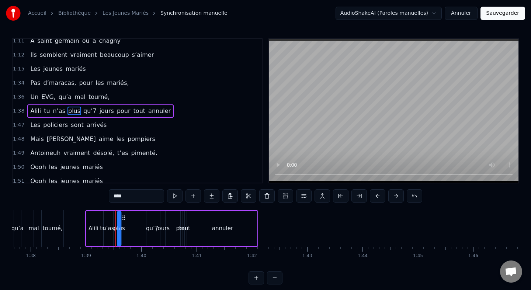
drag, startPoint x: 122, startPoint y: 217, endPoint x: 132, endPoint y: 217, distance: 10.3
click at [127, 217] on icon at bounding box center [124, 218] width 6 height 6
click at [110, 221] on div "n’as" at bounding box center [109, 228] width 10 height 35
drag, startPoint x: 110, startPoint y: 217, endPoint x: 121, endPoint y: 217, distance: 11.8
click at [121, 217] on div at bounding box center [121, 229] width 3 height 34
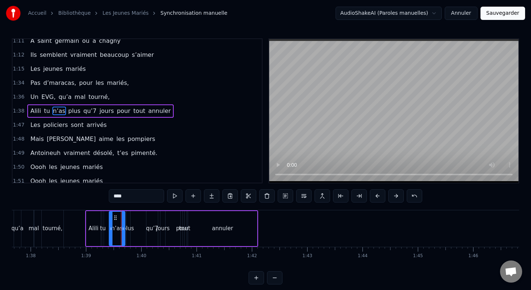
drag, startPoint x: 106, startPoint y: 227, endPoint x: 114, endPoint y: 227, distance: 8.1
click at [113, 227] on icon at bounding box center [111, 229] width 3 height 6
click at [103, 224] on div "tu" at bounding box center [103, 228] width 2 height 35
drag, startPoint x: 107, startPoint y: 217, endPoint x: 114, endPoint y: 217, distance: 7.0
click at [114, 217] on icon at bounding box center [115, 218] width 6 height 6
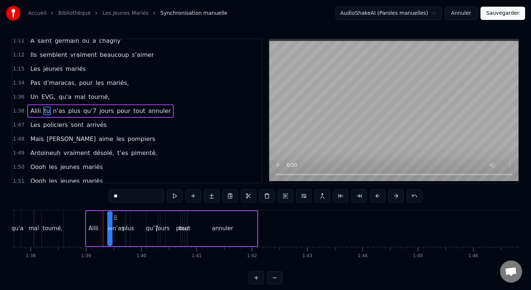
click at [94, 225] on div "Alili" at bounding box center [94, 228] width 10 height 8
type input "*****"
drag, startPoint x: 99, startPoint y: 227, endPoint x: 109, endPoint y: 228, distance: 10.3
click at [109, 228] on icon at bounding box center [109, 229] width 3 height 6
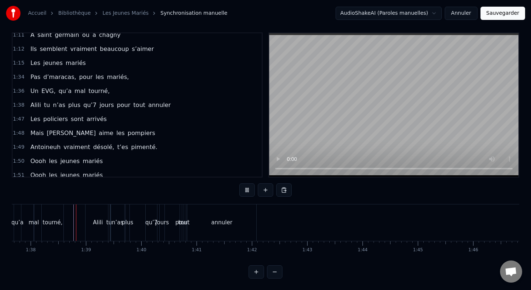
scroll to position [6, 0]
click at [72, 113] on div "Les policiers sont arrivés" at bounding box center [68, 118] width 82 height 13
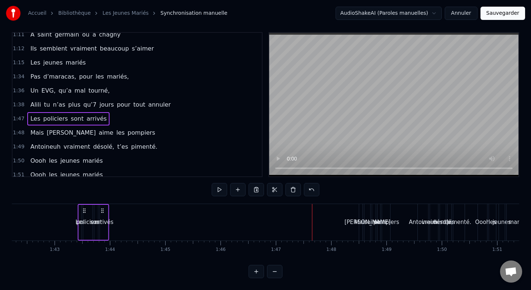
scroll to position [0, 5652]
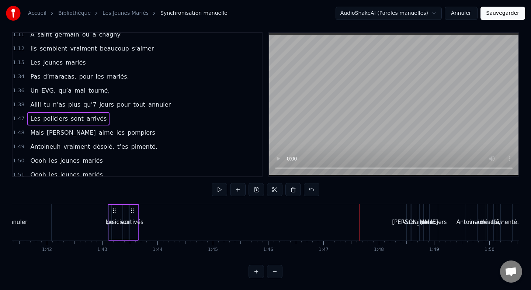
drag, startPoint x: 55, startPoint y: 210, endPoint x: 113, endPoint y: 226, distance: 60.9
click at [113, 226] on div "Les policiers sont arrivés" at bounding box center [123, 222] width 31 height 37
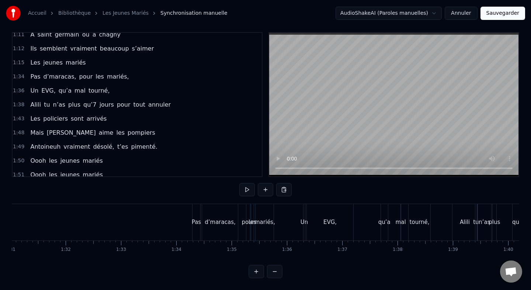
scroll to position [0, 4946]
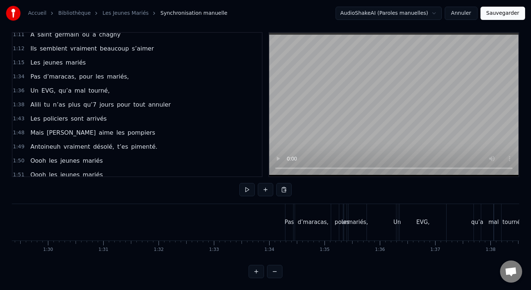
click at [168, 224] on div at bounding box center [31, 222] width 9931 height 37
click at [289, 222] on div "Pas" at bounding box center [289, 222] width 9 height 8
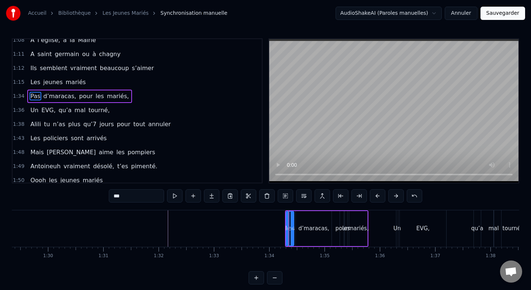
scroll to position [286, 0]
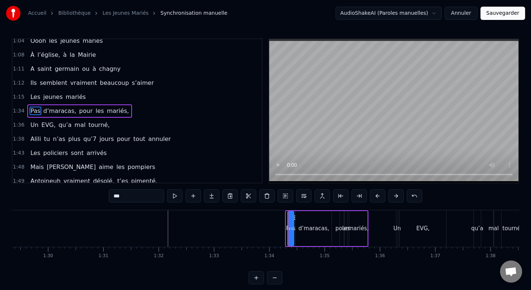
click at [289, 229] on div "Ils se baladaient dans les couloirs Et un jour sans le vouloir Leurs regards se…" at bounding box center [31, 228] width 9931 height 37
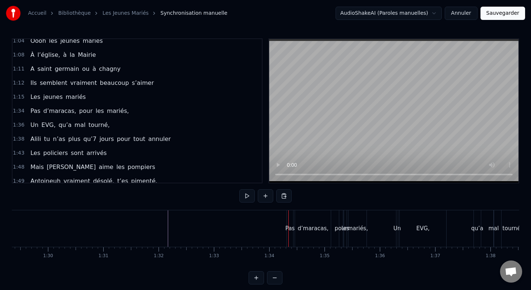
click at [158, 228] on div at bounding box center [31, 228] width 9931 height 37
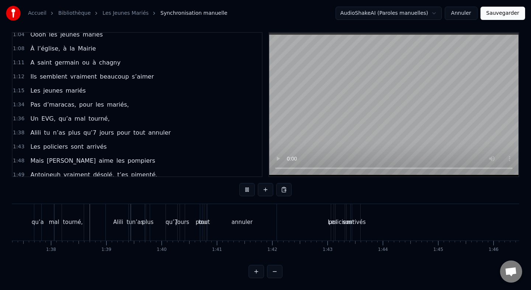
scroll to position [0, 5387]
click at [127, 218] on div "tu" at bounding box center [127, 222] width 1 height 37
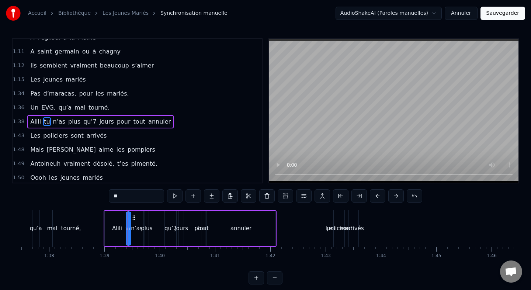
scroll to position [314, 0]
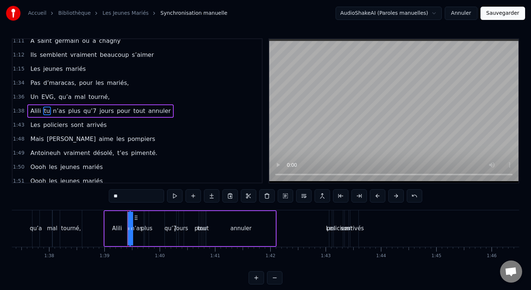
drag, startPoint x: 130, startPoint y: 228, endPoint x: 135, endPoint y: 228, distance: 4.8
click at [135, 228] on div "Alili tu n’as plus qu’7 jours pour tout annuler" at bounding box center [190, 228] width 173 height 37
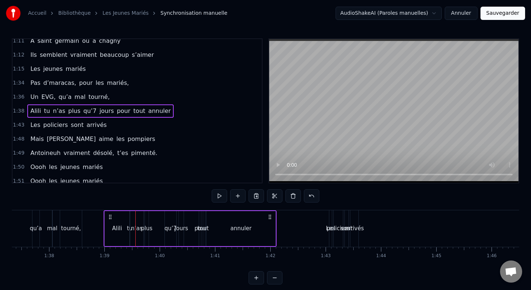
click at [128, 229] on div "tu" at bounding box center [130, 228] width 6 height 8
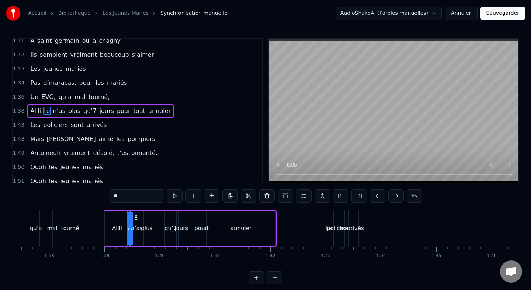
click at [124, 230] on div "Alili tu n’as plus qu’7 jours pour tout annuler" at bounding box center [190, 228] width 173 height 37
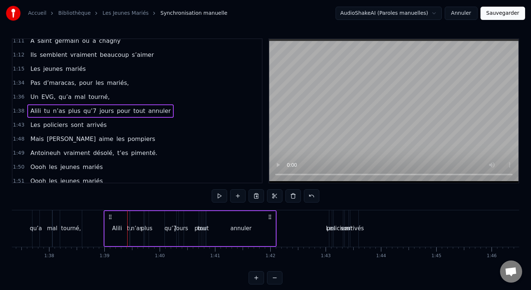
click at [129, 228] on div "tu" at bounding box center [130, 228] width 6 height 8
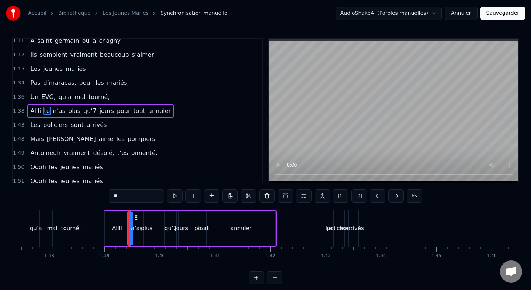
drag, startPoint x: 130, startPoint y: 228, endPoint x: 138, endPoint y: 228, distance: 7.7
click at [138, 228] on div "Alili tu n’as plus qu’7 jours pour tout annuler" at bounding box center [190, 228] width 173 height 37
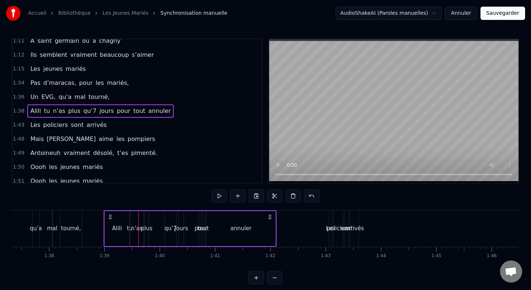
click at [135, 223] on div "n’as" at bounding box center [136, 228] width 13 height 35
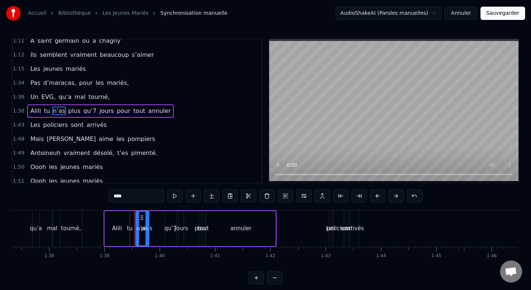
drag, startPoint x: 136, startPoint y: 217, endPoint x: 142, endPoint y: 217, distance: 5.9
click at [142, 217] on icon at bounding box center [142, 218] width 6 height 6
click at [130, 228] on div "tu" at bounding box center [130, 228] width 6 height 8
type input "**"
drag, startPoint x: 132, startPoint y: 229, endPoint x: 137, endPoint y: 229, distance: 4.8
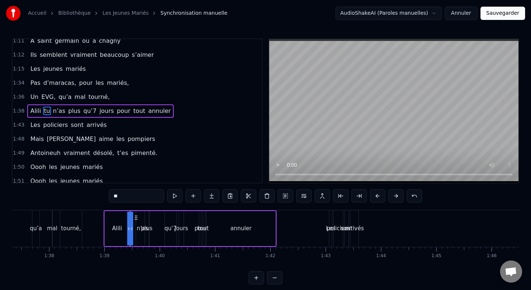
click at [137, 229] on div "Alili tu n’as plus qu’7 jours pour tout annuler" at bounding box center [190, 228] width 173 height 37
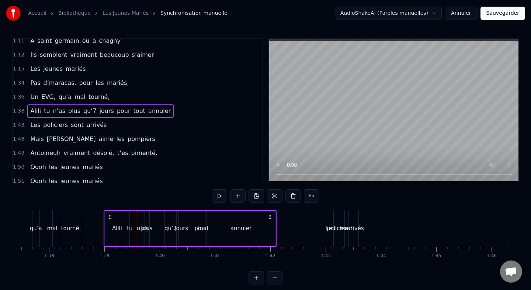
click at [131, 229] on div "tu" at bounding box center [130, 228] width 6 height 8
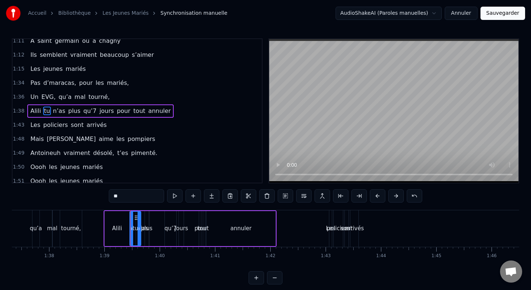
drag, startPoint x: 128, startPoint y: 229, endPoint x: 140, endPoint y: 229, distance: 12.2
click at [140, 229] on icon at bounding box center [139, 229] width 3 height 6
click at [134, 219] on icon at bounding box center [134, 218] width 6 height 6
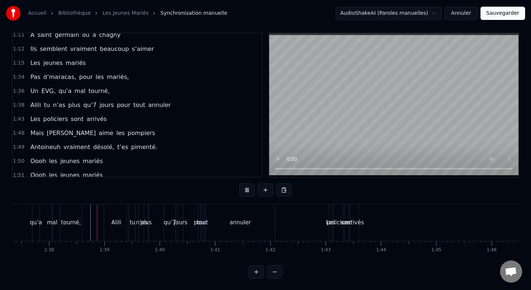
scroll to position [6, 0]
click at [356, 220] on div "arrivés" at bounding box center [354, 222] width 19 height 8
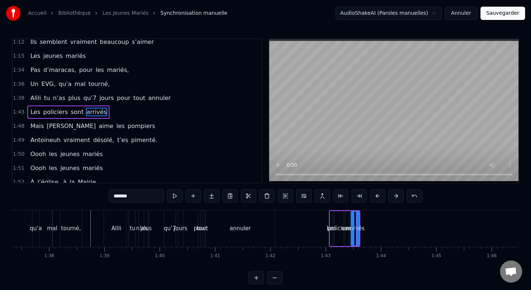
scroll to position [328, 0]
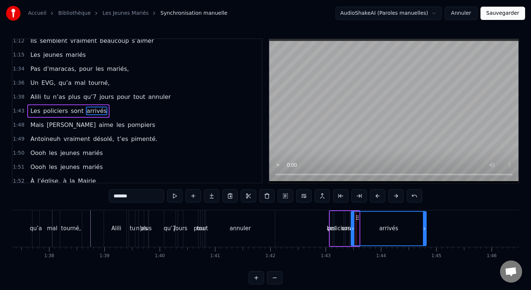
drag, startPoint x: 358, startPoint y: 228, endPoint x: 426, endPoint y: 229, distance: 67.9
click at [426, 229] on icon at bounding box center [424, 229] width 3 height 6
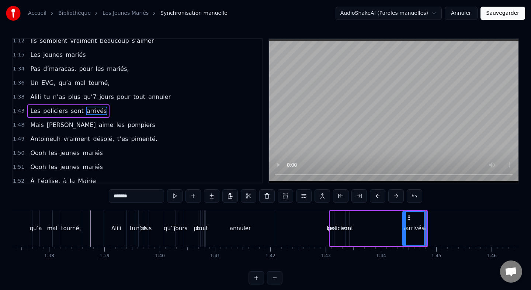
drag, startPoint x: 353, startPoint y: 230, endPoint x: 403, endPoint y: 229, distance: 49.8
click at [403, 229] on icon at bounding box center [404, 229] width 3 height 6
click at [348, 224] on div "sont" at bounding box center [348, 228] width 12 height 8
drag, startPoint x: 352, startPoint y: 219, endPoint x: 402, endPoint y: 218, distance: 50.2
click at [402, 218] on icon at bounding box center [402, 218] width 6 height 6
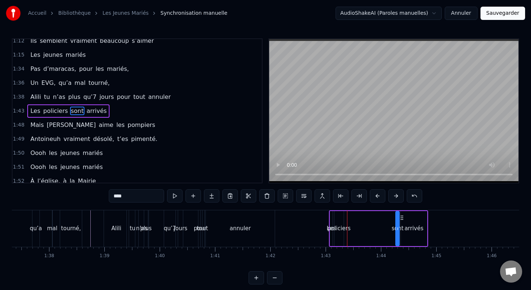
click at [341, 220] on div "policiers" at bounding box center [339, 228] width 9 height 35
type input "*********"
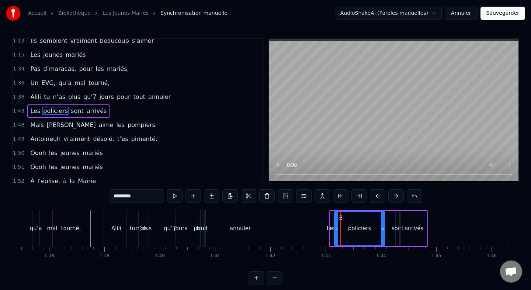
drag, startPoint x: 343, startPoint y: 227, endPoint x: 385, endPoint y: 227, distance: 41.7
click at [385, 227] on icon at bounding box center [383, 229] width 3 height 6
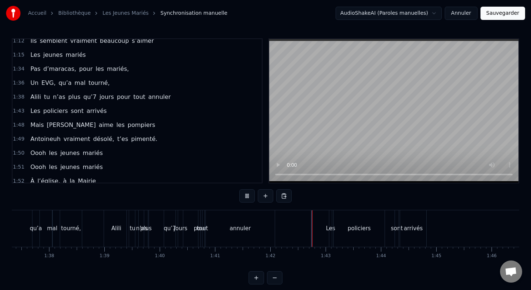
scroll to position [6, 0]
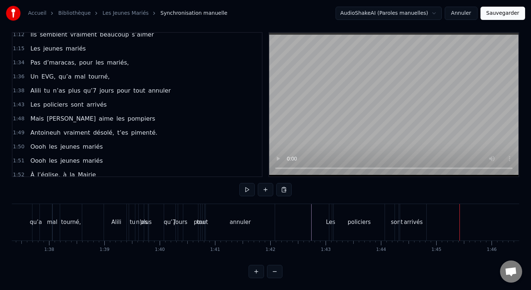
click at [60, 113] on div "Mais Alison aime les pompiers" at bounding box center [92, 118] width 131 height 13
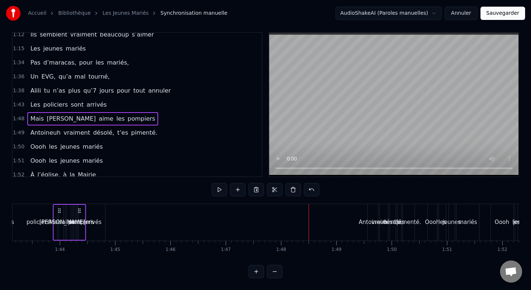
scroll to position [0, 5696]
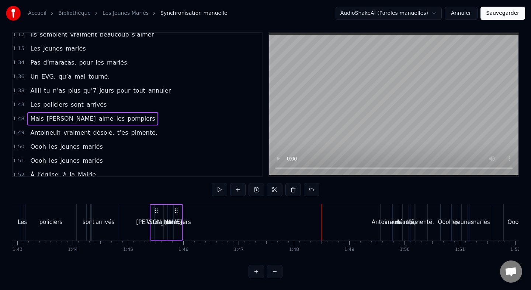
drag, startPoint x: 55, startPoint y: 211, endPoint x: 156, endPoint y: 225, distance: 102.5
click at [156, 225] on div "Mais Alison aime les pompiers" at bounding box center [167, 222] width 34 height 37
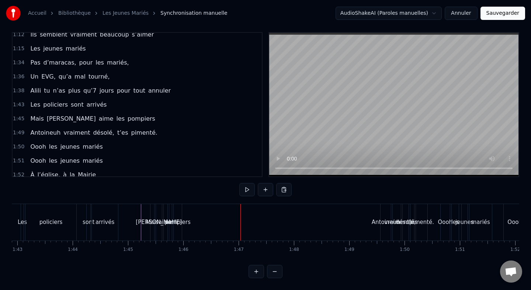
click at [179, 221] on div "pompiers" at bounding box center [178, 222] width 26 height 8
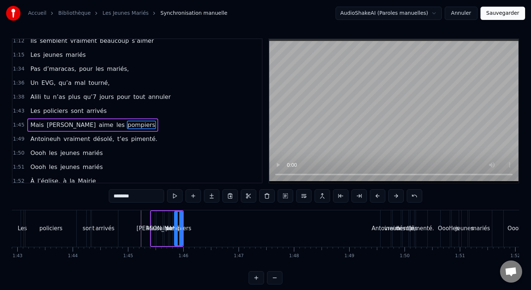
scroll to position [342, 0]
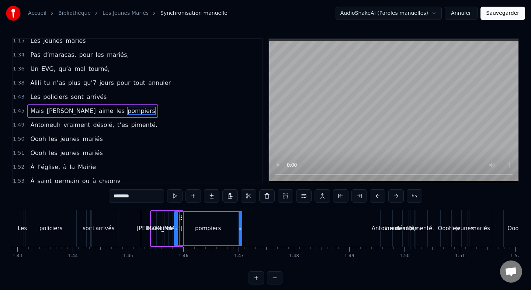
drag, startPoint x: 181, startPoint y: 227, endPoint x: 240, endPoint y: 227, distance: 59.4
click at [240, 227] on icon at bounding box center [240, 229] width 3 height 6
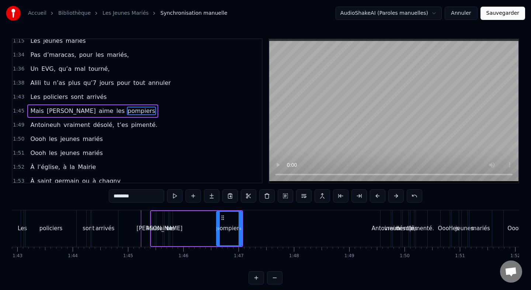
drag, startPoint x: 177, startPoint y: 231, endPoint x: 220, endPoint y: 231, distance: 43.2
click at [220, 231] on icon at bounding box center [218, 229] width 3 height 6
click at [171, 225] on div "les" at bounding box center [172, 228] width 8 height 8
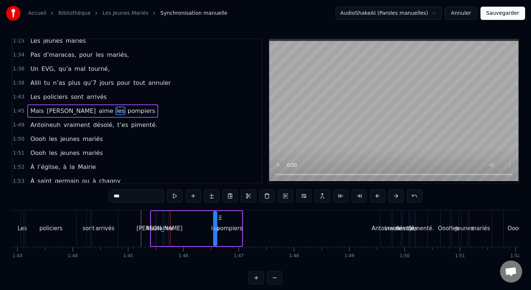
drag, startPoint x: 176, startPoint y: 217, endPoint x: 220, endPoint y: 217, distance: 43.9
click at [220, 217] on icon at bounding box center [220, 218] width 6 height 6
click at [166, 221] on div "aime" at bounding box center [167, 228] width 4 height 35
drag, startPoint x: 170, startPoint y: 218, endPoint x: 210, endPoint y: 218, distance: 40.6
click at [210, 218] on icon at bounding box center [211, 218] width 6 height 6
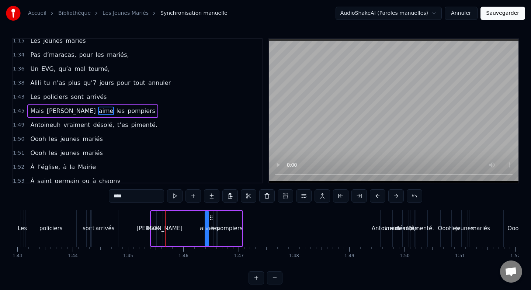
click at [160, 218] on div "[PERSON_NAME]" at bounding box center [160, 228] width 6 height 35
type input "******"
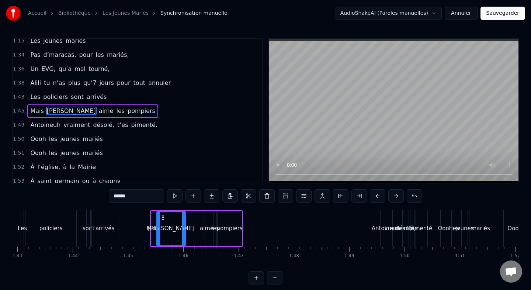
drag, startPoint x: 162, startPoint y: 228, endPoint x: 188, endPoint y: 227, distance: 25.9
click at [185, 227] on icon at bounding box center [183, 229] width 3 height 6
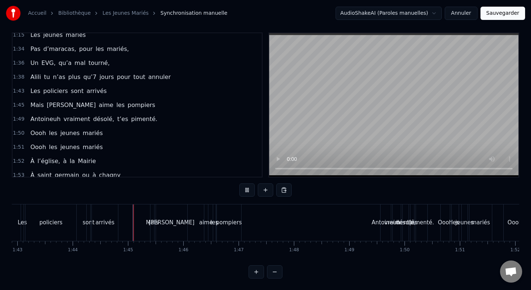
scroll to position [6, 0]
click at [67, 113] on div "Antoineuh vraiment désolé, t’es pimenté." at bounding box center [93, 118] width 133 height 13
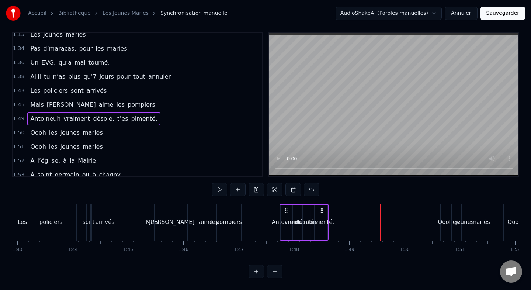
drag, startPoint x: 386, startPoint y: 211, endPoint x: 284, endPoint y: 216, distance: 101.6
click at [284, 216] on div "Antoineuh vraiment désolé, t’es pimenté." at bounding box center [304, 222] width 49 height 37
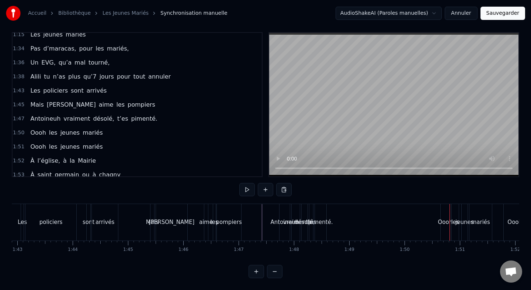
click at [283, 217] on div "Antoineuh" at bounding box center [285, 222] width 10 height 37
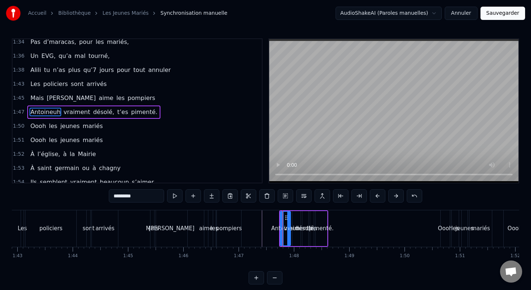
scroll to position [356, 0]
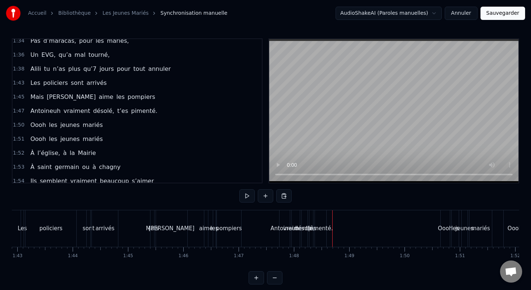
click at [324, 232] on div "pimenté." at bounding box center [320, 228] width 25 height 8
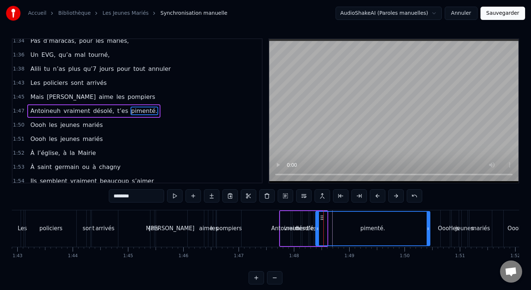
drag, startPoint x: 325, startPoint y: 229, endPoint x: 429, endPoint y: 230, distance: 103.3
click at [429, 230] on icon at bounding box center [428, 229] width 3 height 6
click at [314, 222] on div "t’es" at bounding box center [312, 228] width 4 height 35
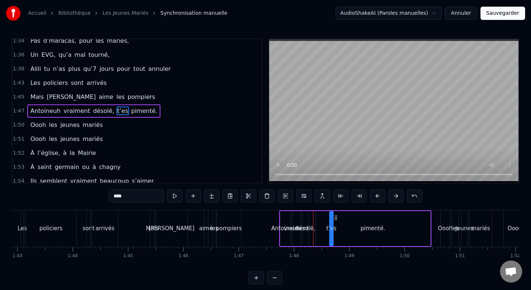
drag, startPoint x: 317, startPoint y: 217, endPoint x: 335, endPoint y: 217, distance: 18.8
click at [343, 227] on div "pimenté." at bounding box center [373, 228] width 115 height 35
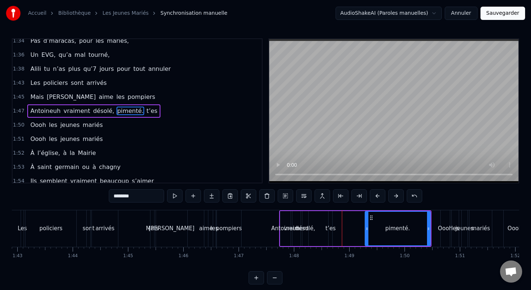
drag, startPoint x: 317, startPoint y: 229, endPoint x: 368, endPoint y: 228, distance: 50.9
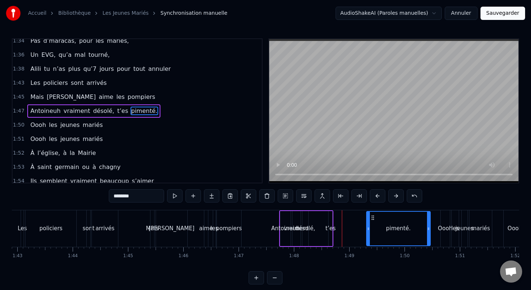
click at [332, 227] on div "t’es" at bounding box center [331, 228] width 10 height 8
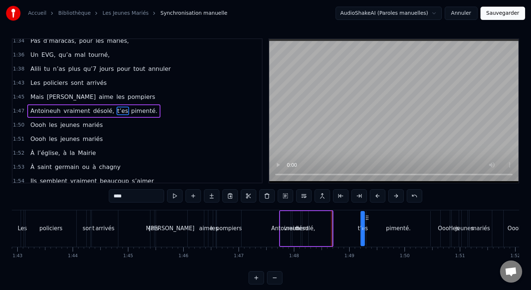
drag, startPoint x: 335, startPoint y: 219, endPoint x: 367, endPoint y: 219, distance: 32.1
click at [367, 219] on circle at bounding box center [366, 219] width 0 height 0
click at [306, 226] on div "désolé," at bounding box center [306, 228] width 20 height 8
type input "*******"
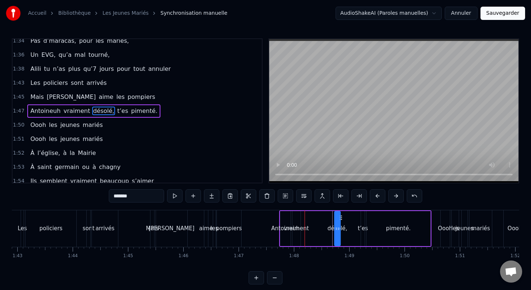
drag, startPoint x: 309, startPoint y: 218, endPoint x: 341, endPoint y: 218, distance: 32.5
click at [341, 218] on icon at bounding box center [341, 218] width 6 height 6
click at [301, 223] on div "Antoineuh vraiment désolé, t’es pimenté." at bounding box center [355, 228] width 152 height 37
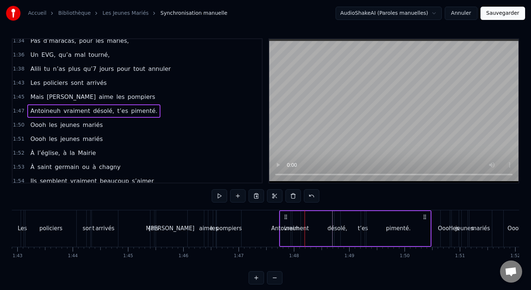
click at [293, 221] on div "vraiment" at bounding box center [297, 228] width 8 height 35
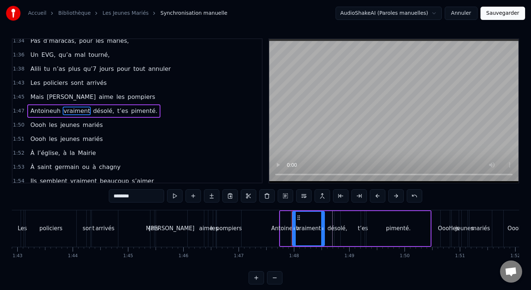
drag, startPoint x: 300, startPoint y: 228, endPoint x: 326, endPoint y: 228, distance: 26.2
click at [324, 228] on icon at bounding box center [322, 229] width 3 height 6
drag, startPoint x: 294, startPoint y: 227, endPoint x: 314, endPoint y: 227, distance: 19.6
click at [314, 227] on icon at bounding box center [313, 229] width 3 height 6
click at [295, 227] on div "Antoineuh" at bounding box center [285, 228] width 28 height 8
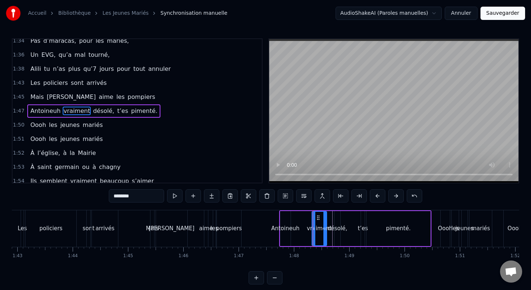
type input "*********"
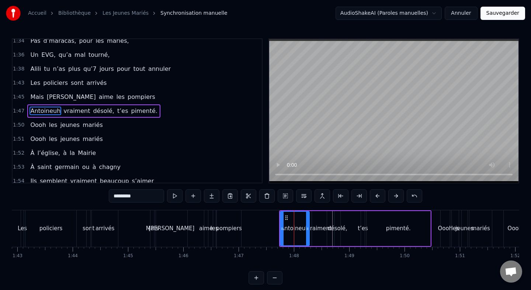
drag, startPoint x: 290, startPoint y: 228, endPoint x: 309, endPoint y: 228, distance: 18.8
click at [309, 228] on icon at bounding box center [307, 229] width 3 height 6
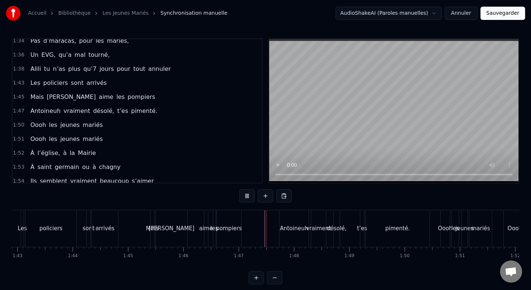
scroll to position [6, 0]
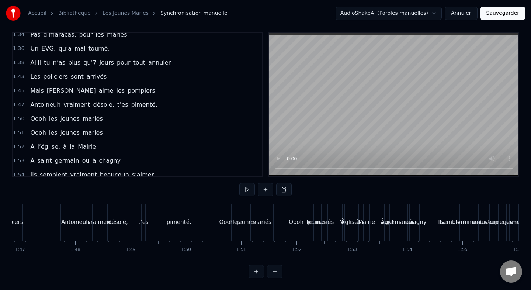
scroll to position [0, 5905]
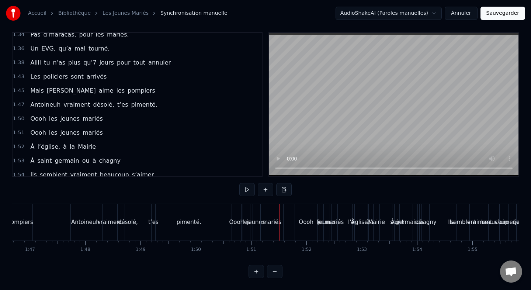
click at [152, 222] on div "t’es" at bounding box center [153, 222] width 10 height 8
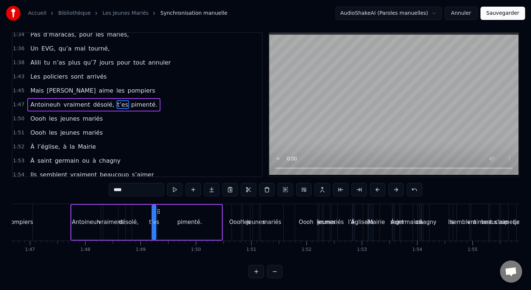
scroll to position [0, 0]
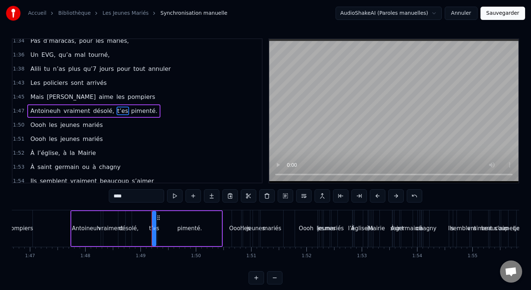
click at [130, 231] on div "désolé," at bounding box center [129, 228] width 20 height 8
click at [153, 228] on div "t’es" at bounding box center [154, 228] width 10 height 8
type input "****"
drag, startPoint x: 158, startPoint y: 217, endPoint x: 162, endPoint y: 217, distance: 4.1
click at [162, 217] on icon at bounding box center [163, 218] width 6 height 6
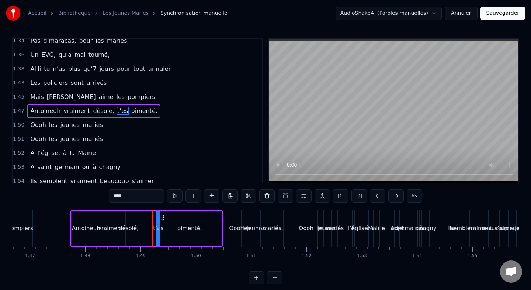
click at [227, 262] on div "Ils se baladaient dans les couloirs Et un jour sans le vouloir Leurs regards se…" at bounding box center [266, 237] width 508 height 55
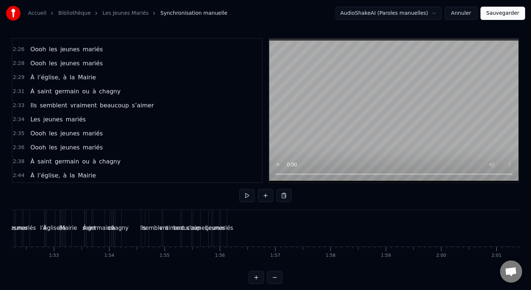
scroll to position [544, 0]
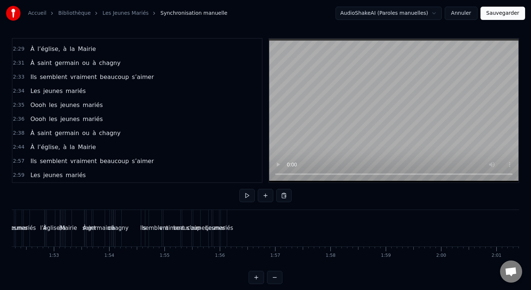
click at [61, 156] on div "Ils semblent vraiment beaucoup s’aimer" at bounding box center [92, 161] width 130 height 13
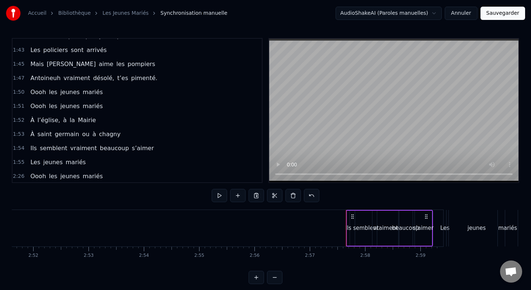
scroll to position [387, 0]
click at [77, 144] on div "Ils semblent vraiment beaucoup s’aimer" at bounding box center [92, 148] width 130 height 13
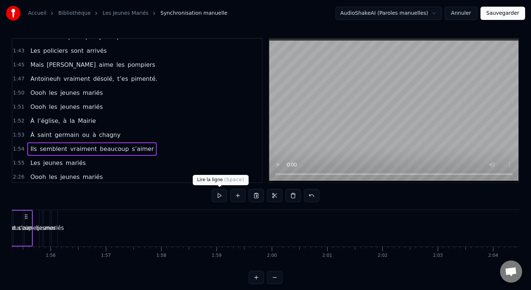
scroll to position [0, 6305]
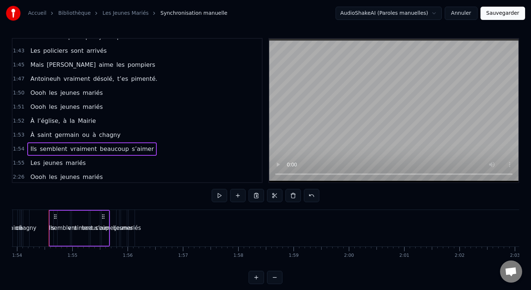
click at [65, 158] on div "Les jeunes mariés" at bounding box center [57, 162] width 61 height 13
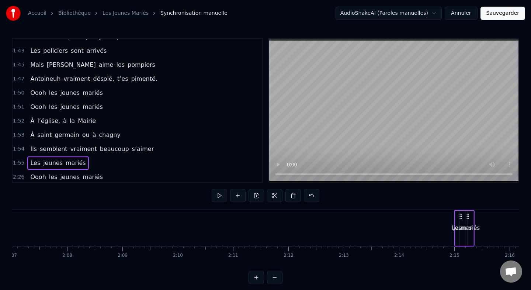
drag, startPoint x: 130, startPoint y: 216, endPoint x: 468, endPoint y: 216, distance: 337.7
click at [469, 217] on icon at bounding box center [468, 217] width 6 height 6
click at [67, 144] on div "Ils semblent vraiment beaucoup s’aimer" at bounding box center [92, 148] width 130 height 13
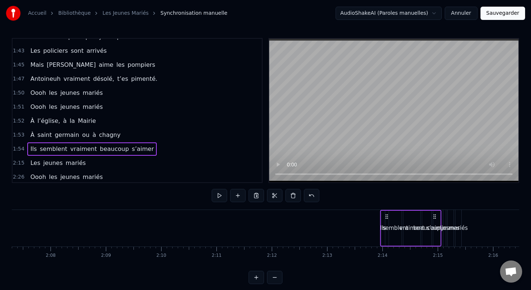
scroll to position [0, 7055]
drag, startPoint x: 104, startPoint y: 216, endPoint x: 435, endPoint y: 213, distance: 331.0
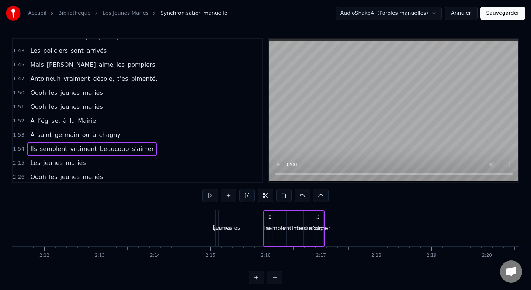
scroll to position [6, 0]
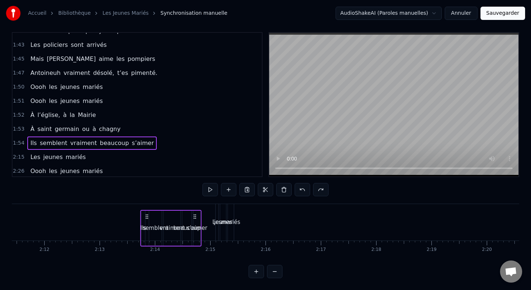
drag, startPoint x: 251, startPoint y: 217, endPoint x: 196, endPoint y: 221, distance: 55.9
click at [196, 221] on div "Ils semblent vraiment beaucoup s’aimer" at bounding box center [171, 228] width 61 height 37
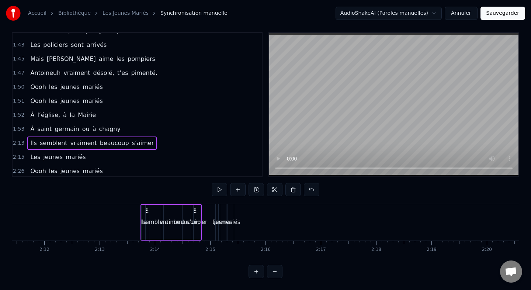
click at [91, 124] on div "À saint germain ou à chagny" at bounding box center [75, 129] width 96 height 13
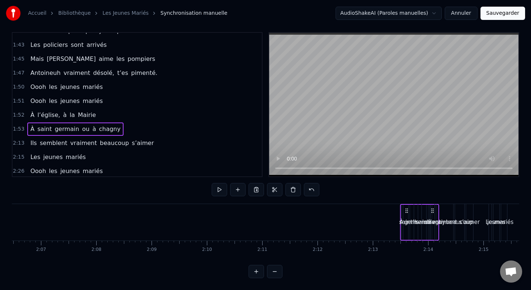
scroll to position [0, 7005]
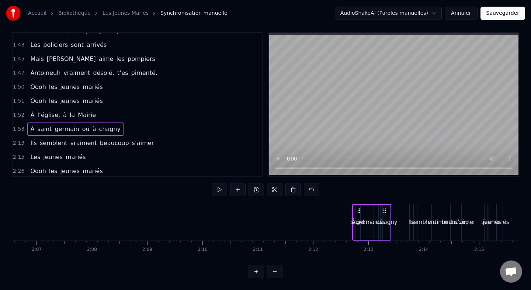
drag, startPoint x: 80, startPoint y: 211, endPoint x: 390, endPoint y: 205, distance: 310.0
click at [390, 205] on div "À saint germain ou à chagny" at bounding box center [371, 222] width 39 height 37
click at [75, 108] on div "À l’église, à la Mairie" at bounding box center [63, 114] width 72 height 13
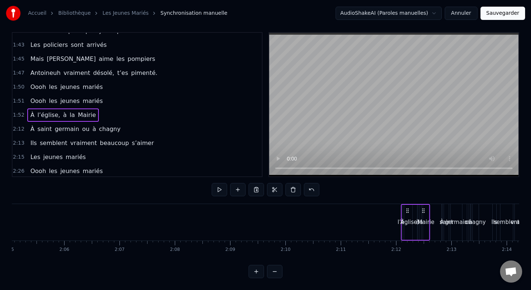
scroll to position [0, 6924]
drag, startPoint x: 71, startPoint y: 208, endPoint x: 418, endPoint y: 206, distance: 346.5
click at [418, 206] on div "À l’église, à la Mairie" at bounding box center [408, 222] width 29 height 37
click at [89, 95] on div "Oooh les jeunes mariés" at bounding box center [66, 100] width 78 height 13
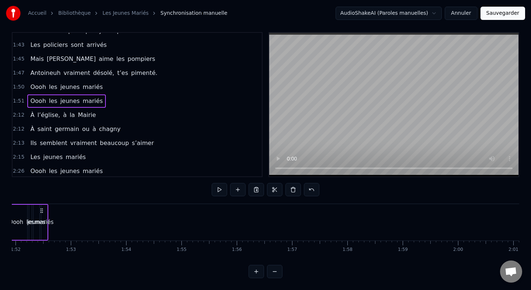
scroll to position [0, 6150]
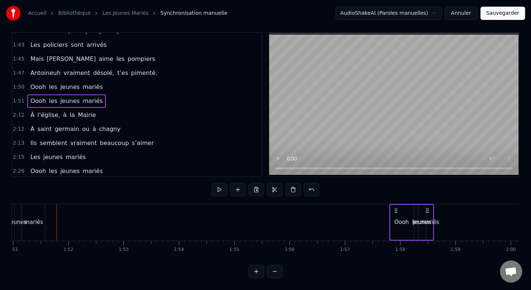
drag, startPoint x: 87, startPoint y: 210, endPoint x: 428, endPoint y: 231, distance: 341.3
click at [428, 231] on div "Oooh les jeunes mariés" at bounding box center [412, 222] width 45 height 37
click at [60, 82] on div "Oooh les jeunes mariés" at bounding box center [66, 86] width 78 height 13
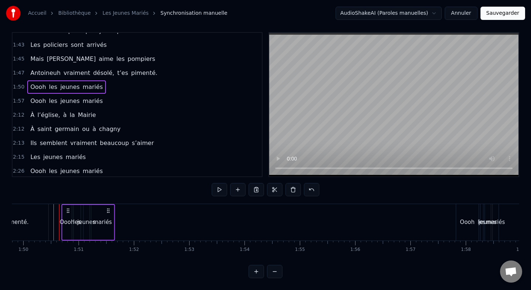
scroll to position [0, 6071]
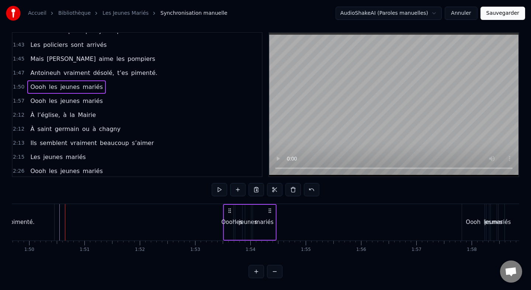
drag, startPoint x: 97, startPoint y: 210, endPoint x: 274, endPoint y: 223, distance: 177.9
click at [275, 223] on div "Oooh les jeunes mariés" at bounding box center [250, 222] width 54 height 37
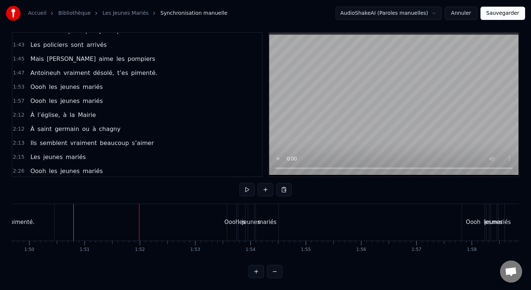
click at [61, 81] on div "Oooh les jeunes mariés" at bounding box center [66, 86] width 78 height 13
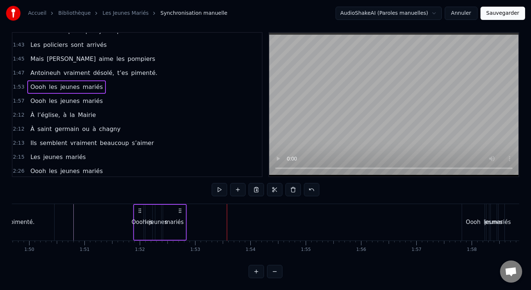
drag, startPoint x: 231, startPoint y: 210, endPoint x: 138, endPoint y: 214, distance: 93.9
click at [138, 214] on div "Oooh les jeunes mariés" at bounding box center [160, 222] width 54 height 37
click at [179, 224] on div "mariés" at bounding box center [174, 222] width 19 height 8
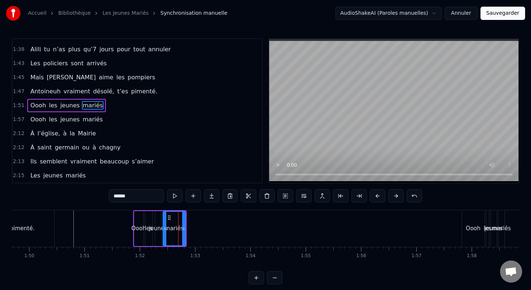
scroll to position [370, 0]
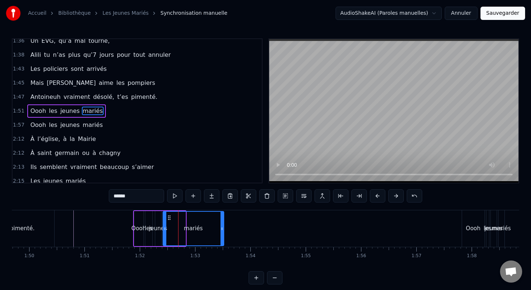
drag, startPoint x: 184, startPoint y: 227, endPoint x: 242, endPoint y: 227, distance: 57.9
click at [224, 227] on div "mariés" at bounding box center [194, 228] width 62 height 35
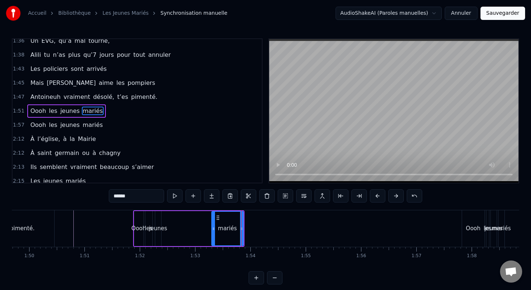
drag, startPoint x: 165, startPoint y: 229, endPoint x: 216, endPoint y: 228, distance: 50.9
click at [215, 228] on icon at bounding box center [213, 229] width 3 height 6
click at [158, 225] on div "jeunes" at bounding box center [158, 228] width 18 height 8
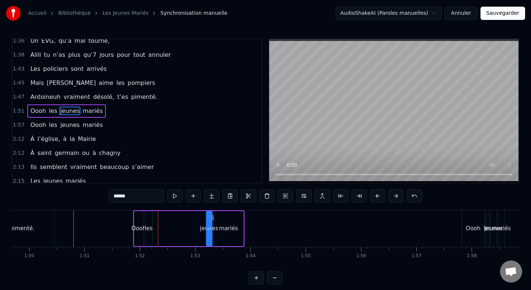
drag, startPoint x: 163, startPoint y: 219, endPoint x: 215, endPoint y: 221, distance: 52.4
click at [215, 221] on div "Oooh les jeunes mariés" at bounding box center [188, 228] width 111 height 37
click at [149, 222] on div "les" at bounding box center [148, 228] width 7 height 35
click at [152, 217] on icon at bounding box center [152, 218] width 6 height 6
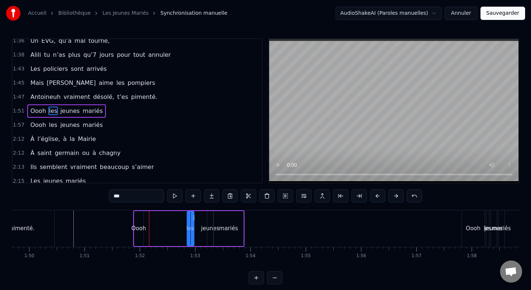
drag, startPoint x: 152, startPoint y: 217, endPoint x: 195, endPoint y: 217, distance: 43.5
click at [195, 217] on icon at bounding box center [193, 218] width 6 height 6
click at [137, 224] on div "Oooh" at bounding box center [138, 228] width 9 height 35
type input "****"
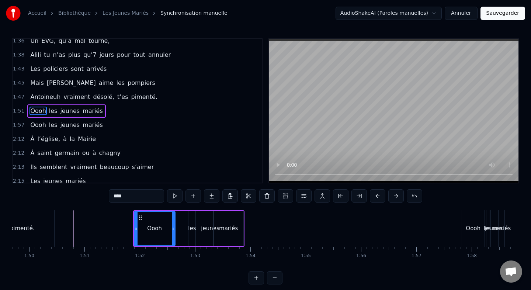
drag, startPoint x: 142, startPoint y: 229, endPoint x: 175, endPoint y: 229, distance: 33.6
click at [175, 229] on icon at bounding box center [173, 229] width 3 height 6
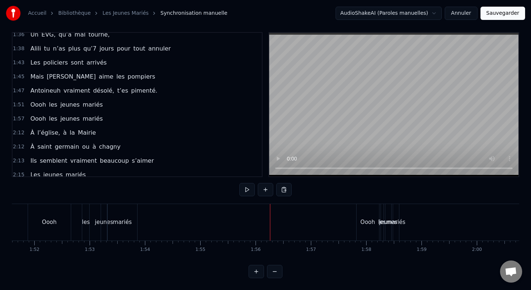
scroll to position [0, 6181]
click at [60, 112] on div "Oooh les jeunes mariés" at bounding box center [66, 118] width 78 height 13
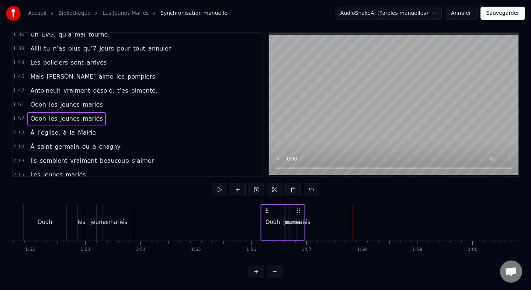
drag, startPoint x: 358, startPoint y: 211, endPoint x: 267, endPoint y: 220, distance: 91.6
click at [267, 220] on div "Oooh les jeunes mariés" at bounding box center [283, 222] width 45 height 37
click at [299, 225] on div "mariés" at bounding box center [301, 222] width 19 height 8
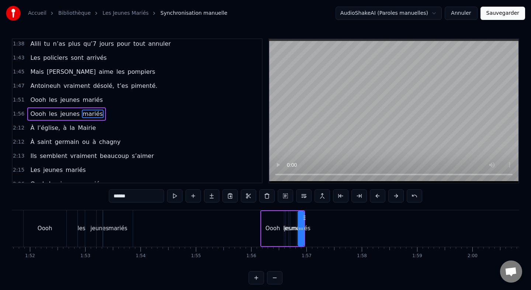
scroll to position [384, 0]
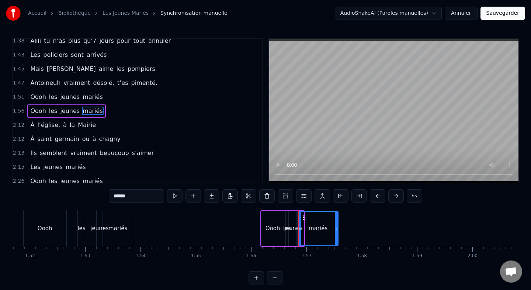
drag, startPoint x: 303, startPoint y: 227, endPoint x: 337, endPoint y: 227, distance: 34.0
click at [338, 227] on icon at bounding box center [336, 229] width 3 height 6
drag, startPoint x: 300, startPoint y: 228, endPoint x: 328, endPoint y: 228, distance: 28.0
click at [328, 228] on icon at bounding box center [327, 229] width 3 height 6
click at [295, 228] on div "jeunes" at bounding box center [293, 228] width 18 height 8
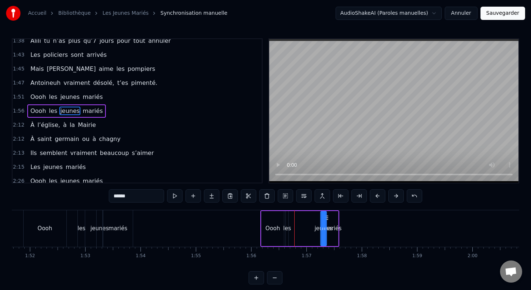
drag, startPoint x: 296, startPoint y: 216, endPoint x: 327, endPoint y: 219, distance: 30.4
click at [327, 219] on icon at bounding box center [327, 218] width 6 height 6
click at [286, 220] on div "les" at bounding box center [287, 228] width 3 height 35
drag, startPoint x: 292, startPoint y: 216, endPoint x: 313, endPoint y: 216, distance: 21.8
click at [313, 216] on icon at bounding box center [314, 218] width 6 height 6
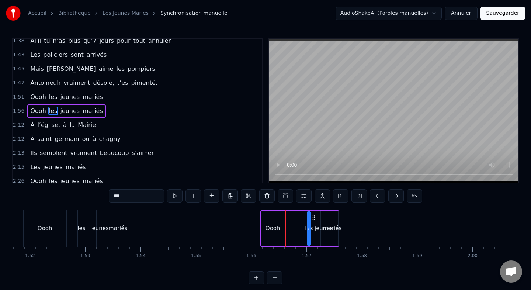
click at [277, 222] on div "Oooh" at bounding box center [273, 228] width 23 height 35
type input "****"
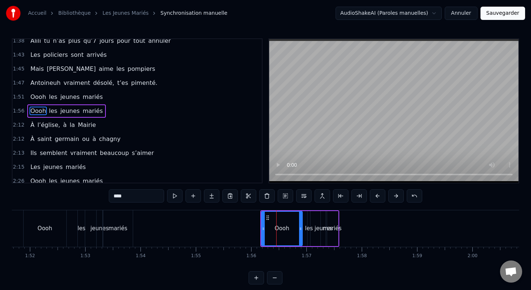
drag, startPoint x: 283, startPoint y: 231, endPoint x: 303, endPoint y: 233, distance: 20.0
click at [302, 233] on div at bounding box center [300, 229] width 3 height 34
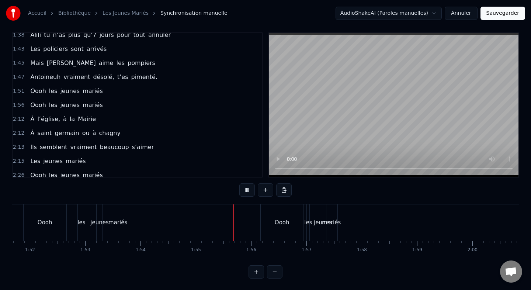
scroll to position [6, 0]
click at [332, 218] on div "mariés" at bounding box center [331, 222] width 12 height 37
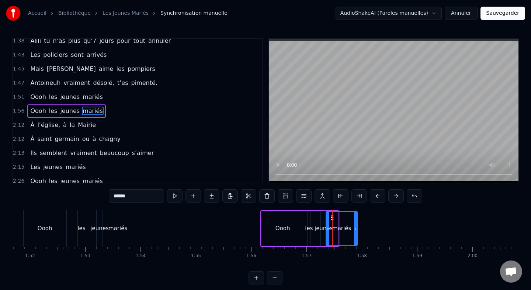
drag, startPoint x: 337, startPoint y: 228, endPoint x: 359, endPoint y: 229, distance: 21.8
click at [357, 229] on icon at bounding box center [355, 229] width 3 height 6
drag, startPoint x: 328, startPoint y: 229, endPoint x: 338, endPoint y: 230, distance: 10.4
click at [338, 230] on icon at bounding box center [338, 229] width 3 height 6
click at [324, 228] on div "jeunes" at bounding box center [324, 228] width 18 height 8
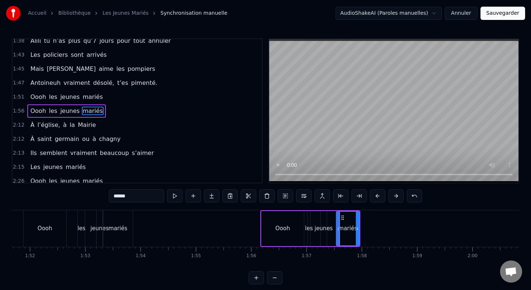
type input "******"
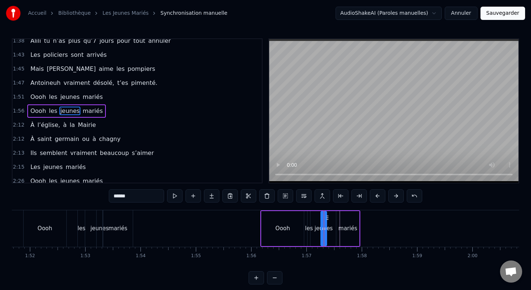
drag, startPoint x: 326, startPoint y: 228, endPoint x: 336, endPoint y: 228, distance: 9.6
click at [336, 228] on div "Oooh les jeunes mariés" at bounding box center [311, 228] width 100 height 37
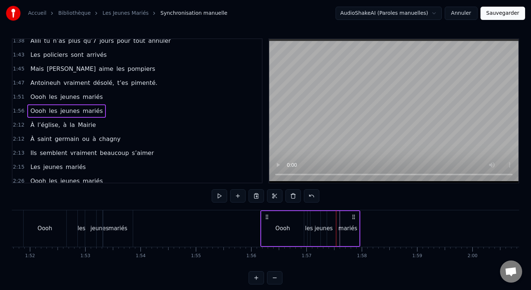
click at [325, 229] on div "jeunes" at bounding box center [324, 228] width 18 height 8
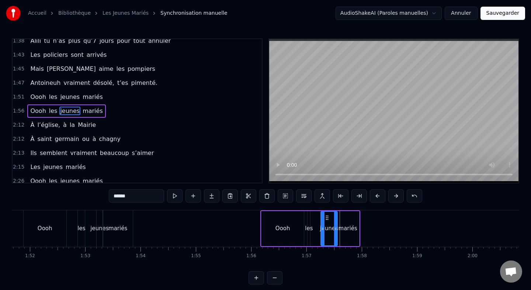
drag, startPoint x: 326, startPoint y: 230, endPoint x: 337, endPoint y: 230, distance: 10.7
click at [337, 230] on icon at bounding box center [335, 229] width 3 height 6
click at [308, 228] on div "les" at bounding box center [309, 228] width 8 height 8
drag, startPoint x: 313, startPoint y: 219, endPoint x: 319, endPoint y: 219, distance: 6.3
click at [319, 219] on icon at bounding box center [320, 218] width 6 height 6
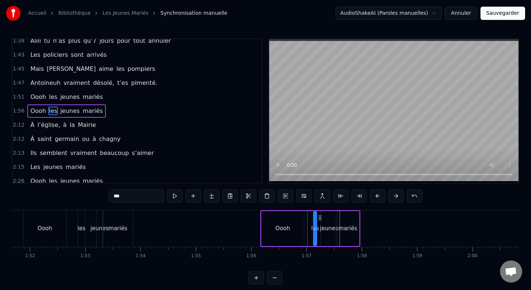
click at [298, 223] on div "Oooh" at bounding box center [283, 228] width 42 height 35
type input "****"
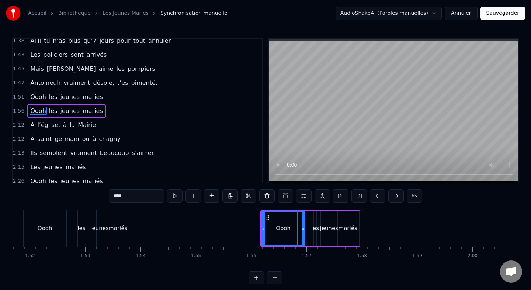
drag, startPoint x: 302, startPoint y: 227, endPoint x: 311, endPoint y: 227, distance: 8.9
click at [305, 227] on icon at bounding box center [303, 229] width 3 height 6
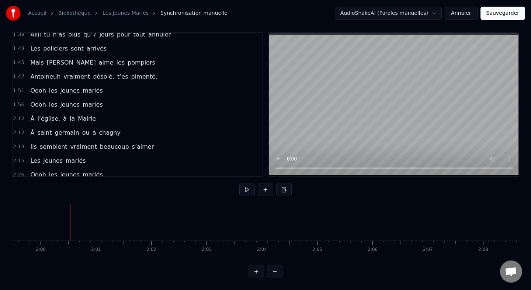
scroll to position [0, 6621]
click at [58, 113] on div "À l’église, à la Mairie" at bounding box center [63, 118] width 72 height 13
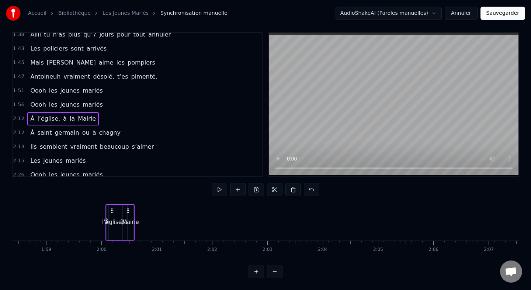
scroll to position [0, 6552]
drag, startPoint x: 56, startPoint y: 210, endPoint x: 132, endPoint y: 229, distance: 78.3
click at [132, 229] on div "À l’église, à la Mairie" at bounding box center [139, 222] width 29 height 37
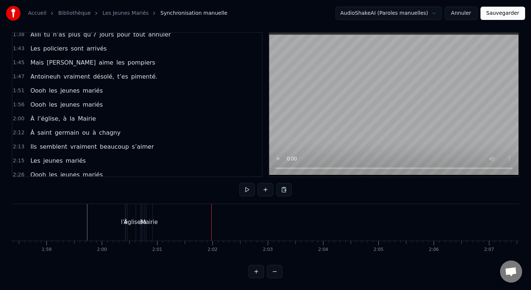
click at [149, 219] on div "Mairie" at bounding box center [149, 222] width 17 height 8
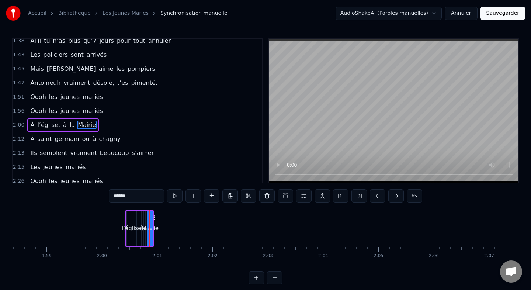
scroll to position [398, 0]
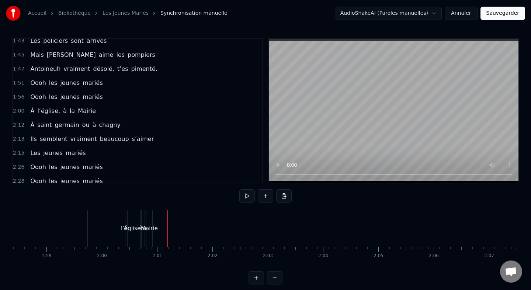
click at [149, 228] on div "Mairie" at bounding box center [149, 228] width 17 height 8
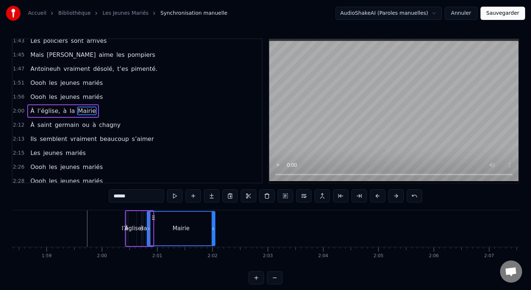
drag, startPoint x: 152, startPoint y: 229, endPoint x: 214, endPoint y: 231, distance: 62.0
click at [214, 231] on icon at bounding box center [213, 229] width 3 height 6
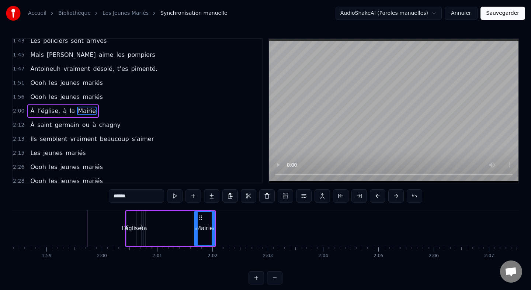
drag, startPoint x: 149, startPoint y: 230, endPoint x: 197, endPoint y: 234, distance: 48.8
click at [197, 234] on div at bounding box center [196, 229] width 3 height 34
click at [145, 226] on div "la" at bounding box center [144, 228] width 5 height 8
drag, startPoint x: 150, startPoint y: 218, endPoint x: 200, endPoint y: 223, distance: 50.0
click at [200, 223] on div "À l’église, à la Mairie" at bounding box center [170, 228] width 91 height 37
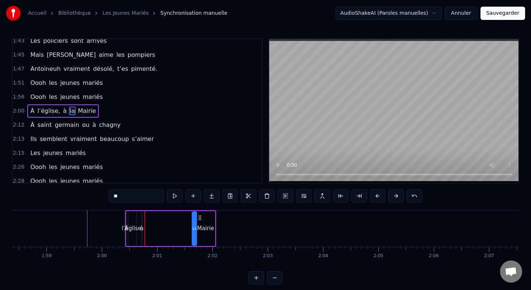
click at [142, 224] on div "à" at bounding box center [141, 228] width 1 height 35
drag, startPoint x: 149, startPoint y: 218, endPoint x: 197, endPoint y: 218, distance: 48.3
click at [197, 218] on icon at bounding box center [196, 218] width 6 height 6
click at [135, 223] on div "l’église," at bounding box center [132, 228] width 8 height 35
type input "*********"
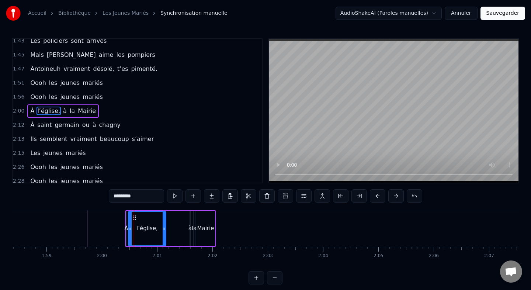
drag, startPoint x: 135, startPoint y: 227, endPoint x: 168, endPoint y: 227, distance: 32.5
click at [166, 227] on icon at bounding box center [164, 229] width 3 height 6
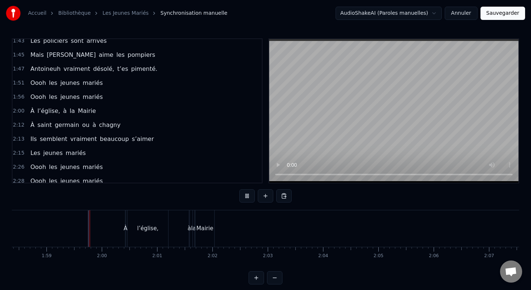
scroll to position [6, 0]
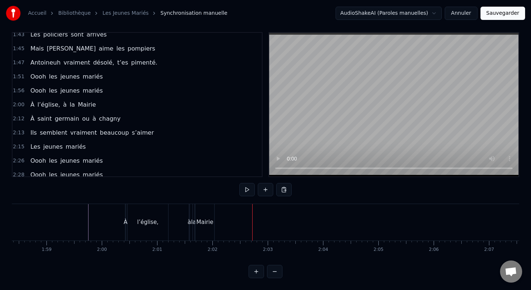
click at [55, 114] on div "À saint germain ou à chagny" at bounding box center [75, 118] width 96 height 13
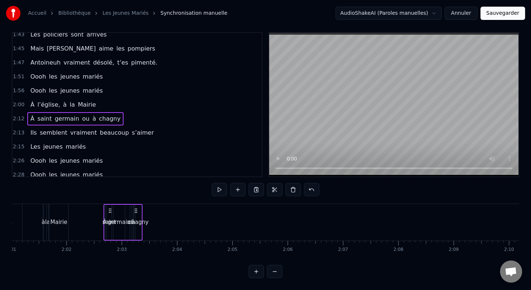
scroll to position [0, 6698]
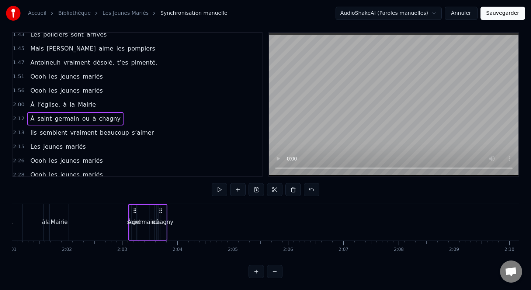
drag, startPoint x: 56, startPoint y: 210, endPoint x: 138, endPoint y: 223, distance: 83.3
click at [138, 223] on div "À saint germain ou à chagny" at bounding box center [147, 222] width 39 height 37
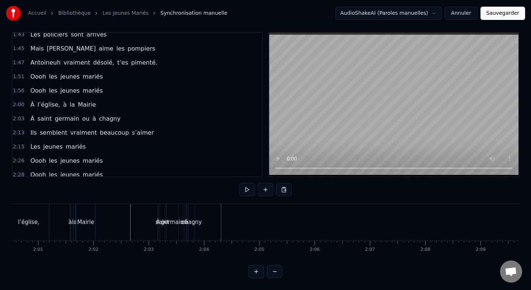
scroll to position [0, 6635]
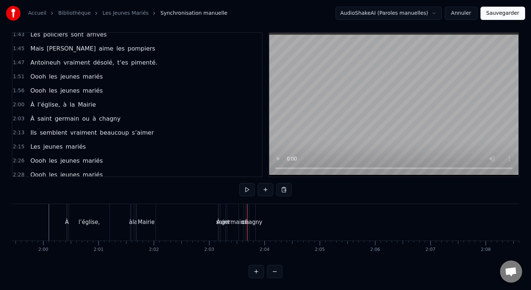
click at [76, 113] on div "À saint germain ou à chagny" at bounding box center [75, 118] width 96 height 13
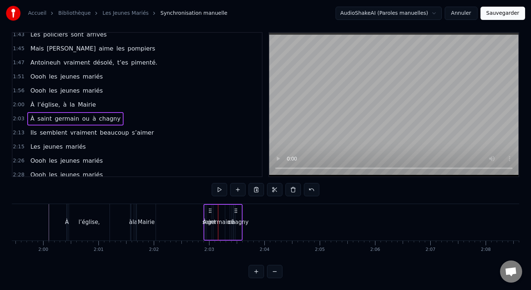
drag, startPoint x: 223, startPoint y: 211, endPoint x: 209, endPoint y: 211, distance: 14.4
click at [209, 211] on icon at bounding box center [210, 211] width 6 height 6
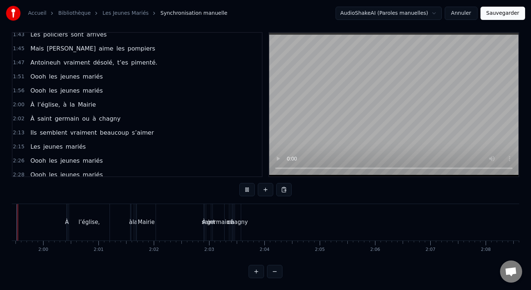
scroll to position [0, 6579]
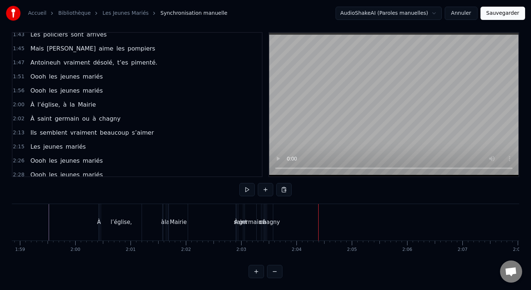
click at [96, 113] on div "À saint germain ou à chagny" at bounding box center [75, 118] width 96 height 13
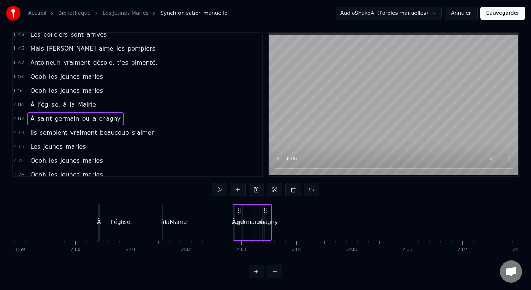
click at [238, 212] on icon at bounding box center [240, 211] width 6 height 6
click at [233, 223] on div "saint" at bounding box center [239, 222] width 14 height 8
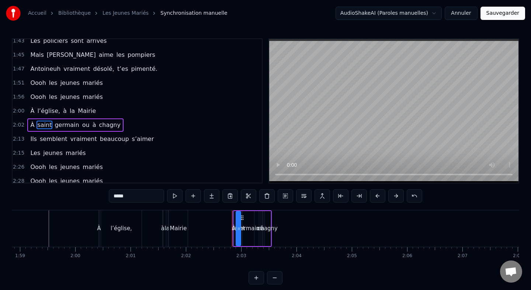
scroll to position [412, 0]
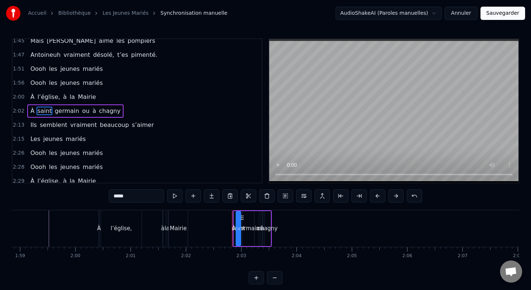
click at [269, 225] on div "chagny" at bounding box center [268, 228] width 20 height 8
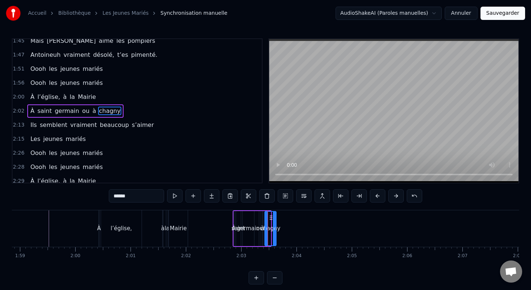
drag, startPoint x: 269, startPoint y: 228, endPoint x: 282, endPoint y: 228, distance: 12.5
click at [276, 228] on icon at bounding box center [274, 229] width 3 height 6
drag, startPoint x: 267, startPoint y: 229, endPoint x: 275, endPoint y: 229, distance: 7.7
click at [274, 229] on icon at bounding box center [272, 229] width 3 height 6
click at [263, 223] on div "à" at bounding box center [262, 228] width 1 height 35
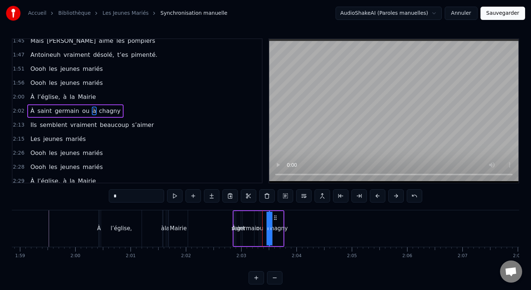
drag, startPoint x: 268, startPoint y: 219, endPoint x: 275, endPoint y: 219, distance: 7.0
click at [275, 219] on circle at bounding box center [275, 219] width 0 height 0
click at [260, 220] on div "ou" at bounding box center [259, 228] width 1 height 35
drag, startPoint x: 264, startPoint y: 217, endPoint x: 270, endPoint y: 217, distance: 5.9
click at [271, 217] on icon at bounding box center [272, 218] width 6 height 6
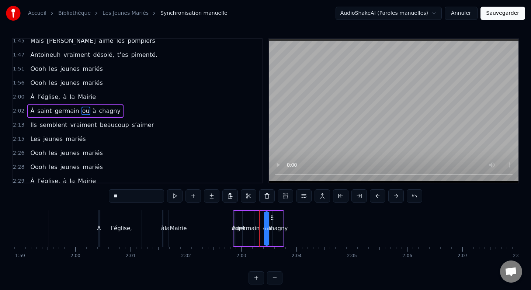
click at [251, 221] on div "germain" at bounding box center [248, 228] width 11 height 35
type input "*******"
click at [255, 227] on div "germain" at bounding box center [248, 228] width 23 height 8
drag, startPoint x: 252, startPoint y: 228, endPoint x: 264, endPoint y: 228, distance: 11.8
click at [263, 228] on icon at bounding box center [262, 229] width 3 height 6
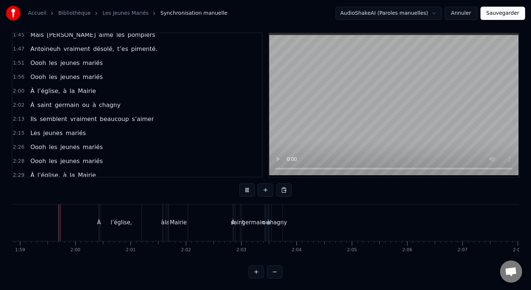
scroll to position [6, 0]
click at [54, 112] on div "Ils semblent vraiment beaucoup s’aimer" at bounding box center [92, 118] width 130 height 13
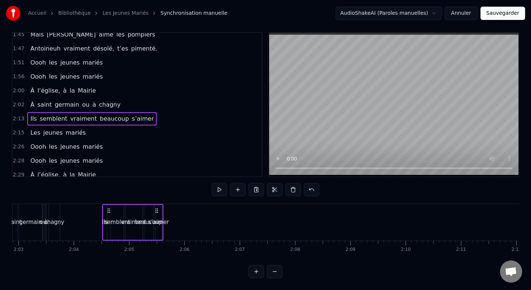
scroll to position [0, 6797]
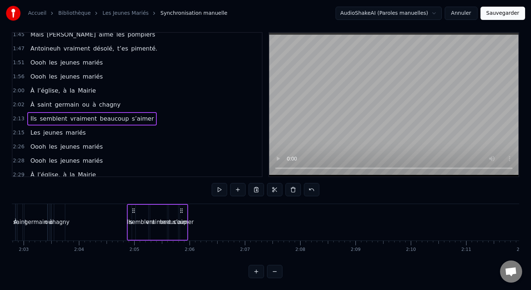
drag, startPoint x: 55, startPoint y: 210, endPoint x: 134, endPoint y: 231, distance: 82.2
click at [134, 231] on div "Ils semblent vraiment beaucoup s’aimer" at bounding box center [157, 222] width 61 height 37
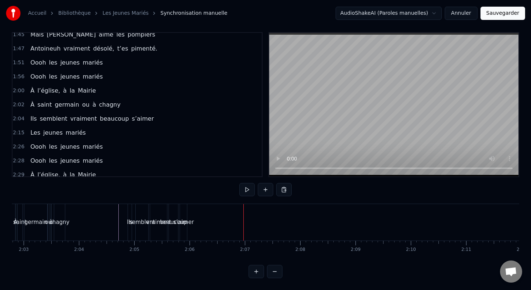
click at [70, 126] on div "Les jeunes mariés" at bounding box center [57, 132] width 61 height 13
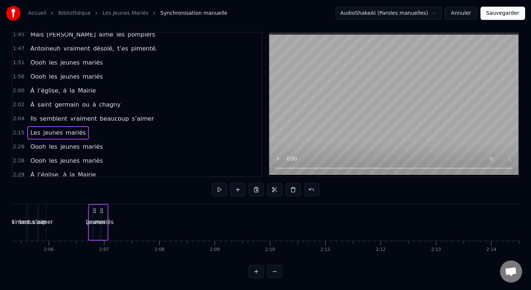
scroll to position [0, 6931]
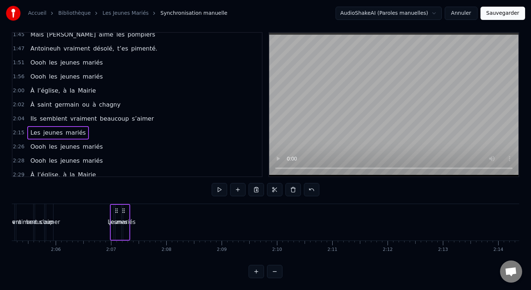
drag, startPoint x: 55, startPoint y: 212, endPoint x: 116, endPoint y: 221, distance: 61.6
click at [116, 221] on div "Les jeunes mariés" at bounding box center [120, 222] width 20 height 37
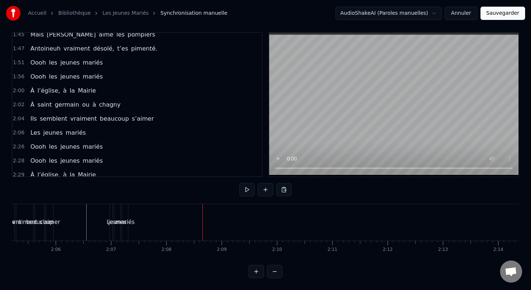
click at [55, 141] on div "Oooh les jeunes mariés" at bounding box center [66, 146] width 78 height 13
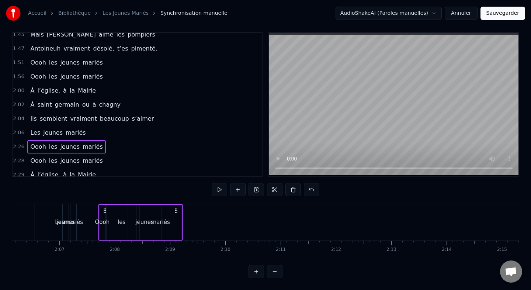
scroll to position [0, 6980]
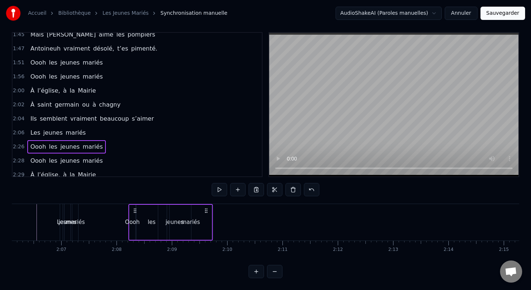
drag, startPoint x: 56, startPoint y: 211, endPoint x: 136, endPoint y: 226, distance: 81.1
click at [136, 226] on div "Oooh les jeunes mariés" at bounding box center [170, 222] width 85 height 37
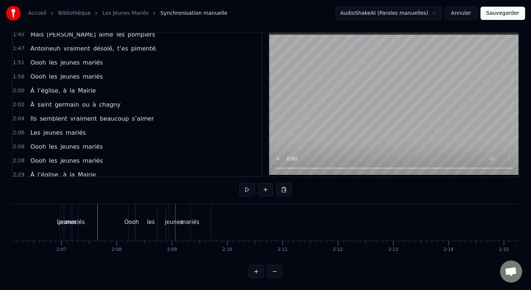
click at [77, 140] on div "Oooh les jeunes mariés" at bounding box center [66, 146] width 78 height 13
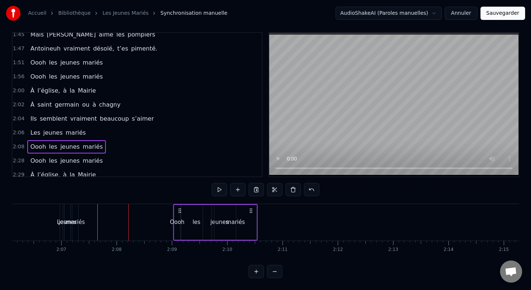
drag, startPoint x: 136, startPoint y: 209, endPoint x: 180, endPoint y: 210, distance: 44.7
click at [180, 210] on icon at bounding box center [180, 211] width 6 height 6
click at [223, 220] on div "mariés" at bounding box center [235, 222] width 42 height 35
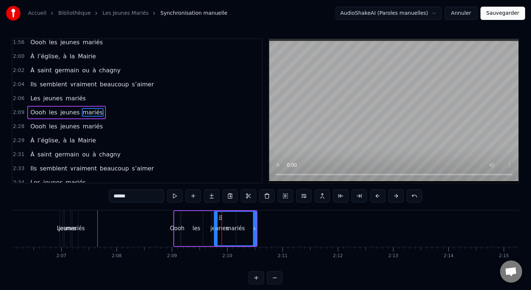
click at [195, 221] on div "les" at bounding box center [197, 228] width 30 height 35
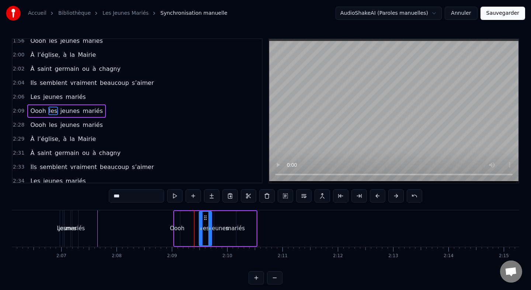
drag, startPoint x: 183, startPoint y: 228, endPoint x: 202, endPoint y: 228, distance: 19.6
click at [202, 228] on icon at bounding box center [201, 229] width 3 height 6
click at [179, 229] on div "Oooh" at bounding box center [177, 228] width 15 height 8
type input "****"
drag, startPoint x: 180, startPoint y: 229, endPoint x: 192, endPoint y: 229, distance: 12.6
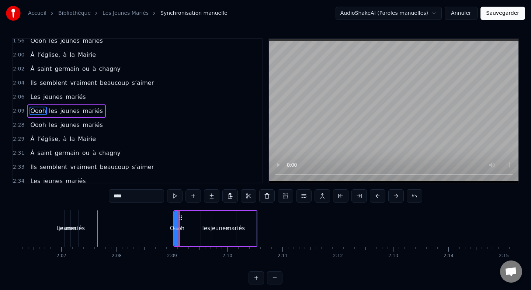
click at [193, 229] on div "Oooh les jeunes mariés" at bounding box center [215, 228] width 85 height 37
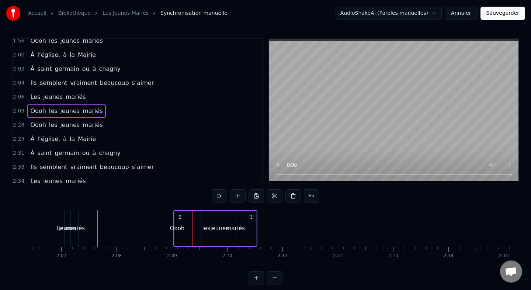
click at [177, 229] on div "Oooh" at bounding box center [177, 228] width 15 height 8
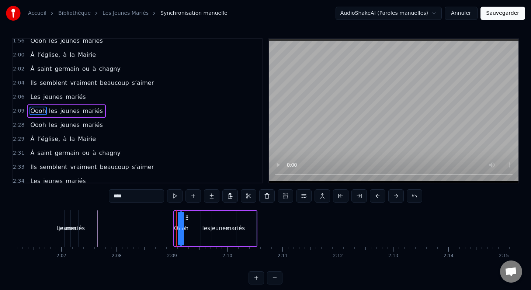
drag, startPoint x: 175, startPoint y: 229, endPoint x: 194, endPoint y: 228, distance: 19.2
click at [194, 228] on div "Oooh les jeunes mariés" at bounding box center [215, 228] width 85 height 37
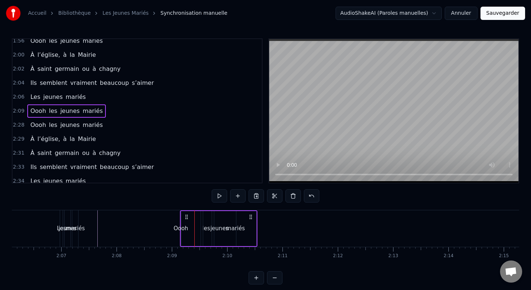
click at [180, 229] on div "Oooh" at bounding box center [181, 228] width 15 height 8
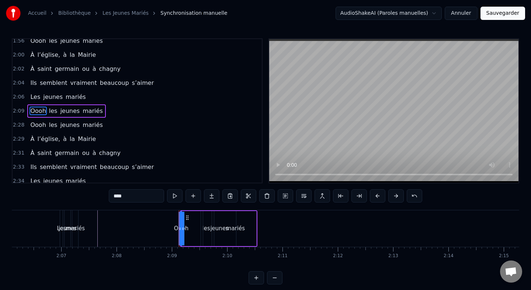
drag, startPoint x: 183, startPoint y: 230, endPoint x: 197, endPoint y: 230, distance: 14.0
click at [197, 230] on div "Oooh les jeunes mariés" at bounding box center [219, 228] width 78 height 37
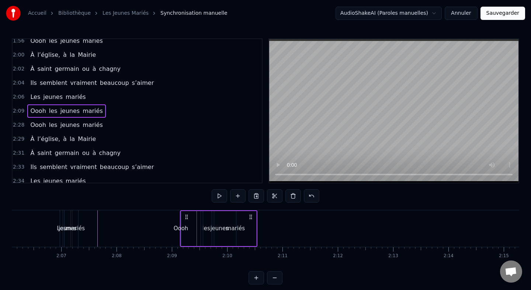
click at [179, 229] on div "Oooh" at bounding box center [181, 228] width 15 height 8
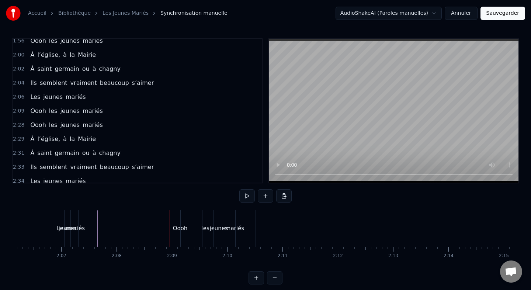
click at [179, 229] on div "Oooh" at bounding box center [180, 228] width 15 height 8
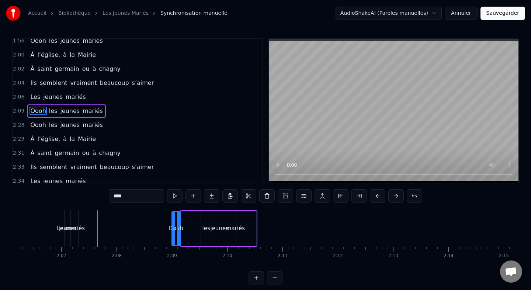
drag, startPoint x: 182, startPoint y: 230, endPoint x: 173, endPoint y: 231, distance: 9.3
click at [173, 231] on icon at bounding box center [173, 229] width 3 height 6
drag, startPoint x: 179, startPoint y: 230, endPoint x: 201, endPoint y: 230, distance: 21.4
click at [201, 230] on icon at bounding box center [199, 229] width 3 height 6
click at [231, 230] on div "mariés" at bounding box center [235, 228] width 19 height 8
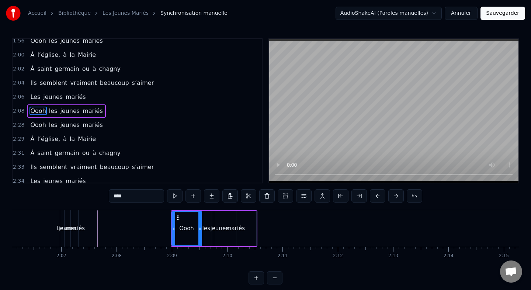
type input "******"
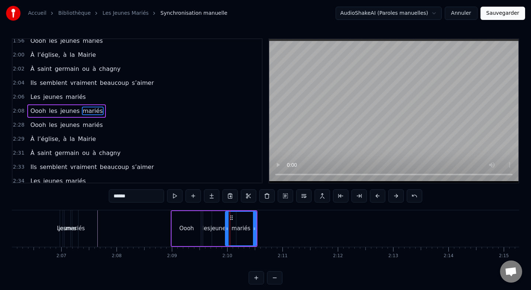
drag, startPoint x: 216, startPoint y: 229, endPoint x: 230, endPoint y: 231, distance: 13.8
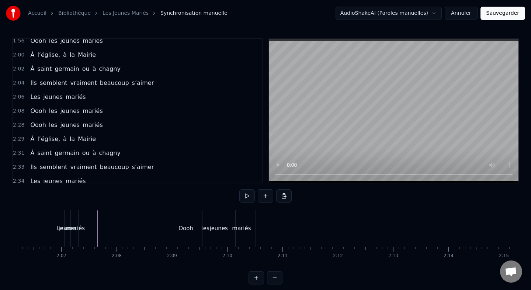
click at [220, 229] on div "jeunes" at bounding box center [219, 228] width 18 height 8
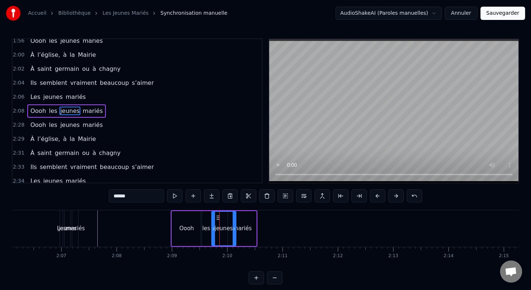
drag, startPoint x: 204, startPoint y: 228, endPoint x: 213, endPoint y: 229, distance: 8.5
click at [213, 229] on circle at bounding box center [213, 228] width 0 height 0
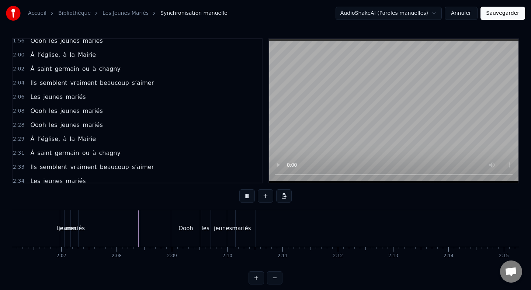
scroll to position [6, 0]
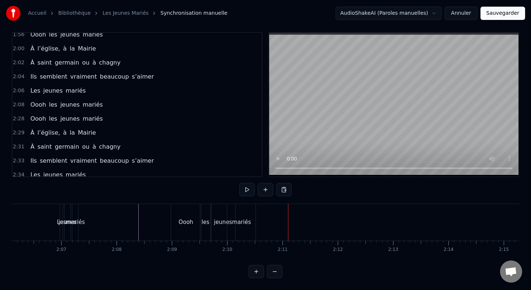
click at [251, 217] on div "mariés" at bounding box center [241, 222] width 28 height 37
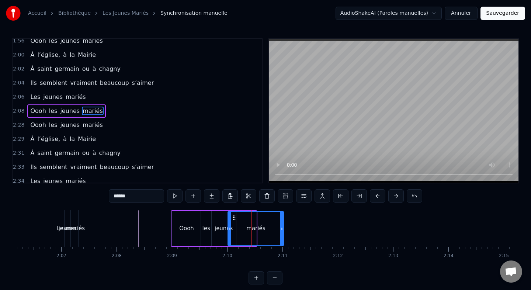
drag, startPoint x: 256, startPoint y: 230, endPoint x: 283, endPoint y: 231, distance: 27.3
click at [283, 231] on icon at bounding box center [281, 229] width 3 height 6
drag, startPoint x: 230, startPoint y: 228, endPoint x: 260, endPoint y: 228, distance: 30.6
click at [260, 228] on icon at bounding box center [259, 229] width 3 height 6
click at [220, 228] on div "jeunes" at bounding box center [224, 228] width 18 height 8
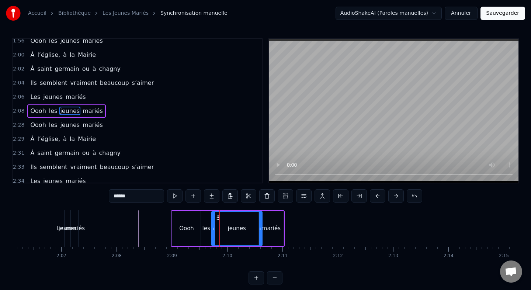
drag, startPoint x: 234, startPoint y: 228, endPoint x: 259, endPoint y: 227, distance: 25.9
click at [261, 227] on icon at bounding box center [260, 229] width 3 height 6
drag, startPoint x: 214, startPoint y: 227, endPoint x: 249, endPoint y: 227, distance: 35.1
click at [248, 227] on icon at bounding box center [246, 229] width 3 height 6
click at [207, 232] on div "les" at bounding box center [207, 228] width 8 height 8
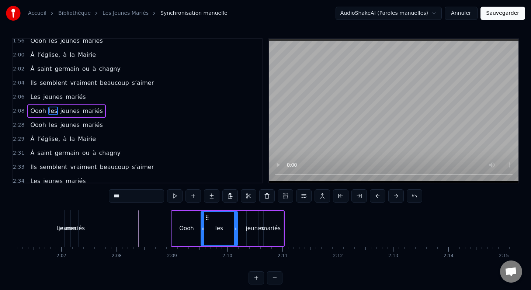
drag, startPoint x: 208, startPoint y: 218, endPoint x: 240, endPoint y: 218, distance: 31.7
click at [237, 219] on div at bounding box center [235, 229] width 3 height 34
drag, startPoint x: 201, startPoint y: 227, endPoint x: 227, endPoint y: 227, distance: 25.5
click at [227, 227] on div "les" at bounding box center [234, 228] width 17 height 35
click at [193, 229] on div "Oooh" at bounding box center [187, 228] width 30 height 35
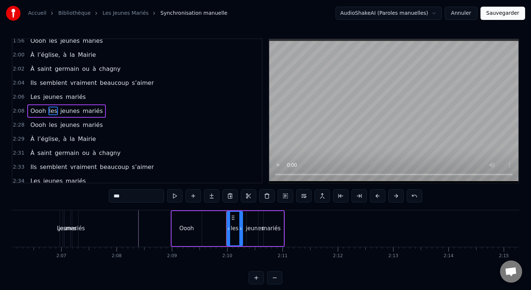
type input "****"
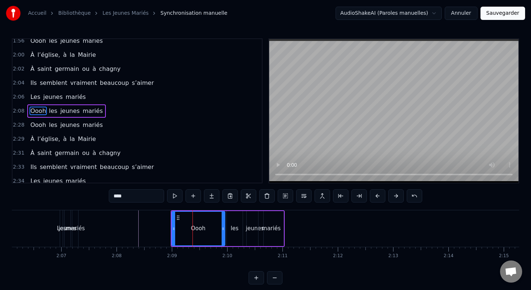
drag, startPoint x: 199, startPoint y: 228, endPoint x: 226, endPoint y: 228, distance: 27.3
click at [225, 228] on icon at bounding box center [223, 229] width 3 height 6
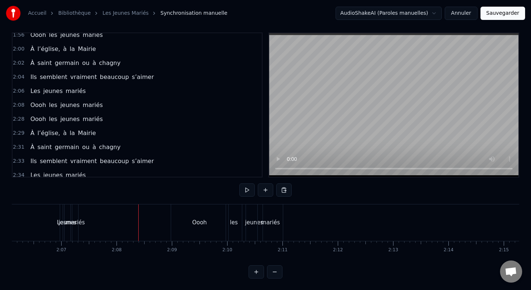
scroll to position [6, 0]
click at [55, 113] on div "Oooh les jeunes mariés" at bounding box center [66, 118] width 78 height 13
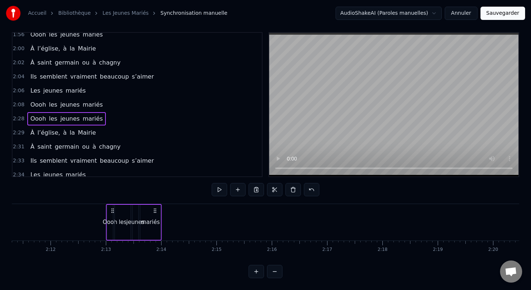
scroll to position [0, 7266]
drag, startPoint x: 55, startPoint y: 211, endPoint x: 118, endPoint y: 216, distance: 63.3
click at [118, 216] on div "Oooh les jeunes mariés" at bounding box center [140, 222] width 56 height 37
click at [156, 223] on div "mariés" at bounding box center [156, 222] width 19 height 8
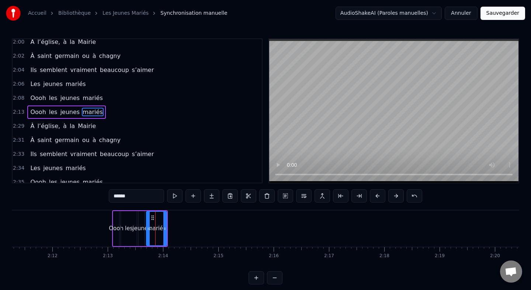
scroll to position [468, 0]
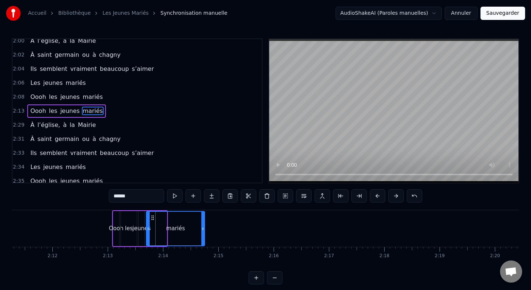
drag, startPoint x: 165, startPoint y: 227, endPoint x: 207, endPoint y: 227, distance: 42.4
click at [204, 227] on icon at bounding box center [202, 229] width 3 height 6
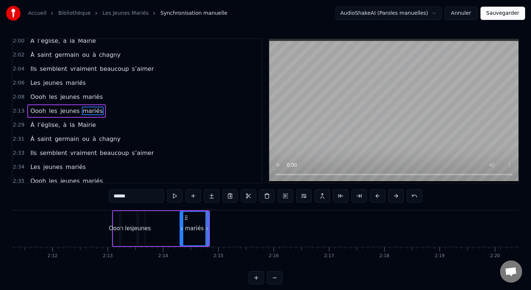
drag, startPoint x: 149, startPoint y: 229, endPoint x: 188, endPoint y: 229, distance: 38.7
click at [183, 229] on icon at bounding box center [181, 229] width 3 height 6
click at [144, 231] on div "jeunes" at bounding box center [141, 228] width 18 height 8
type input "******"
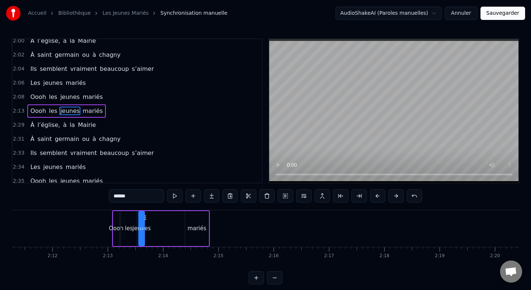
drag, startPoint x: 143, startPoint y: 229, endPoint x: 180, endPoint y: 229, distance: 37.3
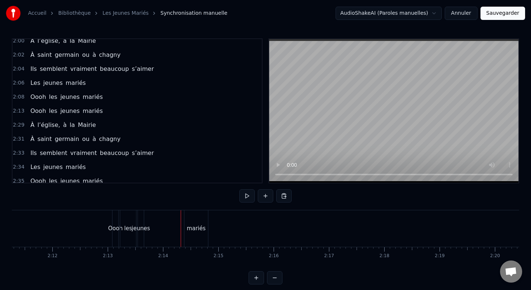
click at [142, 228] on div "jeunes" at bounding box center [141, 228] width 18 height 8
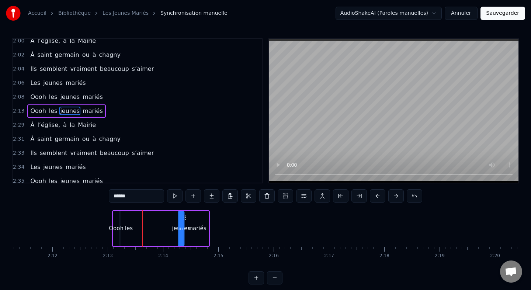
drag, startPoint x: 145, startPoint y: 217, endPoint x: 186, endPoint y: 219, distance: 41.0
click at [185, 219] on icon at bounding box center [185, 218] width 6 height 6
click at [132, 222] on div "les" at bounding box center [129, 228] width 16 height 35
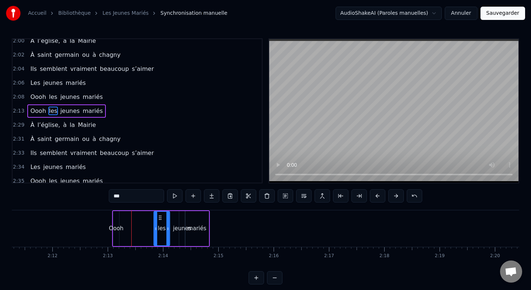
drag, startPoint x: 125, startPoint y: 217, endPoint x: 162, endPoint y: 217, distance: 36.9
click at [162, 217] on icon at bounding box center [160, 218] width 6 height 6
click at [119, 225] on div "Oooh" at bounding box center [116, 228] width 15 height 8
type input "****"
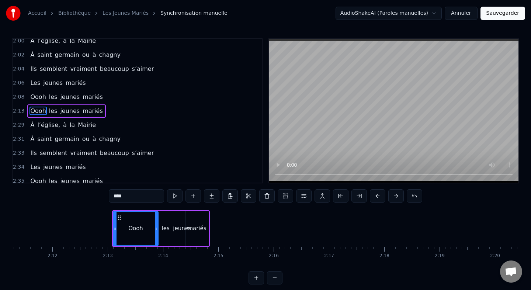
drag, startPoint x: 117, startPoint y: 228, endPoint x: 156, endPoint y: 227, distance: 39.9
click at [156, 227] on icon at bounding box center [156, 229] width 3 height 6
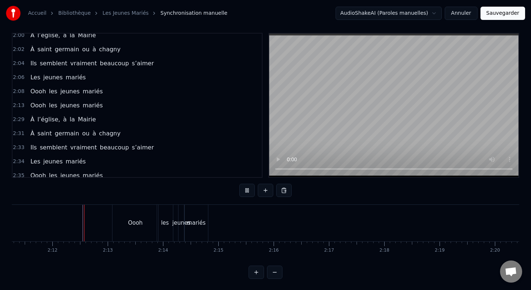
scroll to position [6, 0]
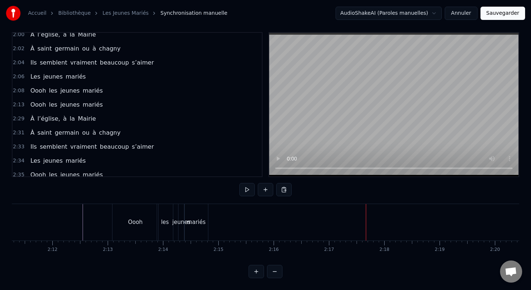
click at [78, 113] on div "À l’église, à la Mairie" at bounding box center [63, 118] width 72 height 13
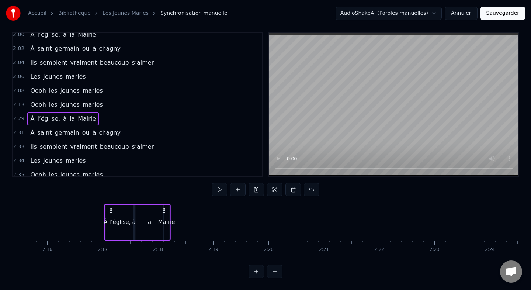
scroll to position [0, 7487]
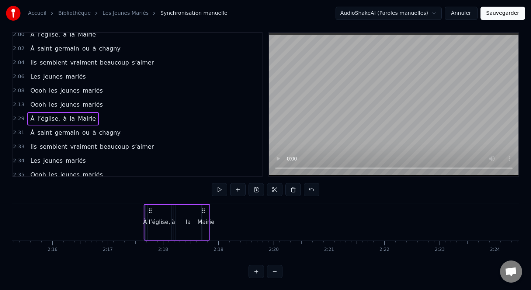
drag, startPoint x: 56, startPoint y: 211, endPoint x: 150, endPoint y: 212, distance: 94.5
click at [151, 212] on icon at bounding box center [151, 211] width 6 height 6
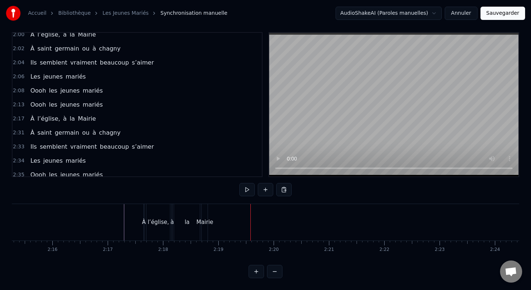
click at [76, 126] on div "À saint germain ou à chagny" at bounding box center [75, 132] width 96 height 13
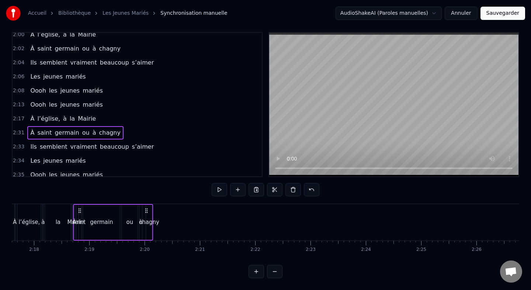
scroll to position [0, 7608]
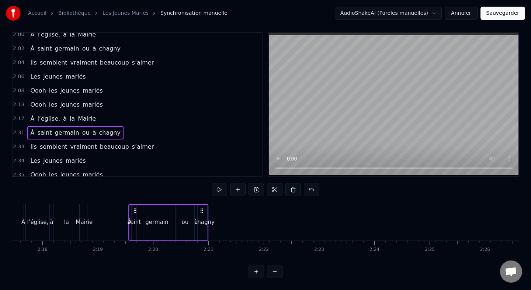
drag, startPoint x: 54, startPoint y: 211, endPoint x: 134, endPoint y: 231, distance: 82.6
click at [134, 231] on div "À saint germain ou à chagny" at bounding box center [168, 222] width 80 height 37
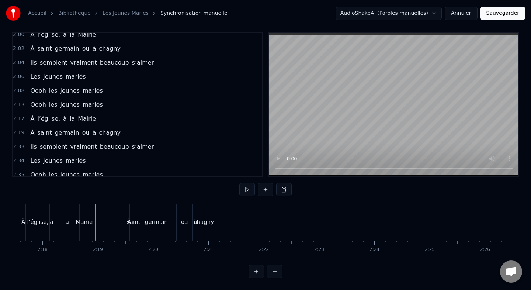
click at [55, 141] on div "Ils semblent vraiment beaucoup s’aimer" at bounding box center [92, 146] width 130 height 13
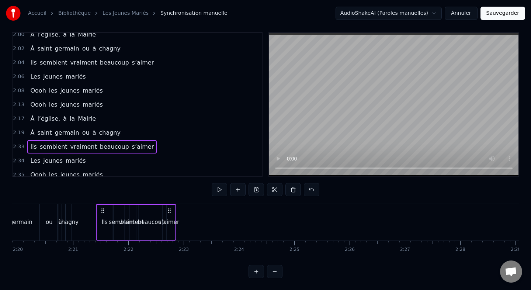
scroll to position [0, 7741]
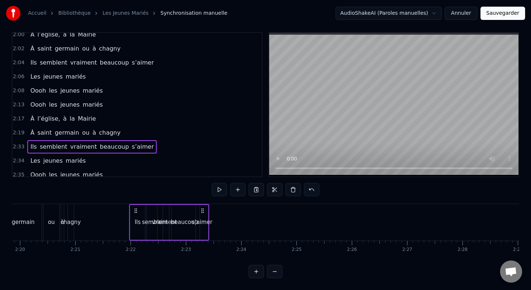
drag, startPoint x: 53, startPoint y: 212, endPoint x: 134, endPoint y: 228, distance: 82.4
click at [134, 228] on div "Ils semblent vraiment beaucoup s’aimer" at bounding box center [169, 222] width 80 height 37
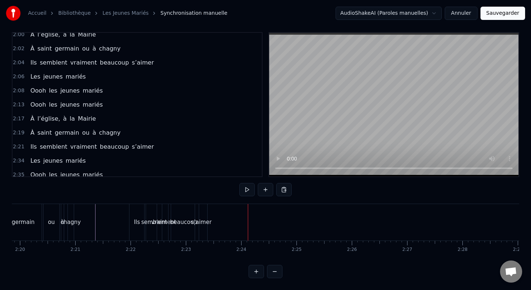
click at [71, 155] on div "Les jeunes mariés" at bounding box center [57, 160] width 61 height 13
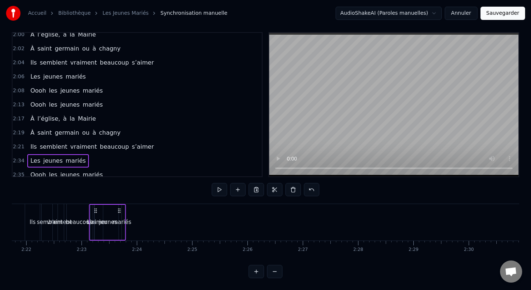
scroll to position [0, 7843]
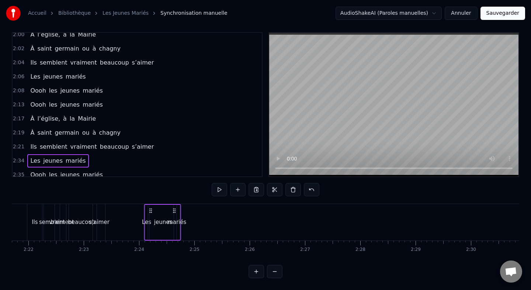
drag, startPoint x: 55, startPoint y: 210, endPoint x: 149, endPoint y: 222, distance: 95.3
click at [149, 222] on div "Les jeunes mariés" at bounding box center [162, 222] width 37 height 37
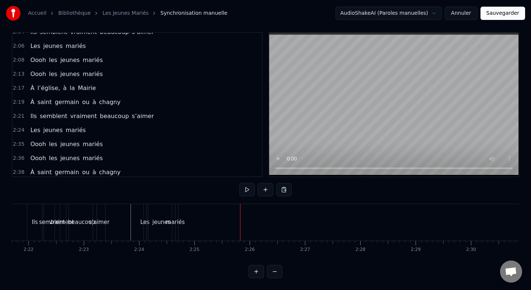
scroll to position [501, 0]
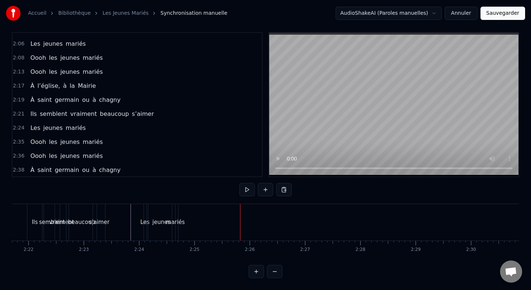
click at [69, 136] on div "Oooh les jeunes mariés" at bounding box center [66, 141] width 78 height 13
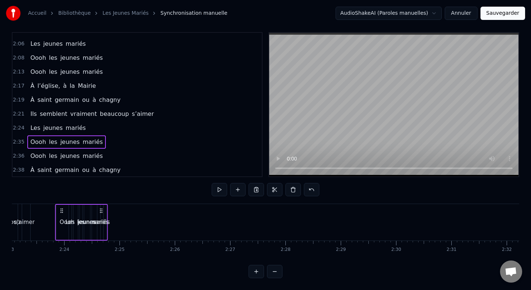
scroll to position [0, 7912]
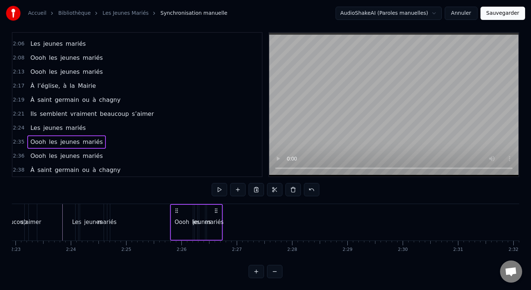
drag, startPoint x: 57, startPoint y: 211, endPoint x: 178, endPoint y: 218, distance: 121.6
click at [178, 218] on div "Oooh les jeunes mariés" at bounding box center [196, 222] width 53 height 37
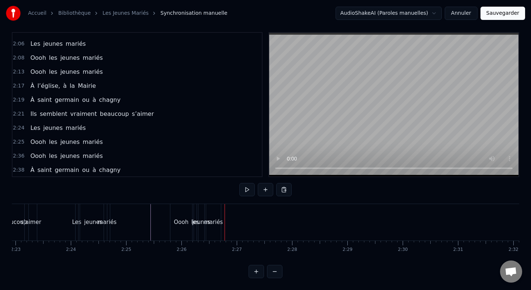
click at [220, 224] on div "mariés" at bounding box center [213, 222] width 19 height 8
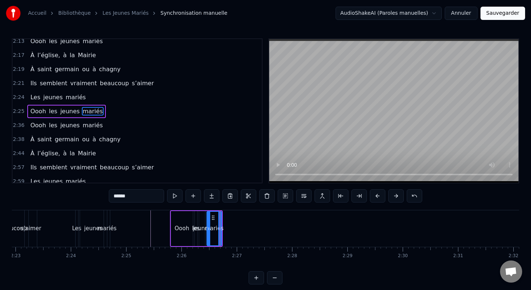
scroll to position [538, 0]
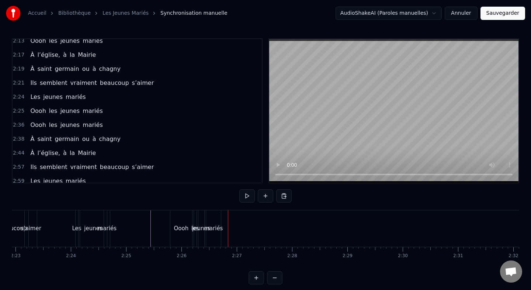
click at [220, 228] on div "mariés" at bounding box center [213, 228] width 19 height 8
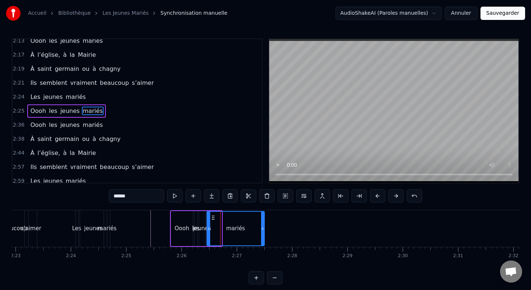
drag, startPoint x: 221, startPoint y: 230, endPoint x: 265, endPoint y: 230, distance: 44.3
click at [265, 230] on div "mariés" at bounding box center [236, 228] width 58 height 35
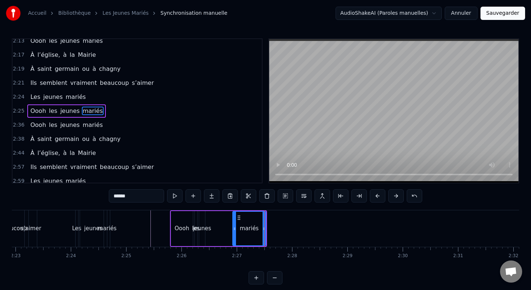
drag, startPoint x: 208, startPoint y: 229, endPoint x: 236, endPoint y: 229, distance: 27.7
click at [236, 229] on icon at bounding box center [234, 229] width 3 height 6
click at [203, 229] on div "jeunes" at bounding box center [202, 228] width 18 height 8
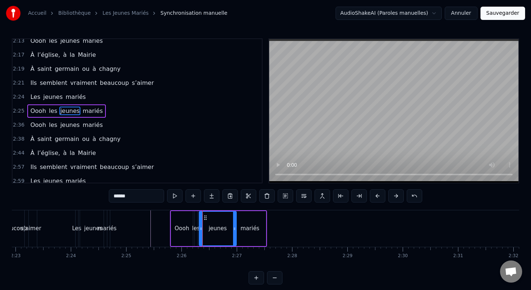
drag, startPoint x: 204, startPoint y: 229, endPoint x: 237, endPoint y: 230, distance: 32.1
click at [236, 230] on icon at bounding box center [234, 229] width 3 height 6
drag, startPoint x: 201, startPoint y: 227, endPoint x: 221, endPoint y: 228, distance: 19.9
click at [218, 228] on icon at bounding box center [217, 229] width 3 height 6
click at [196, 227] on div "les" at bounding box center [196, 228] width 8 height 8
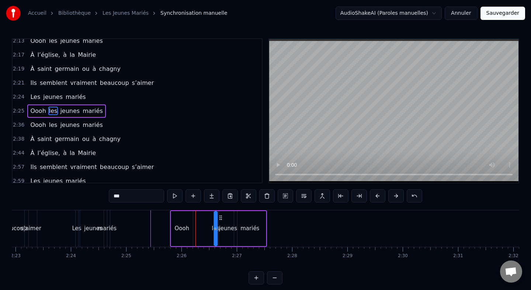
drag, startPoint x: 201, startPoint y: 219, endPoint x: 221, endPoint y: 220, distance: 20.3
click at [221, 220] on icon at bounding box center [221, 218] width 6 height 6
click at [186, 225] on div "Oooh" at bounding box center [182, 228] width 15 height 8
type input "****"
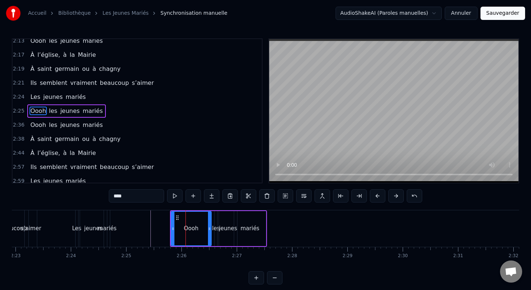
drag, startPoint x: 192, startPoint y: 229, endPoint x: 213, endPoint y: 228, distance: 21.8
click at [211, 229] on icon at bounding box center [209, 229] width 3 height 6
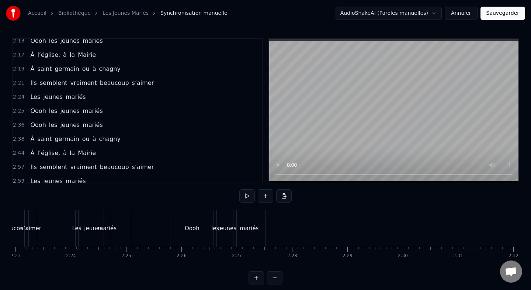
scroll to position [6, 0]
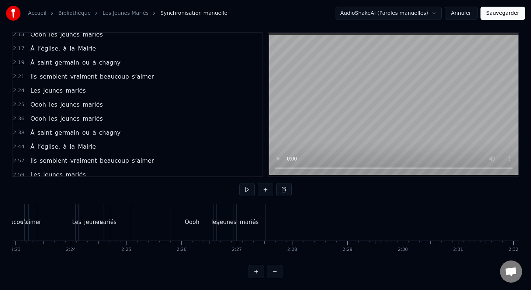
click at [71, 99] on div "Oooh les jeunes mariés" at bounding box center [66, 104] width 78 height 13
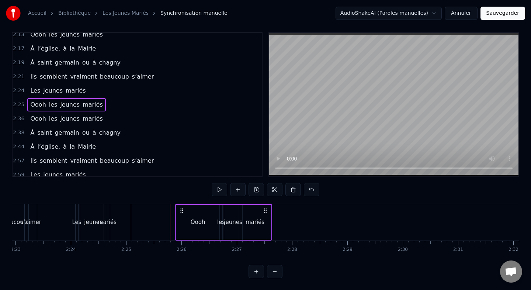
drag, startPoint x: 176, startPoint y: 213, endPoint x: 181, endPoint y: 214, distance: 5.3
click at [181, 214] on div "Oooh les jeunes mariés" at bounding box center [223, 222] width 97 height 37
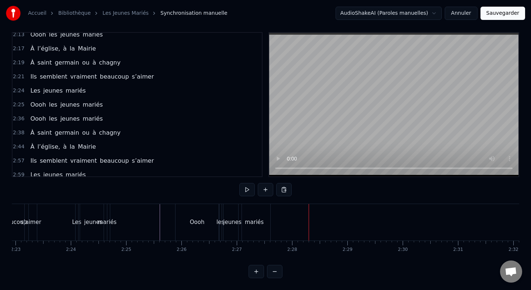
click at [221, 213] on div "les" at bounding box center [220, 222] width 3 height 37
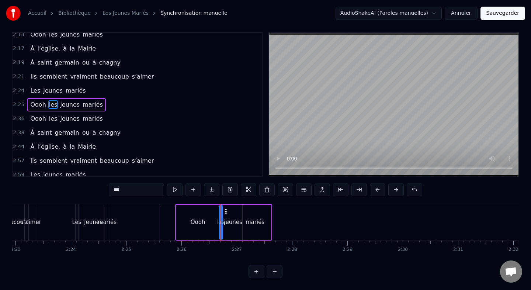
scroll to position [0, 0]
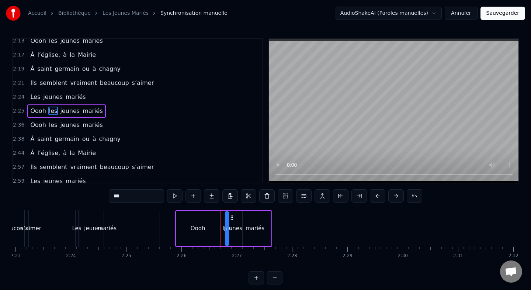
drag, startPoint x: 225, startPoint y: 216, endPoint x: 232, endPoint y: 217, distance: 6.3
click at [213, 225] on div "Oooh" at bounding box center [198, 228] width 44 height 35
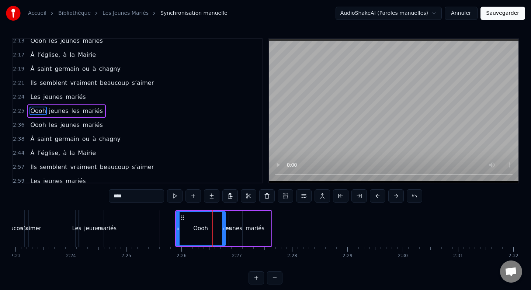
drag, startPoint x: 218, startPoint y: 228, endPoint x: 225, endPoint y: 228, distance: 7.0
click at [225, 228] on icon at bounding box center [223, 229] width 3 height 6
click at [235, 225] on div "jeunes" at bounding box center [233, 228] width 18 height 8
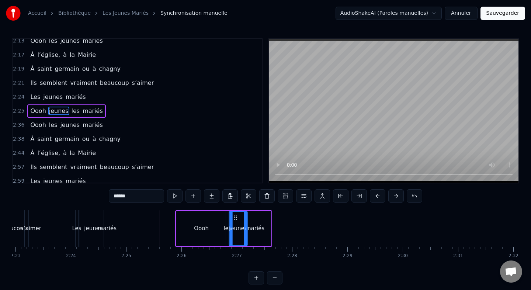
drag, startPoint x: 231, startPoint y: 218, endPoint x: 237, endPoint y: 218, distance: 5.2
click at [259, 222] on div "mariés" at bounding box center [255, 228] width 32 height 35
type input "******"
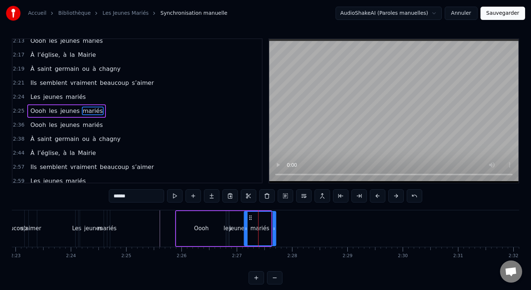
drag, startPoint x: 245, startPoint y: 217, endPoint x: 250, endPoint y: 217, distance: 5.2
click at [250, 217] on circle at bounding box center [249, 217] width 0 height 0
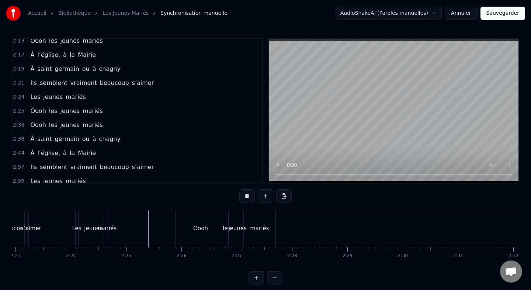
scroll to position [6, 0]
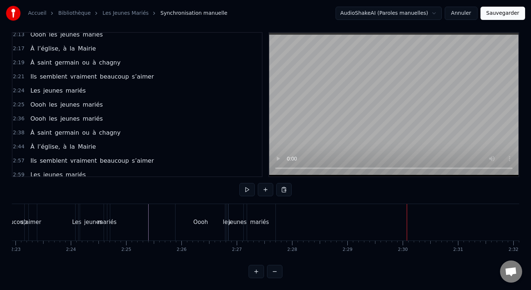
click at [61, 114] on div "Oooh les jeunes mariés" at bounding box center [66, 118] width 78 height 13
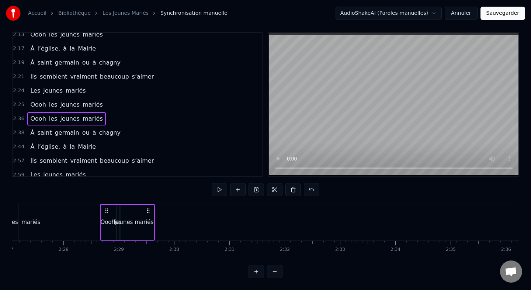
scroll to position [0, 8137]
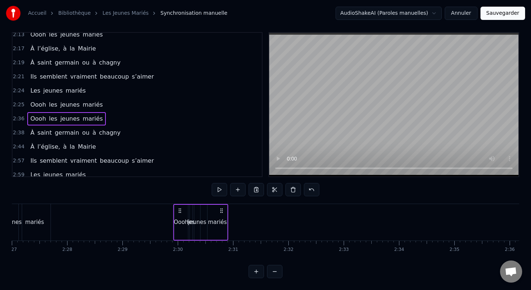
drag, startPoint x: 54, startPoint y: 209, endPoint x: 178, endPoint y: 219, distance: 124.8
click at [178, 219] on div "Oooh les jeunes mariés" at bounding box center [200, 222] width 55 height 37
click at [224, 227] on div "mariés" at bounding box center [218, 222] width 20 height 35
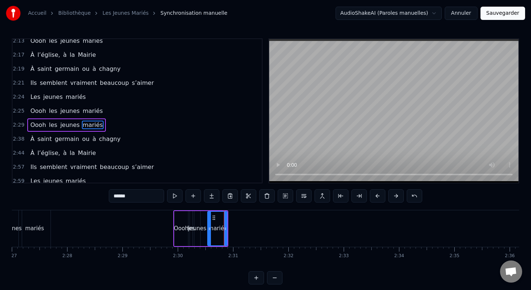
scroll to position [544, 0]
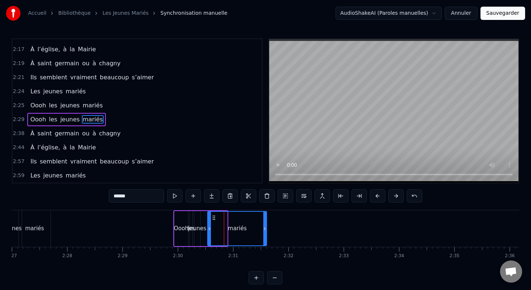
drag, startPoint x: 226, startPoint y: 230, endPoint x: 286, endPoint y: 230, distance: 60.2
click at [267, 230] on div "mariés" at bounding box center [237, 228] width 60 height 35
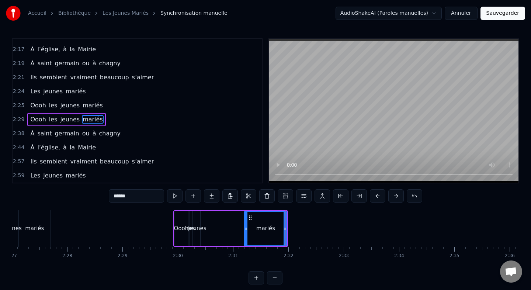
drag, startPoint x: 211, startPoint y: 228, endPoint x: 261, endPoint y: 228, distance: 50.2
click at [248, 228] on icon at bounding box center [246, 229] width 3 height 6
click at [199, 227] on div "jeunes" at bounding box center [197, 228] width 18 height 8
type input "******"
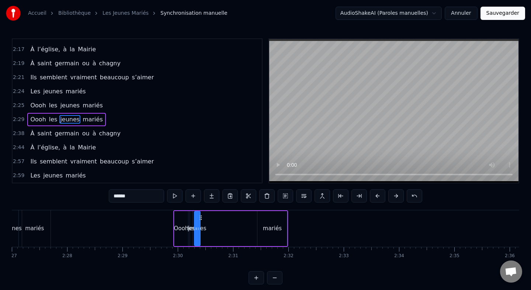
drag, startPoint x: 200, startPoint y: 230, endPoint x: 232, endPoint y: 230, distance: 32.1
click at [232, 230] on div "Oooh les jeunes mariés" at bounding box center [230, 228] width 115 height 37
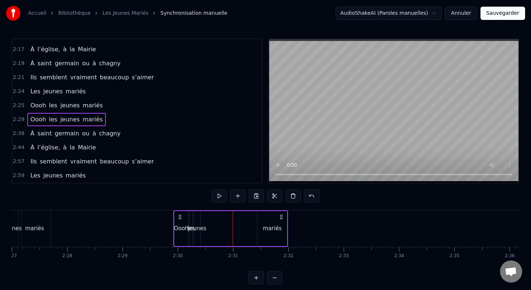
click at [197, 228] on div "jeunes" at bounding box center [197, 228] width 18 height 8
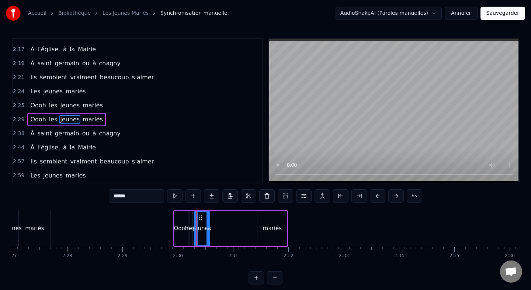
drag, startPoint x: 198, startPoint y: 227, endPoint x: 254, endPoint y: 226, distance: 55.4
click at [210, 226] on div "jeunes" at bounding box center [202, 228] width 16 height 35
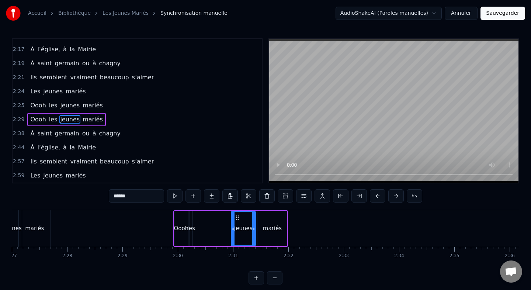
drag, startPoint x: 196, startPoint y: 229, endPoint x: 241, endPoint y: 230, distance: 44.3
click at [235, 230] on icon at bounding box center [233, 229] width 3 height 6
click at [192, 224] on div "les" at bounding box center [191, 228] width 8 height 8
drag, startPoint x: 195, startPoint y: 219, endPoint x: 240, endPoint y: 218, distance: 45.0
click at [240, 218] on icon at bounding box center [237, 218] width 6 height 6
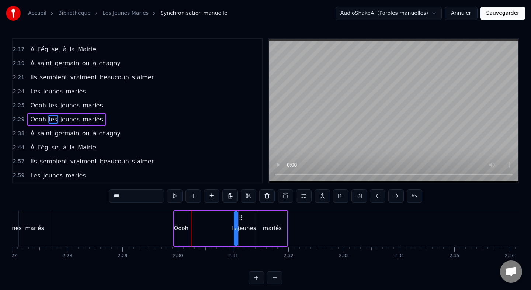
click at [182, 227] on div "Oooh" at bounding box center [181, 228] width 15 height 8
type input "****"
click at [189, 228] on div "Oooh les jeunes mariés" at bounding box center [230, 228] width 115 height 37
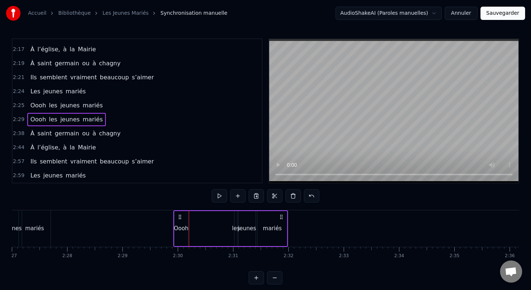
click at [183, 229] on div "Oooh" at bounding box center [181, 228] width 15 height 8
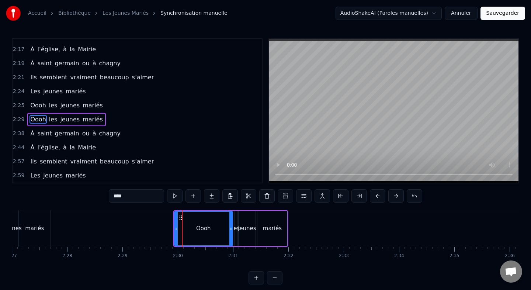
drag, startPoint x: 187, startPoint y: 229, endPoint x: 233, endPoint y: 229, distance: 46.5
click at [232, 229] on icon at bounding box center [231, 229] width 3 height 6
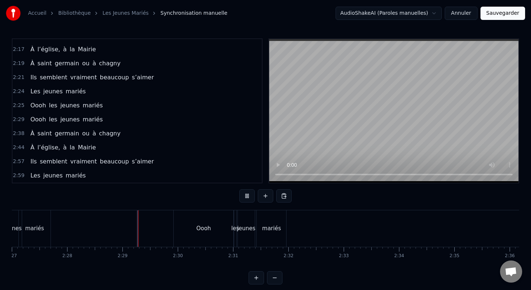
scroll to position [6, 0]
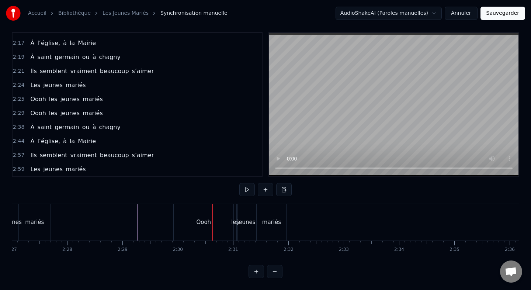
click at [87, 107] on div "Oooh les jeunes mariés" at bounding box center [66, 113] width 78 height 13
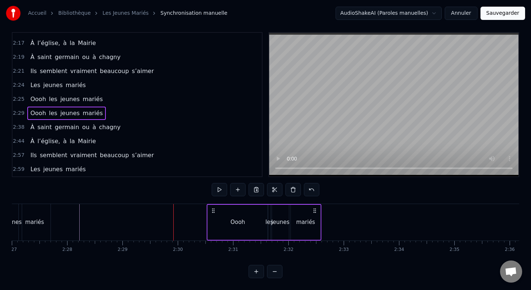
drag, startPoint x: 179, startPoint y: 210, endPoint x: 213, endPoint y: 212, distance: 34.0
click at [213, 212] on icon at bounding box center [213, 211] width 6 height 6
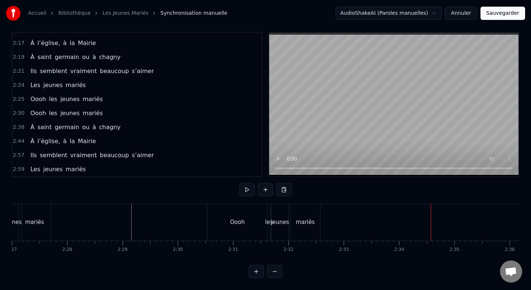
click at [61, 122] on div "À saint germain ou à chagny" at bounding box center [75, 127] width 96 height 13
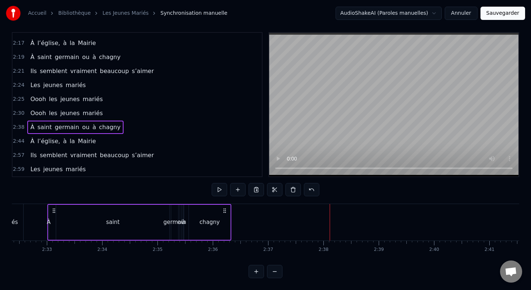
scroll to position [0, 8393]
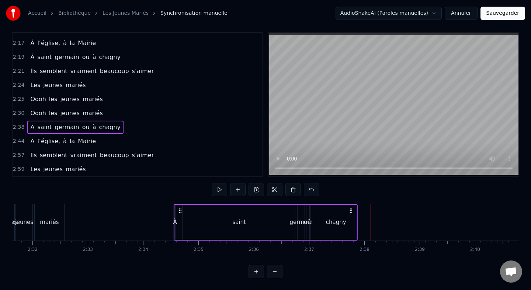
drag, startPoint x: 54, startPoint y: 210, endPoint x: 180, endPoint y: 224, distance: 127.0
click at [180, 224] on div "À saint germain ou à chagny" at bounding box center [266, 222] width 184 height 37
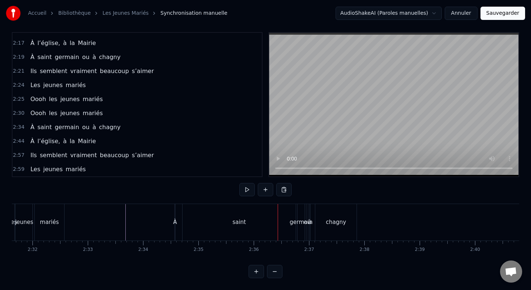
click at [253, 223] on div "saint" at bounding box center [239, 222] width 113 height 37
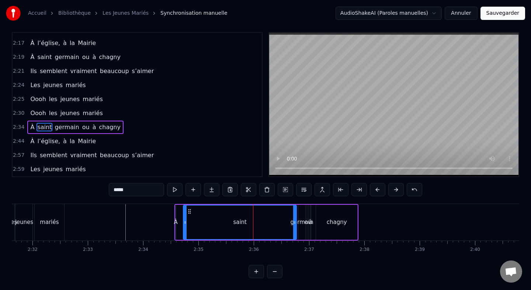
scroll to position [0, 0]
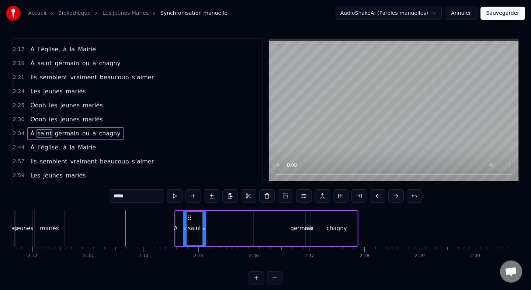
drag, startPoint x: 295, startPoint y: 226, endPoint x: 203, endPoint y: 226, distance: 91.9
click at [203, 226] on icon at bounding box center [204, 229] width 3 height 6
click at [294, 231] on div "germain" at bounding box center [302, 228] width 23 height 8
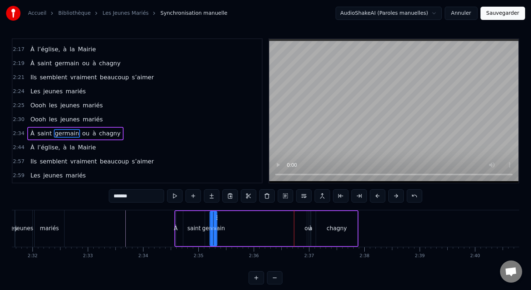
drag, startPoint x: 306, startPoint y: 218, endPoint x: 215, endPoint y: 221, distance: 90.4
click at [215, 221] on div "germain" at bounding box center [214, 228] width 8 height 35
drag, startPoint x: 213, startPoint y: 228, endPoint x: 234, endPoint y: 230, distance: 21.1
click at [226, 230] on icon at bounding box center [224, 229] width 3 height 6
click at [307, 225] on div "ou" at bounding box center [308, 228] width 7 height 8
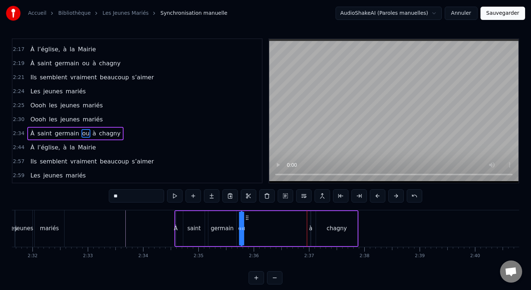
drag, startPoint x: 312, startPoint y: 220, endPoint x: 244, endPoint y: 228, distance: 68.4
click at [244, 228] on div "À saint germain ou à chagny" at bounding box center [267, 228] width 184 height 37
click at [310, 221] on div "à" at bounding box center [310, 228] width 1 height 35
drag, startPoint x: 316, startPoint y: 217, endPoint x: 248, endPoint y: 229, distance: 68.9
click at [248, 229] on div "À saint germain ou à chagny" at bounding box center [267, 228] width 184 height 37
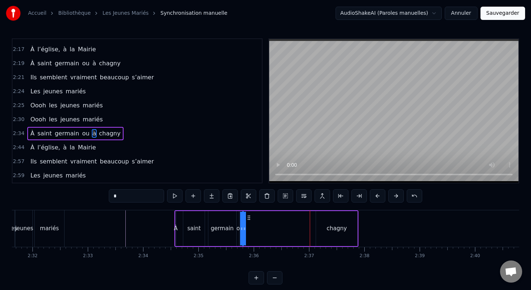
click at [318, 227] on div "chagny" at bounding box center [336, 228] width 41 height 35
type input "******"
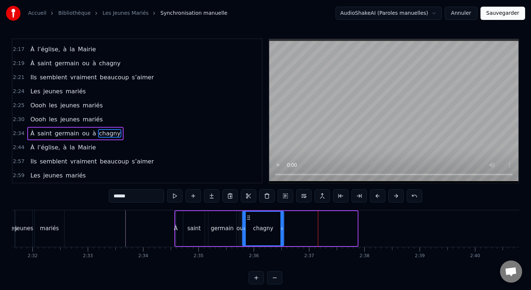
drag, startPoint x: 323, startPoint y: 217, endPoint x: 249, endPoint y: 227, distance: 74.5
click at [249, 227] on div "chagny" at bounding box center [263, 229] width 41 height 34
drag, startPoint x: 281, startPoint y: 229, endPoint x: 274, endPoint y: 230, distance: 7.1
click at [275, 230] on icon at bounding box center [276, 229] width 3 height 6
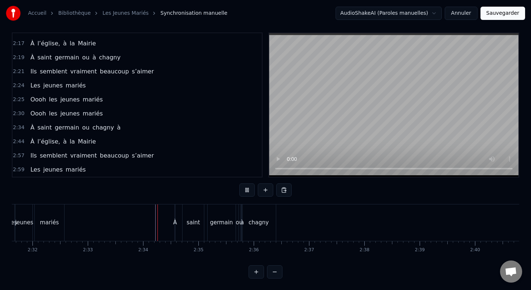
scroll to position [6, 0]
click at [244, 224] on div "à" at bounding box center [242, 222] width 3 height 8
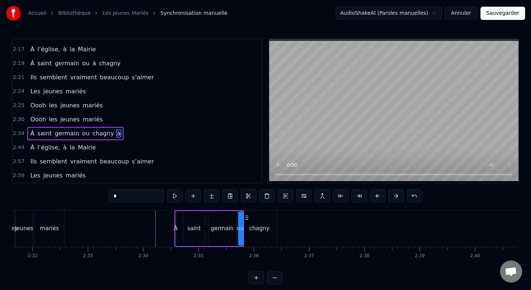
click at [247, 217] on icon at bounding box center [247, 218] width 6 height 6
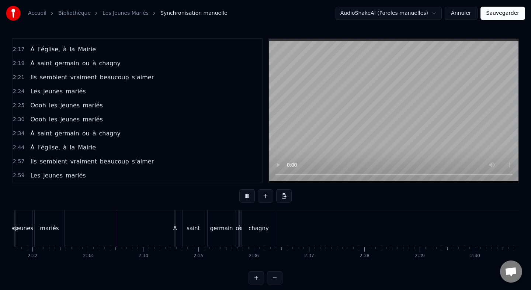
scroll to position [6, 0]
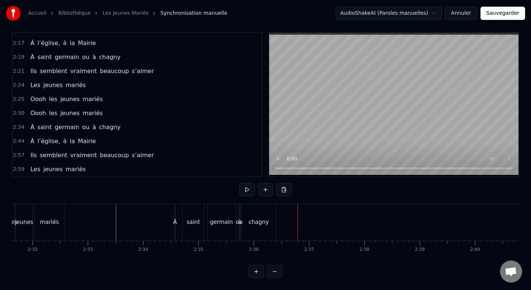
drag, startPoint x: 74, startPoint y: 136, endPoint x: 75, endPoint y: 143, distance: 7.5
click at [75, 143] on div "À l’église, à la Mairie" at bounding box center [63, 141] width 72 height 13
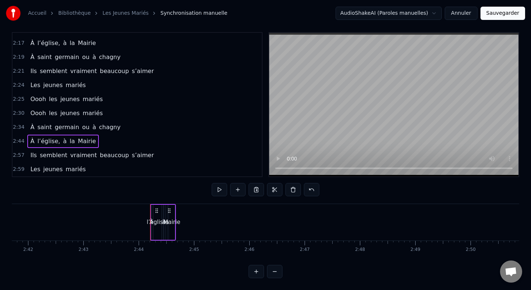
scroll to position [0, 9052]
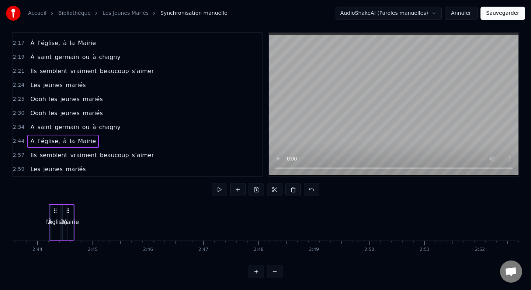
click at [66, 122] on div "À saint germain ou à chagny" at bounding box center [75, 127] width 96 height 13
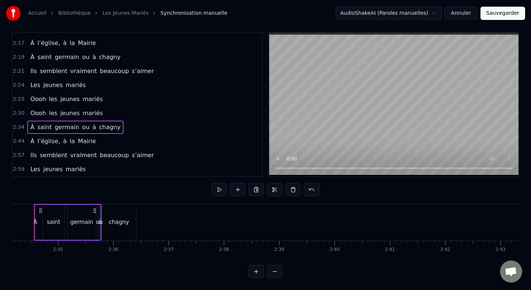
scroll to position [0, 8519]
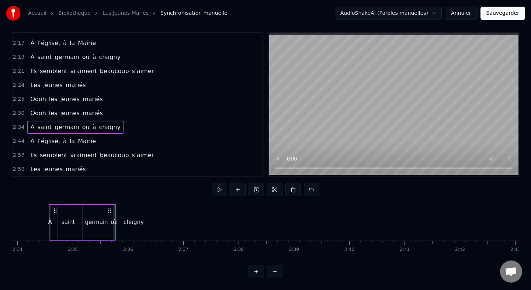
drag, startPoint x: 113, startPoint y: 209, endPoint x: 144, endPoint y: 209, distance: 31.4
click at [116, 209] on div "À saint germain ou à chagny" at bounding box center [83, 222] width 68 height 37
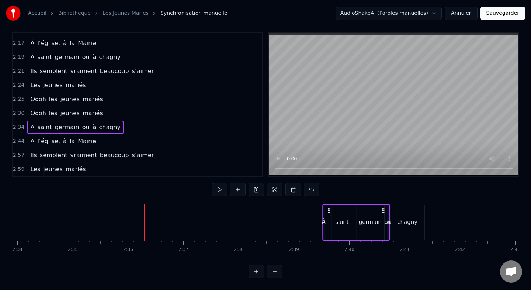
drag, startPoint x: 55, startPoint y: 210, endPoint x: 329, endPoint y: 214, distance: 273.8
click at [329, 214] on div "À saint germain ou à chagny" at bounding box center [357, 222] width 68 height 37
click at [78, 136] on div "À l’église, à la Mairie" at bounding box center [63, 141] width 72 height 13
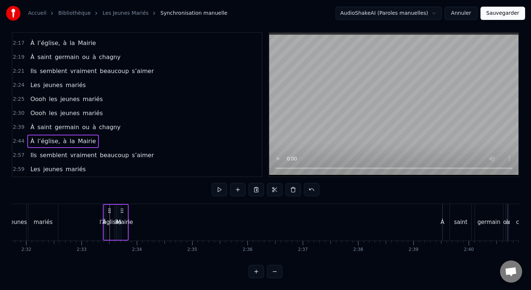
scroll to position [0, 8399]
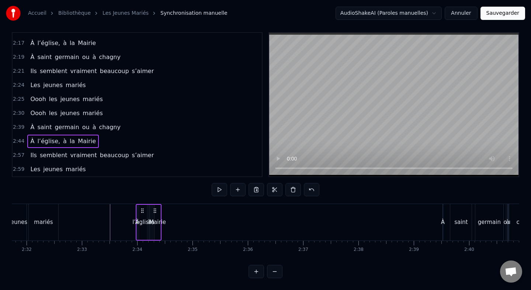
drag, startPoint x: 55, startPoint y: 210, endPoint x: 151, endPoint y: 225, distance: 96.5
click at [151, 225] on div "À l’église, à la Mairie" at bounding box center [149, 222] width 26 height 37
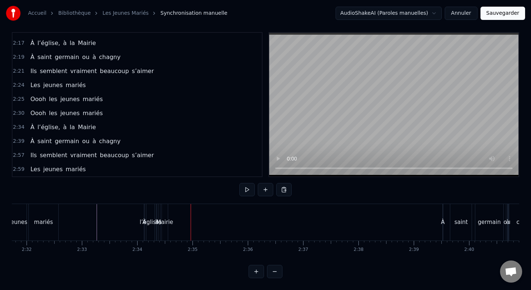
click at [68, 121] on div "À l’église, à la Mairie" at bounding box center [63, 127] width 72 height 13
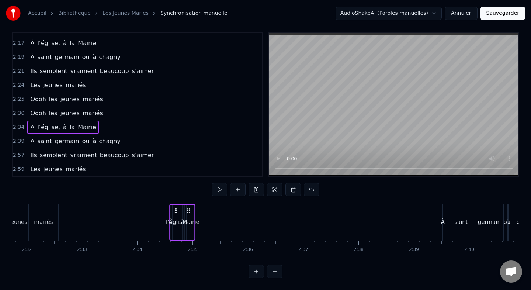
drag, startPoint x: 151, startPoint y: 211, endPoint x: 177, endPoint y: 216, distance: 26.3
click at [177, 216] on div "À l’église, à la Mairie" at bounding box center [182, 222] width 26 height 37
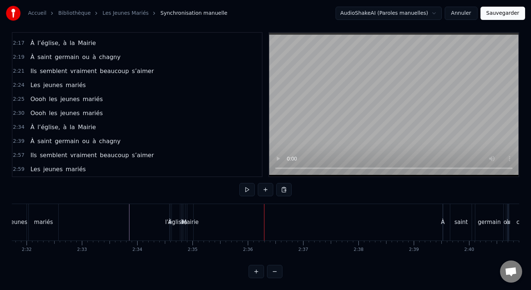
click at [189, 220] on div "Mairie" at bounding box center [190, 222] width 17 height 8
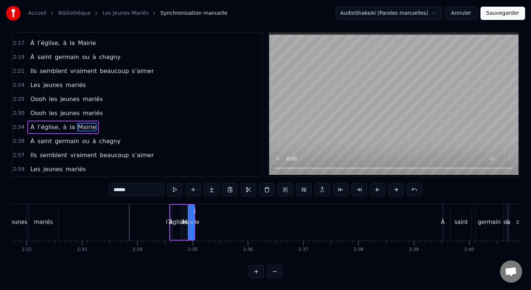
scroll to position [0, 0]
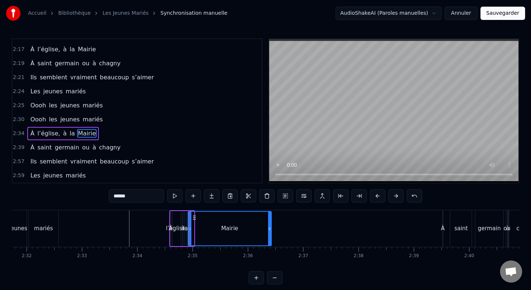
drag, startPoint x: 193, startPoint y: 227, endPoint x: 271, endPoint y: 229, distance: 77.9
click at [271, 229] on icon at bounding box center [269, 229] width 3 height 6
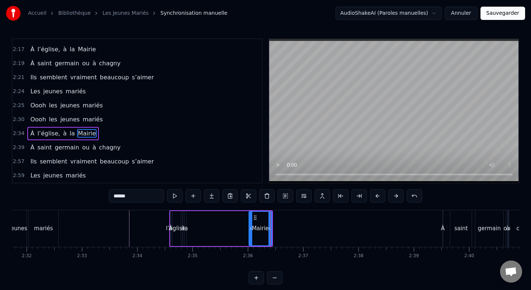
drag, startPoint x: 190, startPoint y: 229, endPoint x: 251, endPoint y: 233, distance: 61.4
click at [251, 233] on div at bounding box center [250, 229] width 3 height 34
click at [186, 221] on div "la" at bounding box center [186, 228] width 2 height 35
type input "**"
drag, startPoint x: 190, startPoint y: 220, endPoint x: 251, endPoint y: 224, distance: 61.0
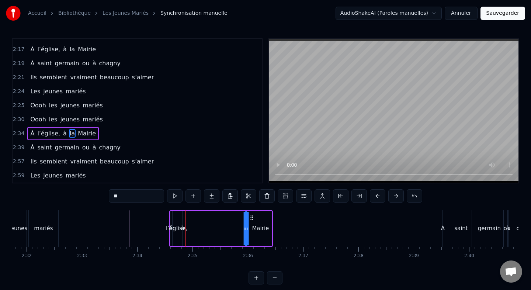
click at [251, 224] on div "À l’église, à la Mairie" at bounding box center [221, 228] width 104 height 37
click at [183, 222] on div "À l’église, à la Mairie" at bounding box center [221, 228] width 104 height 37
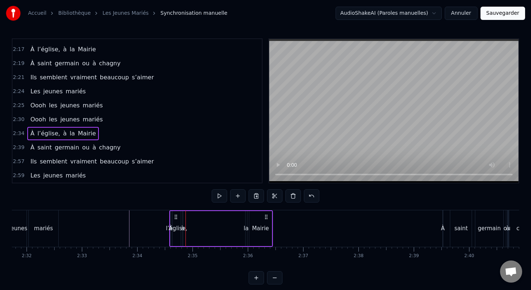
click at [183, 228] on div "à" at bounding box center [182, 228] width 3 height 8
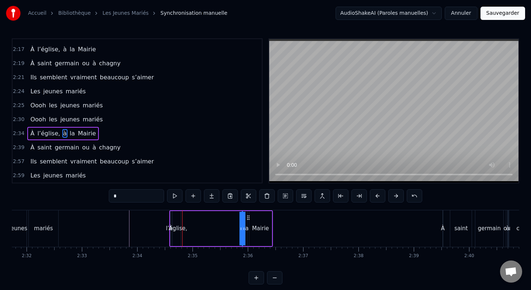
drag, startPoint x: 188, startPoint y: 216, endPoint x: 248, endPoint y: 216, distance: 59.4
click at [248, 216] on icon at bounding box center [248, 218] width 6 height 6
click at [178, 220] on div "l’église," at bounding box center [177, 228] width 8 height 35
type input "*********"
drag, startPoint x: 180, startPoint y: 230, endPoint x: 205, endPoint y: 230, distance: 24.4
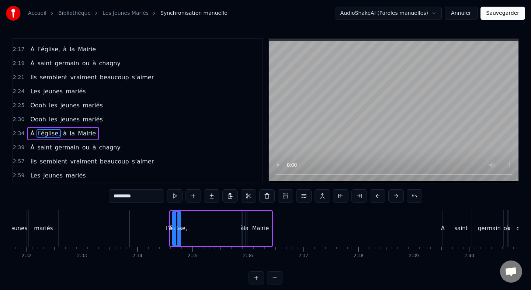
click at [205, 230] on div "À l’église, à la Mairie" at bounding box center [221, 228] width 104 height 37
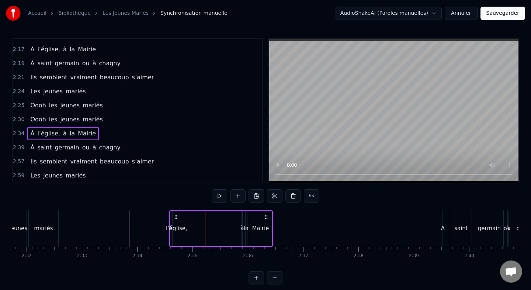
click at [176, 229] on div "l’église," at bounding box center [176, 228] width 21 height 8
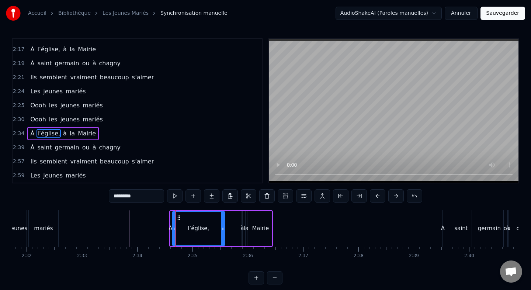
drag, startPoint x: 179, startPoint y: 228, endPoint x: 223, endPoint y: 228, distance: 43.9
click at [223, 228] on icon at bounding box center [222, 229] width 3 height 6
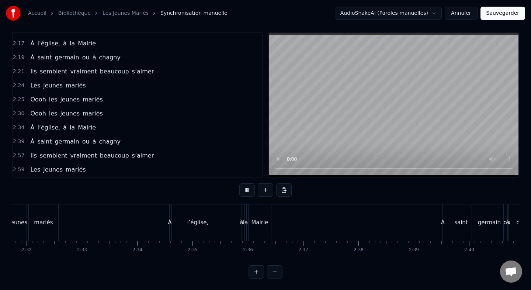
scroll to position [6, 0]
click at [59, 135] on div "À saint germain ou à chagny" at bounding box center [75, 141] width 96 height 13
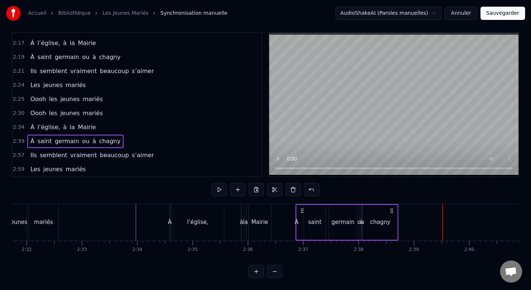
drag, startPoint x: 449, startPoint y: 209, endPoint x: 301, endPoint y: 216, distance: 147.4
click at [301, 216] on div "À saint germain ou à chagny" at bounding box center [347, 222] width 103 height 37
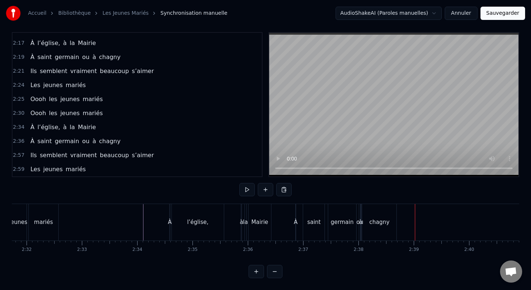
click at [53, 149] on div "Ils semblent vraiment beaucoup s’aimer" at bounding box center [92, 155] width 130 height 13
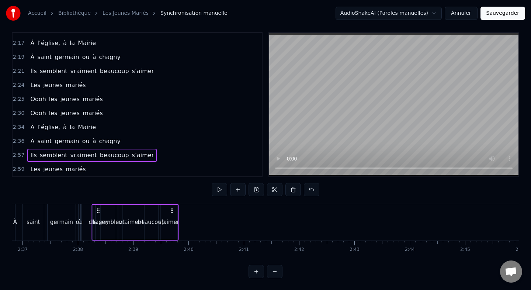
scroll to position [0, 8662]
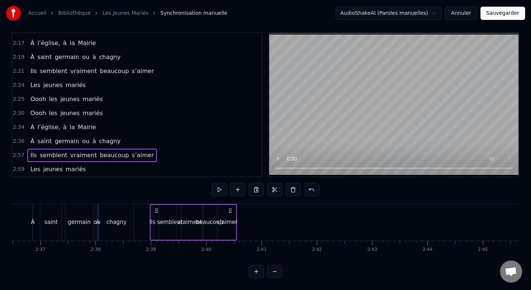
drag, startPoint x: 352, startPoint y: 211, endPoint x: 157, endPoint y: 236, distance: 196.5
click at [156, 237] on div "Ils semblent vraiment beaucoup s’aimer" at bounding box center [193, 222] width 87 height 37
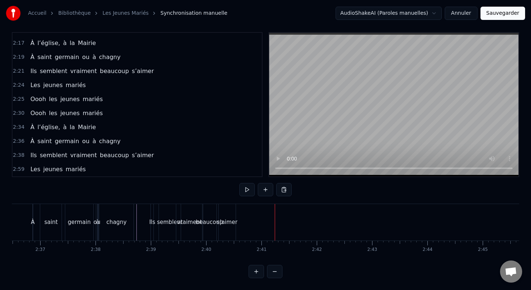
click at [66, 163] on div "Les jeunes mariés" at bounding box center [57, 169] width 61 height 13
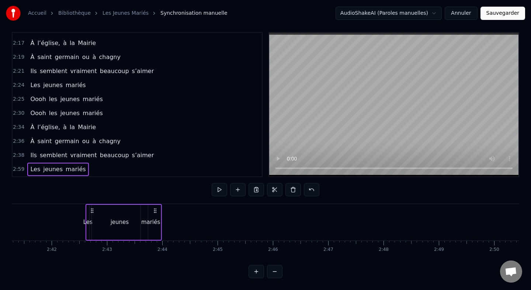
scroll to position [0, 8912]
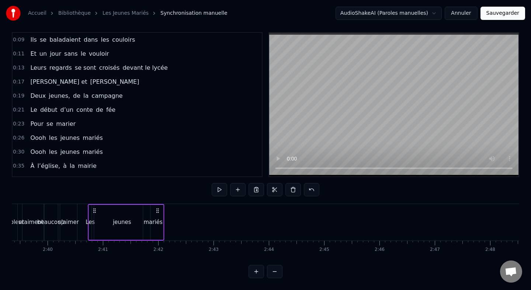
scroll to position [0, 8812]
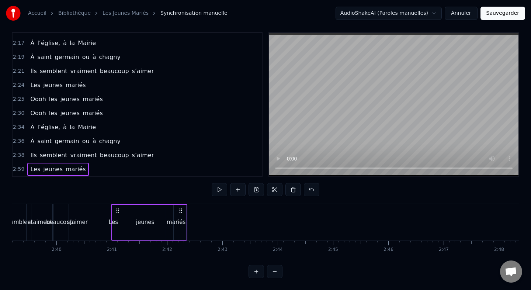
click at [118, 226] on div "Les jeunes mariés" at bounding box center [149, 222] width 76 height 37
click at [115, 251] on div "2:41" at bounding box center [112, 250] width 10 height 6
click at [130, 193] on div "0:09 Ils se baladaient dans les couloirs 0:11 Et un jour sans le vouloir 0:13 L…" at bounding box center [266, 155] width 508 height 246
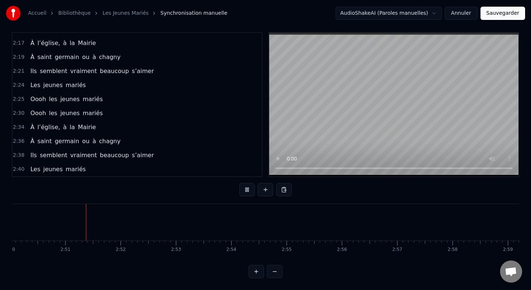
scroll to position [0, 9414]
click at [426, 133] on video at bounding box center [393, 105] width 249 height 144
click at [513, 14] on button "Sauvegarder" at bounding box center [503, 13] width 45 height 13
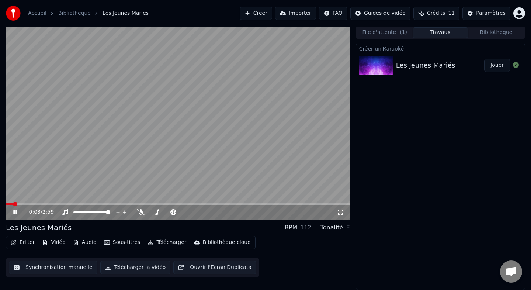
click at [307, 13] on button "Importer" at bounding box center [295, 13] width 41 height 13
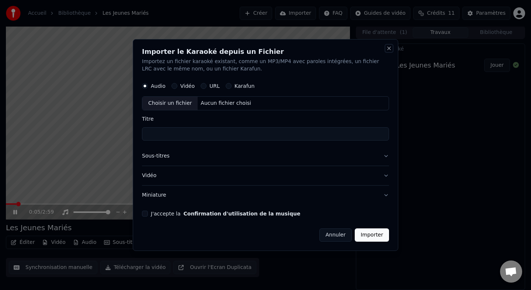
click at [389, 48] on button "Close" at bounding box center [389, 48] width 6 height 6
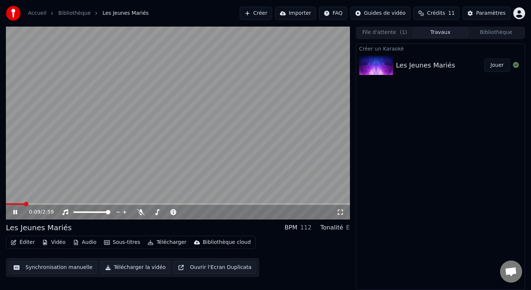
click at [260, 95] on video at bounding box center [178, 123] width 344 height 194
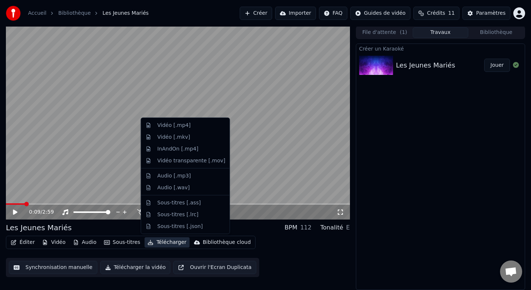
click at [154, 241] on button "Télécharger" at bounding box center [167, 242] width 45 height 10
click at [177, 128] on div "Vidéo [.mp4]" at bounding box center [174, 125] width 33 height 7
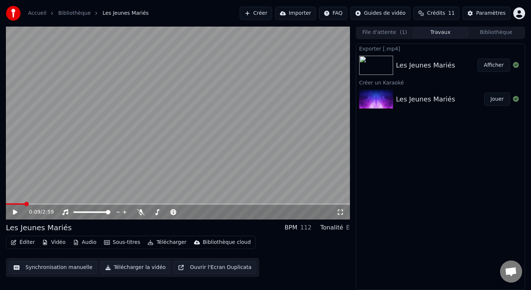
click at [407, 267] on div "Exporter [.mp4] Les Jeunes Mariés Afficher Créer un Karaoké Les Jeunes Mariés J…" at bounding box center [440, 167] width 169 height 247
click at [489, 71] on button "Afficher" at bounding box center [494, 65] width 32 height 13
click at [490, 67] on button "Afficher" at bounding box center [494, 65] width 32 height 13
